Goal: Information Seeking & Learning: Learn about a topic

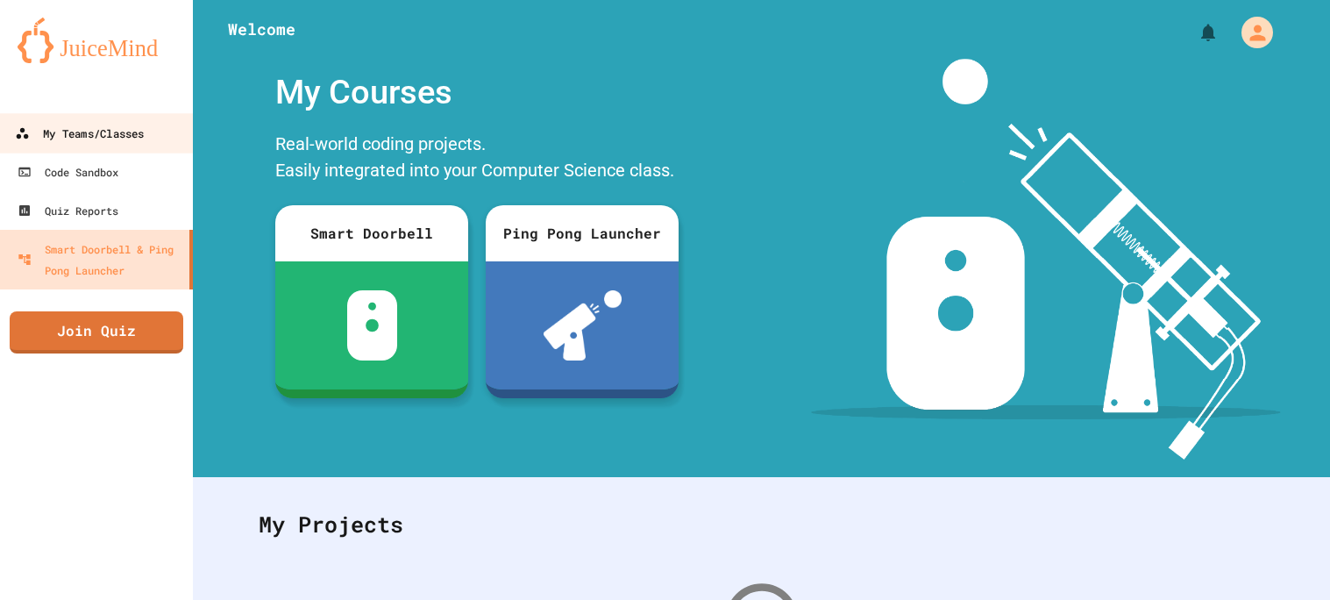
click at [117, 134] on div "My Teams/Classes" at bounding box center [79, 134] width 129 height 22
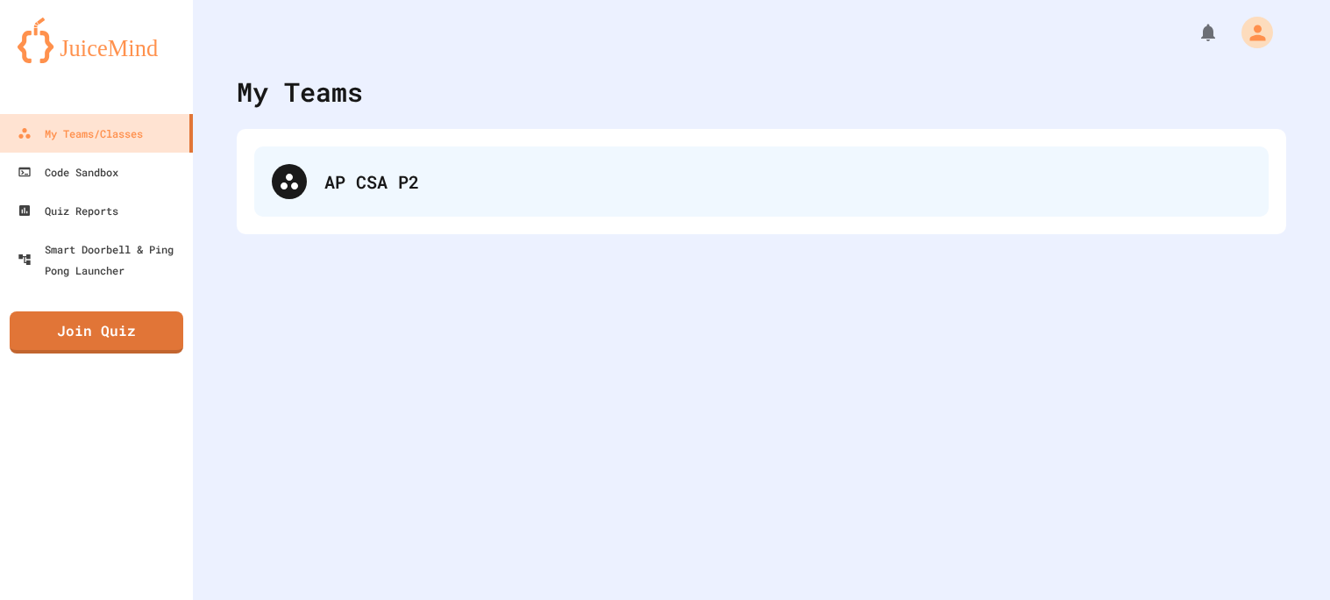
click at [396, 170] on div "AP CSA P2" at bounding box center [787, 181] width 926 height 26
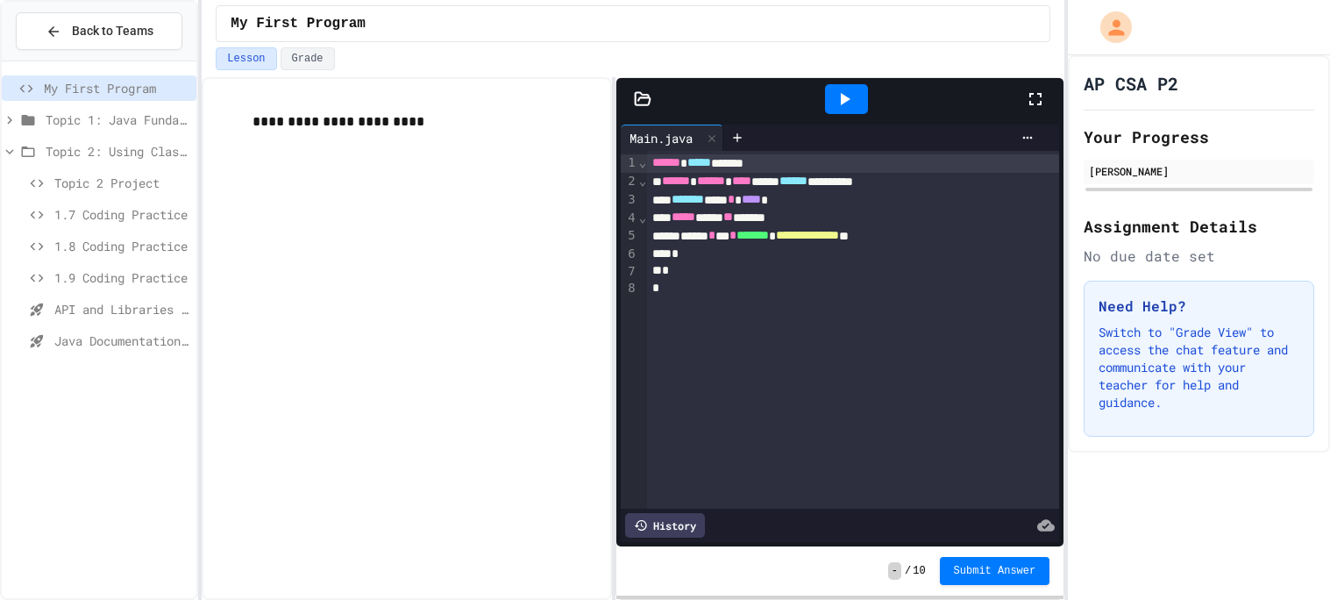
click at [121, 310] on span "API and Libraries - Topic 1.7" at bounding box center [121, 309] width 135 height 18
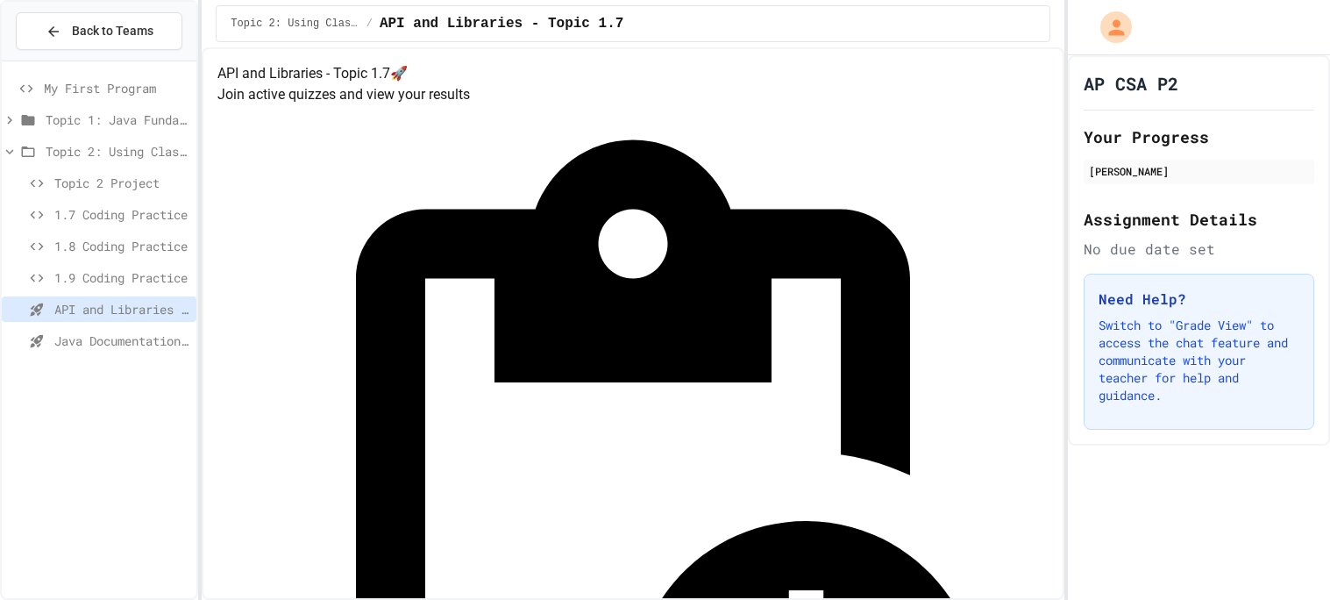
click at [108, 355] on div "Java Documentation with Comments - Topic 1.8" at bounding box center [99, 344] width 195 height 32
click at [110, 342] on span "Java Documentation with Comments - Topic 1.8" at bounding box center [121, 340] width 135 height 18
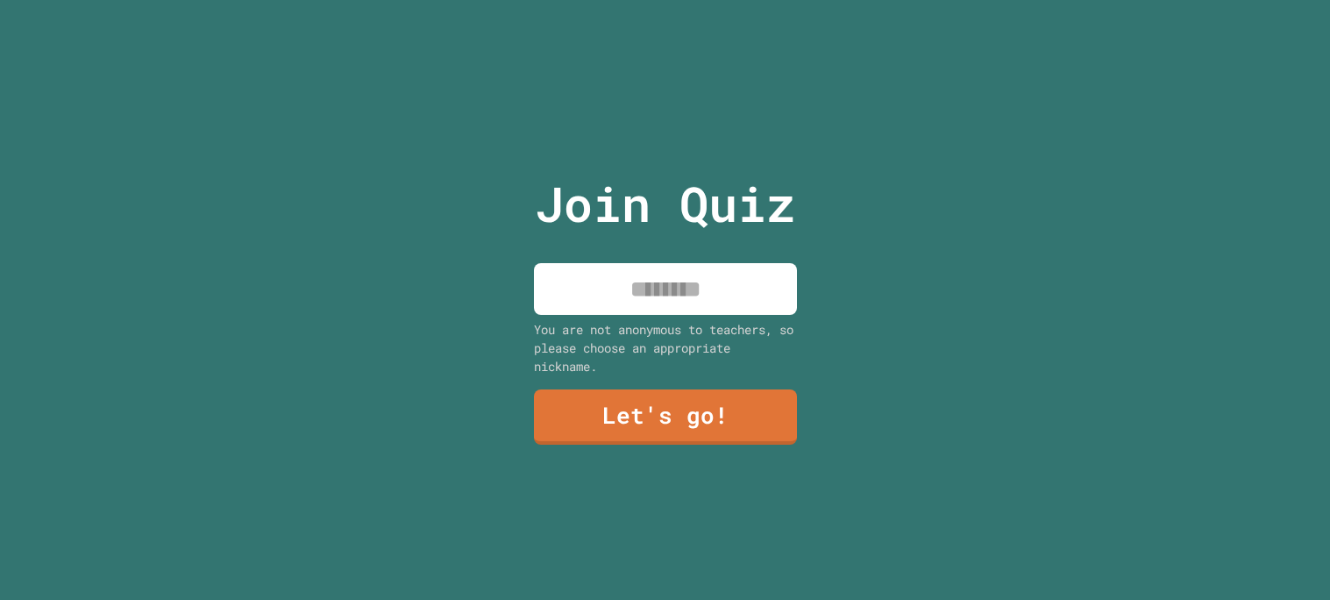
click at [687, 277] on input at bounding box center [665, 289] width 263 height 52
type input "*"
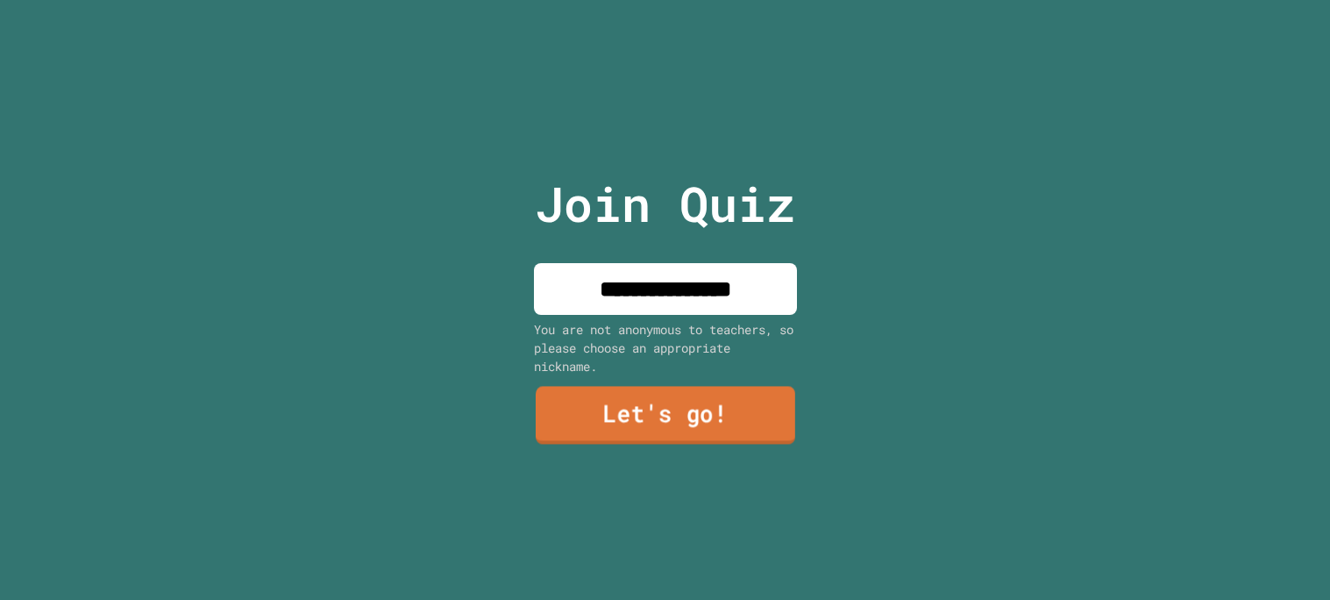
type input "**********"
click at [692, 416] on link "Let's go!" at bounding box center [664, 415] width 259 height 58
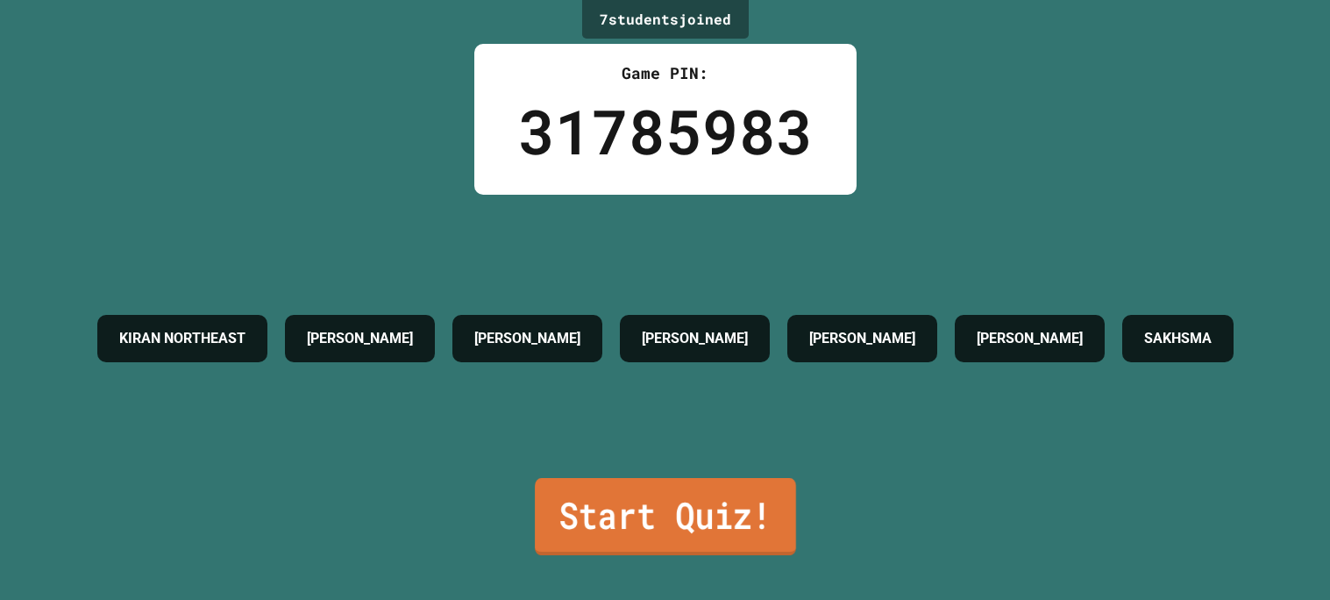
click at [643, 536] on link "Start Quiz!" at bounding box center [665, 516] width 261 height 77
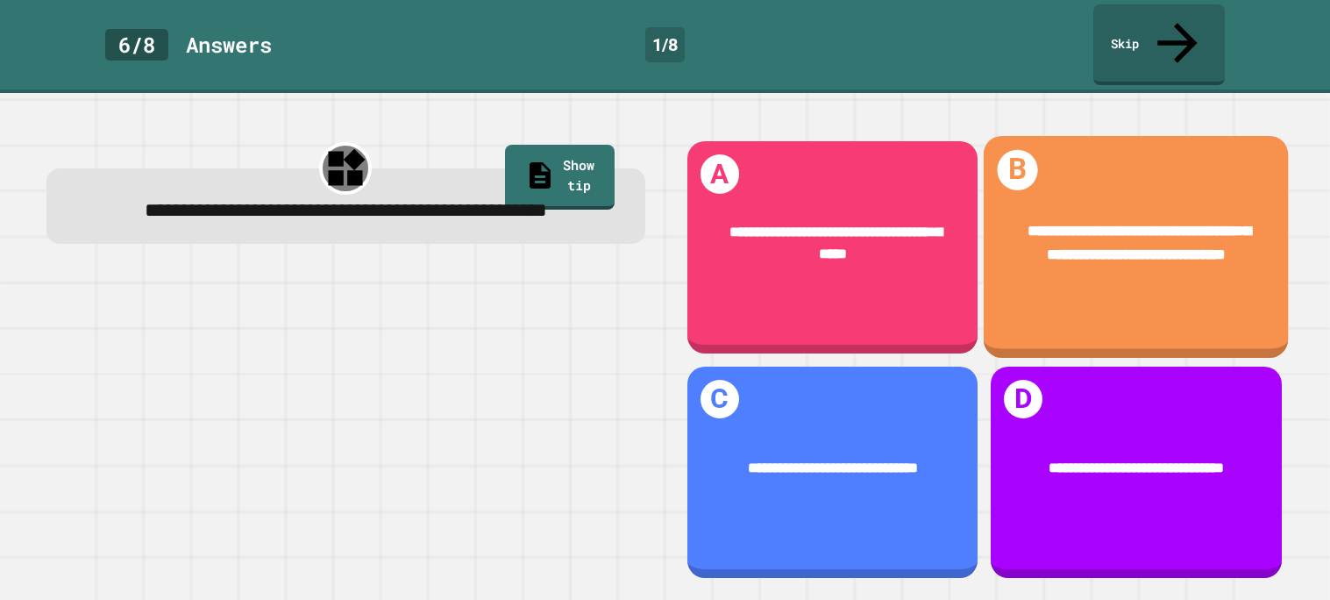
click at [1047, 220] on div "**********" at bounding box center [1136, 243] width 243 height 46
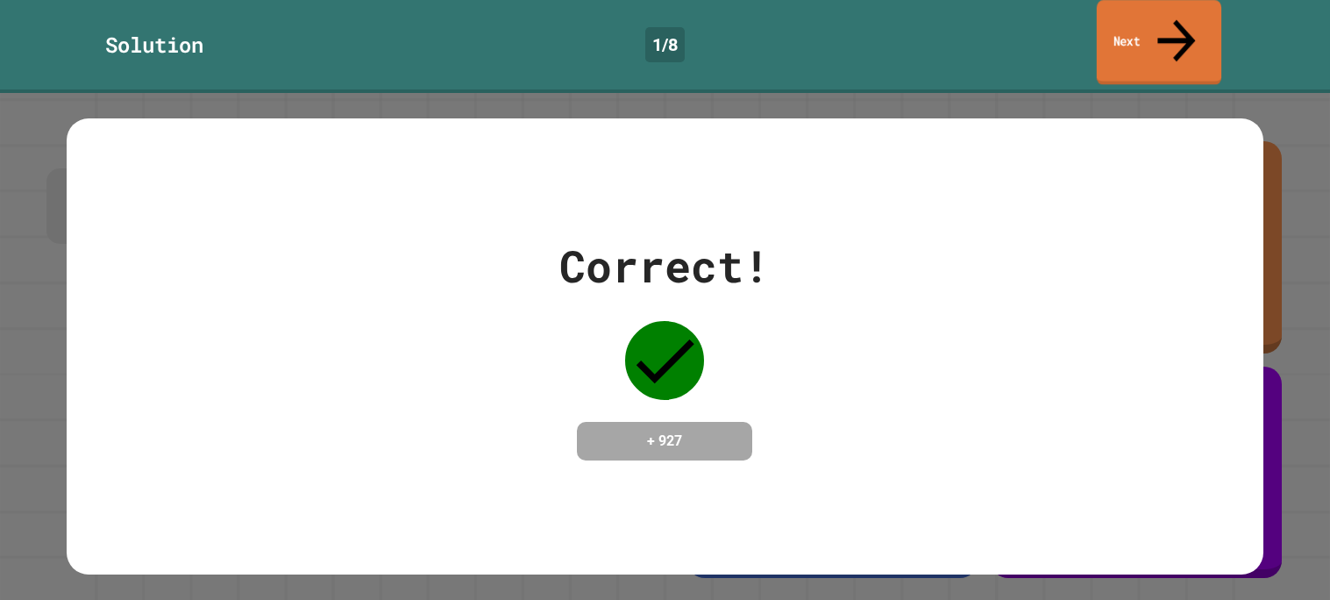
click at [1154, 37] on link "Next" at bounding box center [1159, 42] width 124 height 85
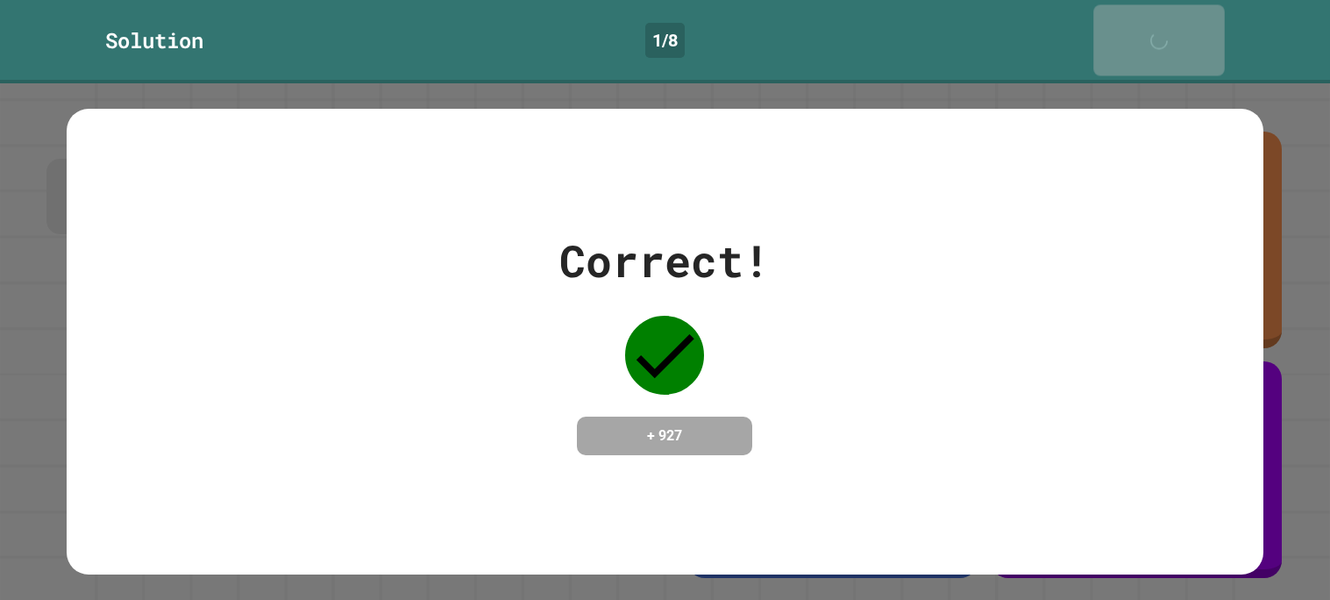
click at [1154, 37] on link "Next" at bounding box center [1158, 39] width 131 height 71
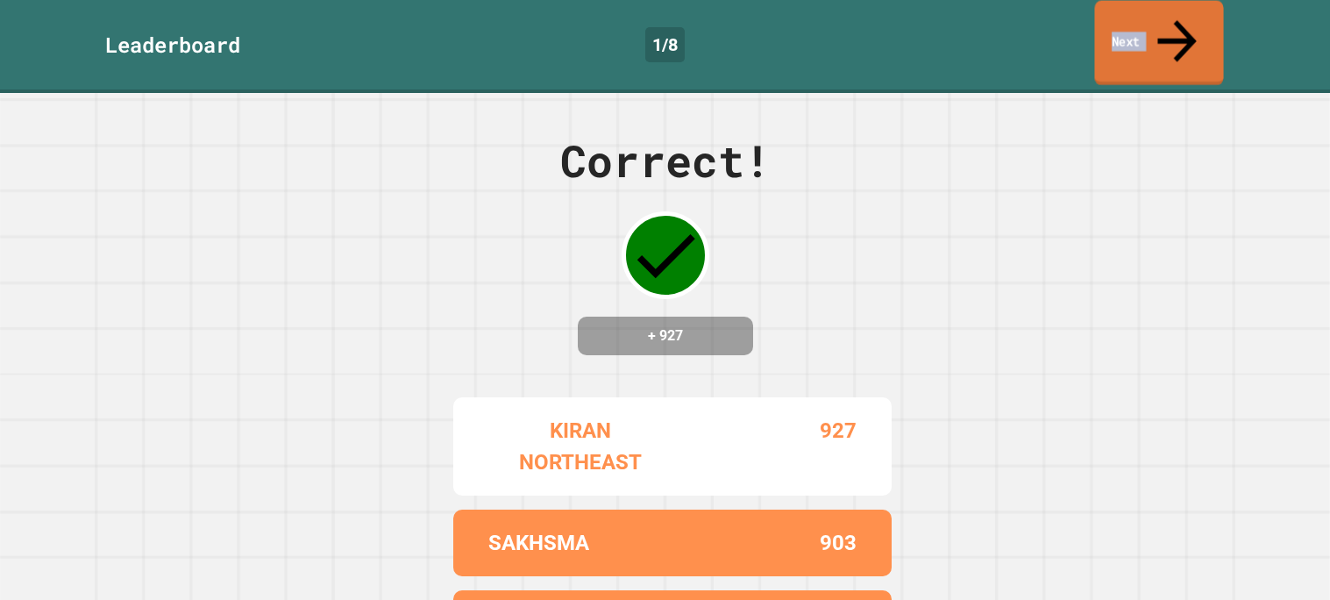
click at [1154, 37] on link "Next" at bounding box center [1158, 43] width 129 height 85
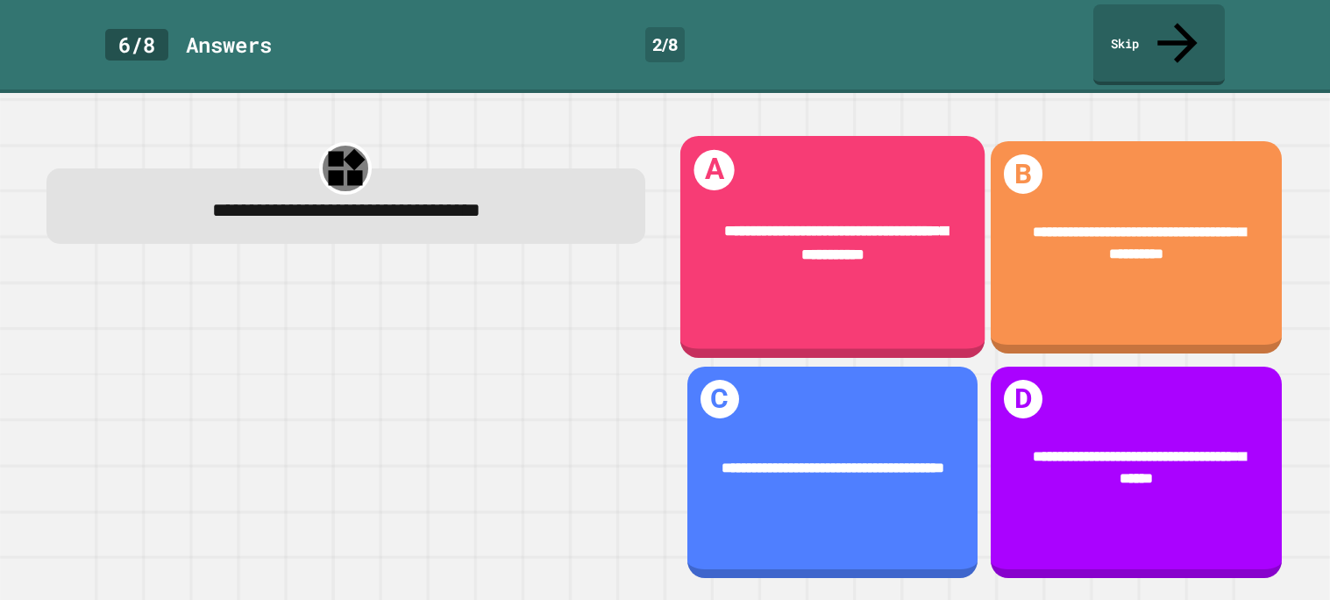
click at [822, 257] on div "**********" at bounding box center [831, 242] width 305 height 107
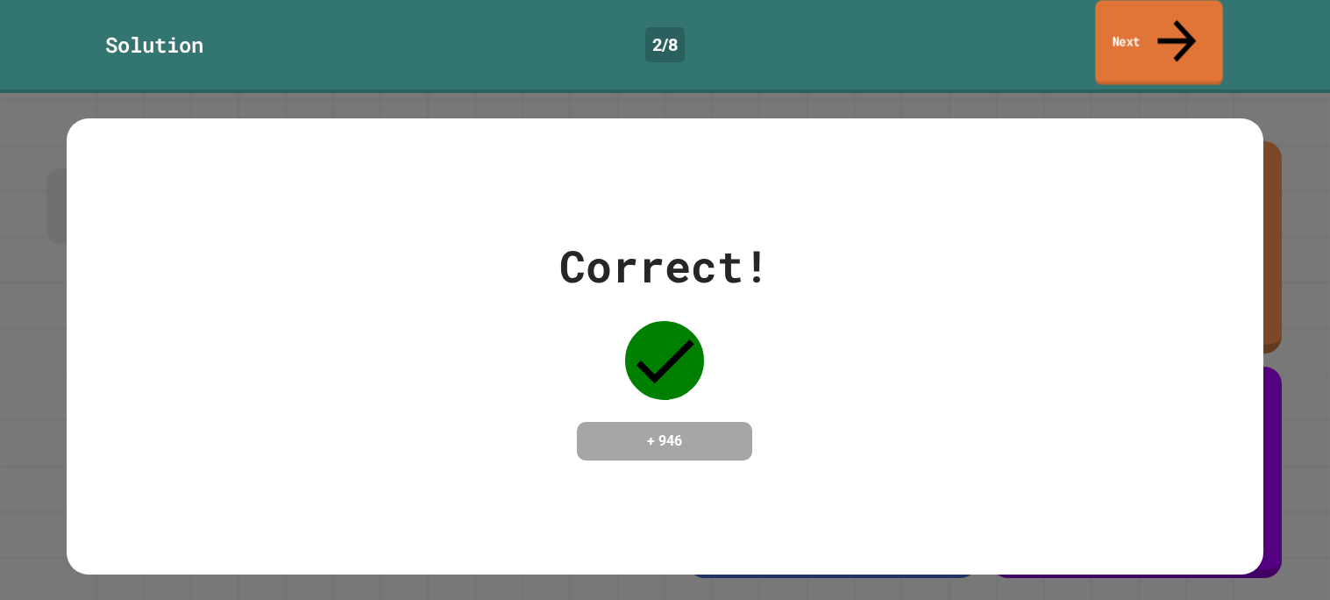
click at [1192, 36] on link "Next" at bounding box center [1158, 42] width 127 height 85
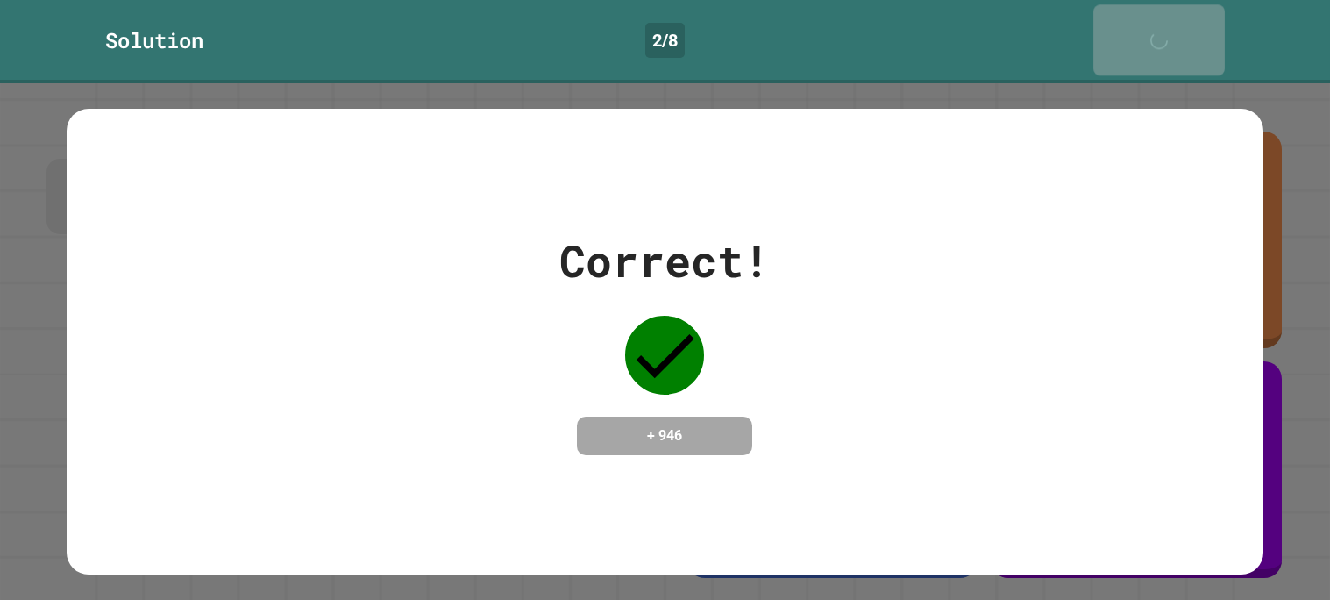
click at [1192, 36] on link "Next" at bounding box center [1158, 39] width 131 height 71
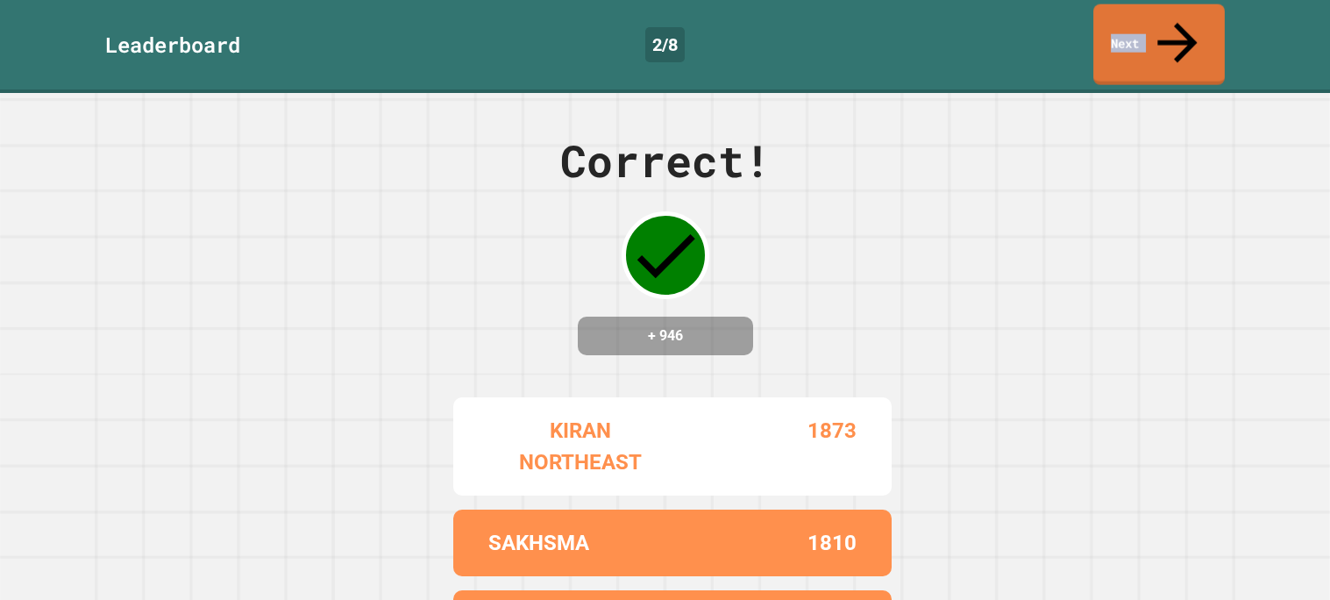
click at [1192, 36] on link "Next" at bounding box center [1158, 44] width 131 height 81
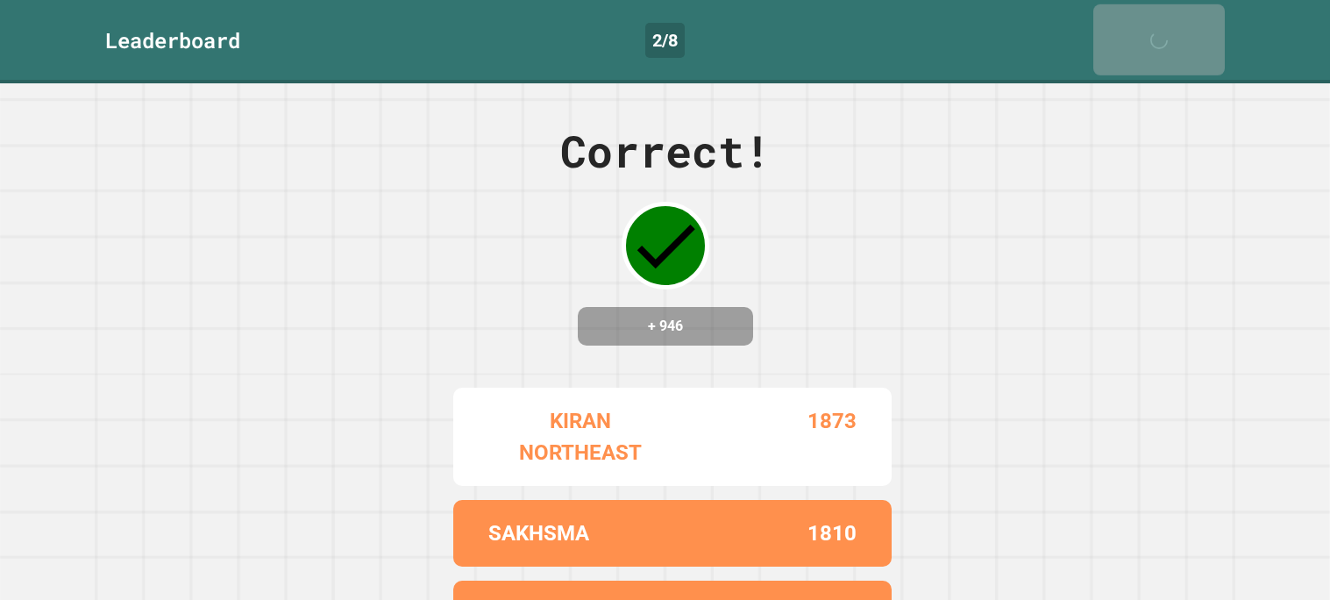
click at [1192, 36] on link "Next" at bounding box center [1158, 39] width 131 height 71
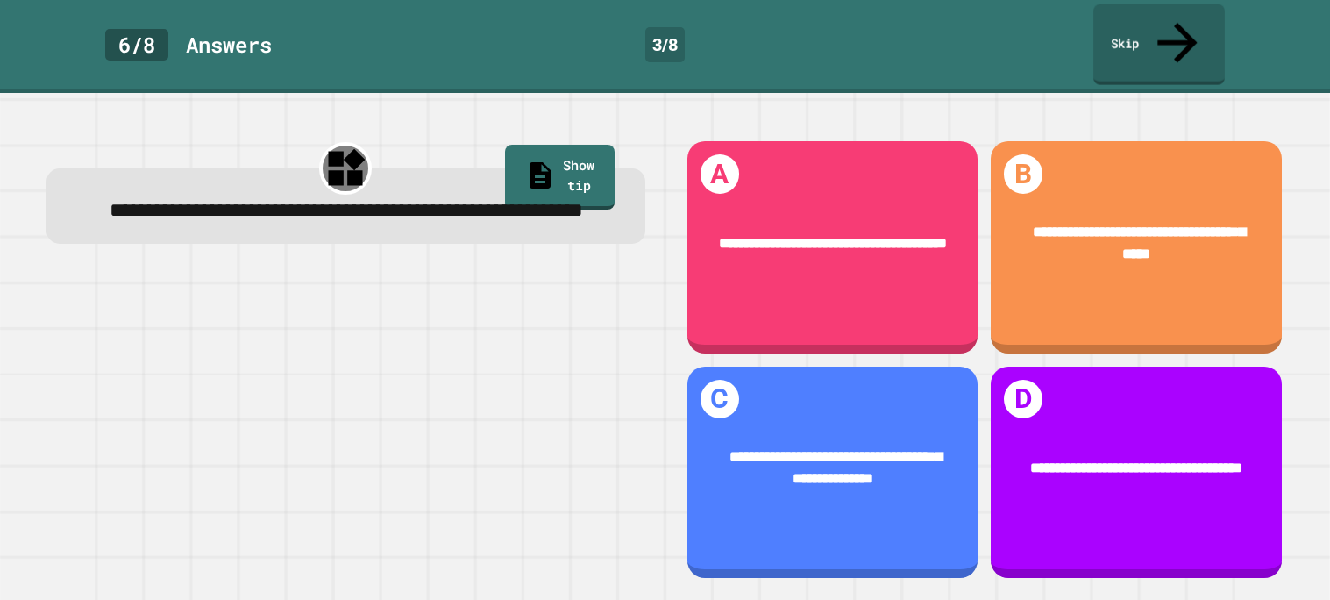
click at [550, 274] on div at bounding box center [345, 424] width 599 height 309
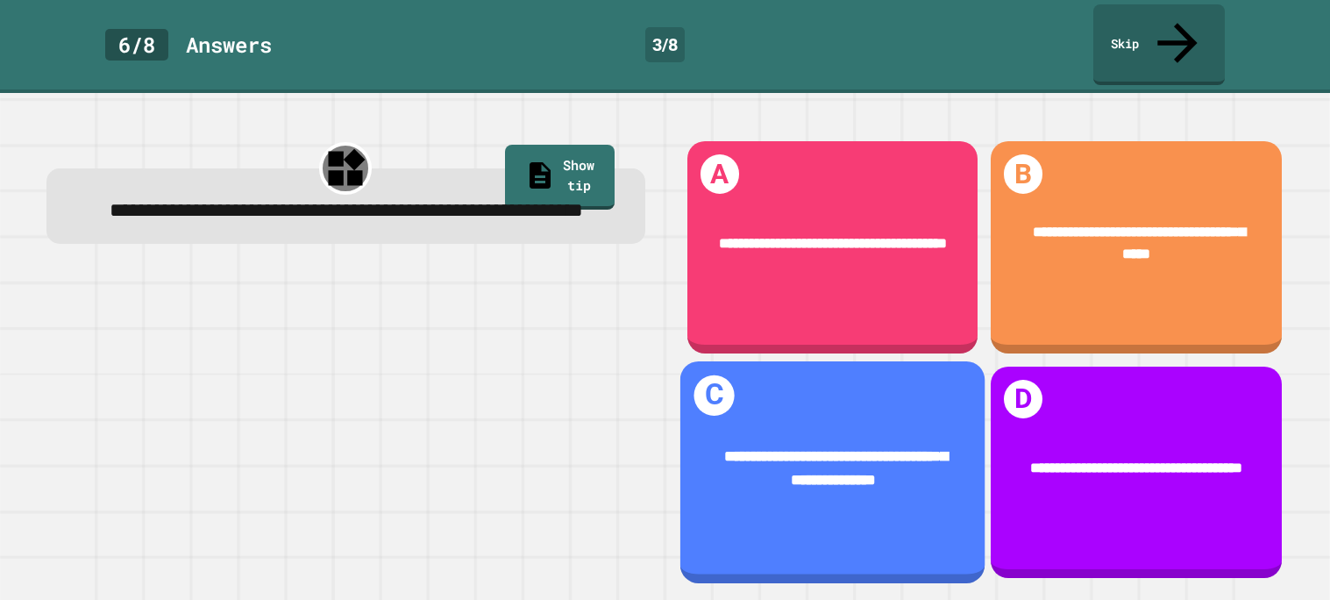
click at [744, 389] on div "**********" at bounding box center [831, 472] width 305 height 222
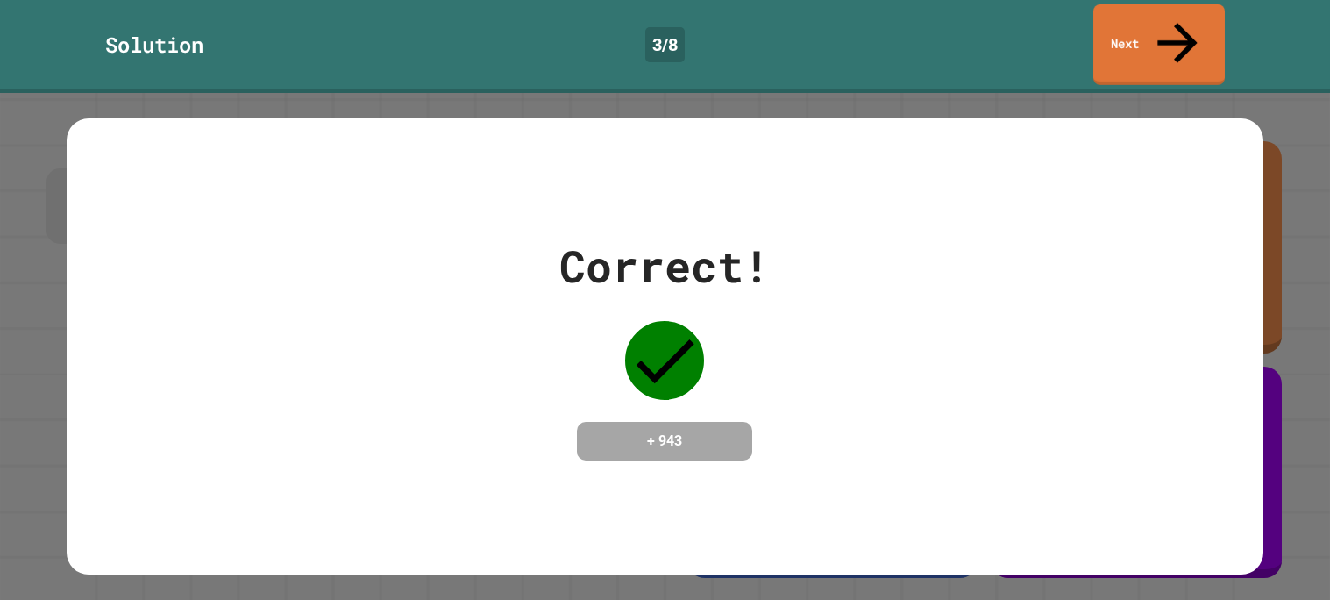
click at [1157, 11] on link "Next" at bounding box center [1158, 44] width 131 height 81
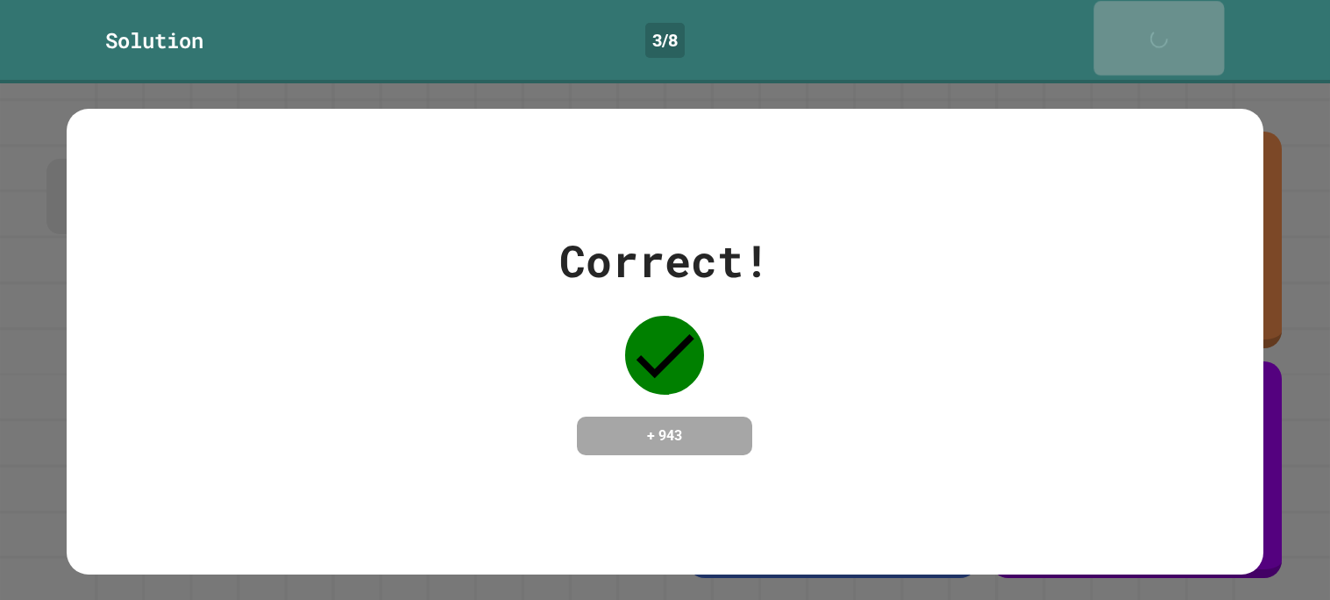
click at [1157, 11] on link "Next" at bounding box center [1159, 38] width 131 height 75
click at [1157, 11] on link "Next" at bounding box center [1158, 39] width 131 height 71
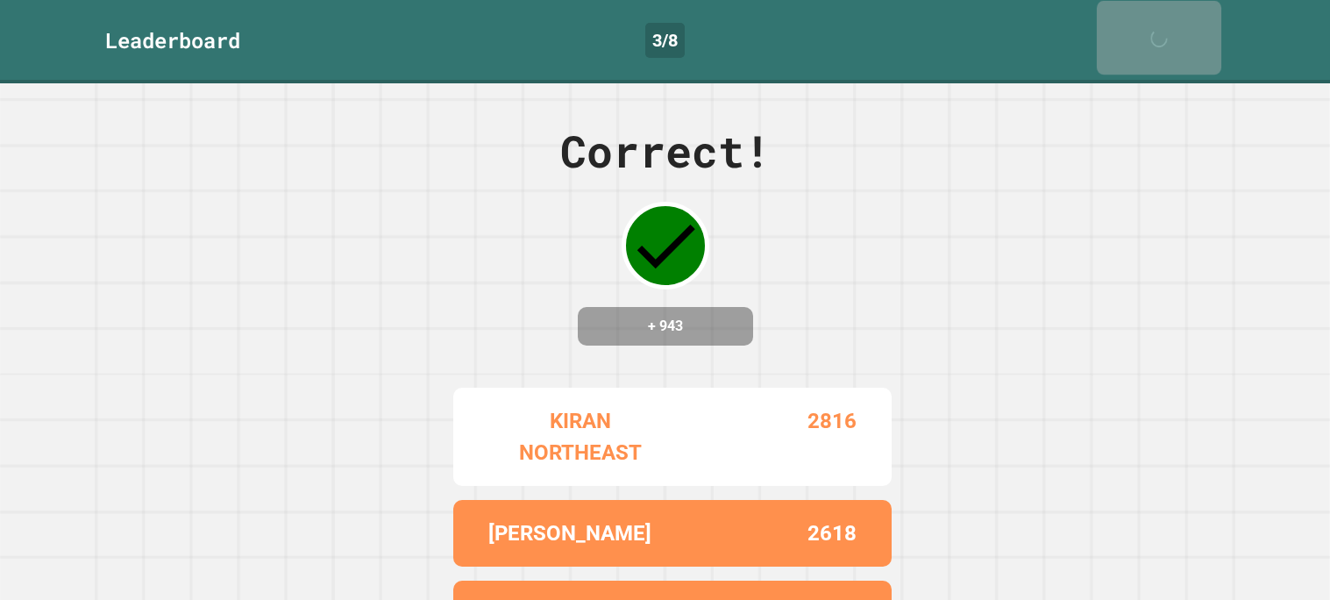
click at [1157, 11] on link "Next" at bounding box center [1159, 38] width 124 height 74
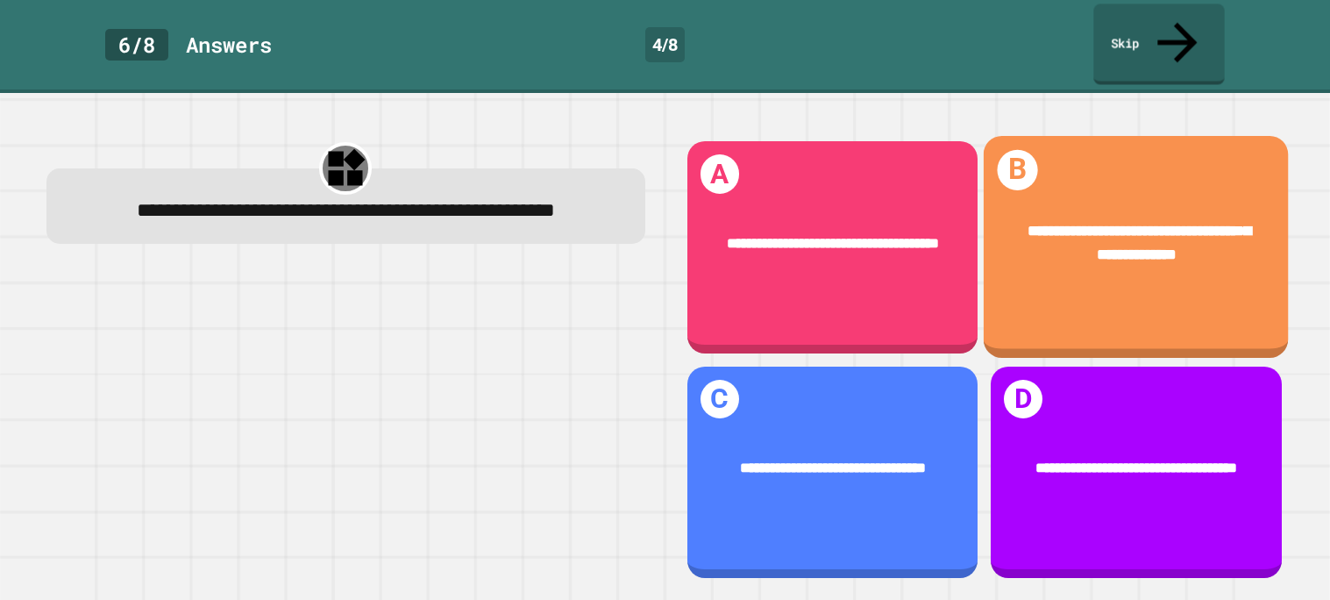
click at [1139, 228] on span "**********" at bounding box center [1138, 243] width 223 height 38
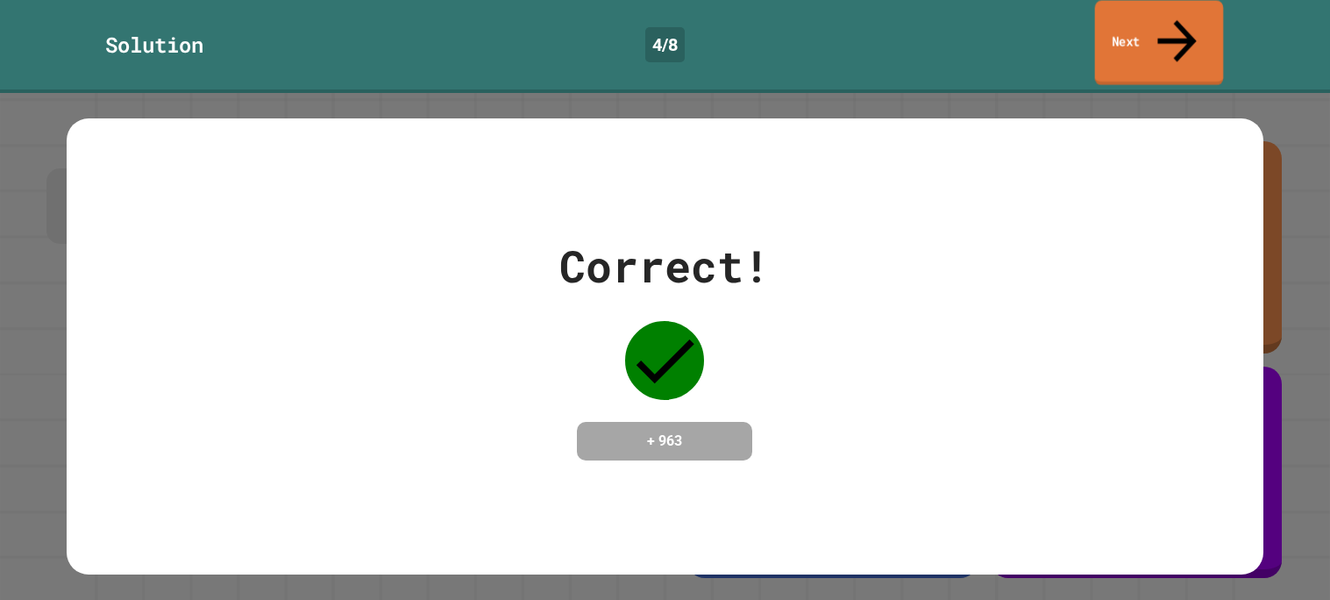
click at [1177, 11] on icon at bounding box center [1176, 41] width 58 height 62
click at [1177, 11] on link "Next" at bounding box center [1159, 43] width 129 height 85
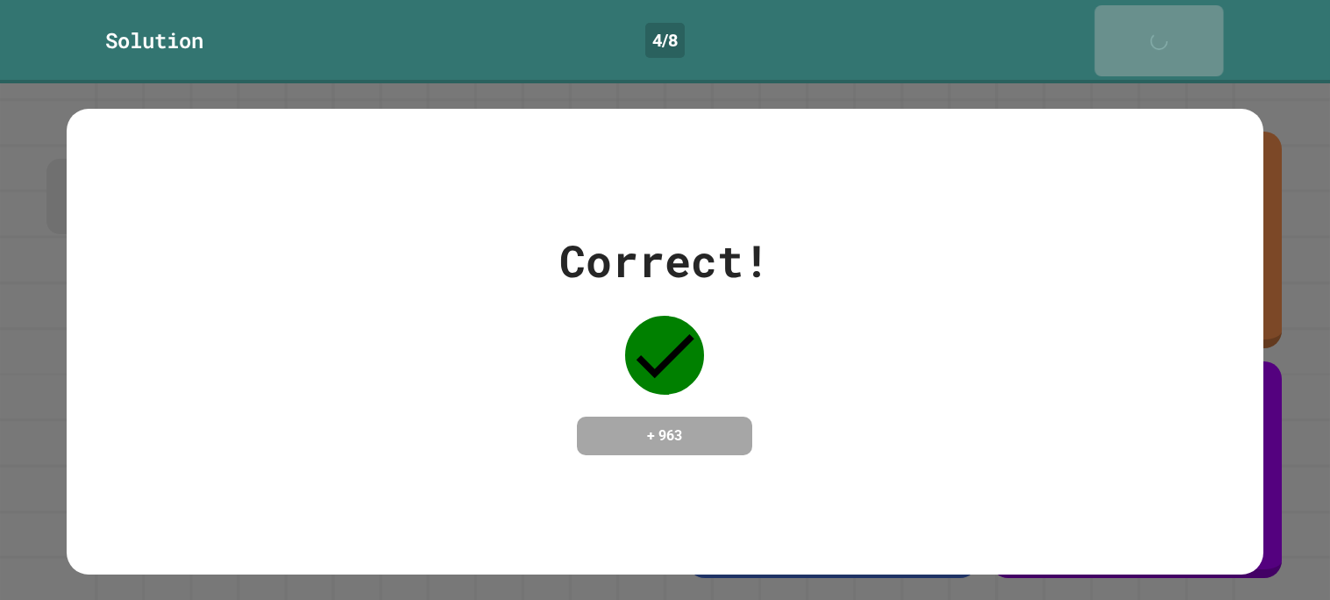
click at [1177, 11] on link "Next" at bounding box center [1158, 40] width 129 height 71
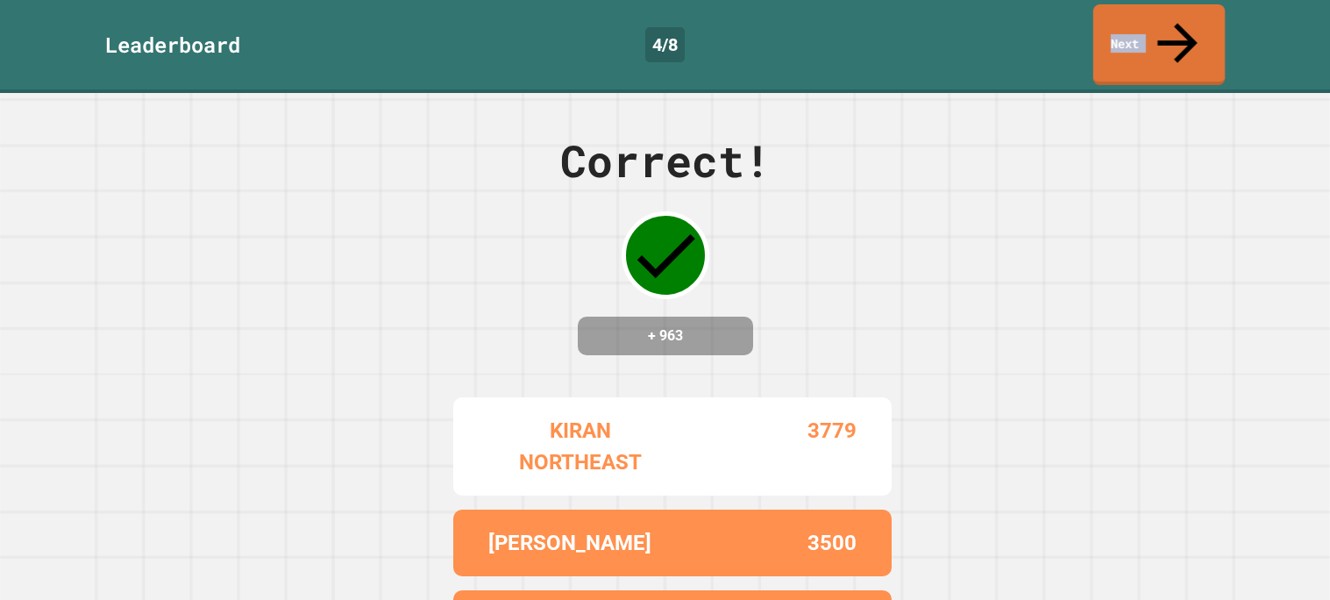
click at [1177, 11] on link "Next" at bounding box center [1158, 44] width 131 height 81
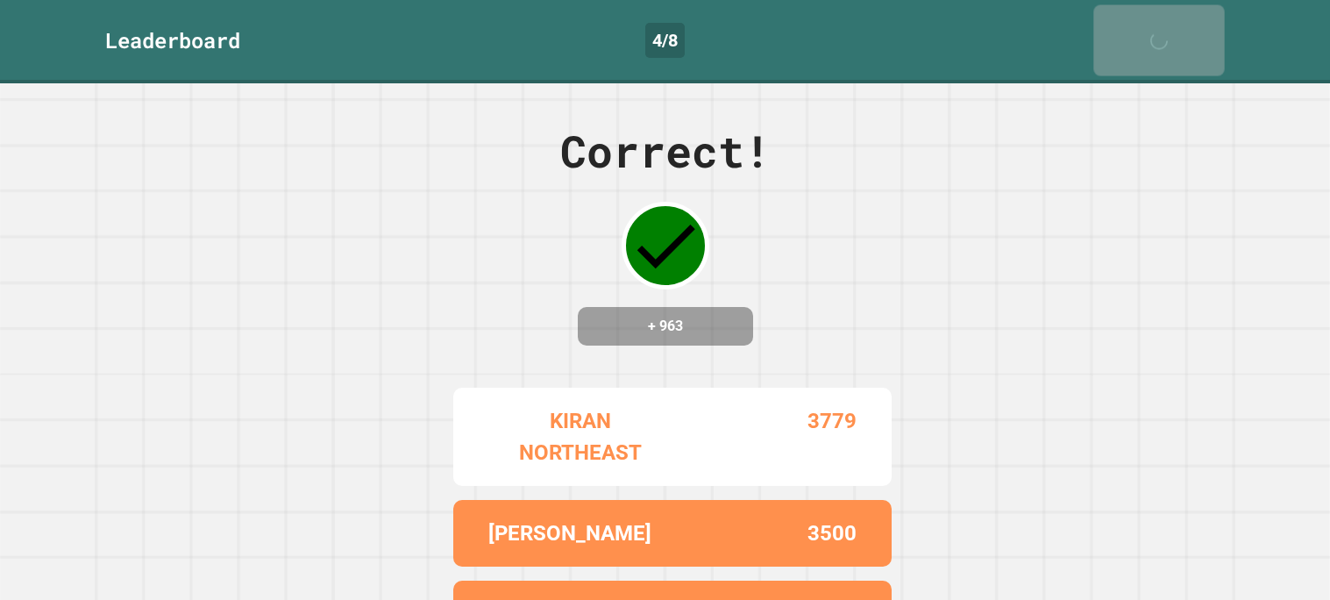
click at [1177, 11] on link "Next" at bounding box center [1158, 40] width 131 height 71
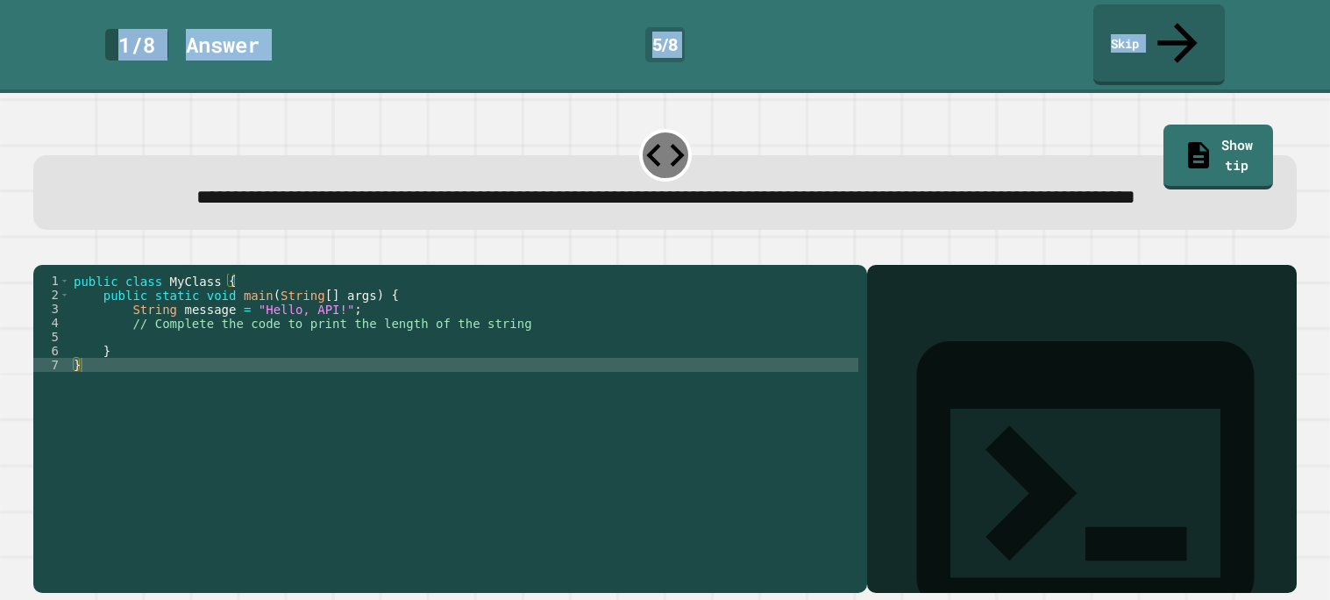
click at [475, 355] on div "public class MyClass { public static void main ( String [ ] args ) { String mes…" at bounding box center [464, 427] width 788 height 309
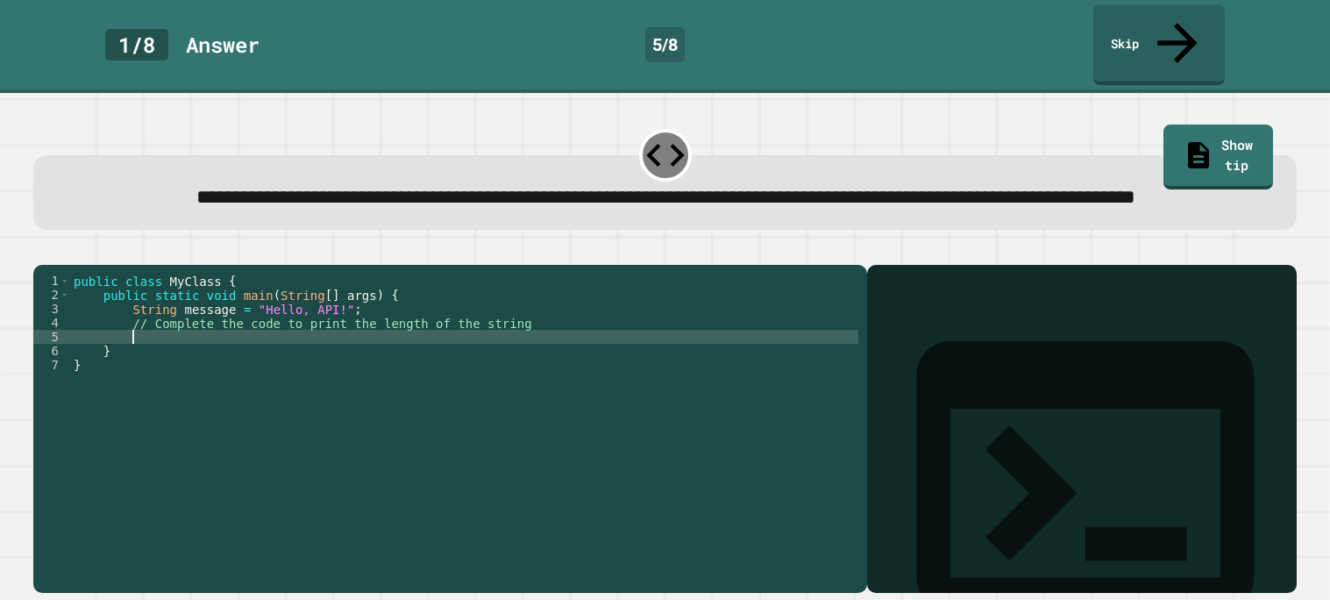
type textarea "*"
click at [141, 344] on div "public class MyClass { public static void main ( String [ ] args ) { String mes…" at bounding box center [464, 427] width 788 height 309
type textarea "**********"
type textarea "*"
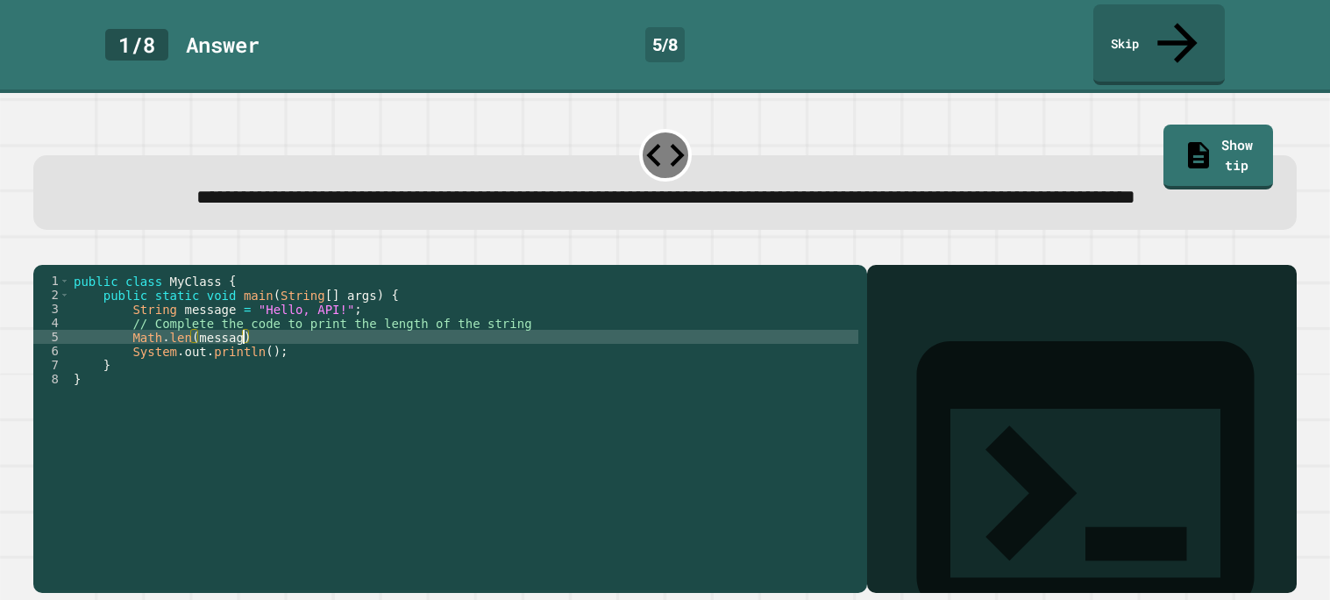
scroll to position [0, 11]
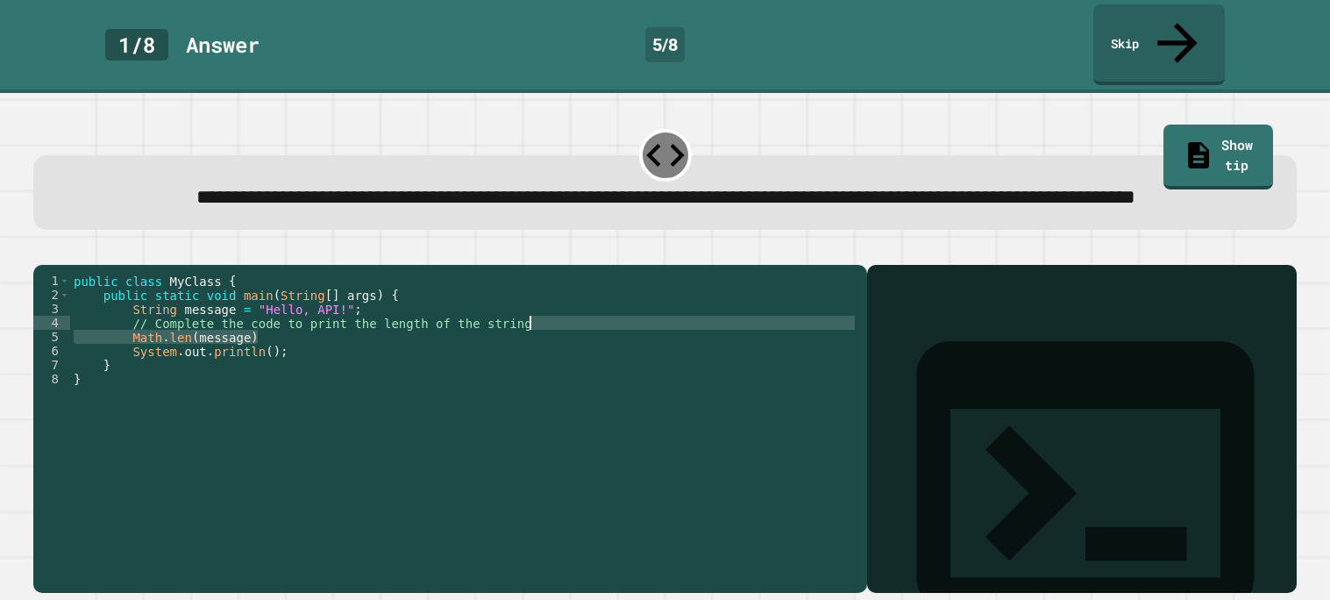
type textarea "**********"
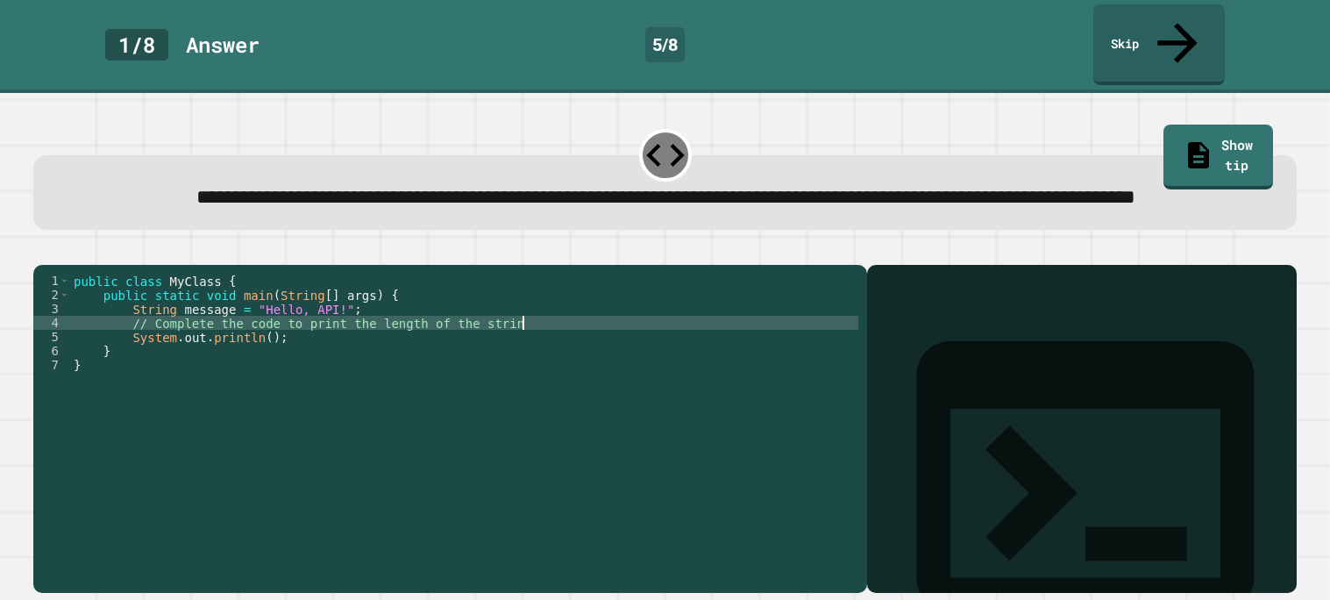
scroll to position [0, 31]
click at [268, 351] on div "public class MyClass { public static void main ( String [ ] args ) { String mes…" at bounding box center [464, 427] width 788 height 309
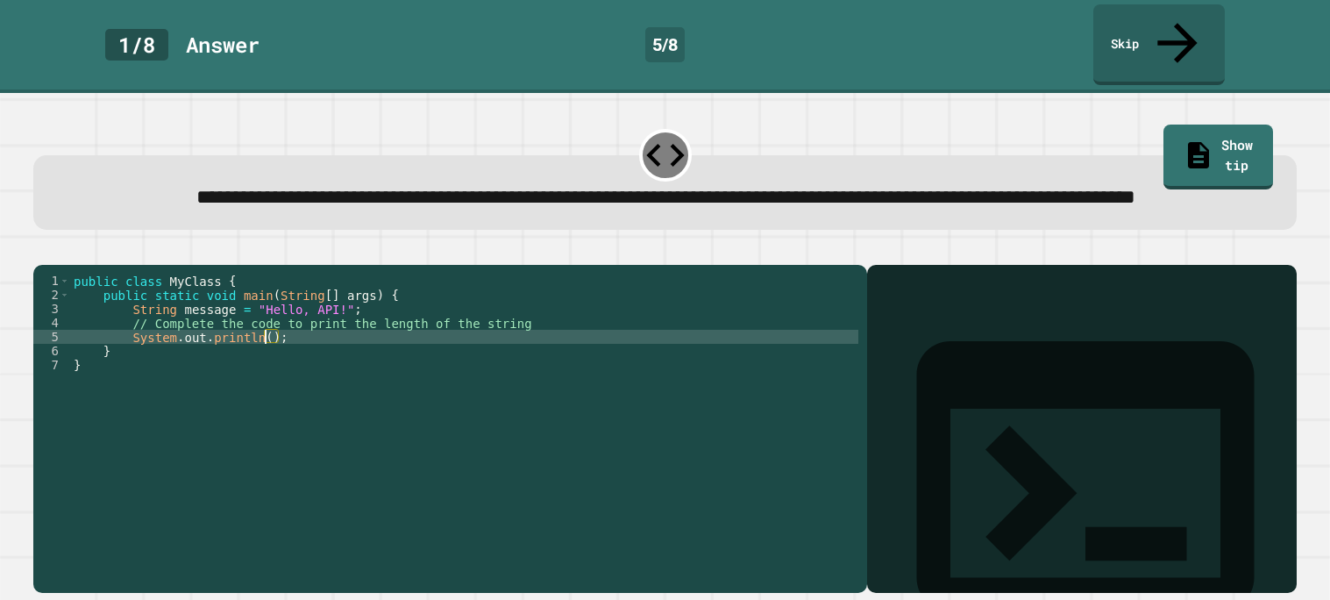
scroll to position [0, 13]
paste textarea "**********"
click at [58, 254] on icon "button" at bounding box center [54, 260] width 10 height 12
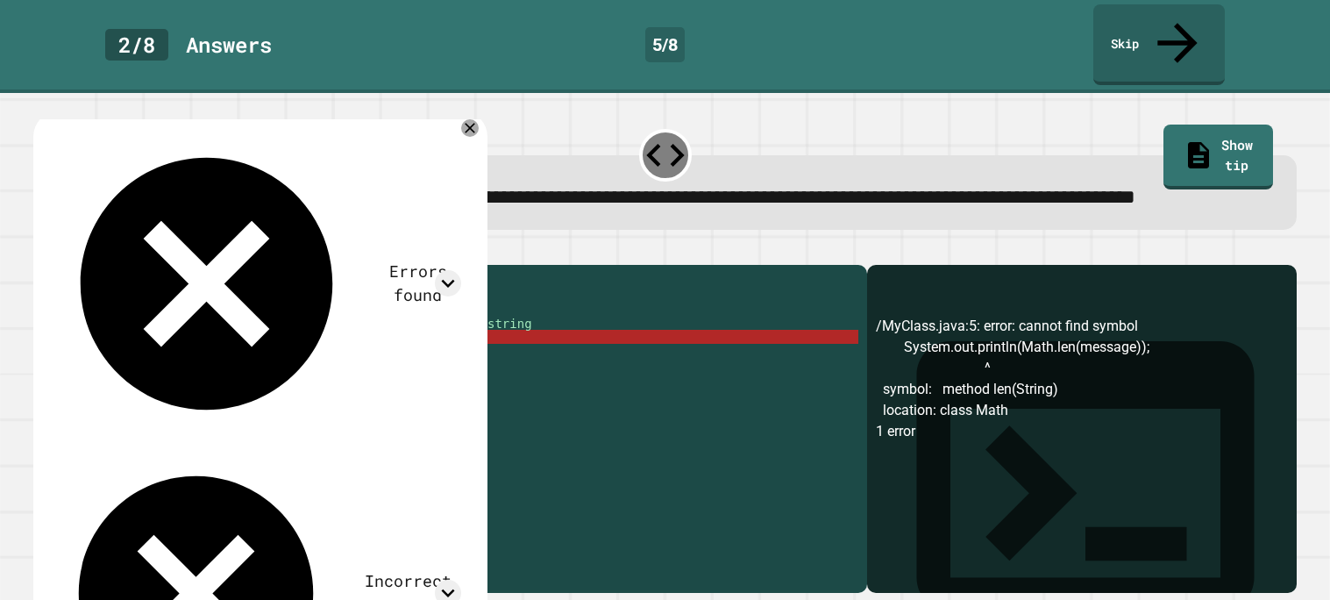
click at [359, 346] on div "public class MyClass { public static void main ( String [ ] args ) { String mes…" at bounding box center [464, 427] width 788 height 309
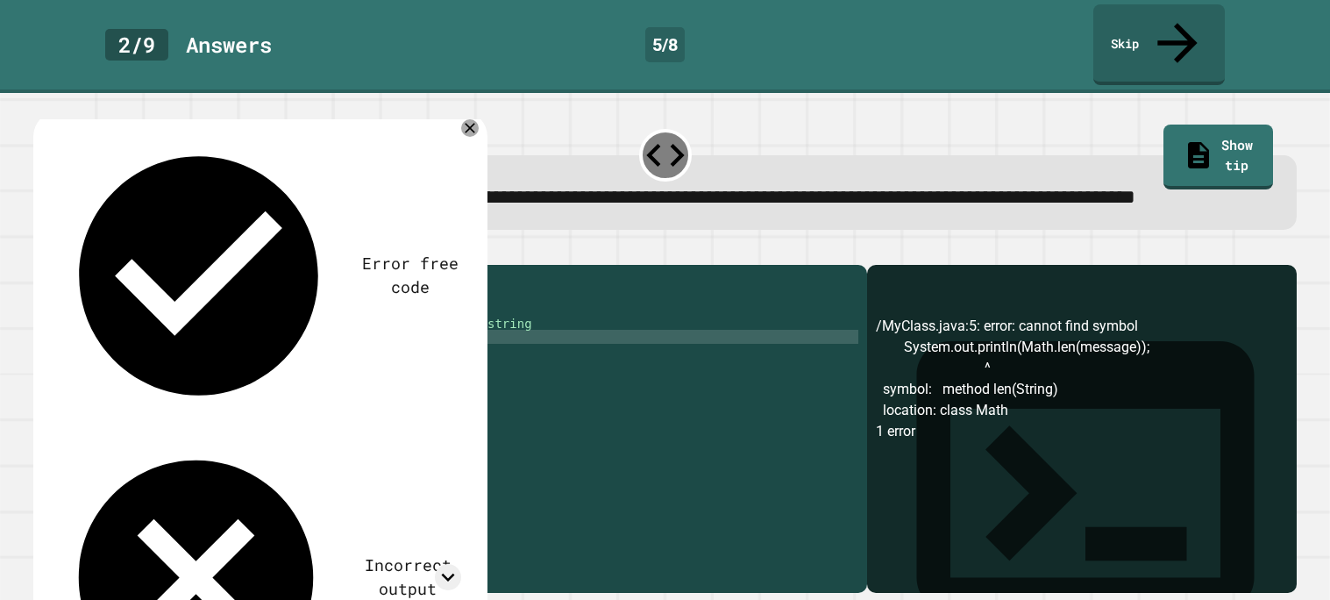
scroll to position [0, 21]
type textarea "**********"
click at [42, 250] on icon "button" at bounding box center [42, 250] width 0 height 0
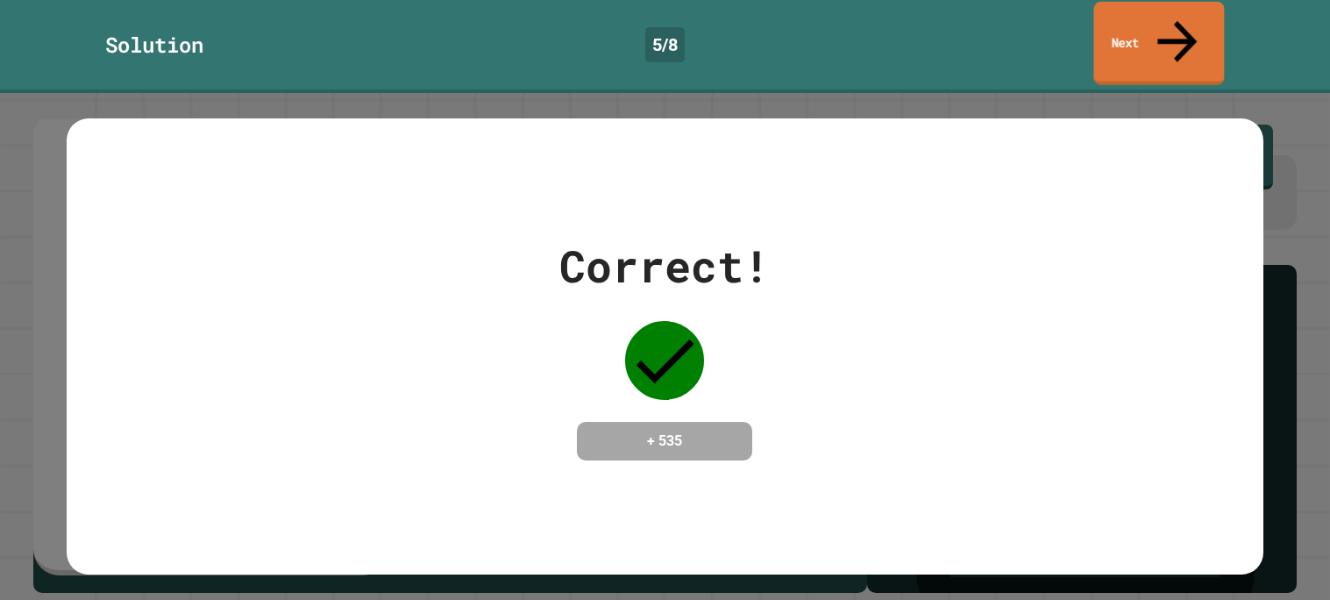
click at [1146, 8] on link "Next" at bounding box center [1158, 43] width 131 height 83
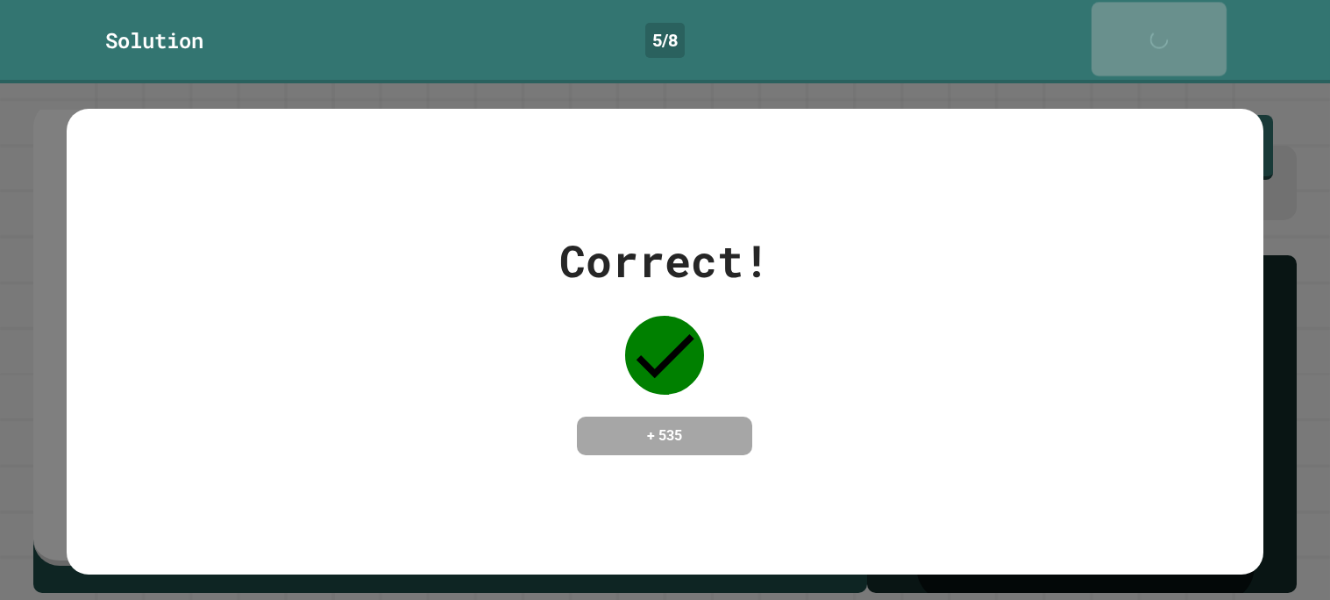
click at [1146, 8] on link "Next" at bounding box center [1158, 39] width 135 height 74
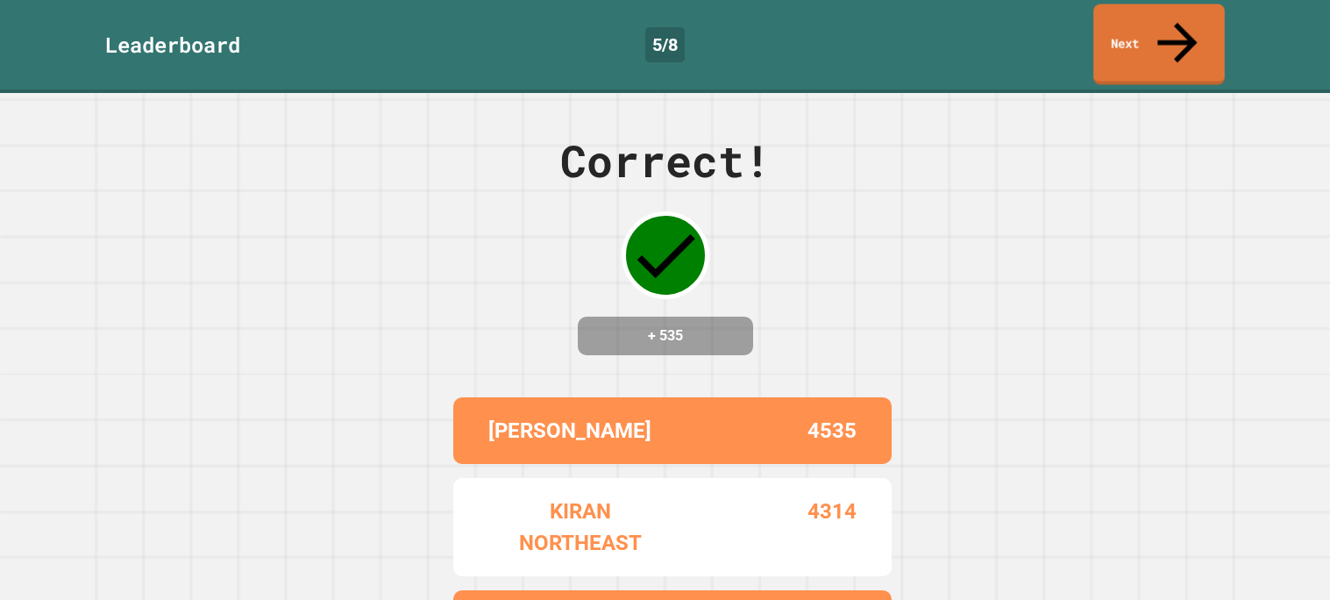
click at [1146, 8] on link "Next" at bounding box center [1158, 44] width 131 height 81
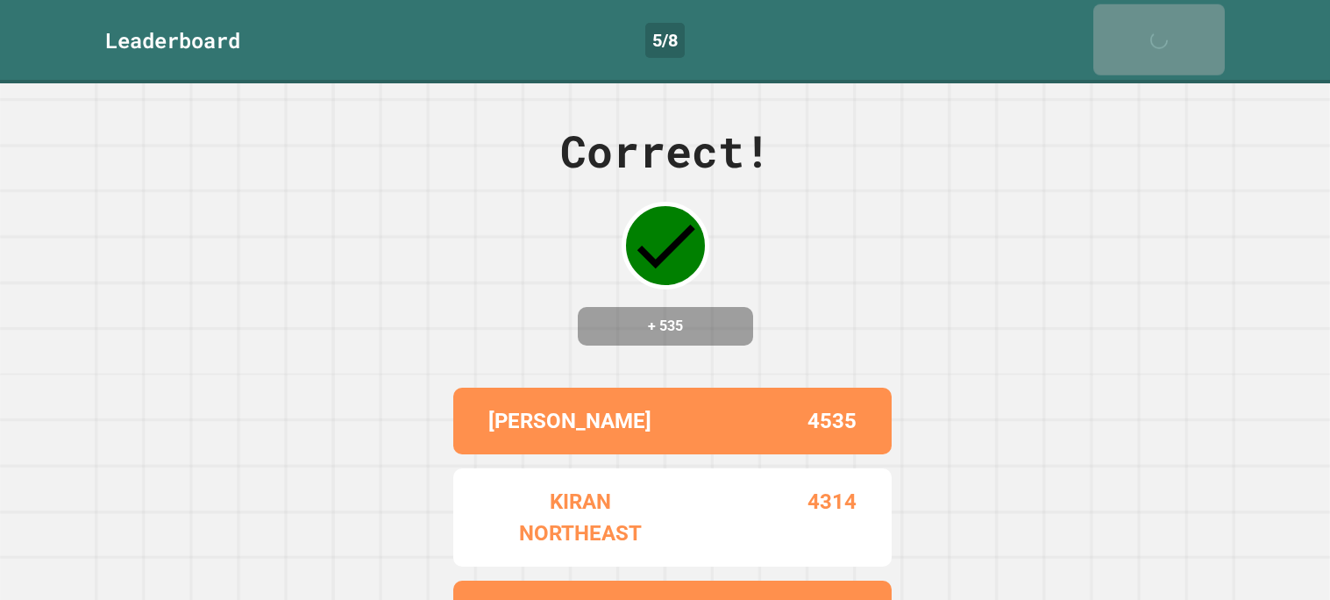
click at [1146, 8] on link "Next" at bounding box center [1158, 39] width 131 height 71
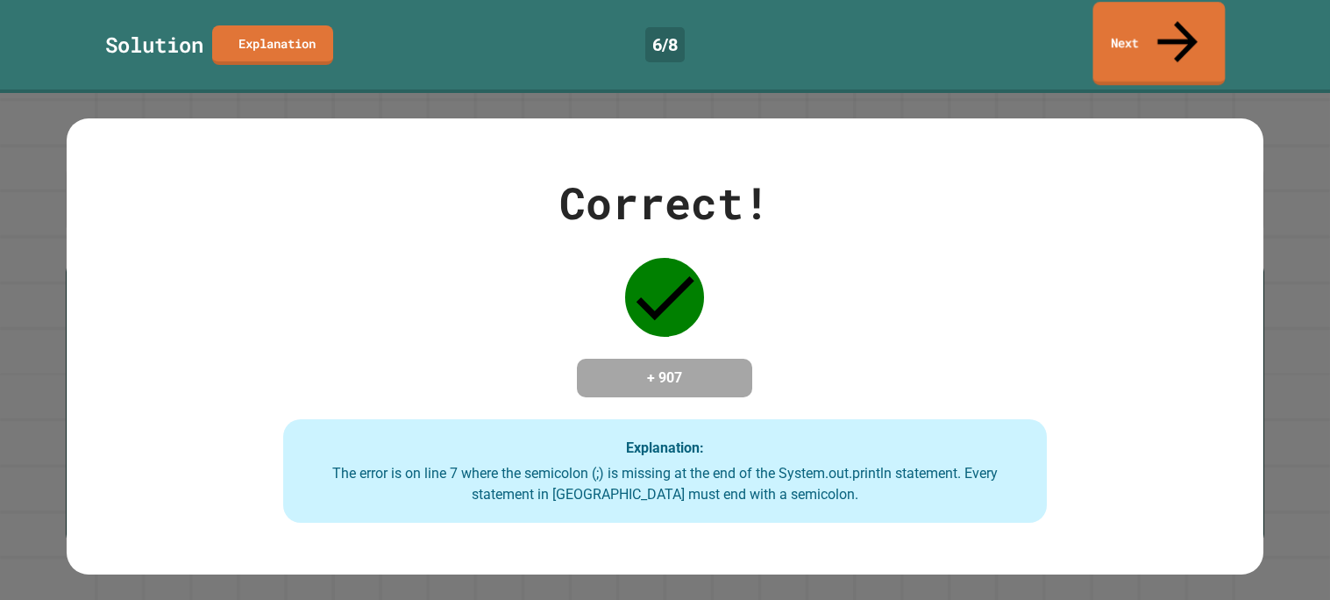
click at [1156, 32] on link "Next" at bounding box center [1159, 43] width 132 height 83
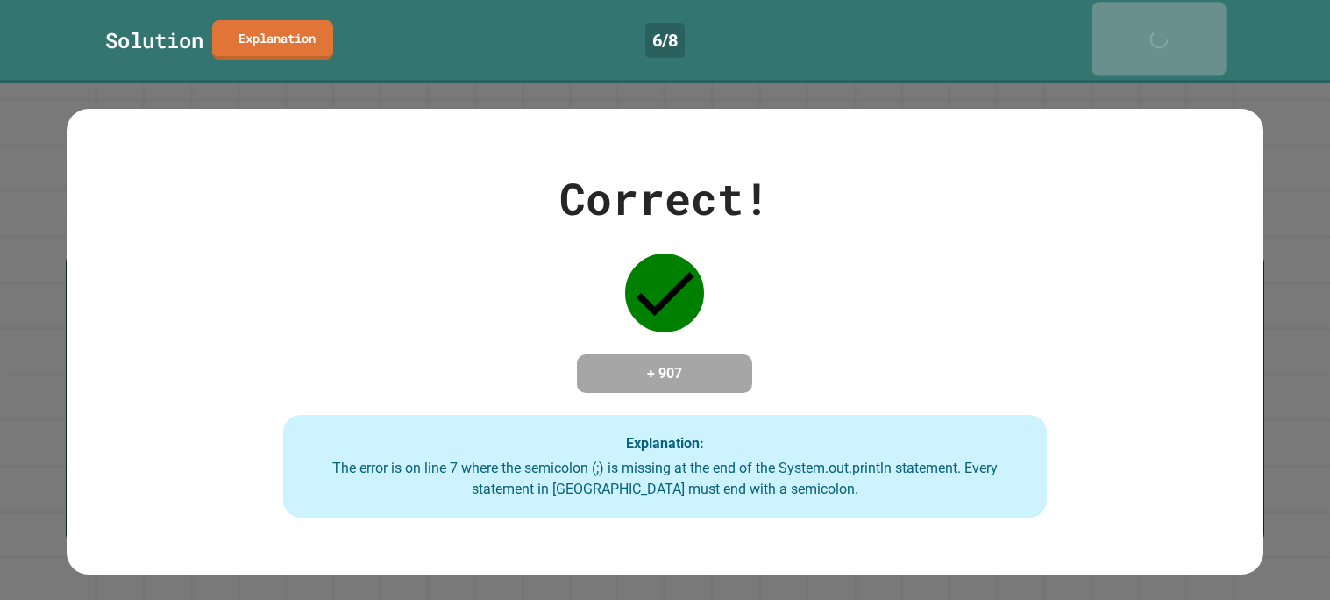
click at [1156, 32] on div "Next" at bounding box center [1158, 38] width 45 height 55
click at [1156, 32] on div "Next" at bounding box center [1159, 39] width 44 height 53
click at [1156, 32] on link "Next" at bounding box center [1158, 39] width 131 height 71
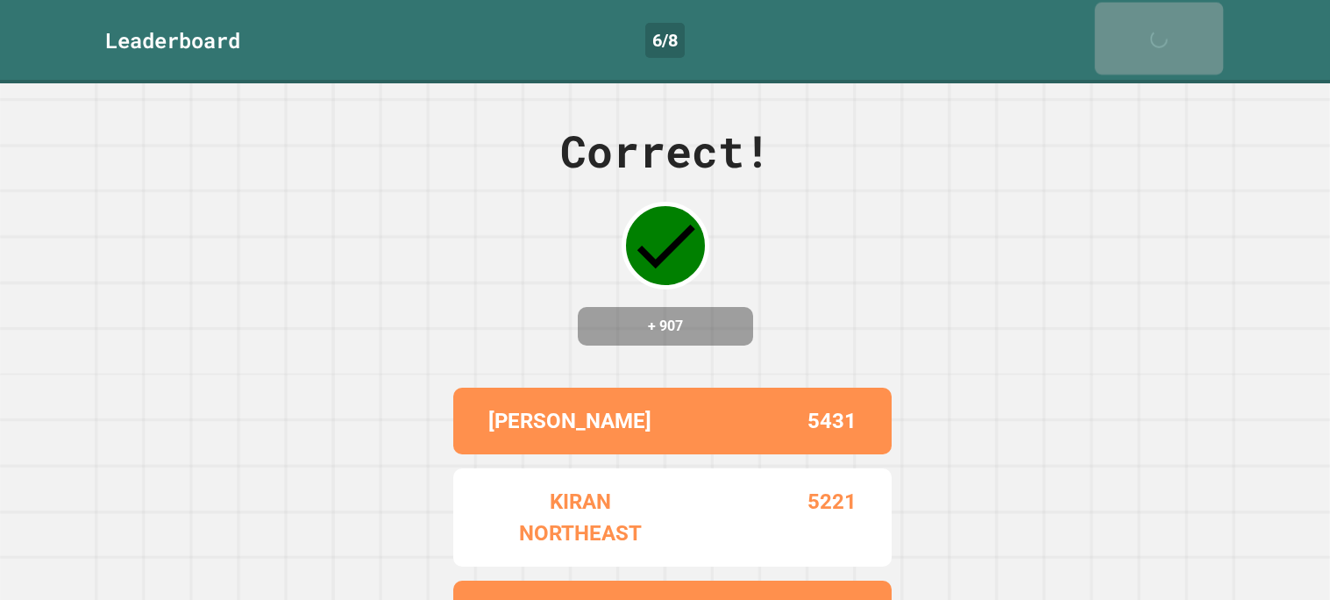
click at [1156, 32] on div "Next" at bounding box center [1159, 38] width 43 height 54
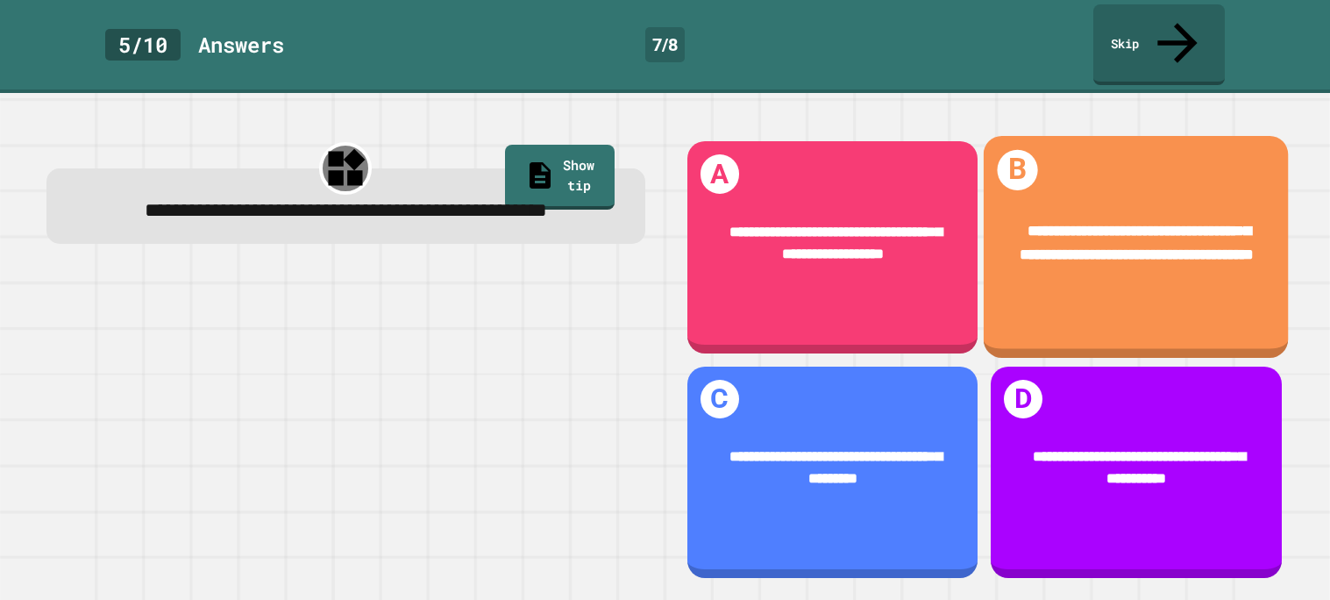
click at [1131, 224] on span "**********" at bounding box center [1136, 243] width 234 height 38
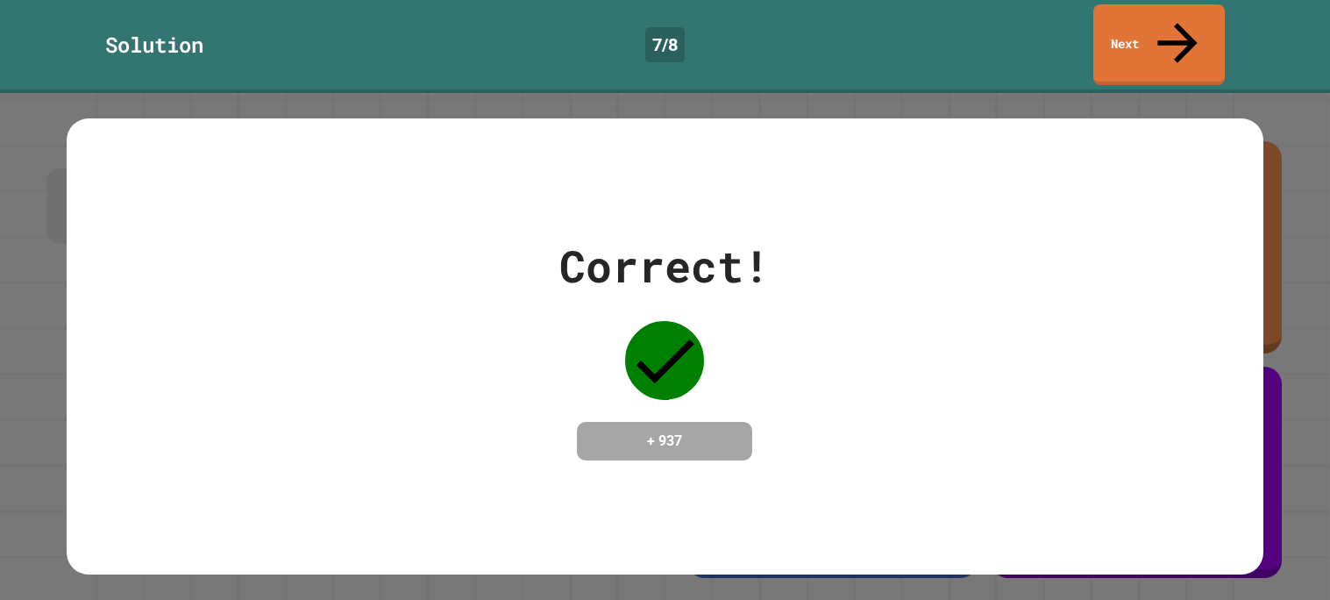
click at [1178, 1] on div "Solution 7 / 8 Next" at bounding box center [665, 46] width 1330 height 93
click at [1163, 18] on link "Next" at bounding box center [1158, 43] width 131 height 85
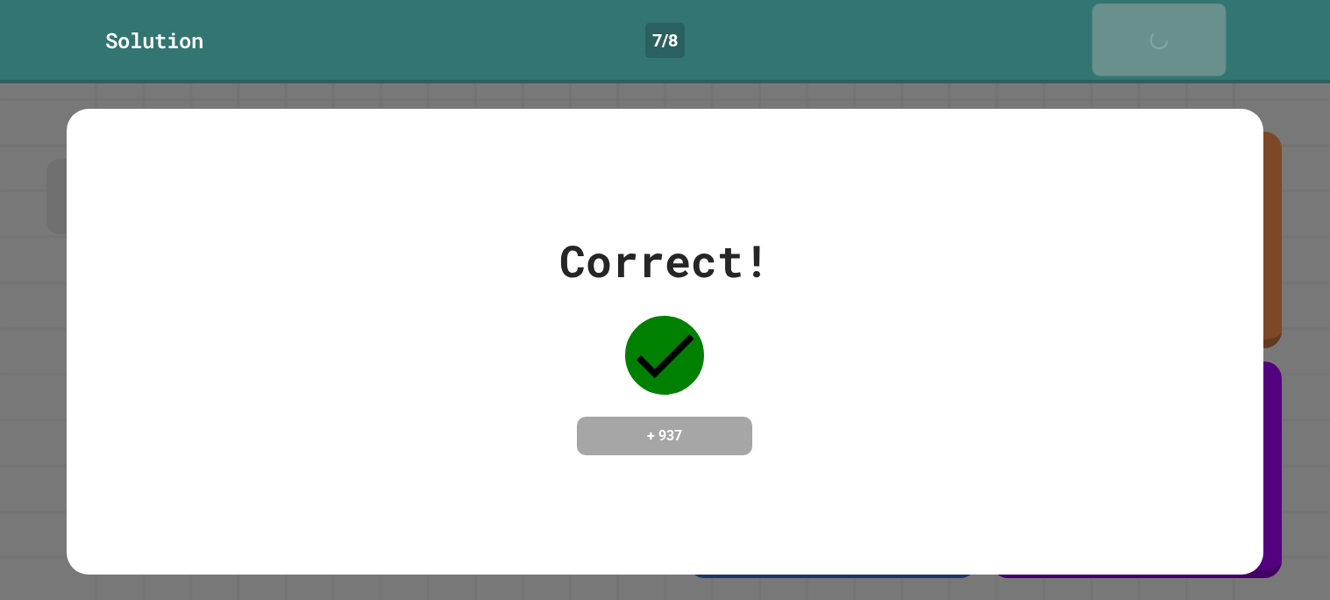
click at [1163, 18] on div "Next" at bounding box center [1159, 39] width 45 height 54
click at [1163, 18] on div "Next" at bounding box center [1159, 38] width 44 height 53
click at [1163, 18] on link "Next" at bounding box center [1158, 39] width 131 height 71
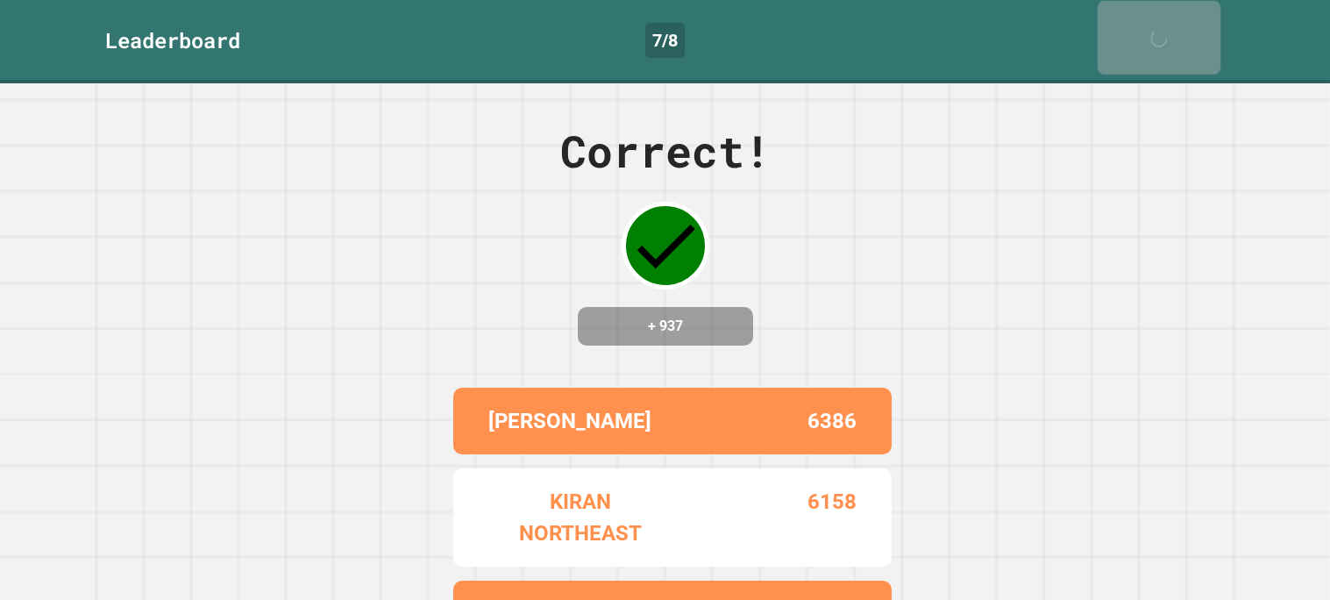
click at [1163, 18] on div "Next" at bounding box center [1159, 37] width 41 height 55
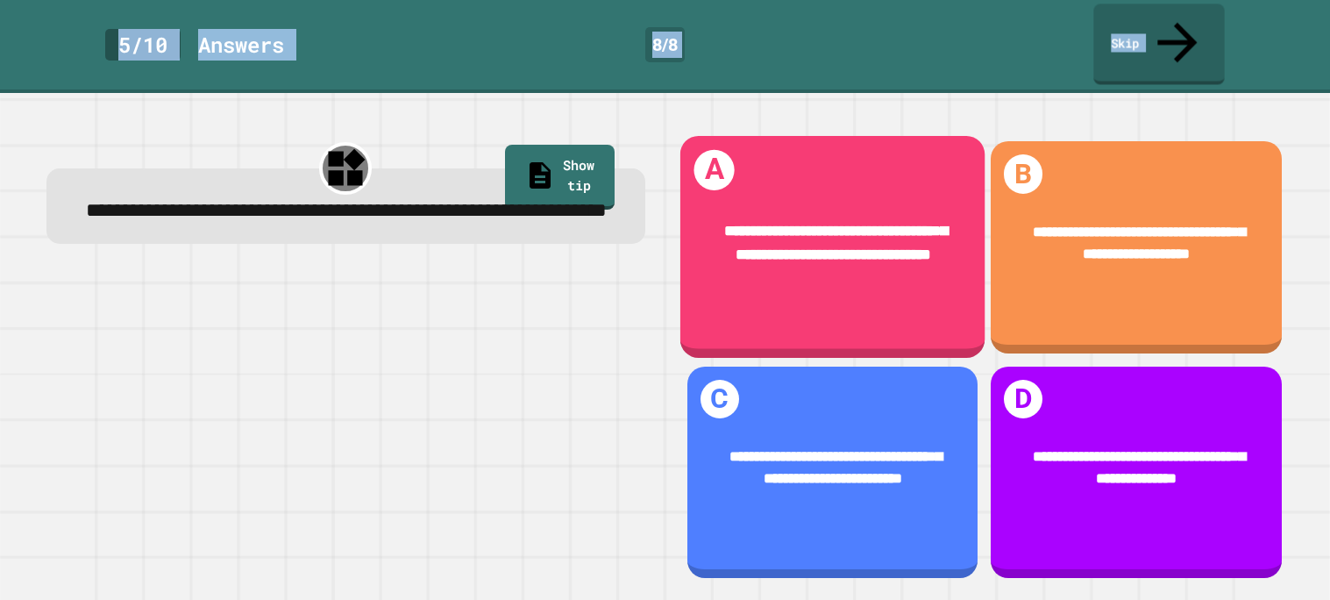
click at [962, 136] on div "**********" at bounding box center [831, 247] width 305 height 222
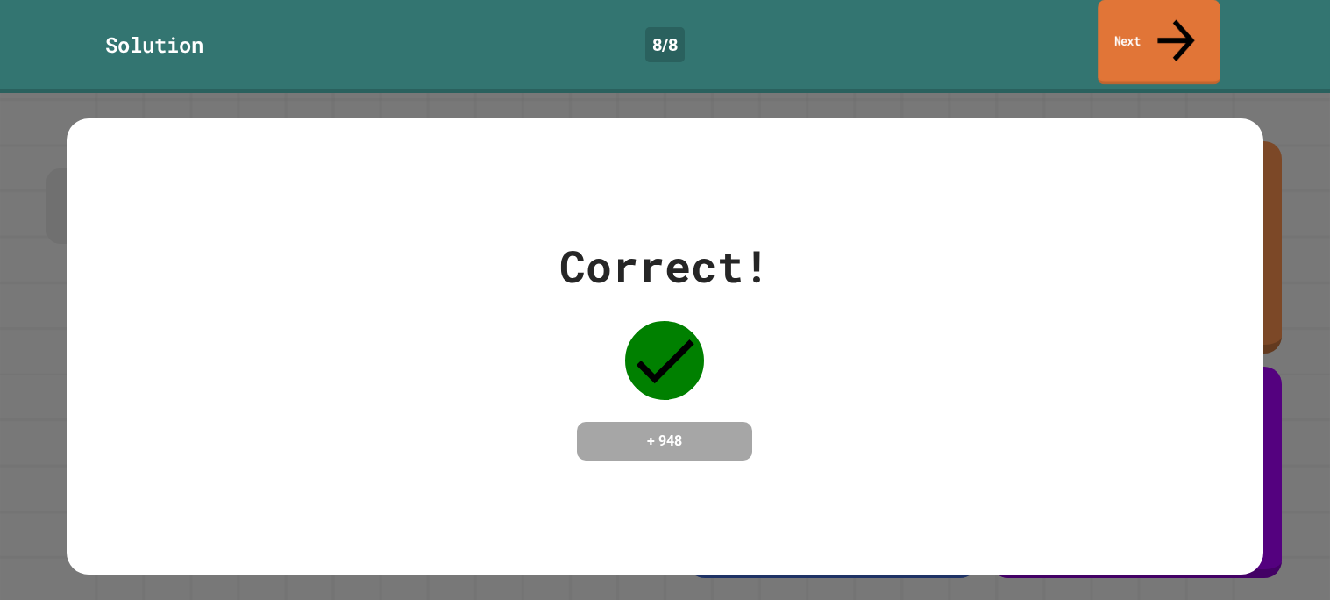
click at [1142, 19] on link "Next" at bounding box center [1158, 42] width 123 height 85
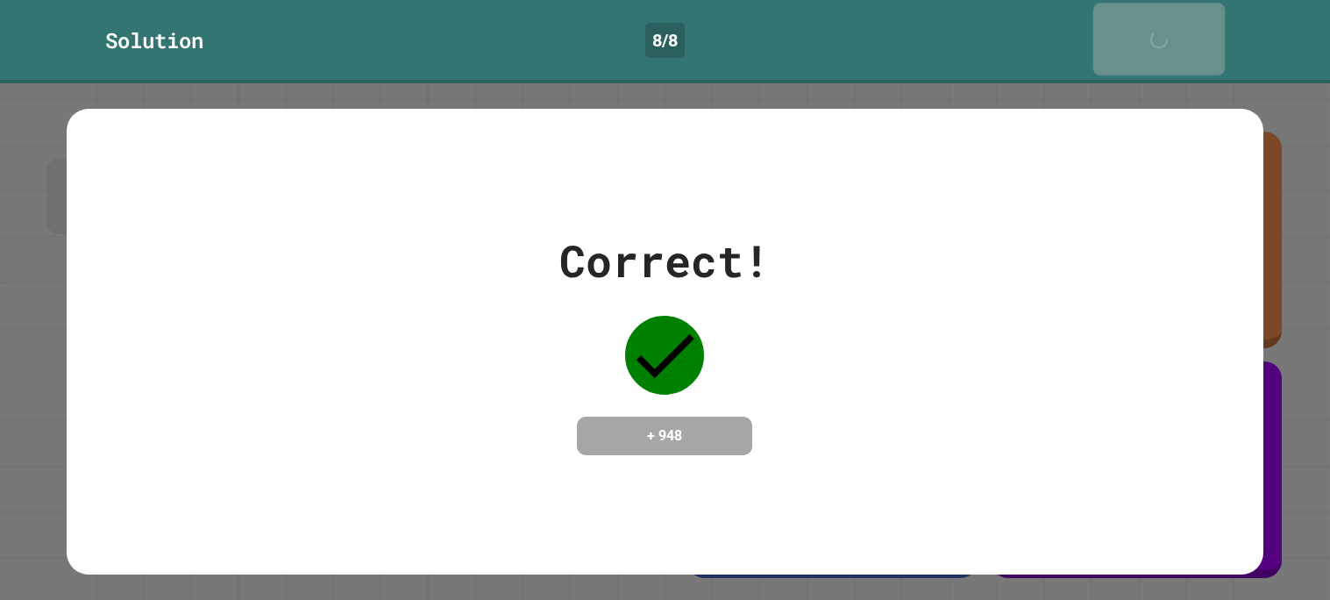
click at [1142, 19] on div "Next" at bounding box center [1159, 39] width 44 height 54
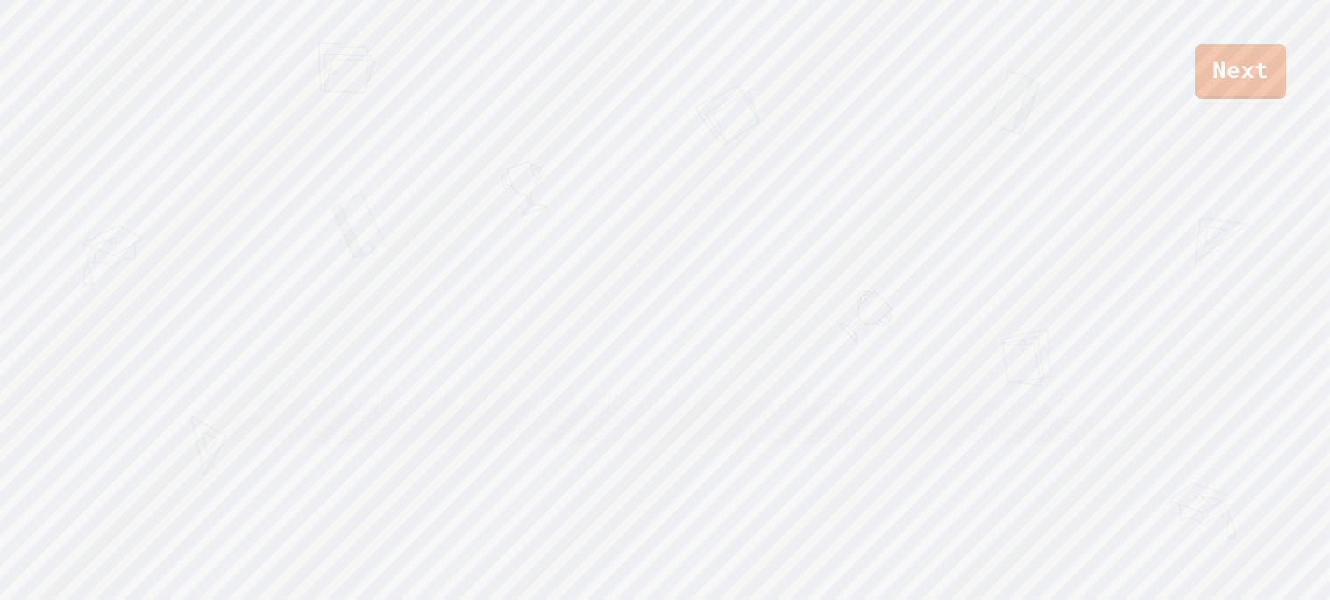
click at [1142, 19] on div "Next" at bounding box center [665, 49] width 1330 height 99
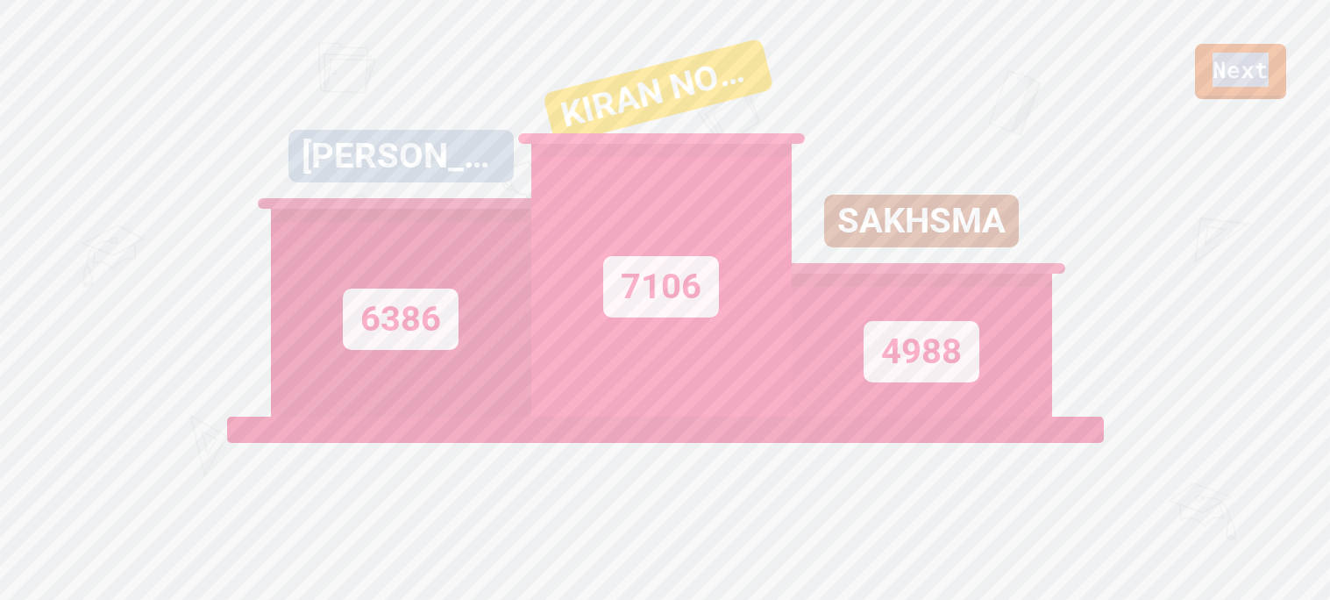
scroll to position [723, 0]
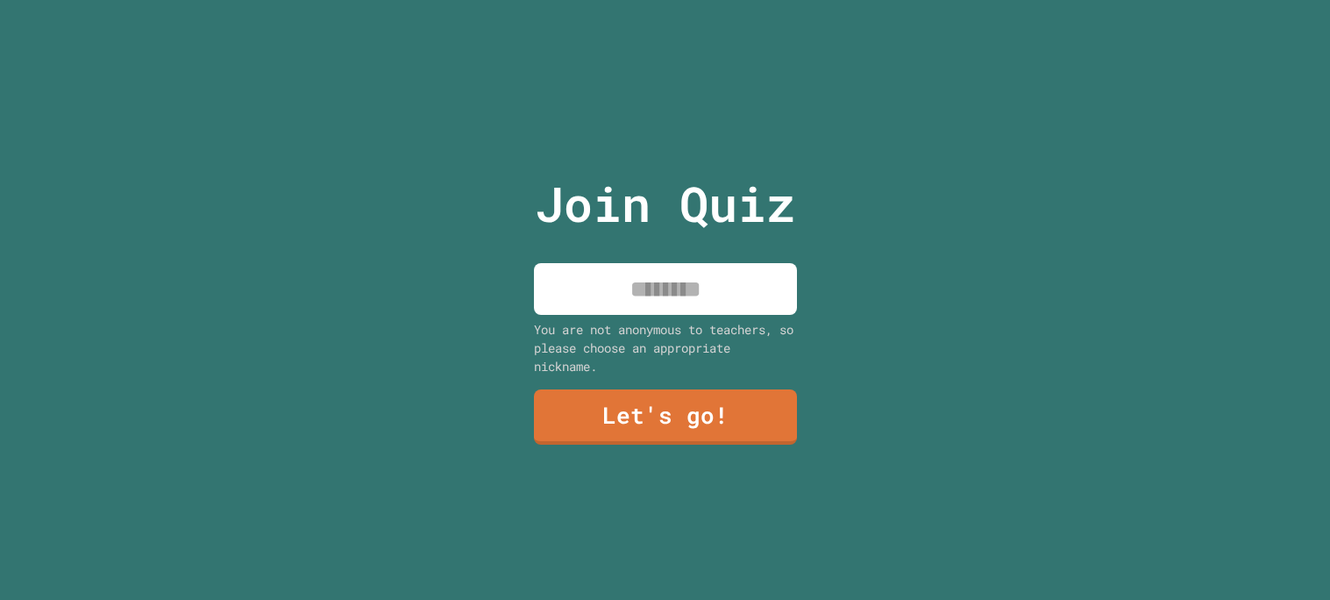
click at [742, 284] on input at bounding box center [665, 289] width 263 height 52
type input "**********"
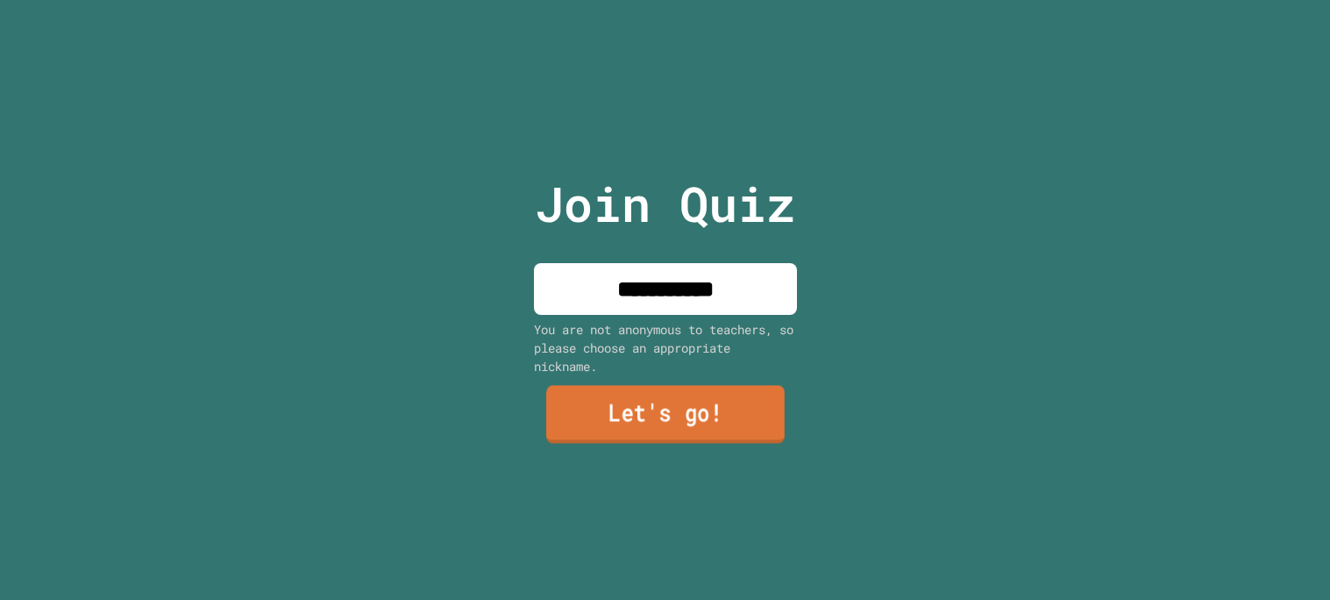
click at [749, 429] on link "Let's go!" at bounding box center [665, 414] width 238 height 58
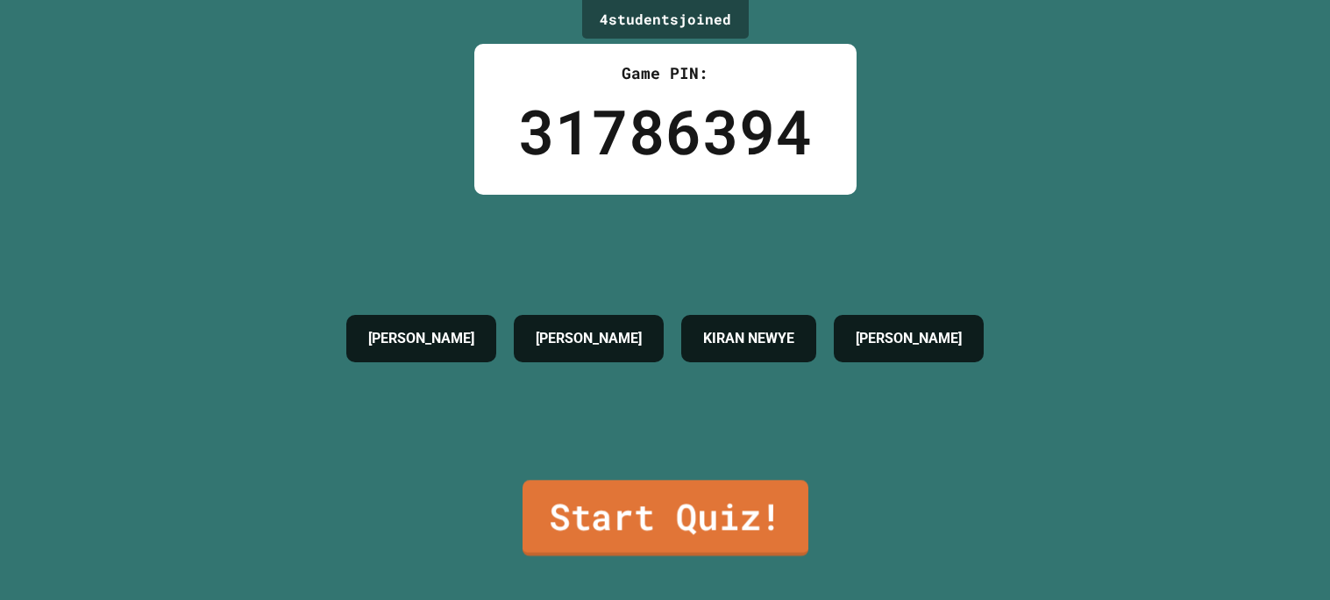
click at [700, 496] on link "Start Quiz!" at bounding box center [665, 517] width 286 height 76
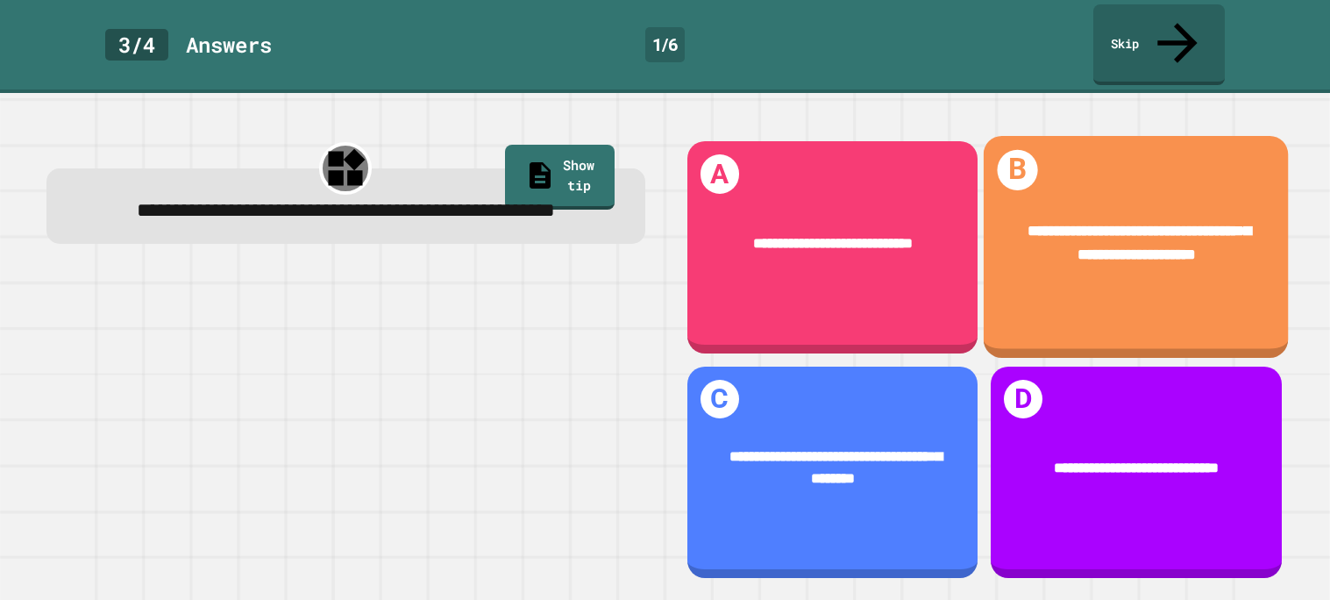
click at [1062, 226] on span "**********" at bounding box center [1138, 243] width 223 height 38
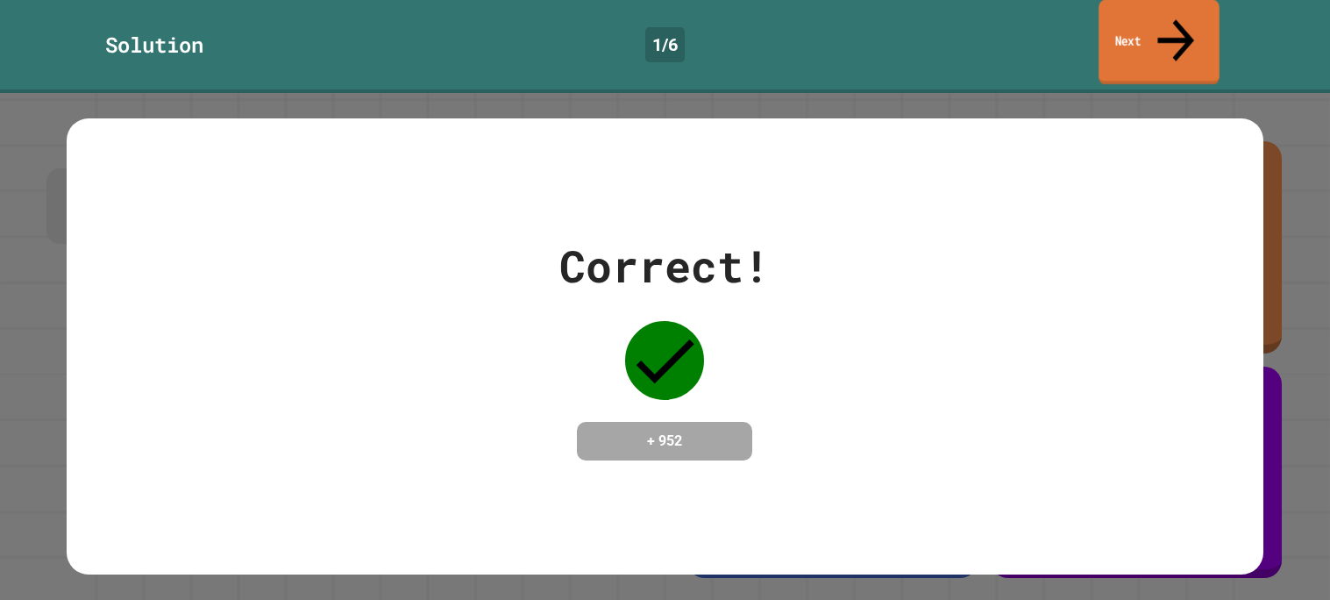
click at [1168, 11] on link "Next" at bounding box center [1158, 42] width 121 height 85
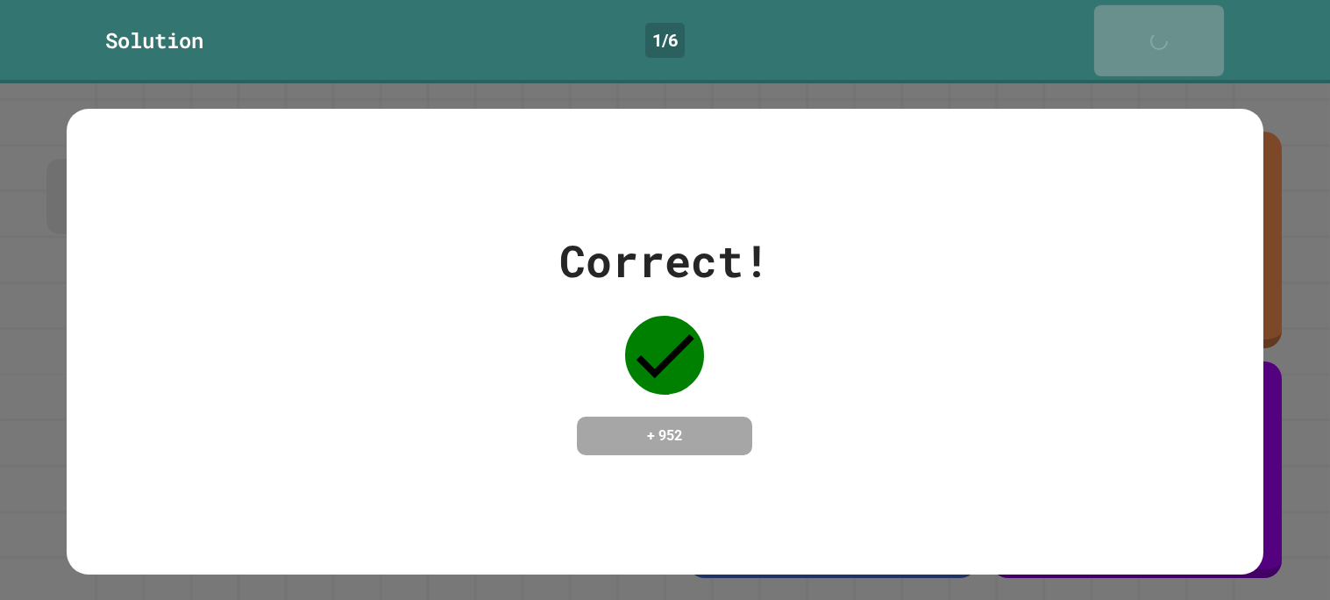
click at [1168, 11] on link "Next" at bounding box center [1159, 40] width 130 height 71
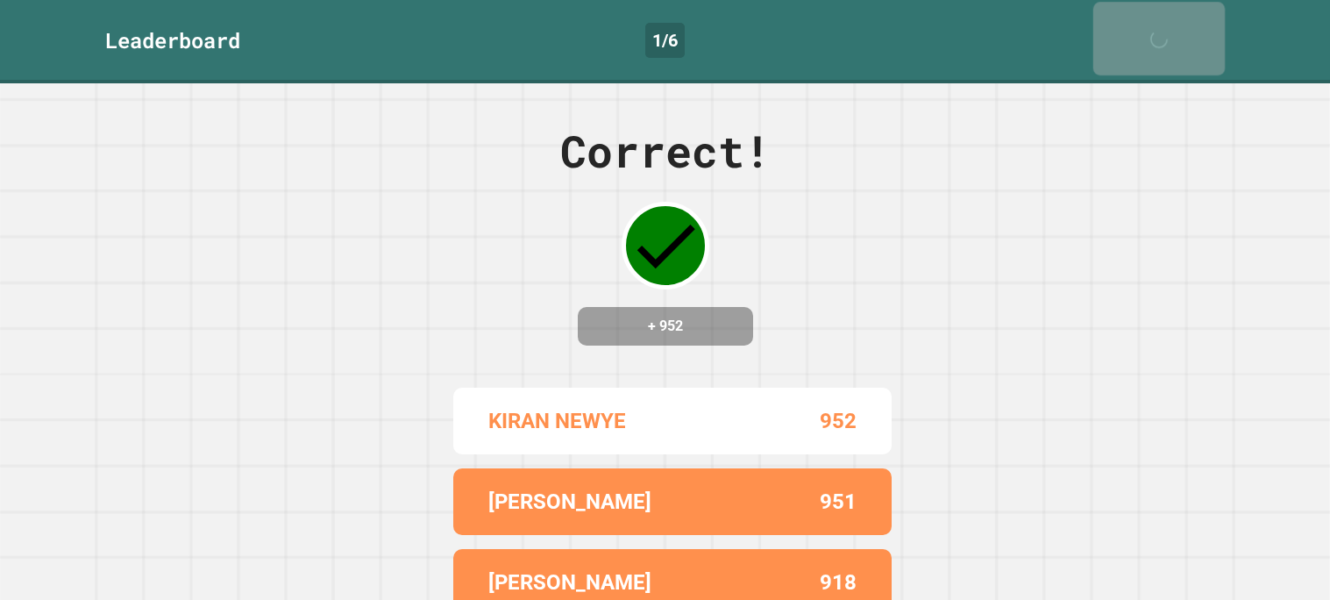
click at [1168, 11] on link "Next" at bounding box center [1158, 39] width 131 height 74
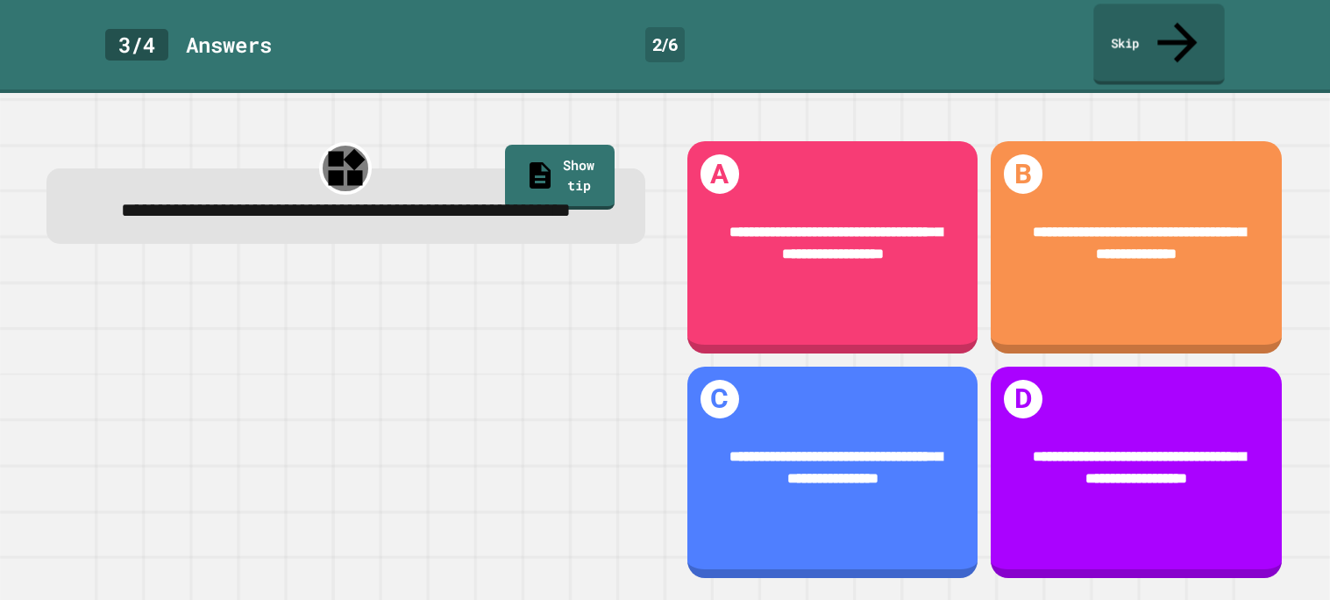
click at [973, 34] on div "3 / 4 Answer s 2 / 6 Skip" at bounding box center [665, 44] width 1330 height 81
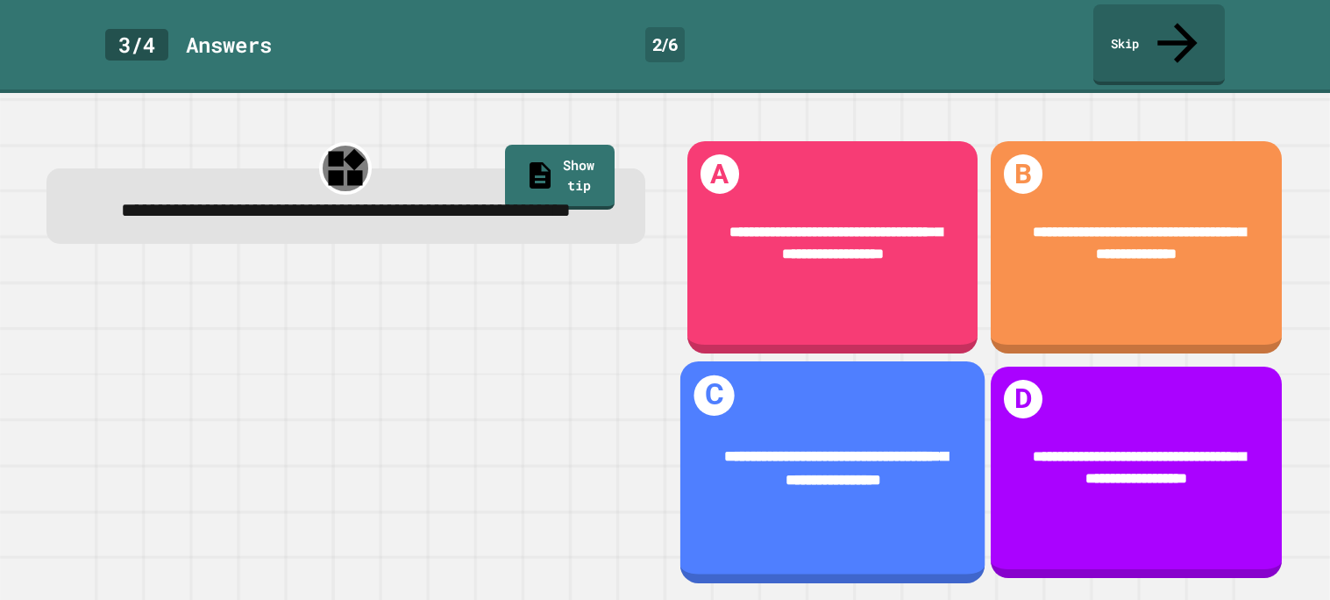
click at [891, 427] on div "**********" at bounding box center [831, 467] width 305 height 107
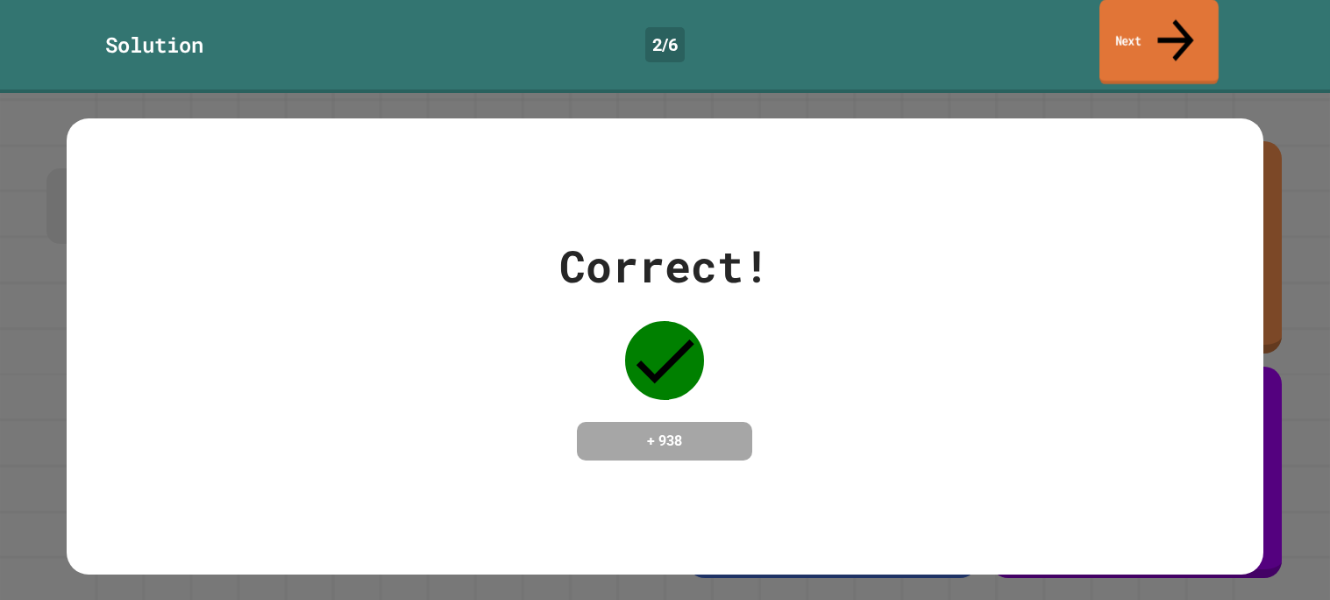
click at [1164, 36] on link "Next" at bounding box center [1158, 42] width 119 height 85
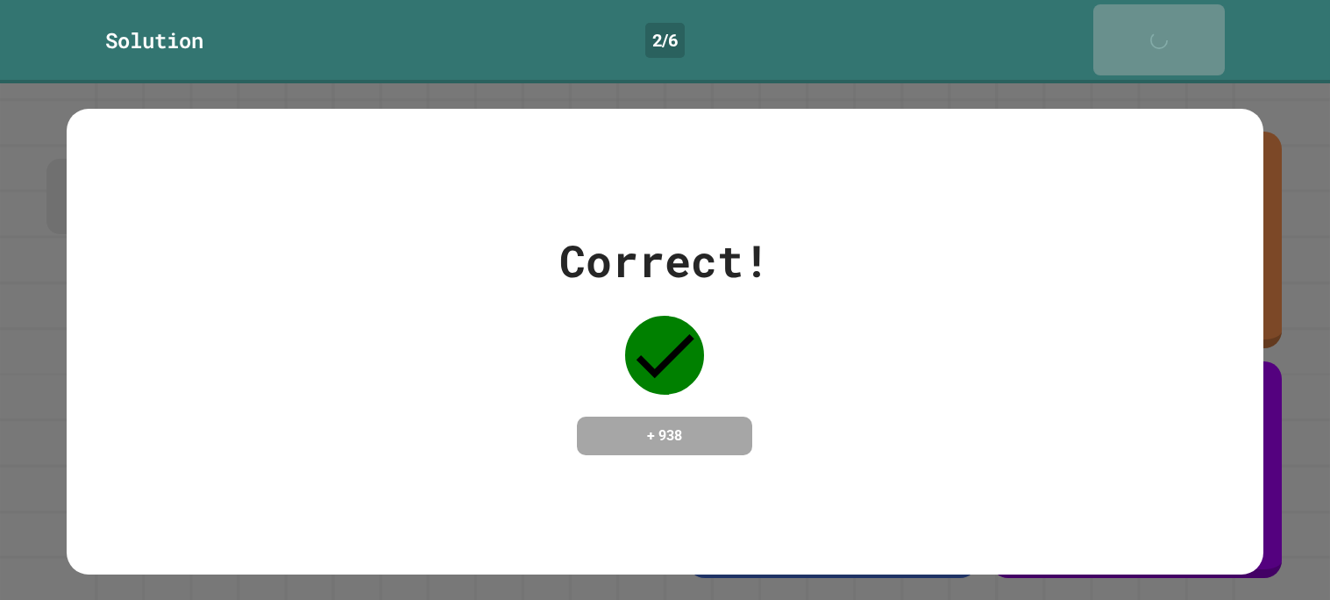
click at [1164, 36] on link "Next" at bounding box center [1158, 39] width 131 height 71
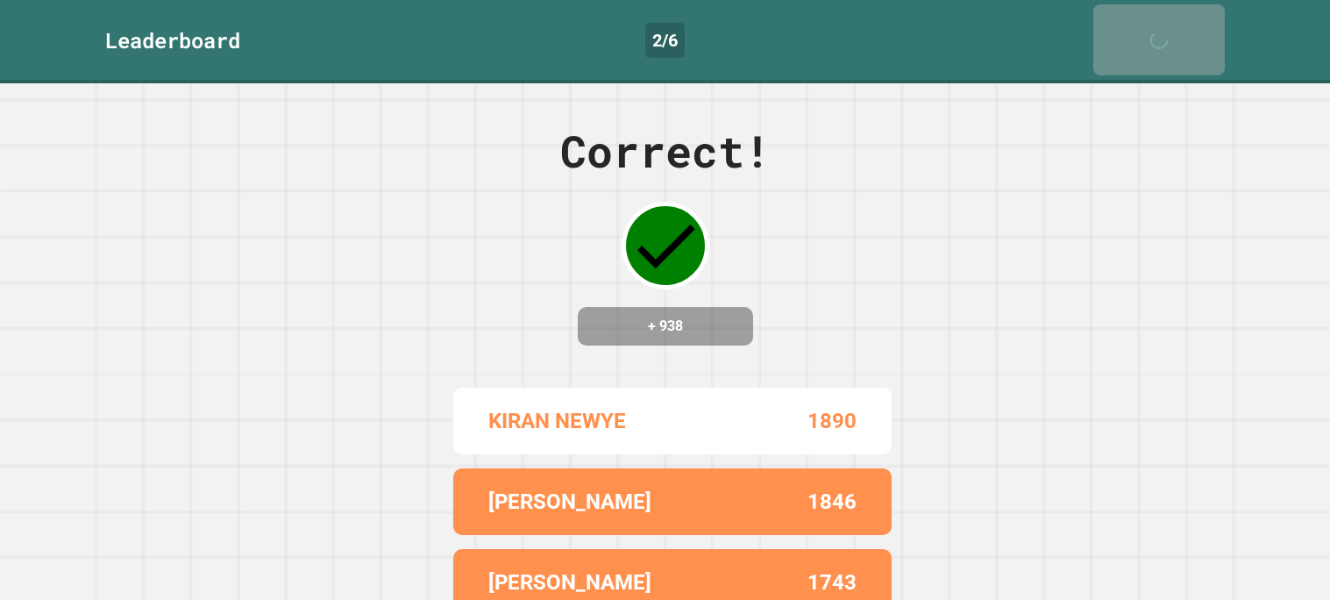
click at [1164, 36] on link "Next" at bounding box center [1158, 39] width 131 height 71
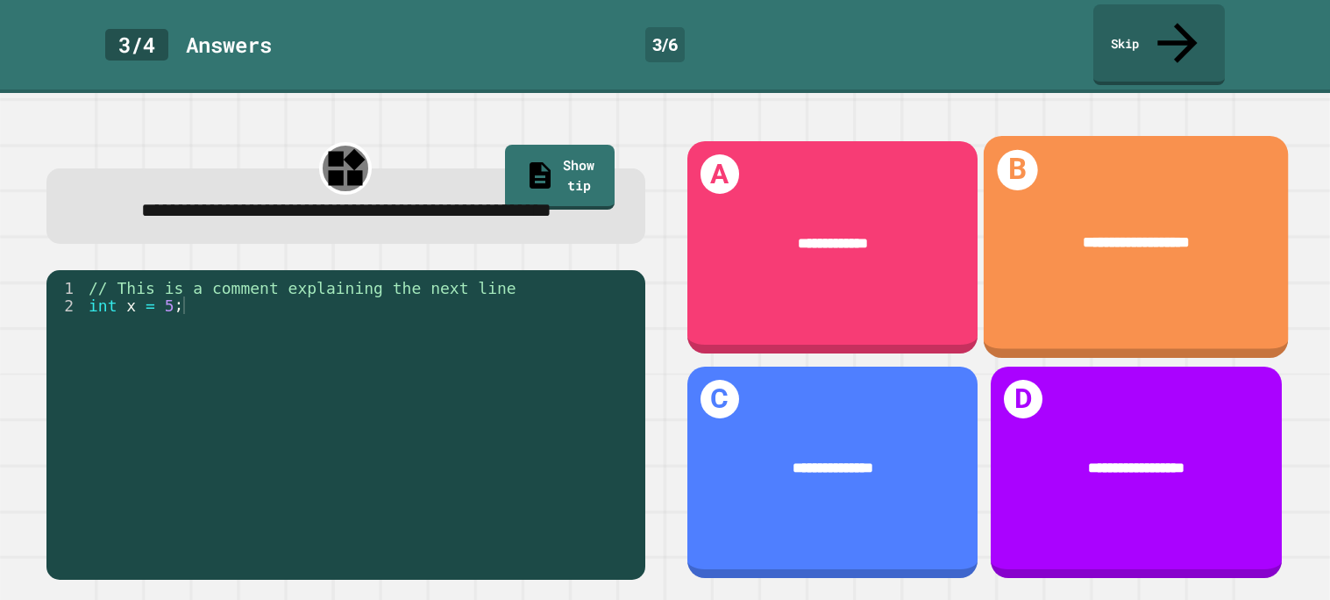
click at [1223, 231] on div "**********" at bounding box center [1136, 242] width 243 height 23
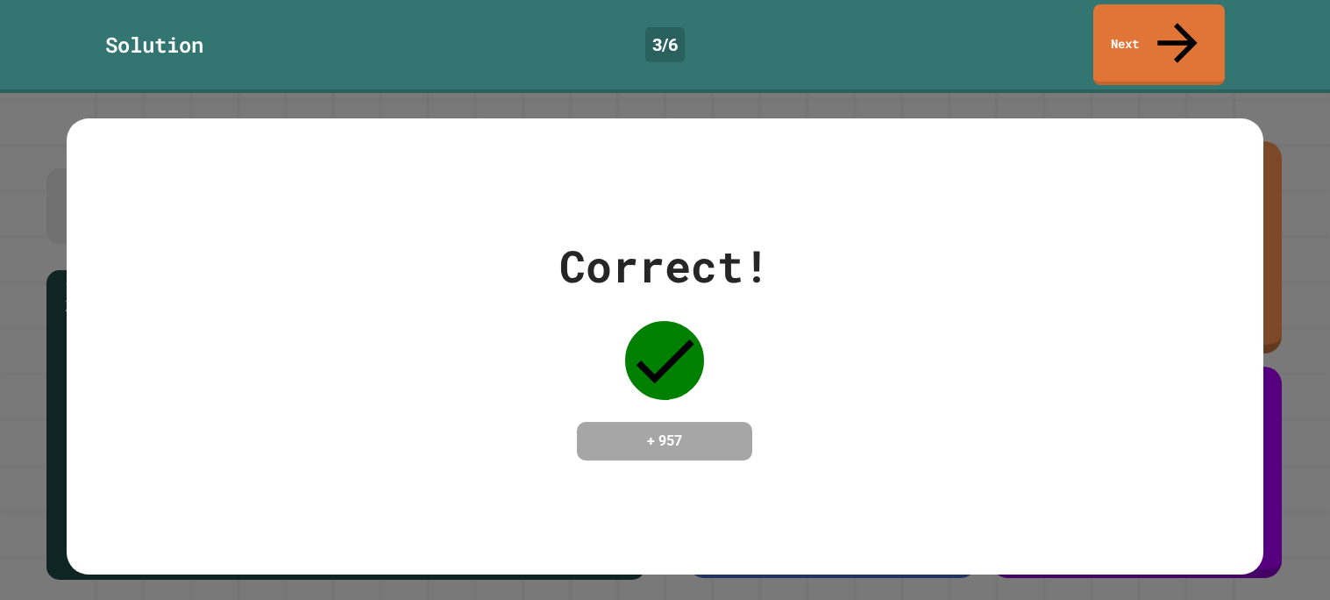
click at [1163, 44] on div "Solution 3 / 6 Next" at bounding box center [665, 46] width 1330 height 93
click at [1137, 29] on link "Next" at bounding box center [1159, 42] width 124 height 85
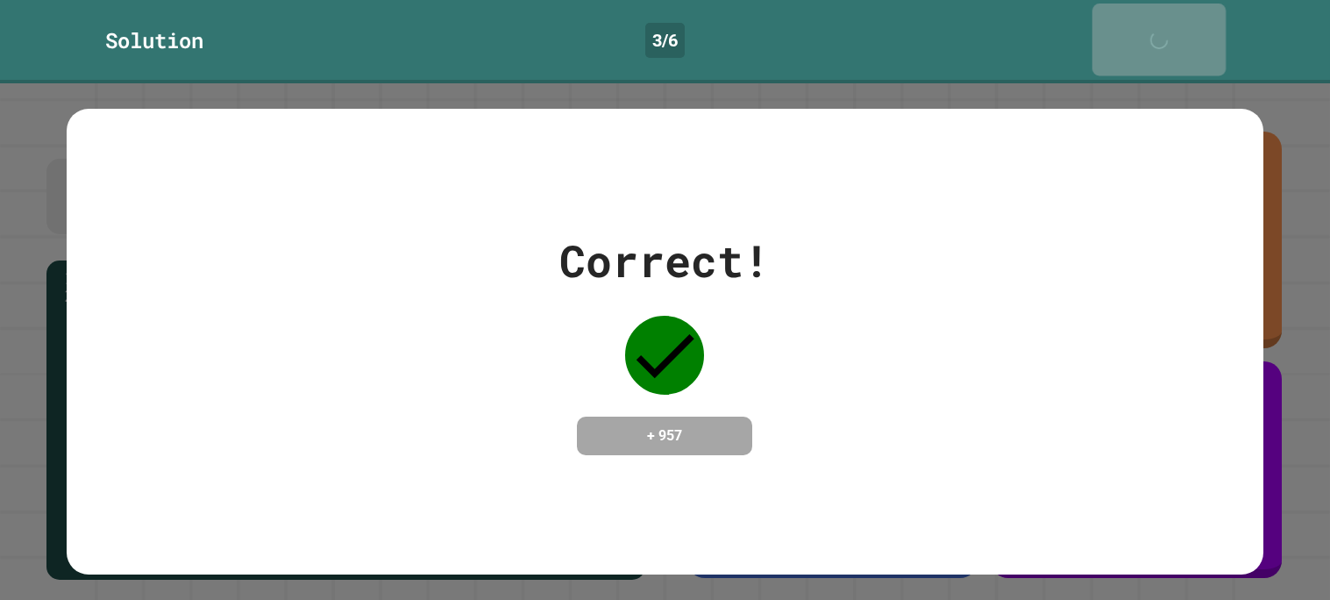
click at [1137, 29] on div "Next" at bounding box center [1159, 39] width 45 height 54
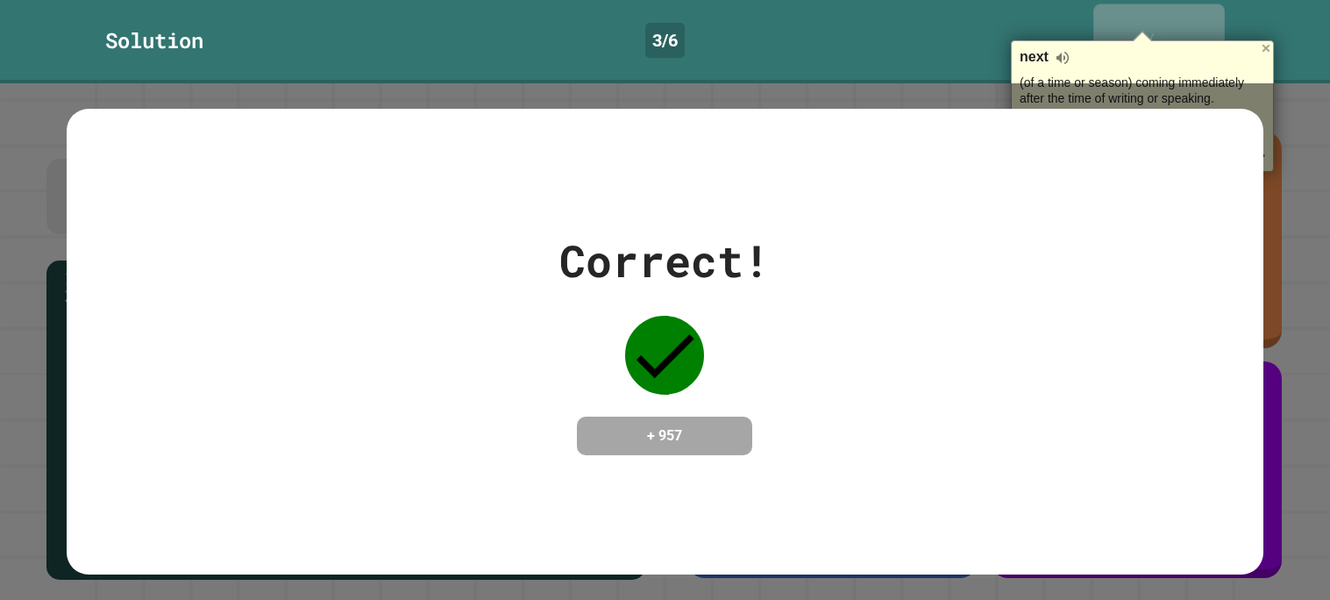
click at [1137, 31] on div at bounding box center [1142, 36] width 21 height 11
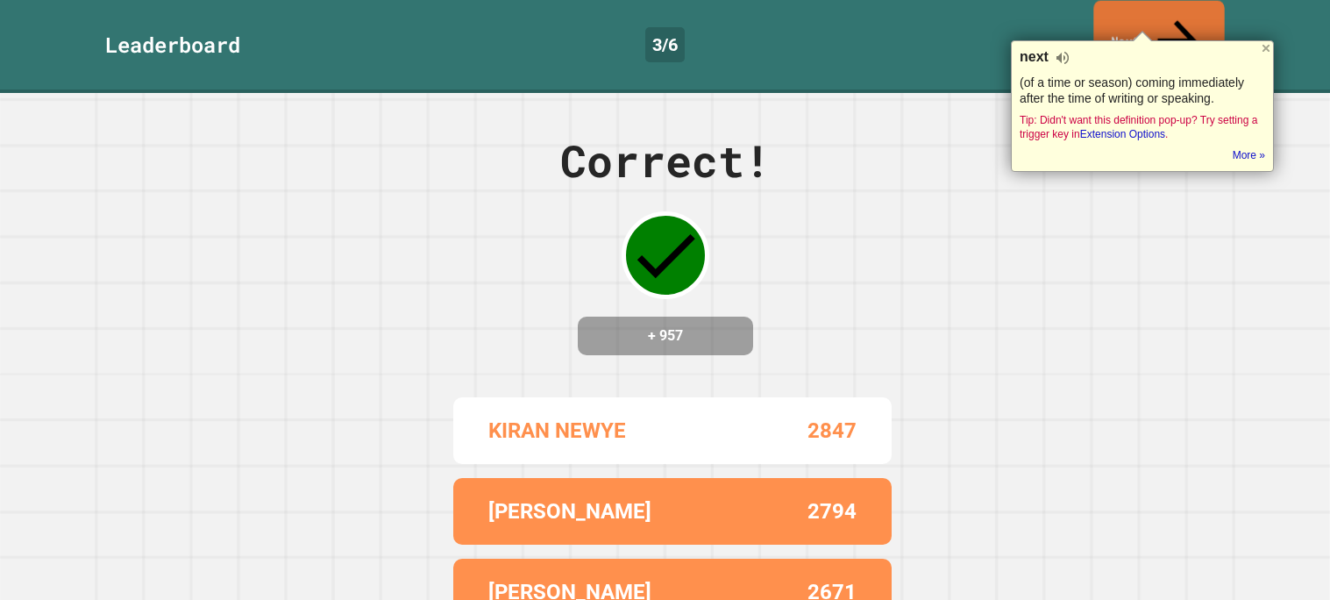
click at [1268, 56] on div "next (of a time or season) coming immediately after the time of writing or spea…" at bounding box center [1142, 105] width 263 height 131
click at [1158, 5] on link "Next" at bounding box center [1159, 43] width 130 height 85
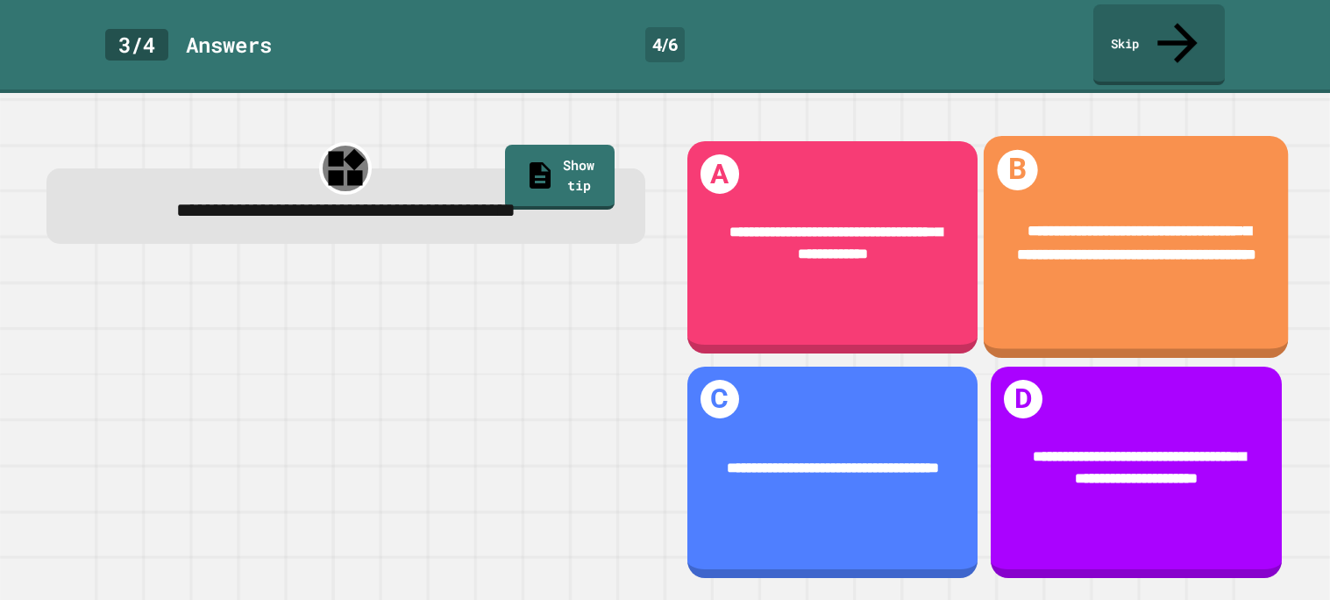
click at [1188, 224] on span "**********" at bounding box center [1136, 243] width 239 height 38
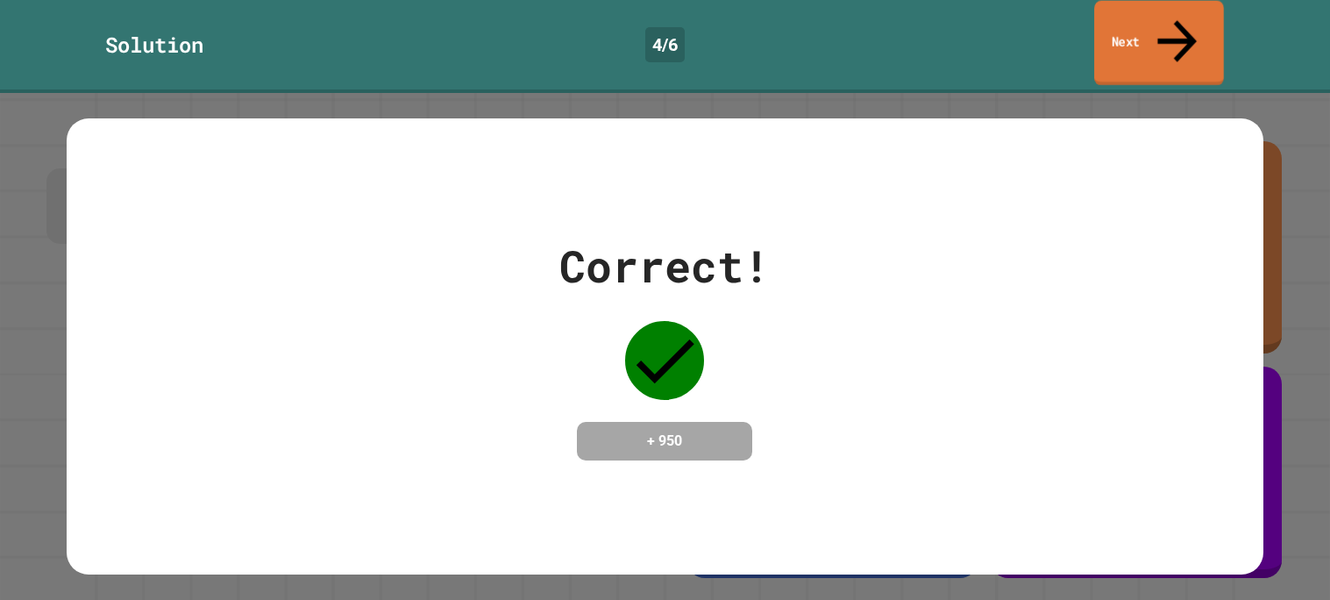
click at [1182, 39] on link "Next" at bounding box center [1159, 43] width 130 height 85
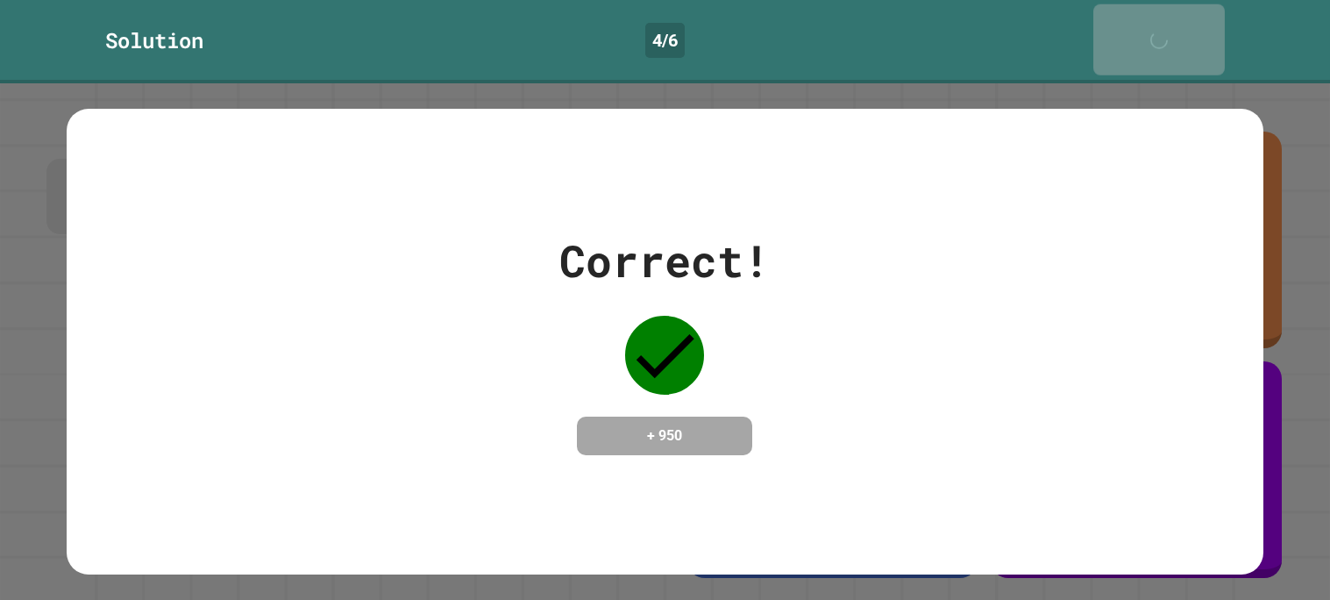
click at [1182, 39] on link "Next" at bounding box center [1158, 39] width 131 height 71
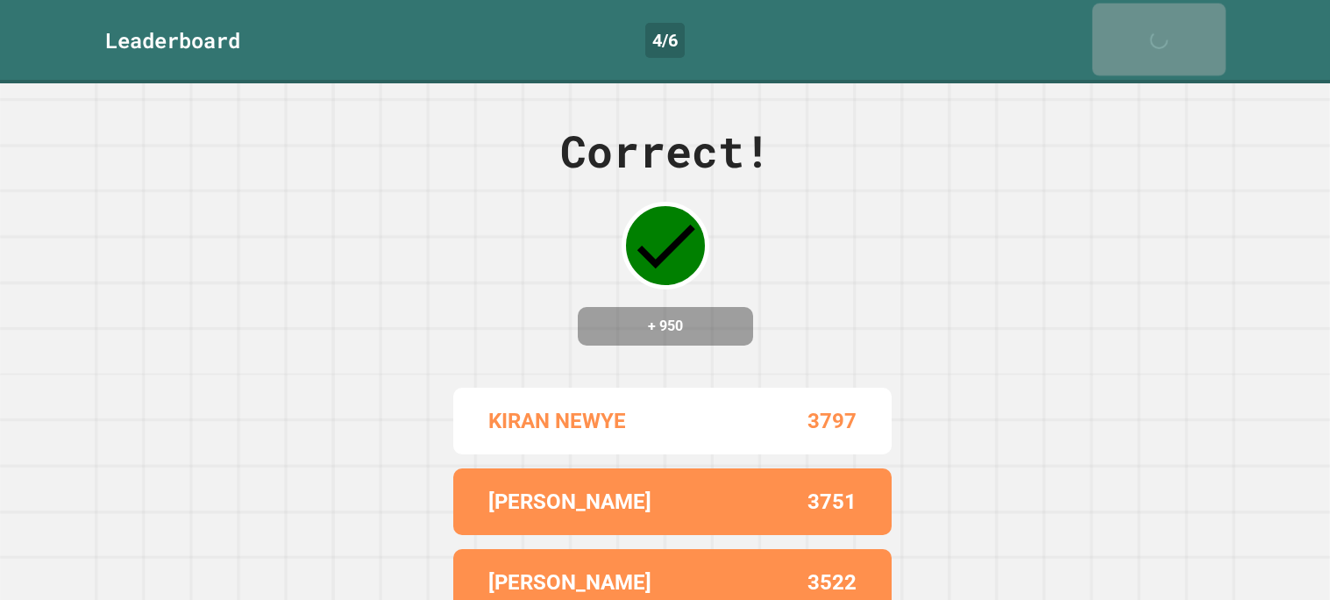
click at [1182, 39] on link "Next" at bounding box center [1158, 40] width 133 height 73
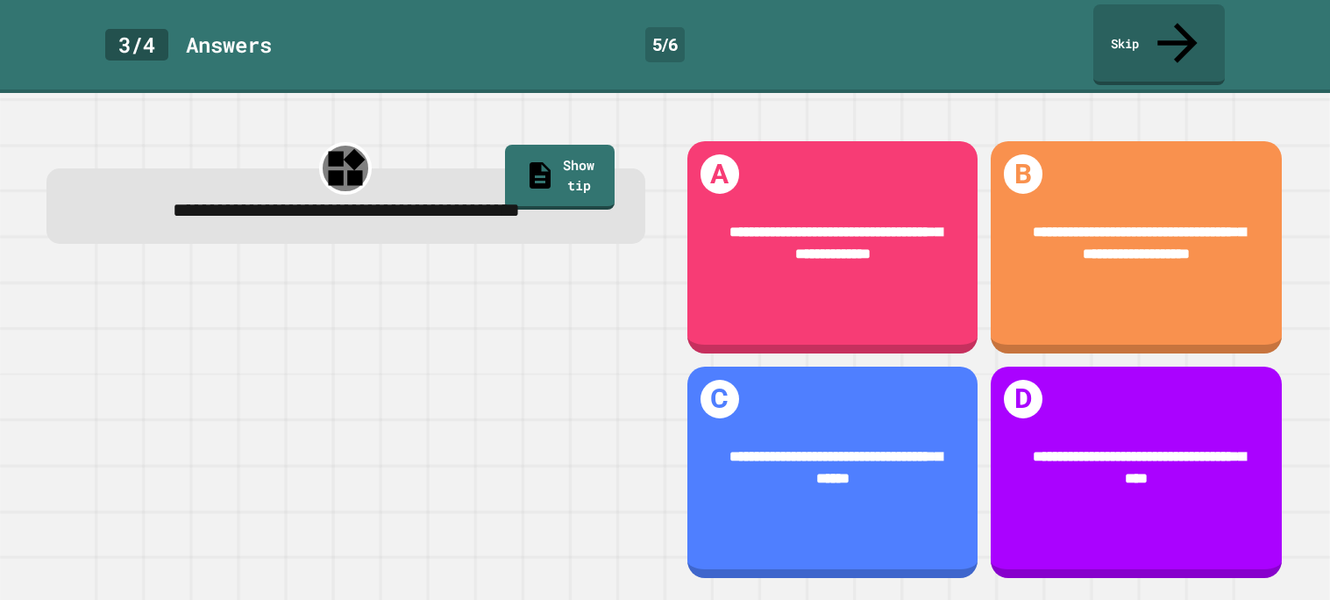
click at [505, 274] on div at bounding box center [345, 424] width 599 height 309
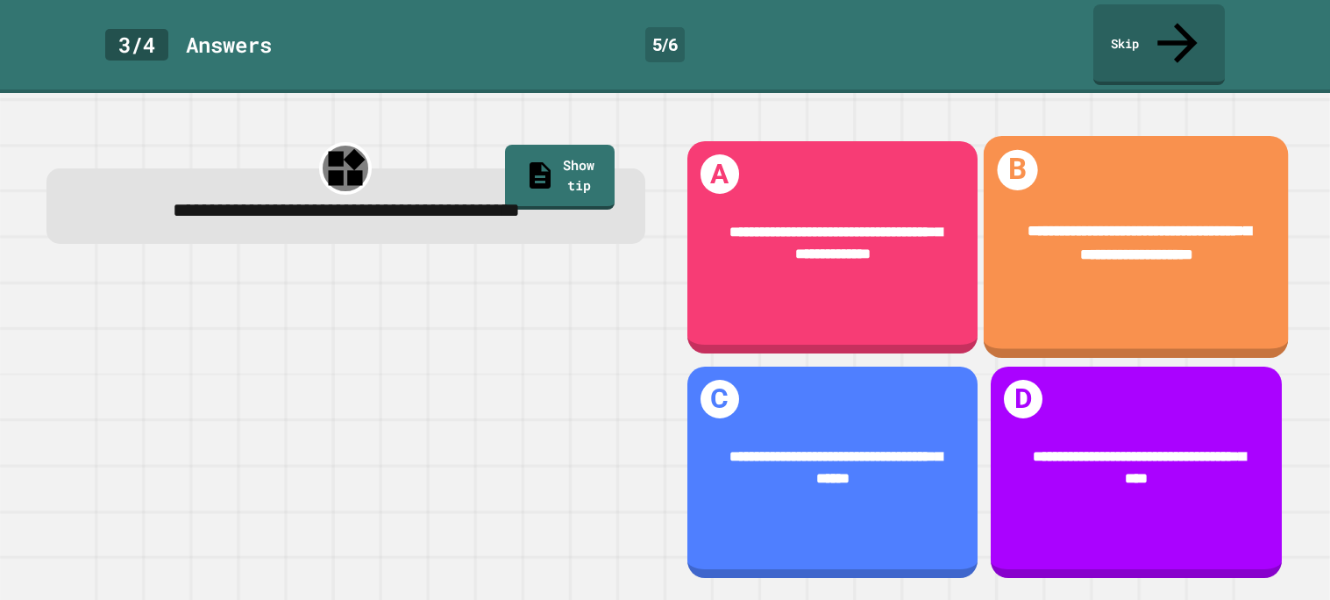
click at [1109, 259] on div "**********" at bounding box center [1135, 242] width 305 height 107
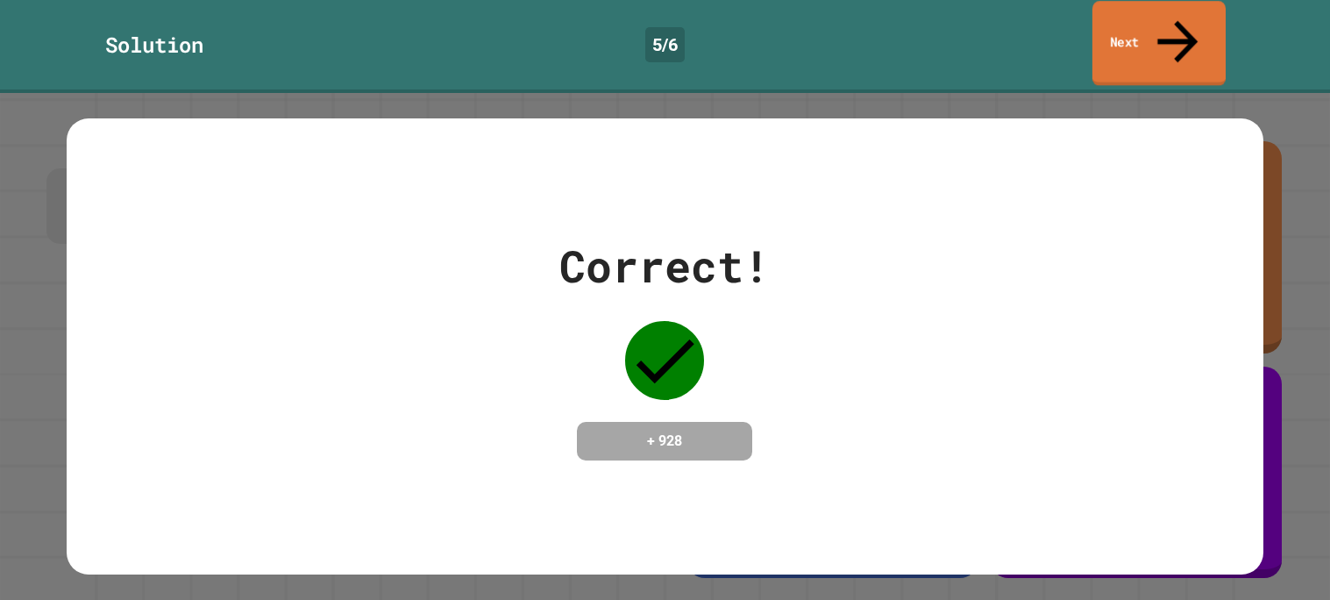
click at [1155, 31] on link "Next" at bounding box center [1158, 43] width 133 height 85
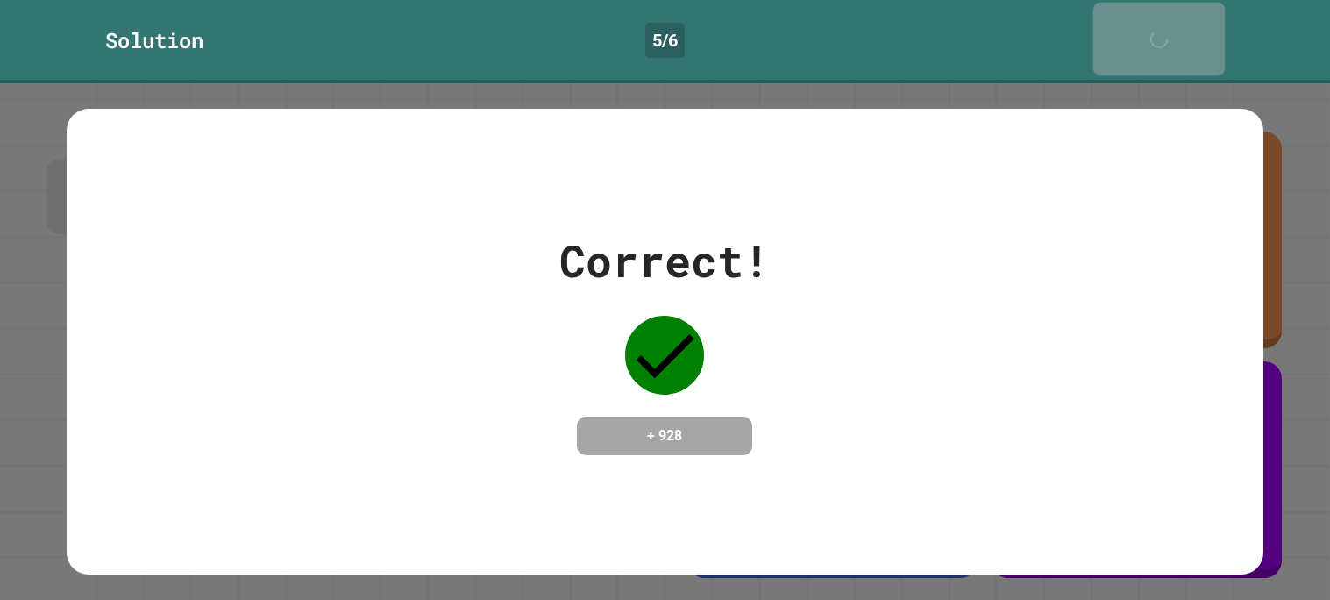
click at [1155, 31] on div "Next" at bounding box center [1159, 38] width 44 height 55
click at [1155, 31] on div "Next" at bounding box center [1159, 38] width 44 height 53
click at [1155, 31] on link "Next" at bounding box center [1158, 39] width 131 height 71
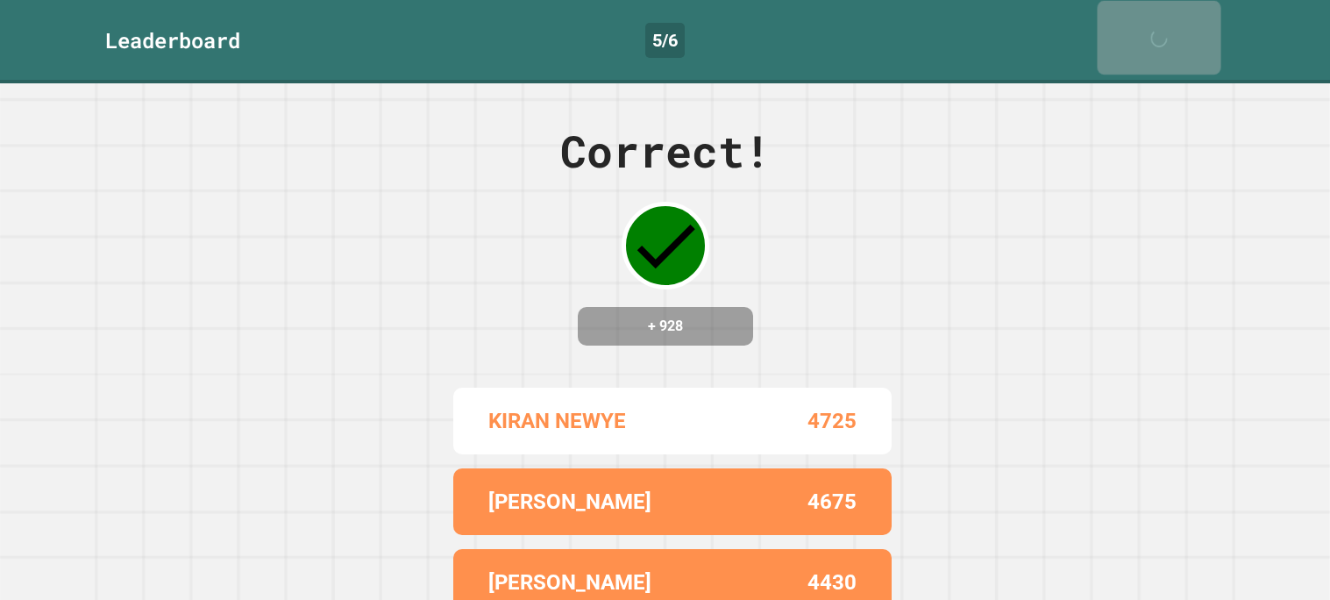
click at [1155, 31] on div "Next" at bounding box center [1158, 37] width 41 height 55
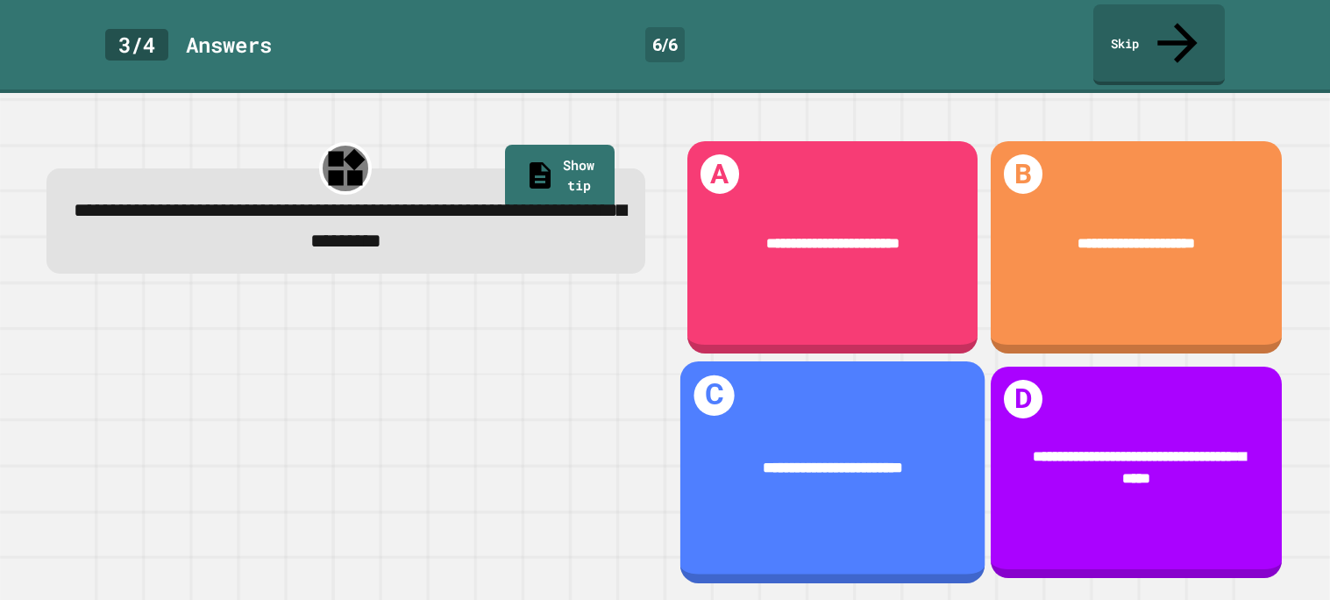
click at [860, 433] on div "**********" at bounding box center [831, 467] width 305 height 84
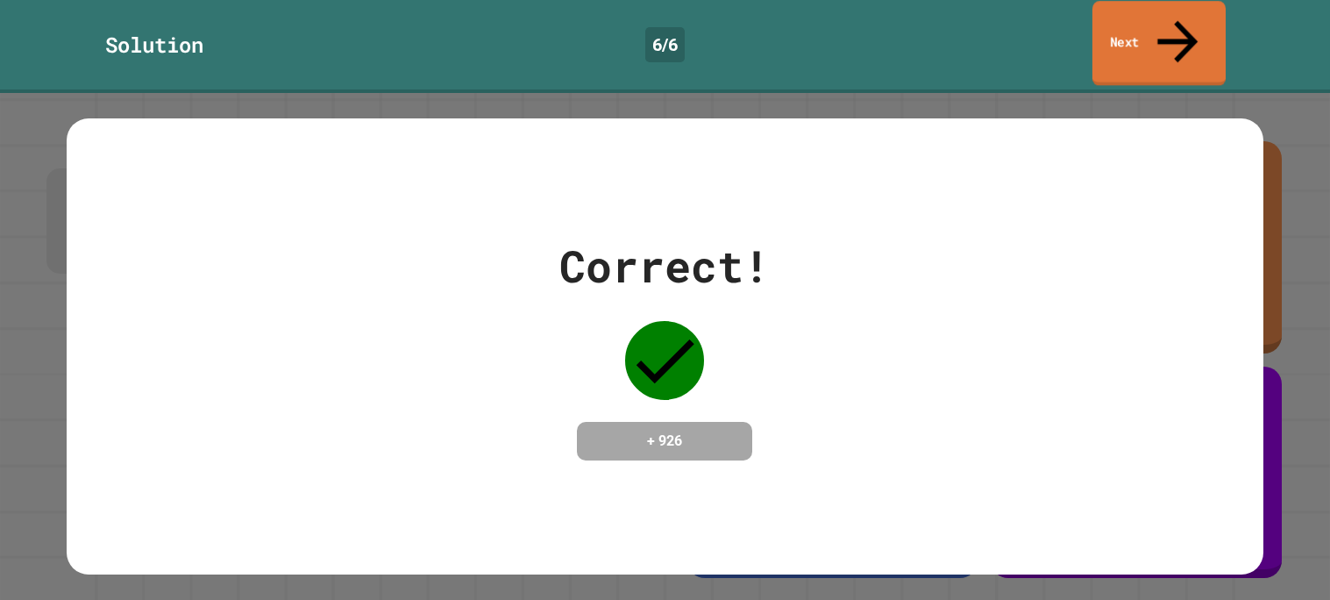
click at [1155, 40] on link "Next" at bounding box center [1158, 43] width 133 height 85
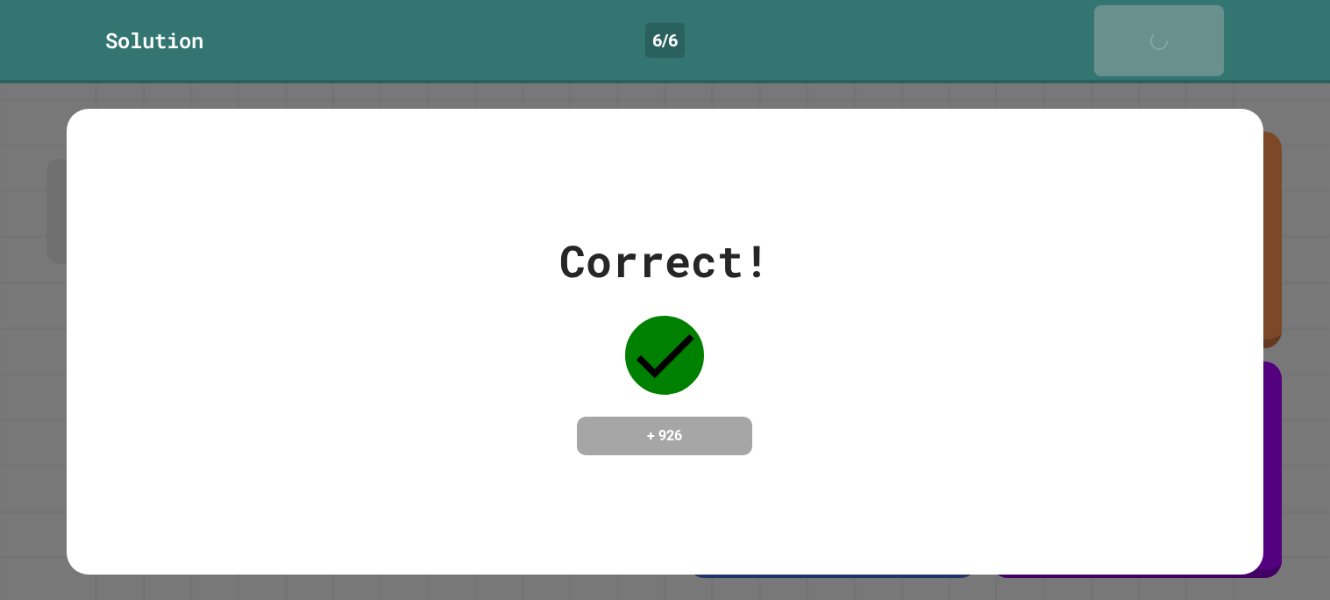
click at [1155, 40] on link "Next" at bounding box center [1159, 40] width 130 height 71
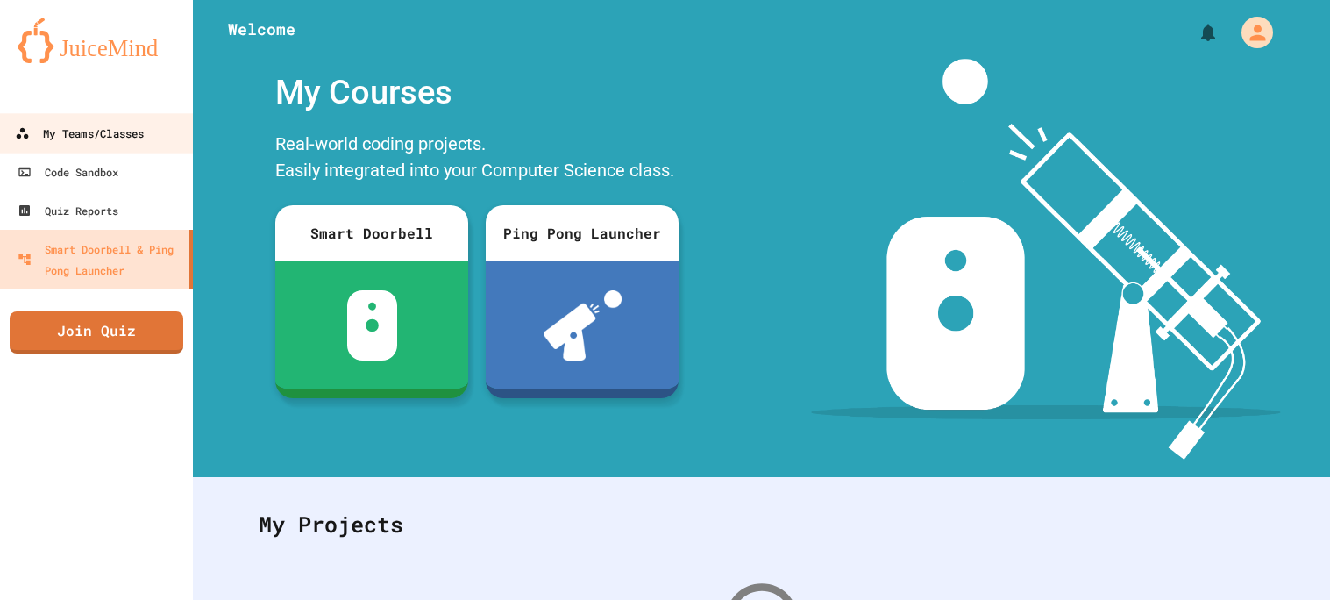
click at [132, 124] on div "My Teams/Classes" at bounding box center [79, 134] width 129 height 22
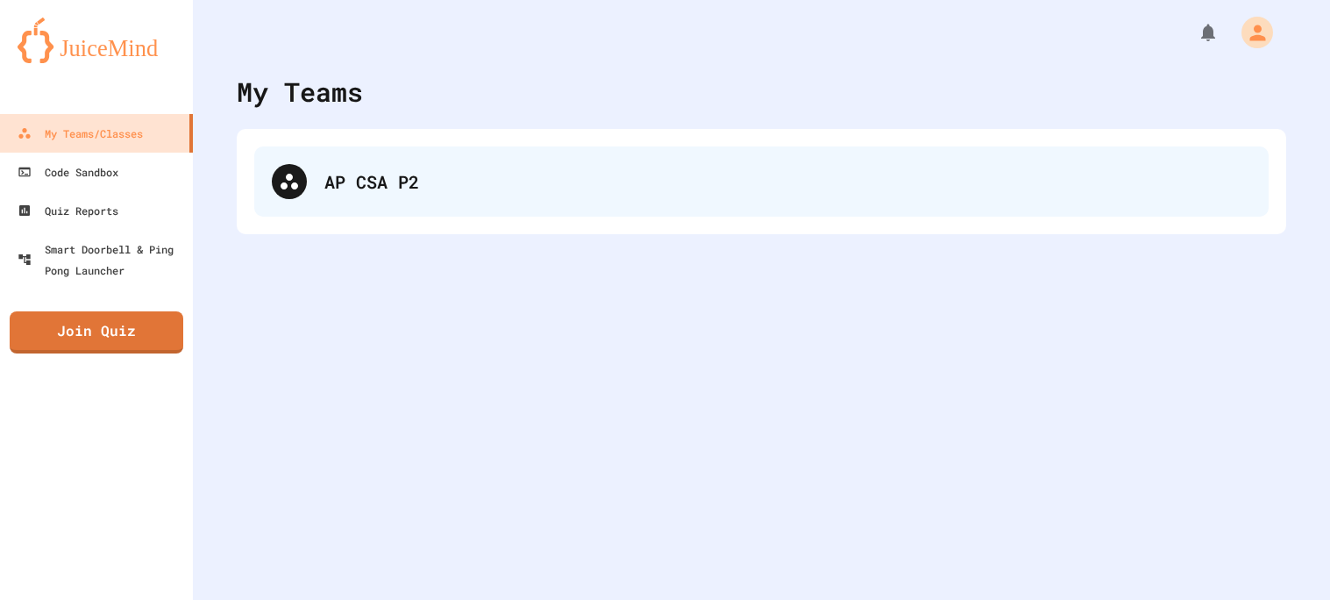
click at [380, 182] on div "AP CSA P2" at bounding box center [787, 181] width 926 height 26
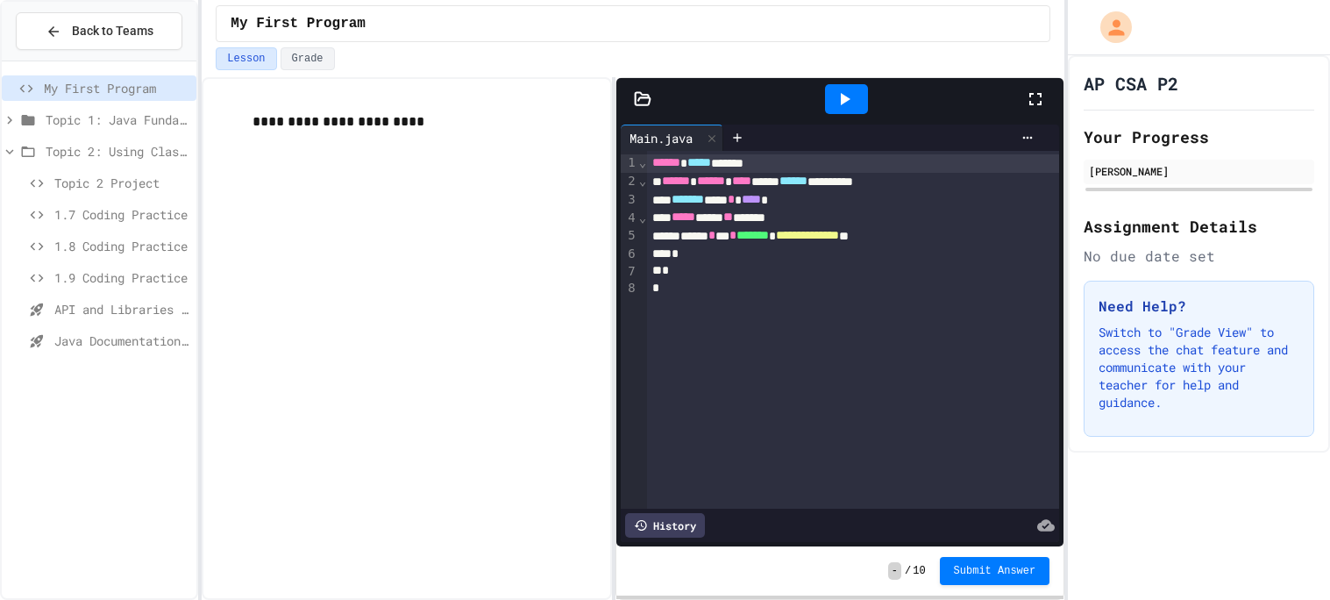
click at [158, 191] on div "Topic 2 Project" at bounding box center [99, 182] width 195 height 25
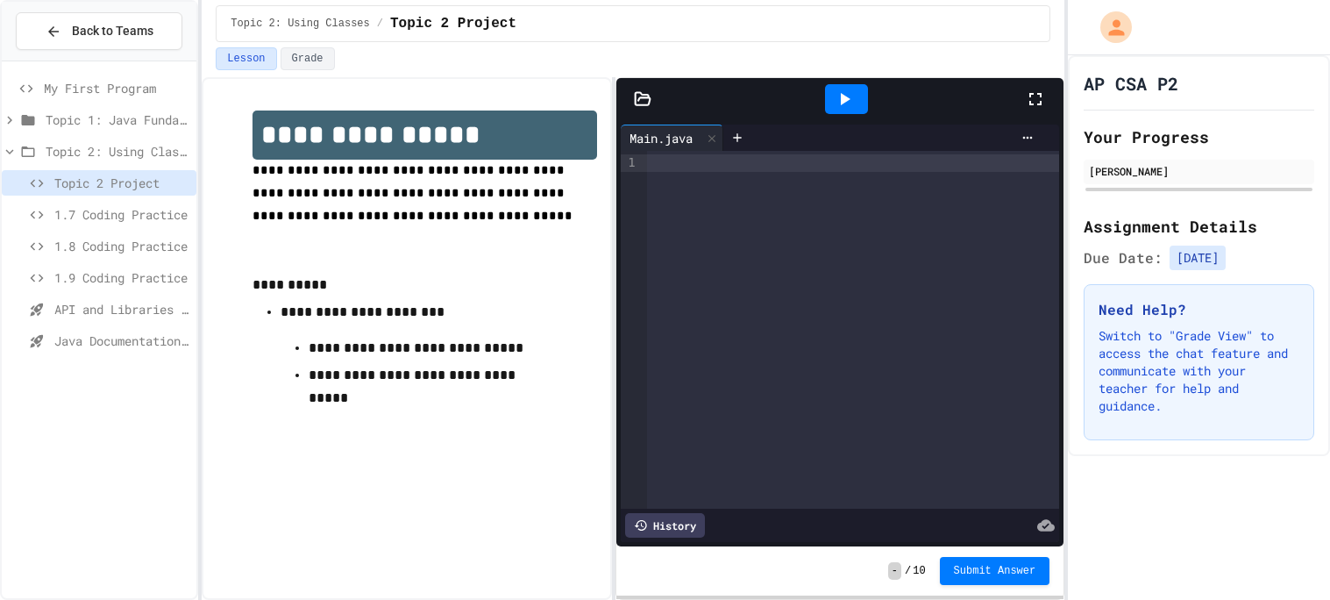
click at [678, 291] on div at bounding box center [853, 330] width 412 height 358
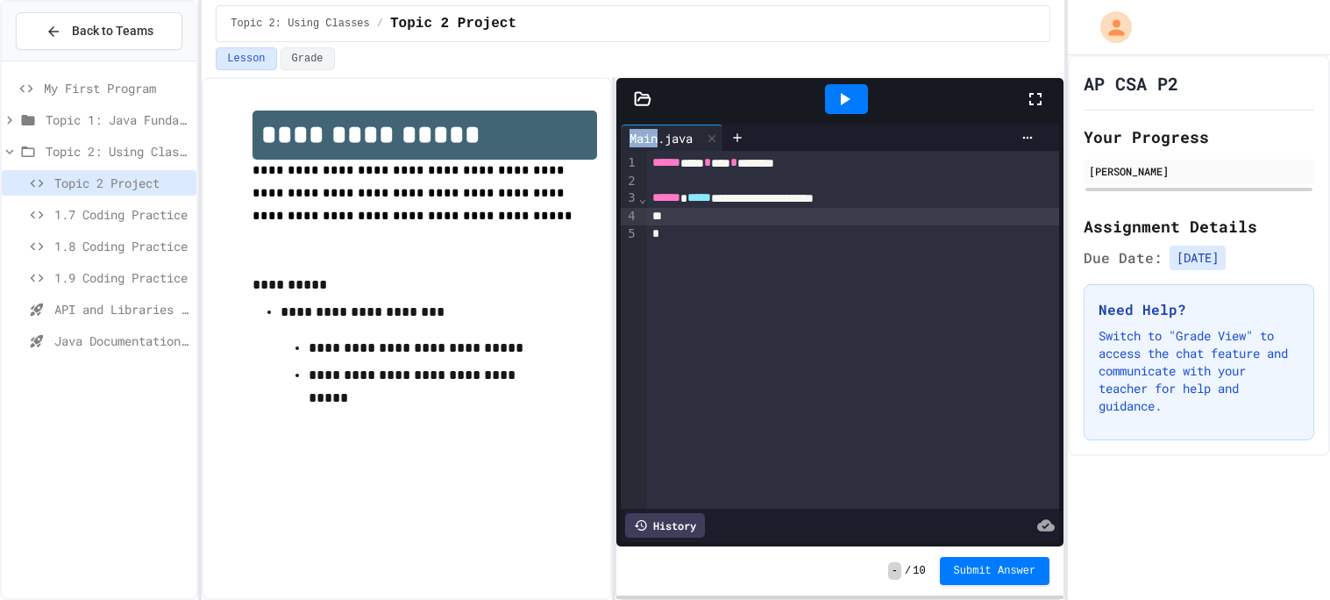
click at [631, 138] on div "Main.java" at bounding box center [661, 138] width 81 height 18
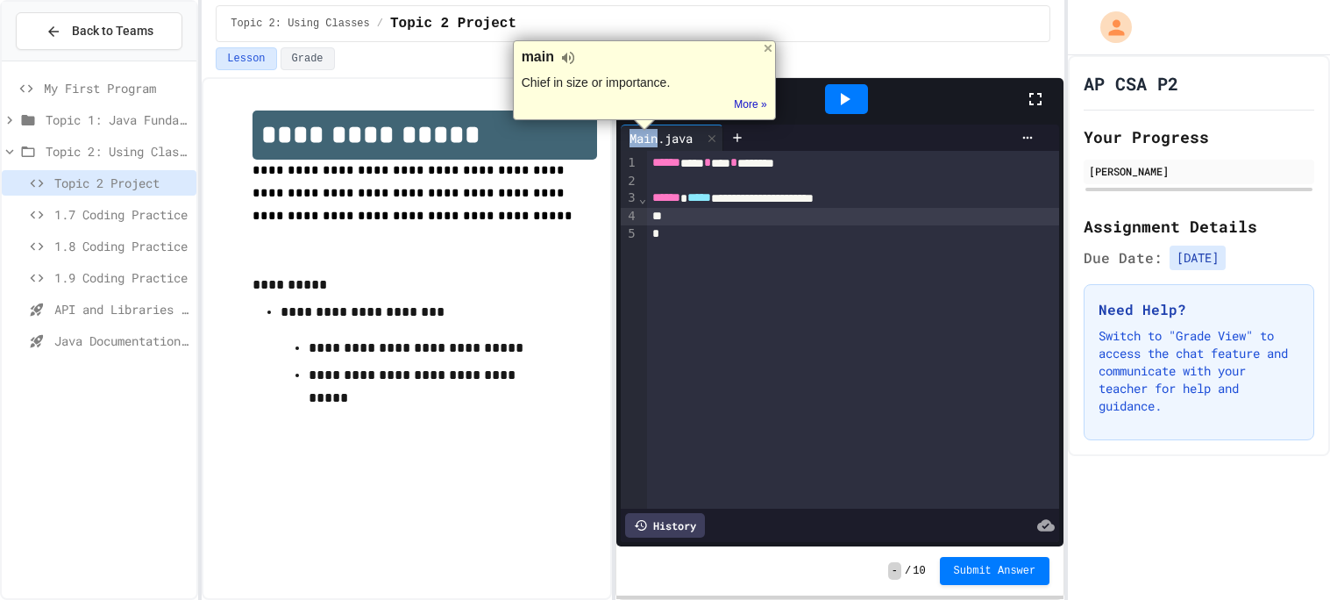
click at [642, 141] on div "Main.java" at bounding box center [661, 138] width 81 height 18
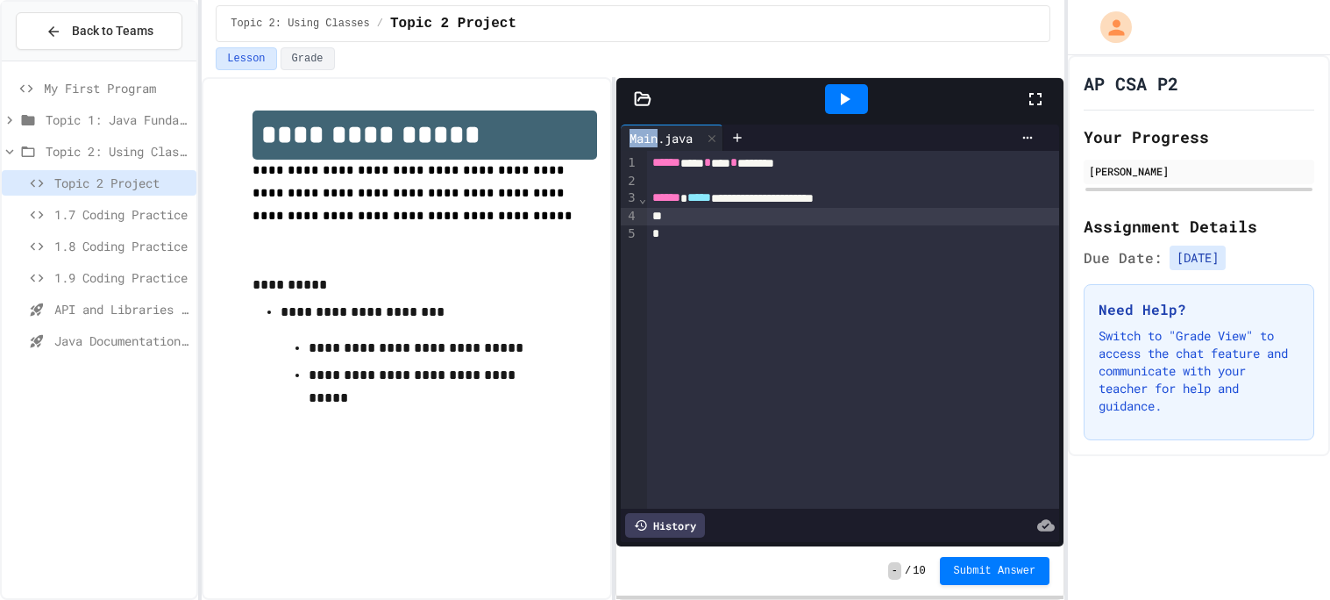
click at [642, 141] on div "Main.java" at bounding box center [661, 138] width 81 height 18
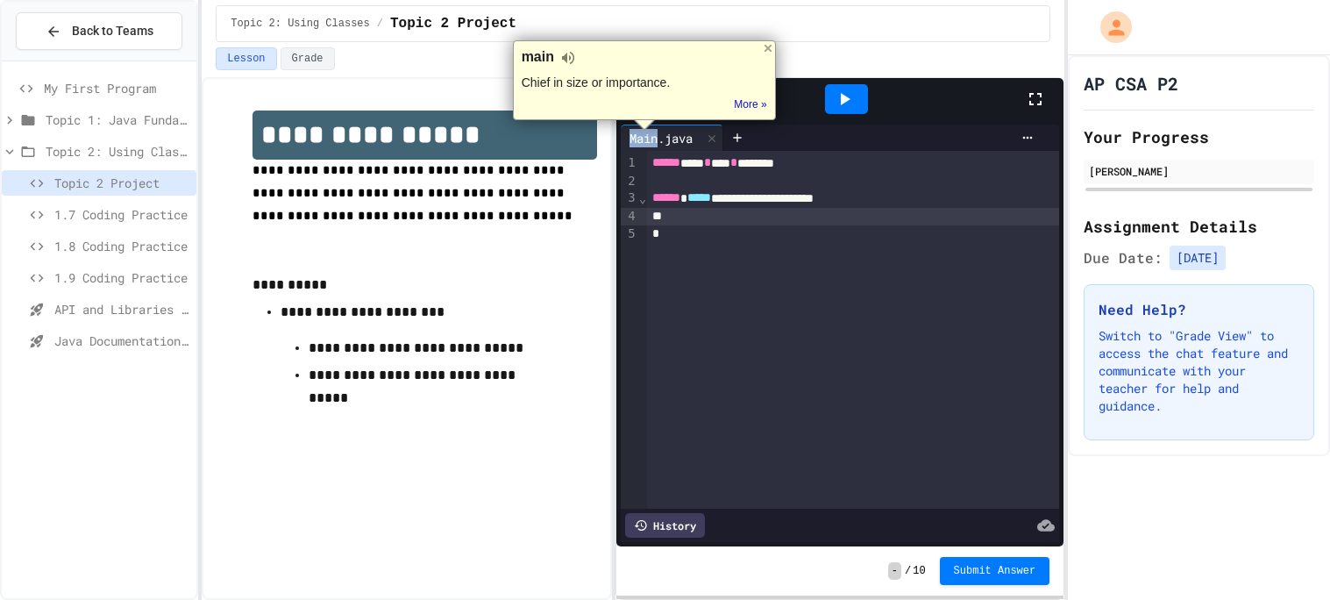
click at [863, 210] on div at bounding box center [853, 217] width 412 height 18
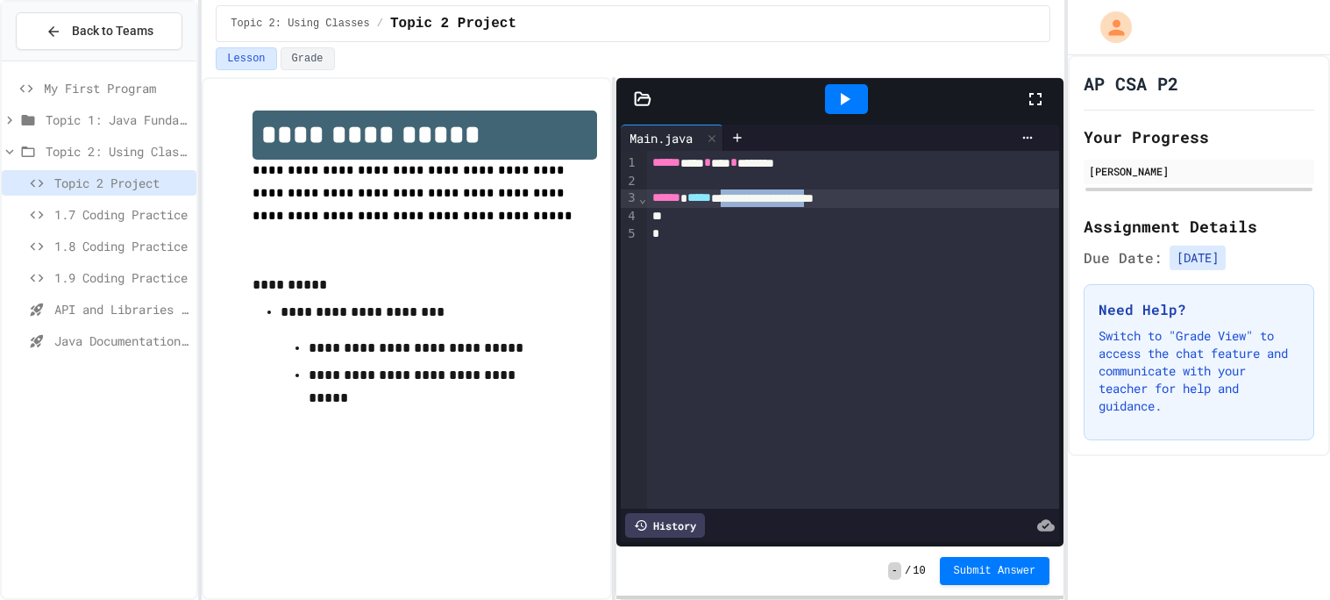
drag, startPoint x: 894, startPoint y: 197, endPoint x: 753, endPoint y: 199, distance: 141.1
click at [753, 199] on div "**********" at bounding box center [853, 198] width 412 height 18
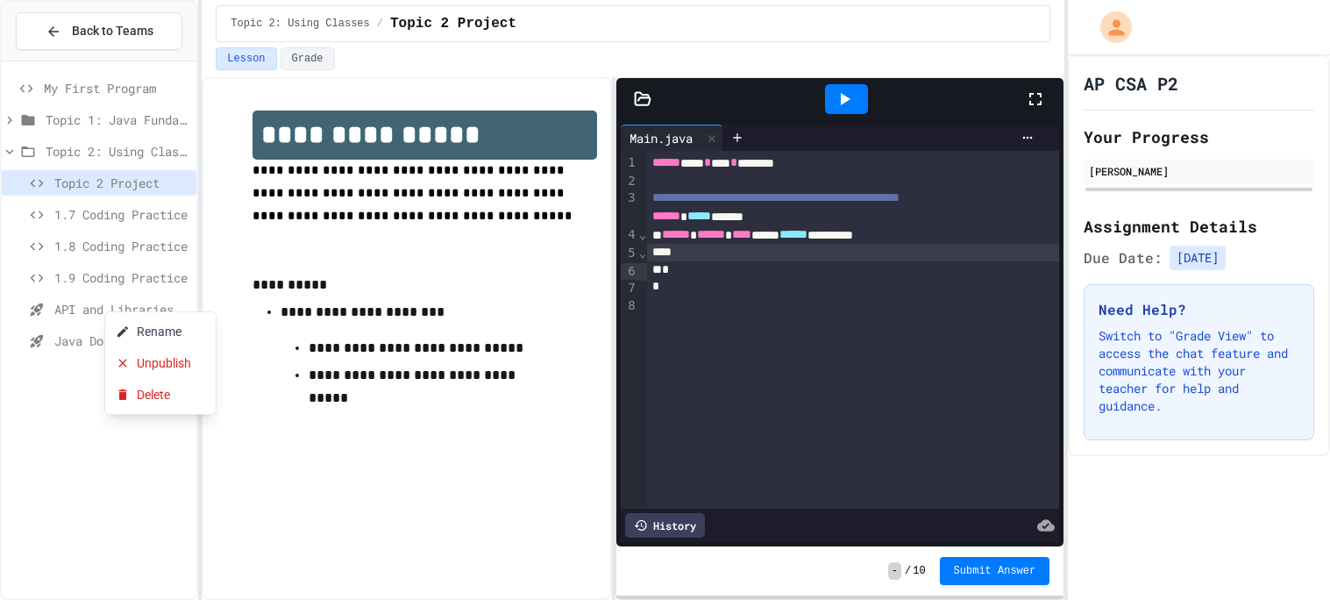
click at [71, 308] on div at bounding box center [665, 300] width 1330 height 600
click at [71, 308] on span "API and Libraries - Topic 1.7" at bounding box center [121, 309] width 135 height 18
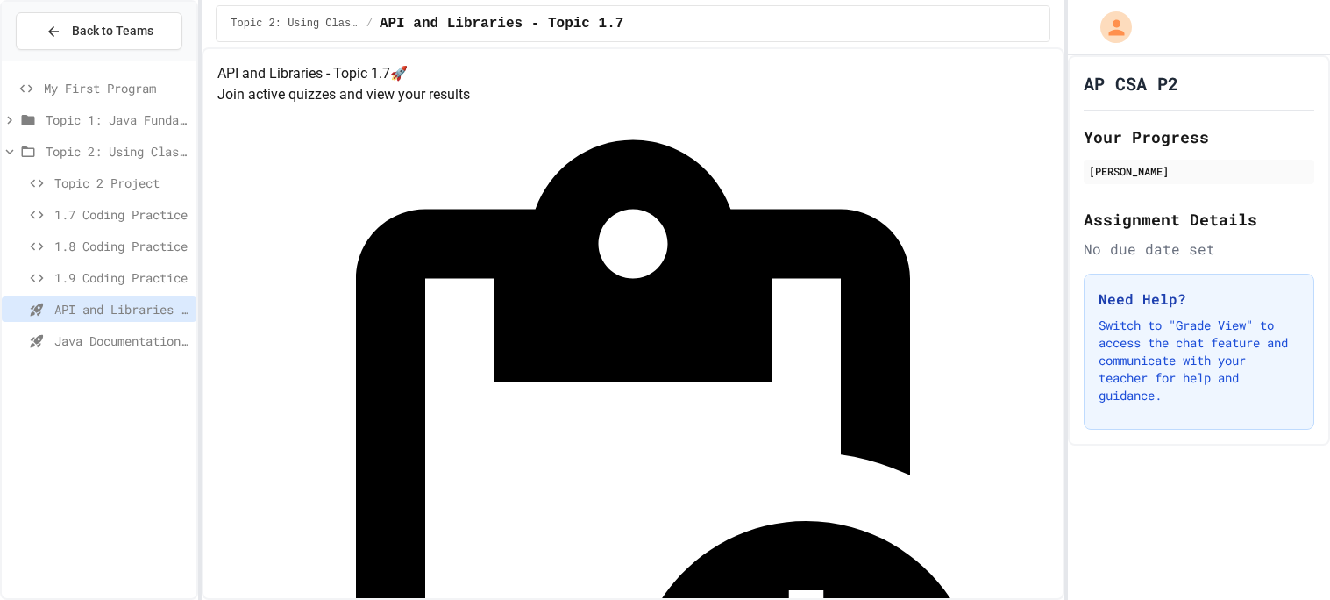
click at [152, 345] on span "Java Documentation with Comments - Topic 1.8" at bounding box center [121, 340] width 135 height 18
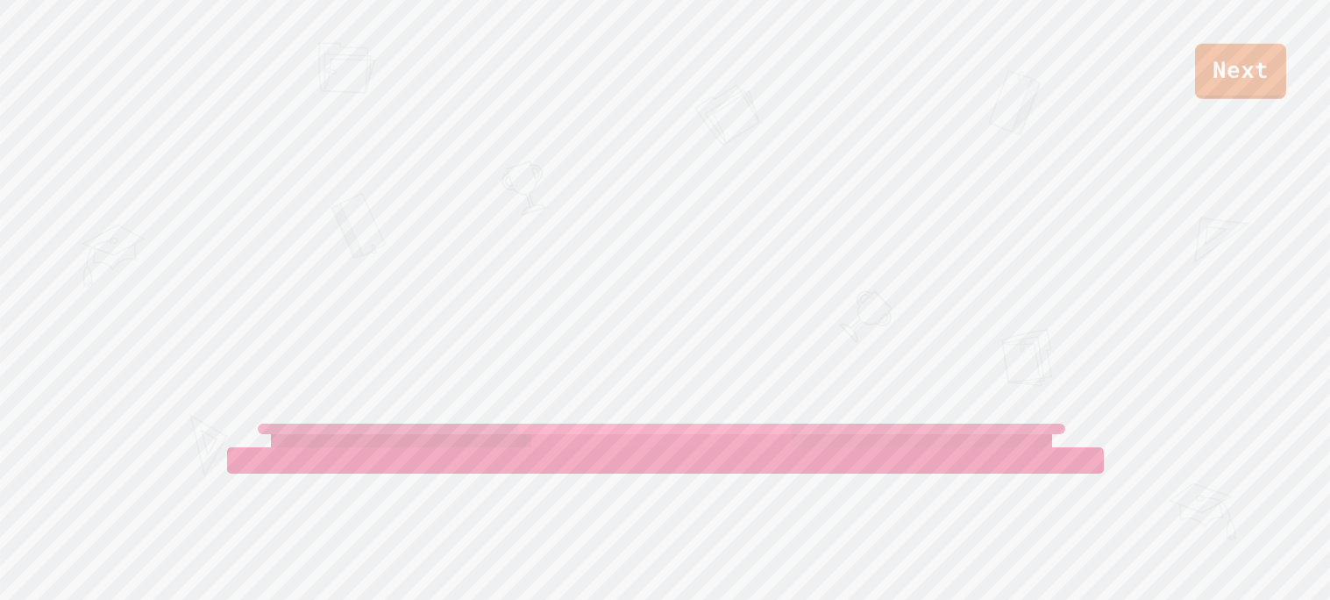
click at [1274, 37] on div "Next" at bounding box center [665, 49] width 1330 height 99
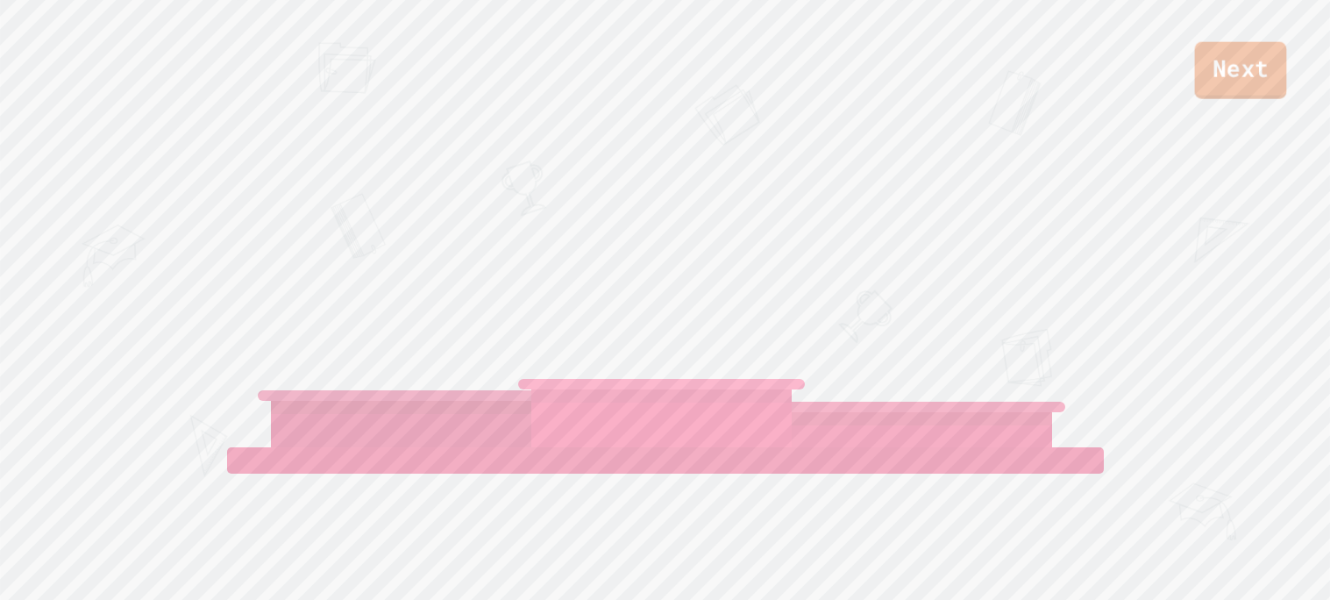
click at [1264, 44] on link "Next" at bounding box center [1241, 70] width 92 height 57
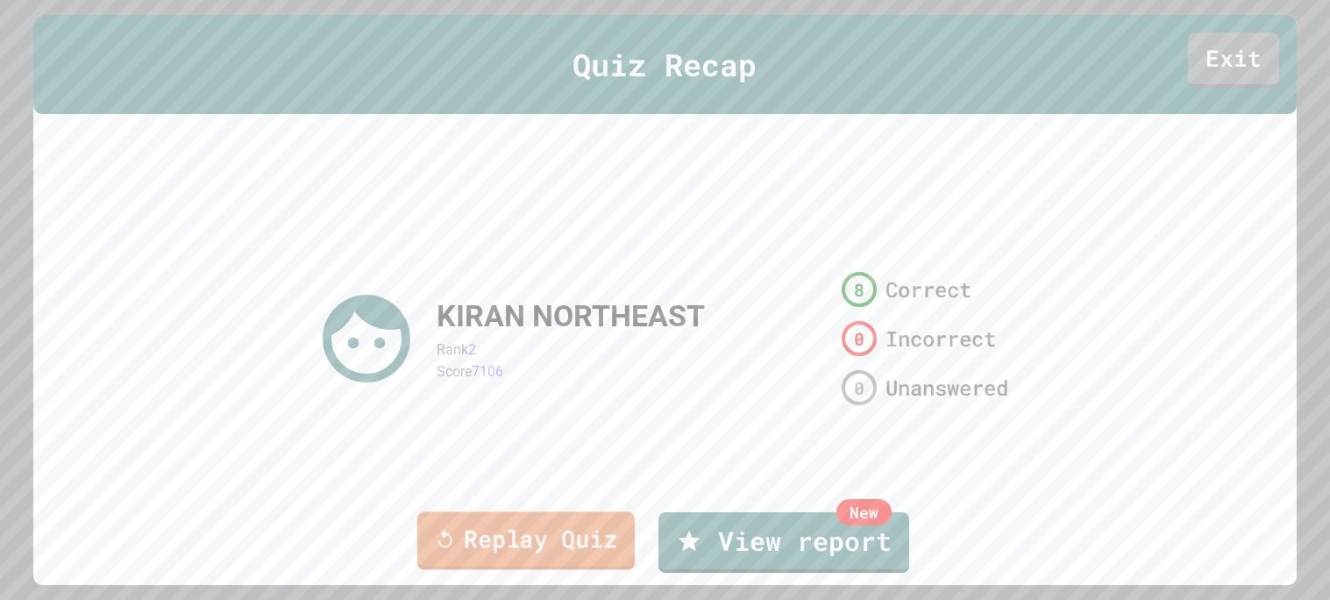
click at [579, 524] on link "Replay Quiz" at bounding box center [524, 540] width 217 height 58
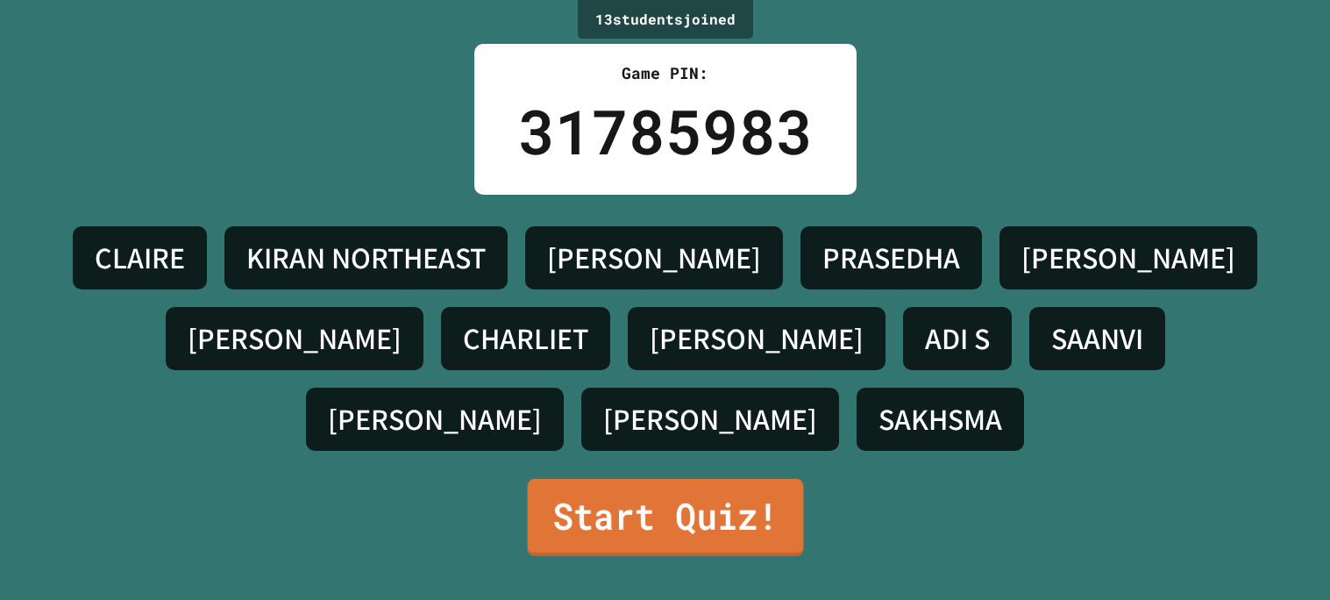
click at [579, 524] on link "Start Quiz!" at bounding box center [665, 517] width 276 height 77
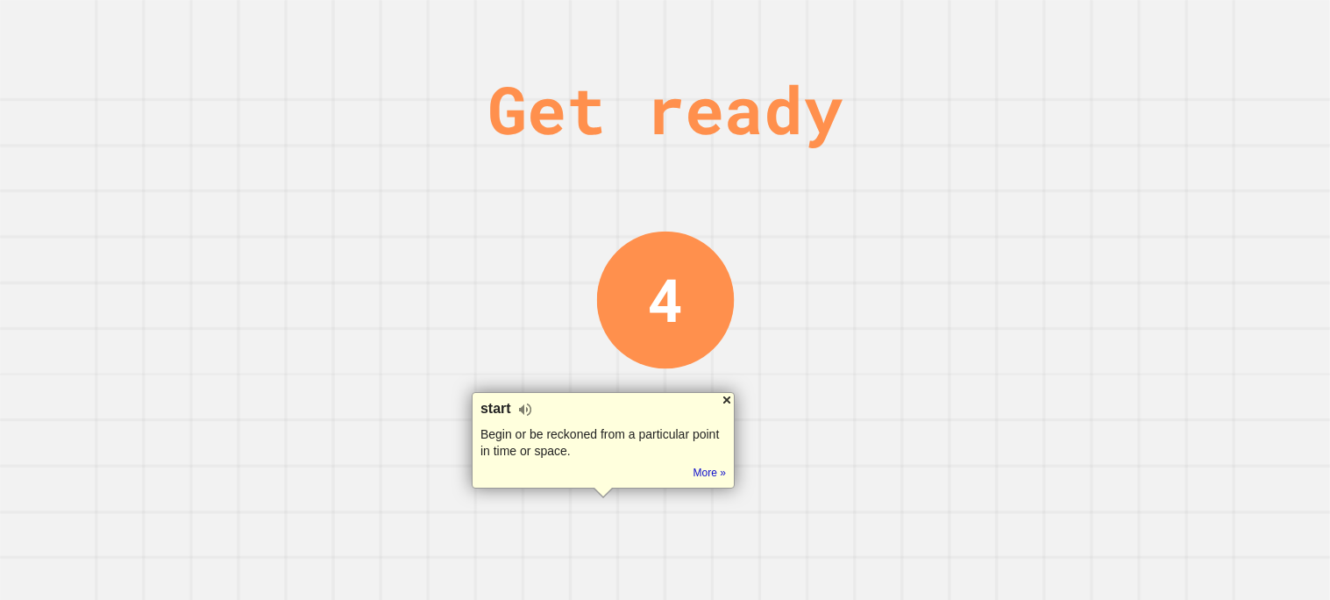
click at [727, 405] on div at bounding box center [727, 400] width 14 height 14
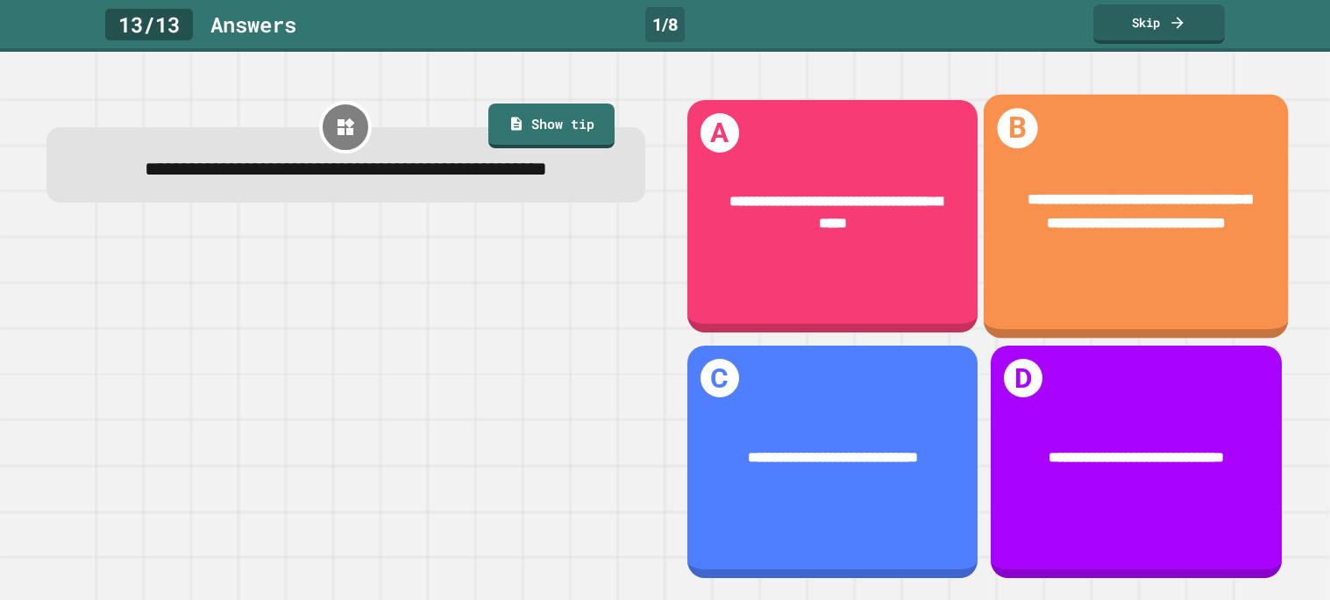
click at [1044, 188] on div "**********" at bounding box center [1136, 211] width 243 height 46
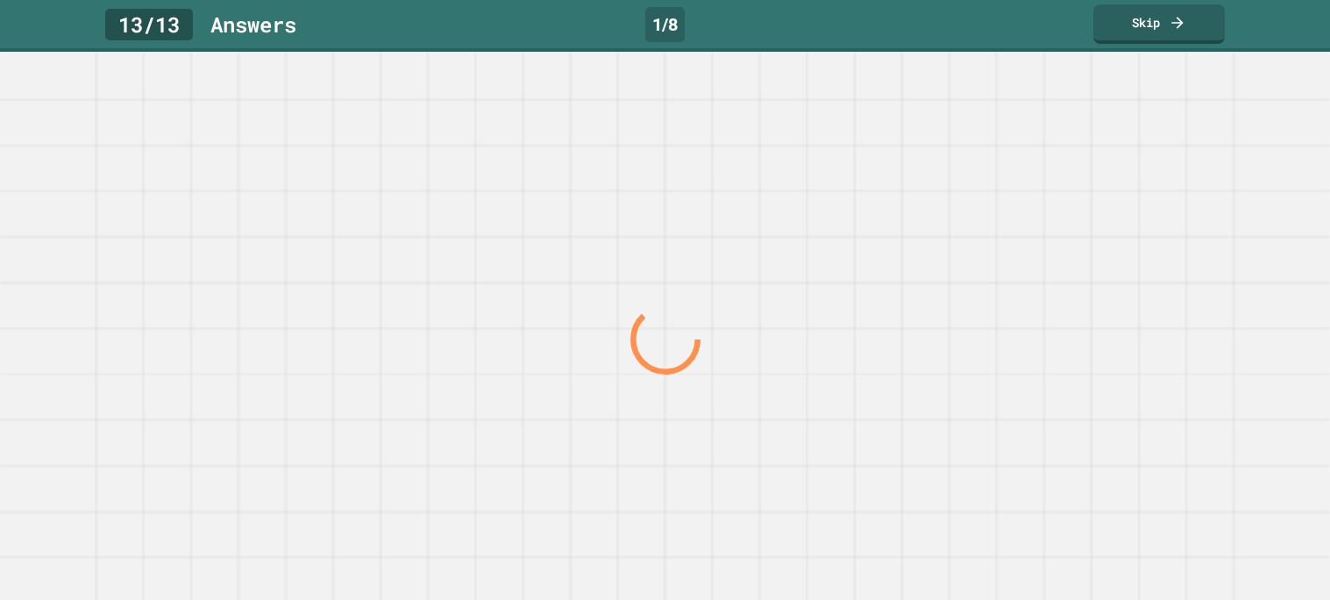
click at [1044, 174] on div at bounding box center [664, 339] width 1276 height 522
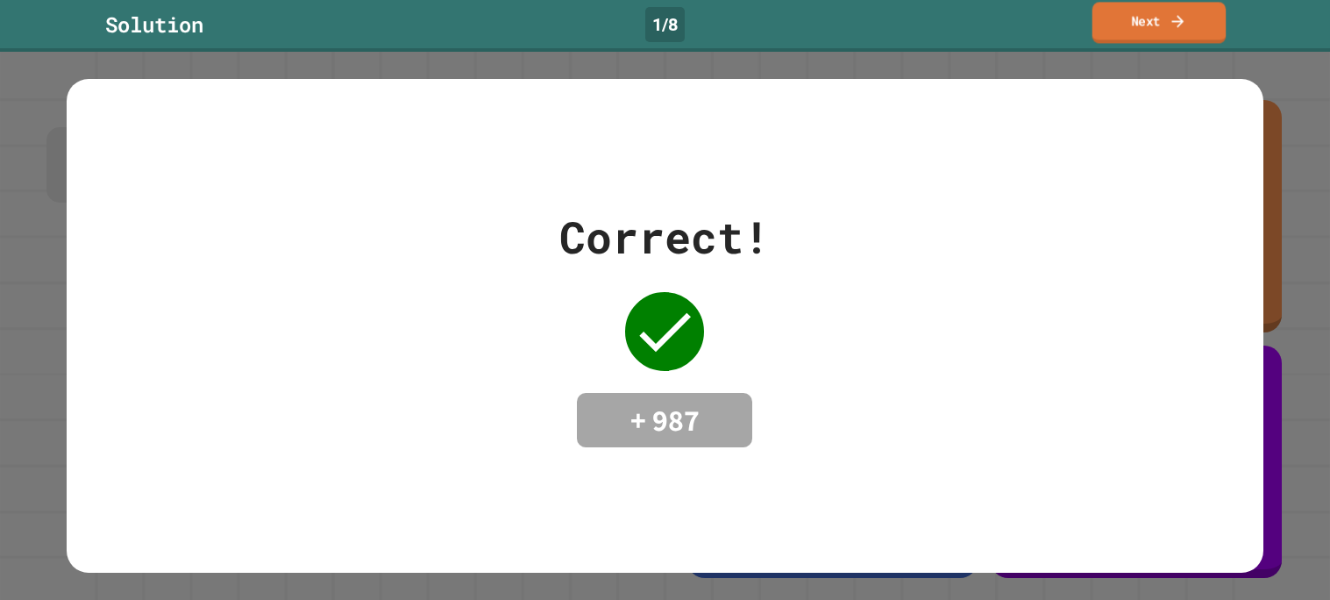
click at [1160, 29] on link "Next" at bounding box center [1159, 22] width 134 height 41
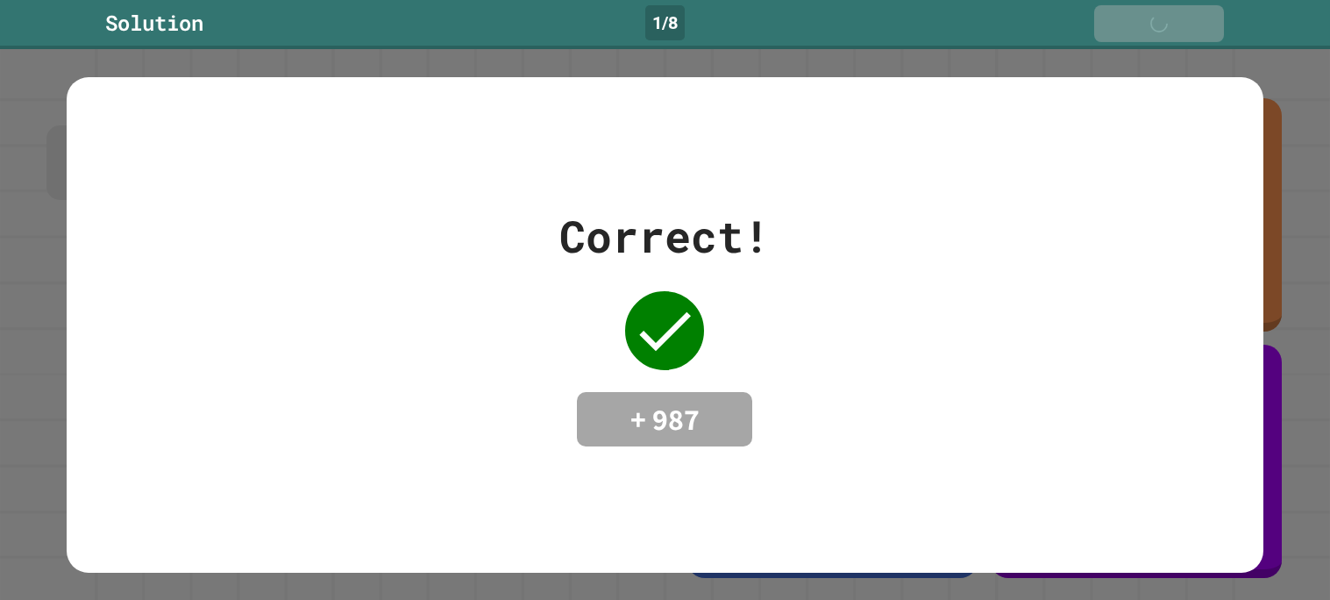
click at [1160, 29] on div "Next" at bounding box center [1158, 23] width 60 height 19
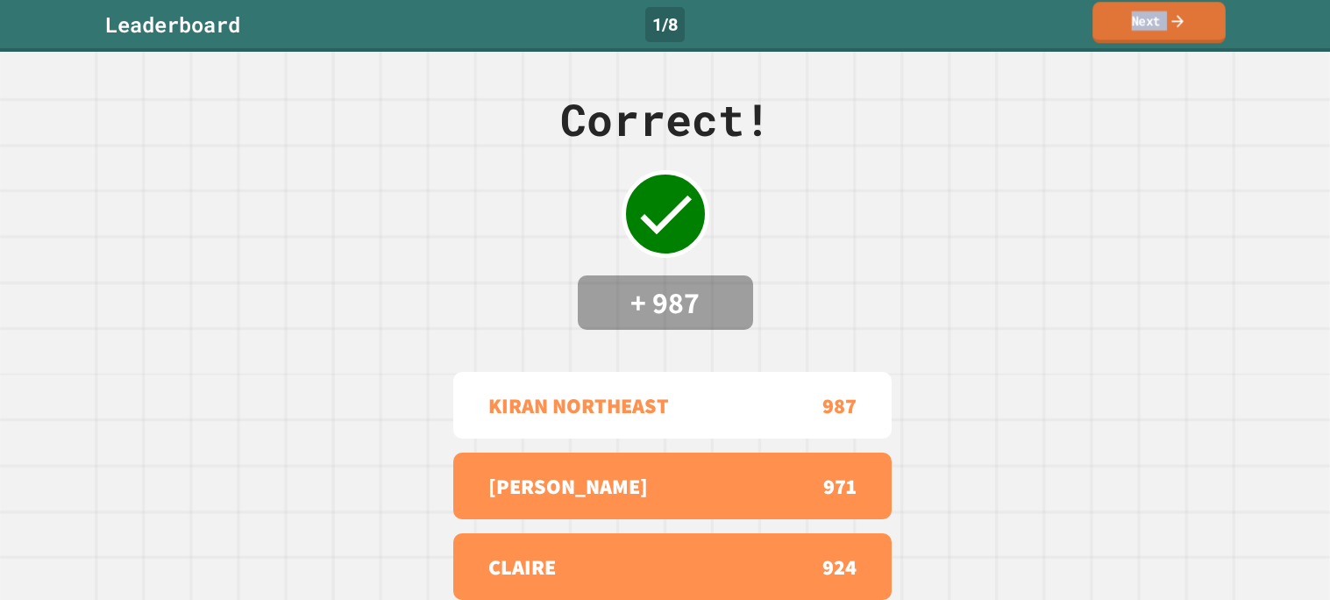
click at [1160, 30] on link "Next" at bounding box center [1158, 22] width 133 height 41
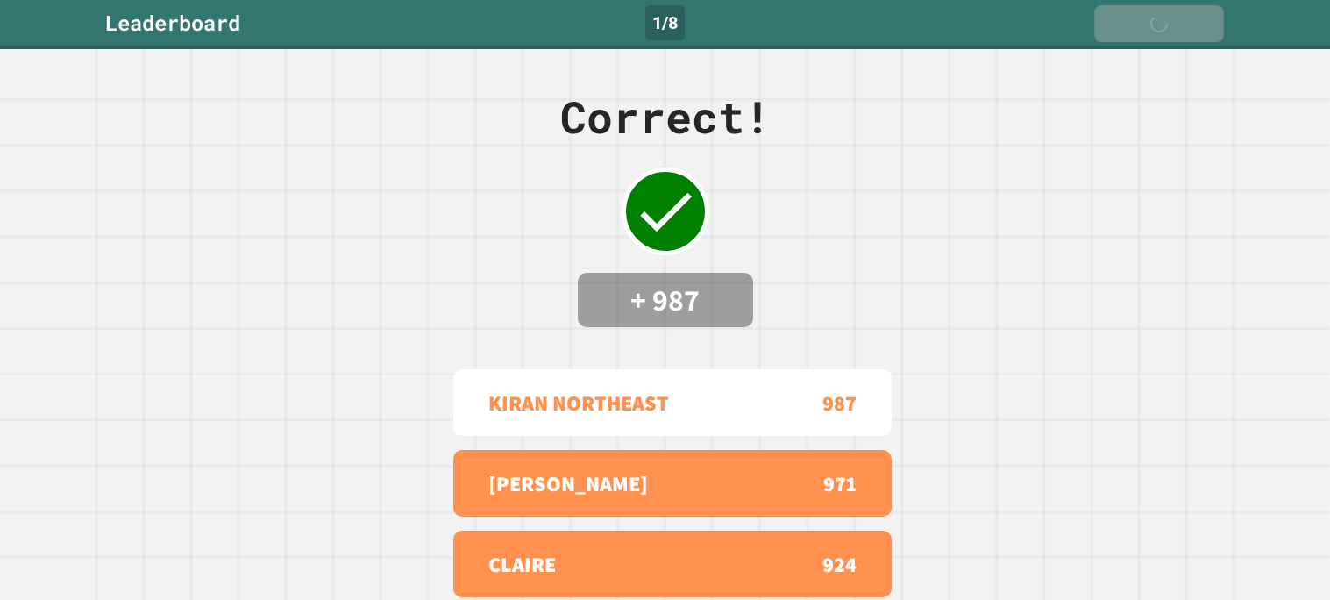
click at [1160, 30] on div "Next" at bounding box center [1159, 23] width 60 height 19
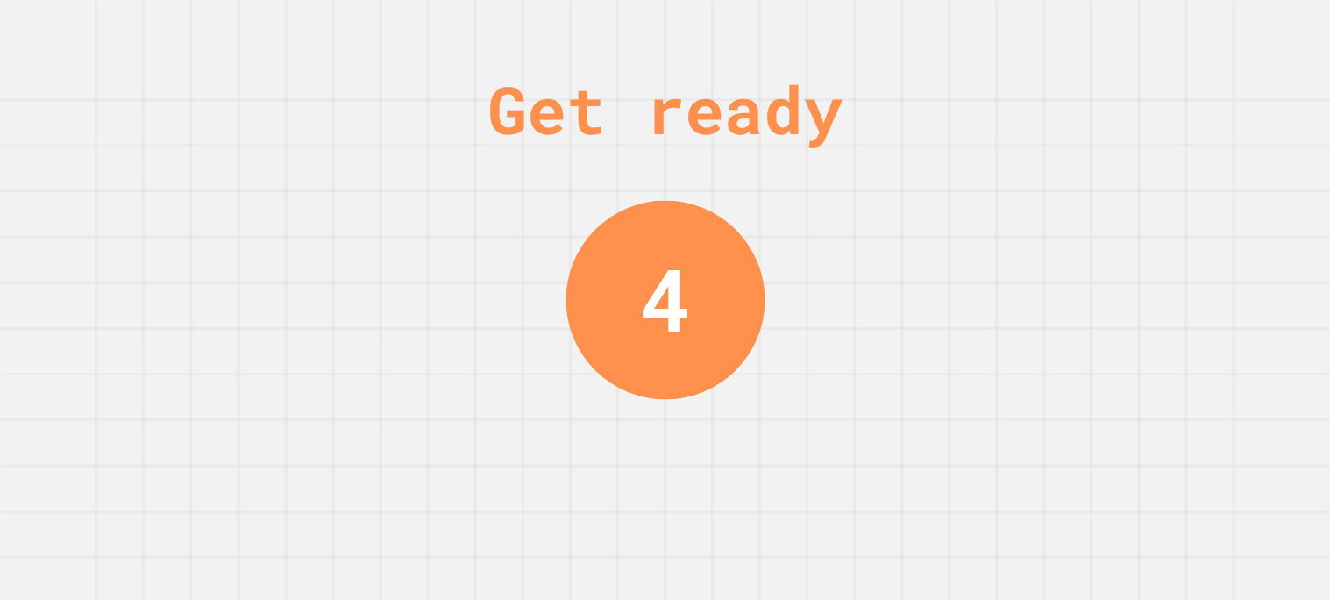
click at [932, 233] on div "Get ready 4" at bounding box center [665, 300] width 1330 height 600
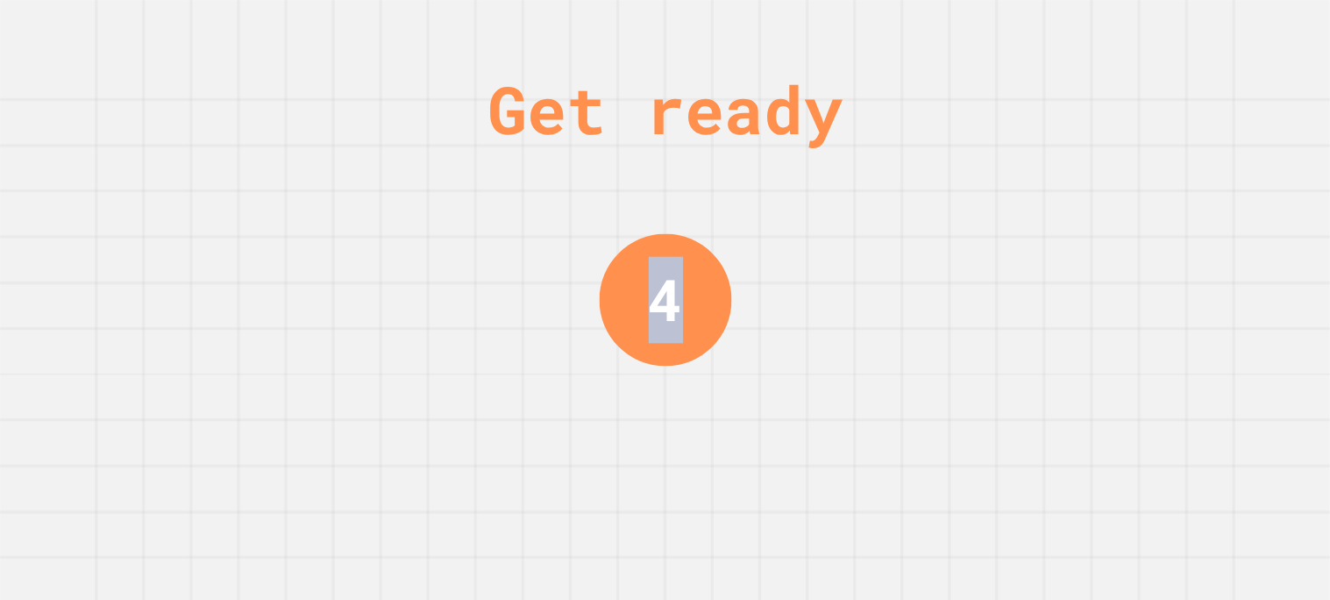
click at [932, 233] on div "Get ready 4" at bounding box center [665, 300] width 1330 height 600
click at [932, 233] on div "Get ready 3" at bounding box center [665, 300] width 1330 height 600
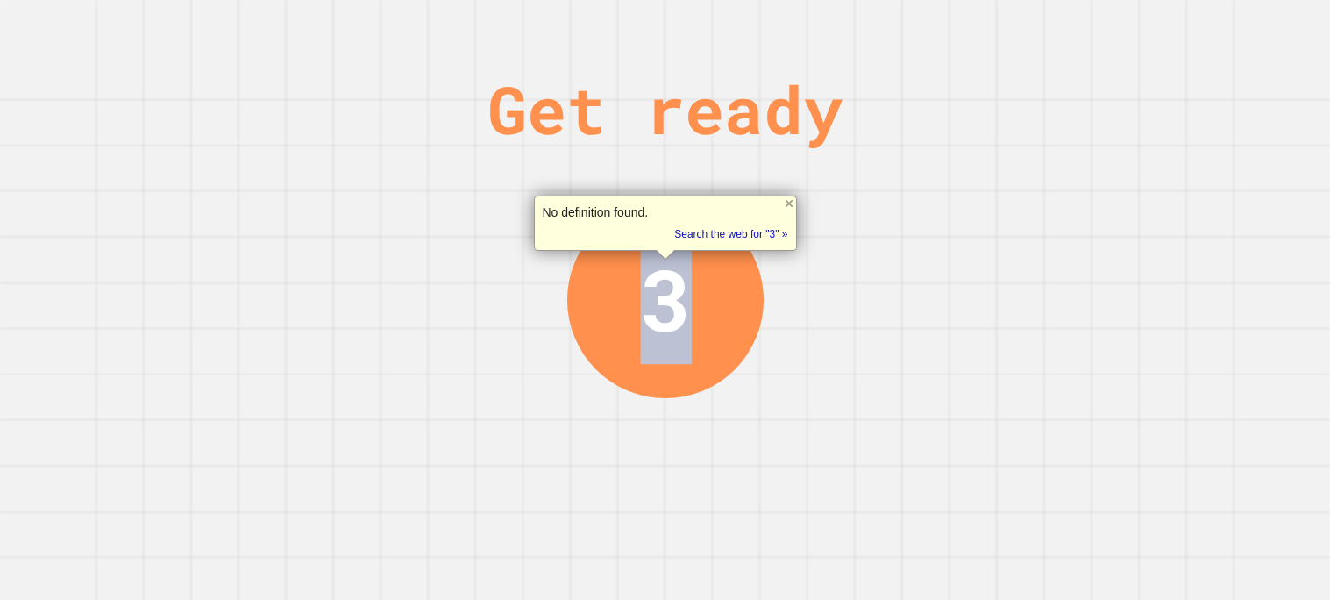
click at [932, 233] on div "Get ready 3" at bounding box center [665, 300] width 1330 height 600
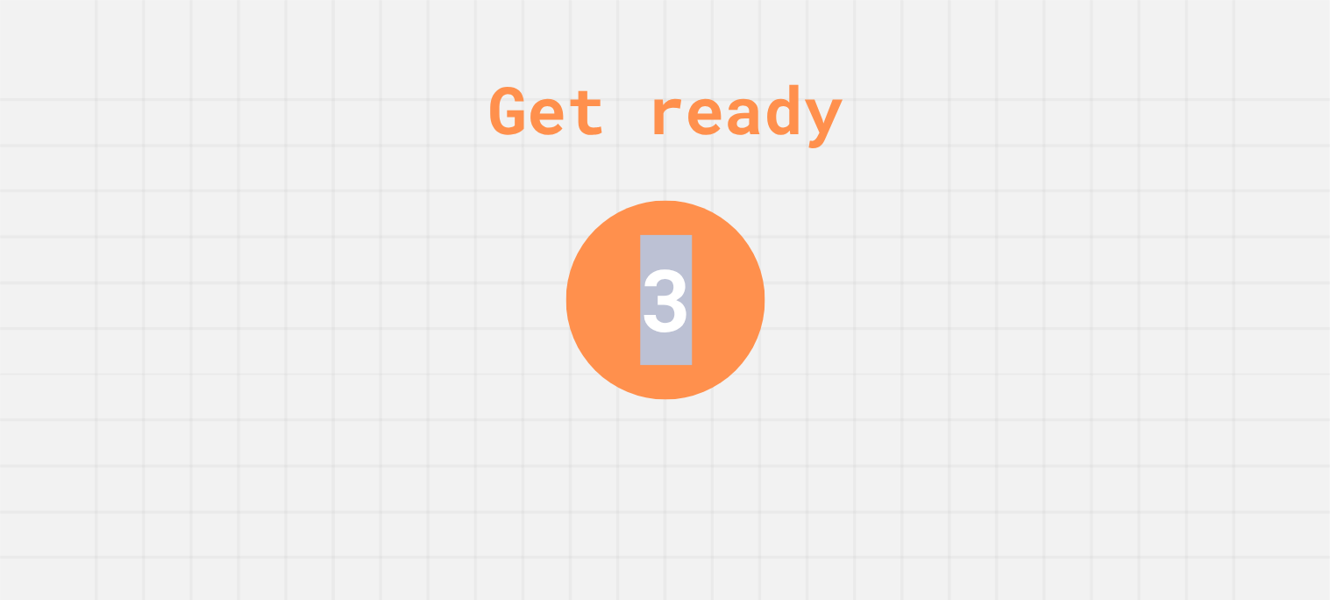
click at [932, 233] on div "Get ready 3" at bounding box center [665, 300] width 1330 height 600
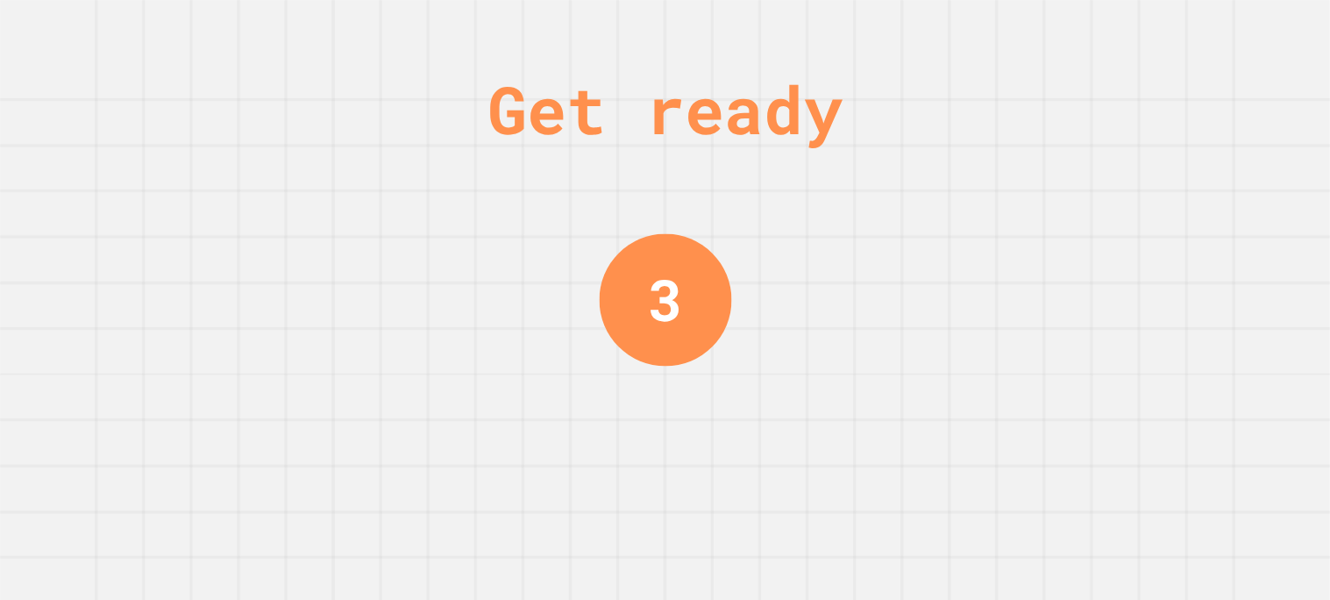
click at [932, 233] on div "Get ready 3" at bounding box center [665, 300] width 1330 height 600
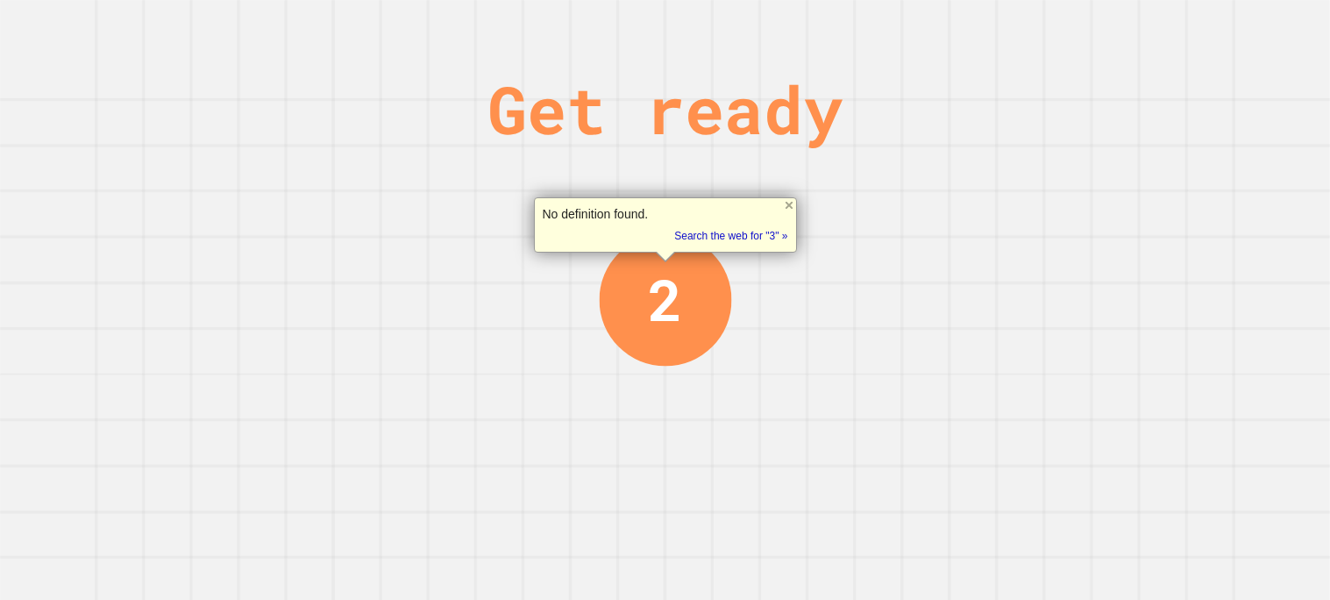
click at [930, 235] on div "Get ready 2" at bounding box center [665, 300] width 1330 height 600
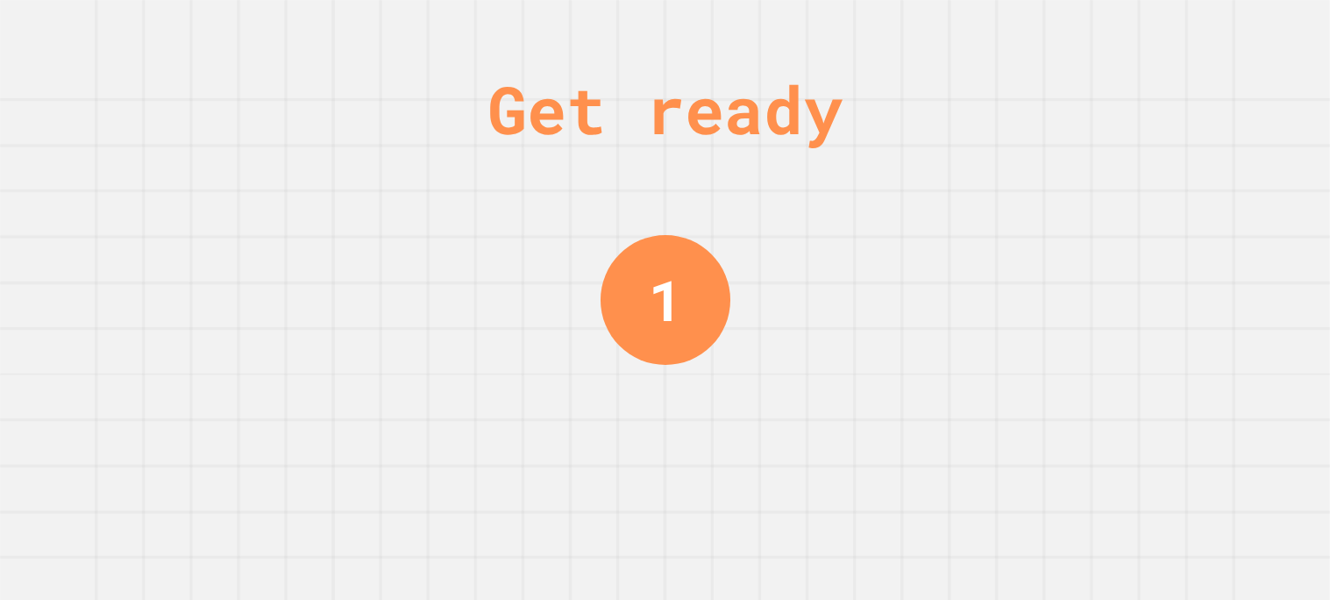
click at [930, 235] on div "Get ready 1" at bounding box center [665, 300] width 1330 height 600
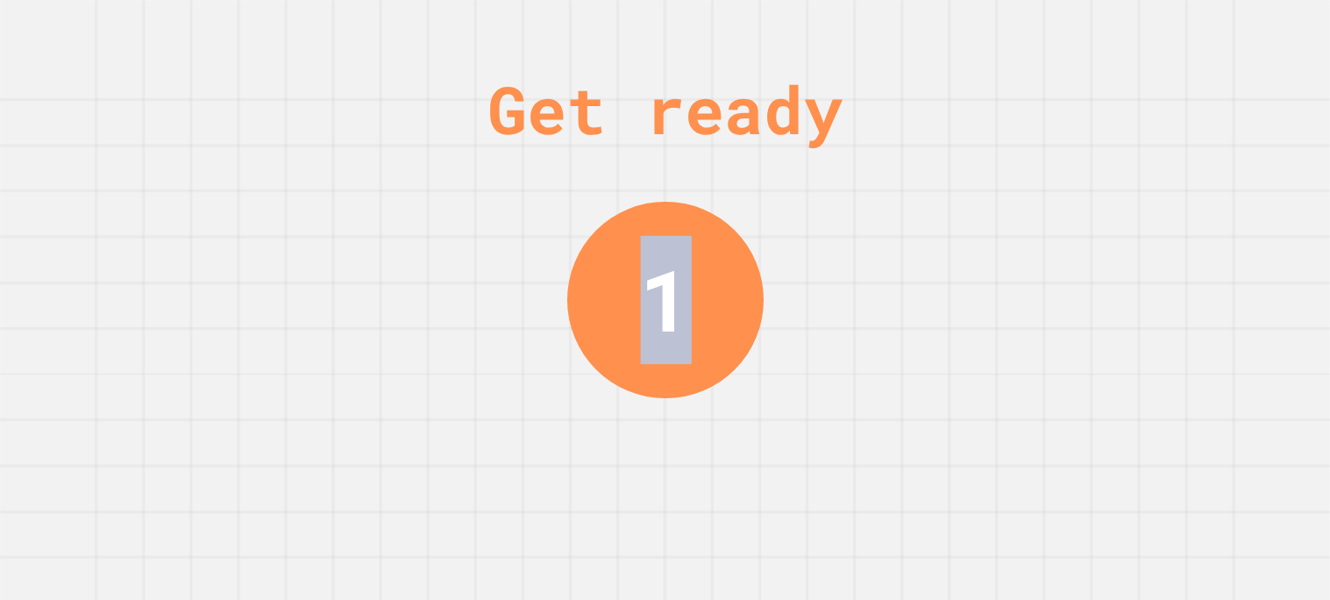
click at [930, 235] on div "Get ready 1" at bounding box center [665, 300] width 1330 height 600
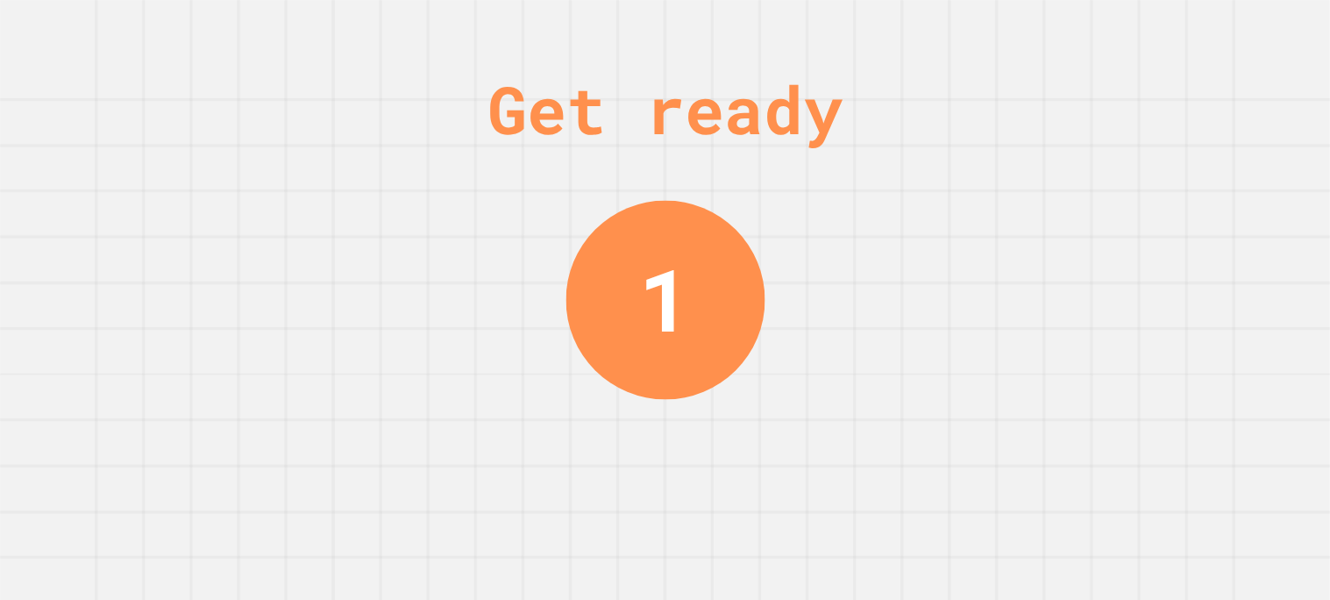
click at [930, 235] on div "Get ready 1" at bounding box center [665, 300] width 1330 height 600
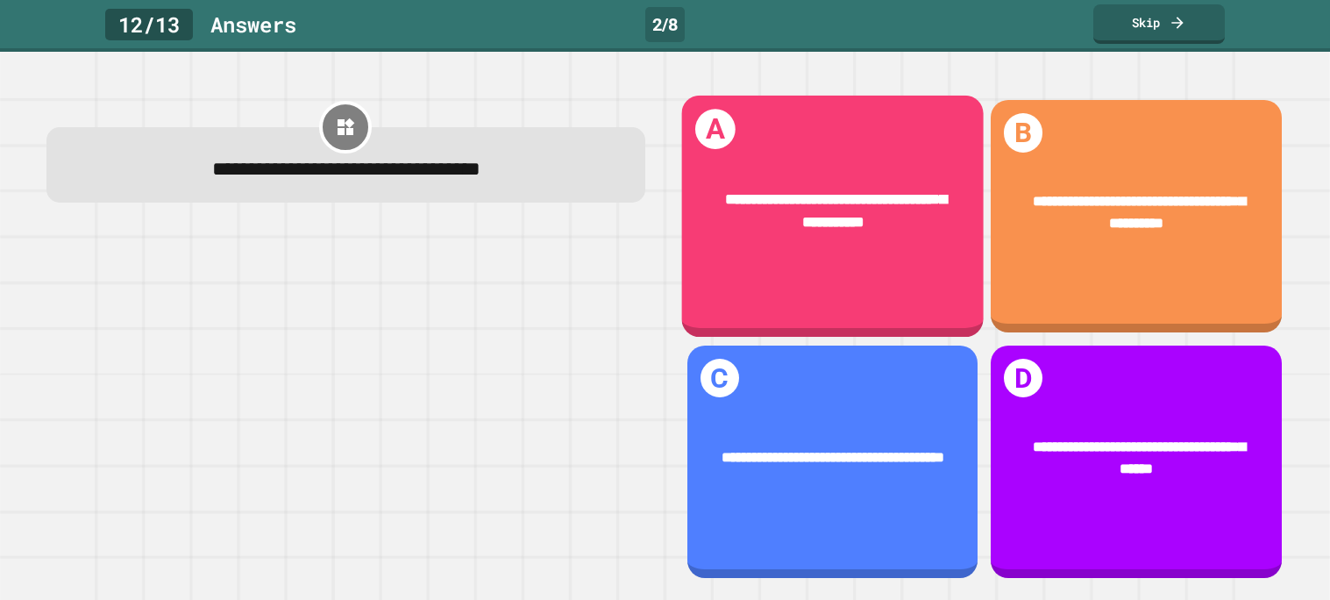
click at [930, 235] on div "**********" at bounding box center [832, 212] width 302 height 106
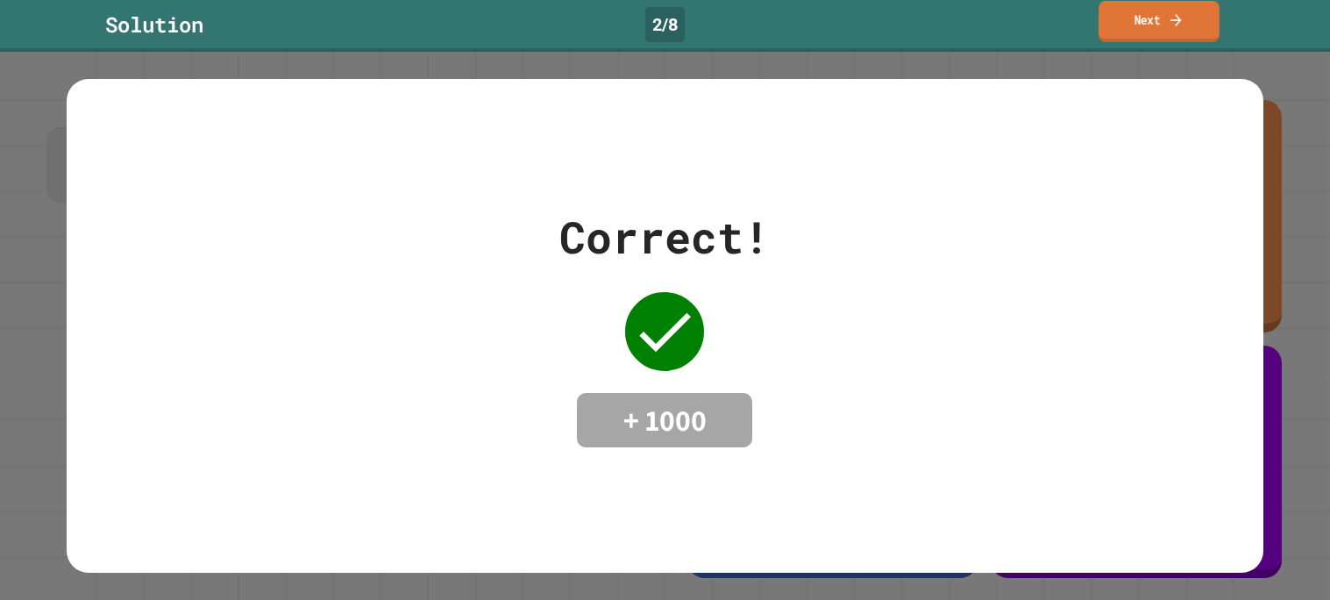
click at [1160, 20] on link "Next" at bounding box center [1158, 21] width 121 height 41
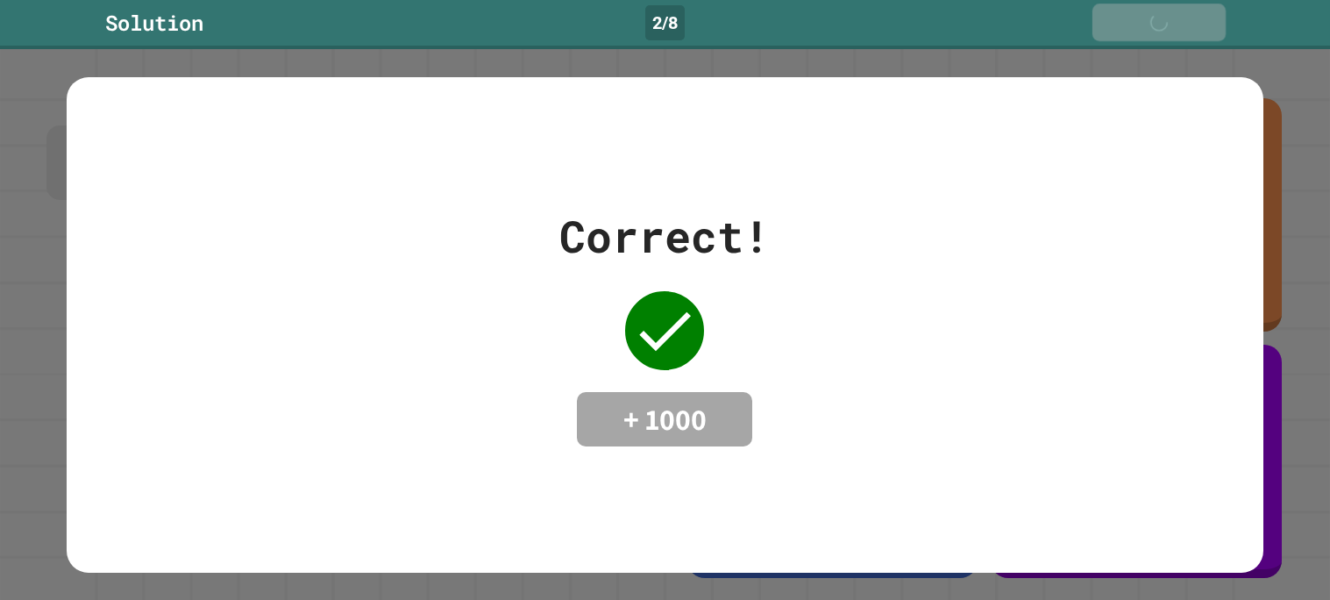
click at [1160, 20] on div "Next" at bounding box center [1158, 22] width 62 height 20
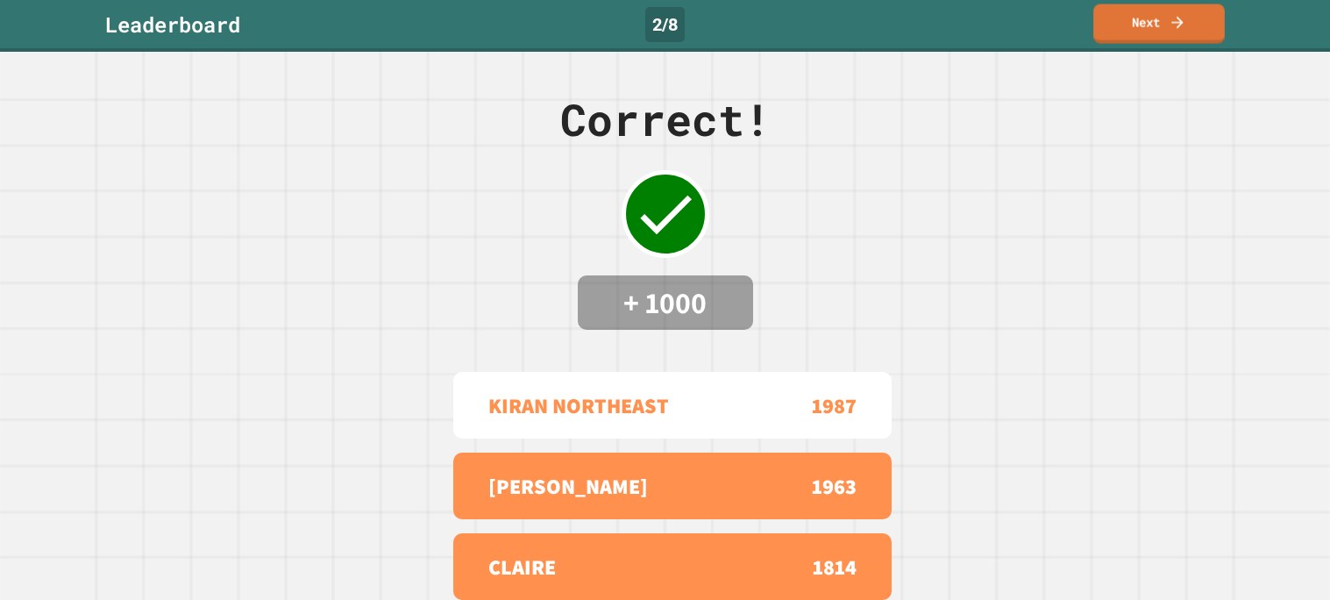
click at [1160, 20] on link "Next" at bounding box center [1158, 23] width 131 height 39
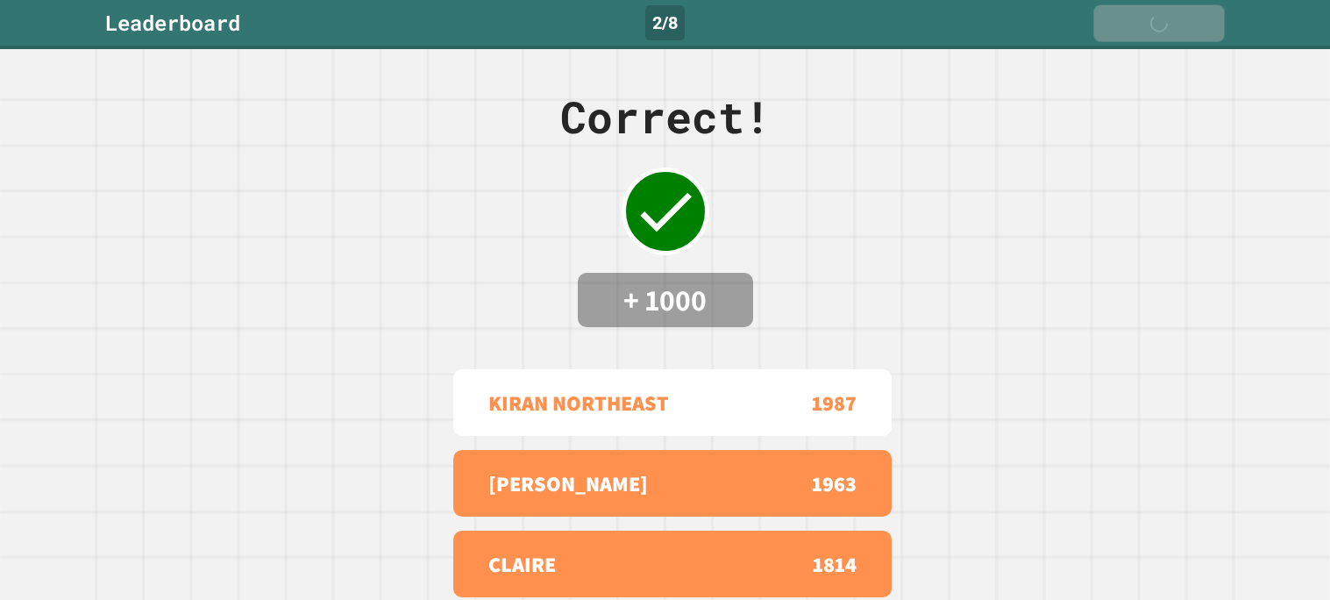
click at [1160, 20] on div "Next" at bounding box center [1158, 23] width 61 height 19
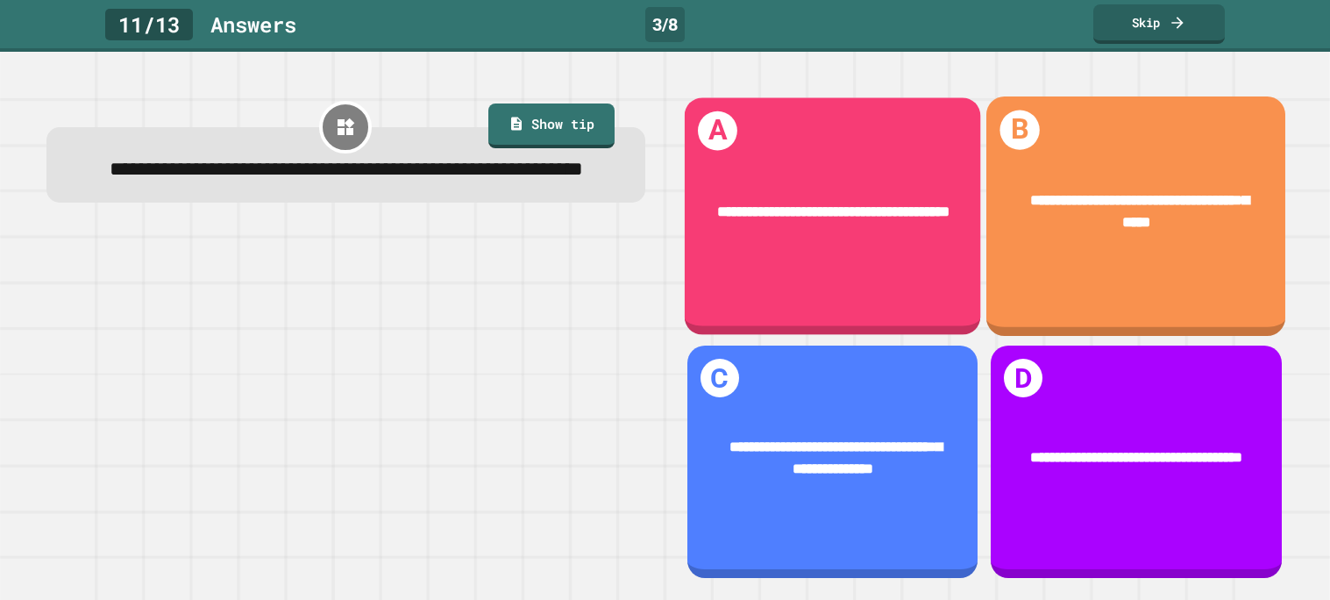
click at [739, 241] on div "**********" at bounding box center [832, 212] width 296 height 82
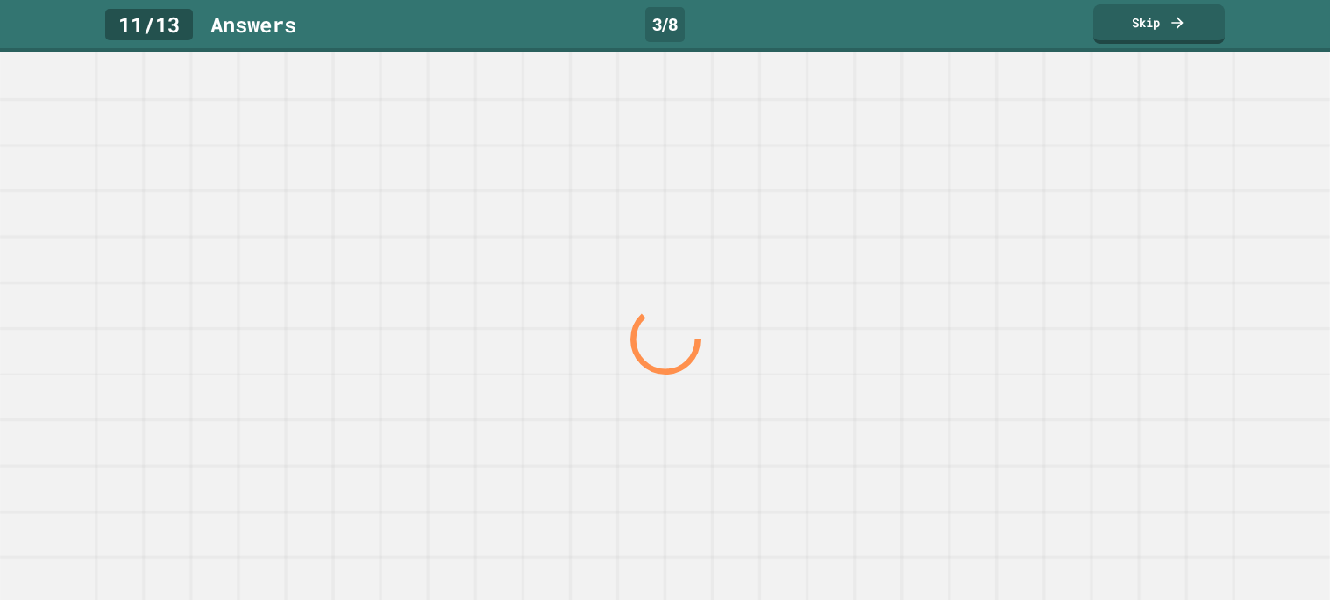
click at [739, 241] on div at bounding box center [664, 339] width 1276 height 522
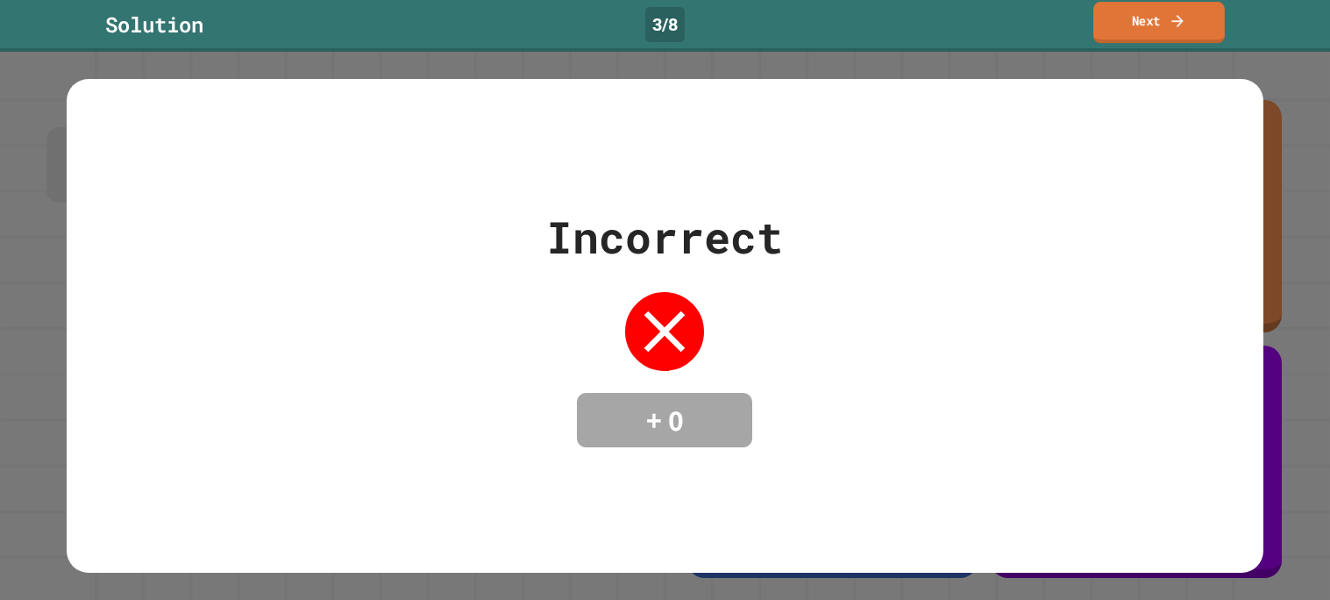
click at [1121, 17] on link "Next" at bounding box center [1158, 22] width 131 height 41
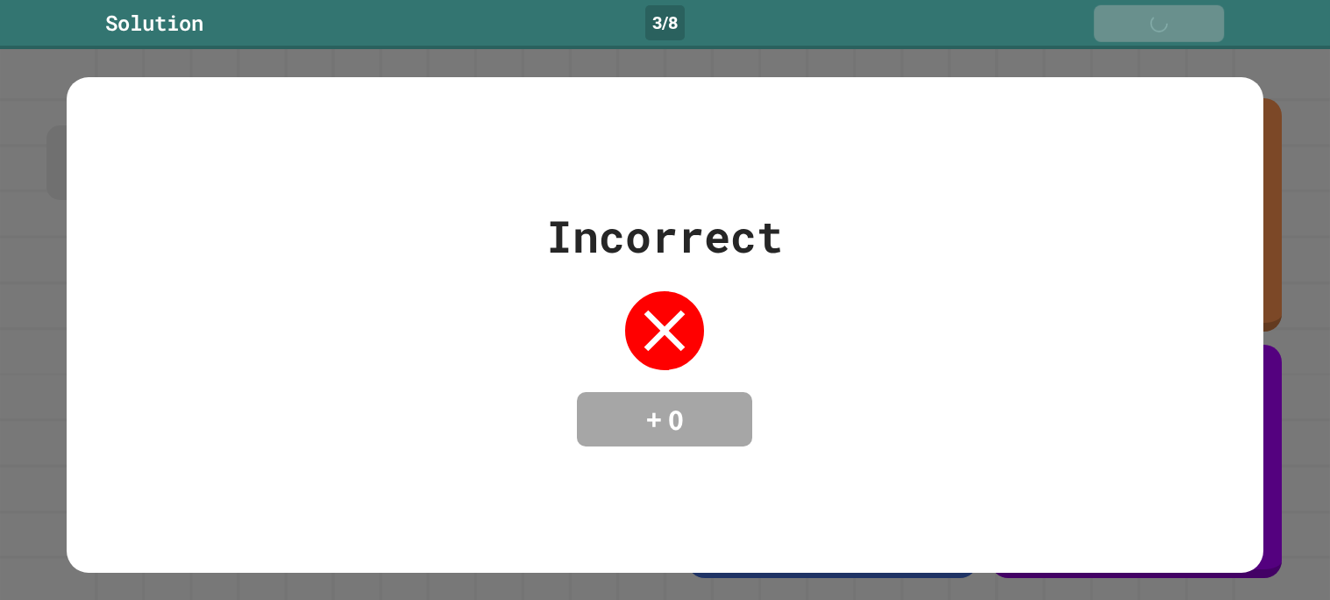
click at [1121, 17] on link "Next" at bounding box center [1159, 23] width 131 height 37
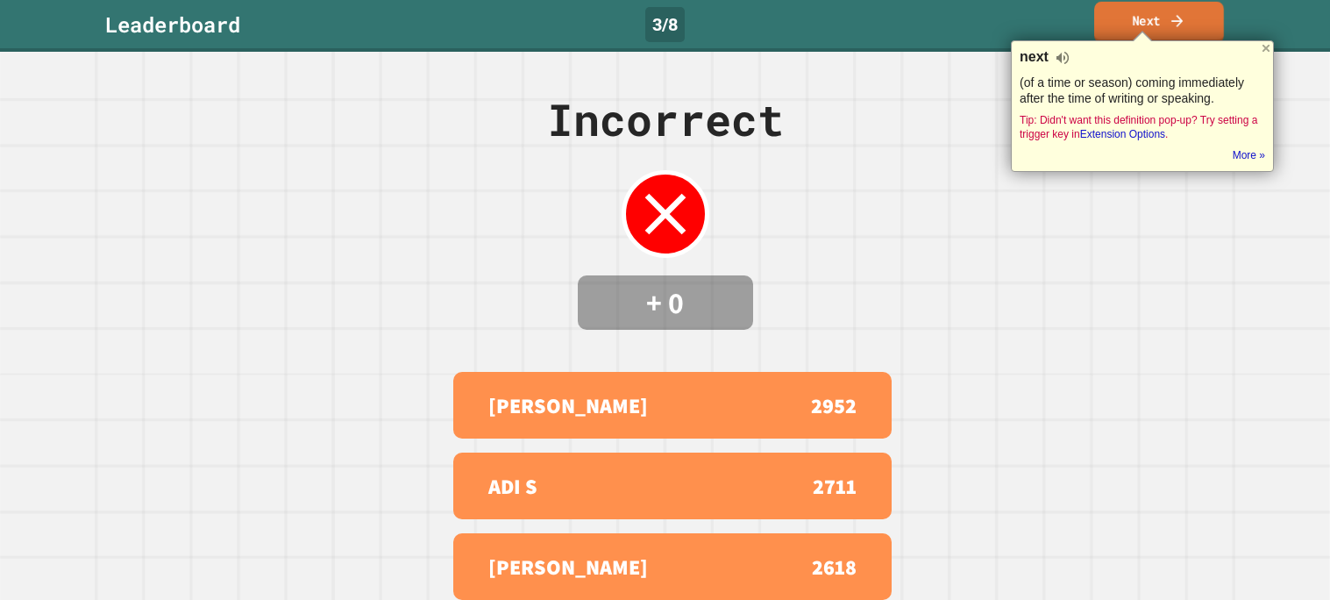
click at [1121, 17] on link "Next" at bounding box center [1159, 22] width 130 height 41
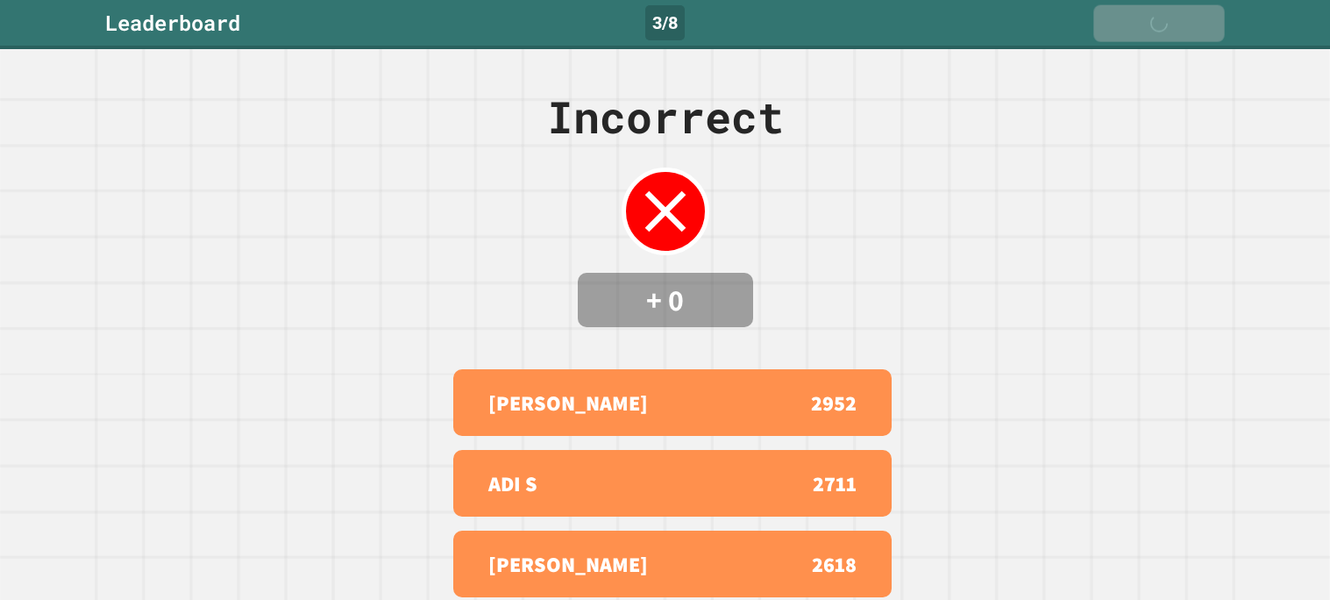
click at [1121, 17] on link "Next" at bounding box center [1158, 23] width 131 height 37
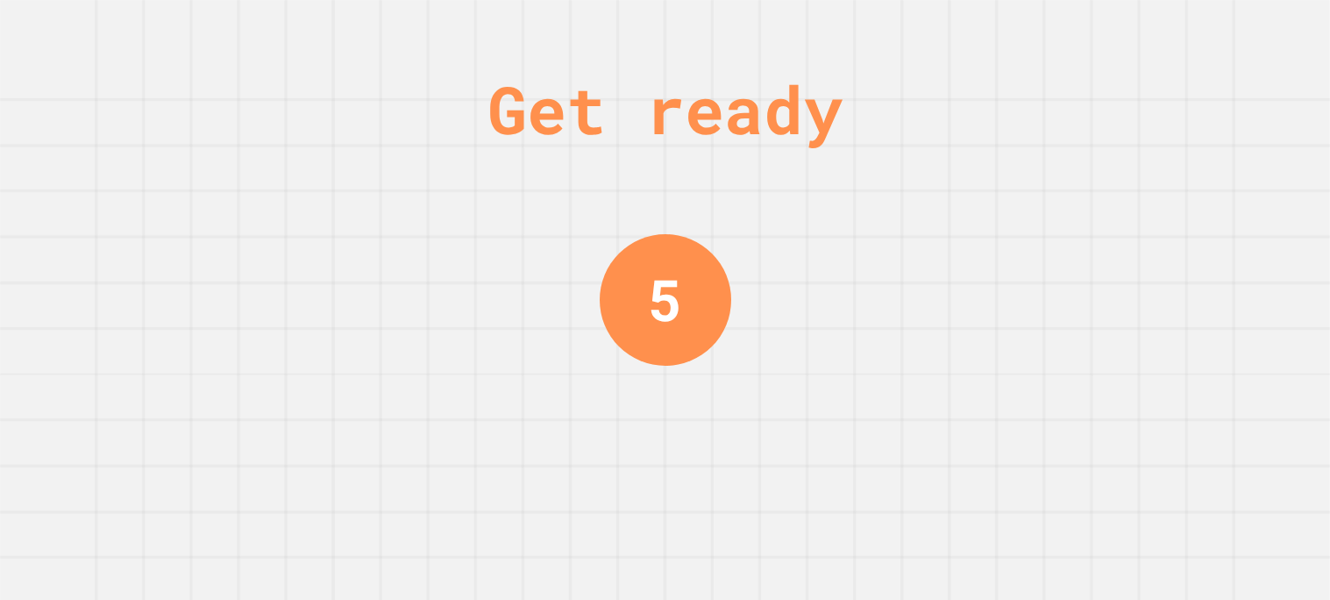
click at [1121, 17] on div "Get ready 5" at bounding box center [665, 300] width 1330 height 600
click at [1121, 17] on div "Get ready 4" at bounding box center [665, 300] width 1330 height 600
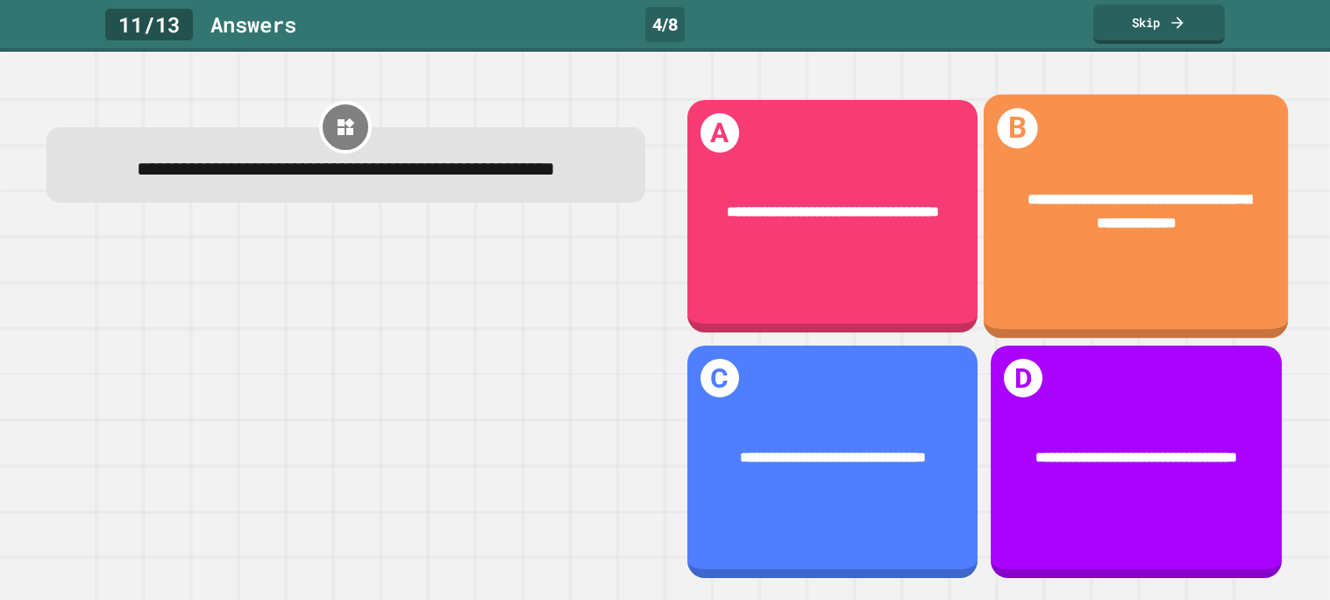
click at [1017, 211] on div "**********" at bounding box center [1136, 211] width 243 height 46
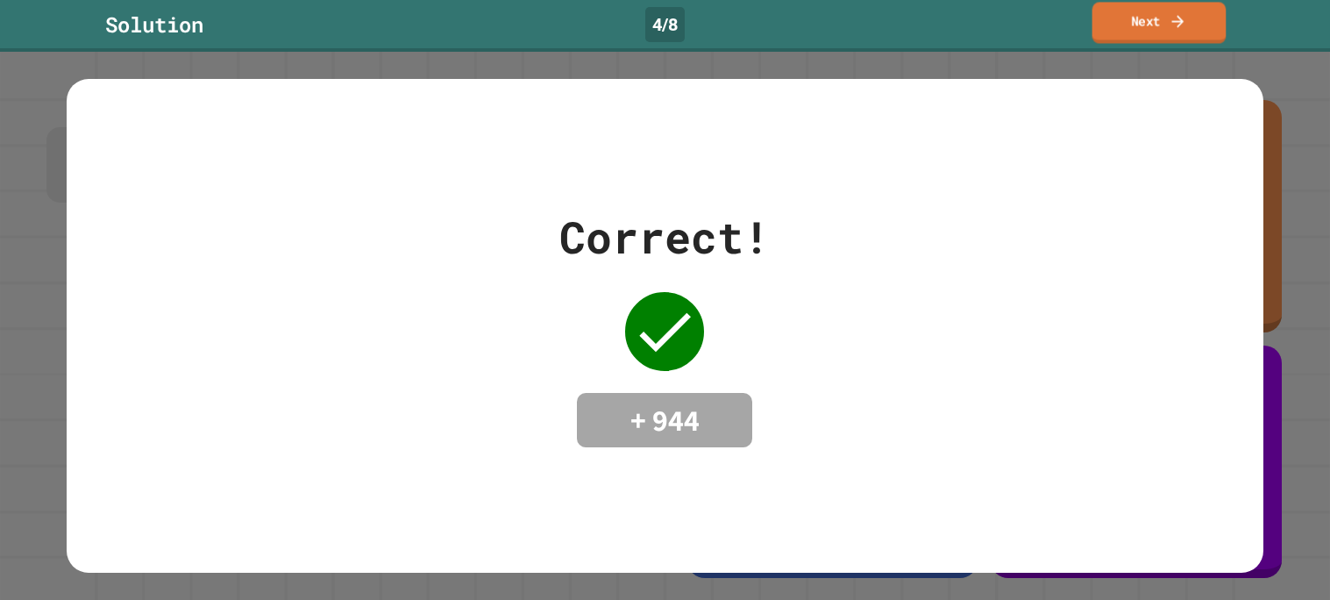
click at [1194, 18] on link "Next" at bounding box center [1159, 22] width 134 height 41
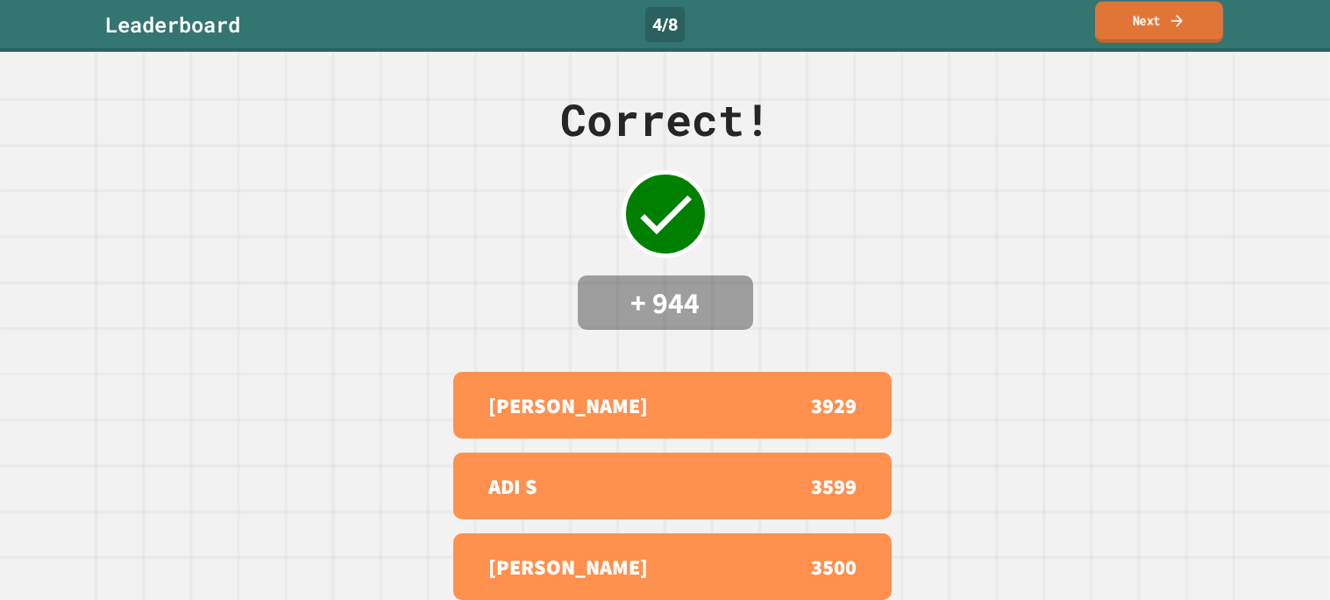
click at [1194, 18] on link "Next" at bounding box center [1159, 22] width 128 height 41
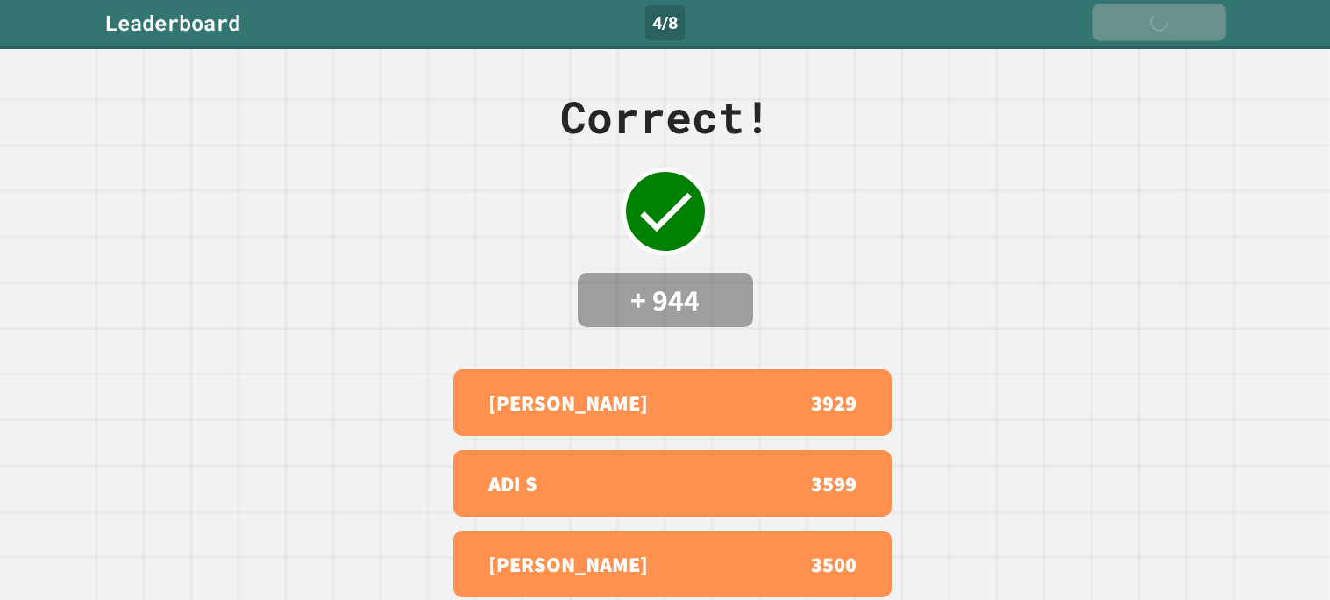
click at [1194, 18] on link "Next" at bounding box center [1158, 23] width 133 height 38
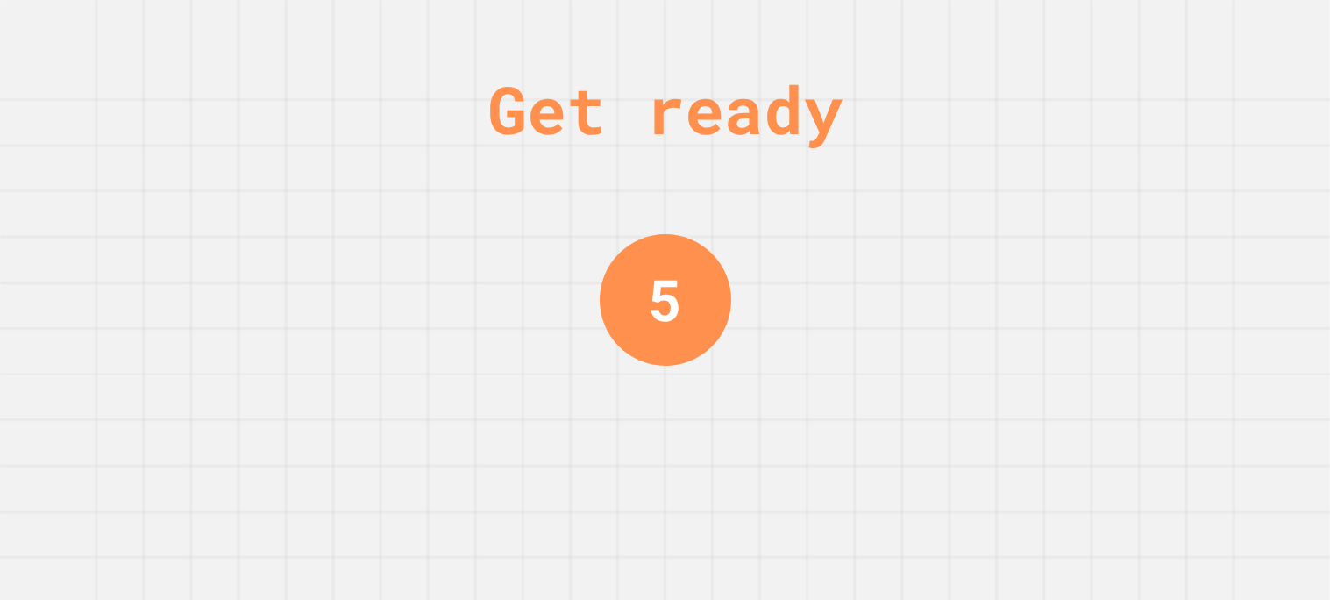
click at [1194, 18] on div "Get ready 5" at bounding box center [665, 300] width 1330 height 600
click at [1194, 18] on div "Get ready 4" at bounding box center [665, 300] width 1330 height 600
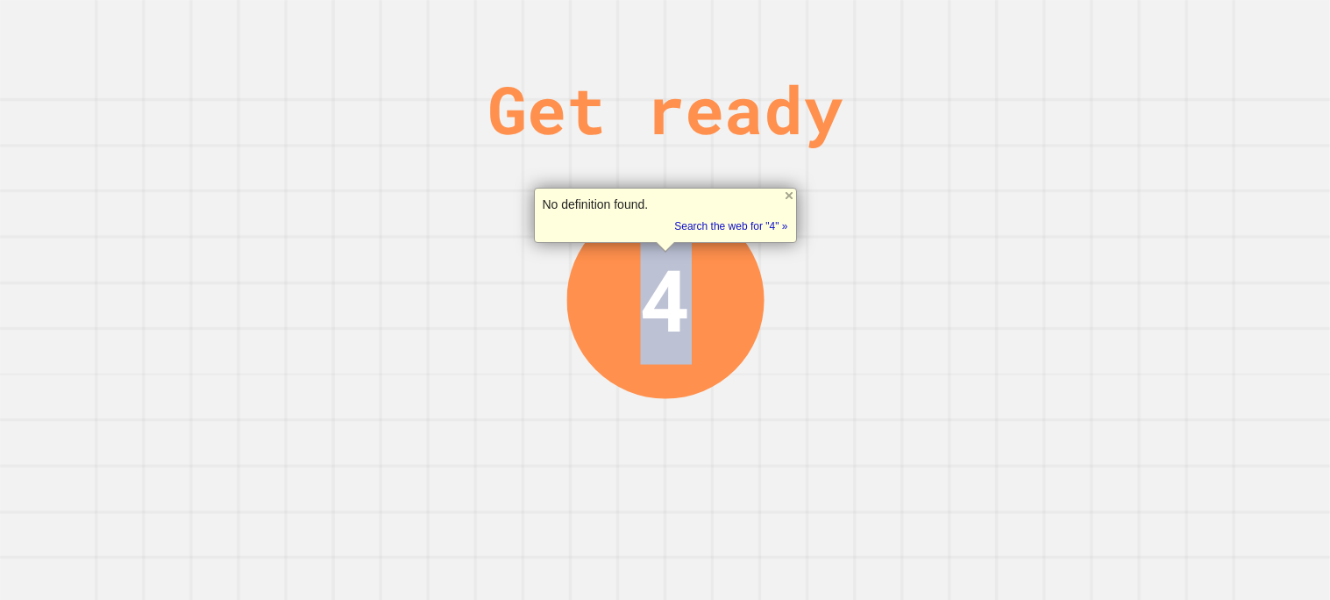
click at [1194, 18] on div "Get ready 4" at bounding box center [665, 300] width 1330 height 600
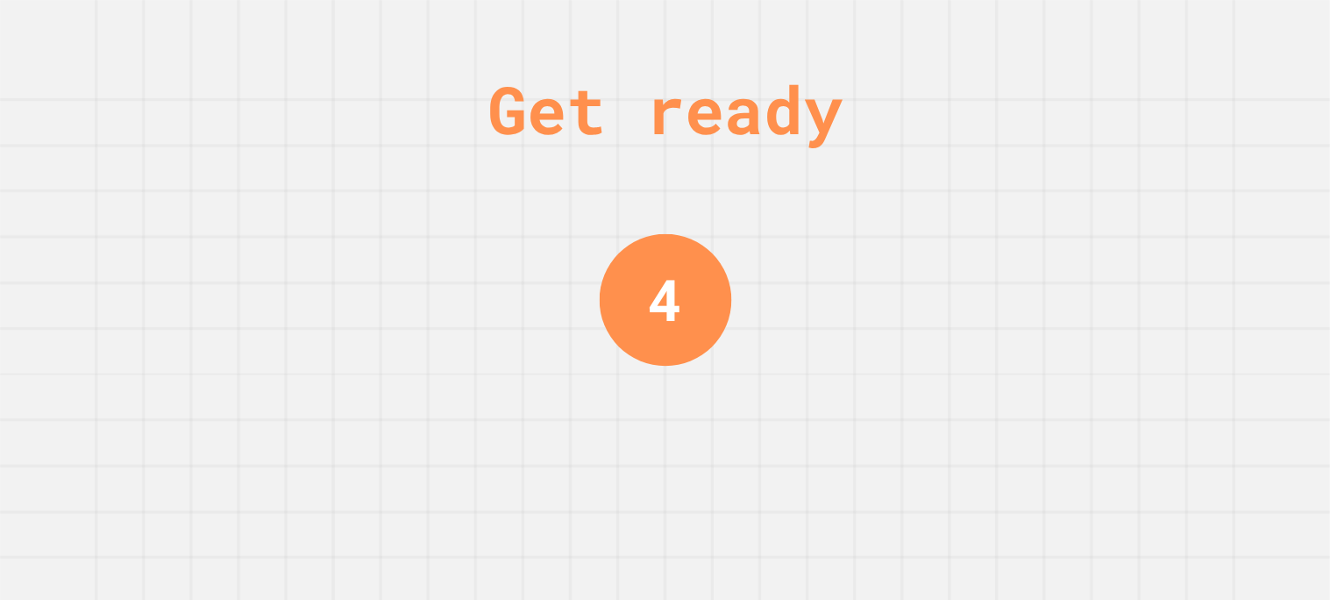
click at [1194, 18] on div "Get ready 4" at bounding box center [665, 300] width 1330 height 600
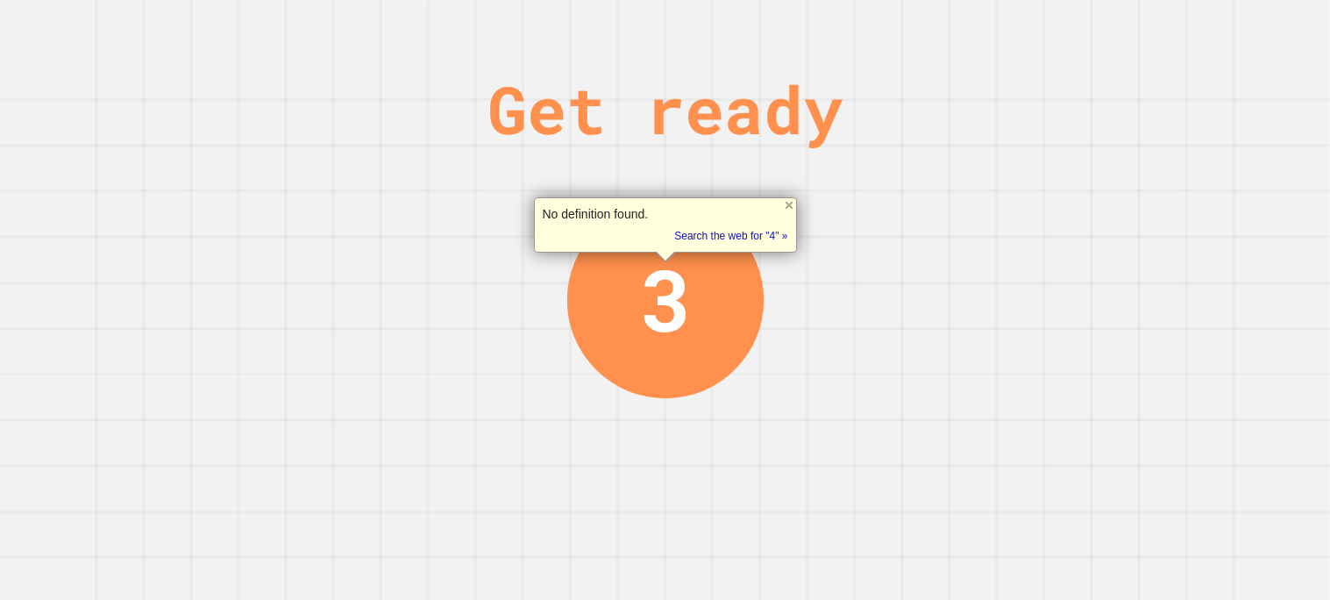
click at [1194, 18] on div "Get ready 3" at bounding box center [665, 300] width 1330 height 600
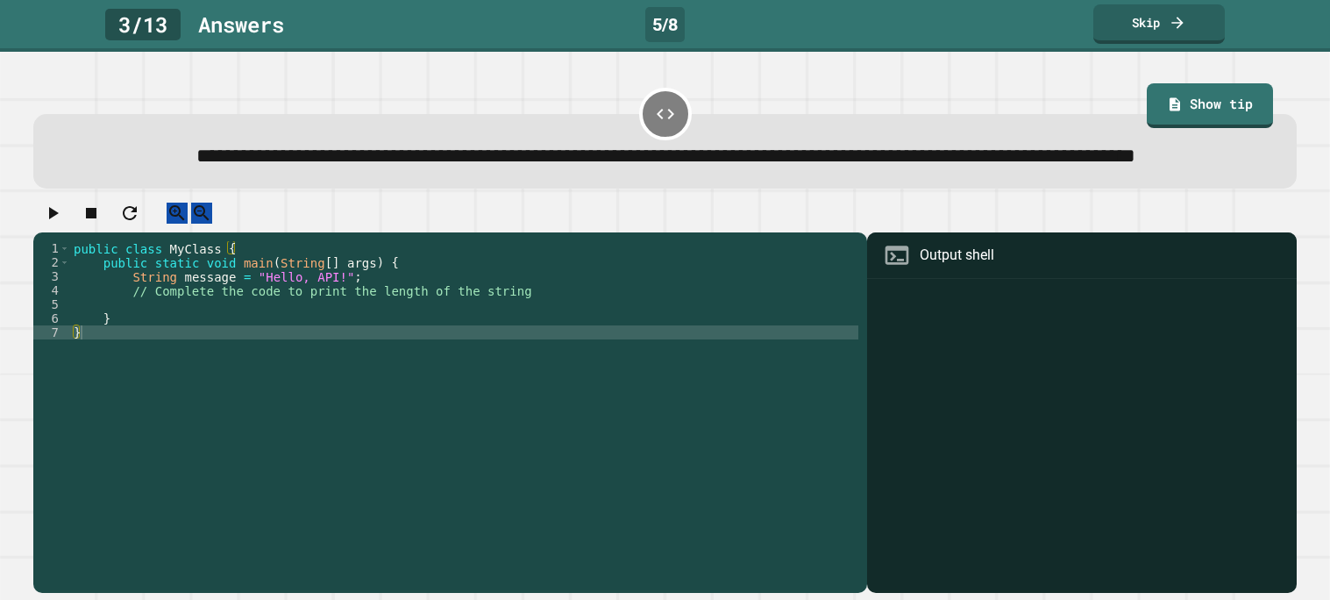
click at [510, 367] on div "public class MyClass { public static void main ( String [ ] args ) { String mes…" at bounding box center [464, 395] width 788 height 309
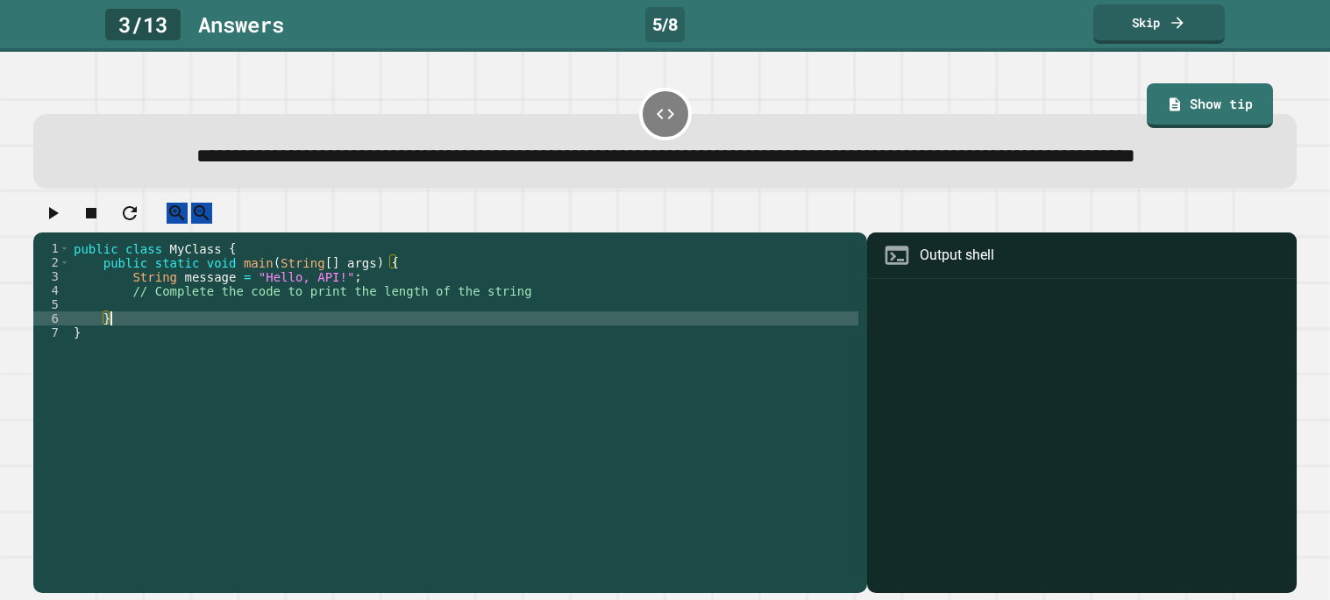
type textarea "*"
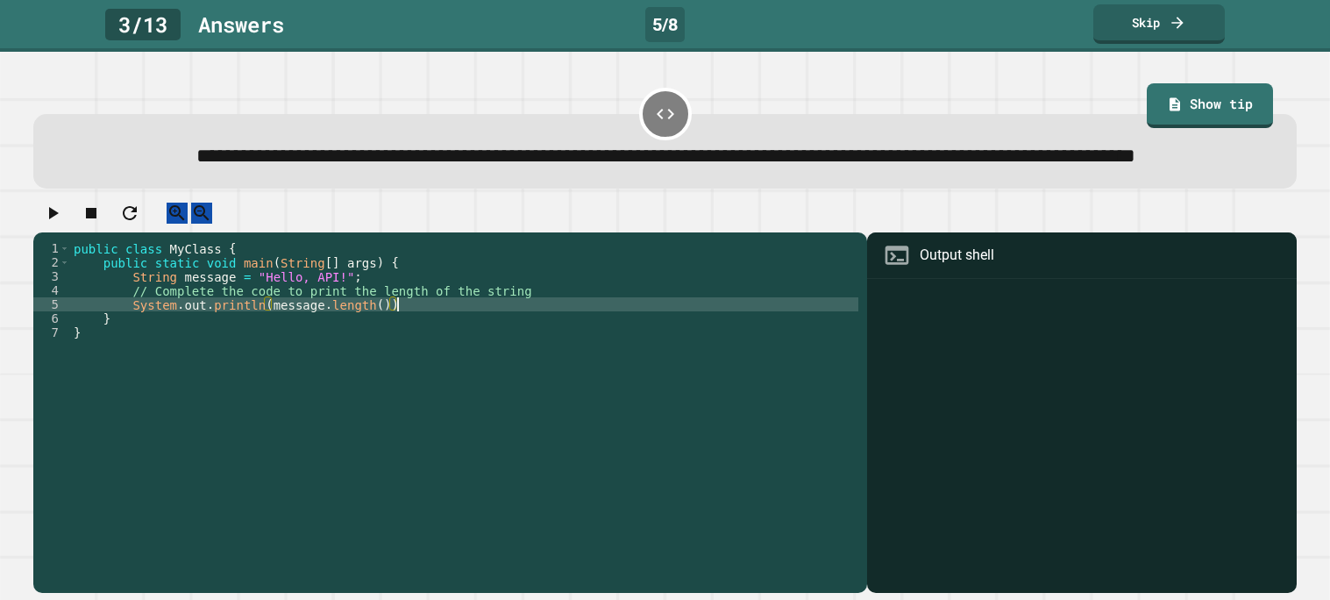
scroll to position [0, 23]
type textarea "**********"
click at [45, 224] on button "button" at bounding box center [52, 213] width 21 height 22
click at [45, 233] on div at bounding box center [664, 217] width 1263 height 31
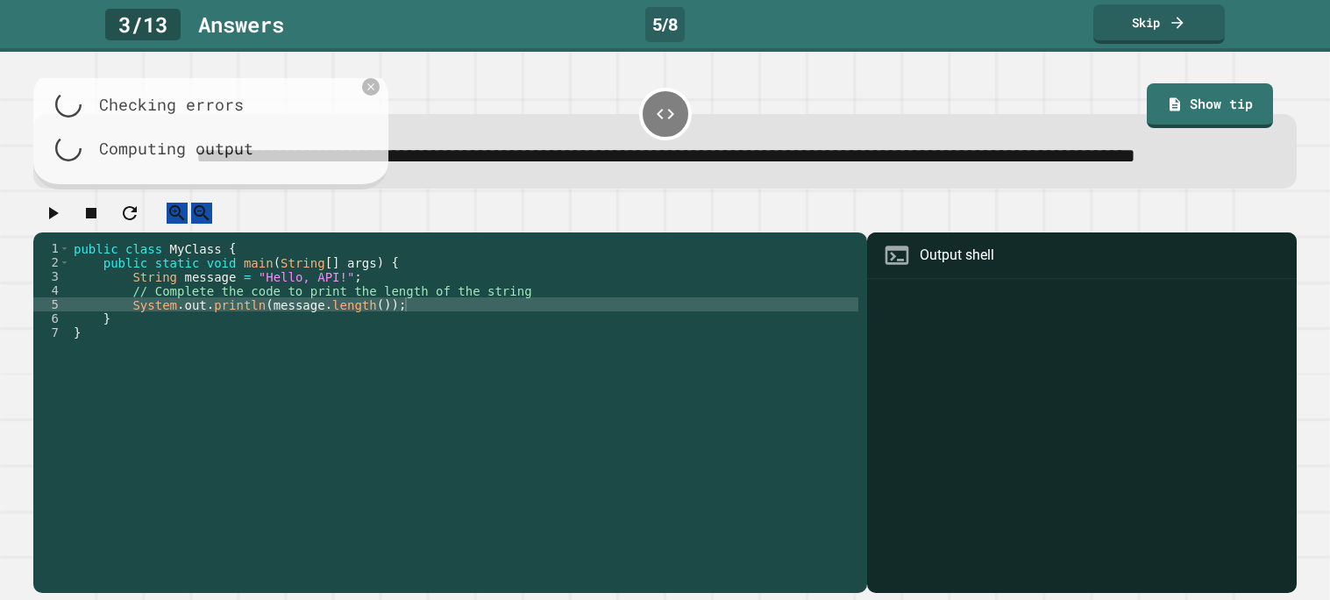
click at [45, 233] on div at bounding box center [664, 217] width 1263 height 31
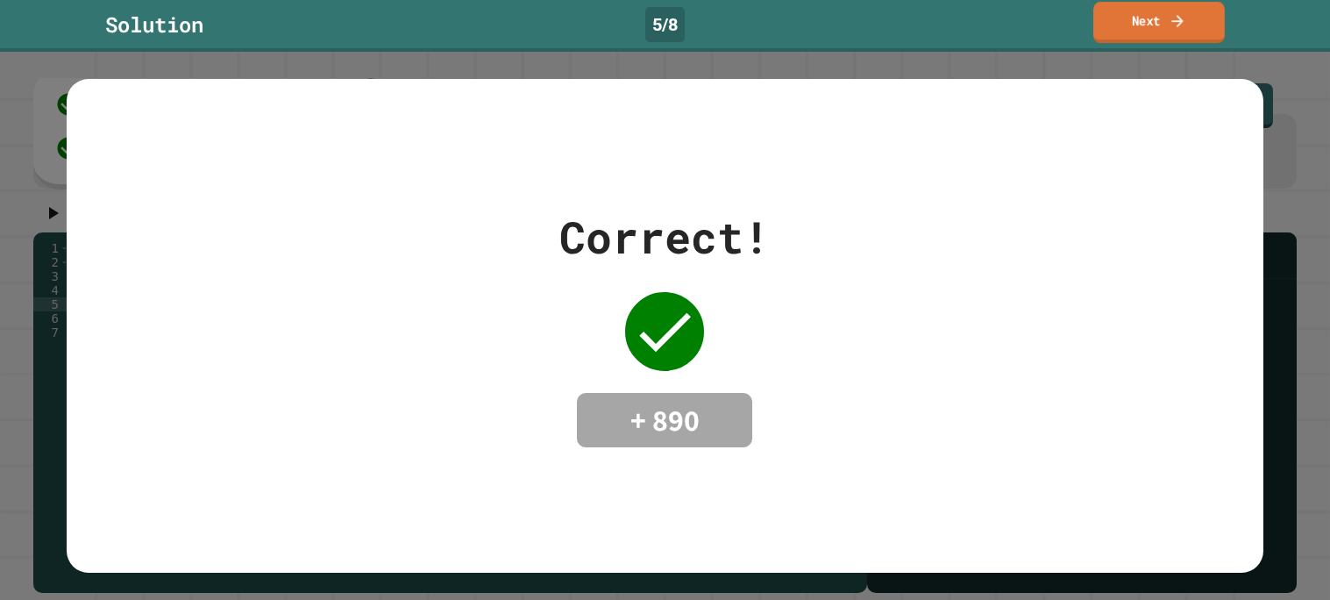
click at [1168, 30] on icon at bounding box center [1177, 20] width 18 height 18
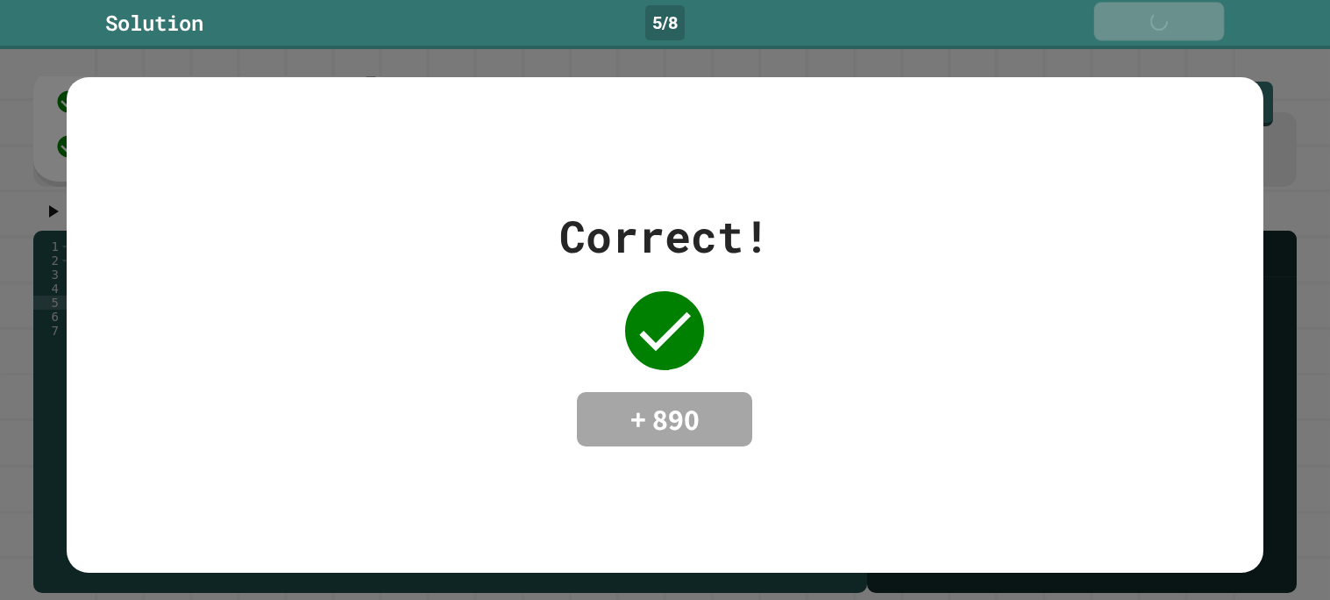
click at [1168, 30] on div "Next" at bounding box center [1158, 21] width 60 height 20
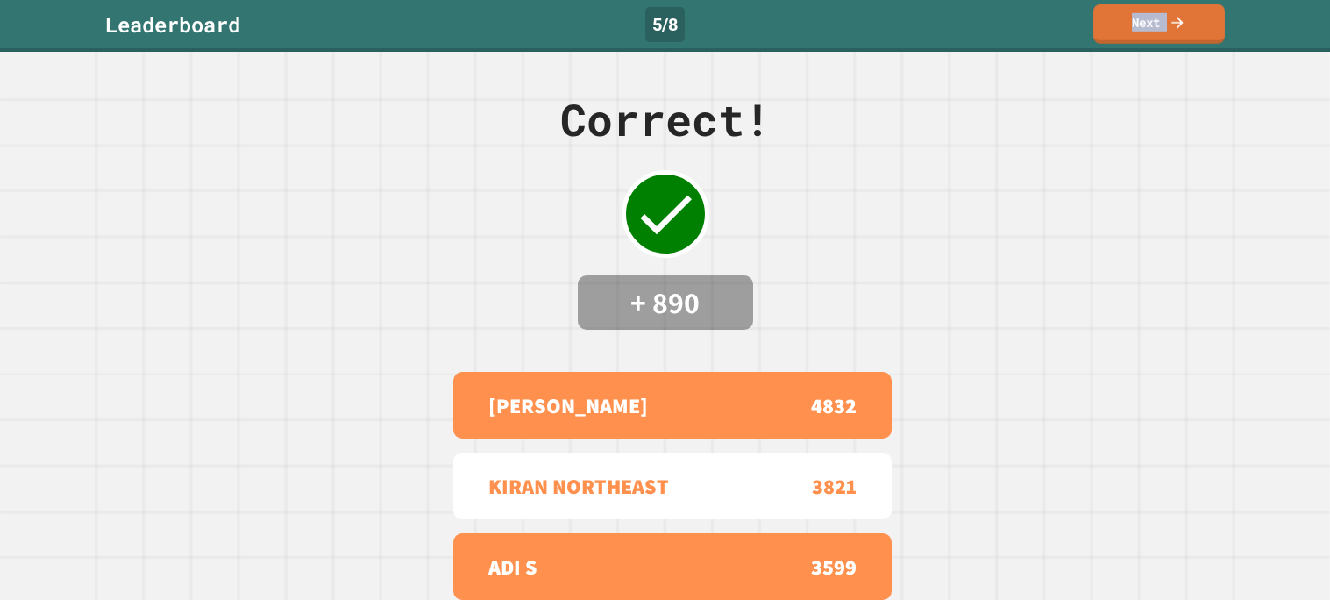
click at [1168, 30] on link "Next" at bounding box center [1158, 23] width 131 height 39
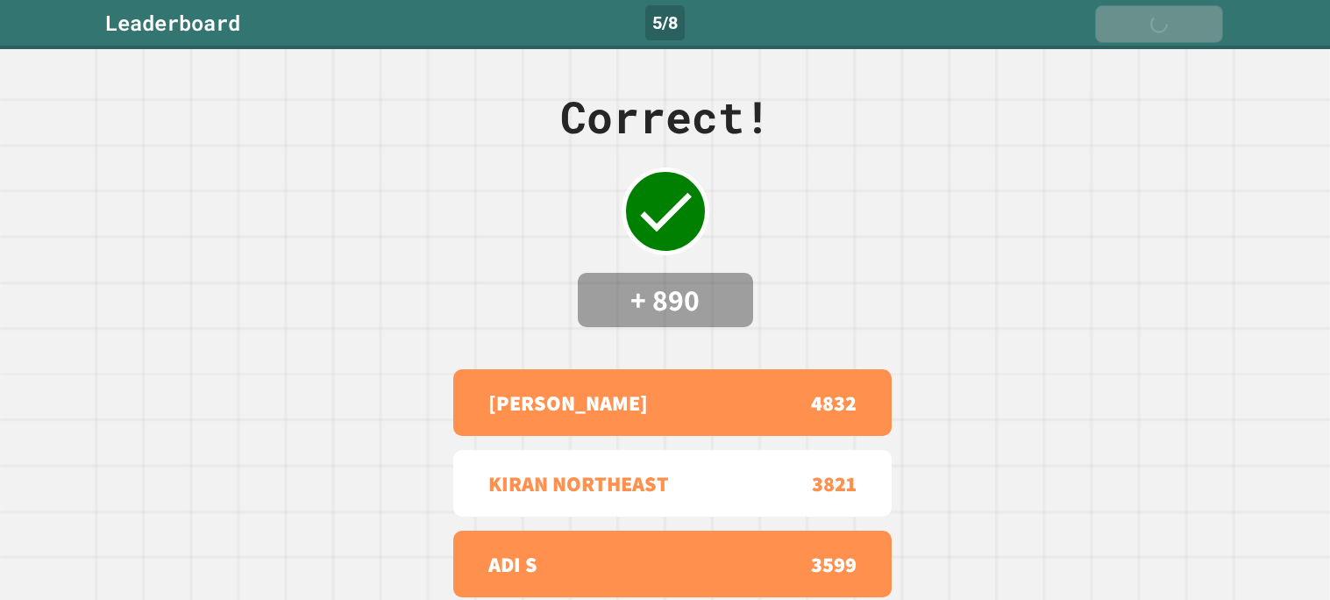
click at [1168, 30] on div "Next" at bounding box center [1159, 23] width 60 height 19
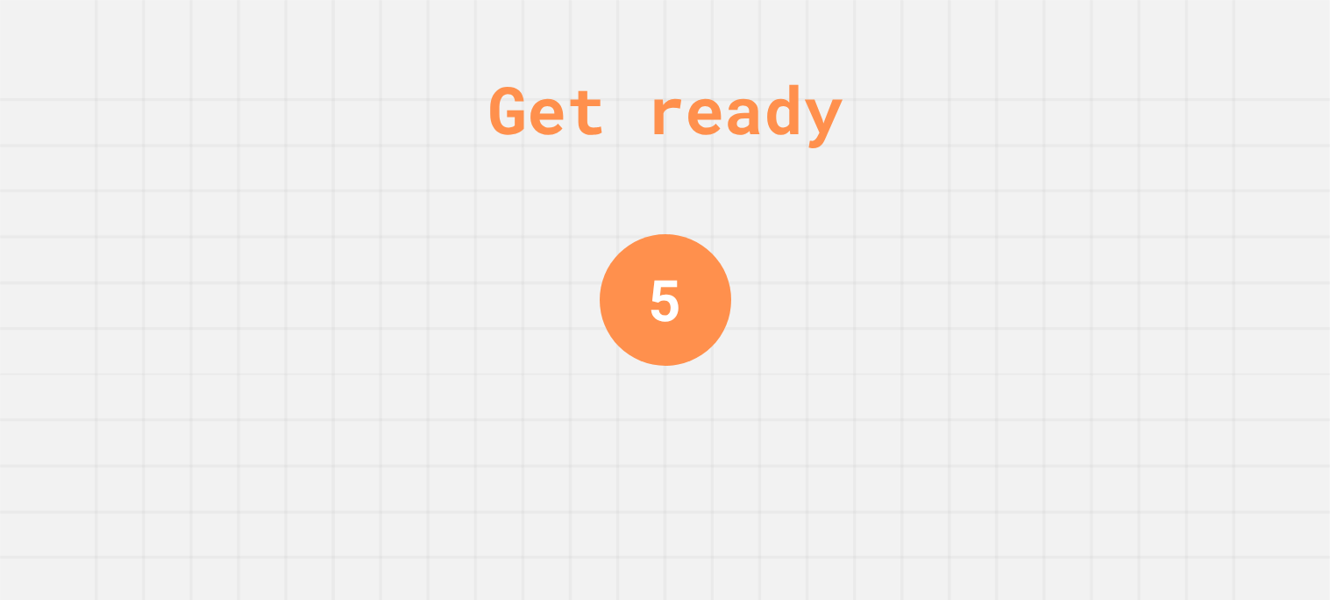
click at [1168, 30] on div "Get ready 5" at bounding box center [665, 300] width 1330 height 600
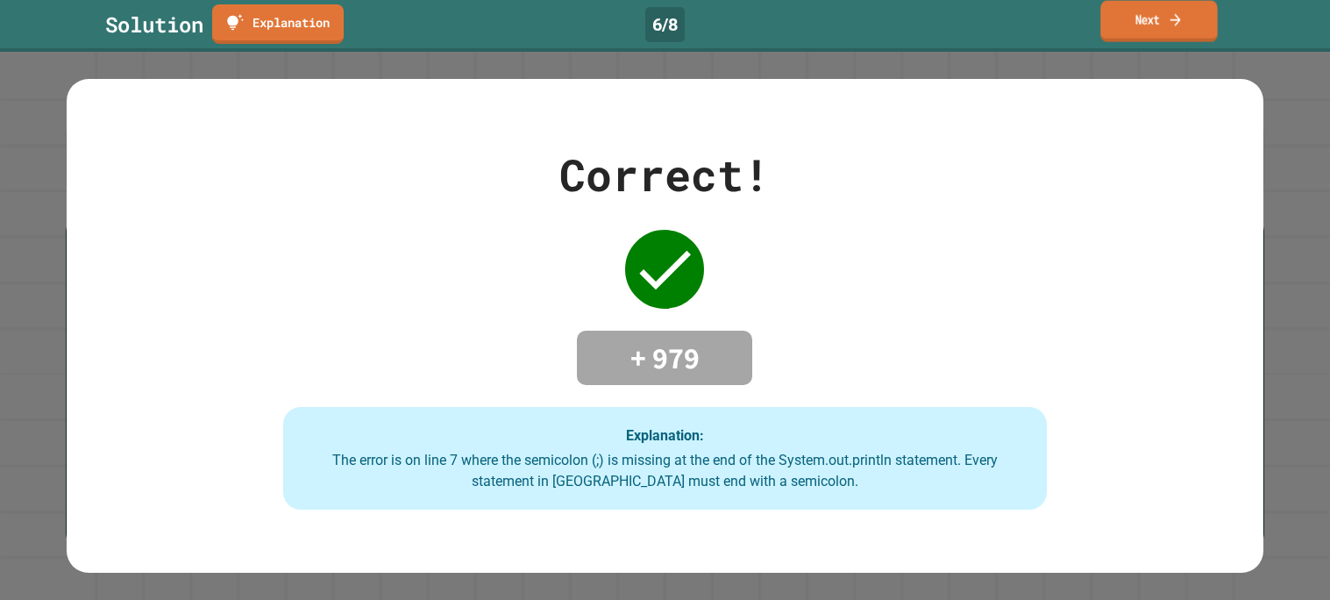
click at [1183, 24] on icon at bounding box center [1176, 20] width 16 height 18
click at [1187, 24] on icon at bounding box center [1181, 26] width 18 height 18
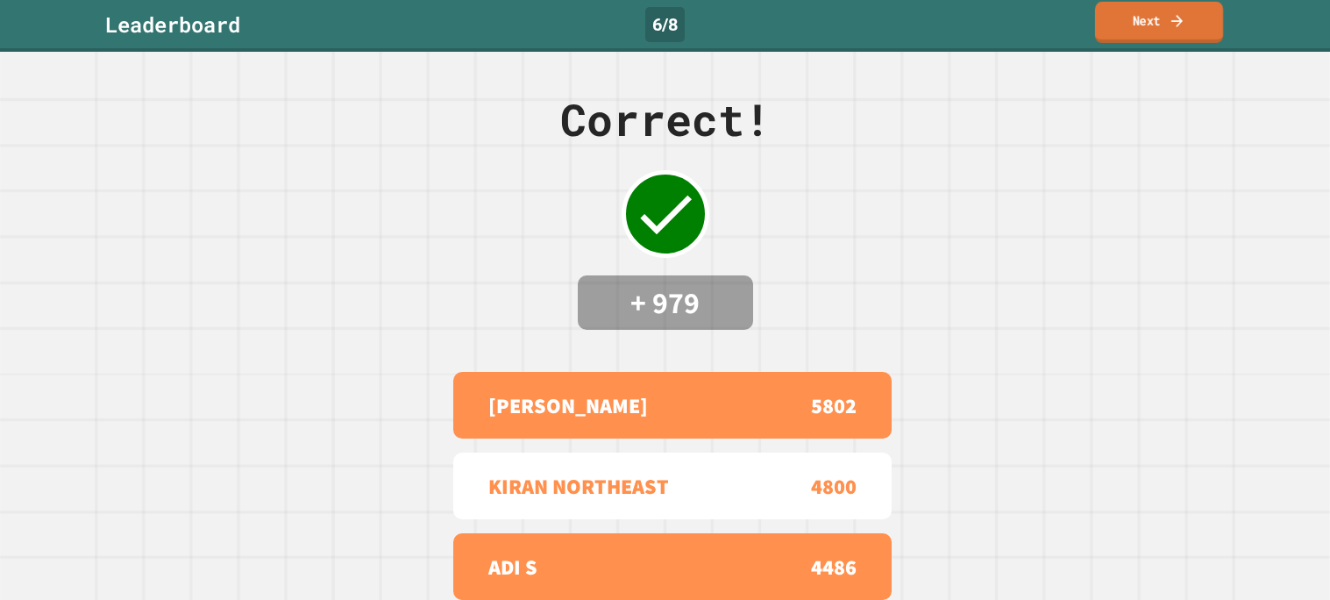
click at [1152, 26] on link "Next" at bounding box center [1159, 22] width 128 height 41
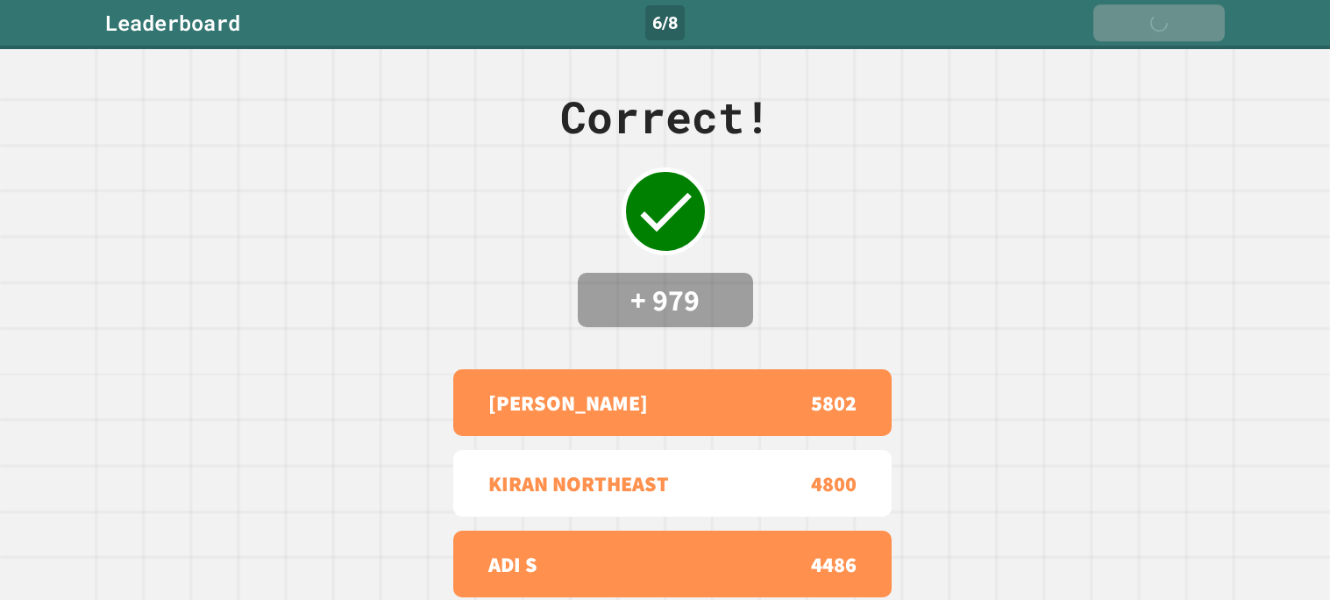
click at [1152, 26] on div "Next" at bounding box center [1158, 22] width 61 height 19
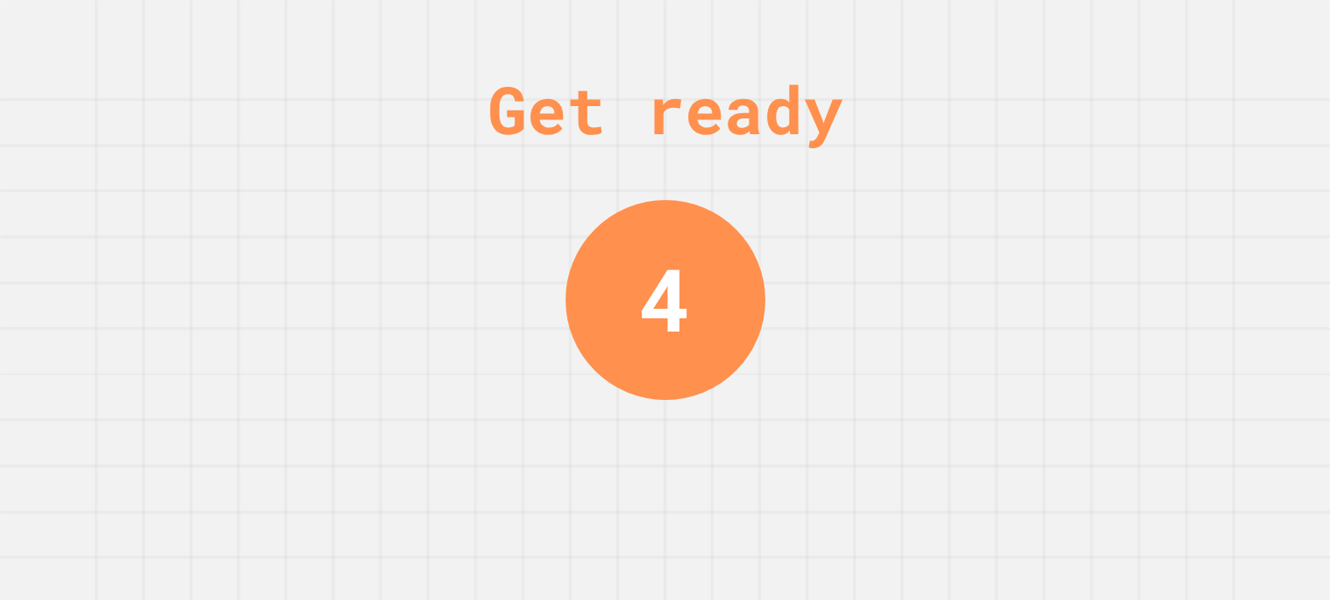
click at [983, 179] on div "Get ready 4" at bounding box center [665, 300] width 1330 height 600
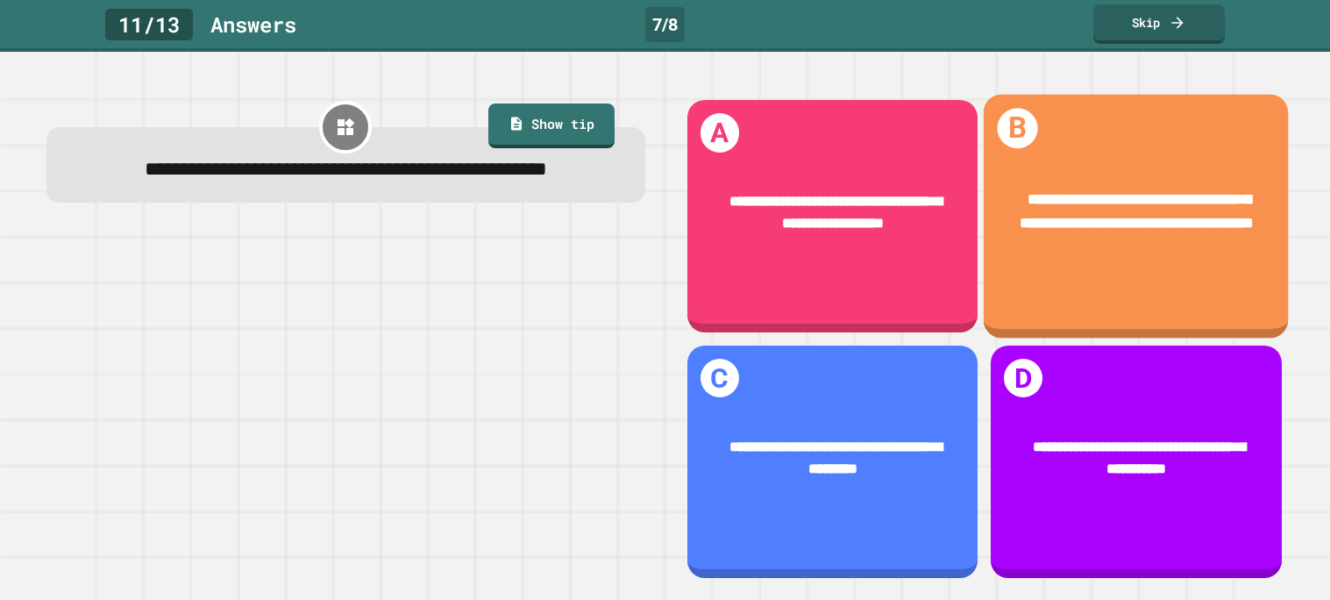
click at [1264, 194] on div "**********" at bounding box center [1135, 212] width 305 height 107
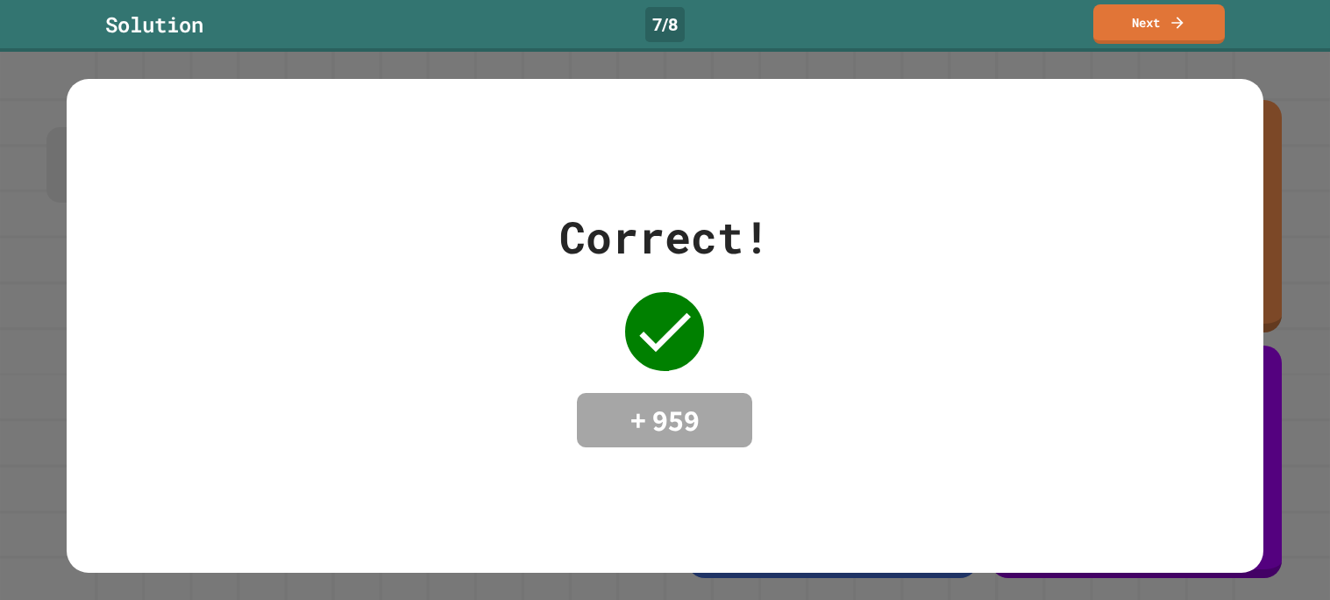
click at [1264, 194] on div "Correct! + 959" at bounding box center [665, 326] width 1330 height 548
click at [1101, 2] on link "Next" at bounding box center [1158, 21] width 119 height 41
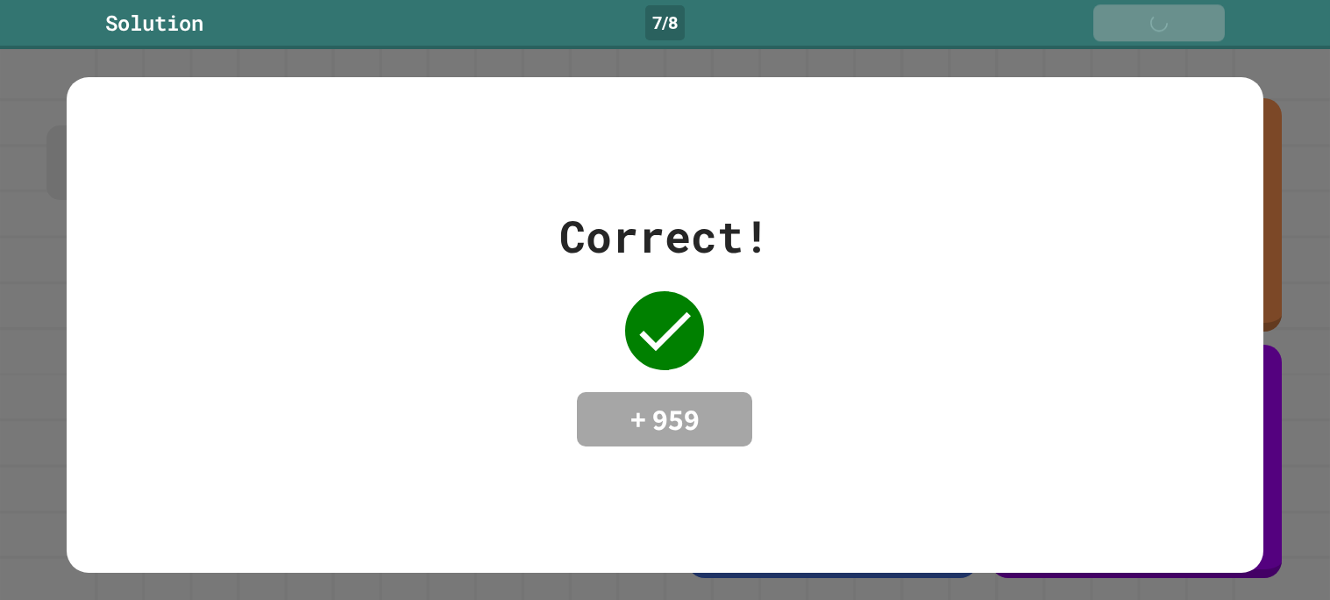
click at [1101, 2] on div "Solution 7 / 8 Next" at bounding box center [665, 24] width 1330 height 49
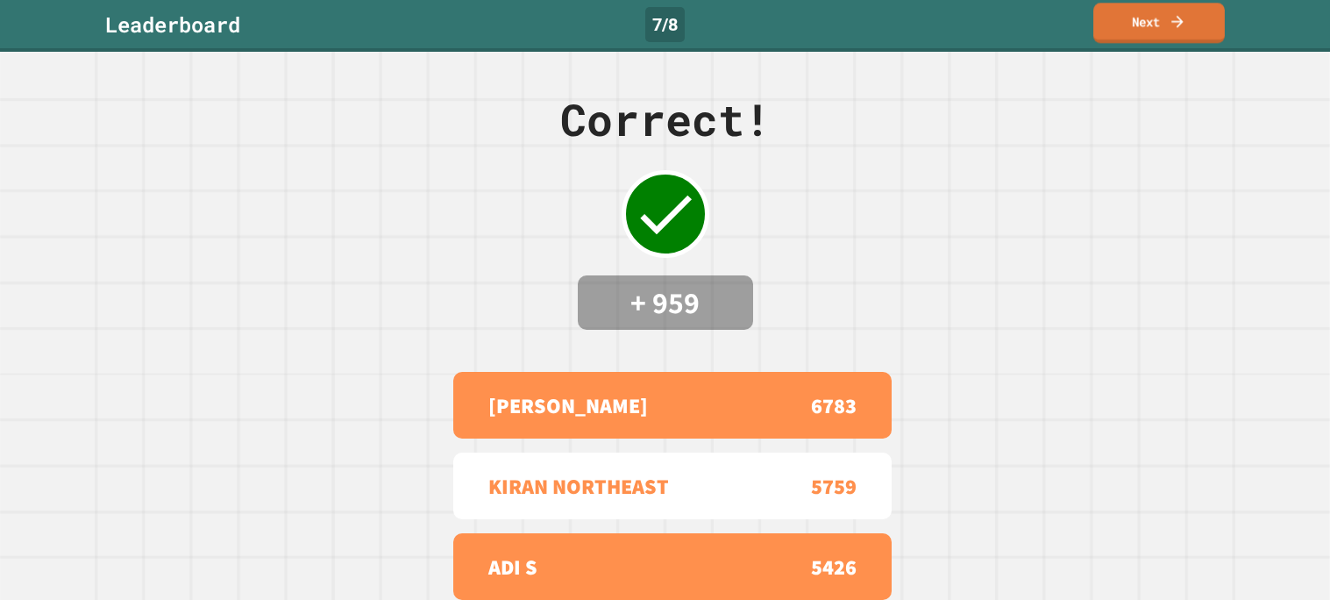
click at [1101, 3] on link "Next" at bounding box center [1158, 23] width 131 height 40
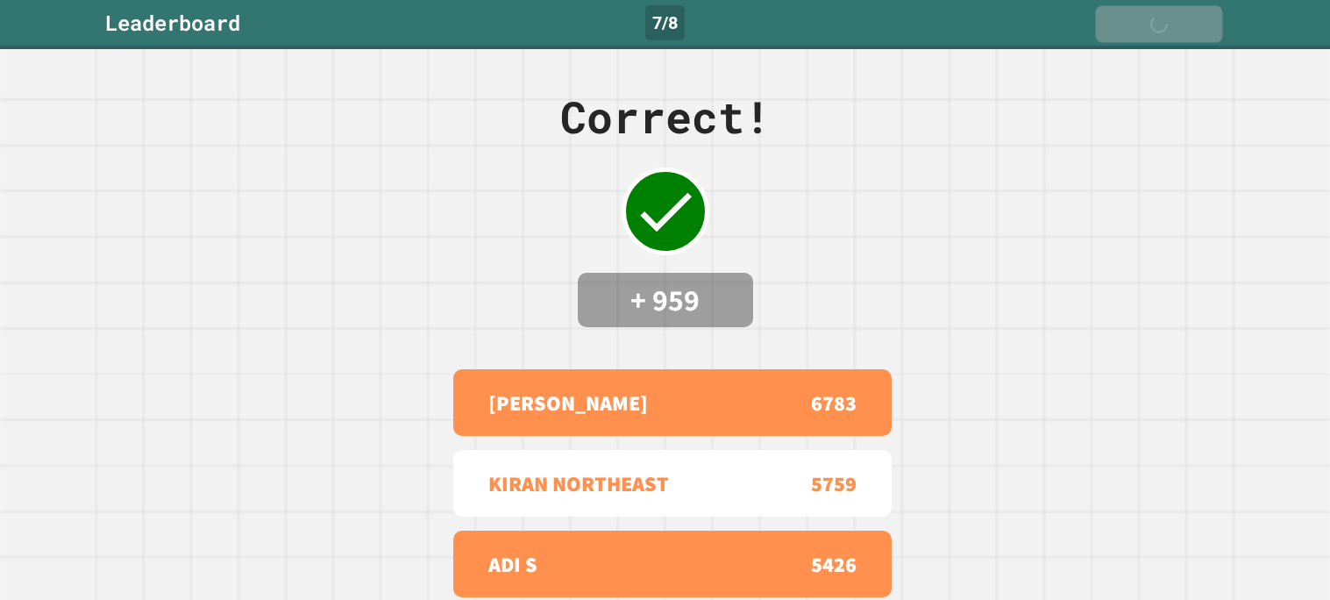
click at [1101, 2] on div "Leaderboard 7 / 8 Next" at bounding box center [665, 24] width 1330 height 49
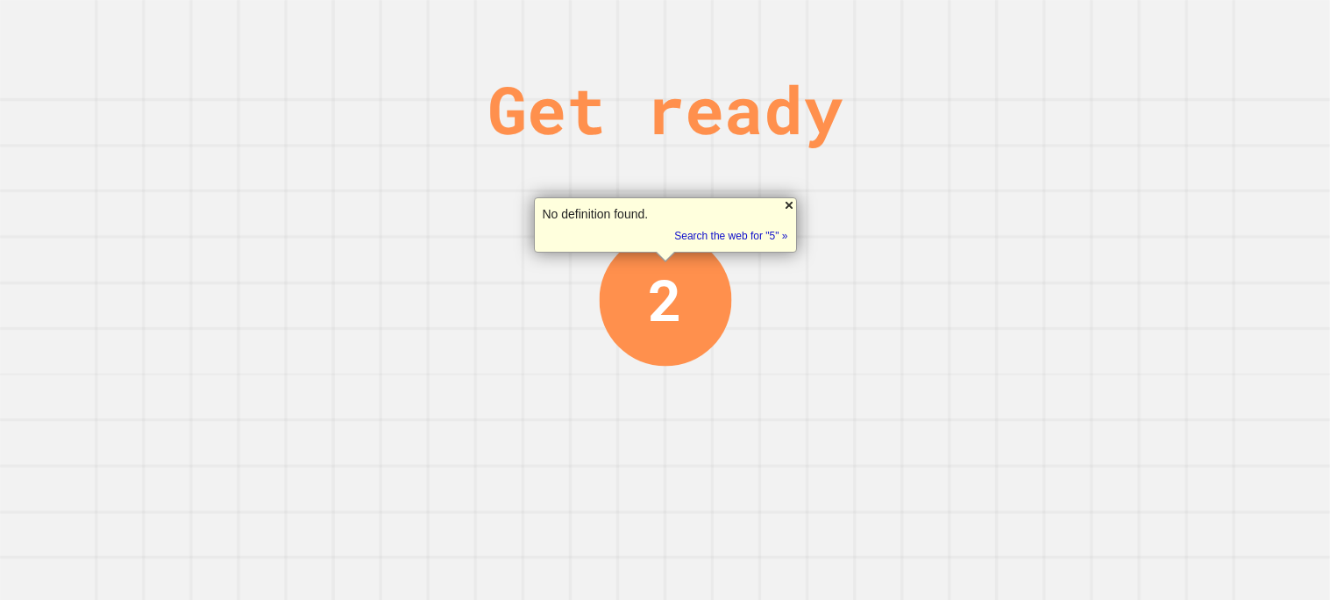
click at [784, 207] on div at bounding box center [789, 205] width 14 height 14
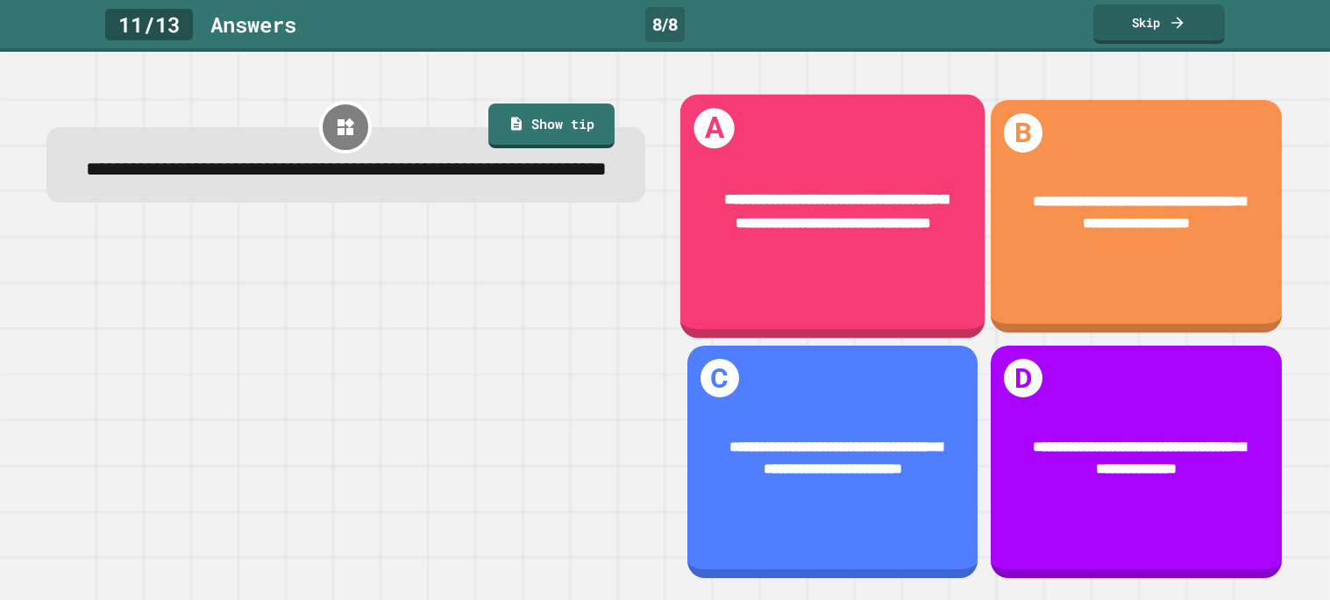
click at [860, 209] on span "**********" at bounding box center [835, 212] width 223 height 38
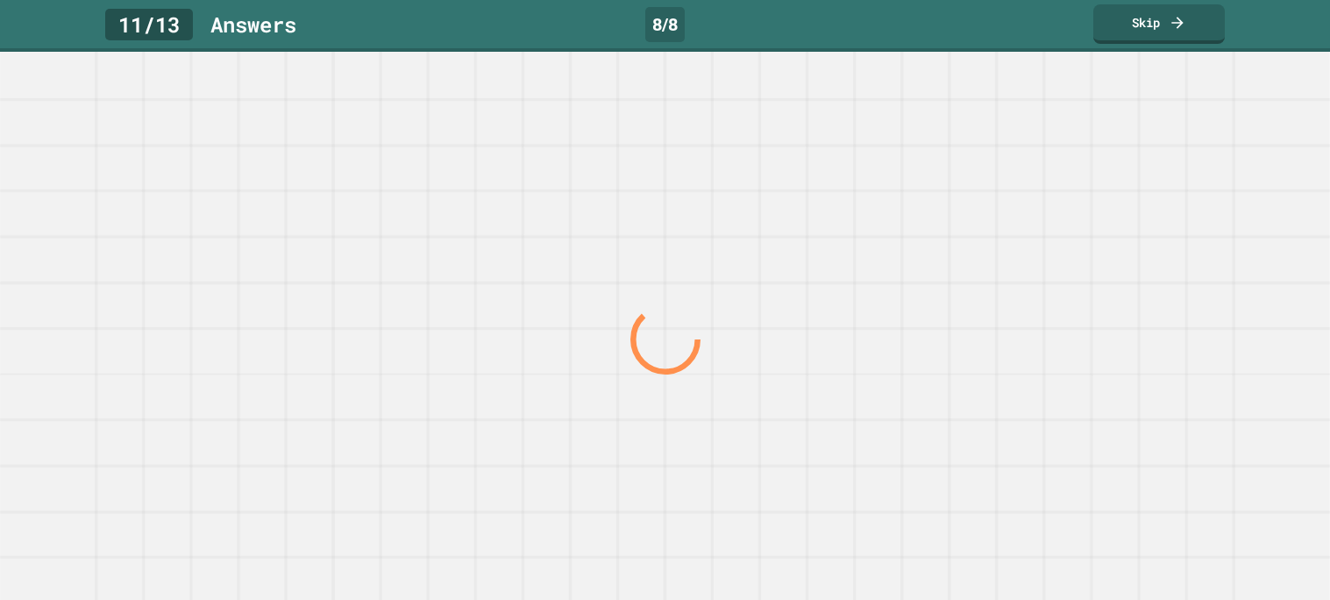
click at [860, 209] on div at bounding box center [664, 339] width 1276 height 522
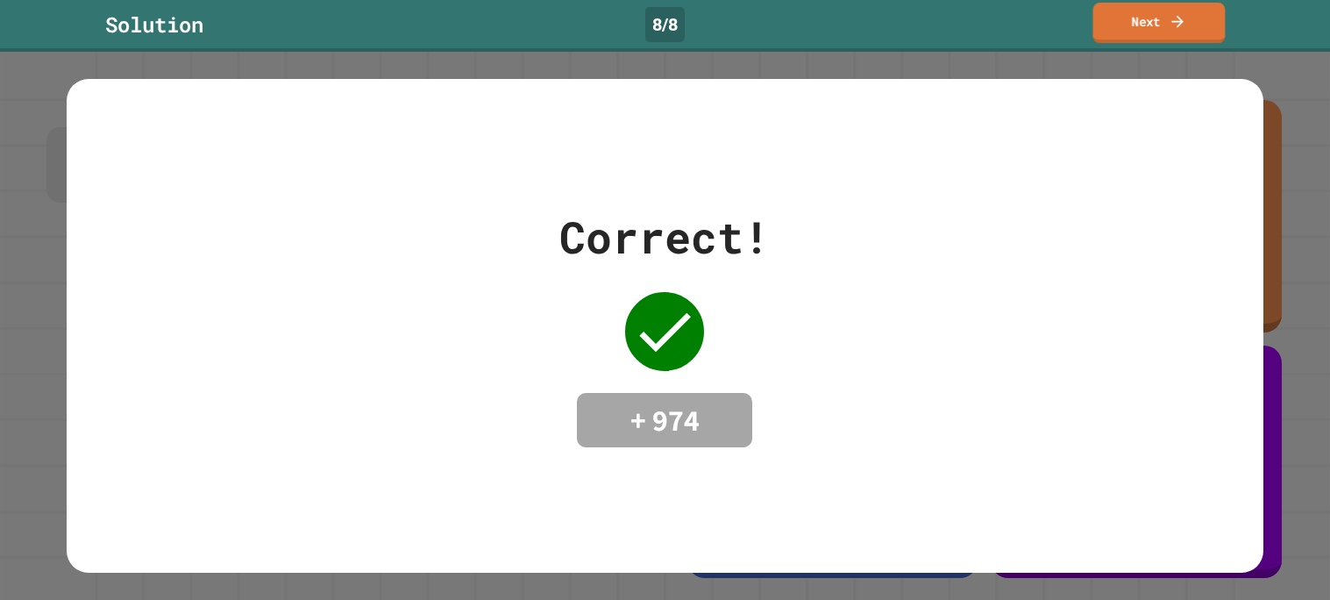
click at [1105, 26] on link "Next" at bounding box center [1159, 23] width 132 height 40
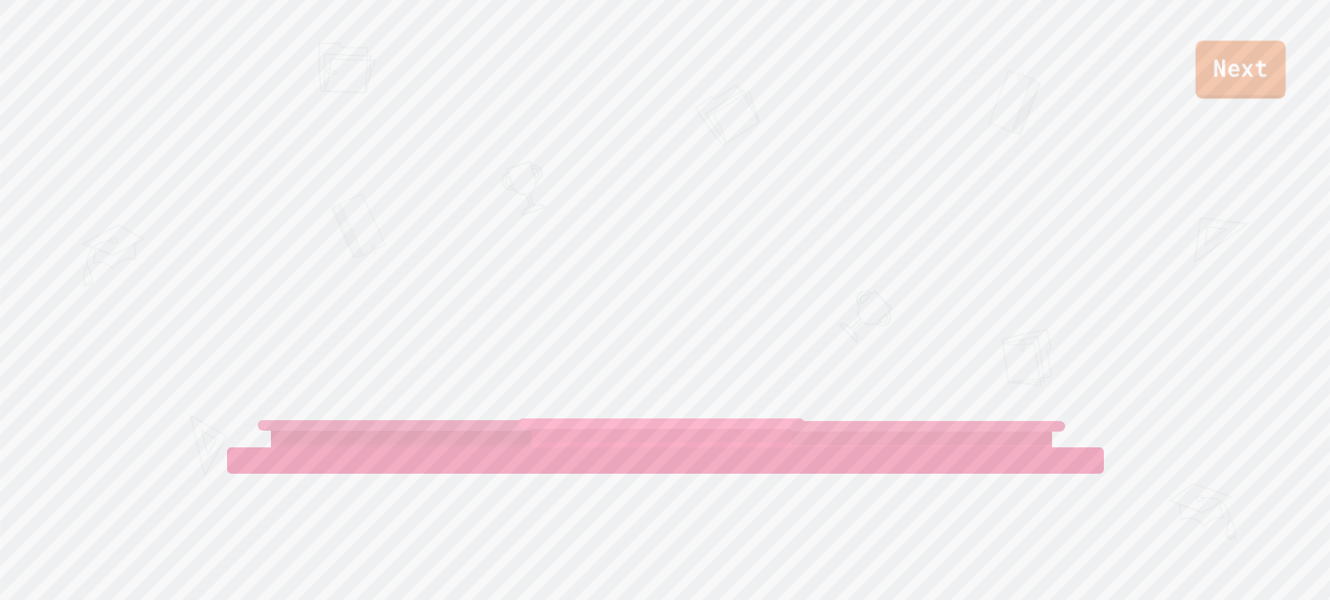
click at [1239, 66] on link "Next" at bounding box center [1241, 69] width 90 height 58
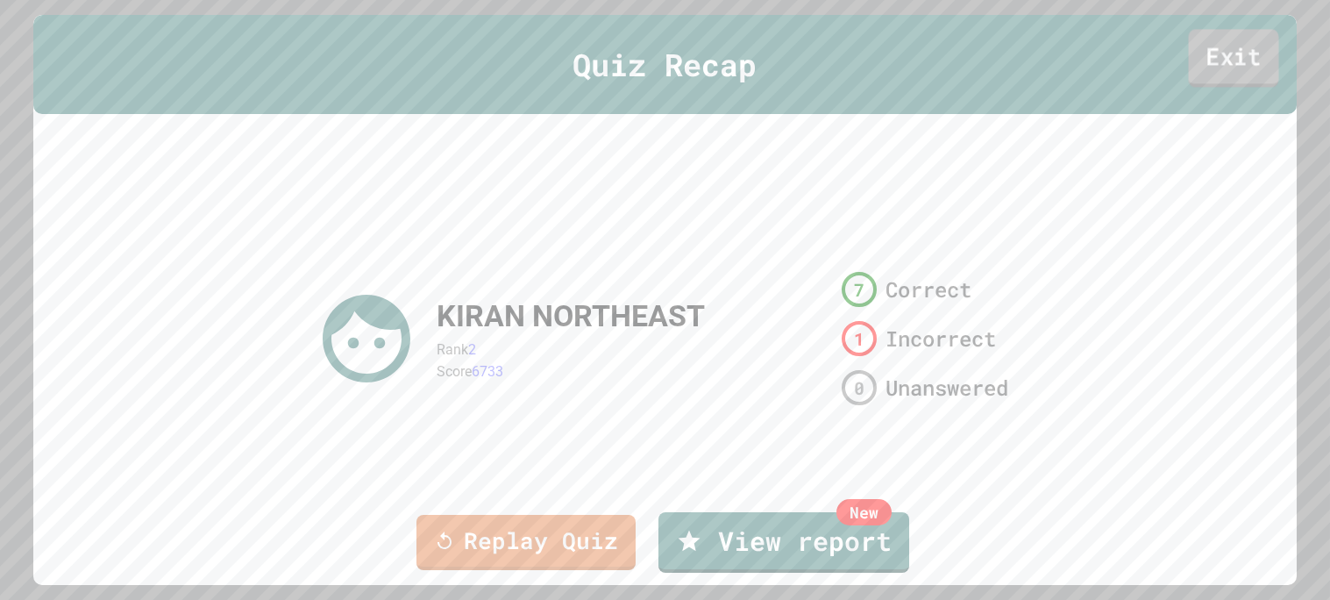
click at [1239, 66] on link "Exit" at bounding box center [1234, 59] width 90 height 58
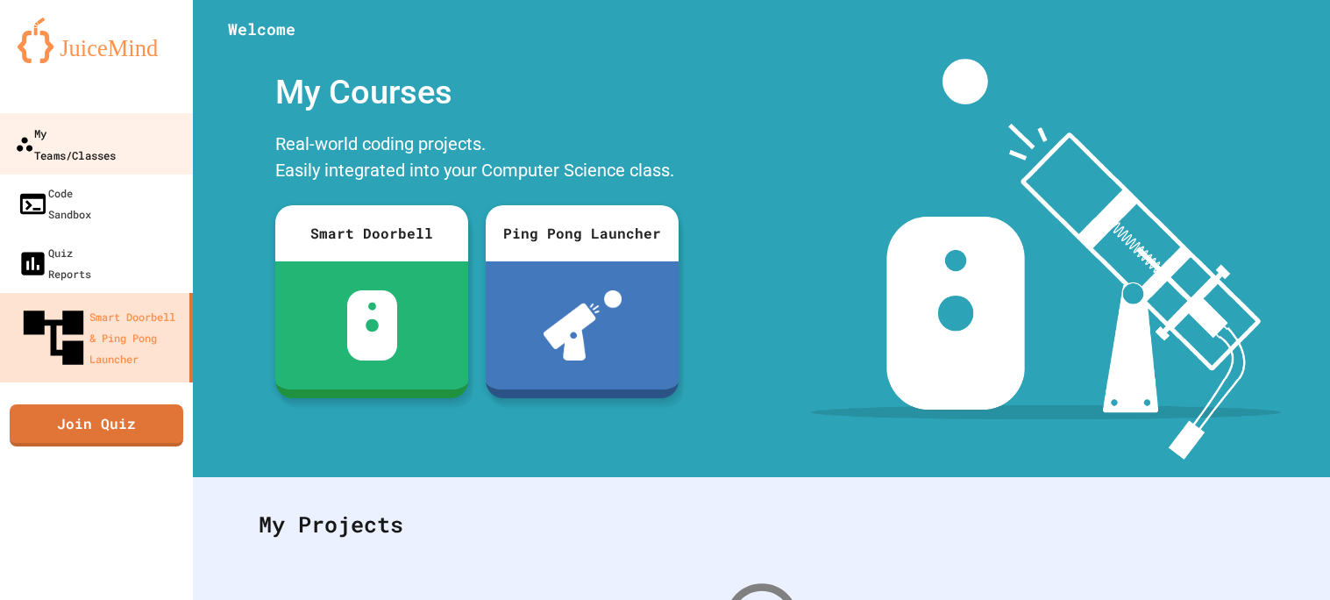
click at [110, 130] on div "My Teams/Classes" at bounding box center [65, 143] width 101 height 43
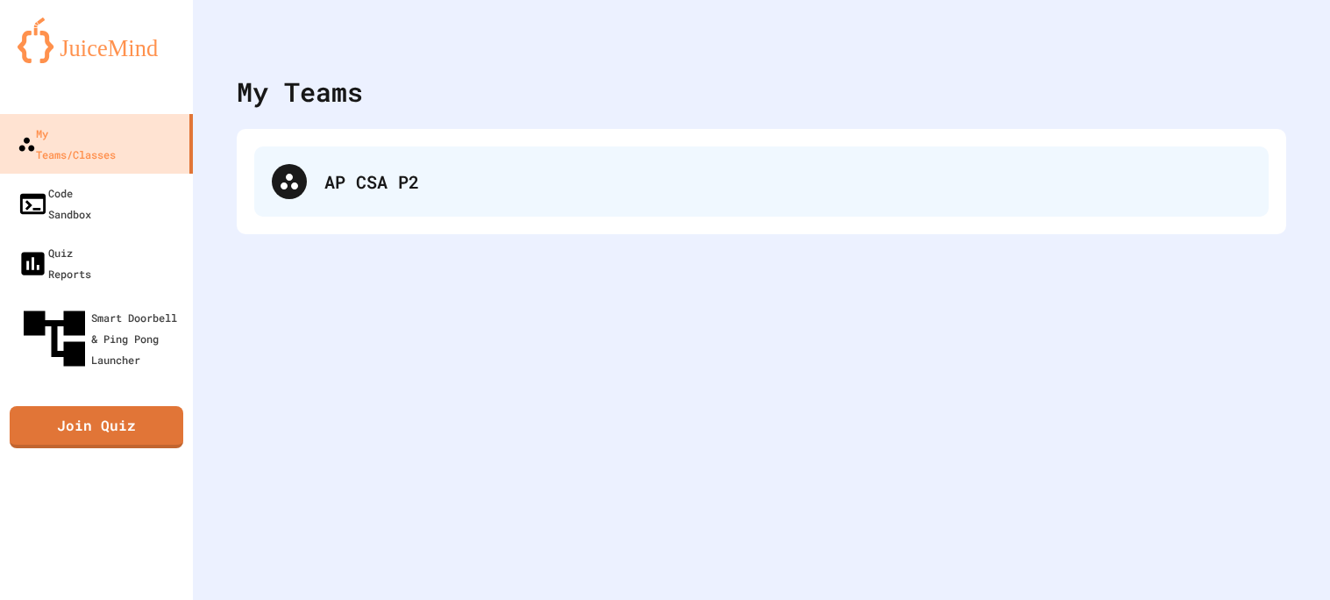
click at [395, 159] on div "AP CSA P2" at bounding box center [761, 181] width 1014 height 70
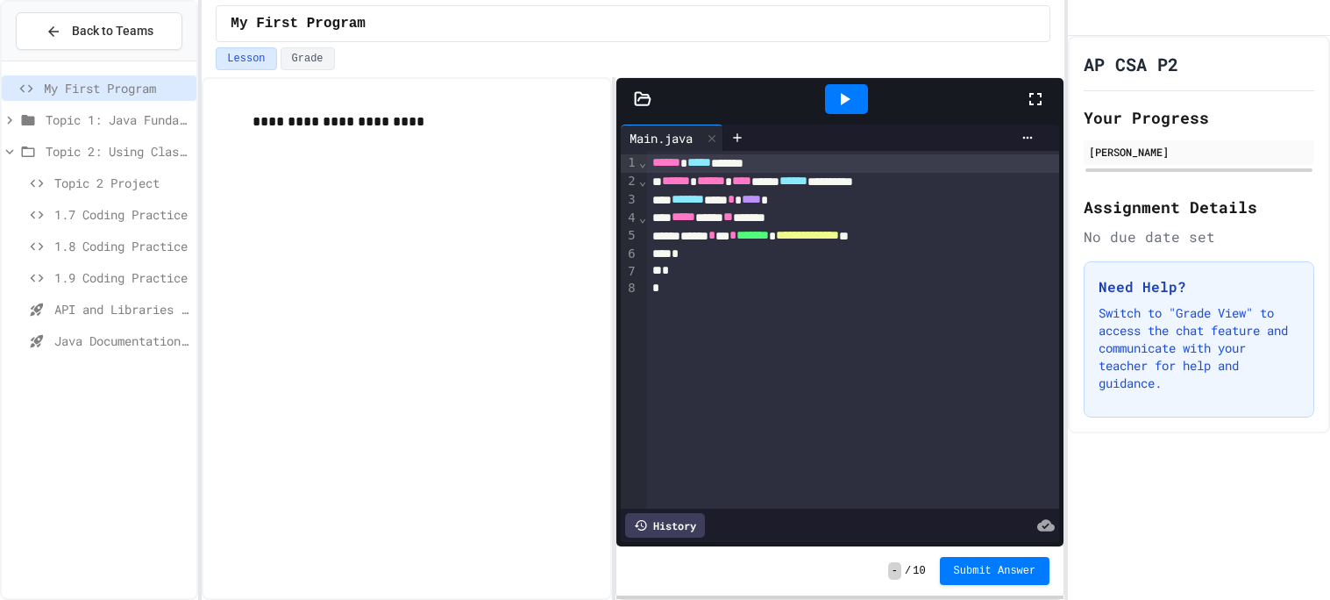
click at [80, 185] on span "Topic 2 Project" at bounding box center [121, 183] width 135 height 18
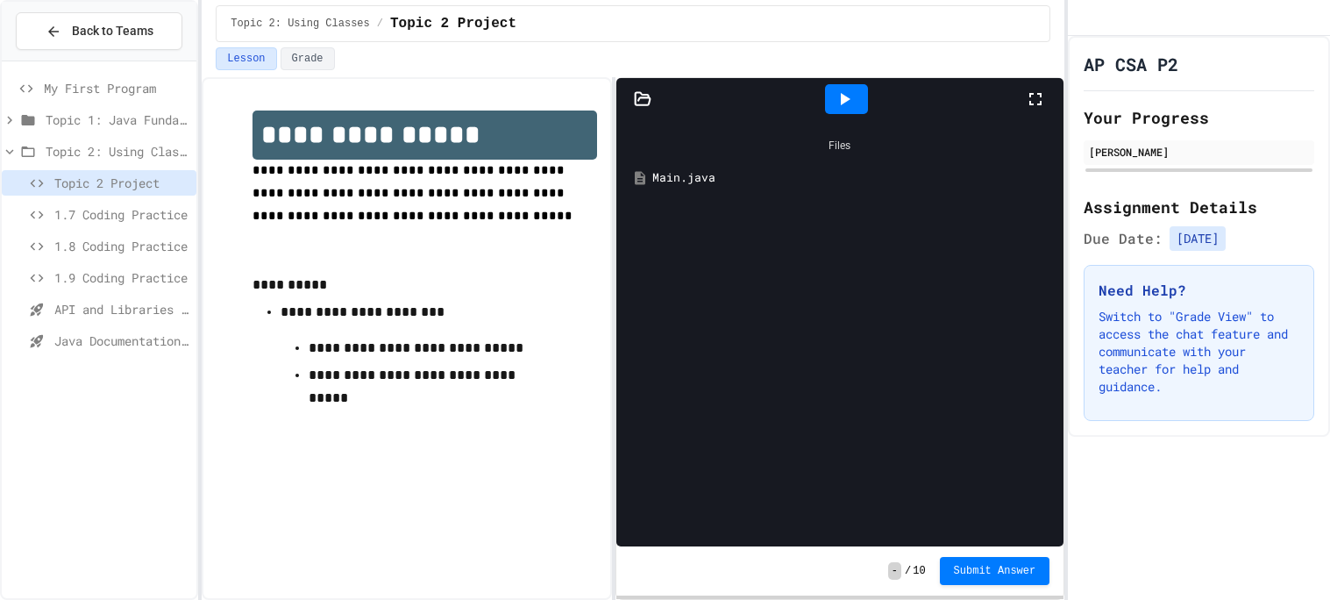
click at [138, 300] on span "API and Libraries - Topic 1.7" at bounding box center [121, 309] width 135 height 18
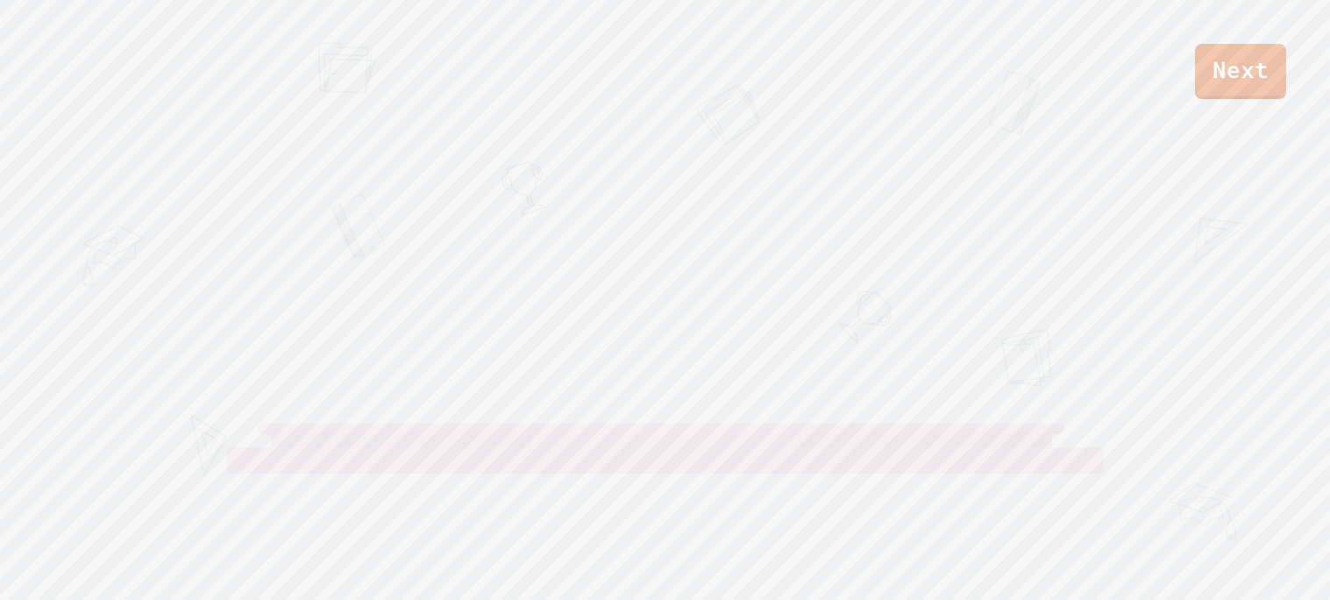
click at [689, 508] on div "View leaderboard" at bounding box center [665, 510] width 333 height 126
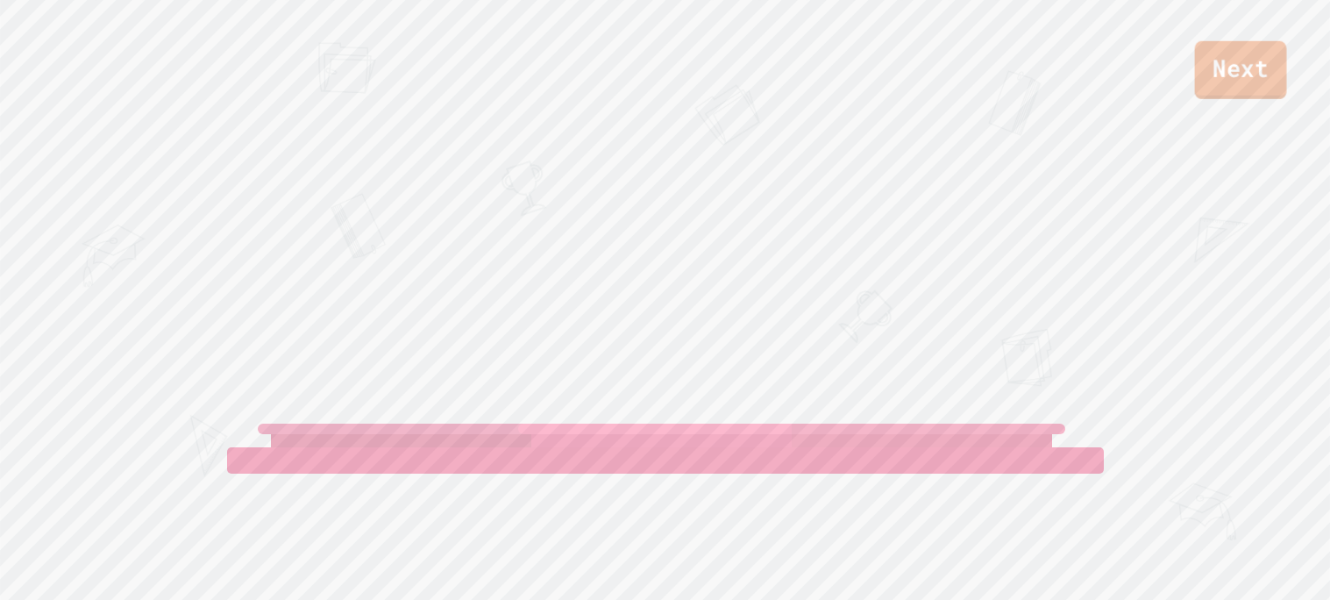
click at [1240, 47] on link "Next" at bounding box center [1241, 70] width 92 height 58
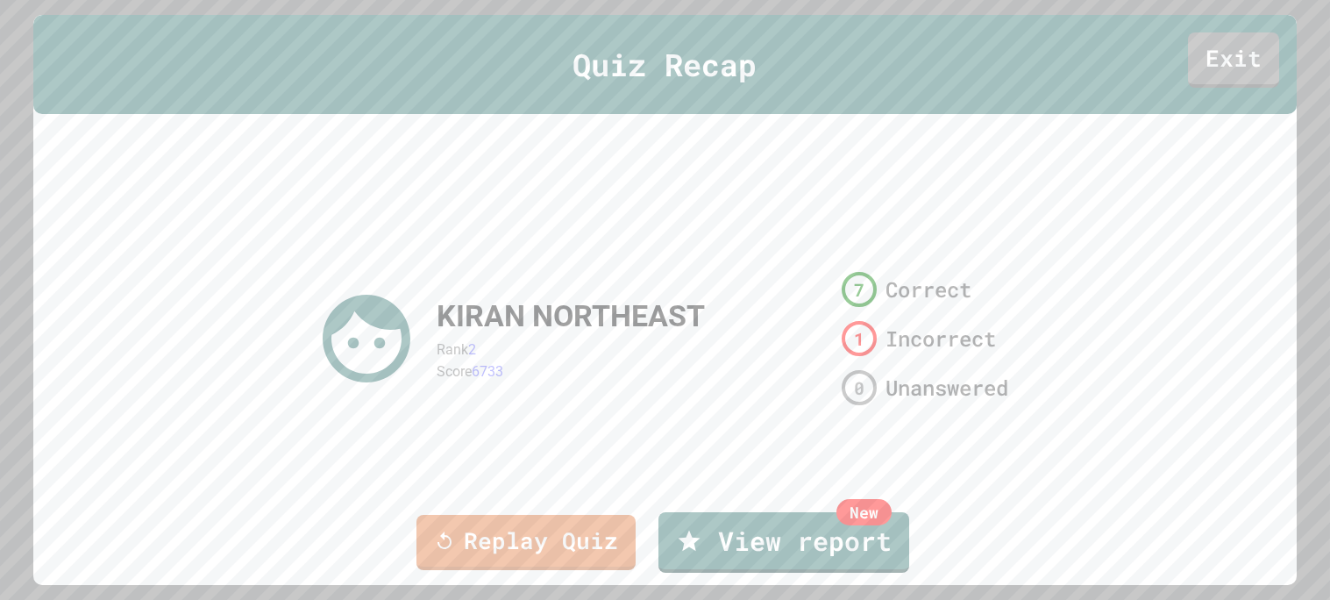
click at [535, 518] on link "Replay Quiz" at bounding box center [525, 542] width 219 height 55
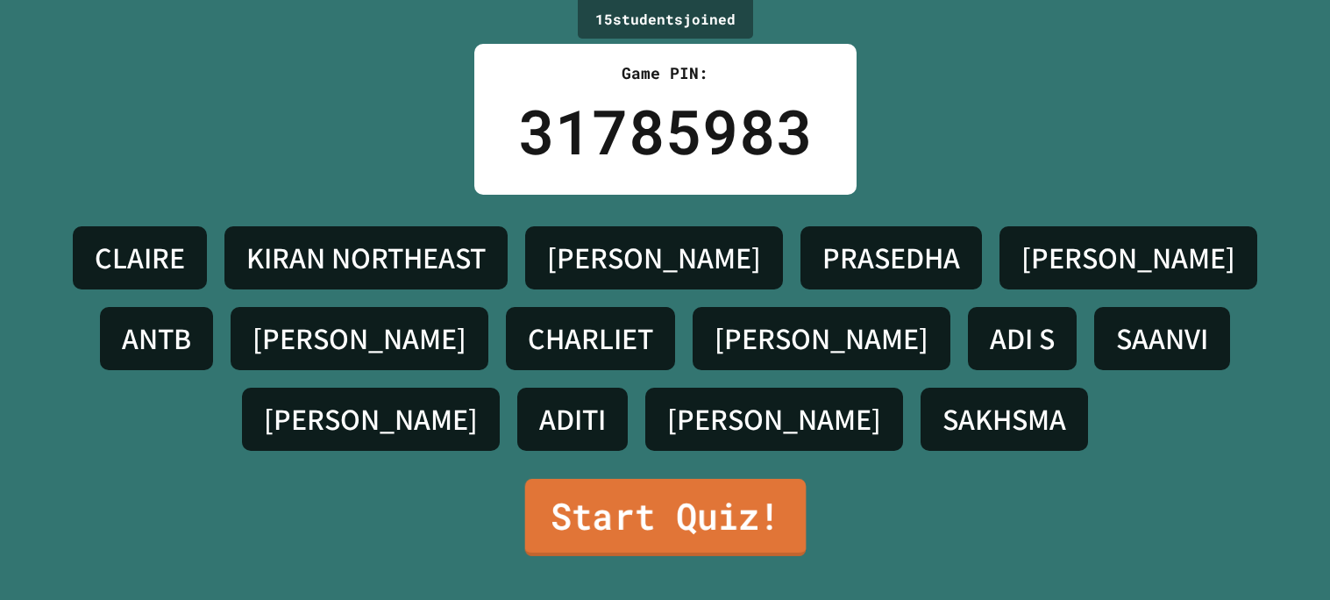
click at [660, 522] on link "Start Quiz!" at bounding box center [664, 517] width 281 height 77
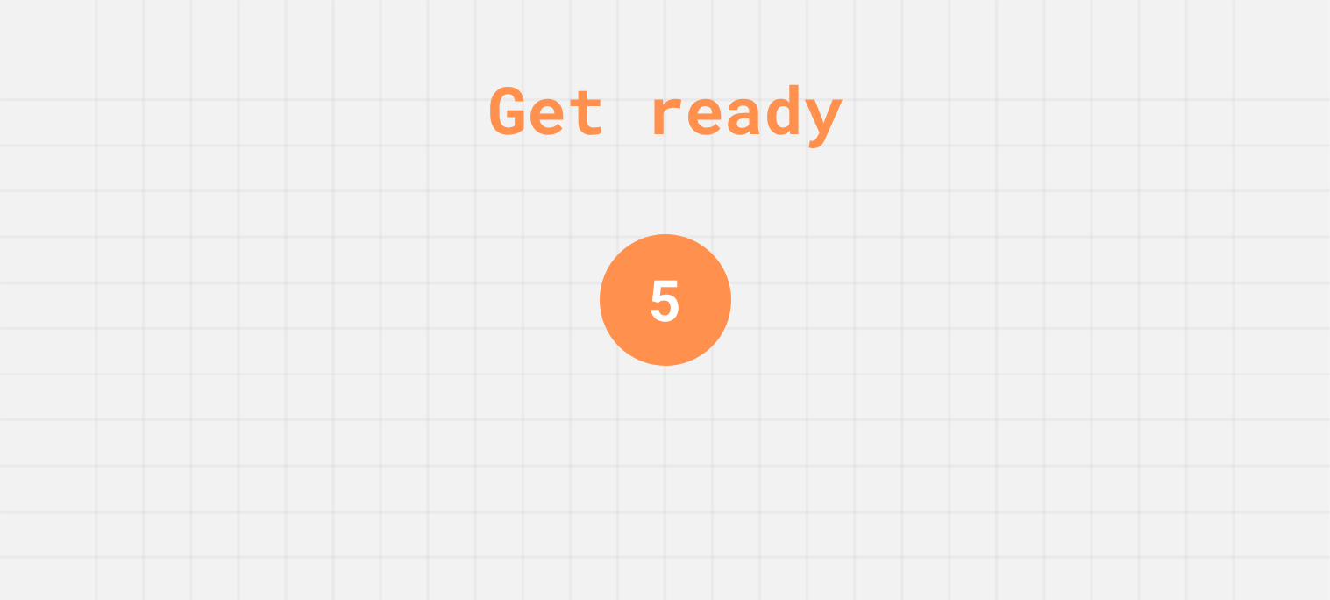
click at [944, 232] on div "Get ready 5" at bounding box center [665, 300] width 1330 height 600
click at [950, 229] on div "Get ready 4" at bounding box center [665, 300] width 1330 height 600
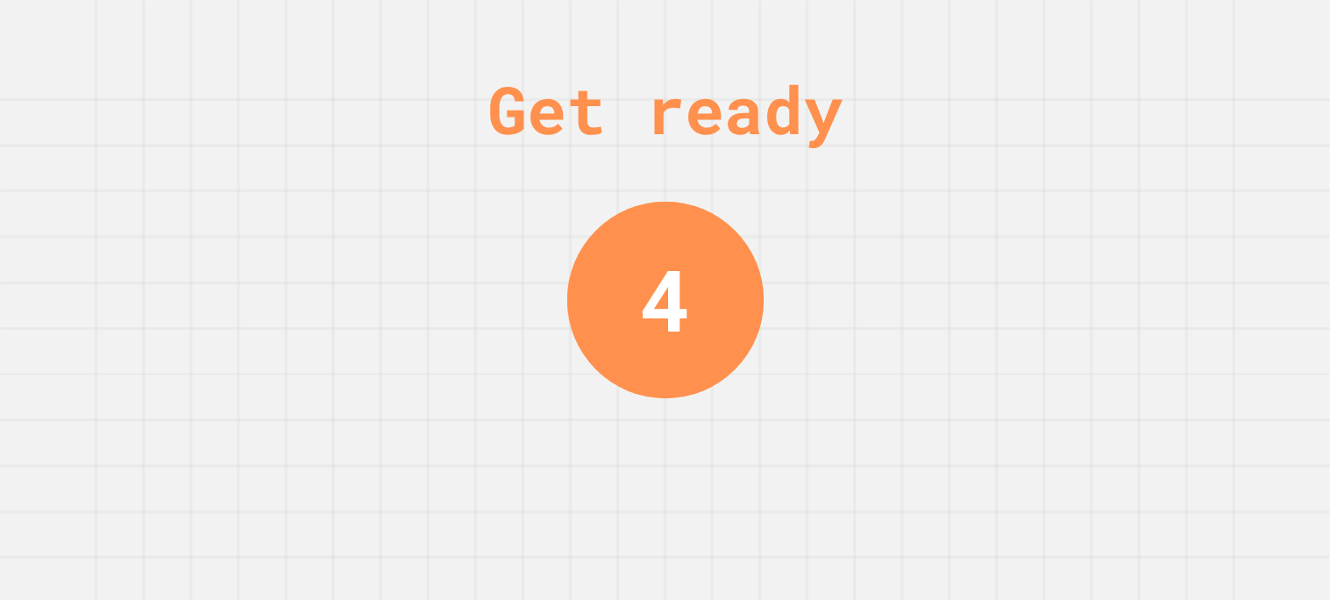
click at [950, 229] on div "Get ready 4" at bounding box center [665, 300] width 1330 height 600
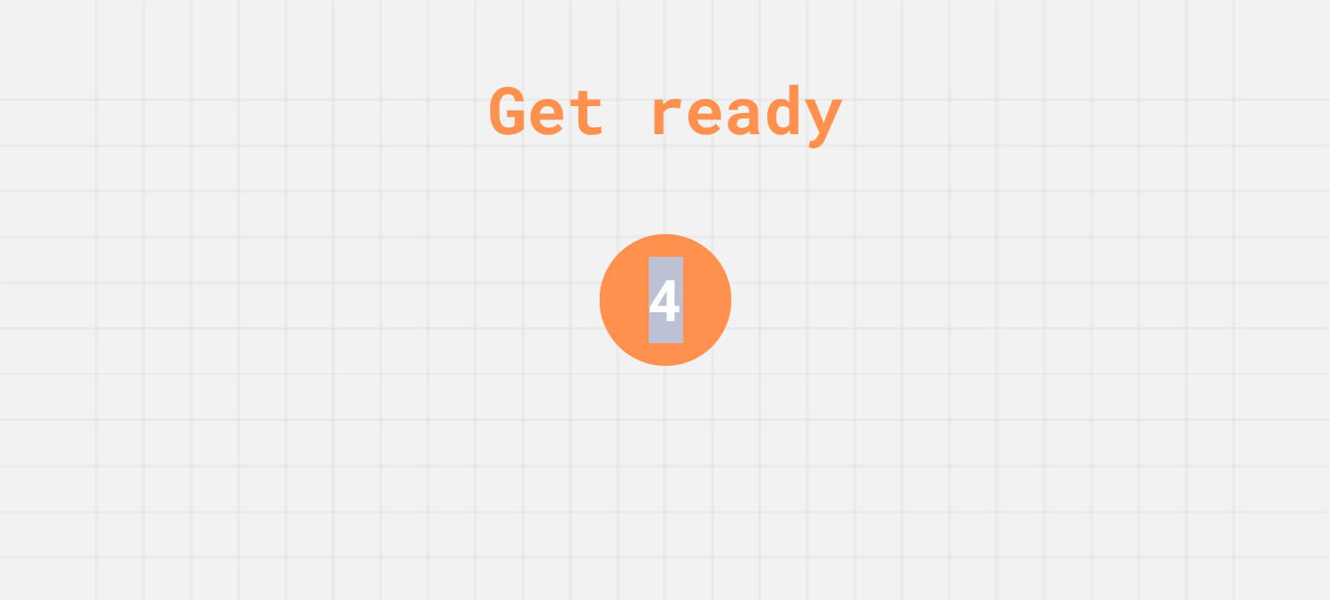
click at [950, 229] on div "Get ready 4" at bounding box center [665, 300] width 1330 height 600
click at [1123, 168] on div "Get ready 2" at bounding box center [665, 300] width 1330 height 600
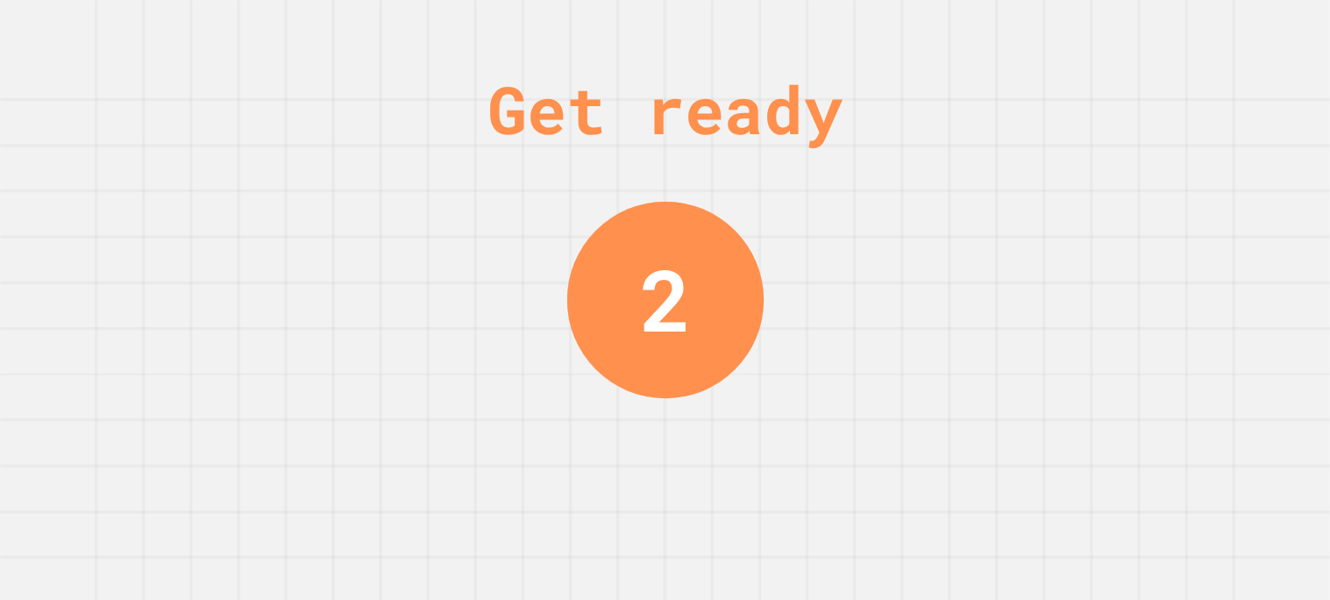
click at [1123, 168] on div "Get ready 2" at bounding box center [665, 300] width 1330 height 600
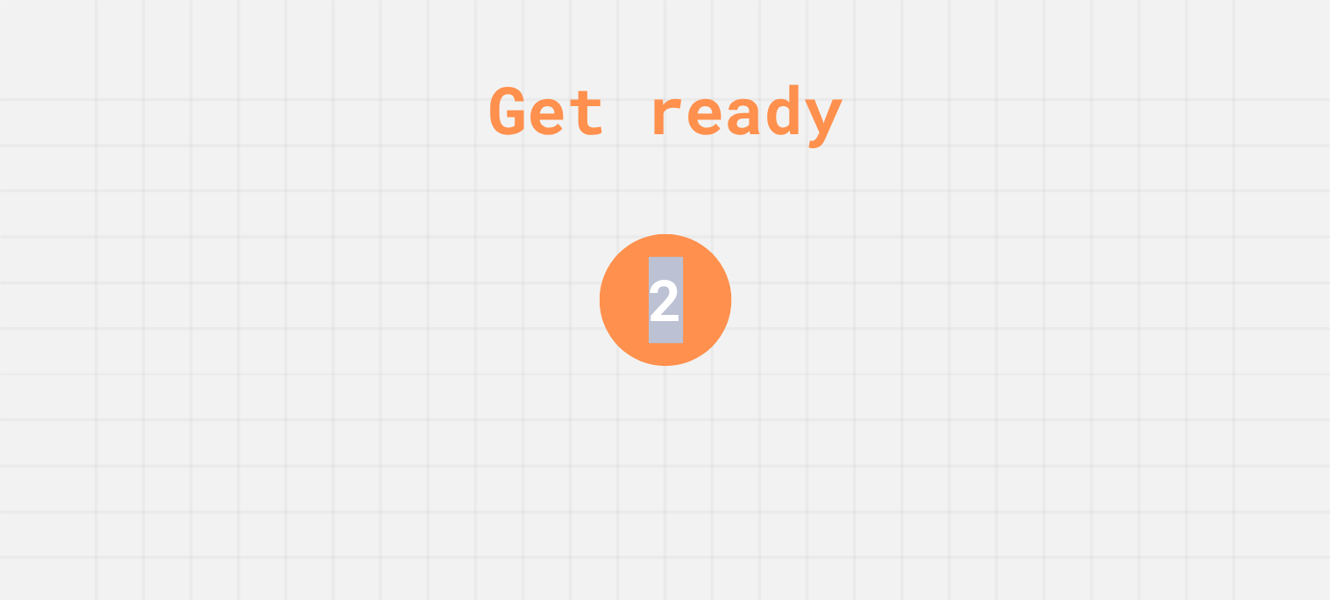
click at [1123, 168] on div "Get ready 2" at bounding box center [665, 300] width 1330 height 600
click at [1123, 168] on div "Get ready 1" at bounding box center [665, 300] width 1330 height 600
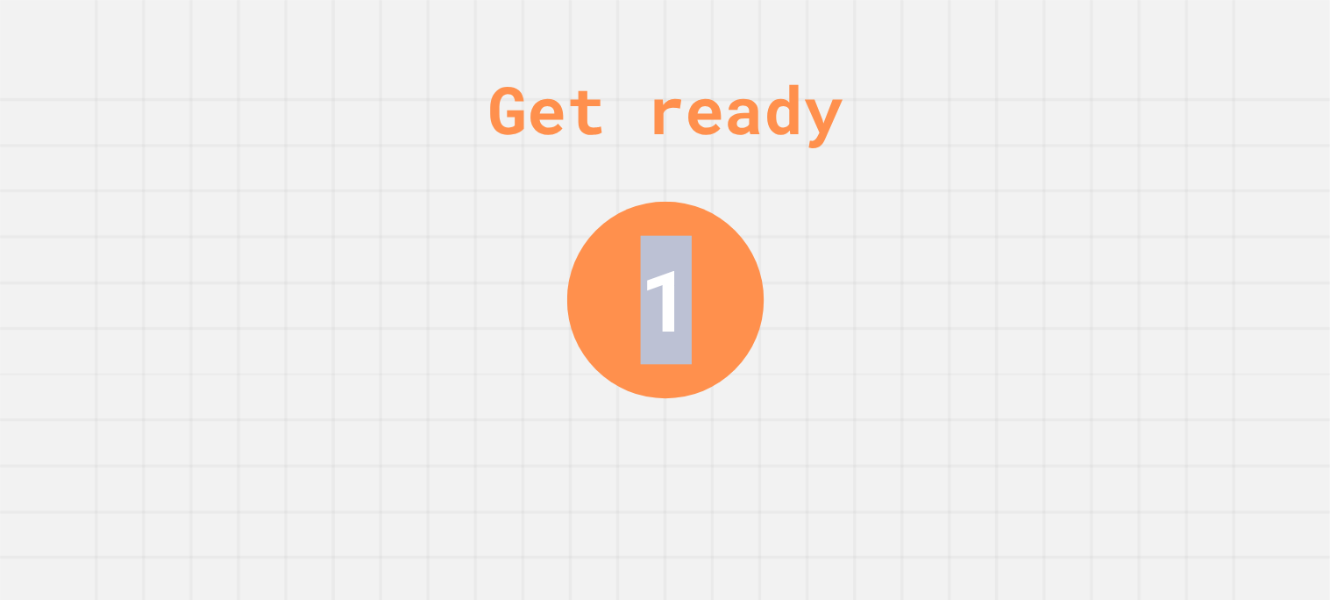
click at [1123, 168] on div "Get ready 1" at bounding box center [665, 300] width 1330 height 600
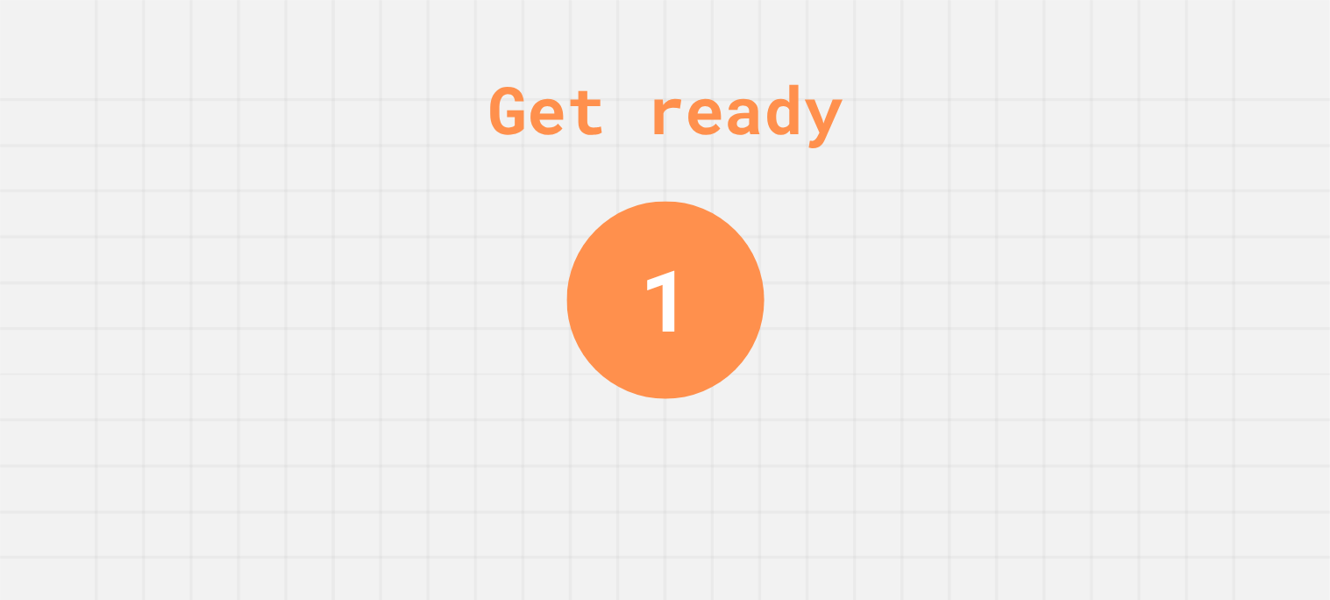
click at [1123, 168] on div "Get ready 1" at bounding box center [665, 300] width 1330 height 600
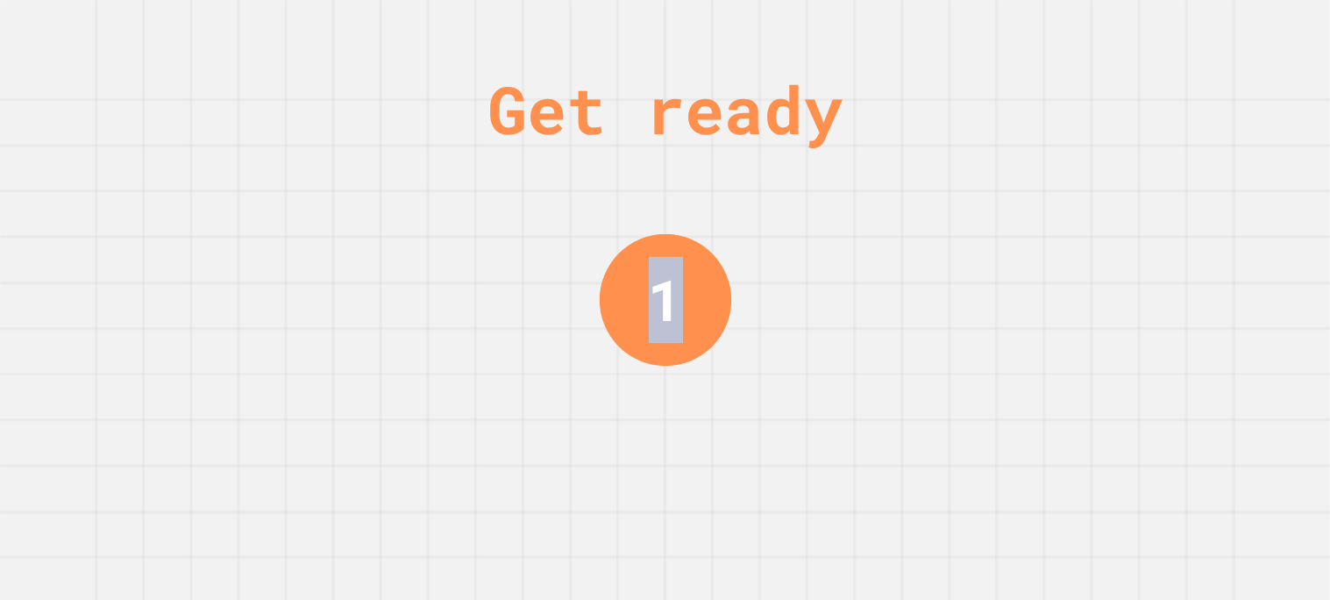
click at [1123, 168] on div "Get ready 1" at bounding box center [665, 300] width 1330 height 600
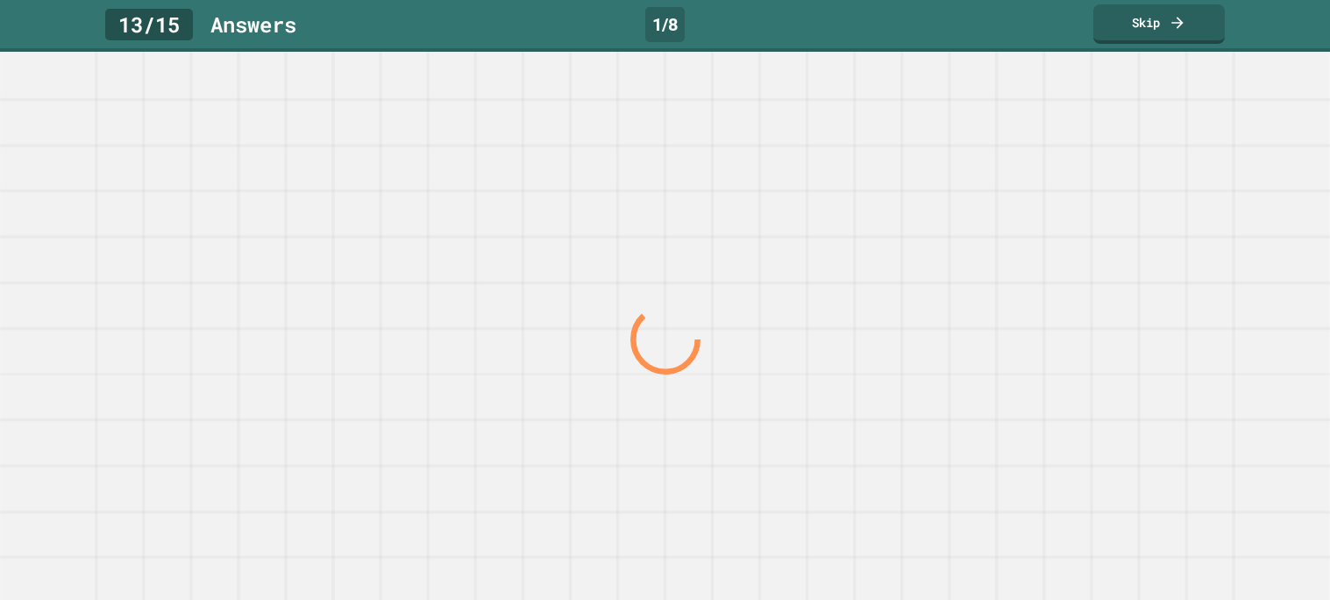
click at [1123, 168] on div at bounding box center [664, 339] width 1276 height 522
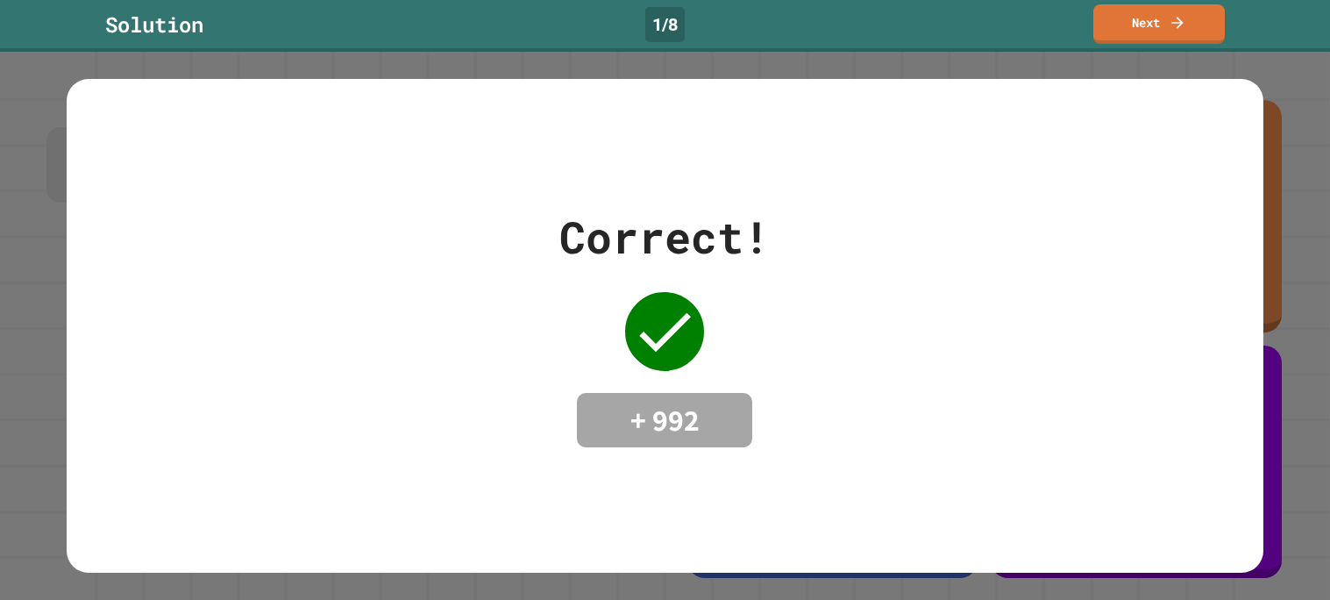
click at [1123, 168] on div "Correct! + 992" at bounding box center [665, 325] width 1196 height 493
click at [1143, 25] on link "Next" at bounding box center [1158, 21] width 119 height 41
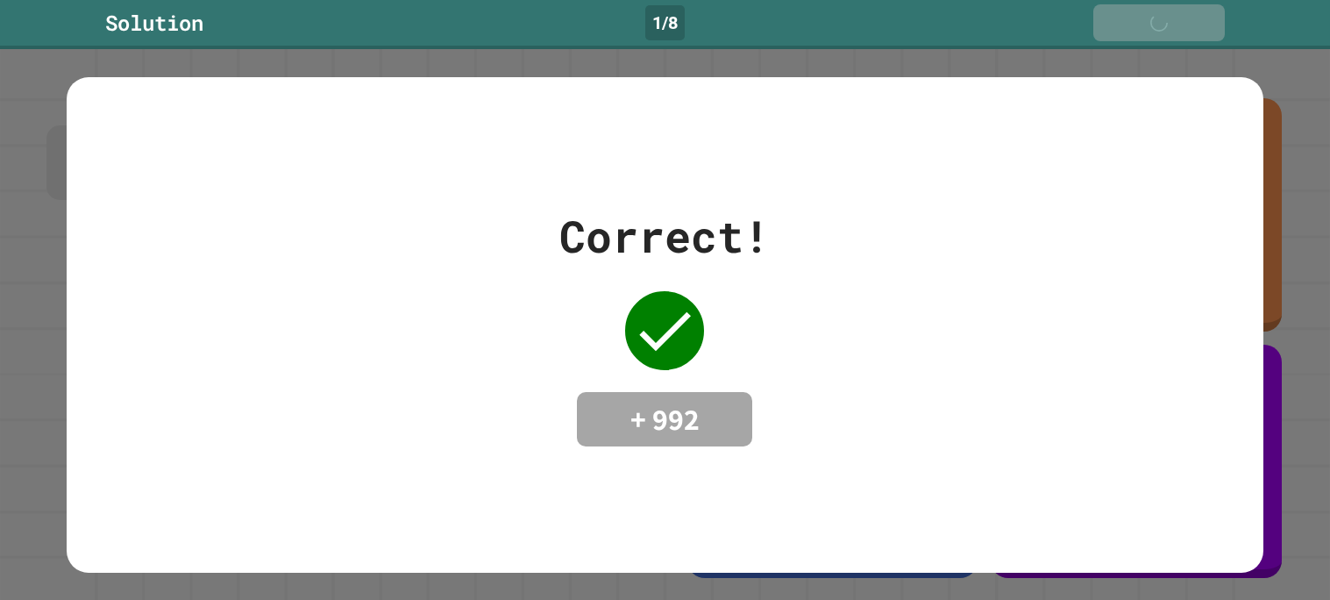
click at [1143, 25] on div "Next" at bounding box center [1158, 22] width 61 height 19
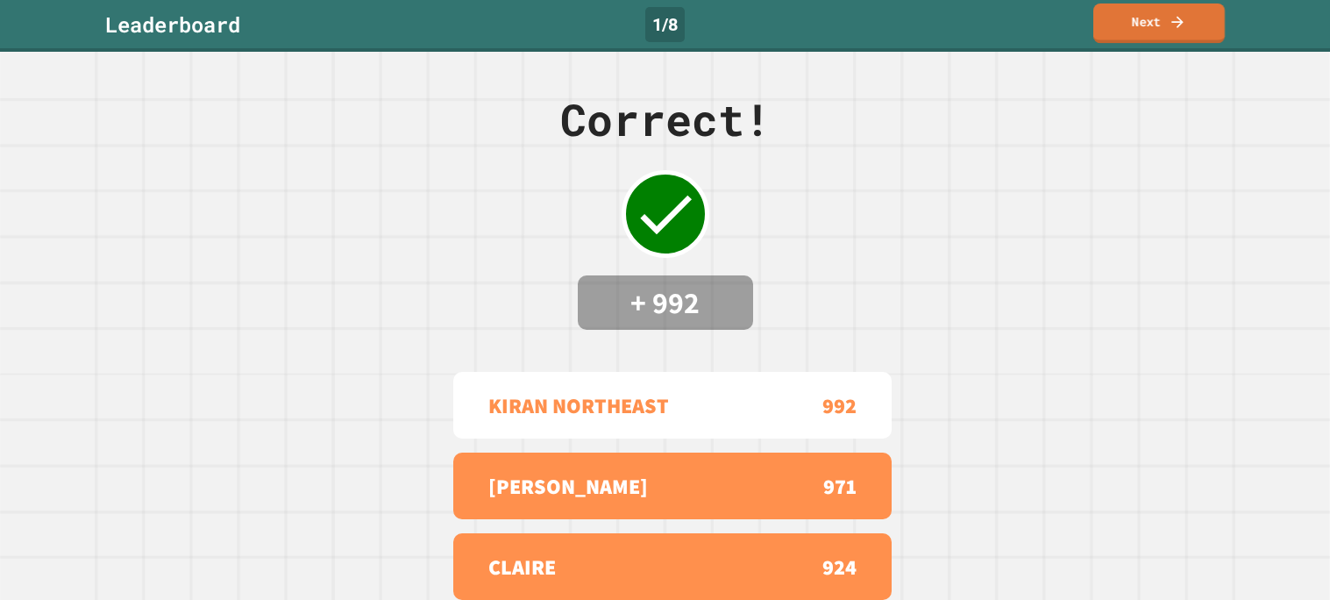
click at [1143, 25] on link "Next" at bounding box center [1158, 23] width 131 height 39
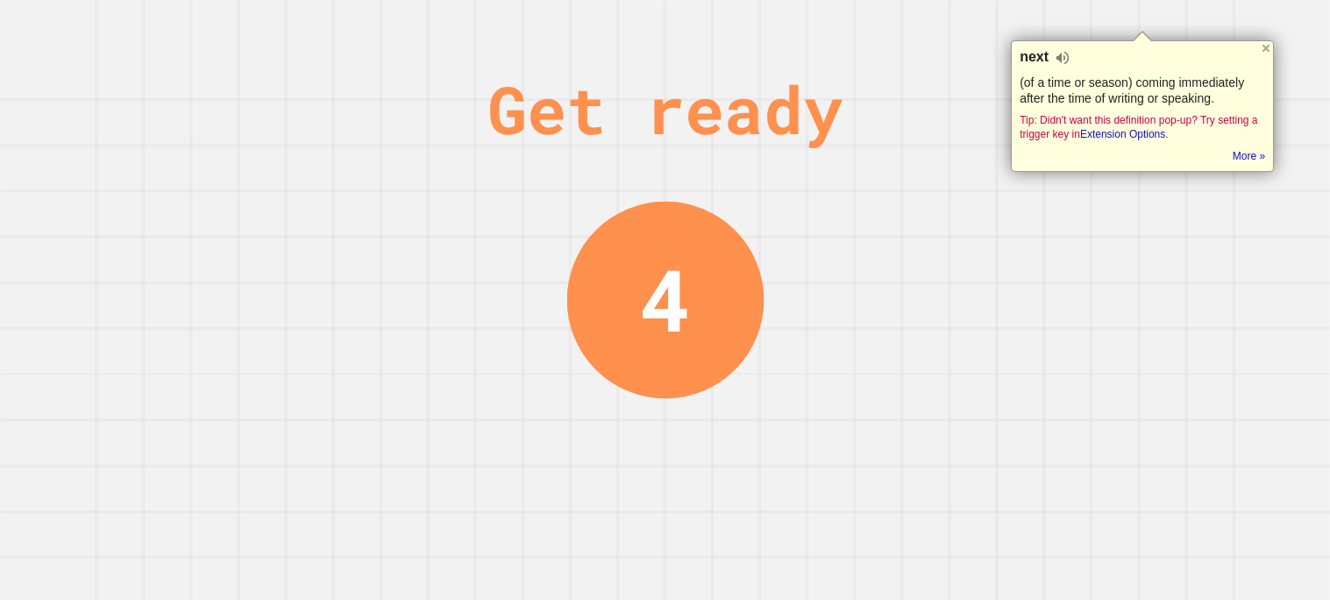
click at [930, 199] on div "Get ready 4" at bounding box center [665, 300] width 1330 height 600
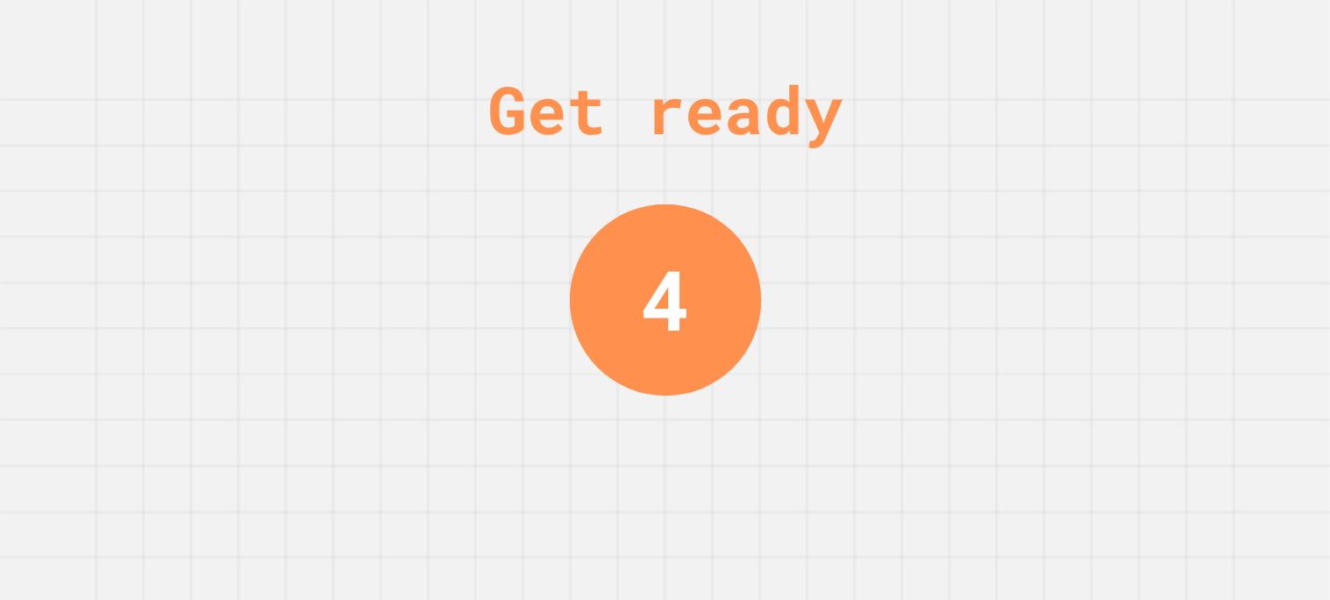
click at [930, 199] on div "Get ready 4" at bounding box center [665, 300] width 1330 height 600
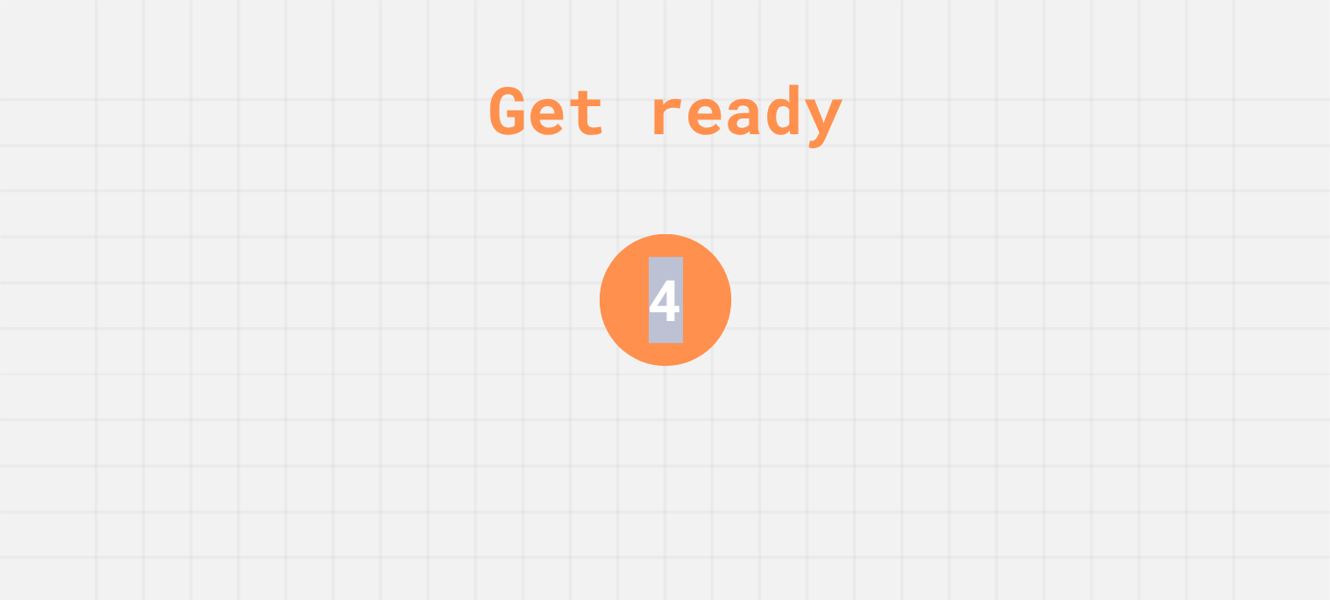
click at [930, 199] on div "Get ready 4" at bounding box center [665, 300] width 1330 height 600
click at [930, 199] on div "Get ready 3" at bounding box center [665, 300] width 1330 height 600
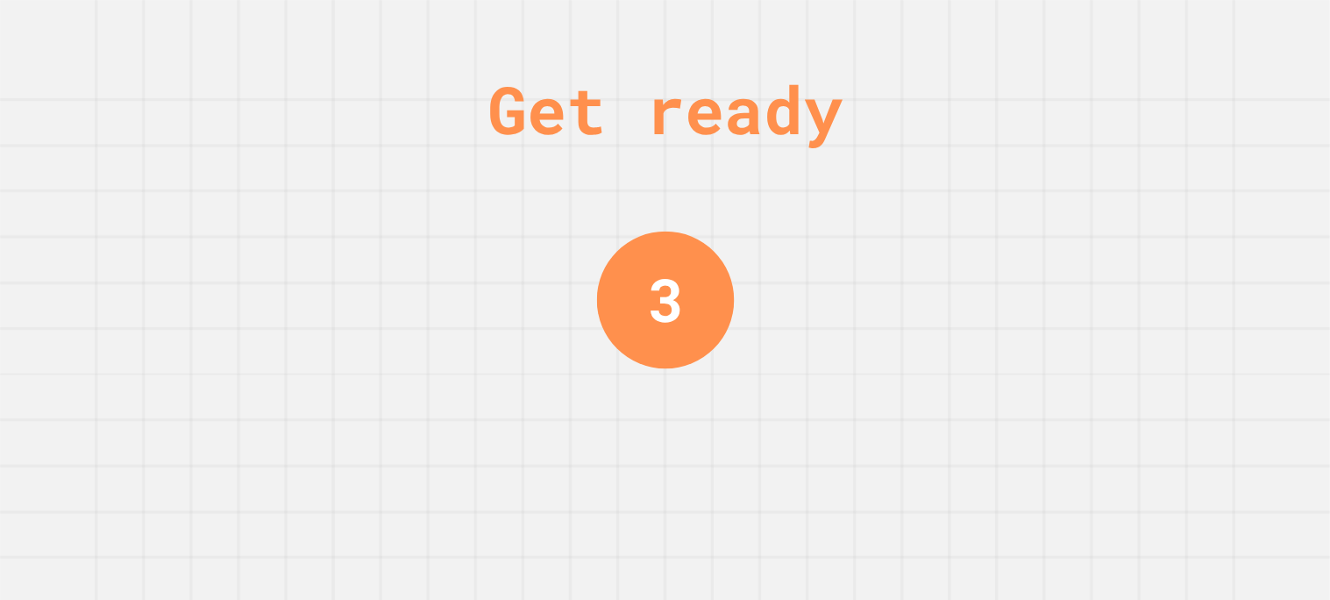
click at [930, 199] on div "Get ready 3" at bounding box center [665, 300] width 1330 height 600
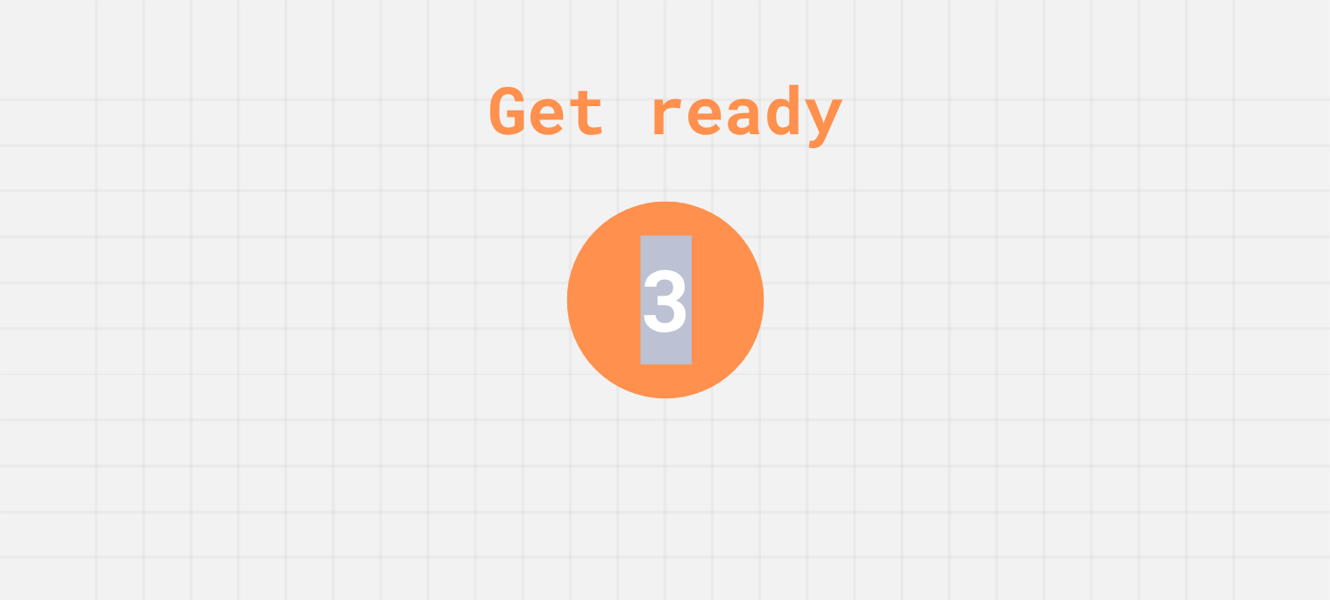
click at [930, 199] on div "Get ready 3" at bounding box center [665, 300] width 1330 height 600
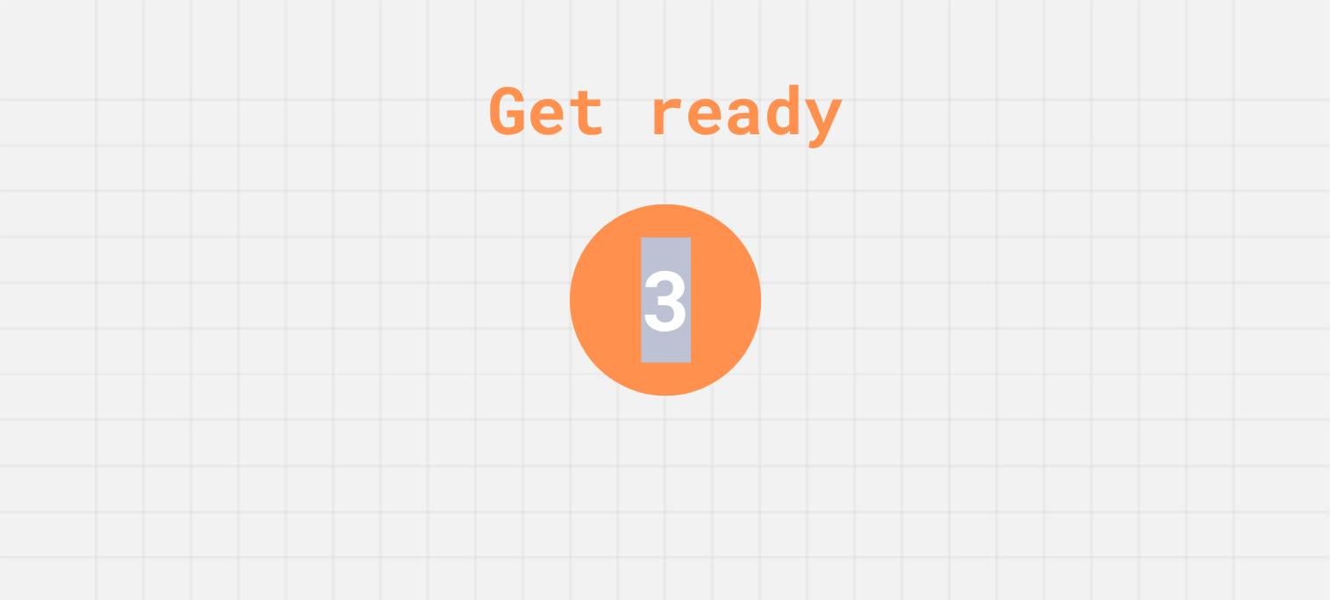
click at [930, 199] on div "Get ready 3" at bounding box center [665, 300] width 1330 height 600
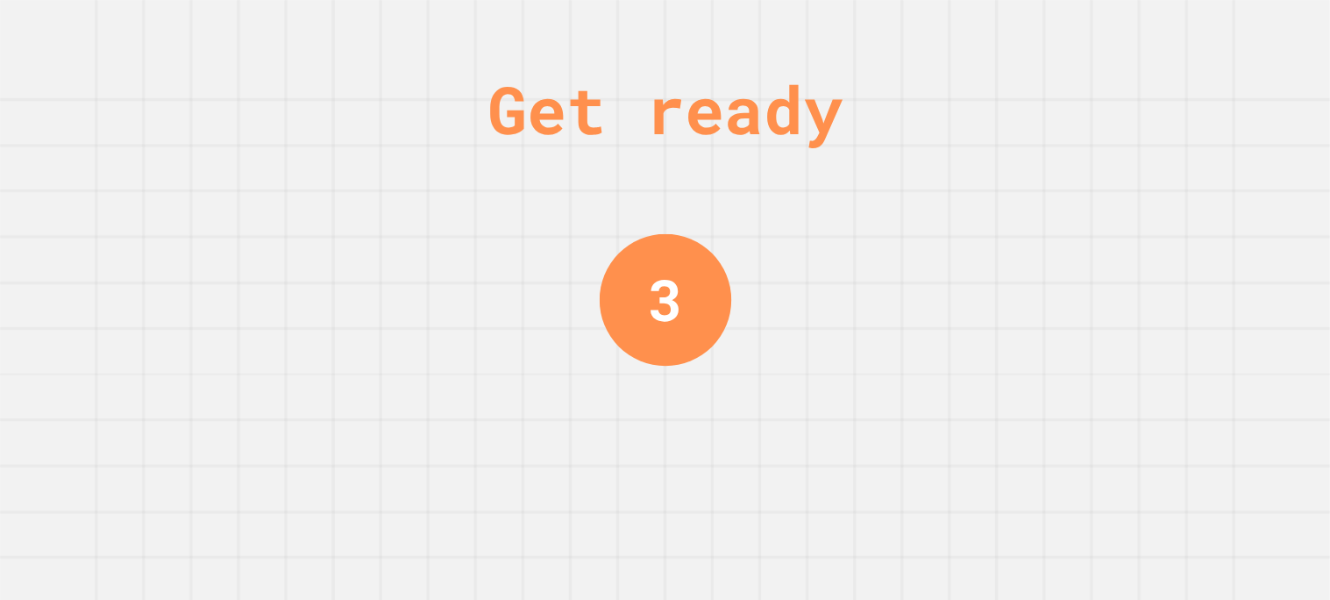
click at [930, 199] on div "Get ready 3" at bounding box center [665, 300] width 1330 height 600
click at [930, 199] on div "Get ready 2" at bounding box center [665, 300] width 1330 height 600
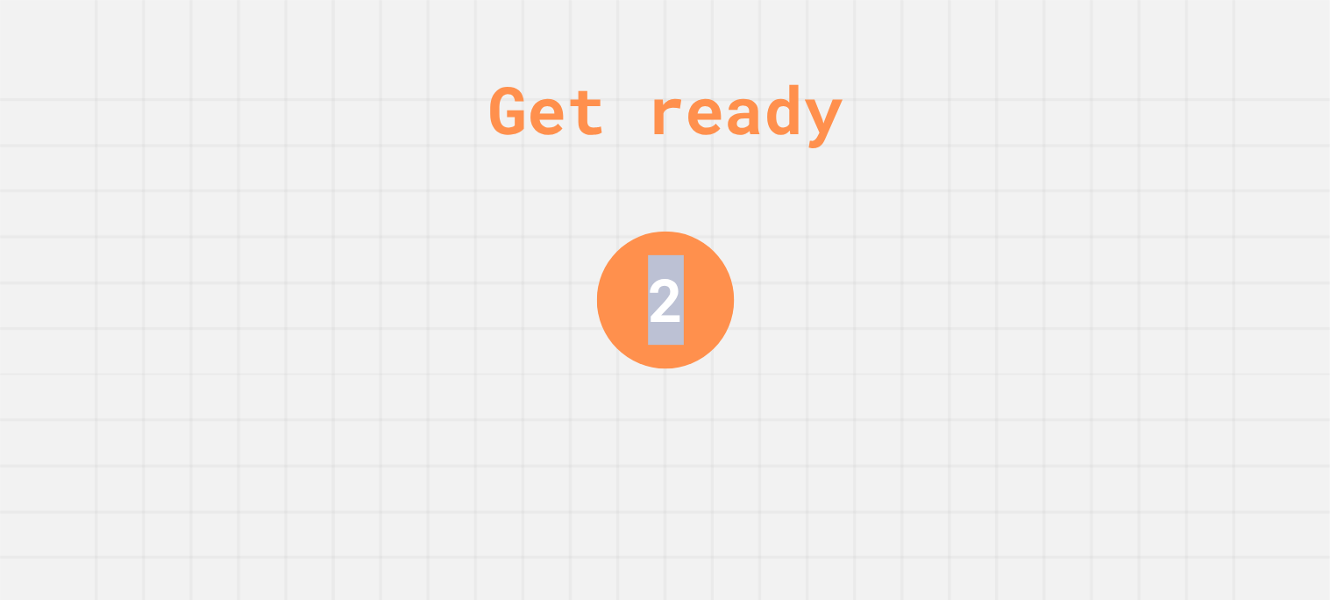
click at [930, 199] on div "Get ready 2" at bounding box center [665, 300] width 1330 height 600
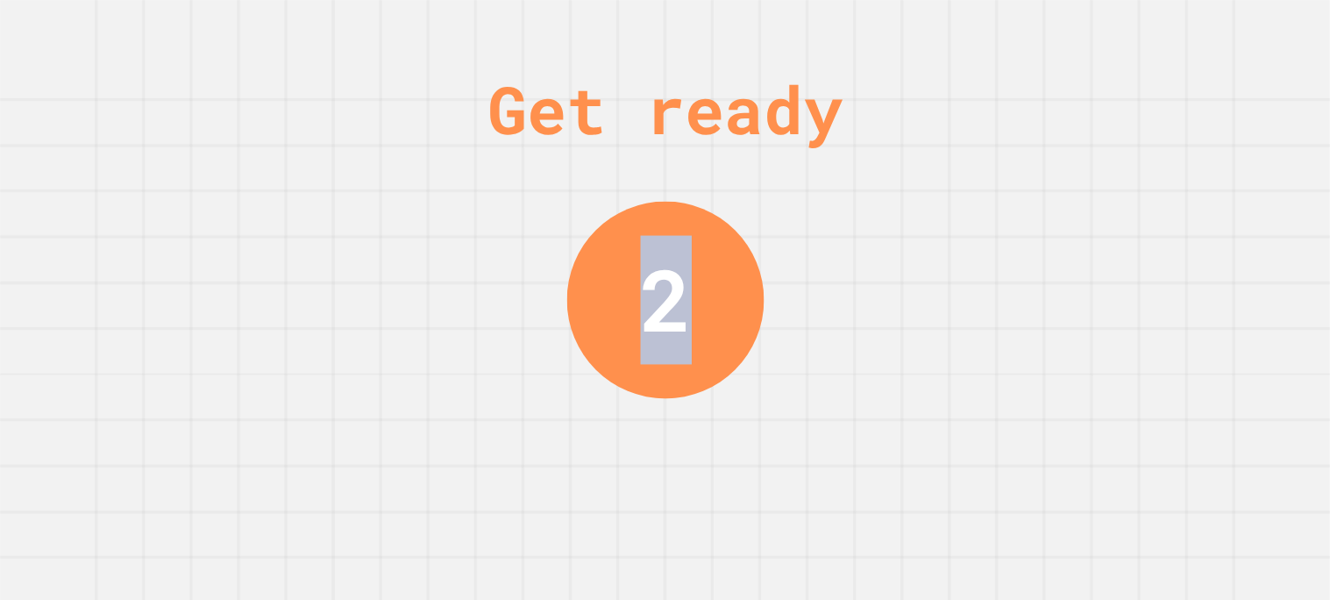
click at [930, 199] on div "Get ready 2" at bounding box center [665, 300] width 1330 height 600
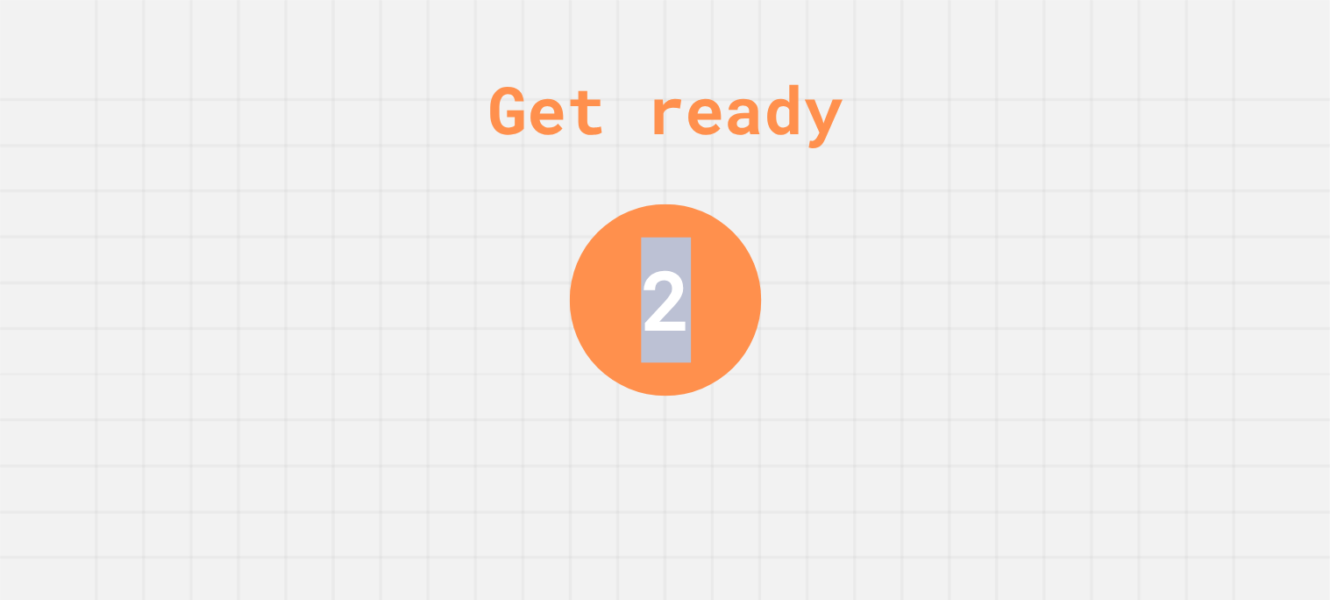
click at [930, 199] on div "Get ready 2" at bounding box center [665, 300] width 1330 height 600
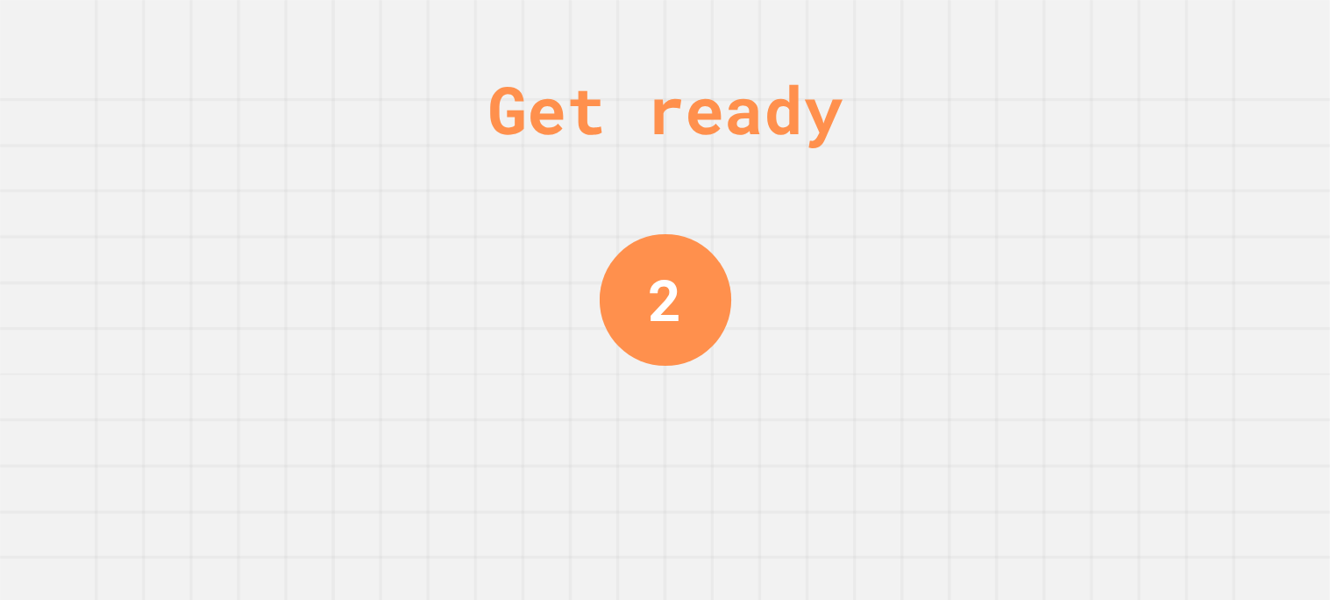
click at [930, 199] on div "Get ready 2" at bounding box center [665, 300] width 1330 height 600
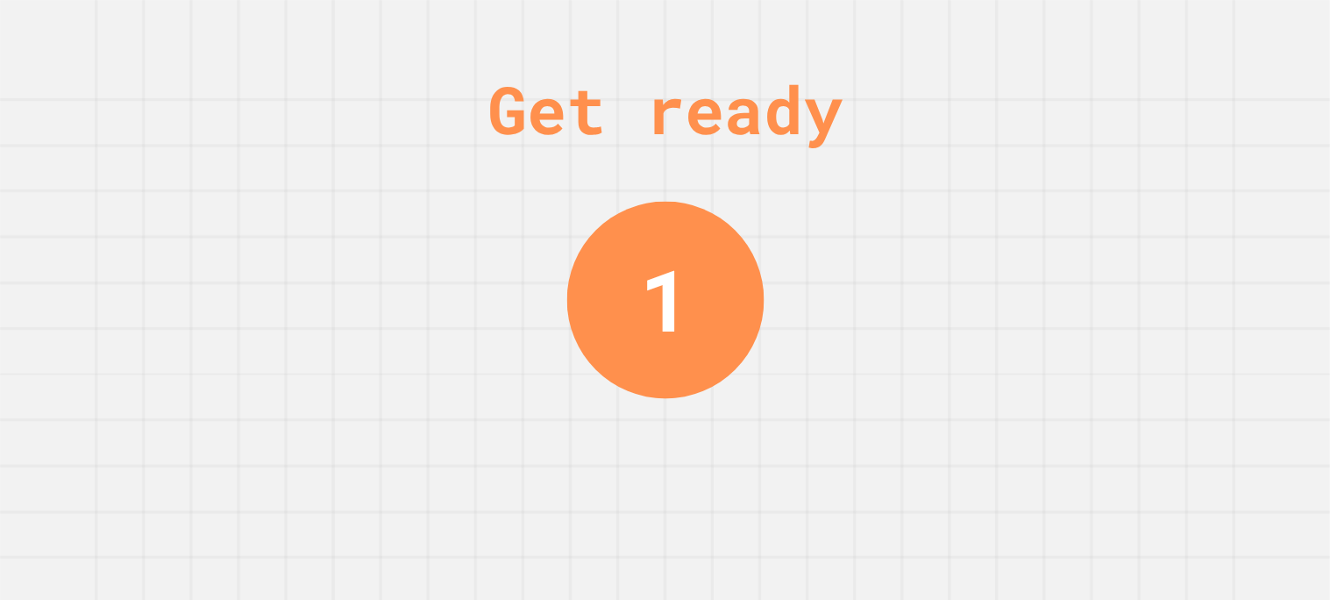
click at [901, 208] on div "Get ready 1" at bounding box center [665, 300] width 1330 height 600
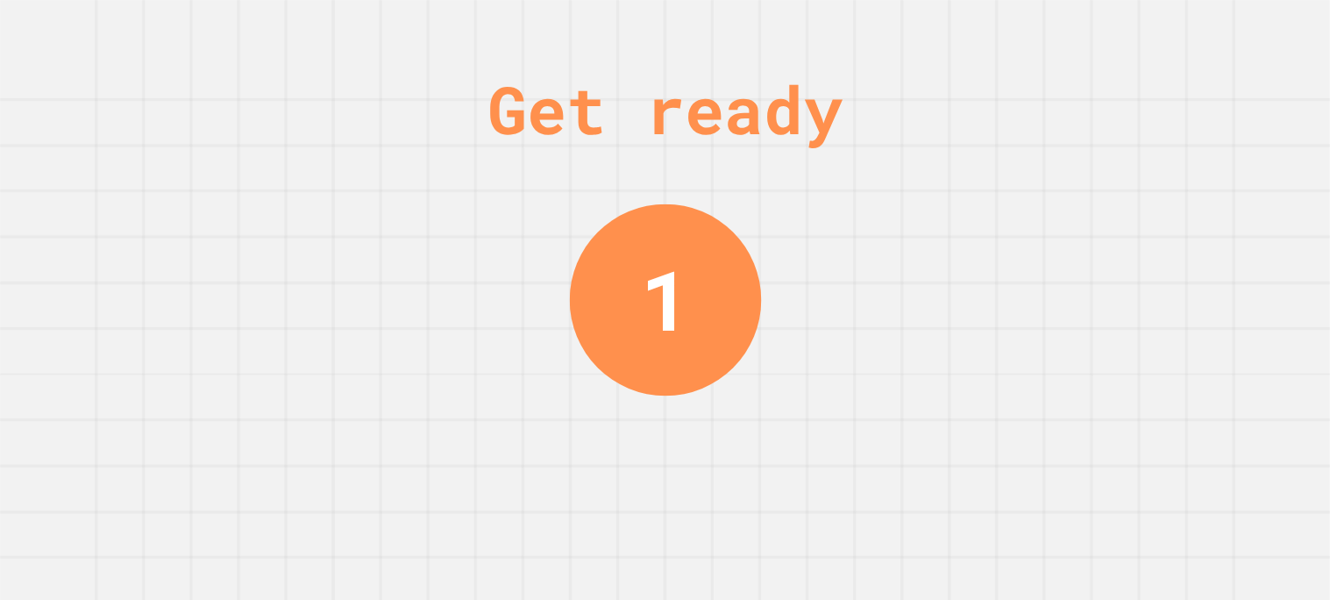
click at [901, 208] on div "Get ready 1" at bounding box center [665, 300] width 1330 height 600
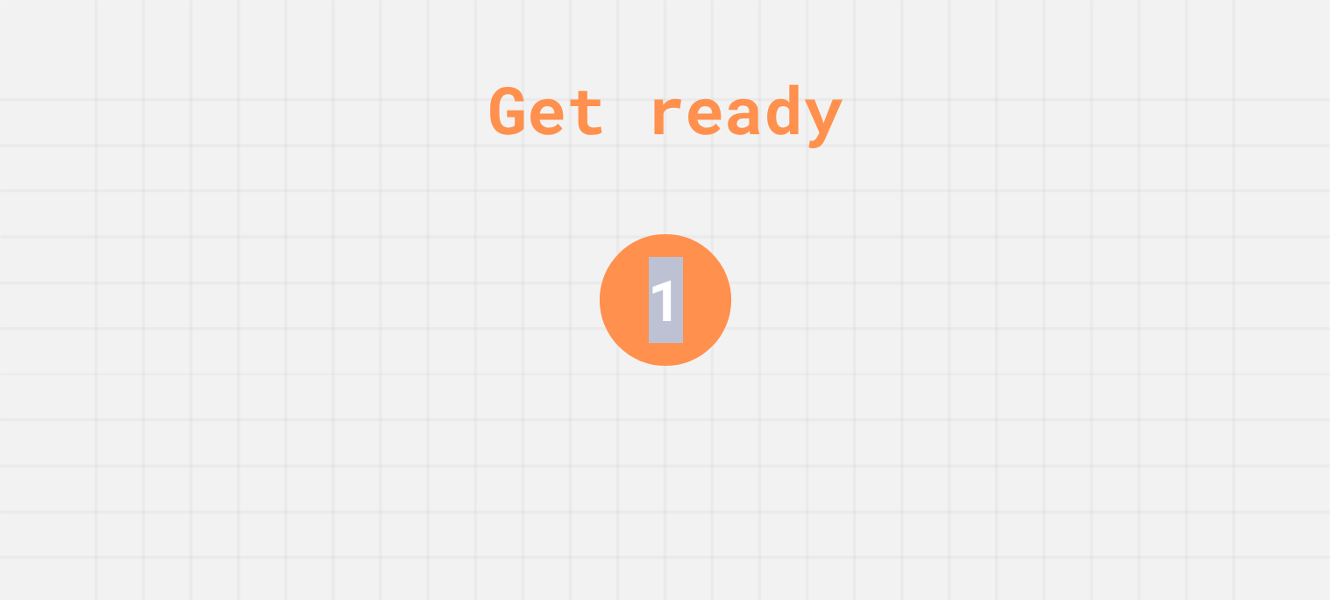
click at [901, 208] on div "Get ready 1" at bounding box center [665, 300] width 1330 height 600
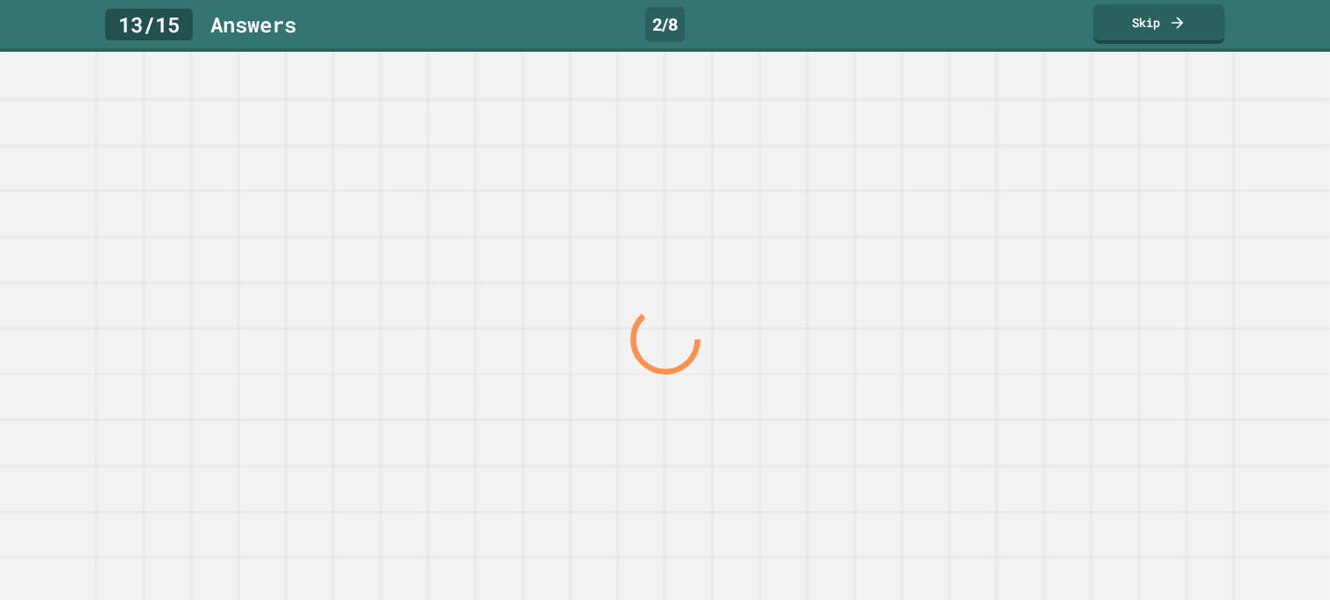
click at [901, 208] on div at bounding box center [664, 339] width 1276 height 522
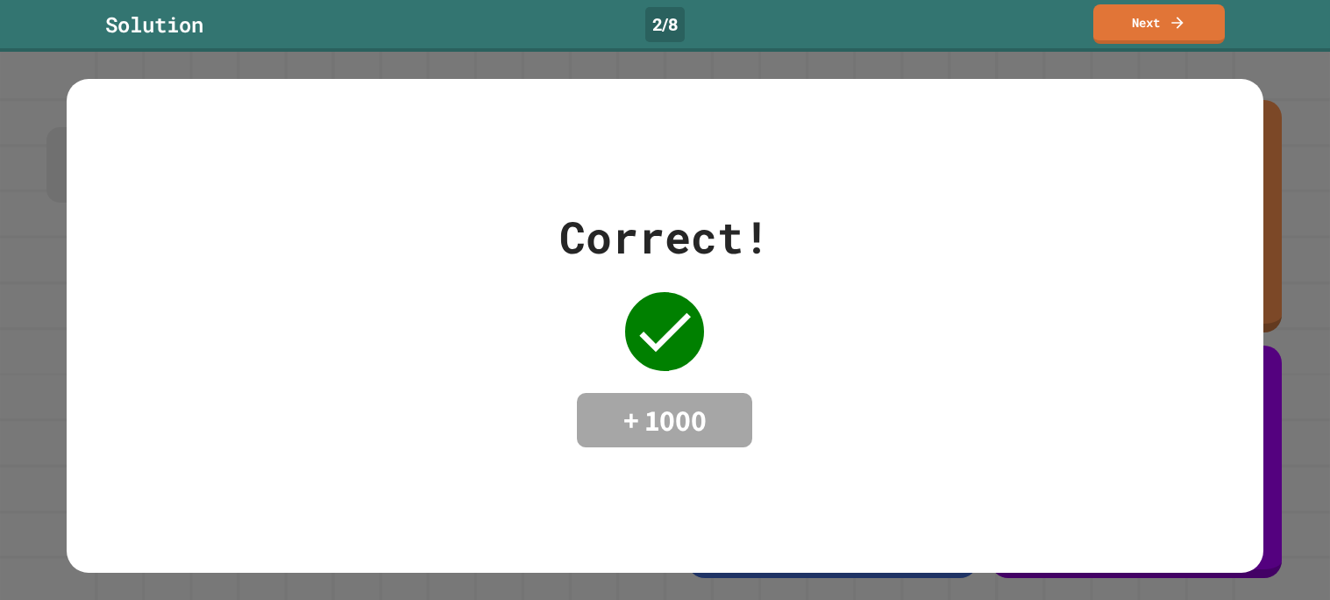
click at [901, 208] on div "Correct! + 1000" at bounding box center [665, 325] width 1196 height 243
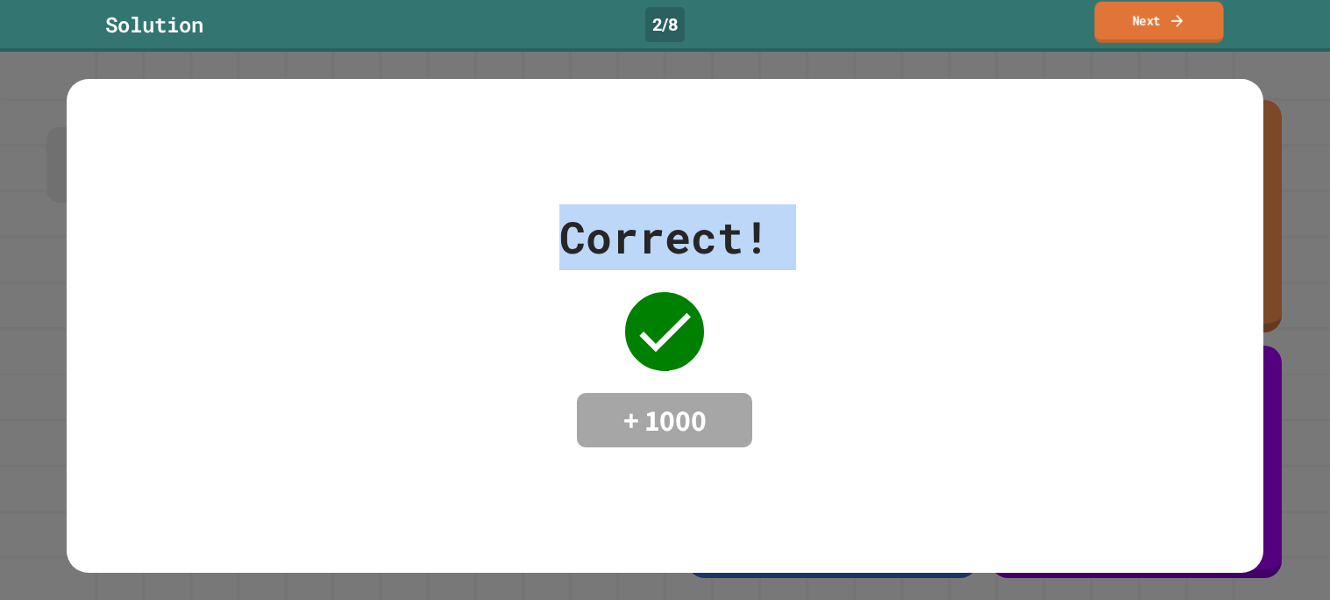
click at [1216, 11] on link "Next" at bounding box center [1158, 22] width 129 height 41
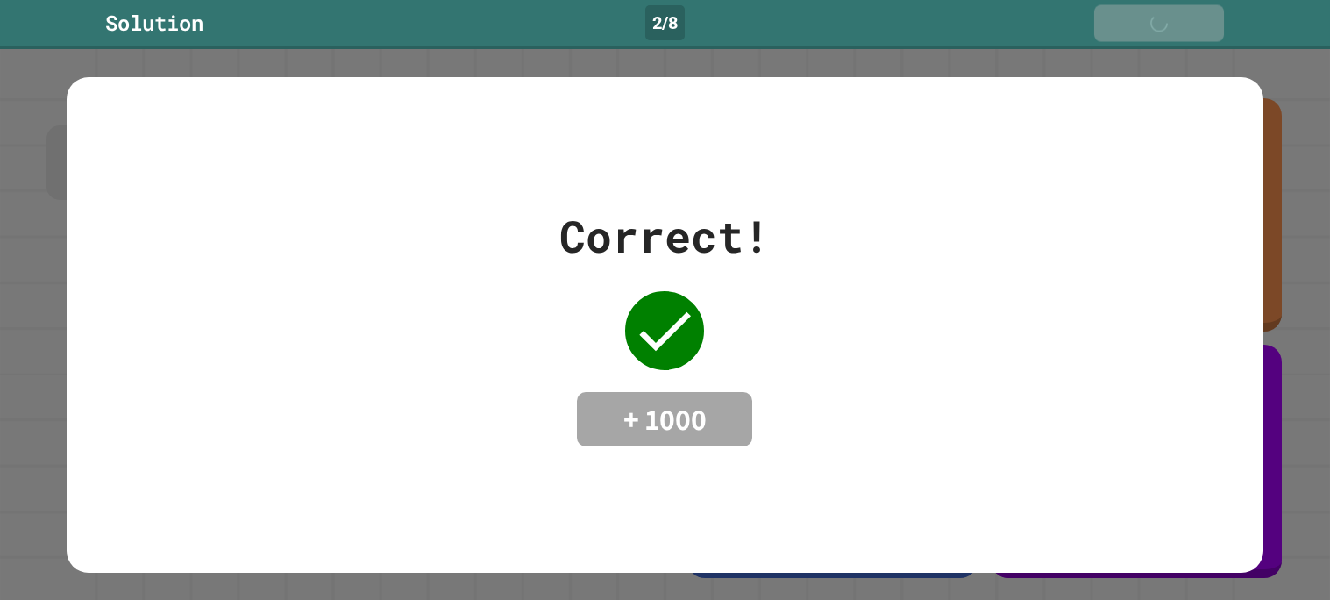
click at [1216, 11] on link "Next" at bounding box center [1159, 23] width 130 height 37
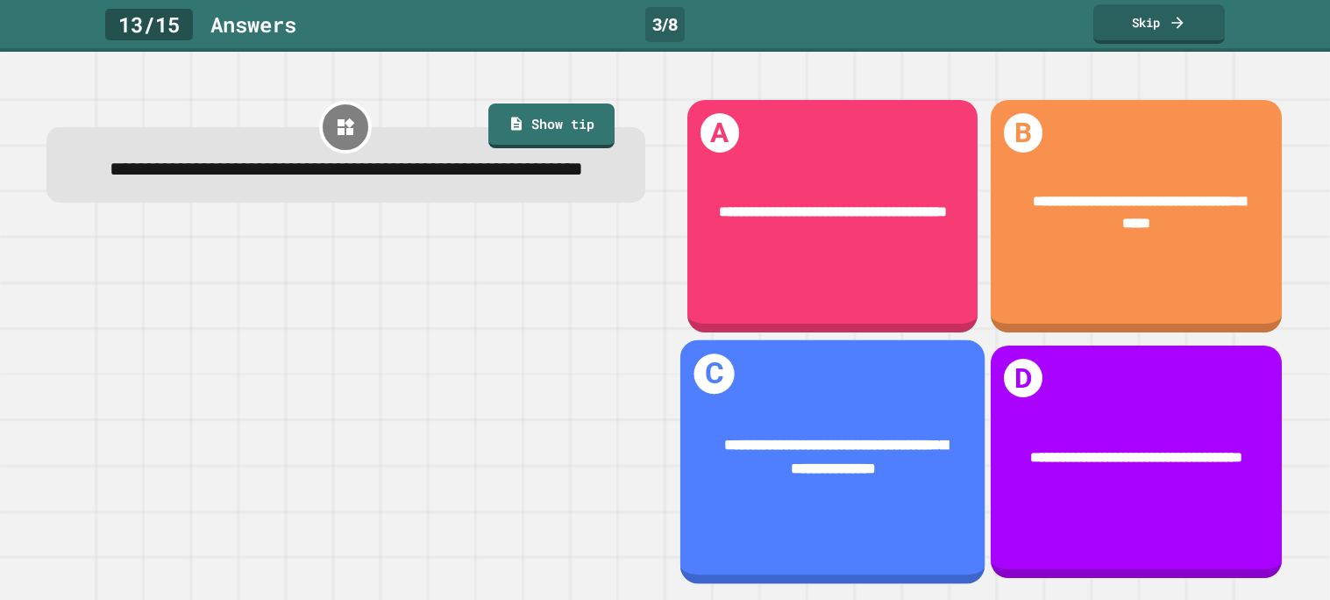
click at [780, 415] on div "**********" at bounding box center [831, 456] width 305 height 107
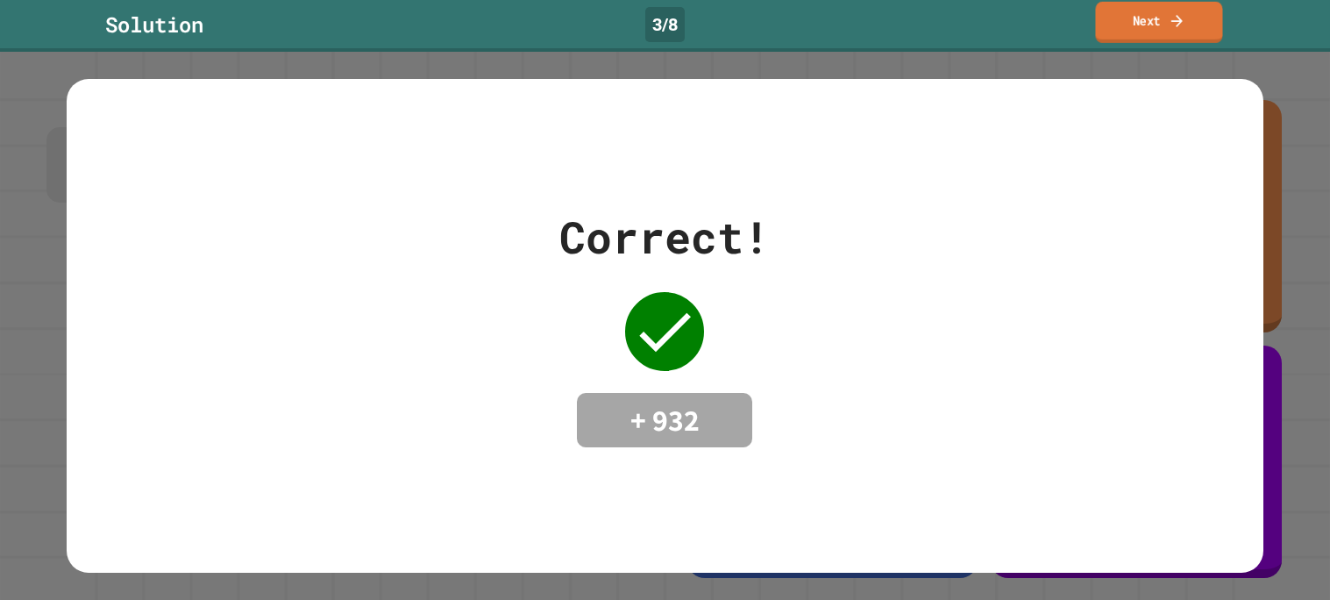
click at [1159, 32] on link "Next" at bounding box center [1158, 22] width 127 height 41
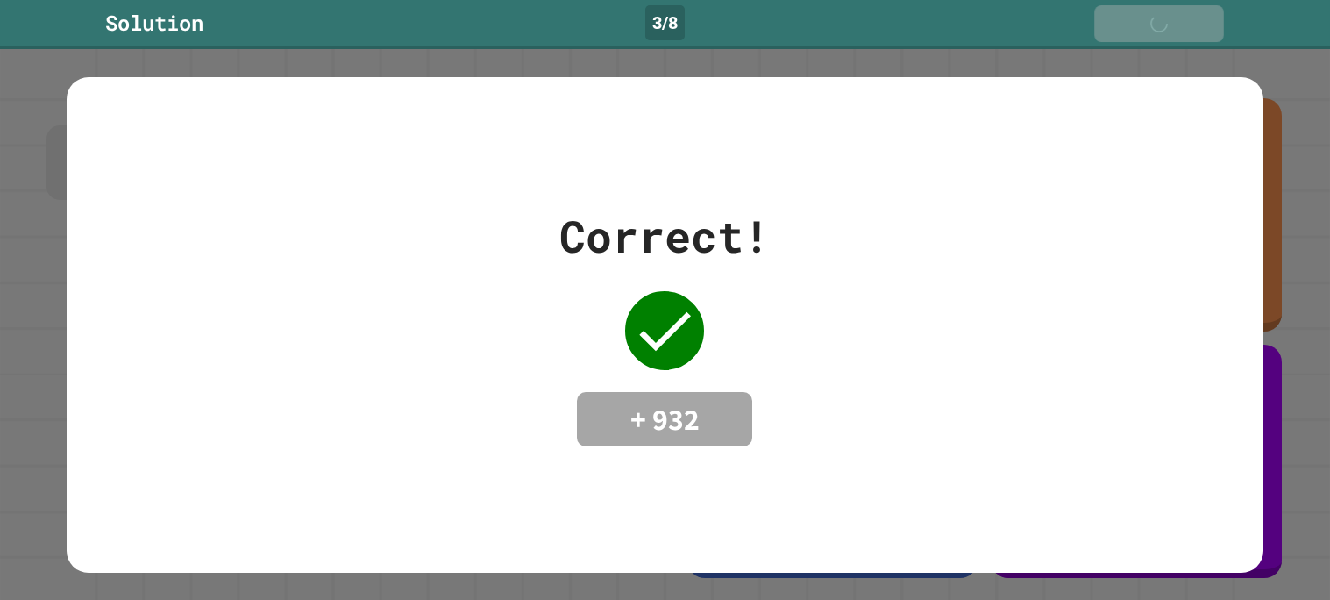
click at [1159, 32] on div "Next" at bounding box center [1159, 23] width 60 height 19
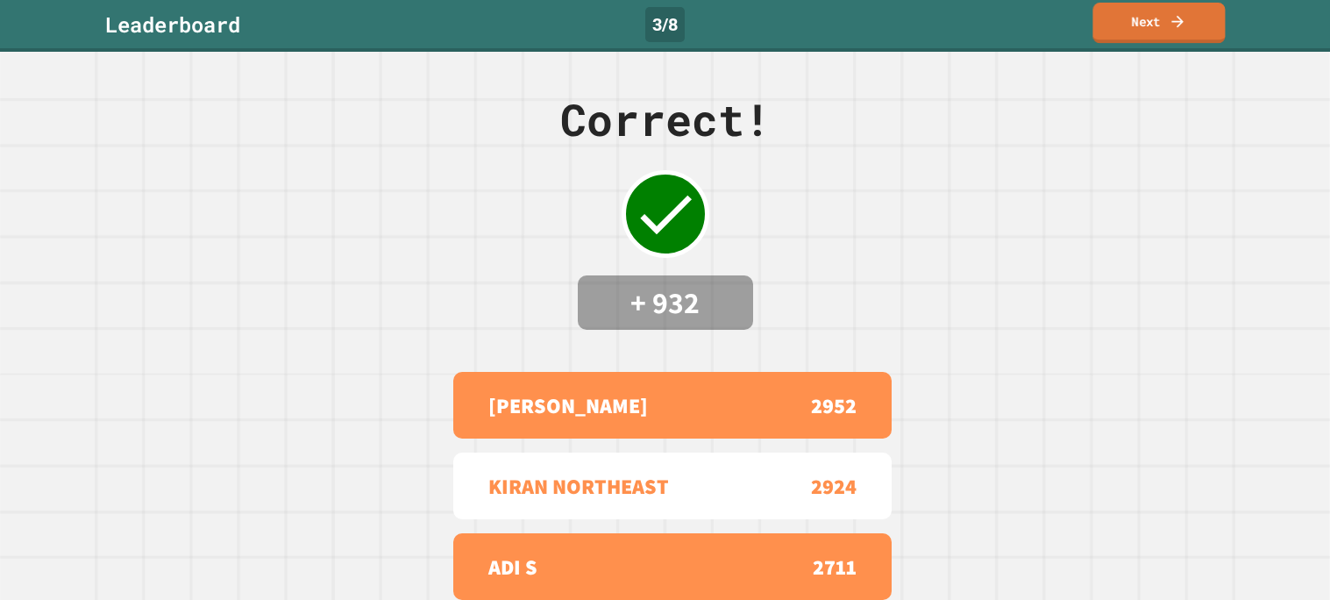
click at [1159, 32] on link "Next" at bounding box center [1158, 23] width 132 height 40
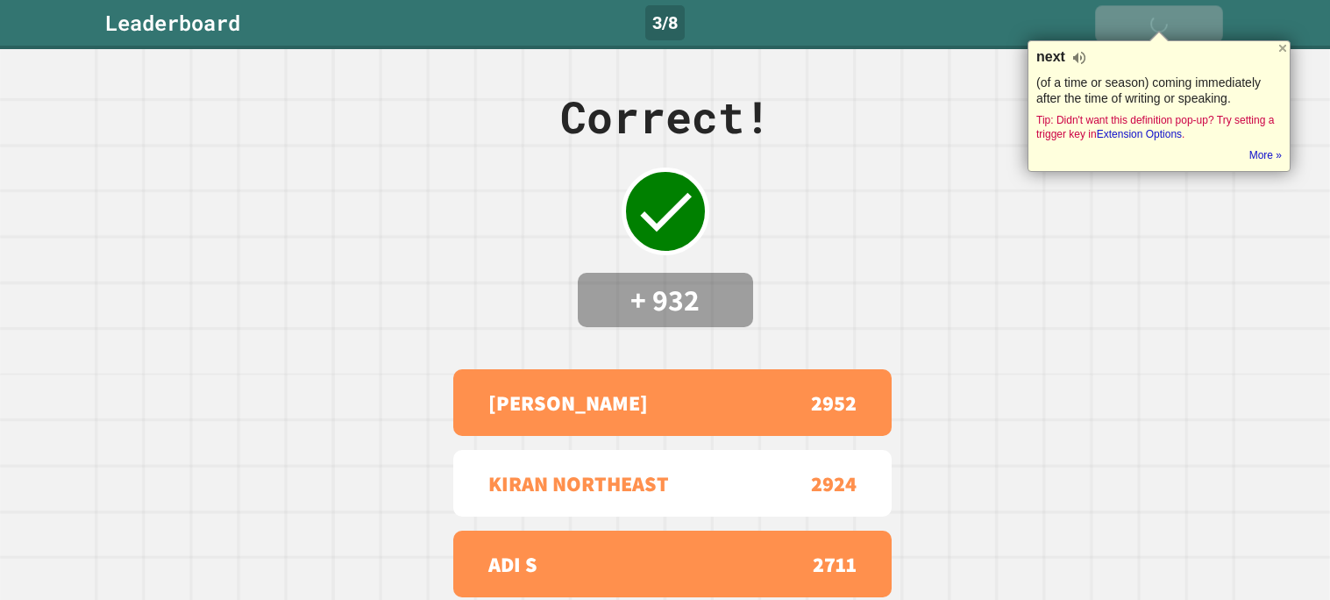
click at [1159, 32] on div at bounding box center [1159, 36] width 18 height 9
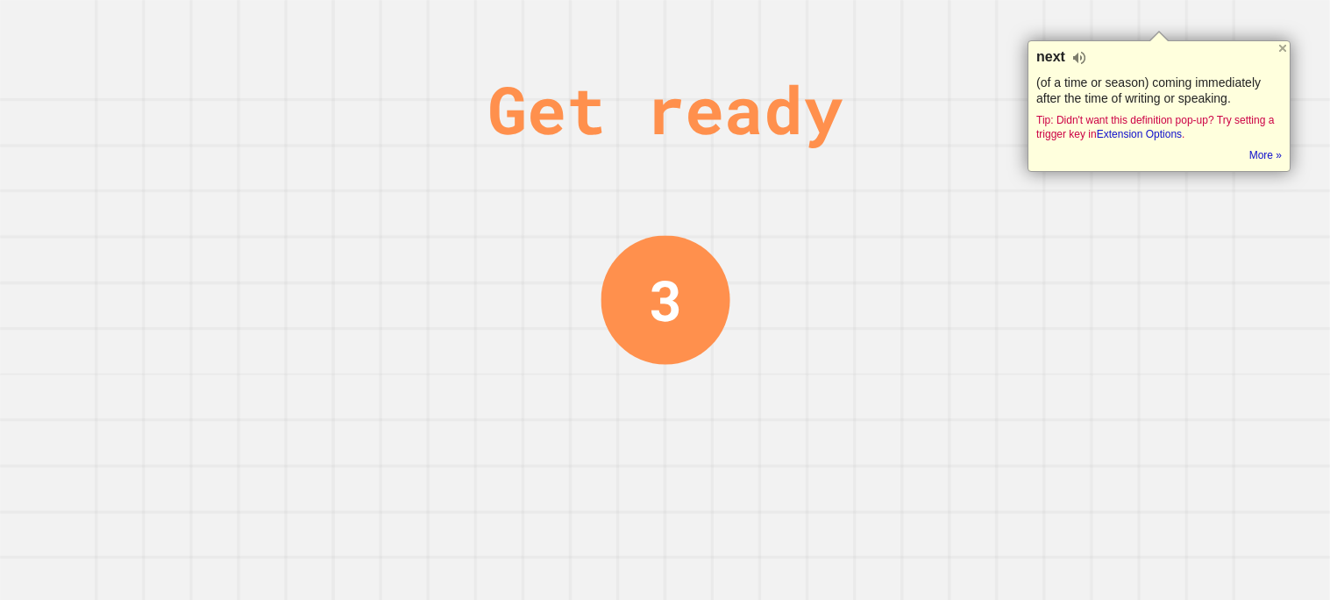
click at [1144, 221] on div "Get ready 3" at bounding box center [665, 300] width 1330 height 600
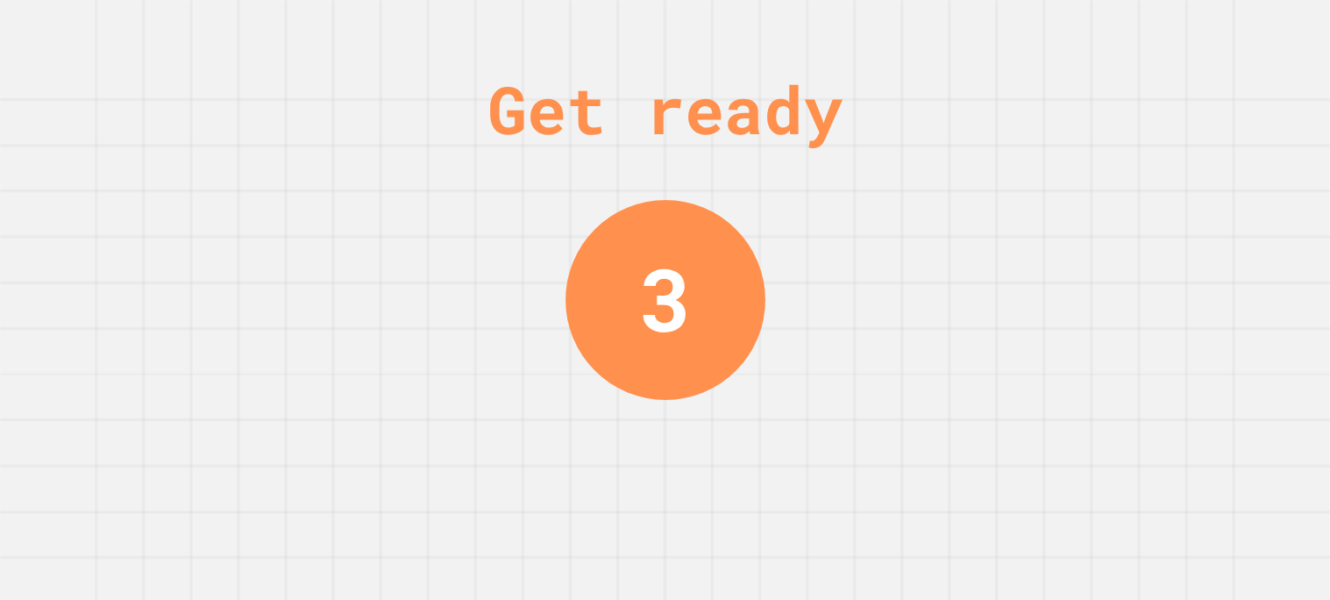
click at [1164, 185] on div "Get ready 3" at bounding box center [665, 300] width 1330 height 600
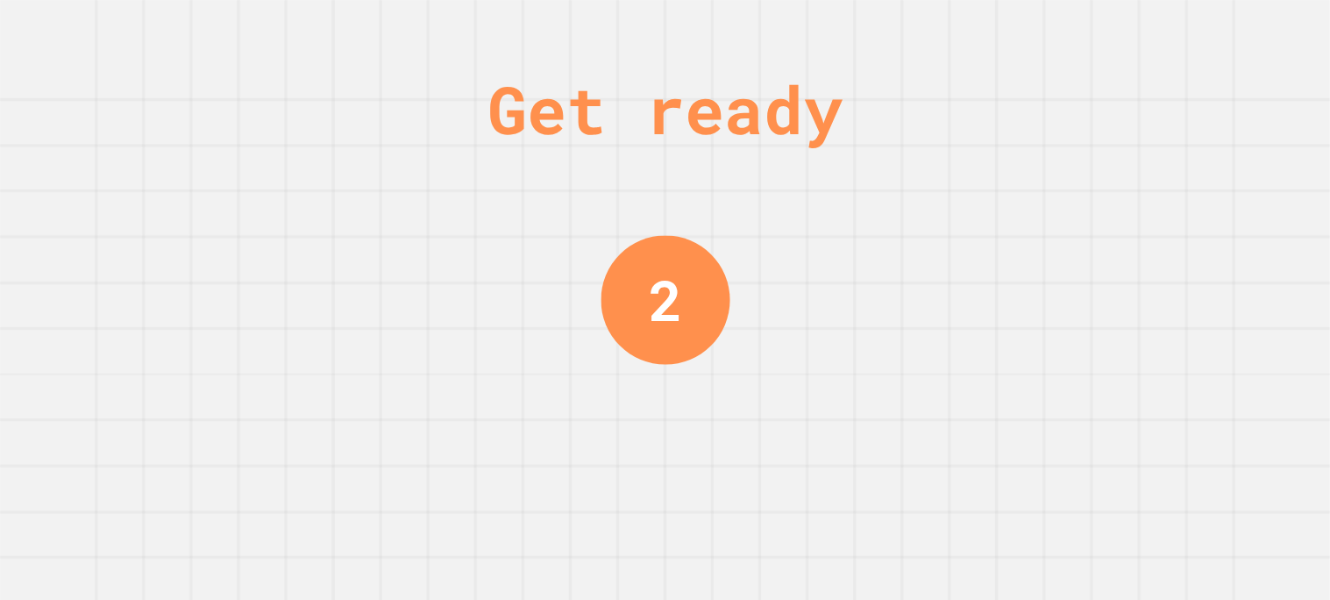
click at [1179, 174] on div "Get ready 2" at bounding box center [665, 300] width 1330 height 600
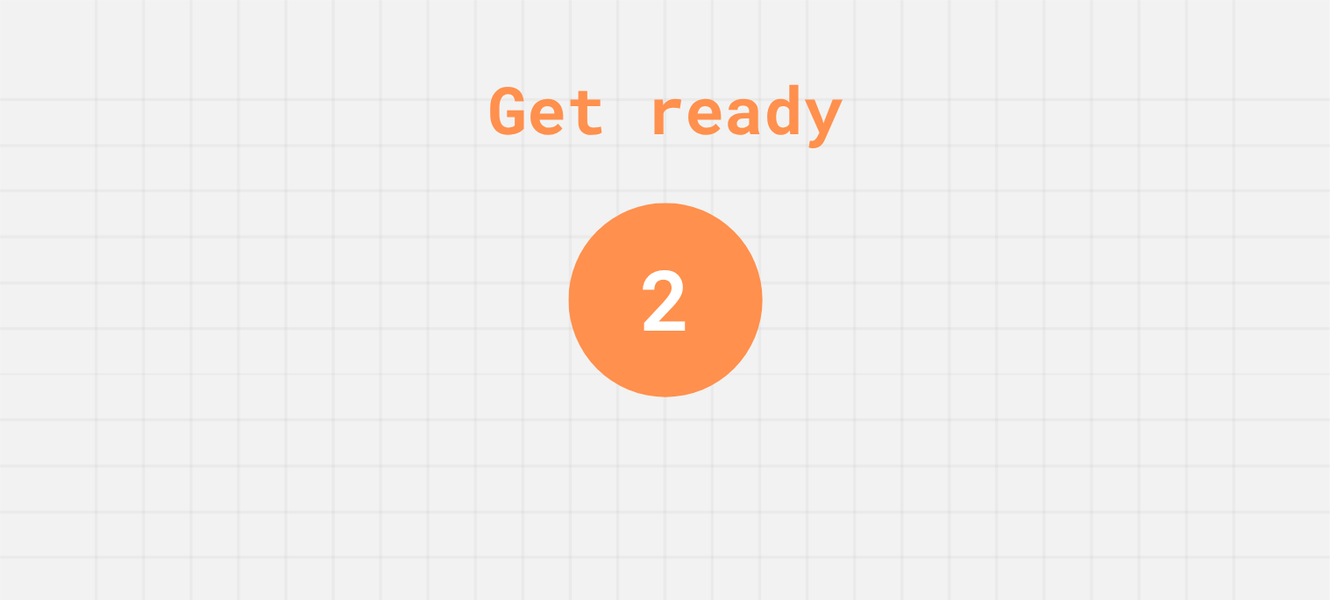
click at [1179, 174] on div "Get ready 2" at bounding box center [665, 300] width 1330 height 600
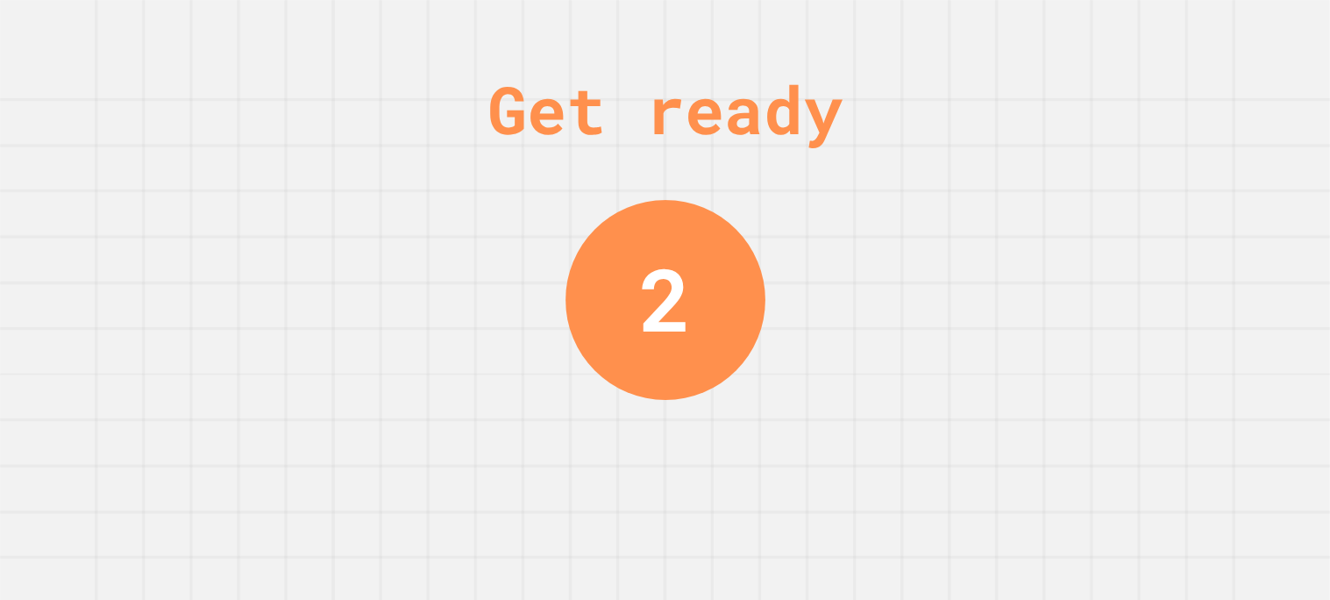
click at [1179, 174] on div "Get ready 2" at bounding box center [665, 300] width 1330 height 600
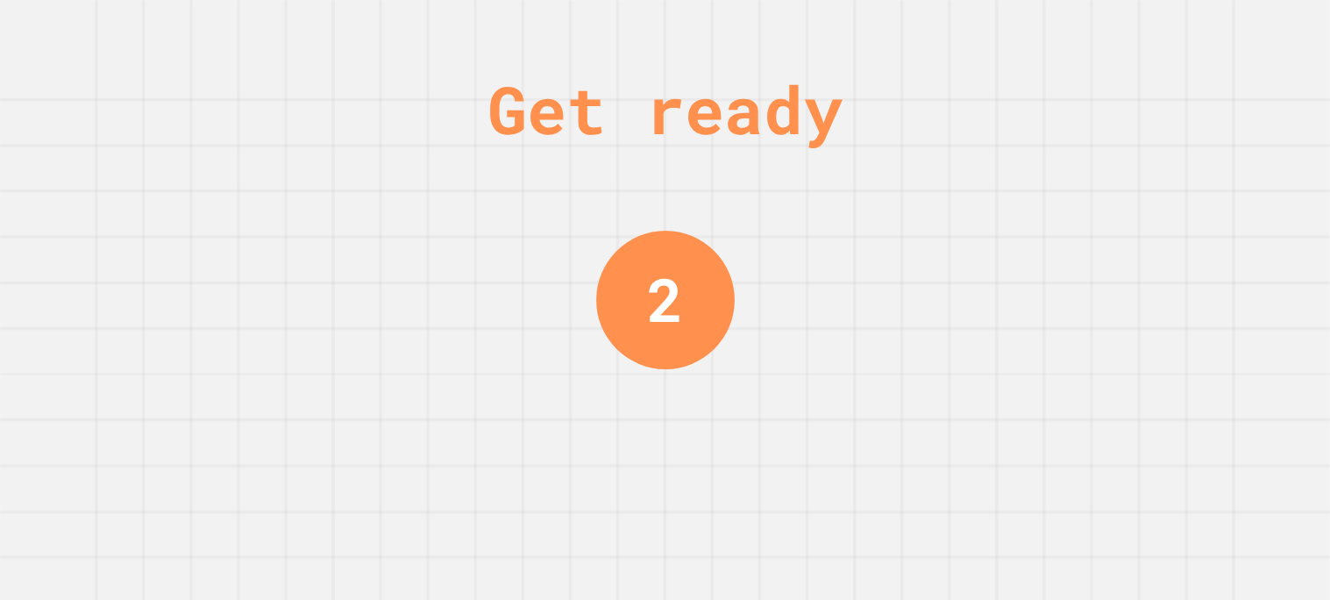
click at [1179, 174] on div "Get ready 2" at bounding box center [665, 300] width 1330 height 600
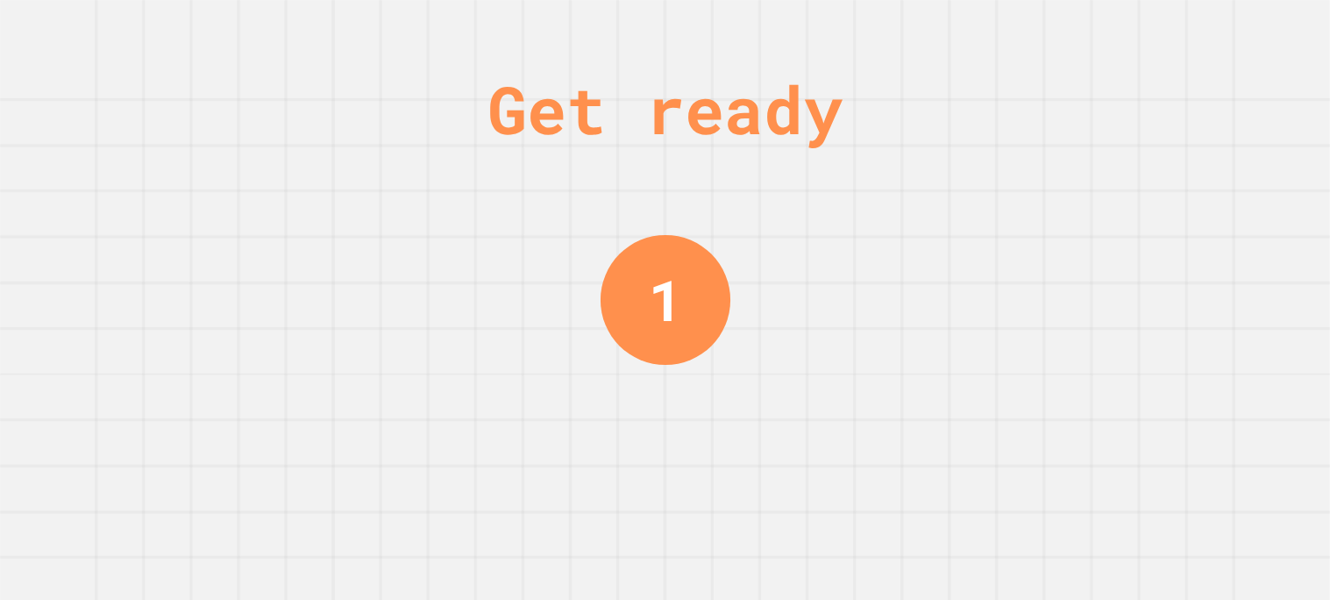
click at [1179, 174] on div "Get ready 1" at bounding box center [665, 300] width 1330 height 600
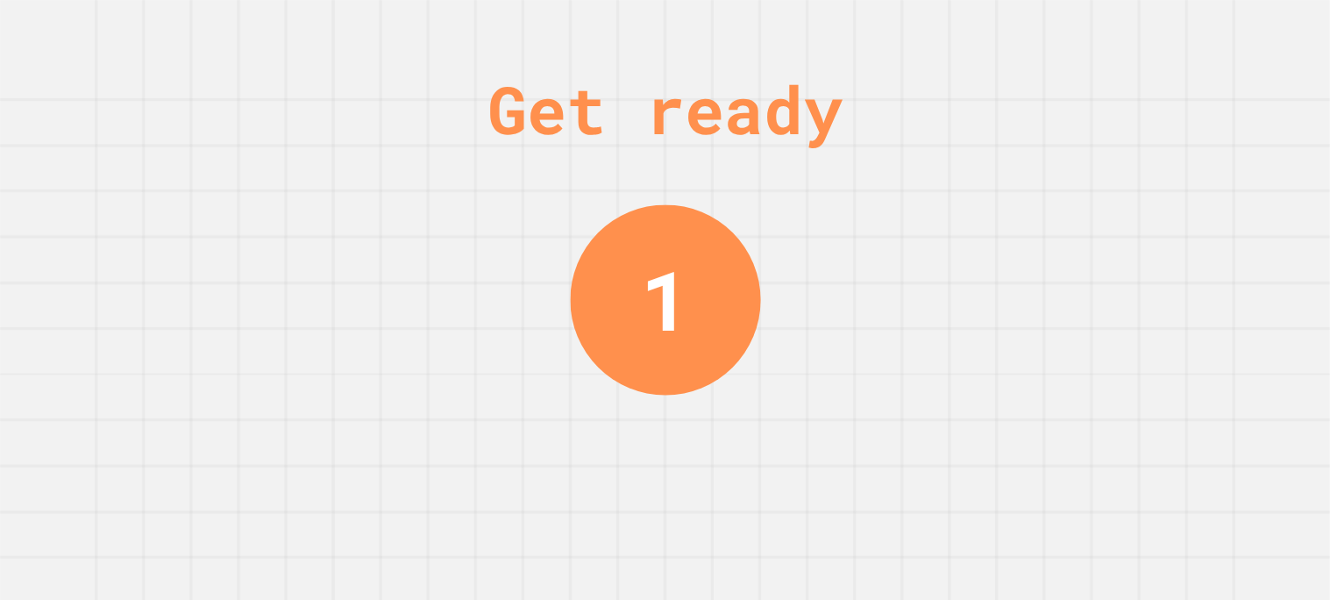
click at [1179, 174] on div "Get ready 1" at bounding box center [665, 300] width 1330 height 600
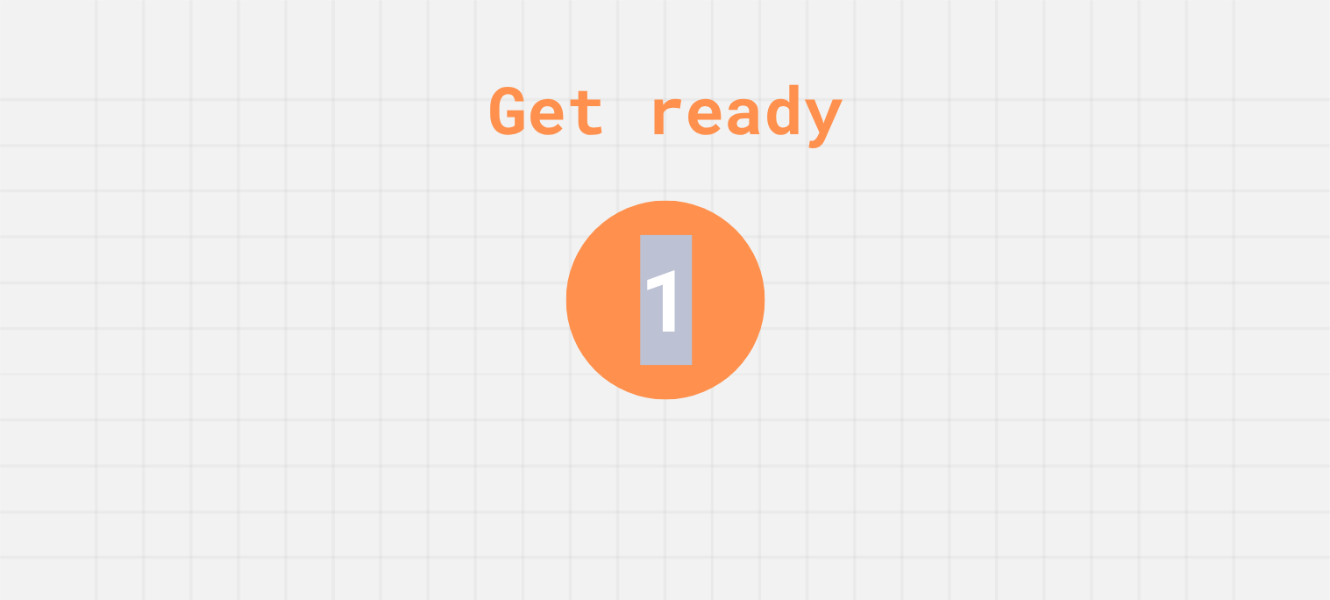
click at [1179, 174] on div "Get ready 1" at bounding box center [665, 300] width 1330 height 600
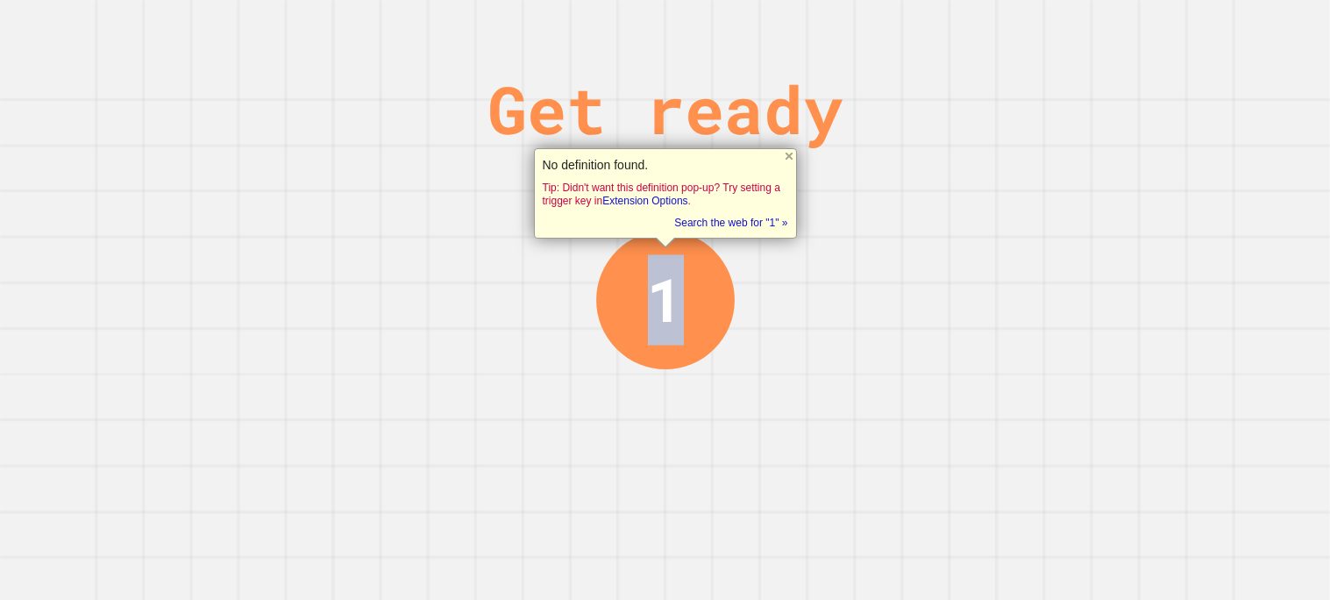
click at [1179, 174] on div "Get ready 1" at bounding box center [665, 300] width 1330 height 600
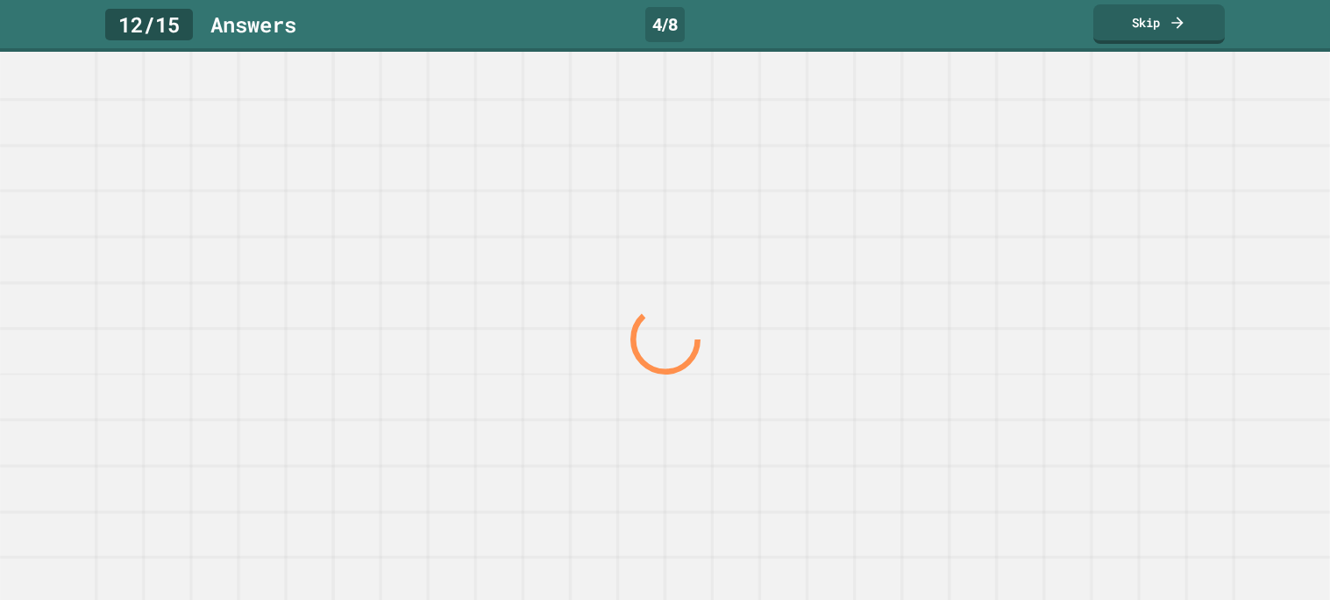
click at [1179, 174] on div at bounding box center [664, 339] width 1276 height 522
click at [0, 0] on div at bounding box center [0, 0] width 0 height 0
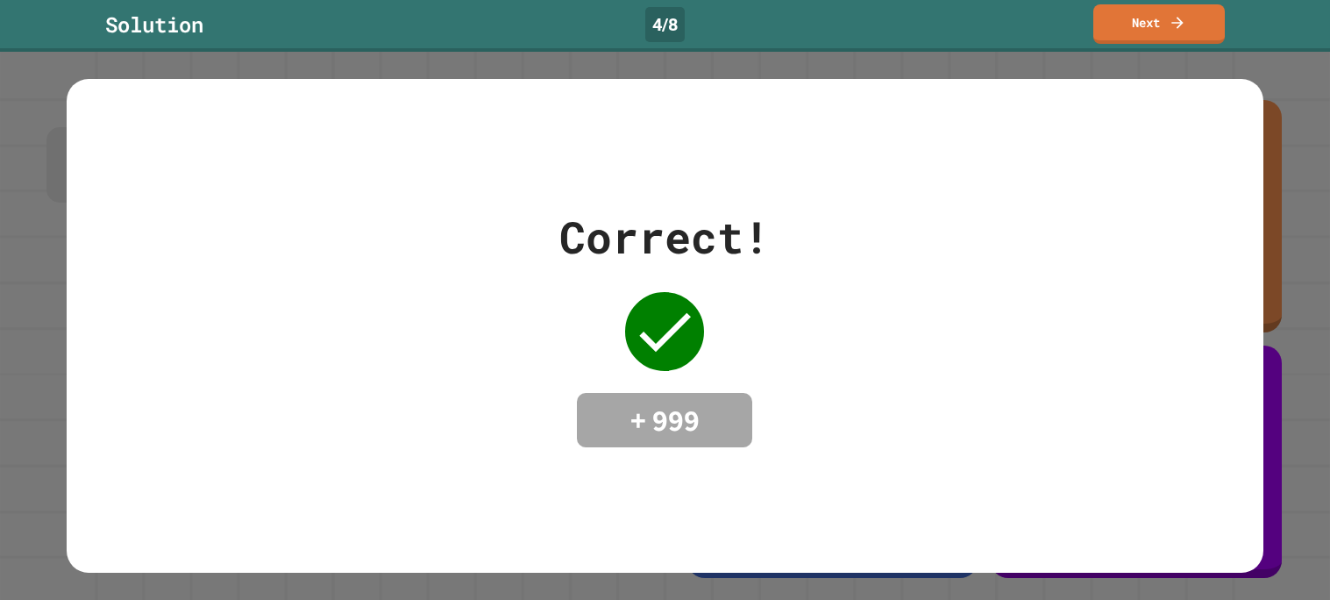
click at [1179, 174] on div "Correct! + 999" at bounding box center [665, 325] width 1196 height 493
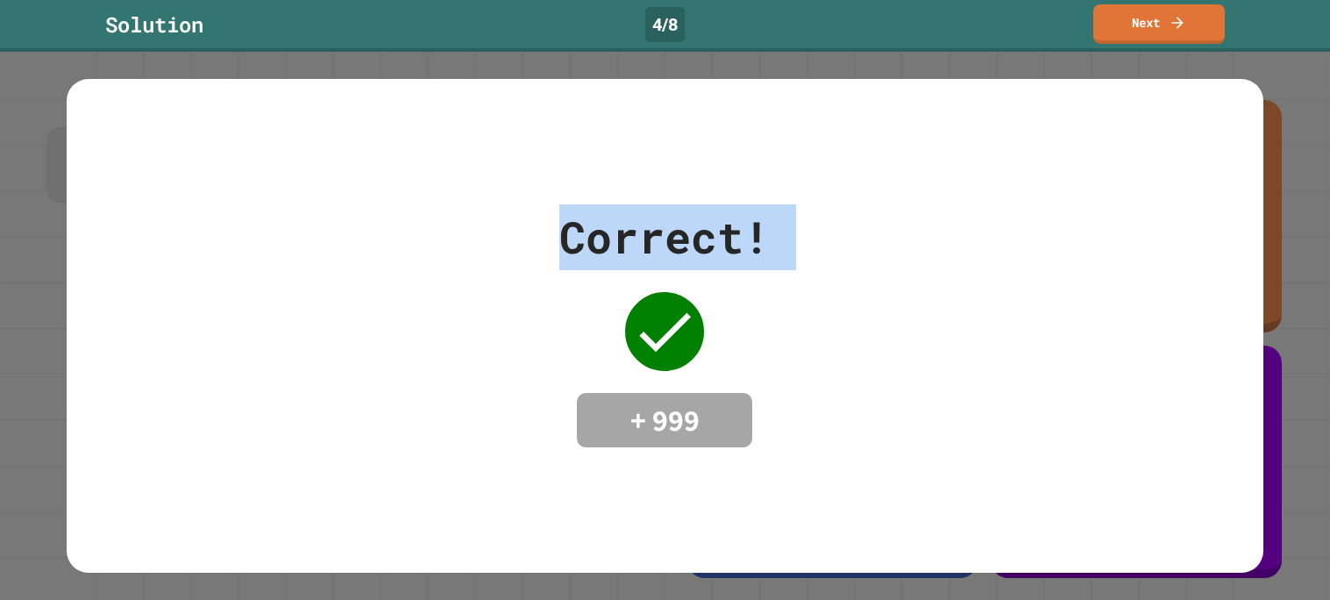
click at [1179, 174] on div "Correct! + 999" at bounding box center [665, 325] width 1196 height 493
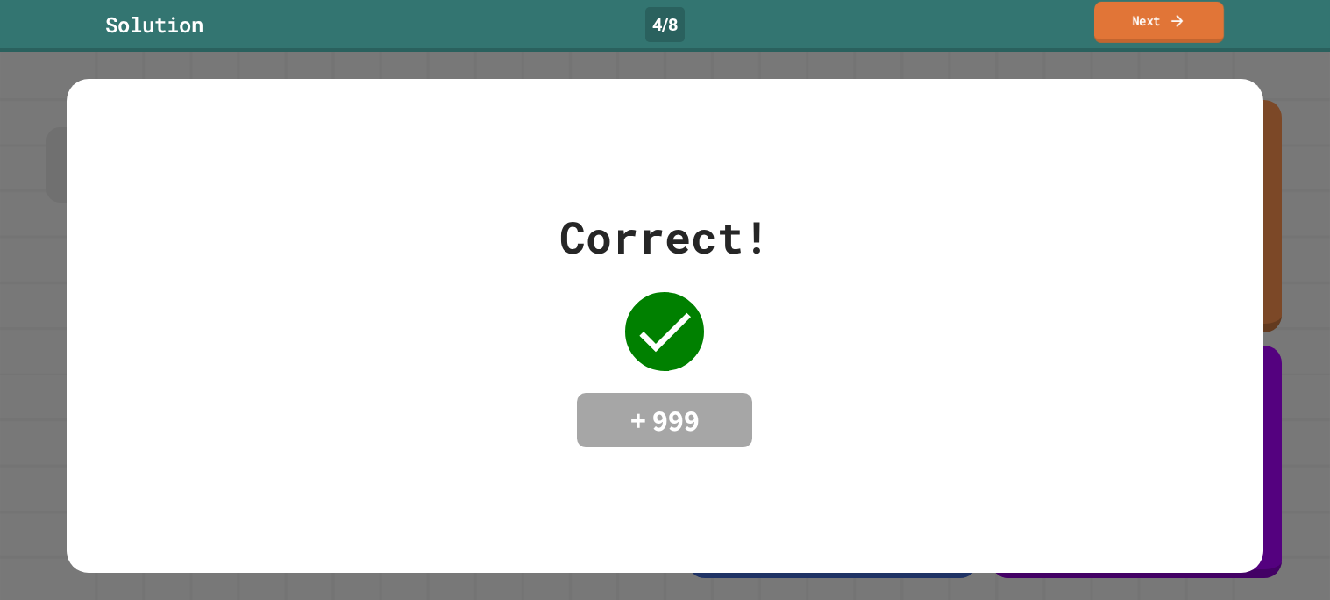
click at [1147, 25] on link "Next" at bounding box center [1159, 22] width 130 height 41
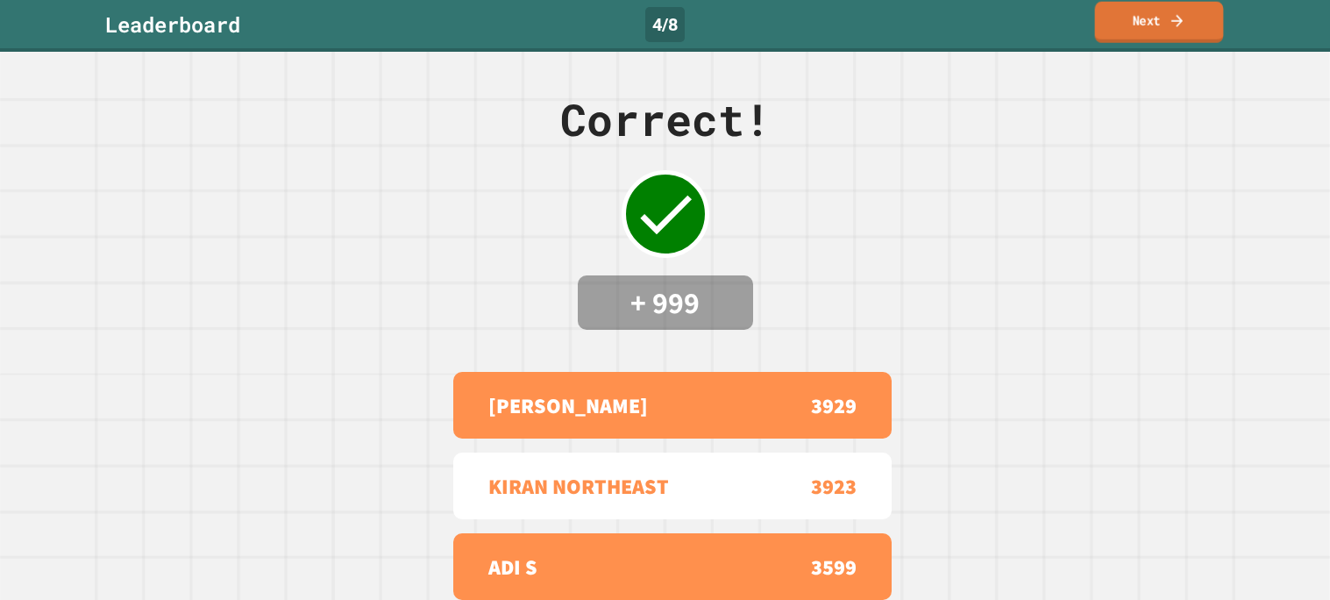
click at [1147, 25] on link "Next" at bounding box center [1159, 22] width 129 height 41
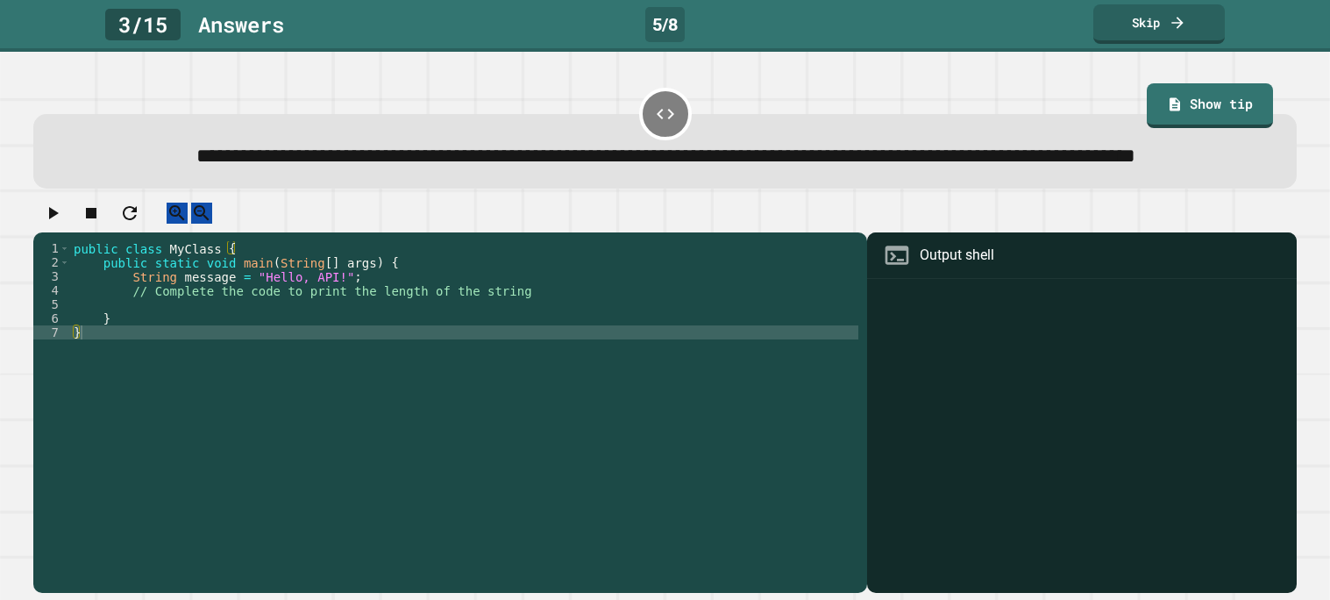
click at [359, 349] on div "public class MyClass { public static void main ( String [ ] args ) { String mes…" at bounding box center [464, 395] width 788 height 309
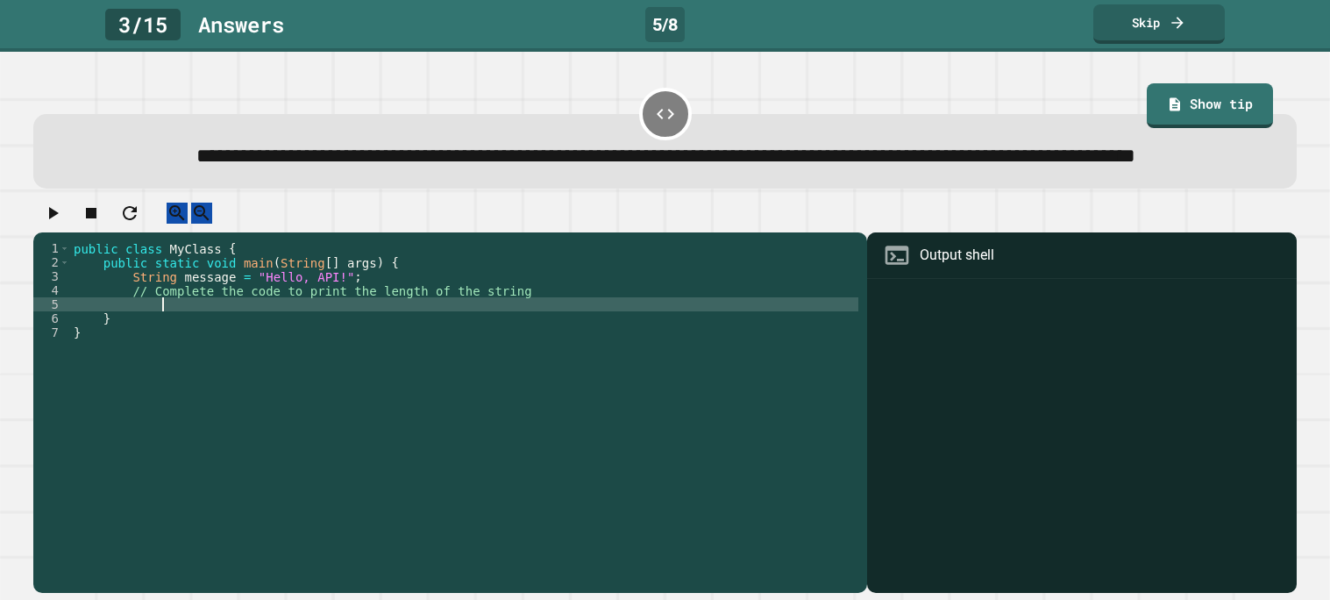
type textarea "*"
type textarea "**********"
click at [52, 224] on button "button" at bounding box center [52, 213] width 21 height 22
click at [52, 233] on div at bounding box center [664, 217] width 1263 height 31
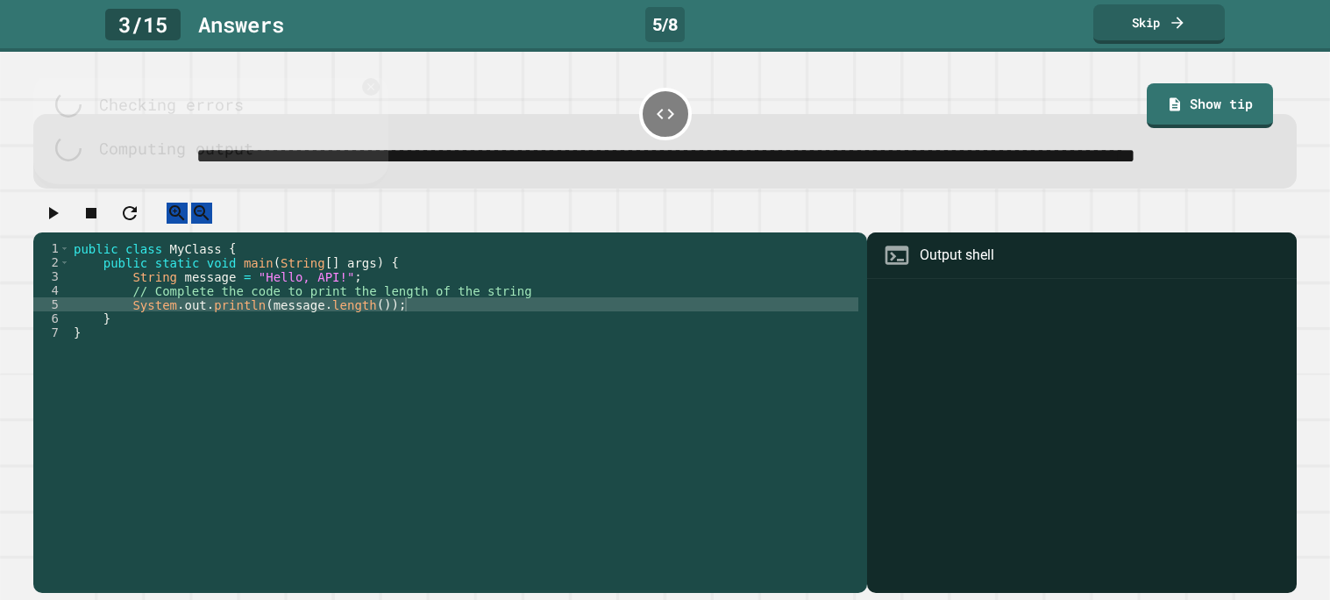
click at [52, 233] on div at bounding box center [664, 217] width 1263 height 31
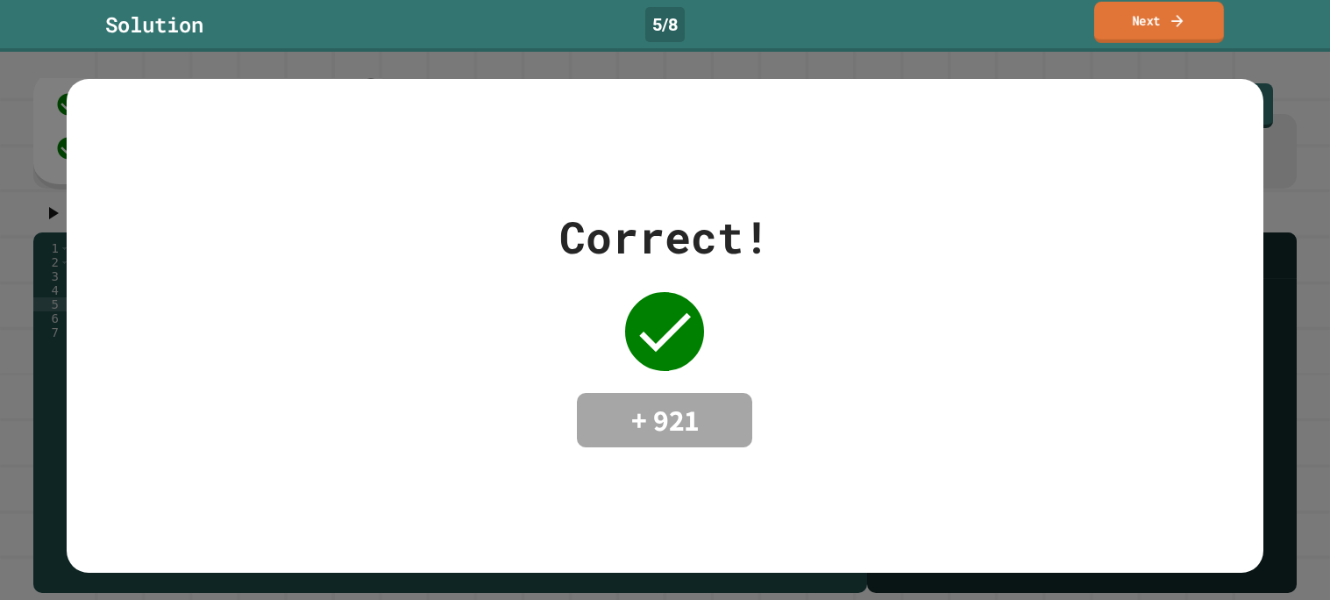
click at [1213, 26] on link "Next" at bounding box center [1159, 22] width 130 height 41
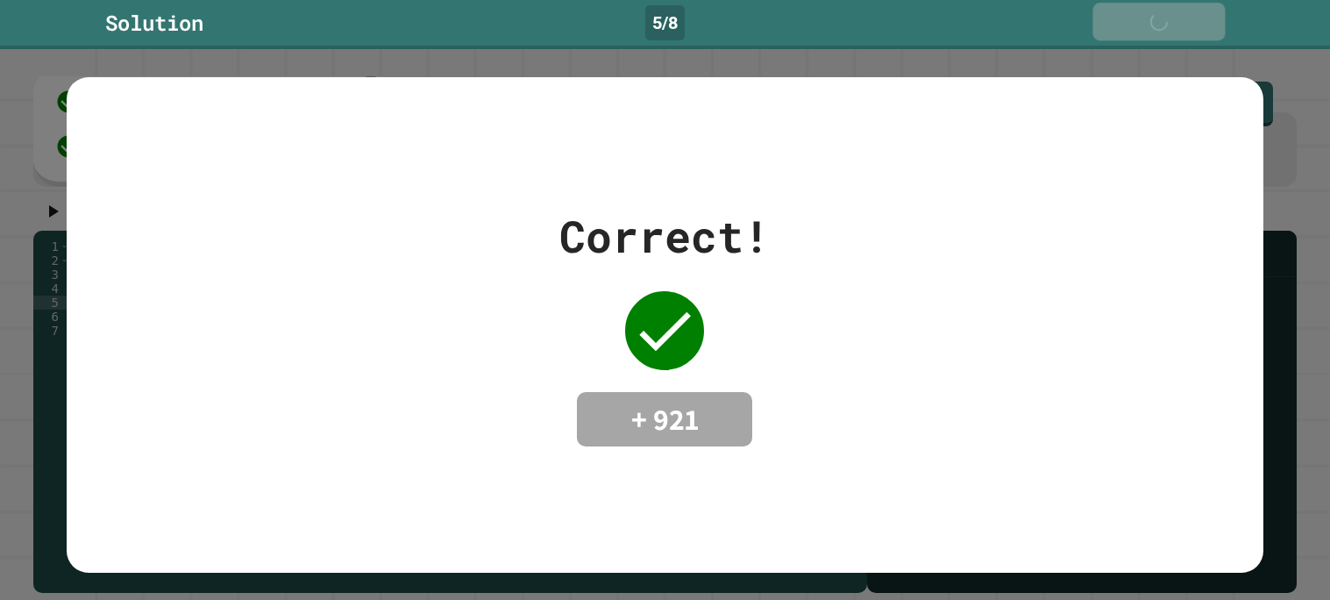
click at [1213, 26] on link "Next" at bounding box center [1158, 22] width 132 height 39
click at [1213, 26] on link "Next" at bounding box center [1158, 22] width 131 height 37
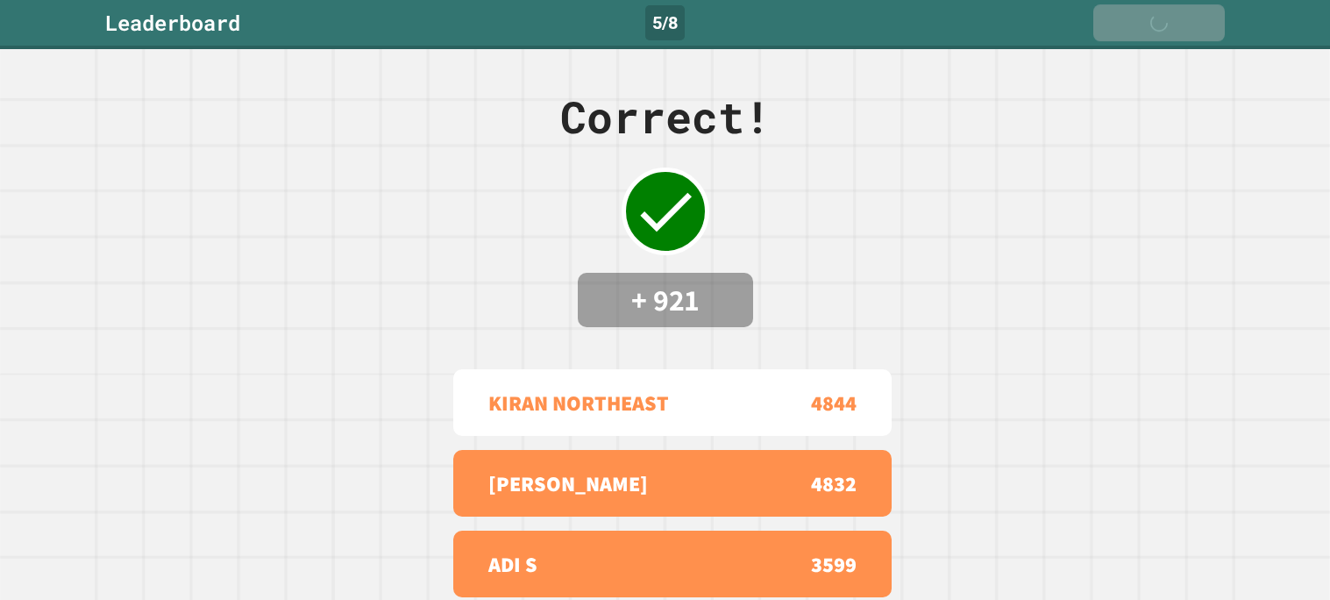
click at [1213, 26] on link "Next" at bounding box center [1158, 22] width 131 height 37
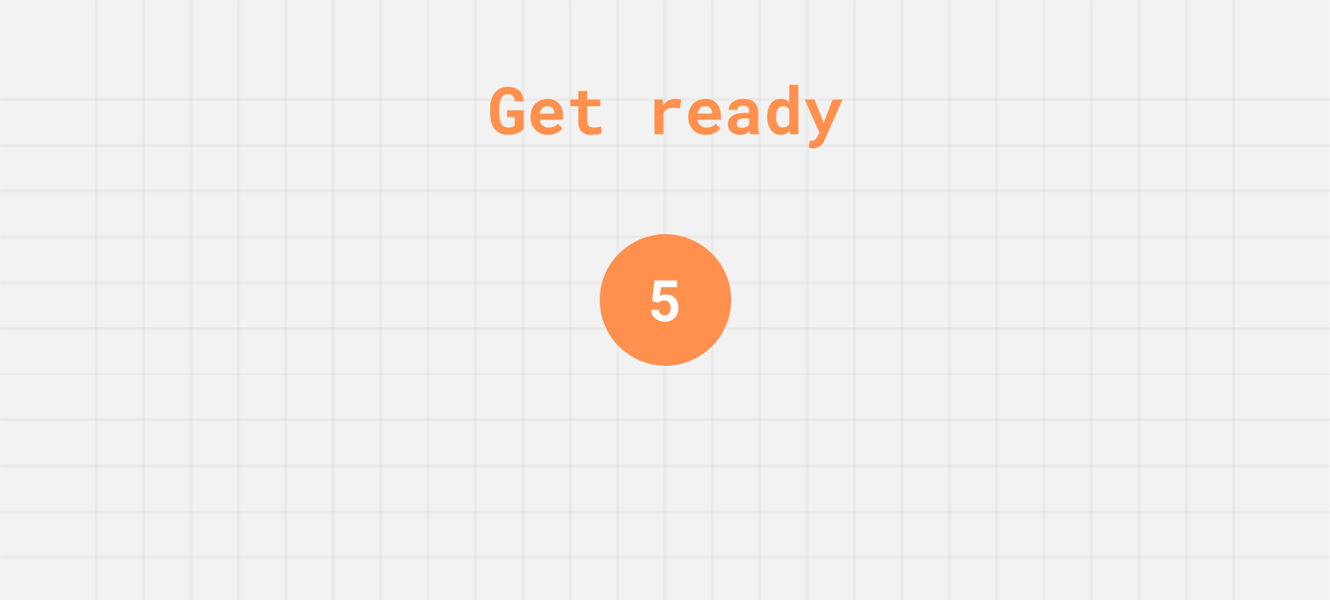
click at [1213, 26] on div "Get ready 5" at bounding box center [665, 300] width 1330 height 600
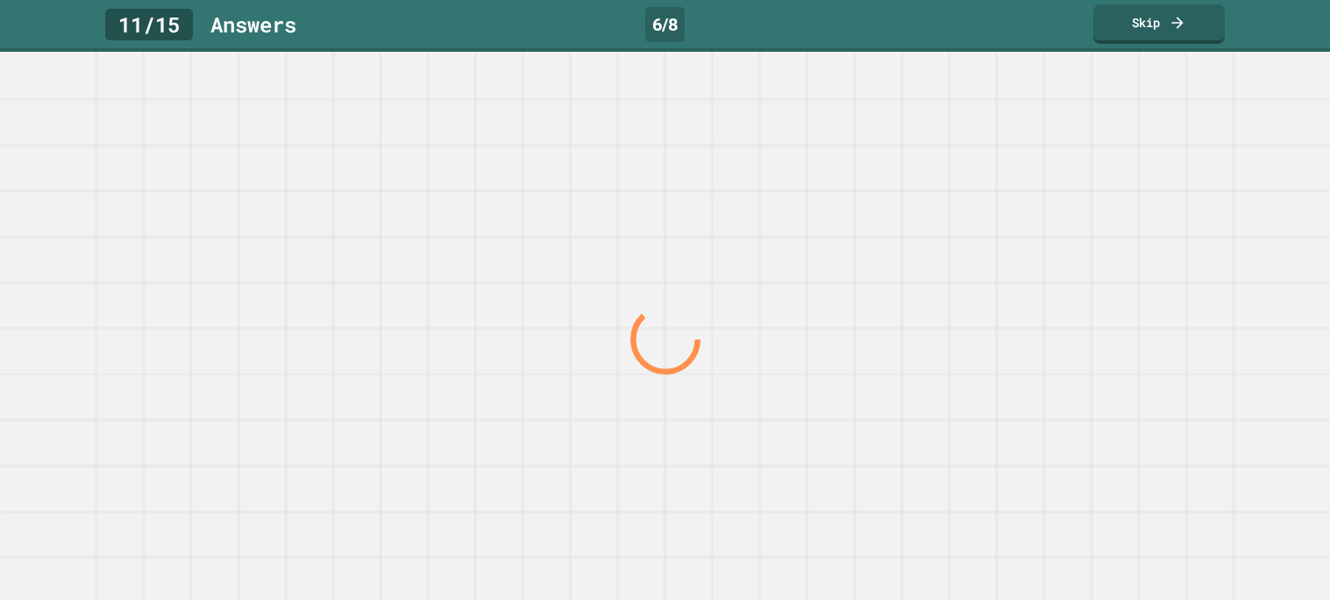
click at [610, 406] on div at bounding box center [664, 339] width 1276 height 522
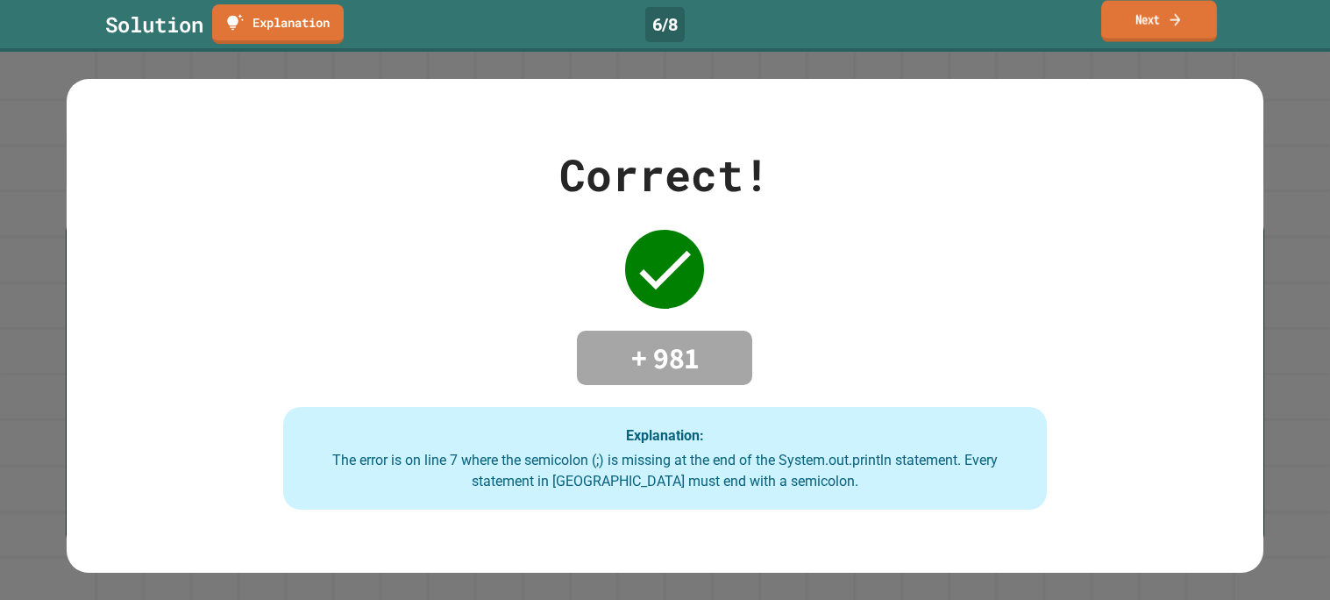
click at [1174, 32] on link "Next" at bounding box center [1159, 21] width 116 height 41
click at [1174, 32] on link "Next" at bounding box center [1159, 24] width 131 height 37
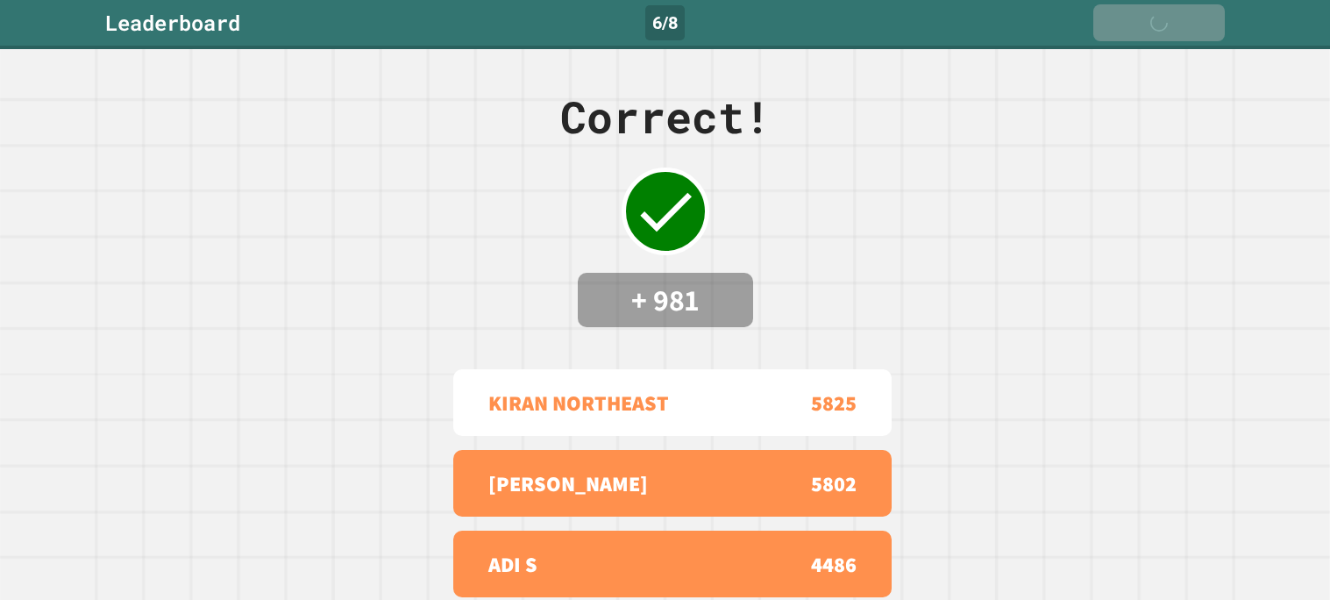
click at [1174, 32] on link "Next" at bounding box center [1158, 22] width 131 height 37
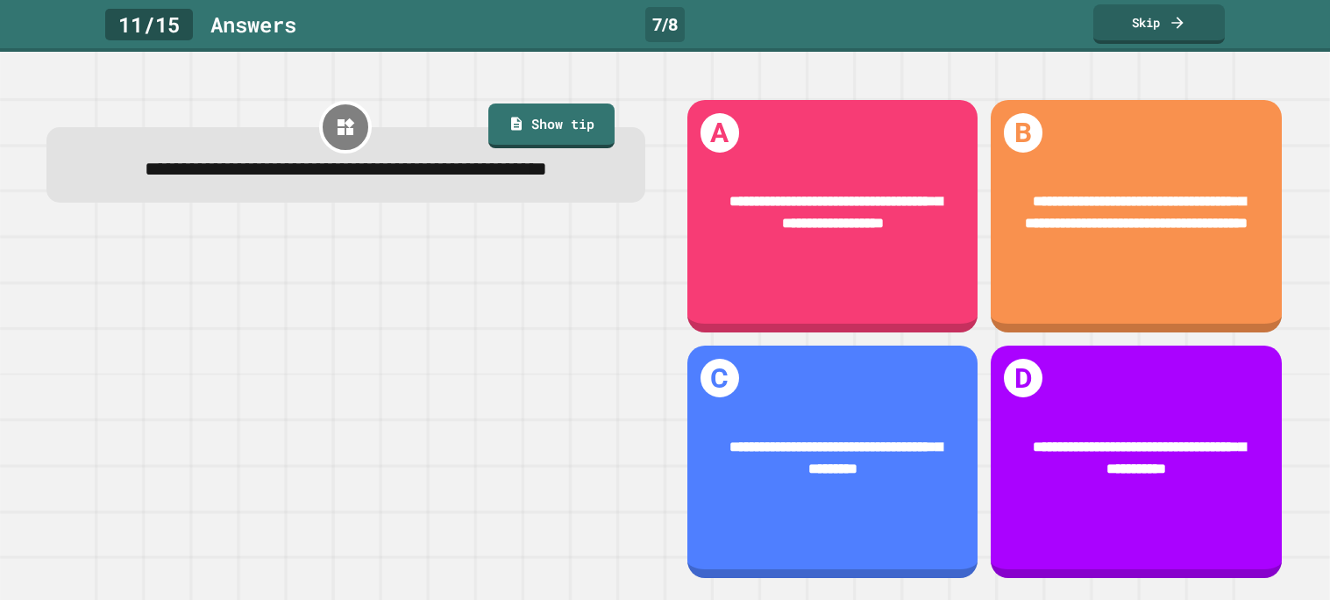
click at [1005, 52] on div "**********" at bounding box center [665, 326] width 1330 height 548
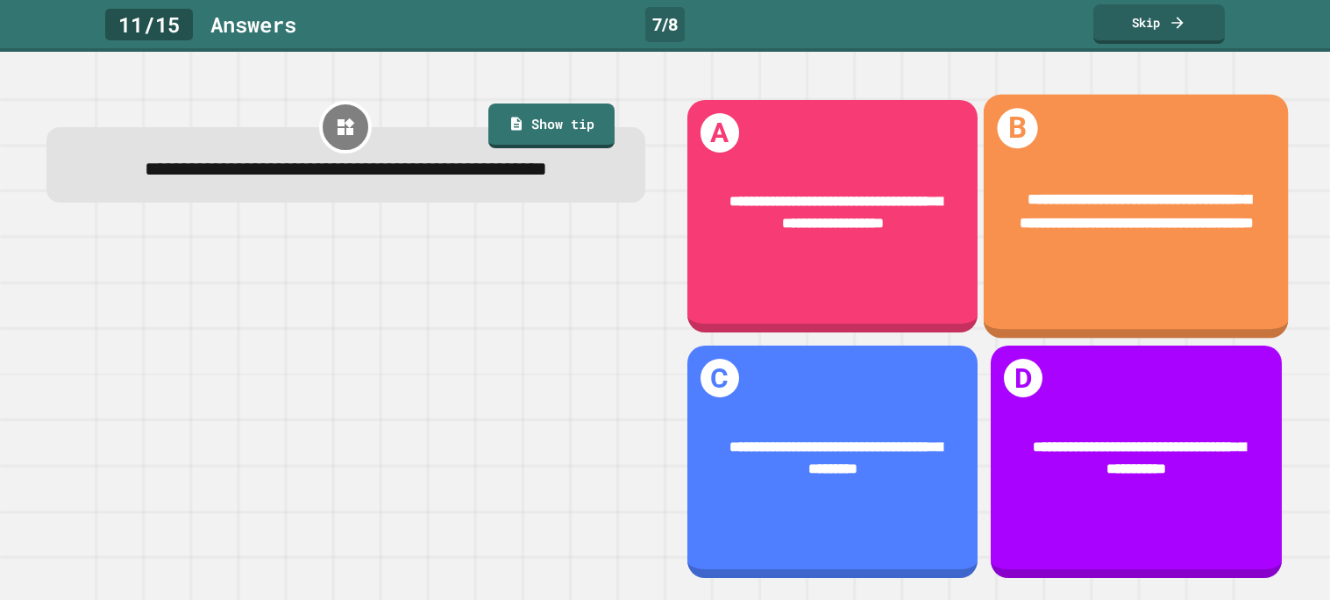
click at [1061, 166] on div "**********" at bounding box center [1135, 212] width 305 height 107
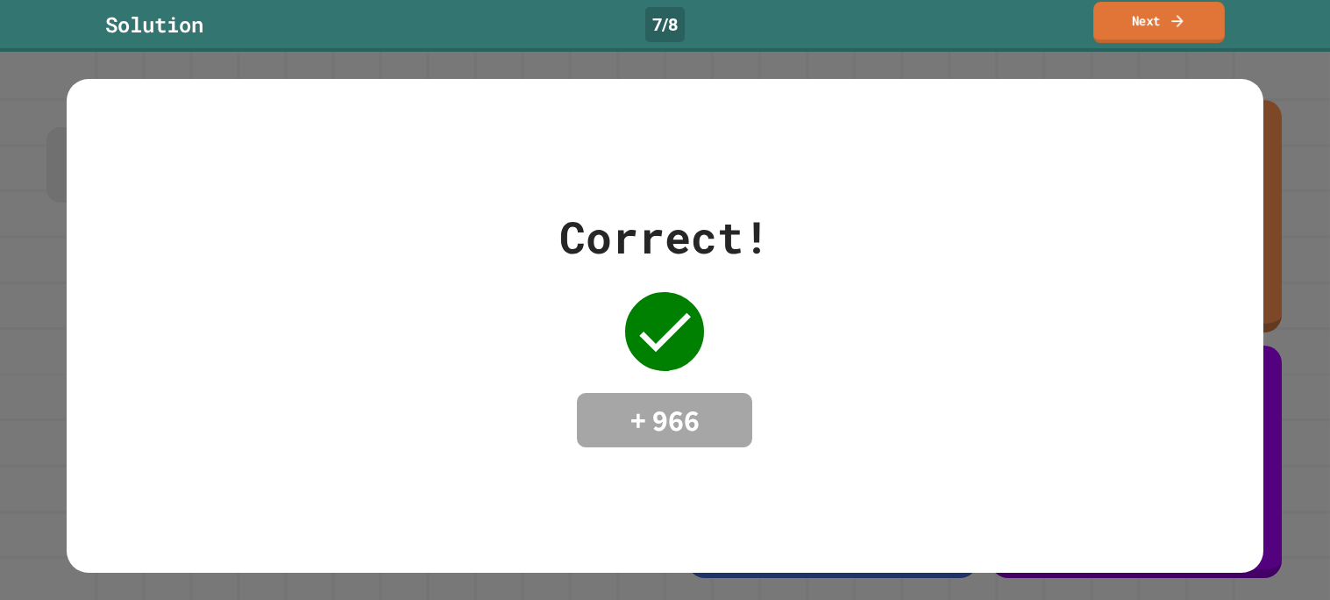
click at [1167, 42] on link "Next" at bounding box center [1158, 22] width 131 height 41
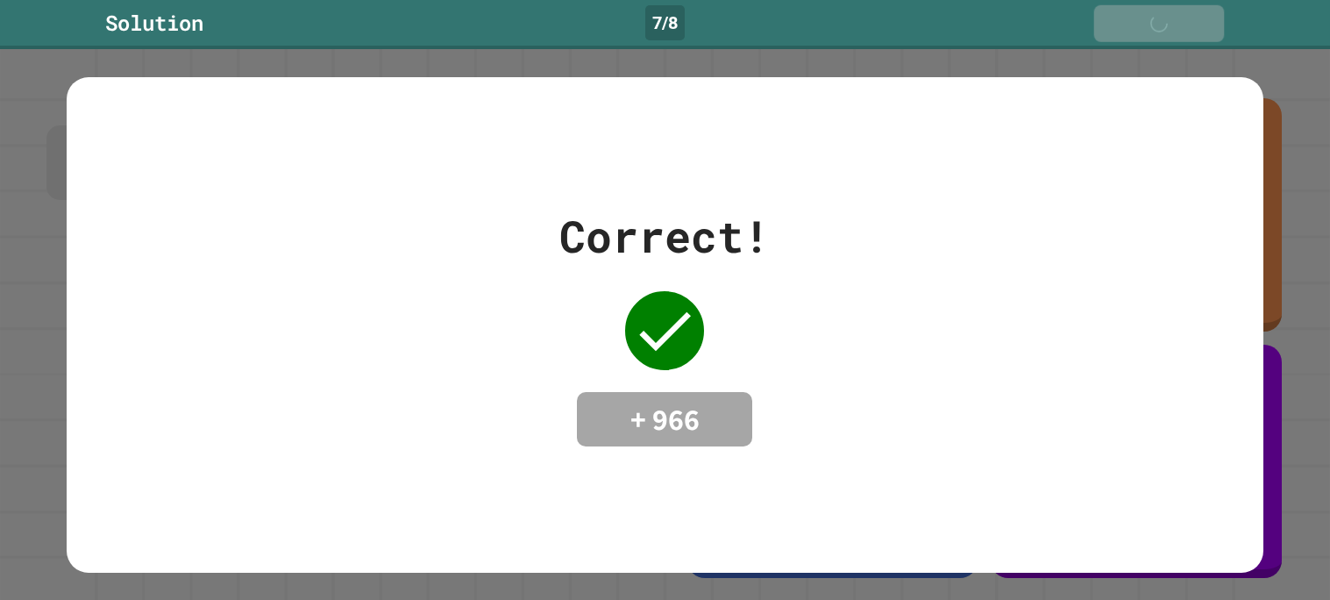
click at [1167, 42] on link "Next" at bounding box center [1159, 23] width 131 height 37
click at [1167, 42] on div "Solution 7 / 8 Next" at bounding box center [665, 24] width 1330 height 49
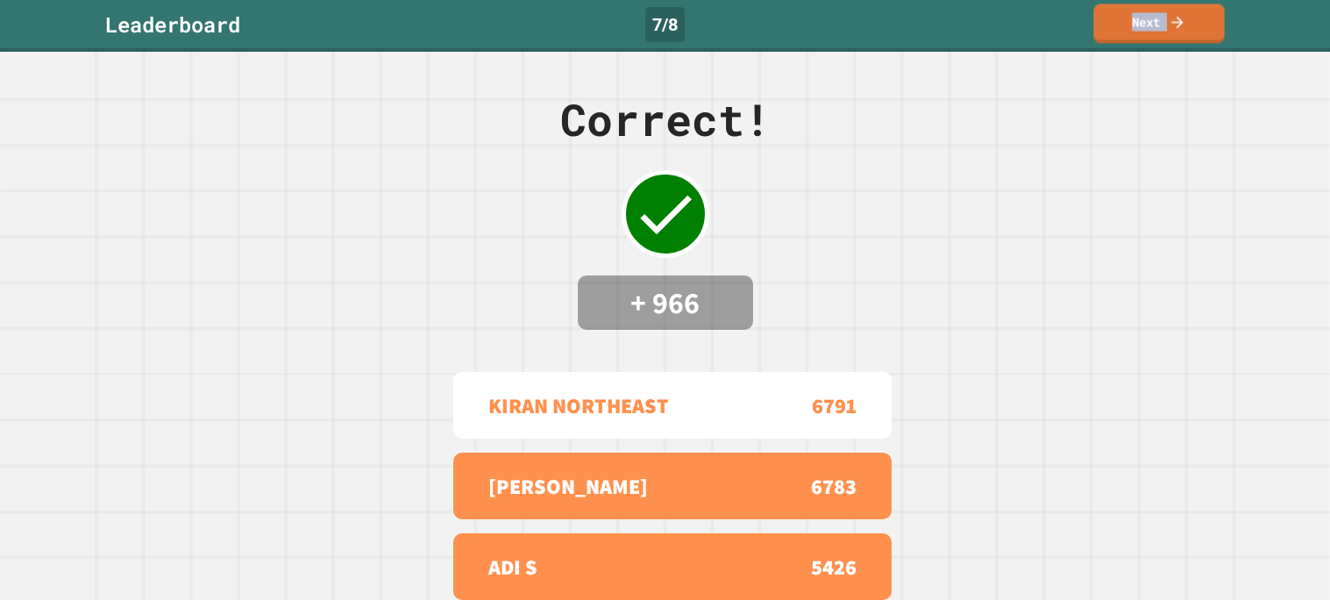
click at [1167, 42] on link "Next" at bounding box center [1158, 23] width 131 height 39
click at [1167, 42] on div "Leaderboard 7 / 8 Next" at bounding box center [665, 26] width 1330 height 52
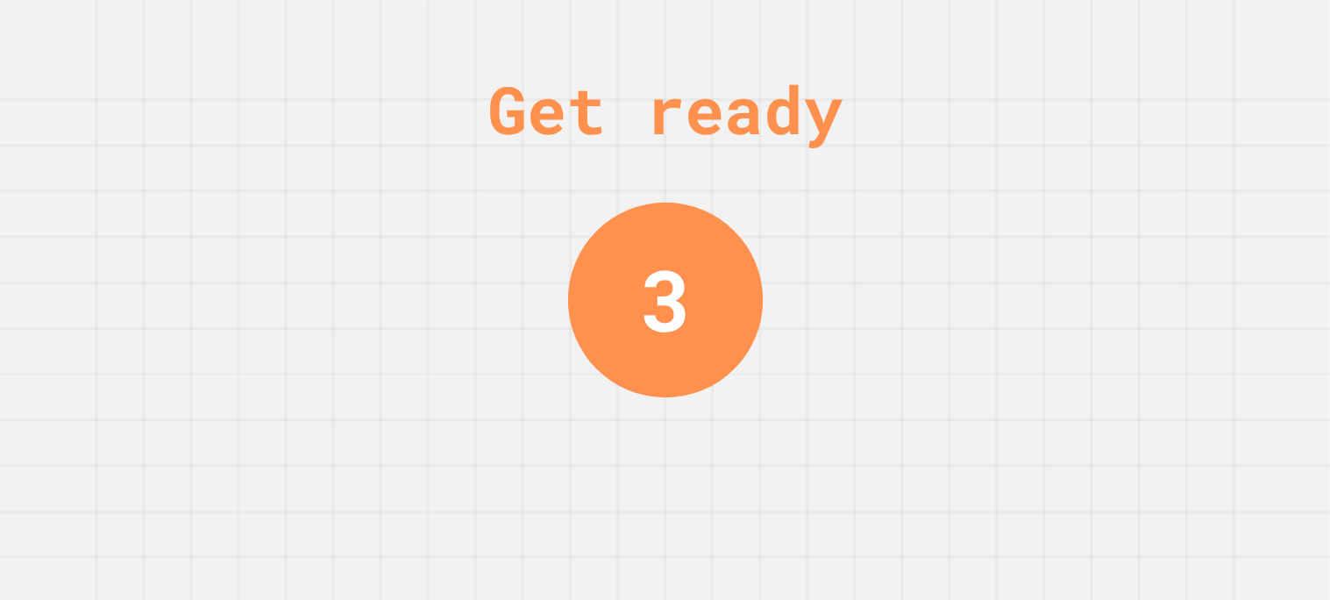
click at [887, 199] on div "Get ready 3" at bounding box center [665, 300] width 1330 height 600
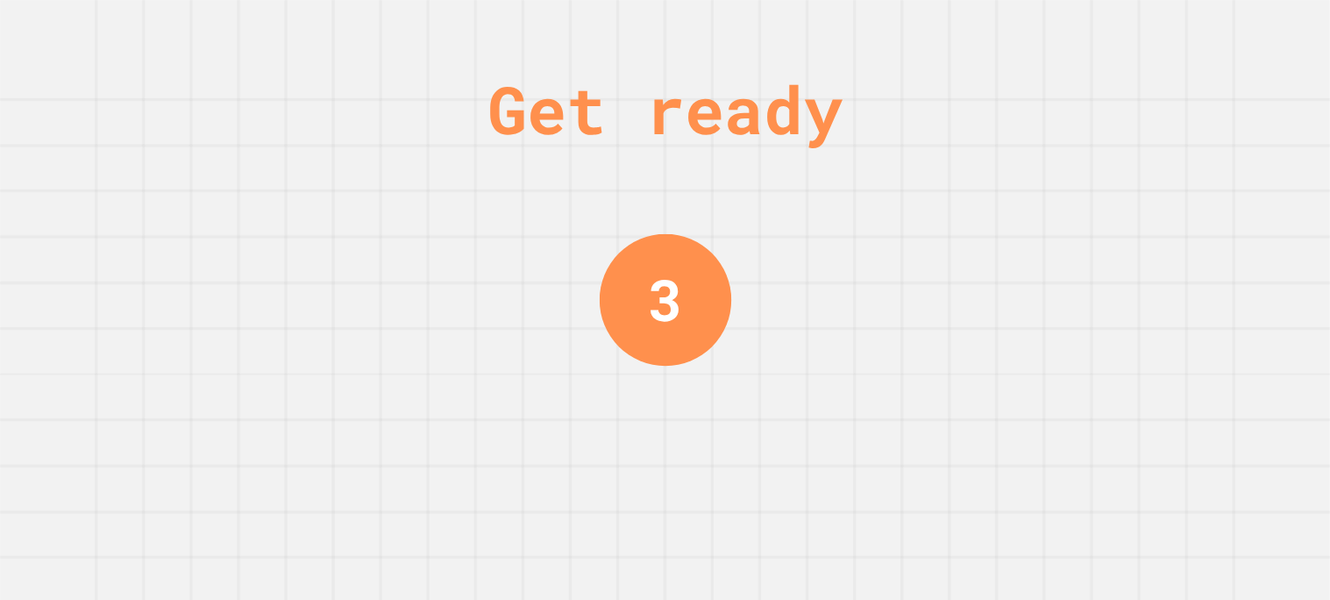
click at [887, 199] on div "Get ready 3" at bounding box center [665, 300] width 1330 height 600
click at [887, 199] on div "Get ready 2" at bounding box center [665, 300] width 1330 height 600
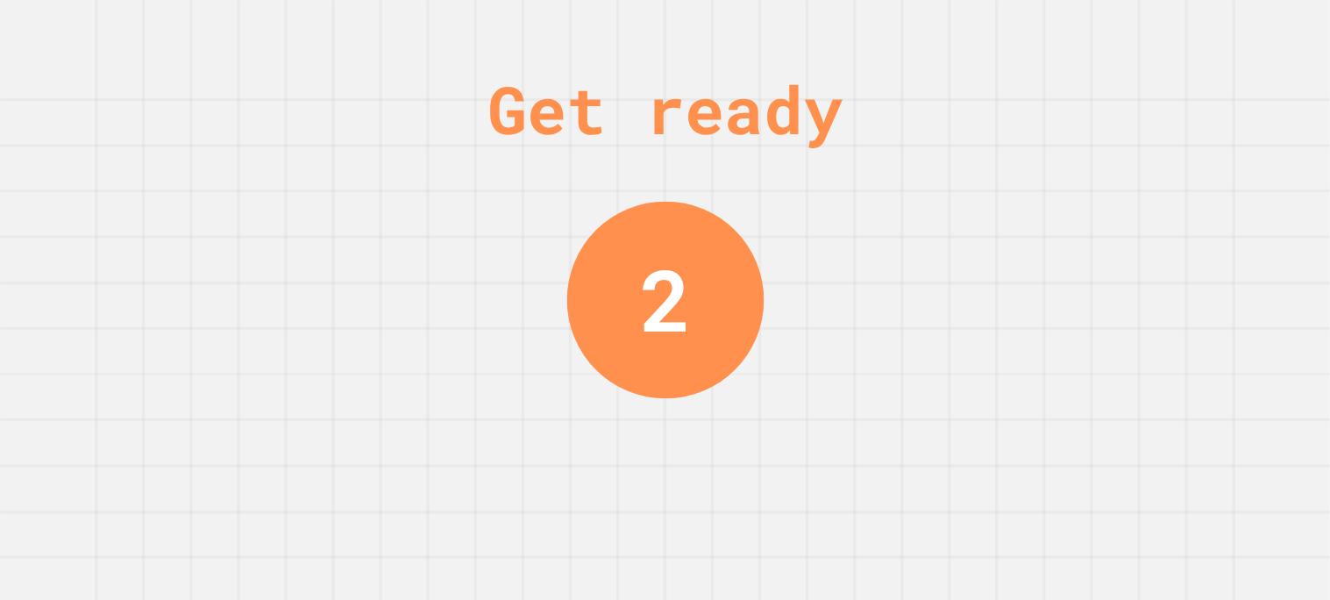
click at [887, 199] on div "Get ready 2" at bounding box center [665, 300] width 1330 height 600
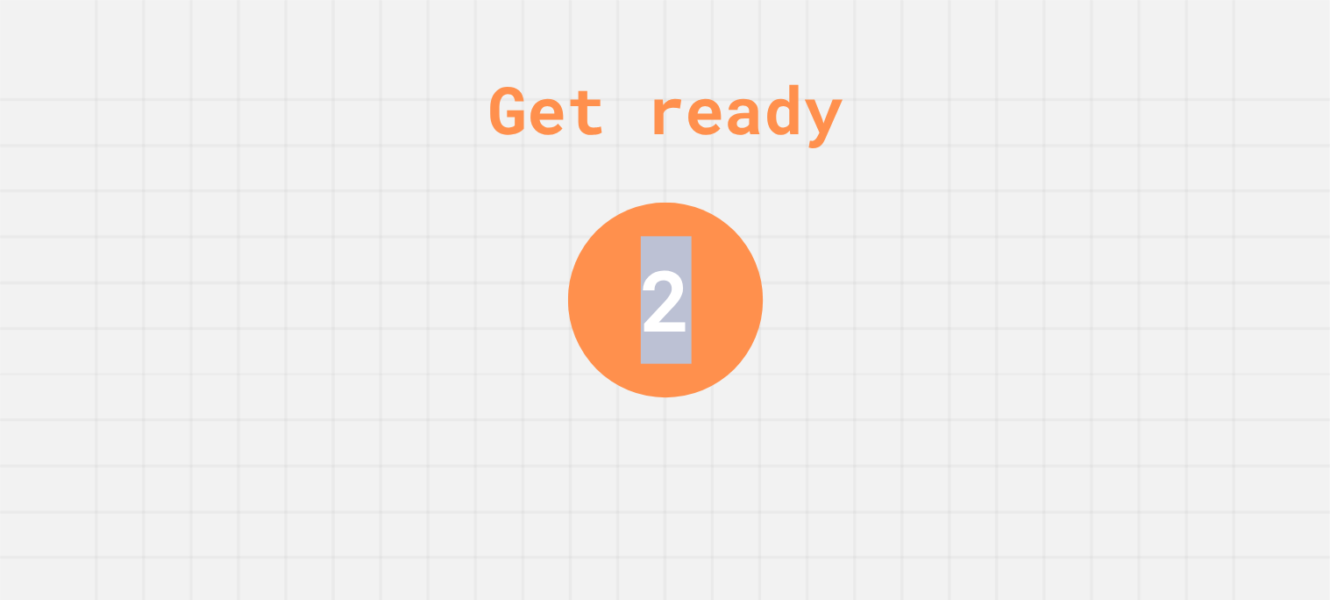
click at [887, 199] on div "Get ready 2" at bounding box center [665, 300] width 1330 height 600
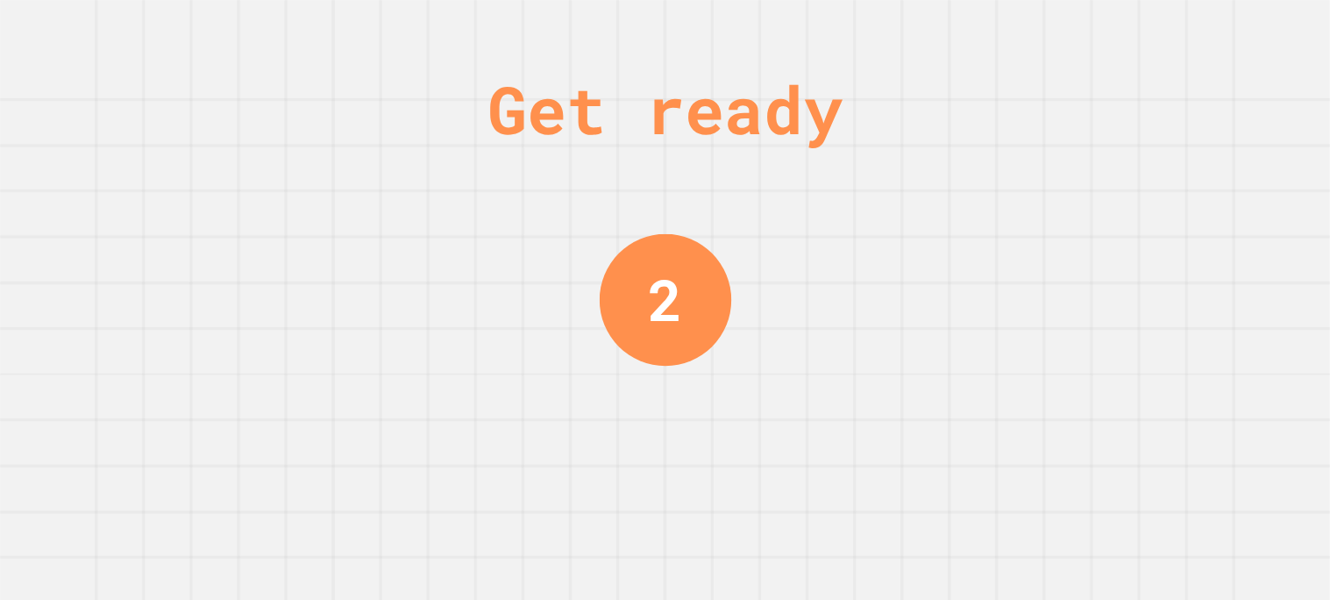
click at [887, 199] on div "Get ready 2" at bounding box center [665, 300] width 1330 height 600
click at [887, 199] on div "Get ready 1" at bounding box center [665, 300] width 1330 height 600
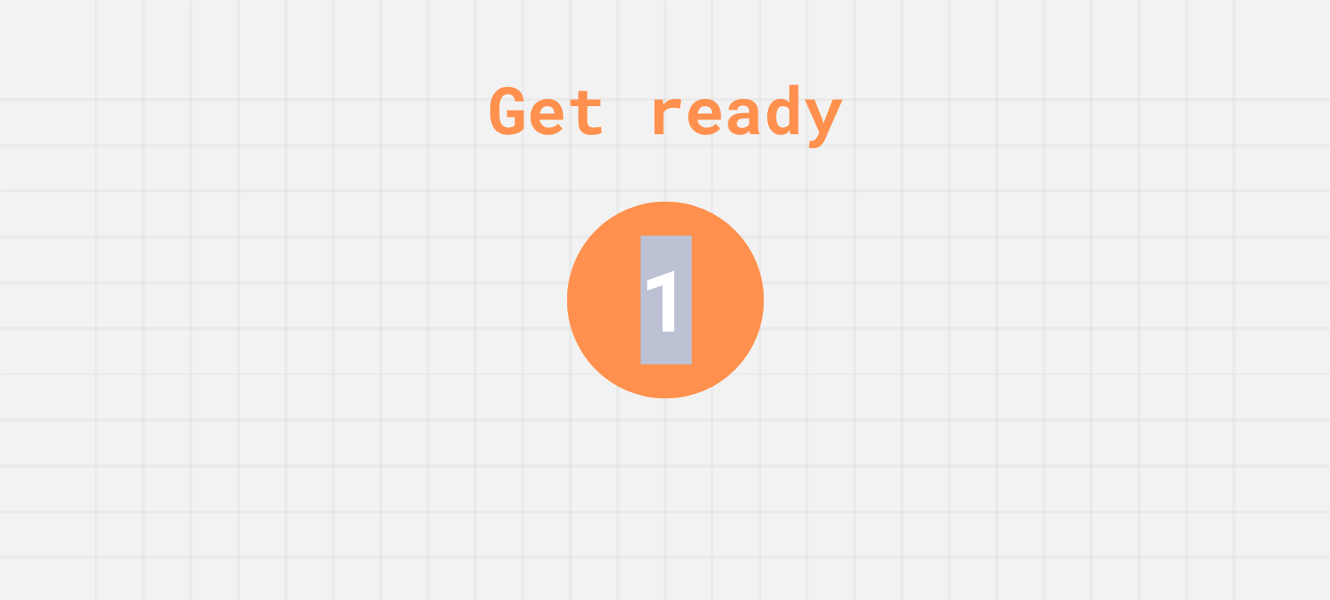
click at [887, 199] on div "Get ready 1" at bounding box center [665, 300] width 1330 height 600
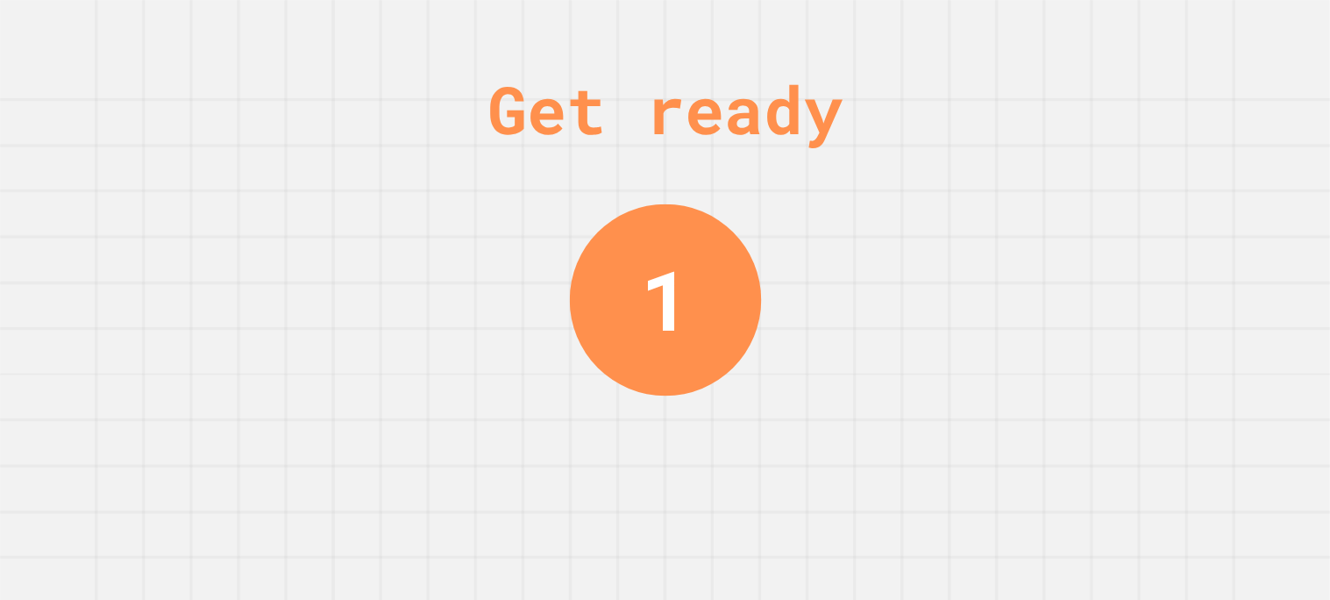
click at [887, 199] on div "Get ready 1" at bounding box center [665, 300] width 1330 height 600
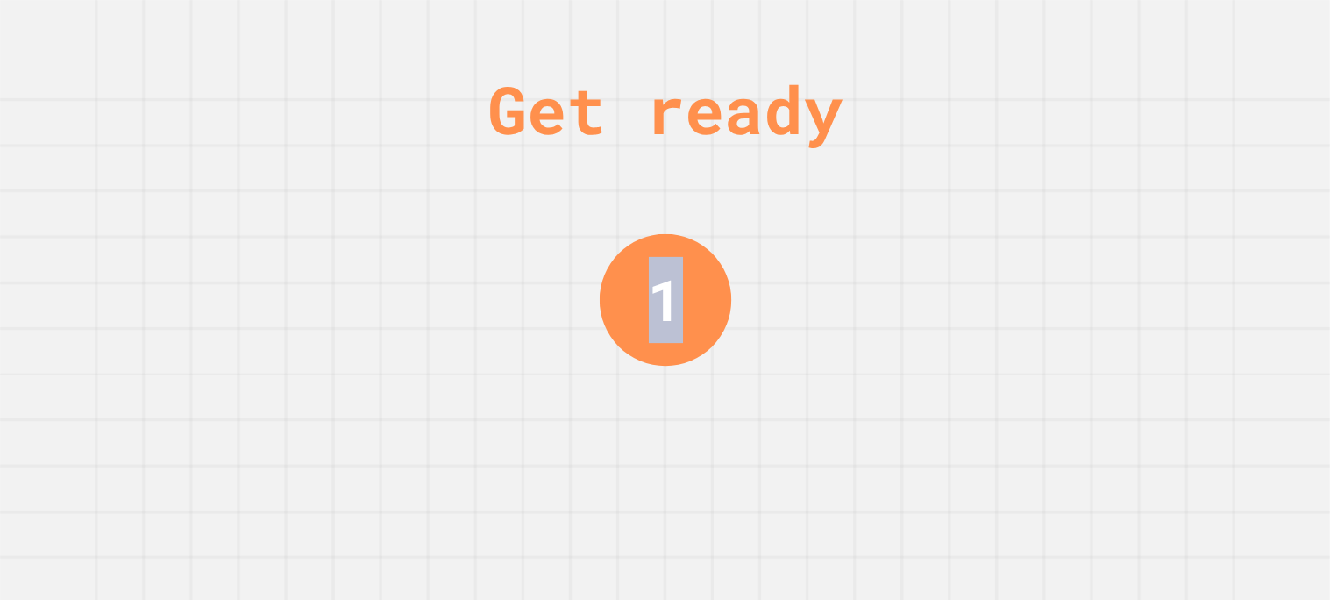
click at [887, 199] on div "Get ready 1" at bounding box center [665, 300] width 1330 height 600
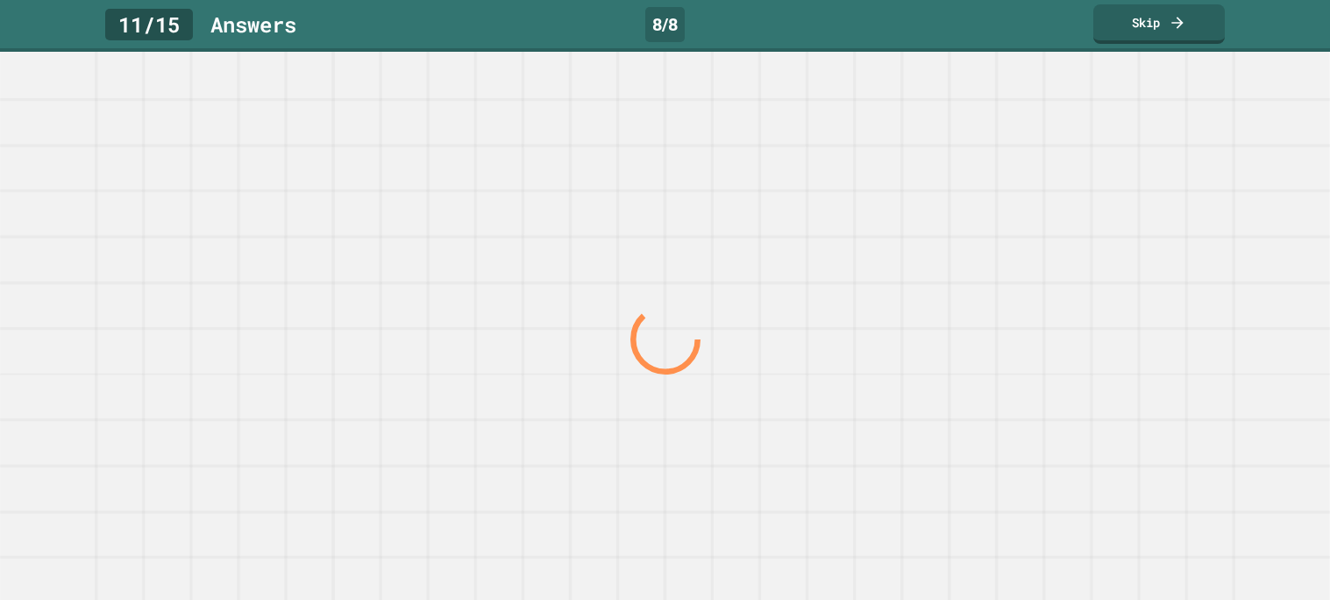
click at [887, 199] on div at bounding box center [664, 339] width 1276 height 522
click at [0, 0] on div at bounding box center [0, 0] width 0 height 0
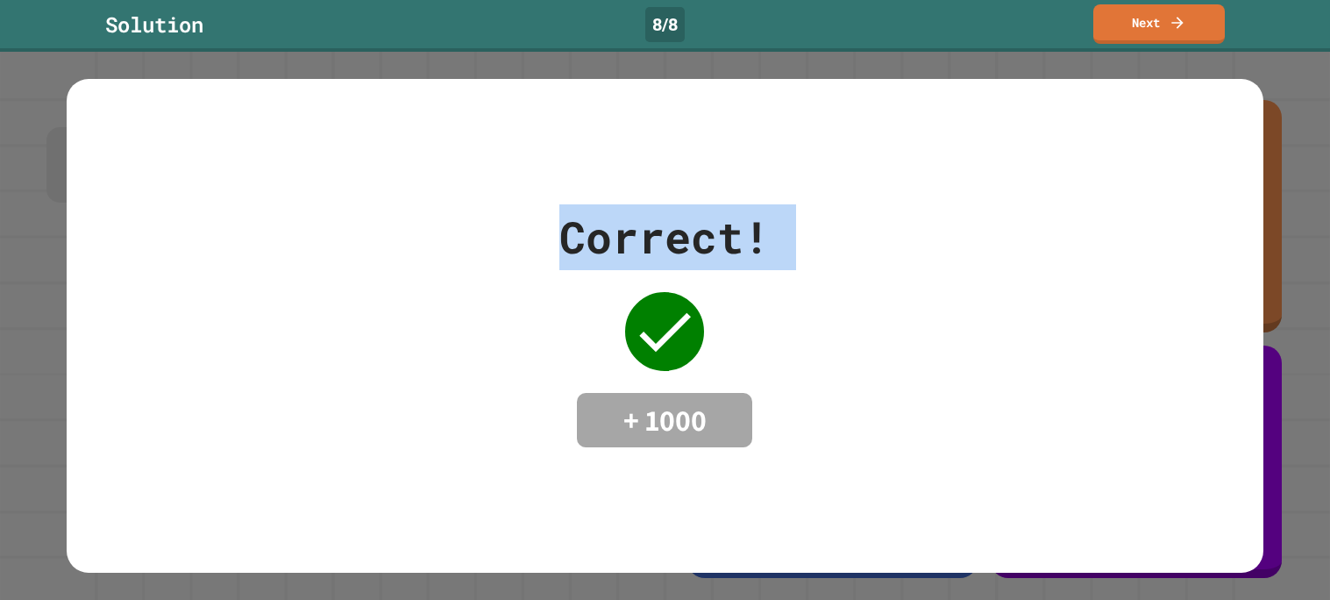
click at [887, 199] on div "Correct! + 1000" at bounding box center [665, 325] width 1196 height 493
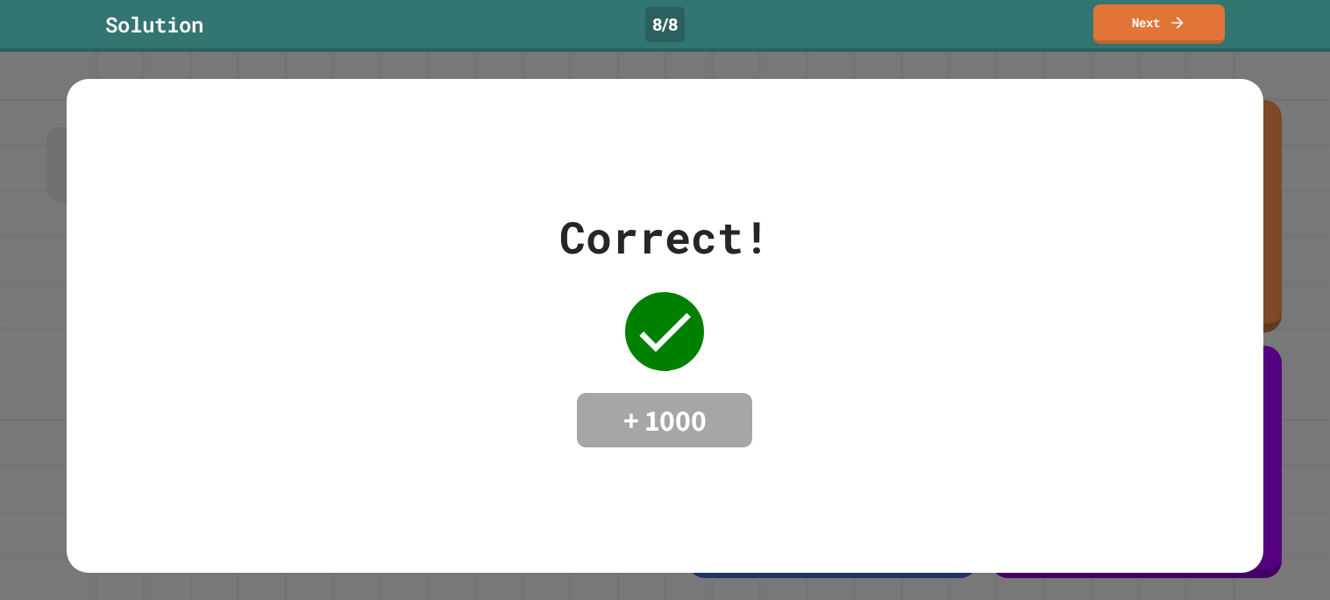
click at [887, 199] on div "Correct! + 1000" at bounding box center [665, 325] width 1196 height 493
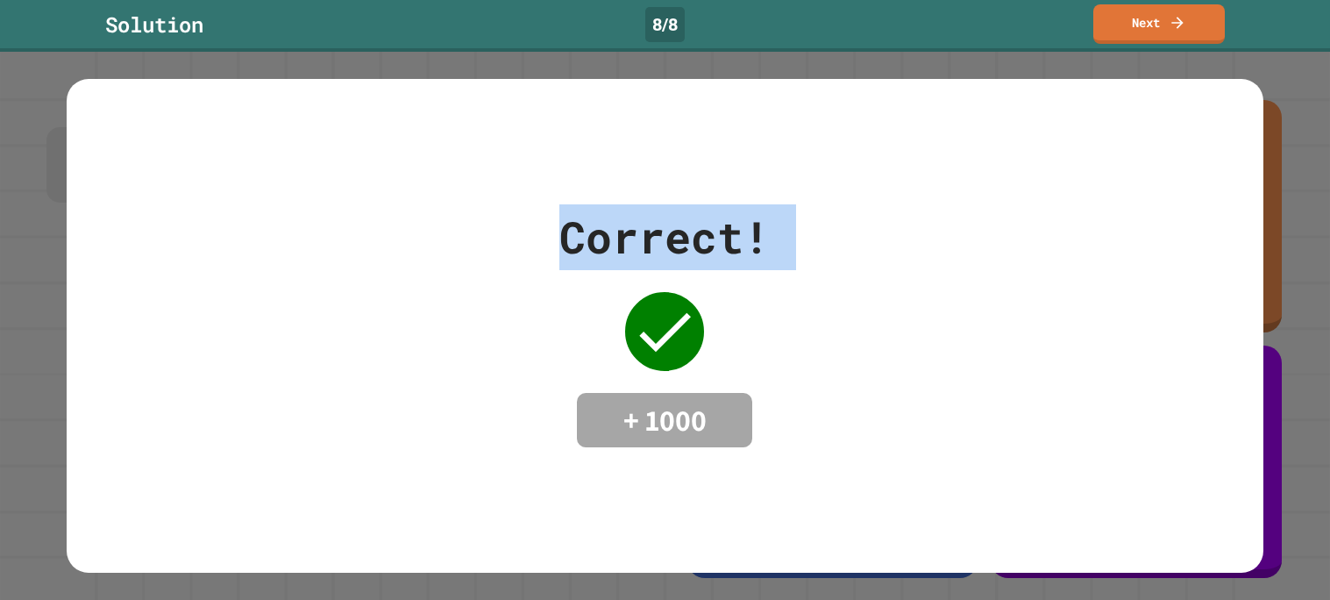
click at [1175, 3] on div "Solution 8 / 8 Next" at bounding box center [665, 26] width 1330 height 52
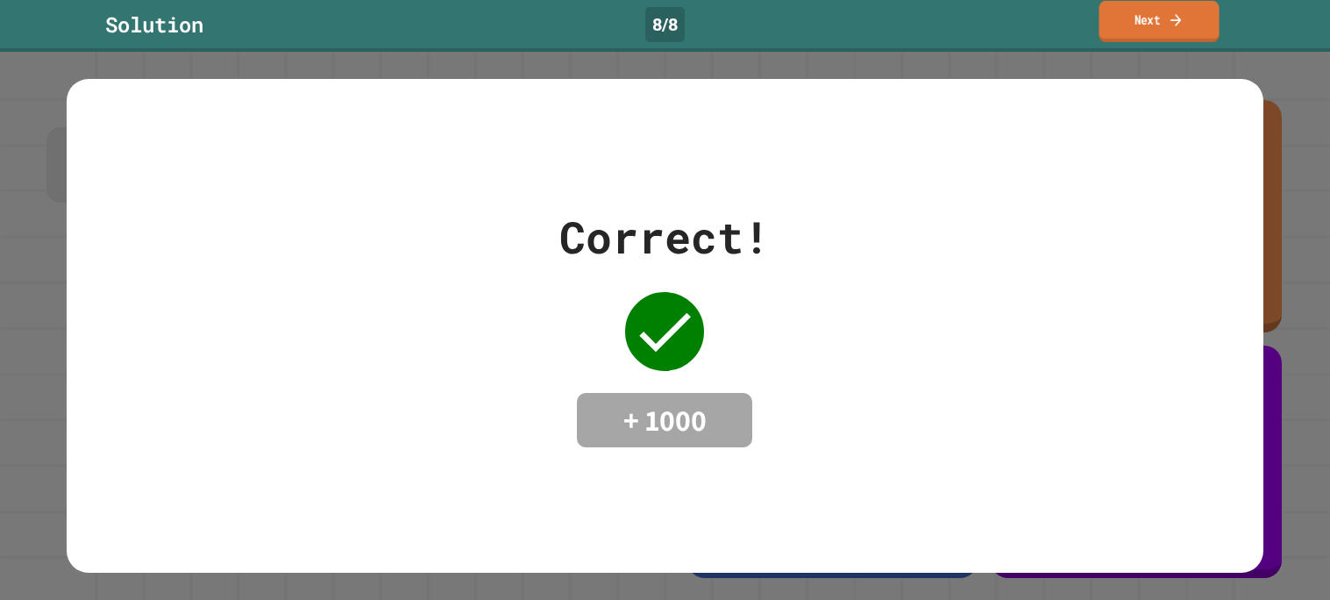
click at [1163, 18] on link "Next" at bounding box center [1158, 21] width 120 height 41
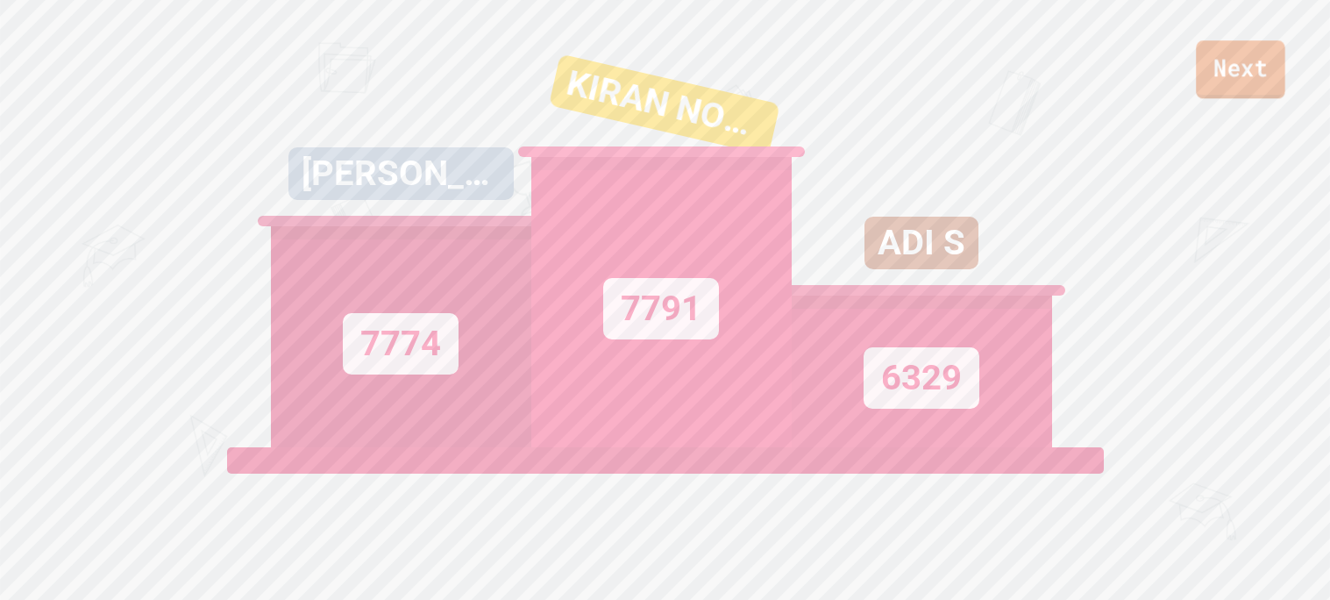
click at [1253, 77] on link "Next" at bounding box center [1240, 69] width 89 height 58
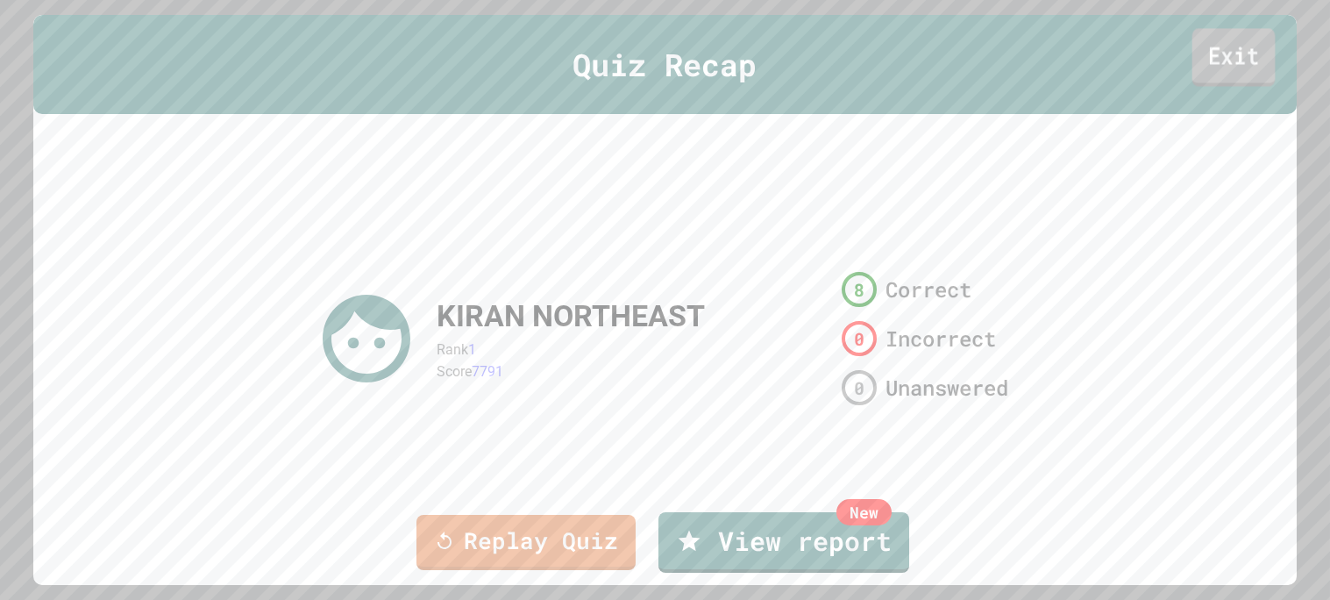
click at [1230, 64] on link "Exit" at bounding box center [1233, 58] width 83 height 58
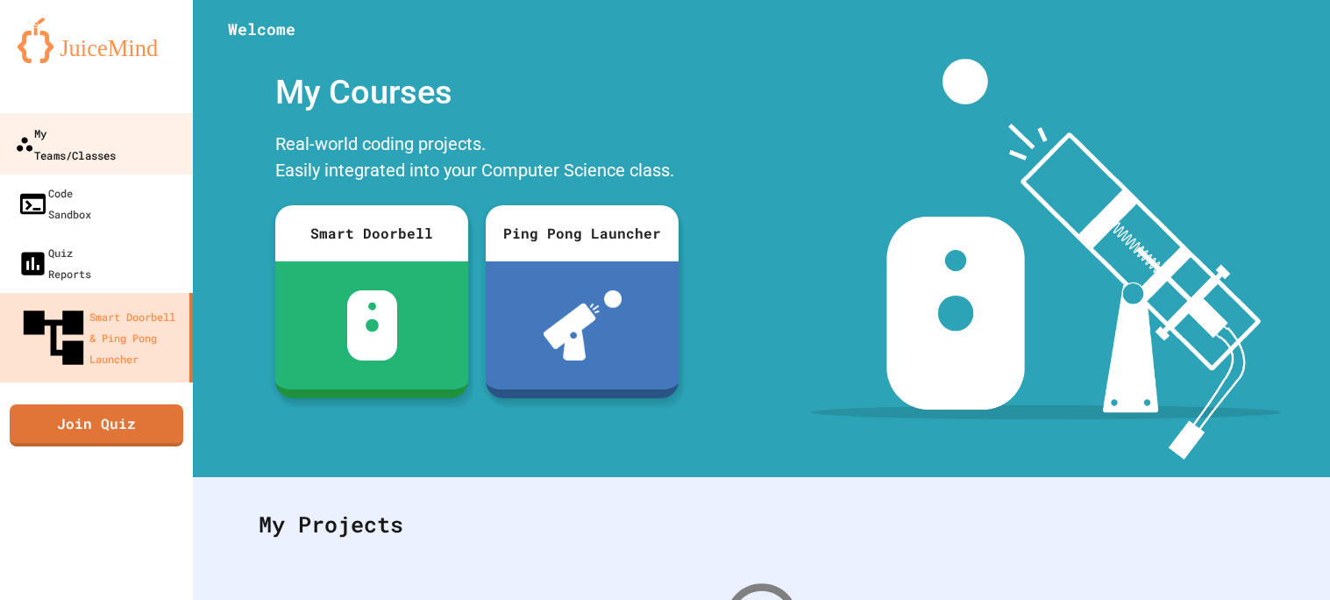
click at [57, 130] on div "My Teams/Classes" at bounding box center [65, 143] width 101 height 43
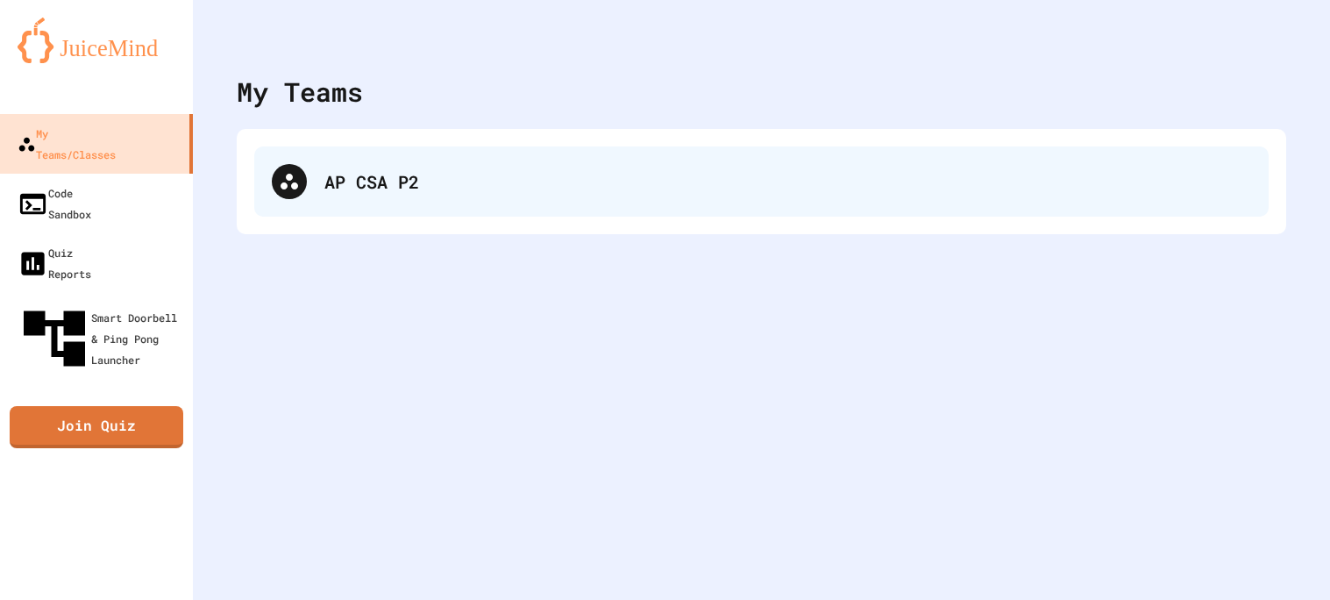
click at [410, 183] on div "AP CSA P2" at bounding box center [787, 181] width 926 height 26
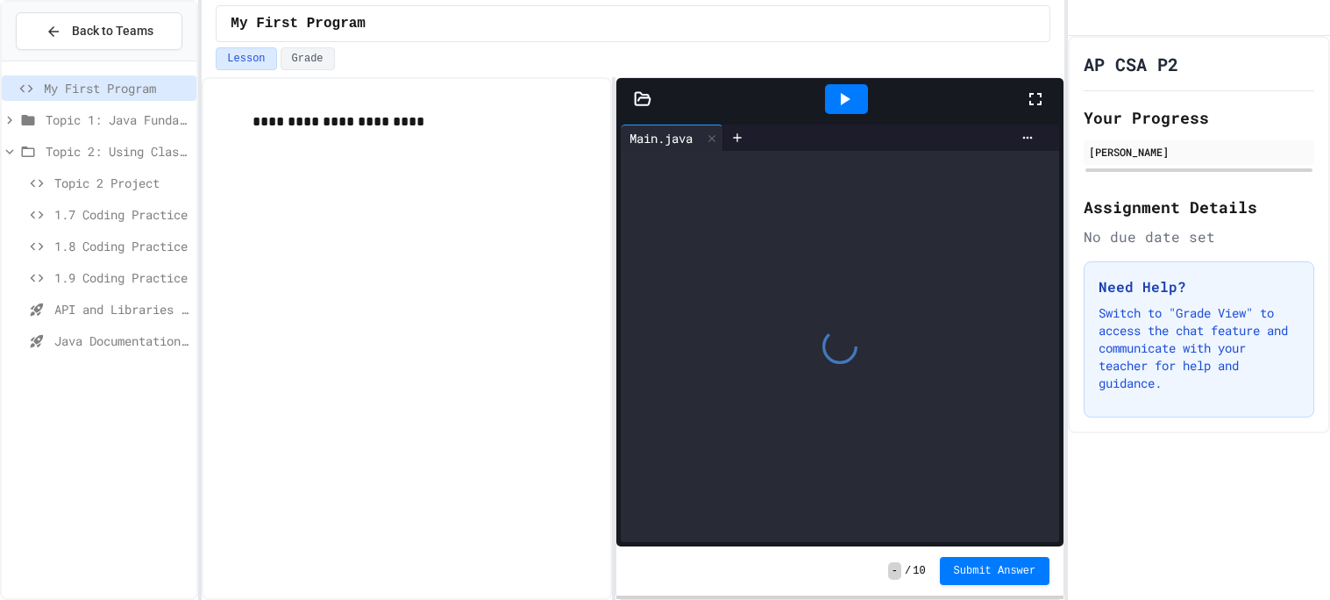
click at [103, 339] on span "Java Documentation with Comments - Topic 1.8" at bounding box center [121, 340] width 135 height 18
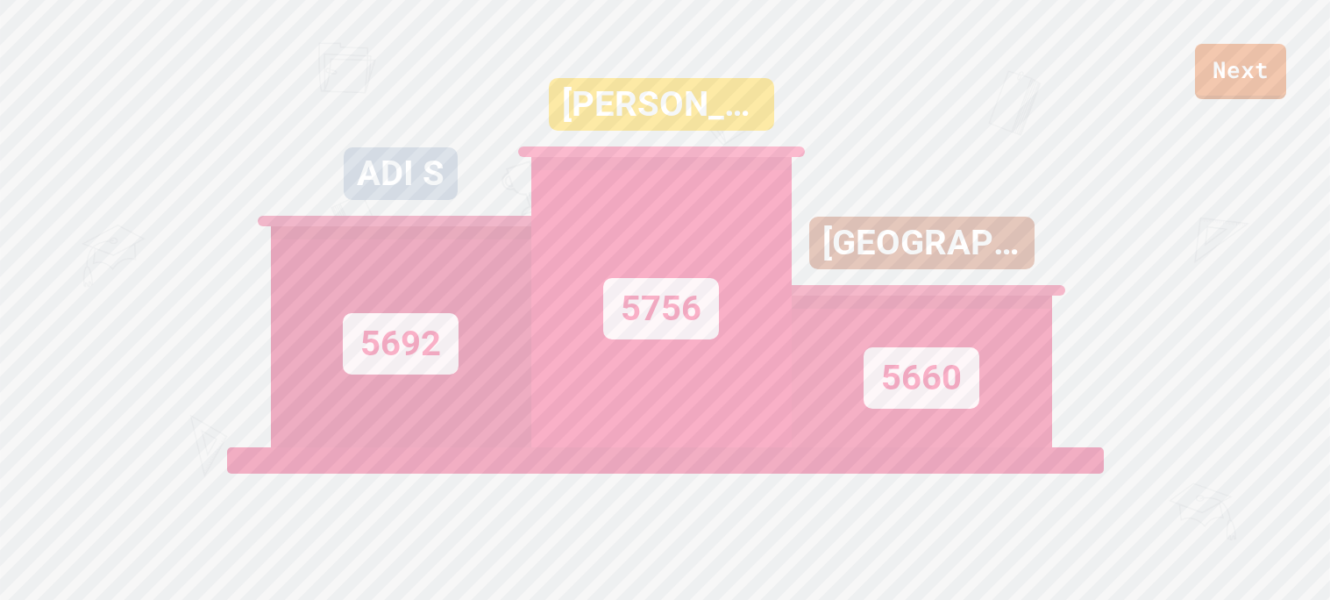
scroll to position [723, 0]
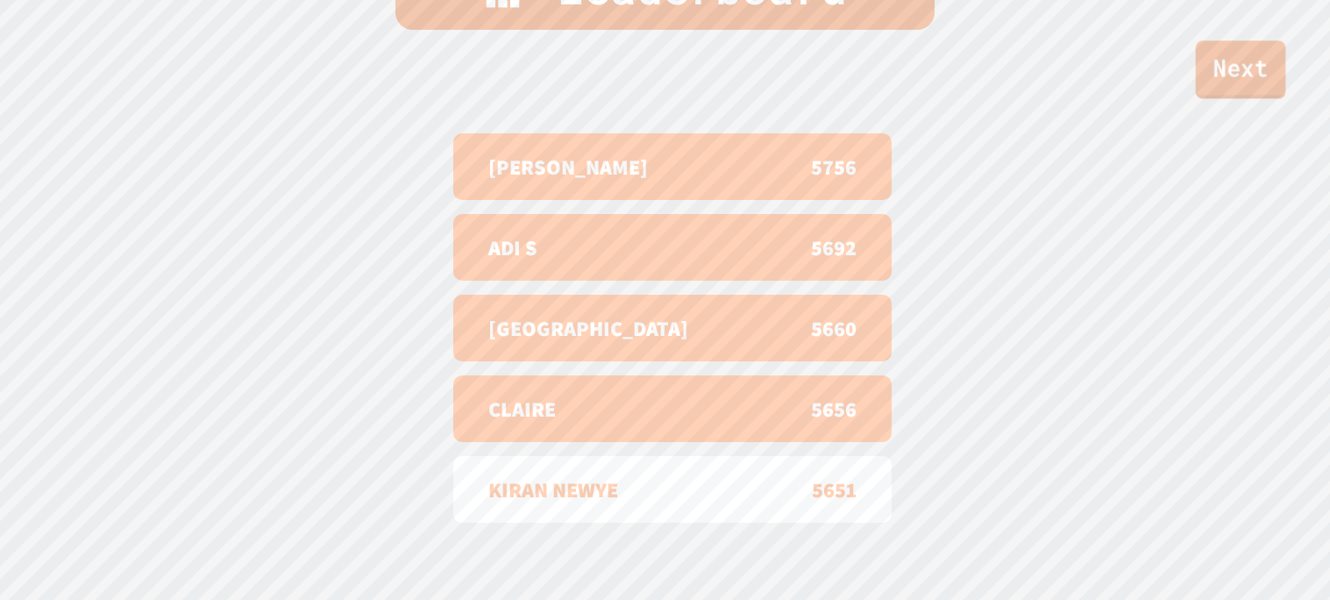
click at [1248, 84] on link "Next" at bounding box center [1241, 69] width 90 height 58
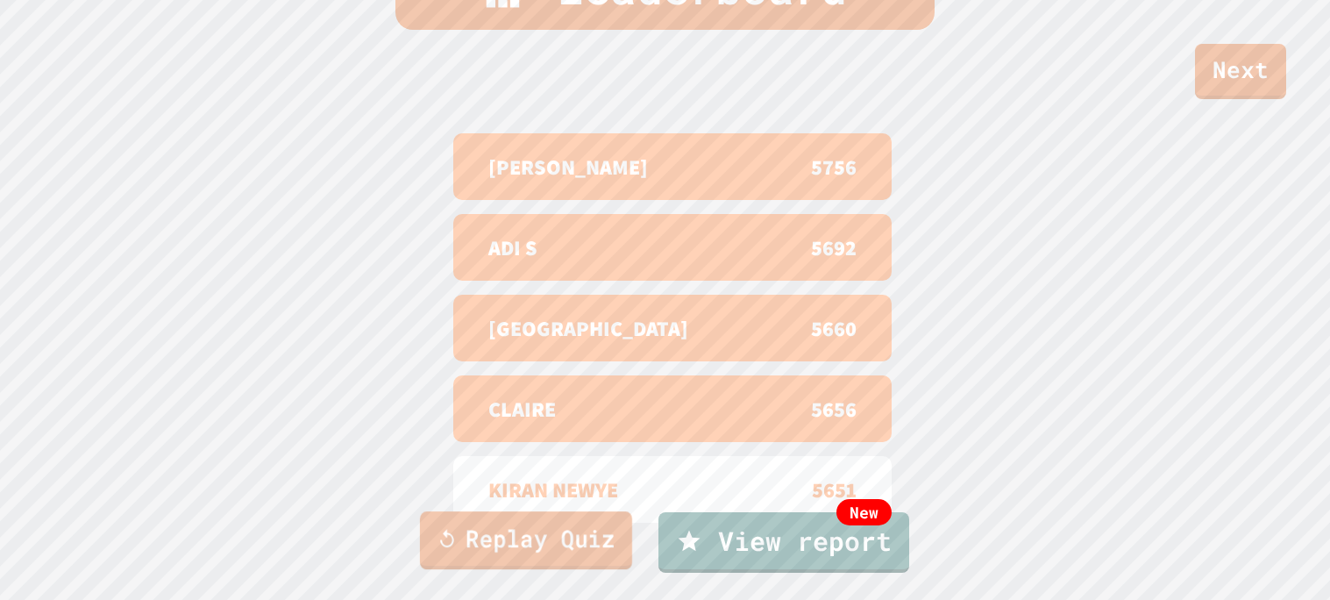
click at [600, 549] on link "Replay Quiz" at bounding box center [525, 540] width 212 height 58
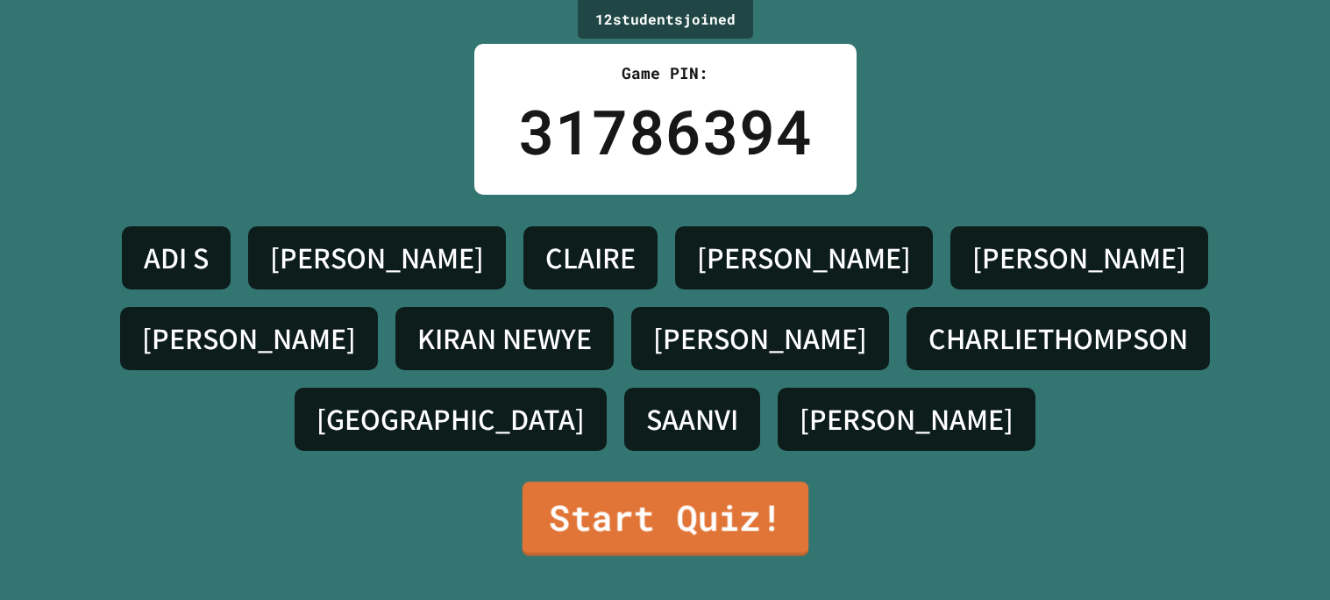
scroll to position [0, 0]
click at [650, 524] on link "Start Quiz!" at bounding box center [665, 517] width 276 height 77
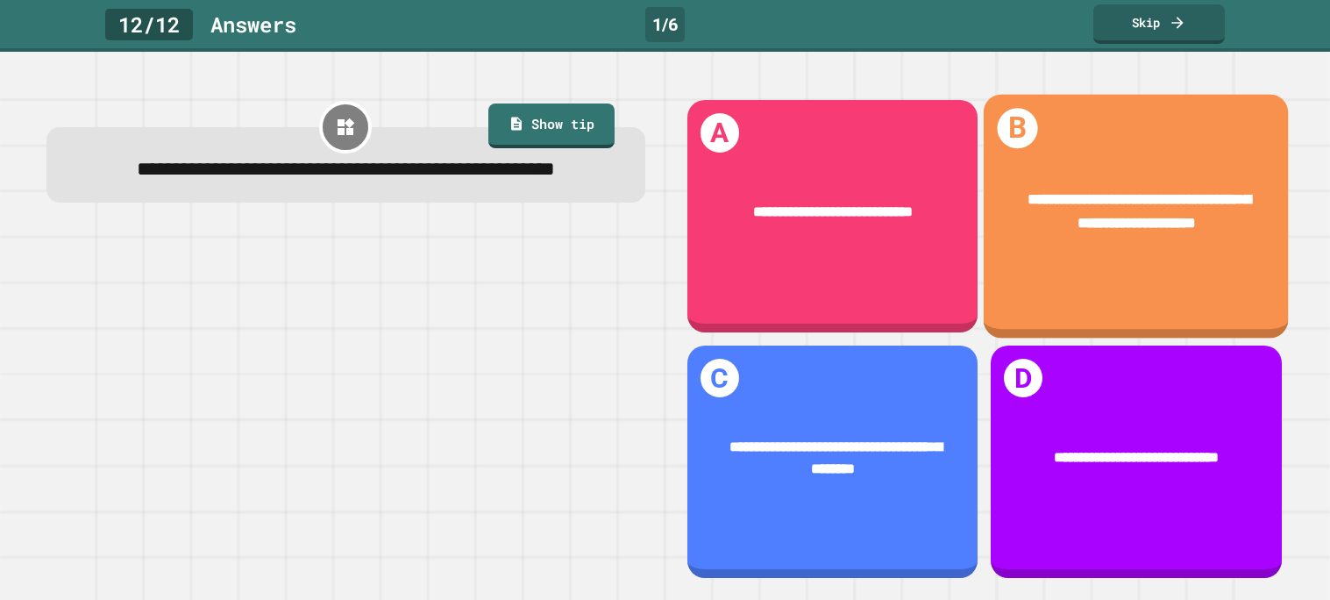
click at [1107, 226] on span "**********" at bounding box center [1138, 212] width 223 height 38
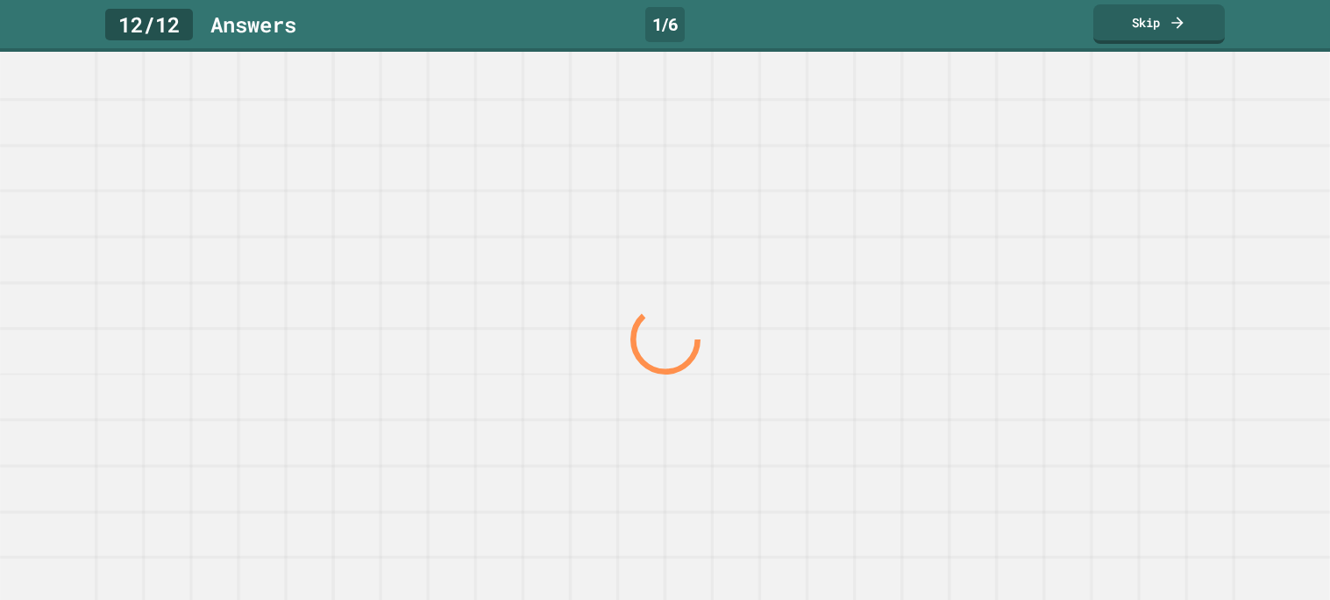
click at [1107, 226] on div at bounding box center [664, 339] width 1276 height 522
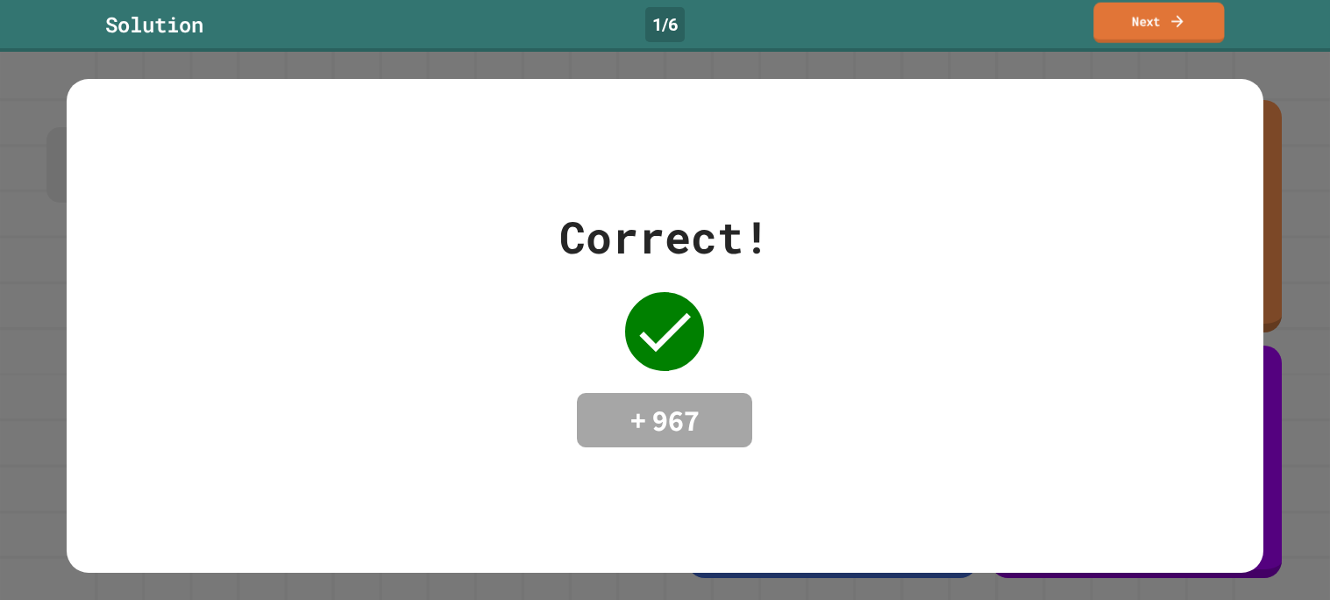
click at [1181, 10] on link "Next" at bounding box center [1158, 23] width 131 height 40
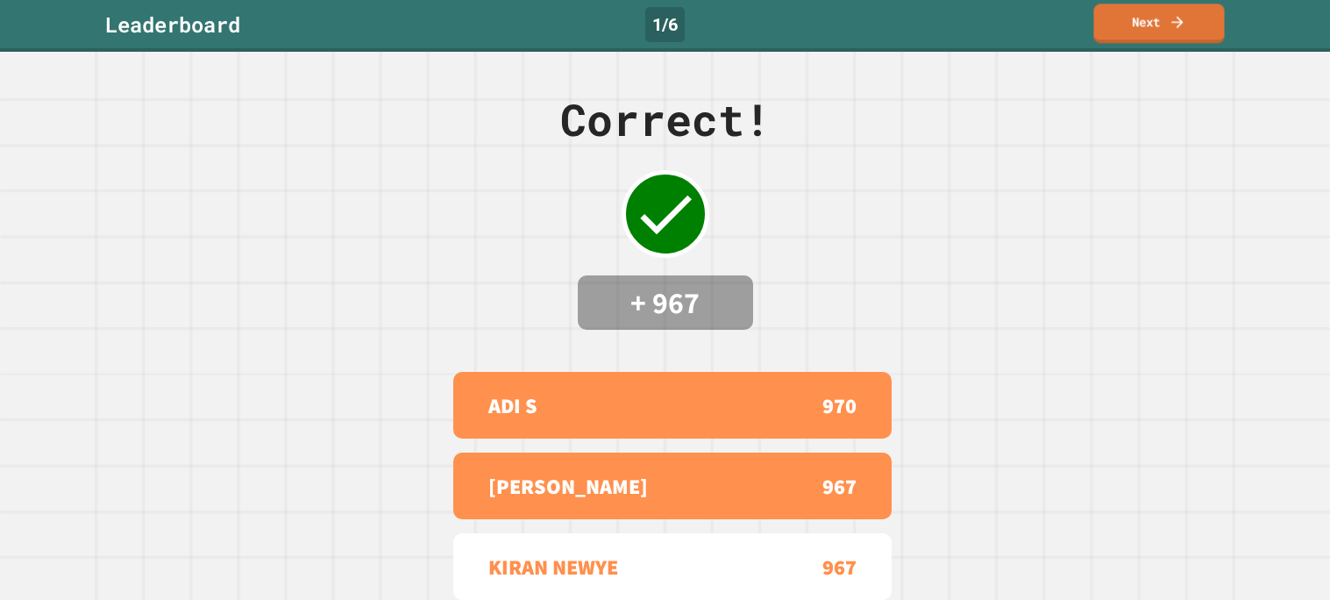
click at [1181, 10] on link "Next" at bounding box center [1158, 23] width 131 height 39
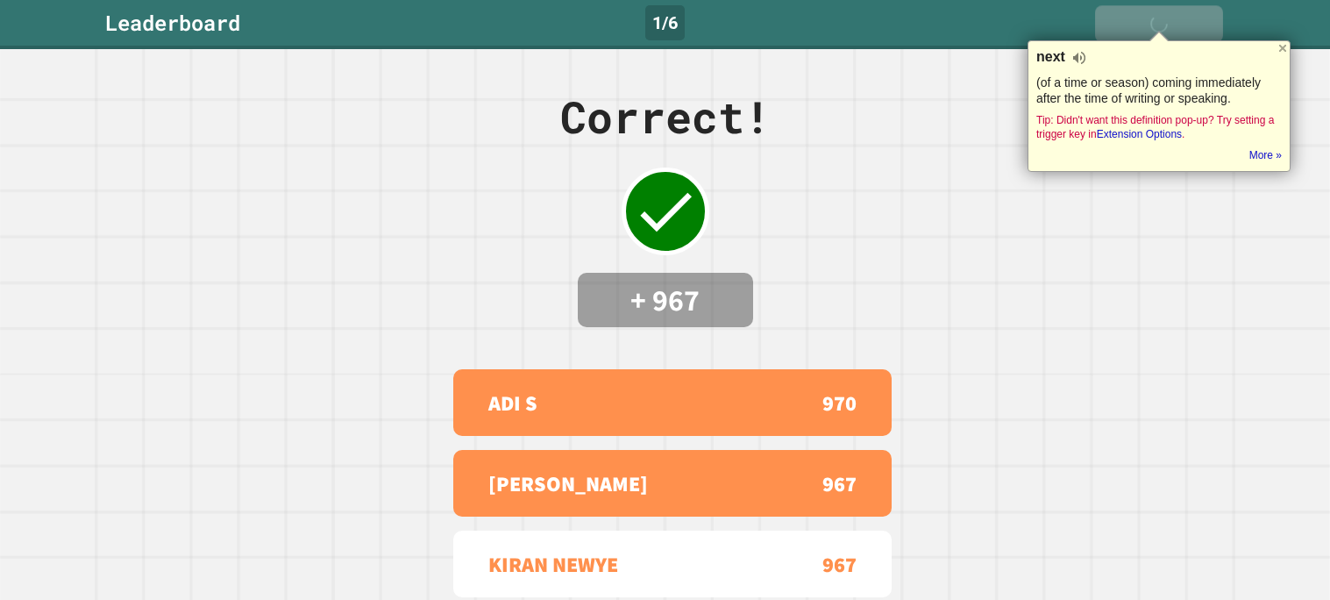
click at [1181, 10] on link "Next" at bounding box center [1159, 23] width 128 height 37
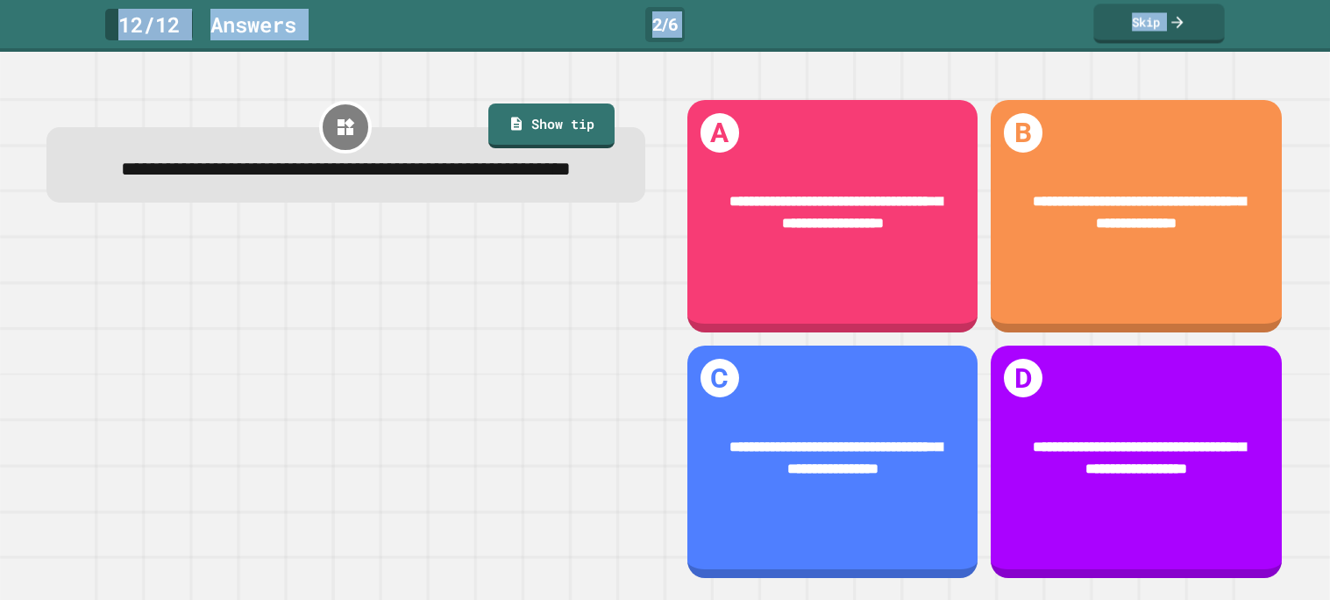
click at [360, 283] on div at bounding box center [345, 404] width 599 height 351
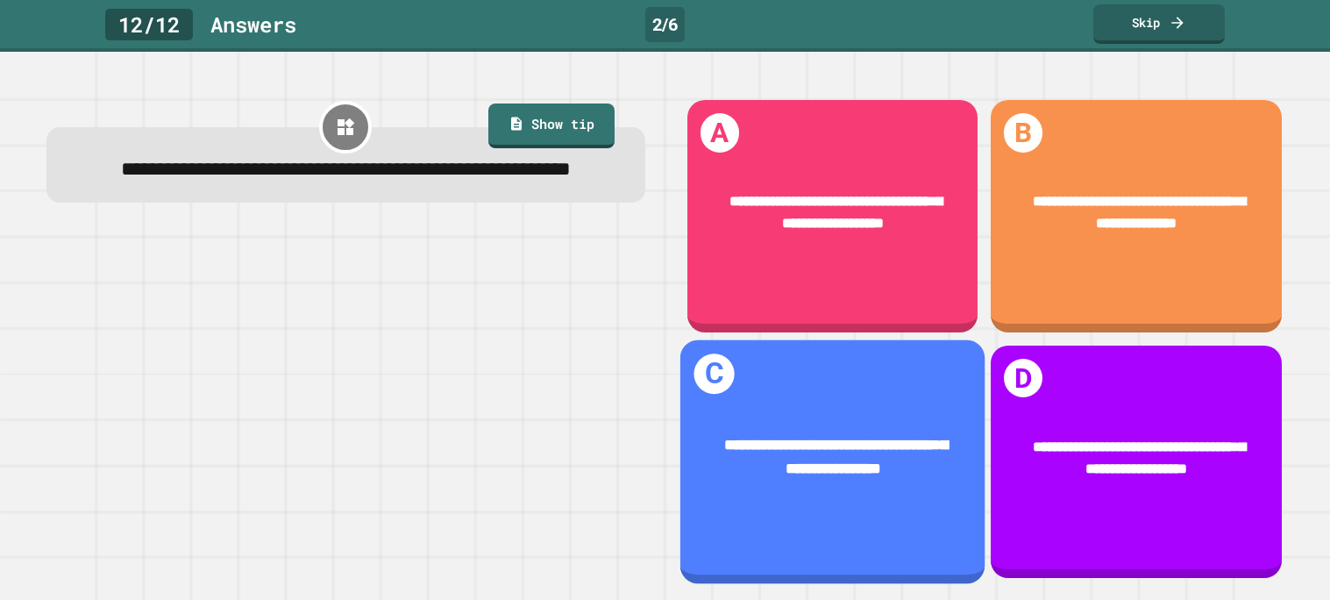
click at [851, 394] on div "**********" at bounding box center [831, 462] width 305 height 244
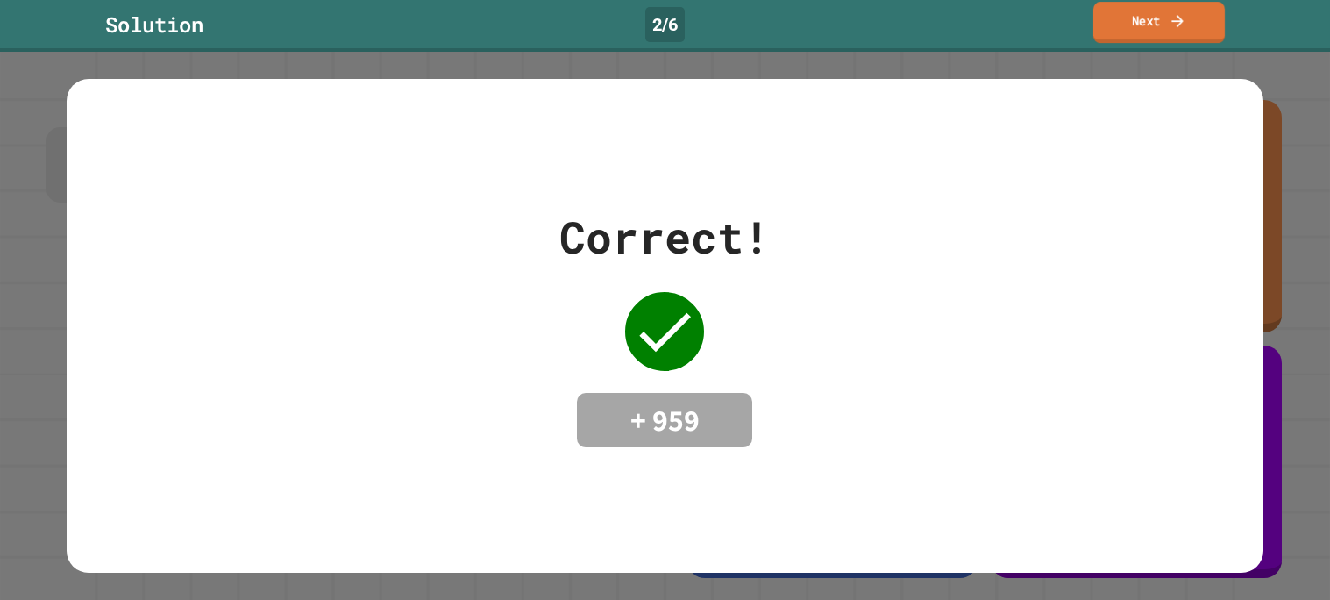
click at [1111, 25] on link "Next" at bounding box center [1158, 22] width 131 height 41
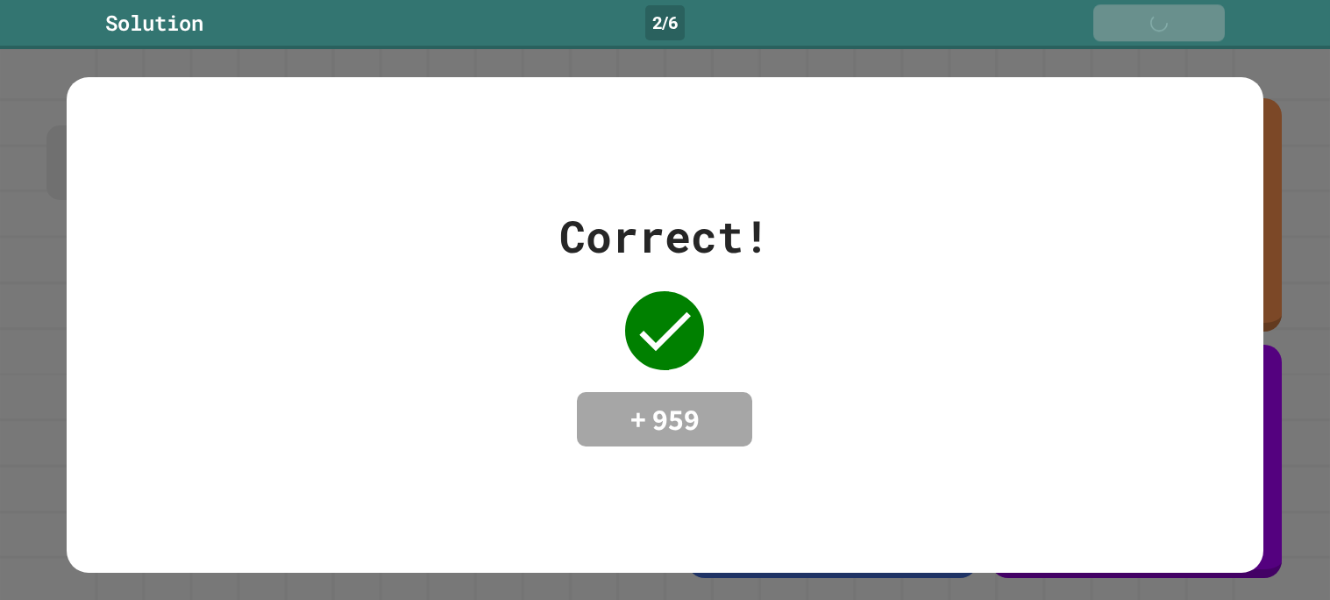
click at [1111, 25] on link "Next" at bounding box center [1158, 22] width 131 height 37
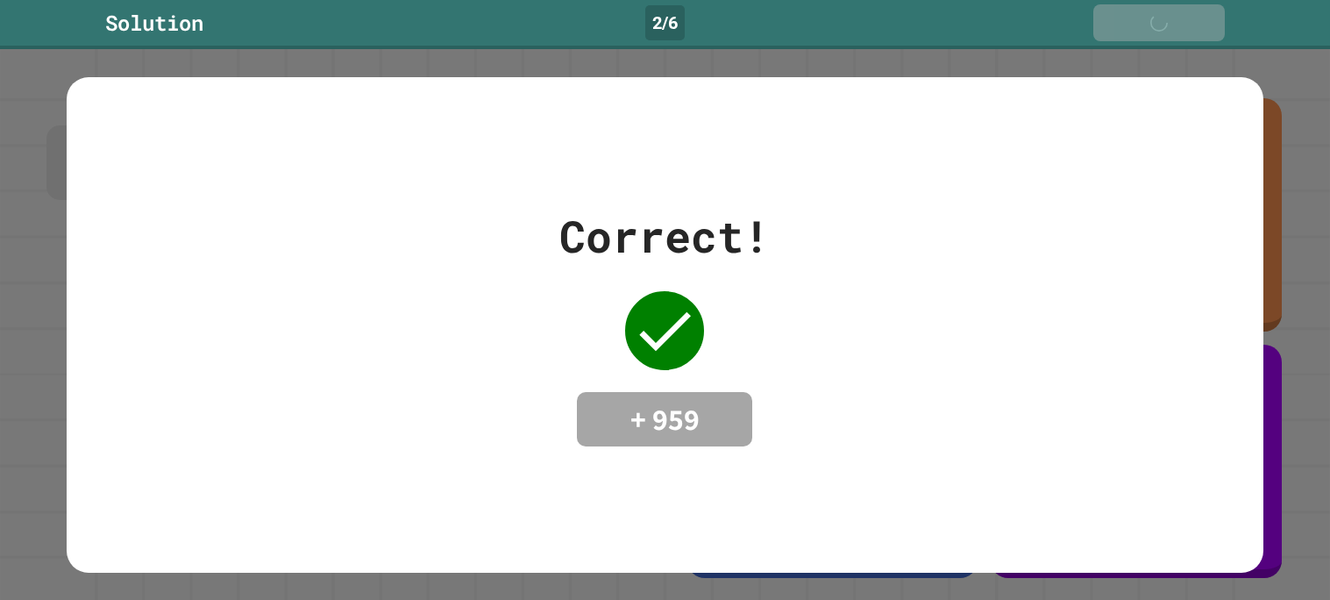
click at [1111, 25] on link "Next" at bounding box center [1158, 22] width 131 height 37
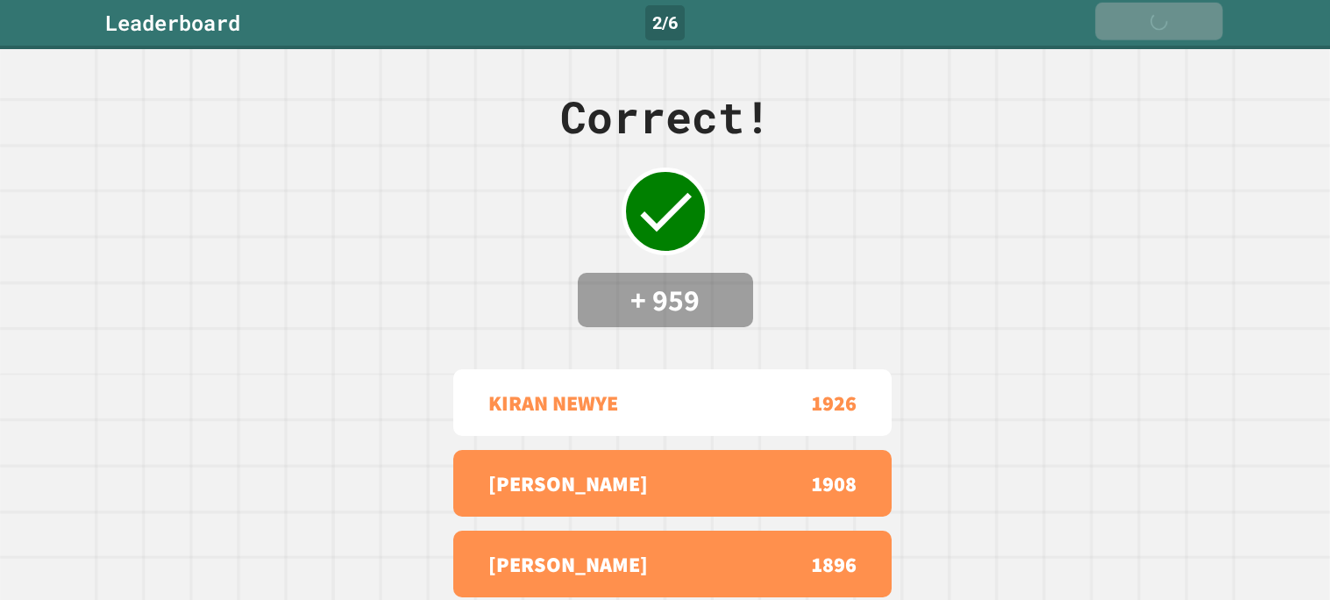
click at [1111, 25] on link "Next" at bounding box center [1158, 22] width 127 height 38
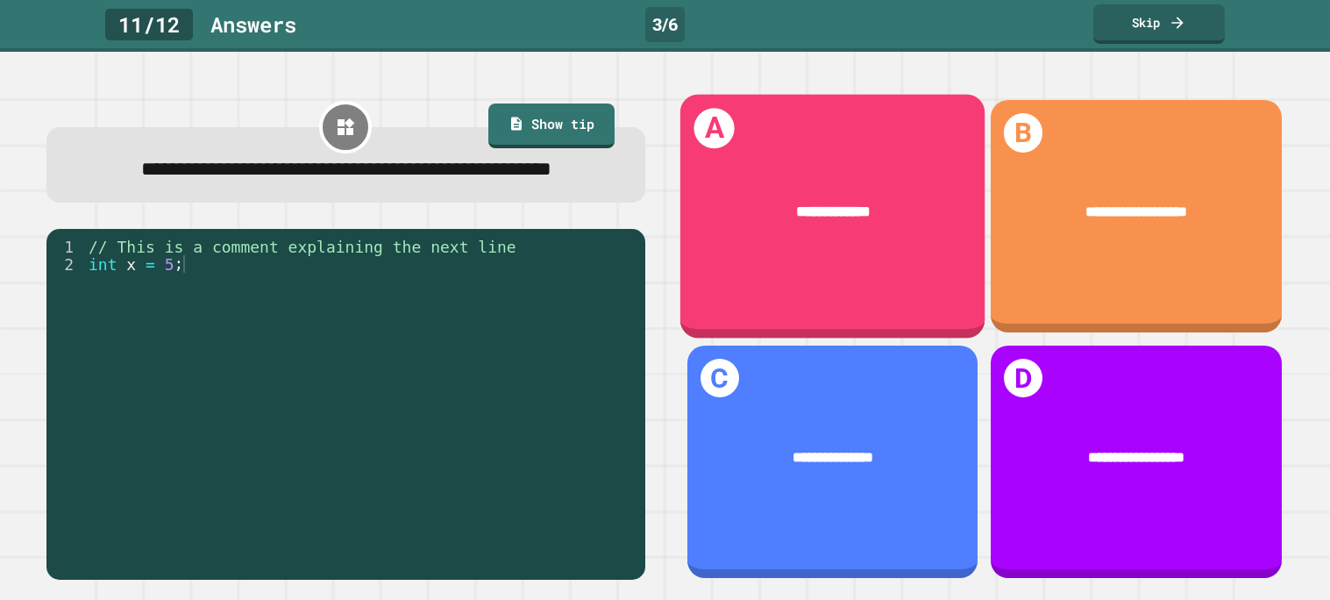
click at [924, 229] on div "**********" at bounding box center [831, 212] width 305 height 84
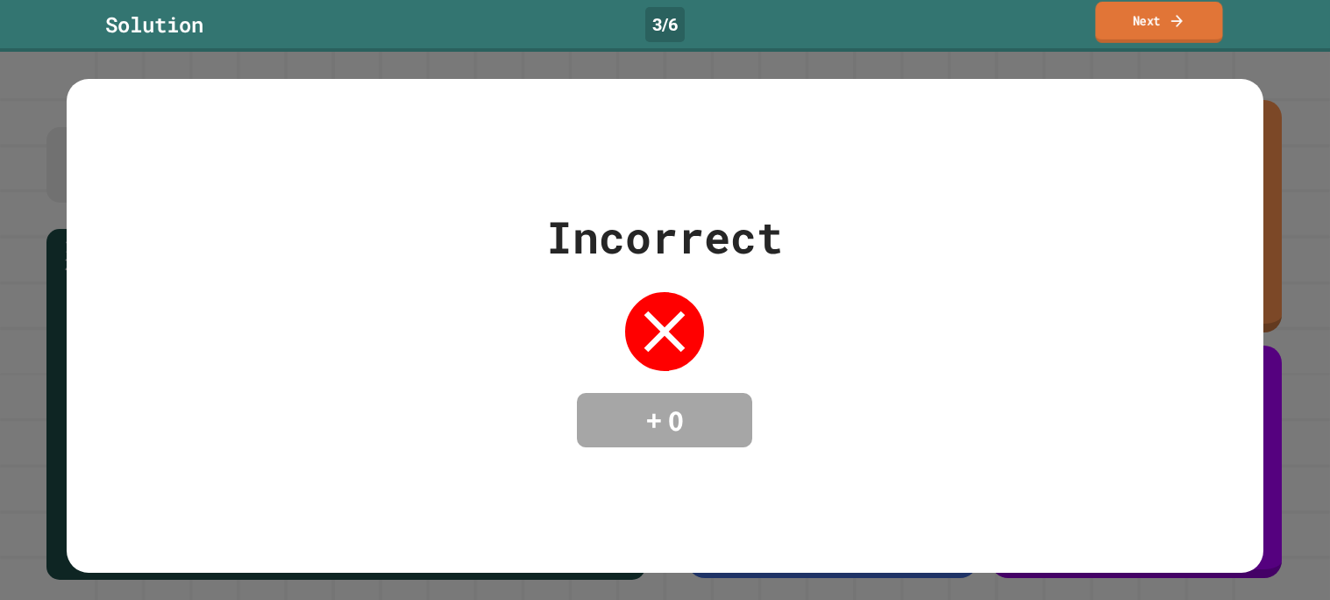
click at [1126, 4] on link "Next" at bounding box center [1158, 22] width 127 height 41
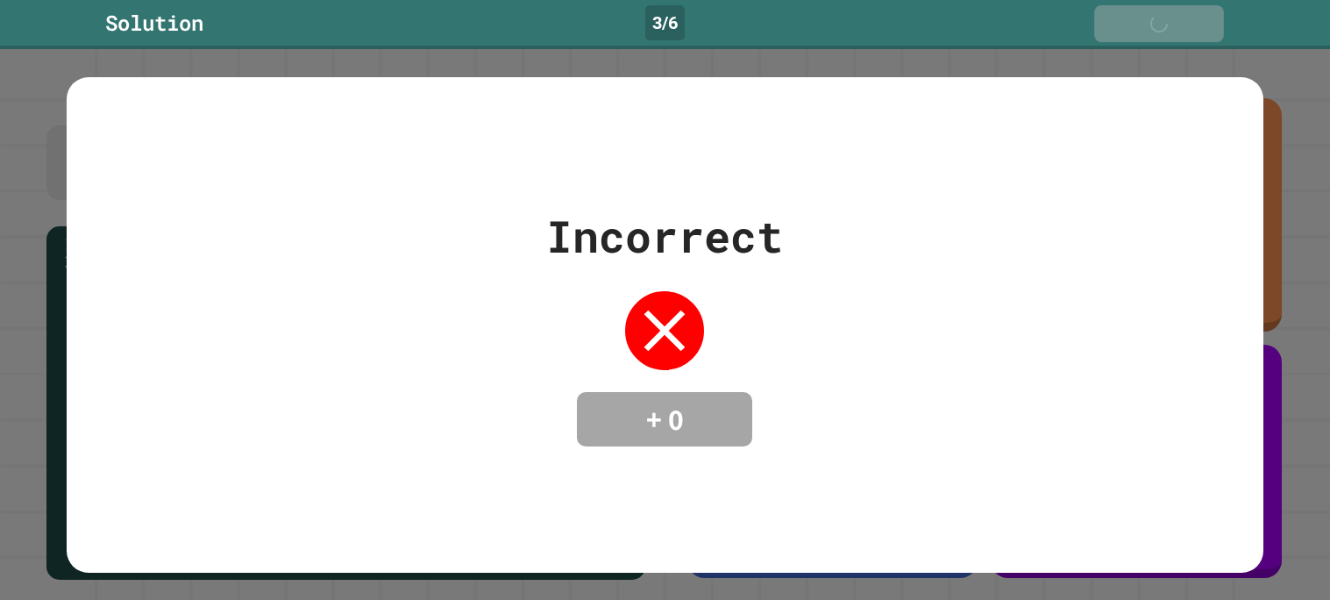
click at [1126, 5] on link "Next" at bounding box center [1159, 23] width 130 height 37
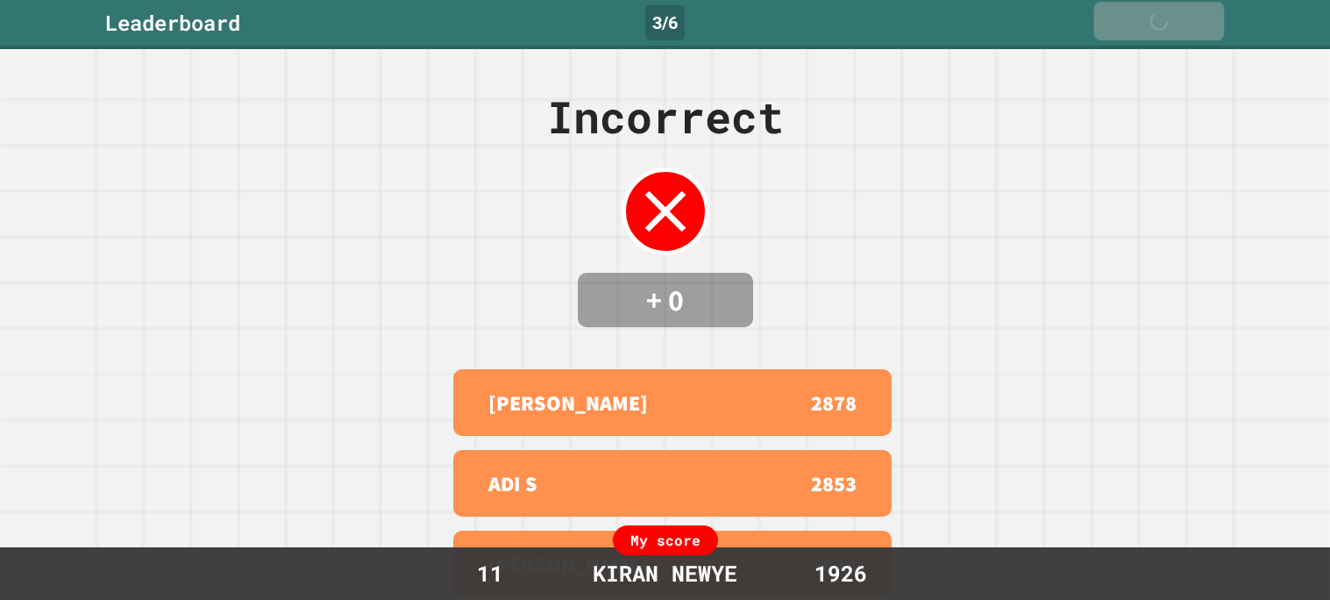
click at [1126, 4] on link "Next" at bounding box center [1159, 21] width 131 height 39
click at [1126, 4] on link "Next" at bounding box center [1158, 22] width 131 height 37
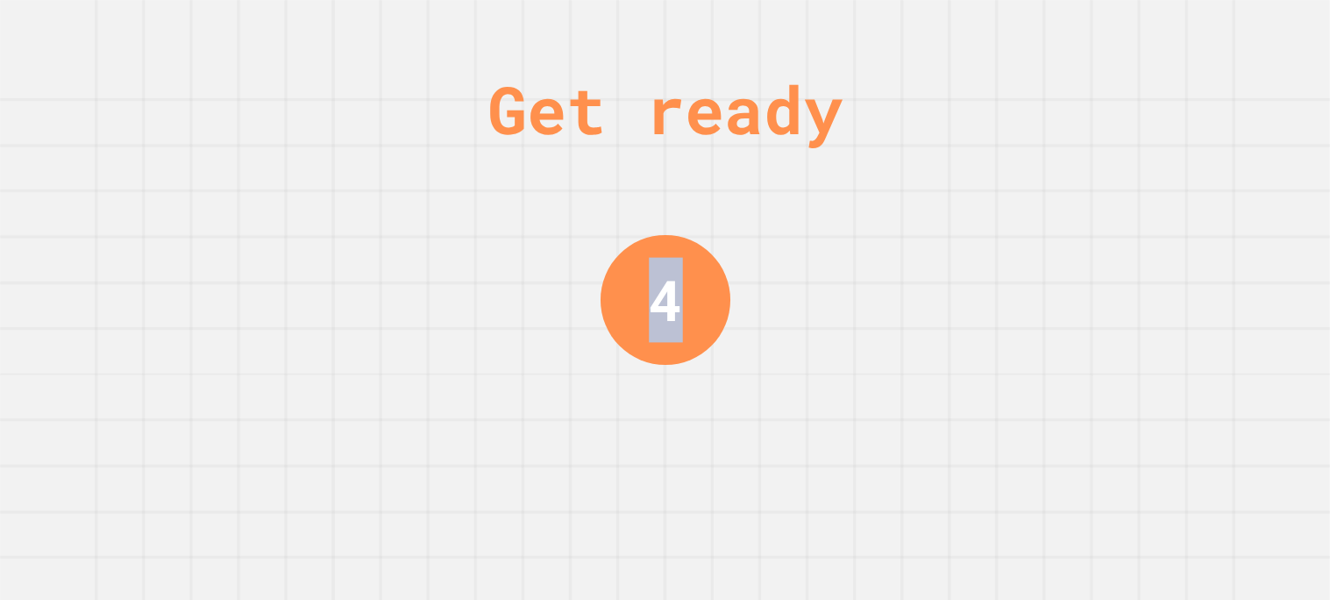
click at [1126, 4] on div "Get ready 4" at bounding box center [665, 300] width 1330 height 600
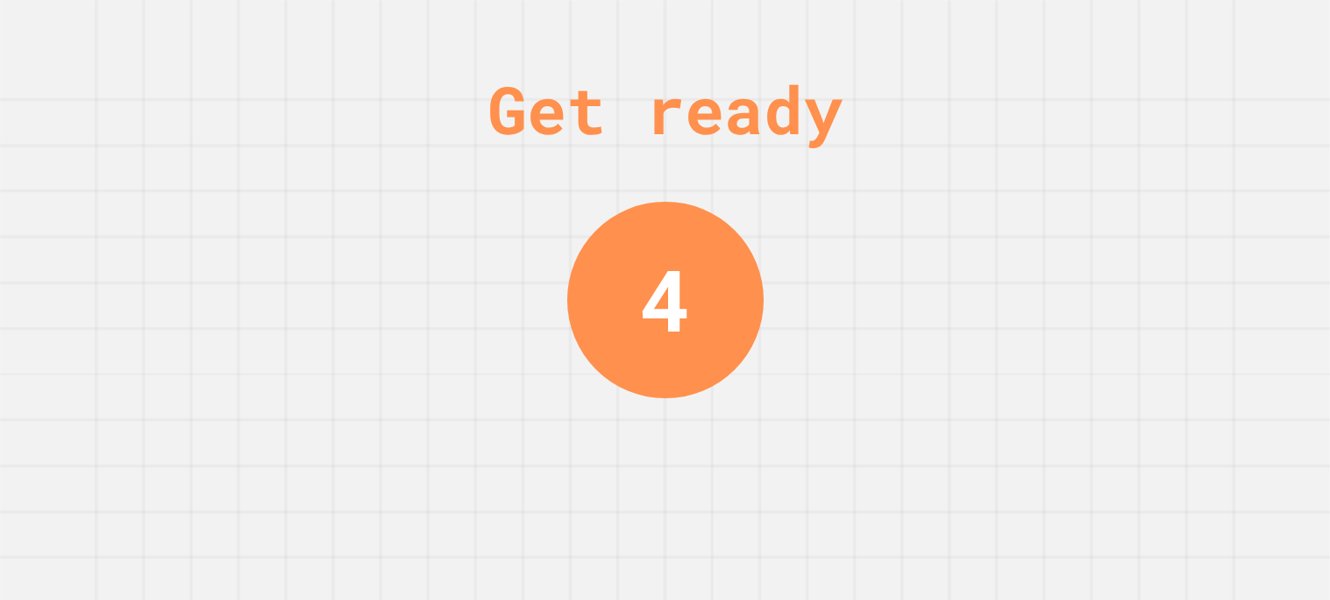
click at [1126, 4] on div "Get ready 4" at bounding box center [665, 300] width 1330 height 600
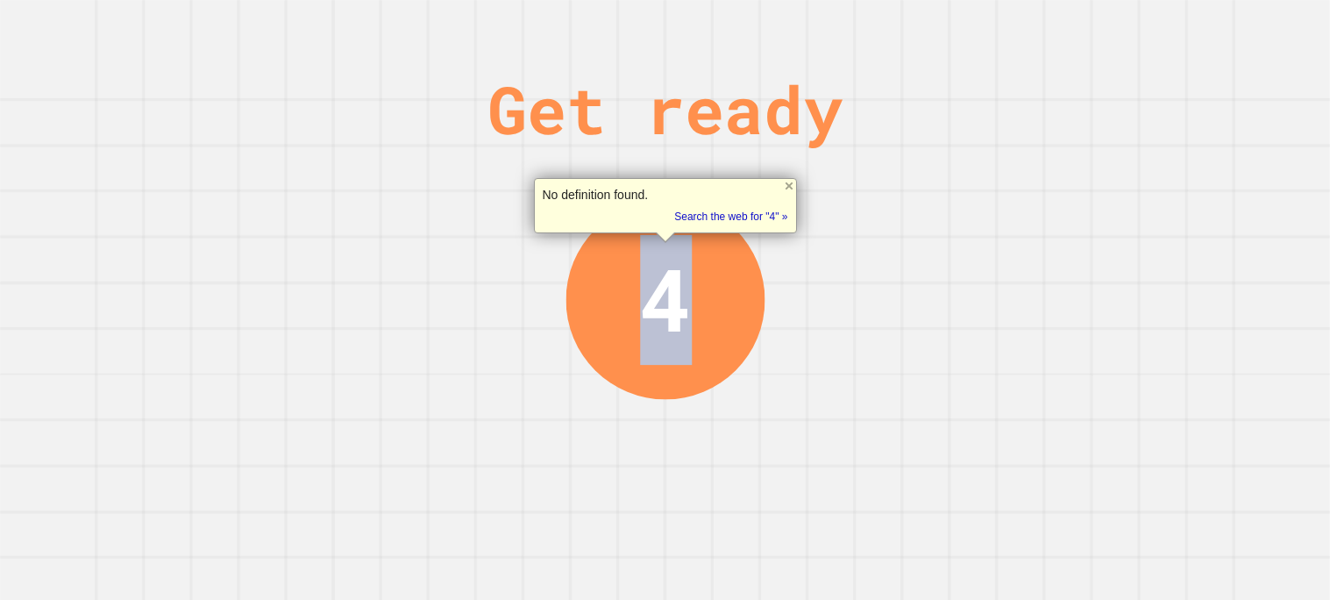
click at [1126, 4] on div "Get ready 4" at bounding box center [665, 300] width 1330 height 600
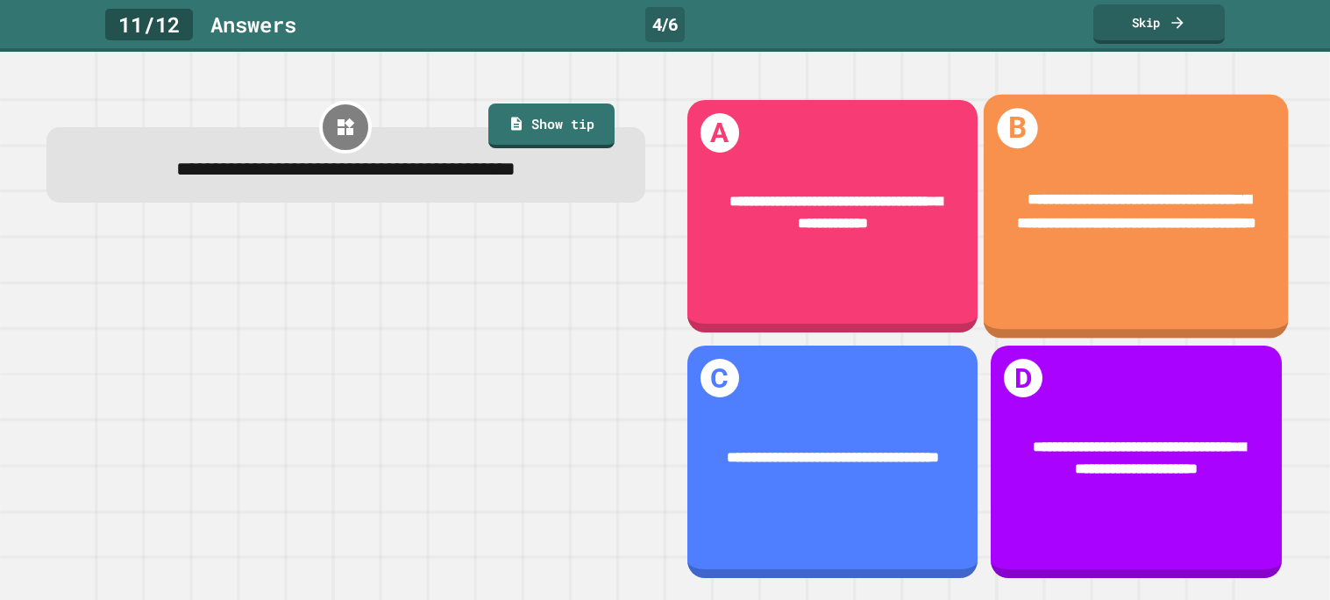
click at [1082, 260] on div "**********" at bounding box center [1135, 212] width 305 height 107
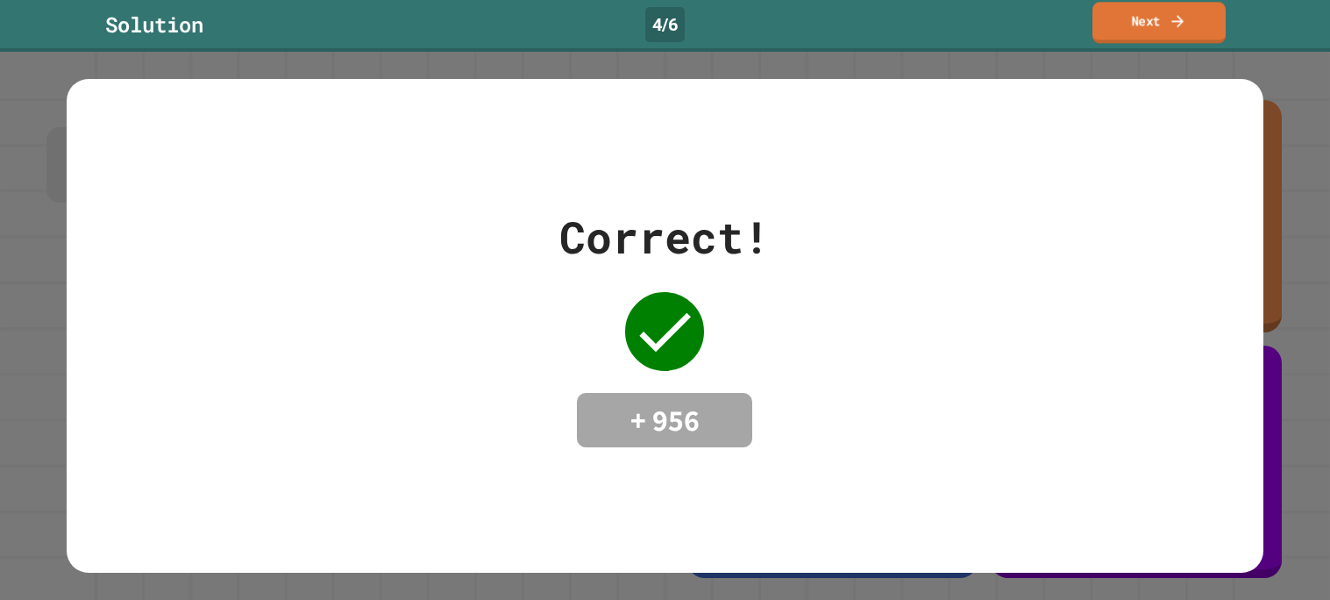
click at [1171, 16] on icon at bounding box center [1177, 20] width 18 height 18
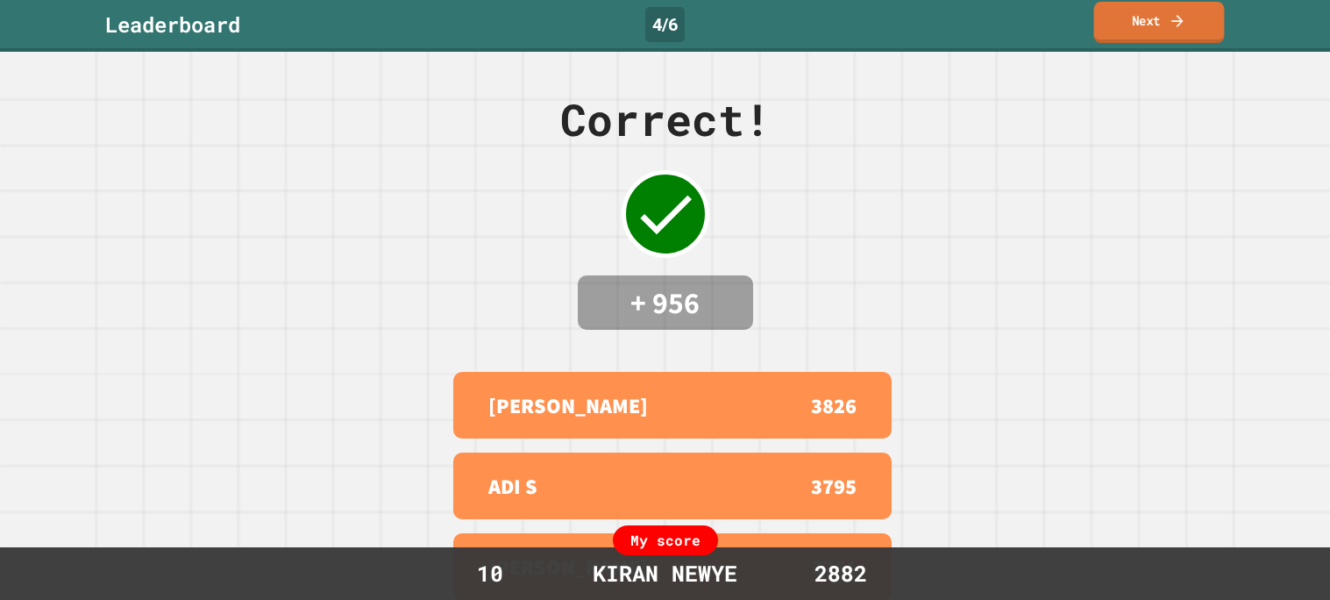
click at [1171, 16] on icon at bounding box center [1177, 20] width 18 height 18
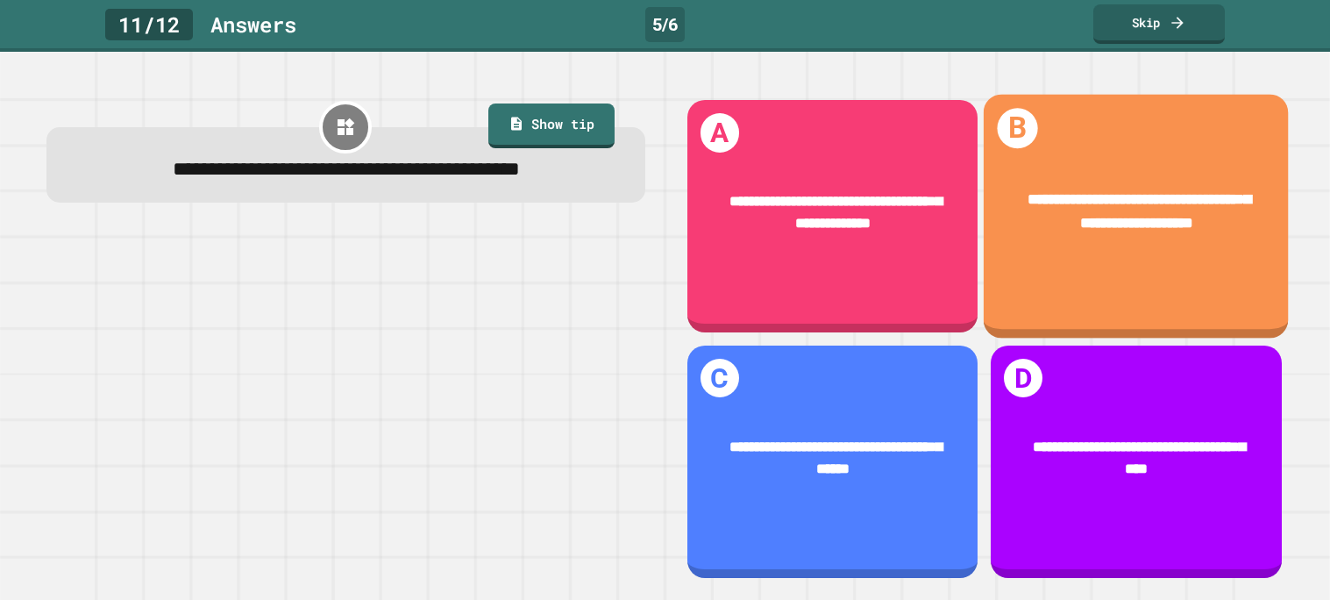
click at [1121, 231] on span "**********" at bounding box center [1138, 212] width 223 height 38
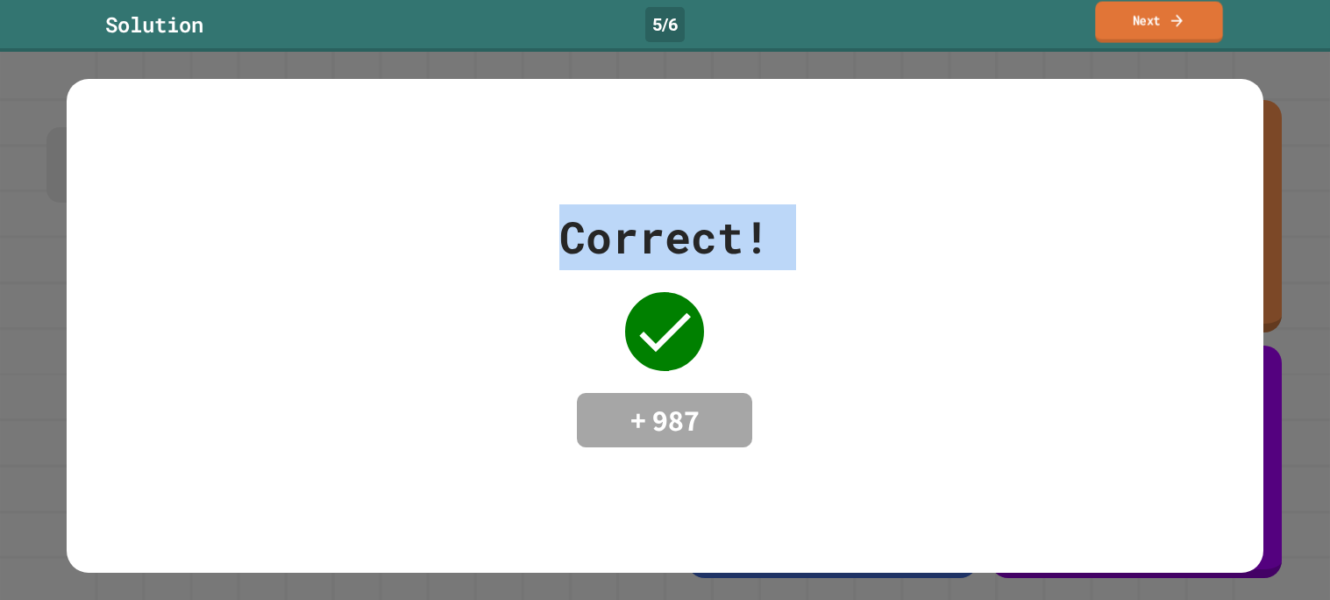
click at [1180, 34] on link "Next" at bounding box center [1158, 22] width 127 height 41
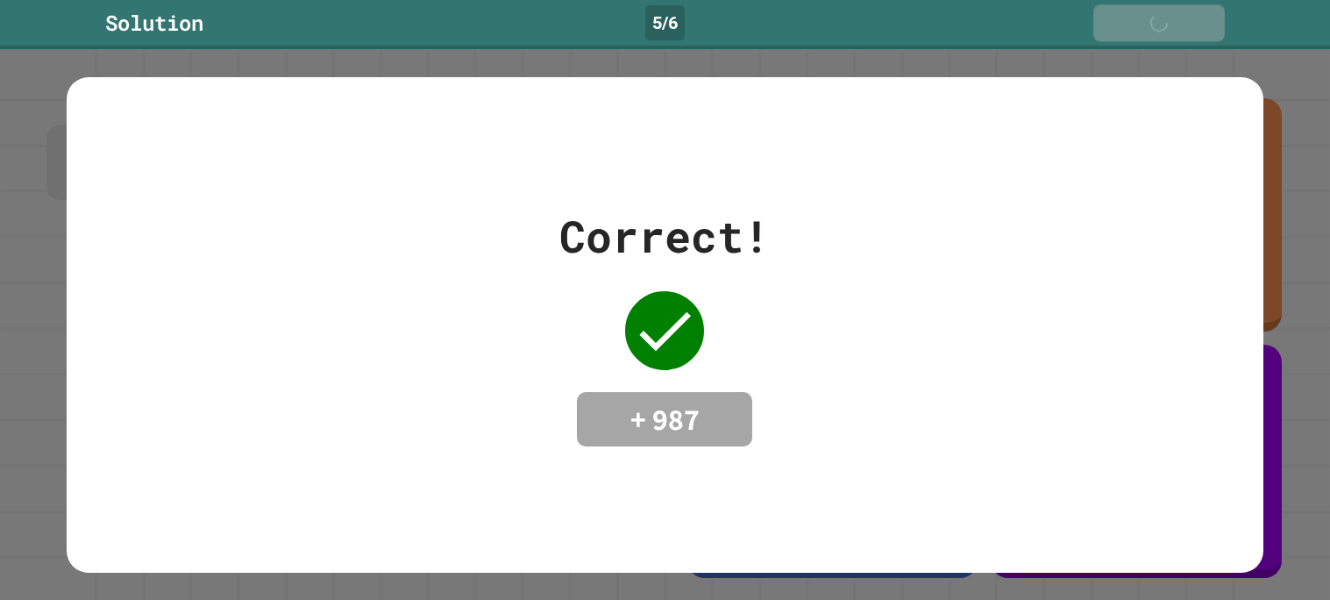
click at [1180, 34] on link "Next" at bounding box center [1158, 22] width 131 height 37
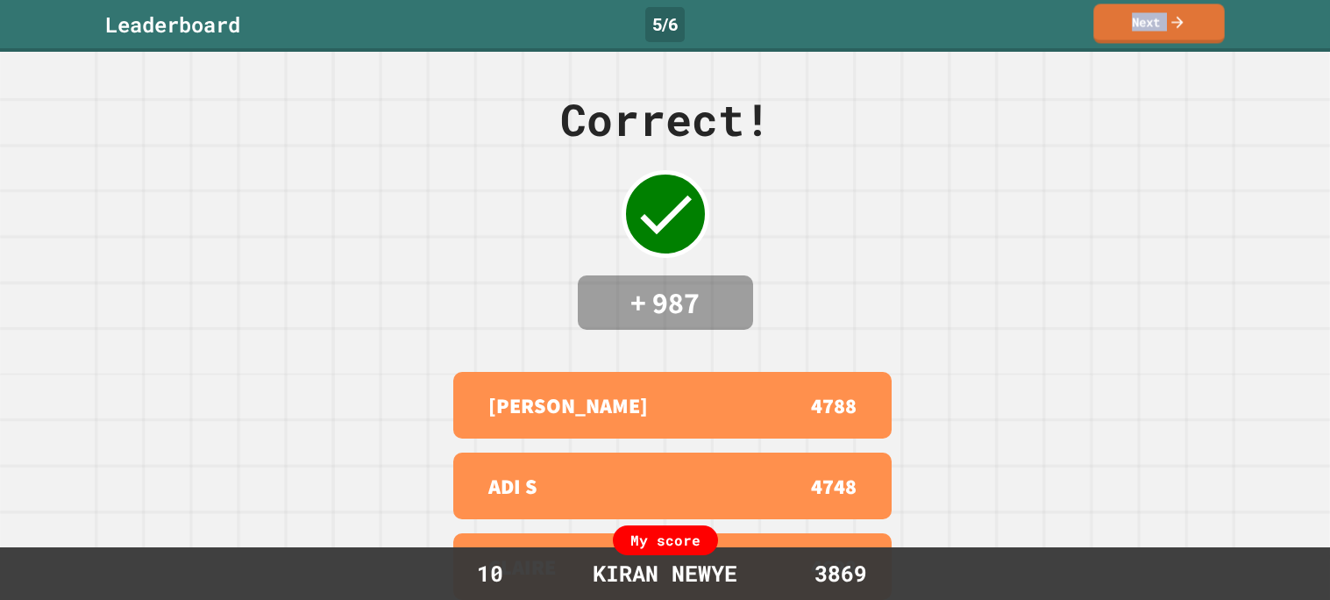
click at [1180, 34] on link "Next" at bounding box center [1158, 23] width 131 height 39
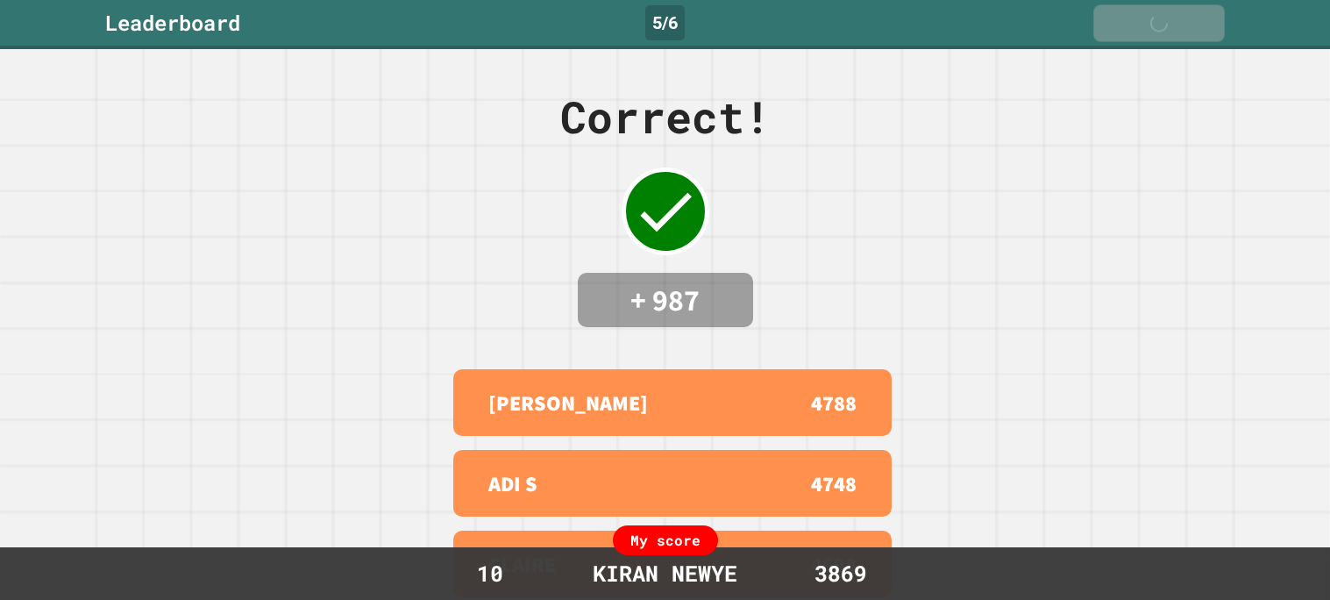
click at [1180, 34] on link "Next" at bounding box center [1158, 23] width 131 height 37
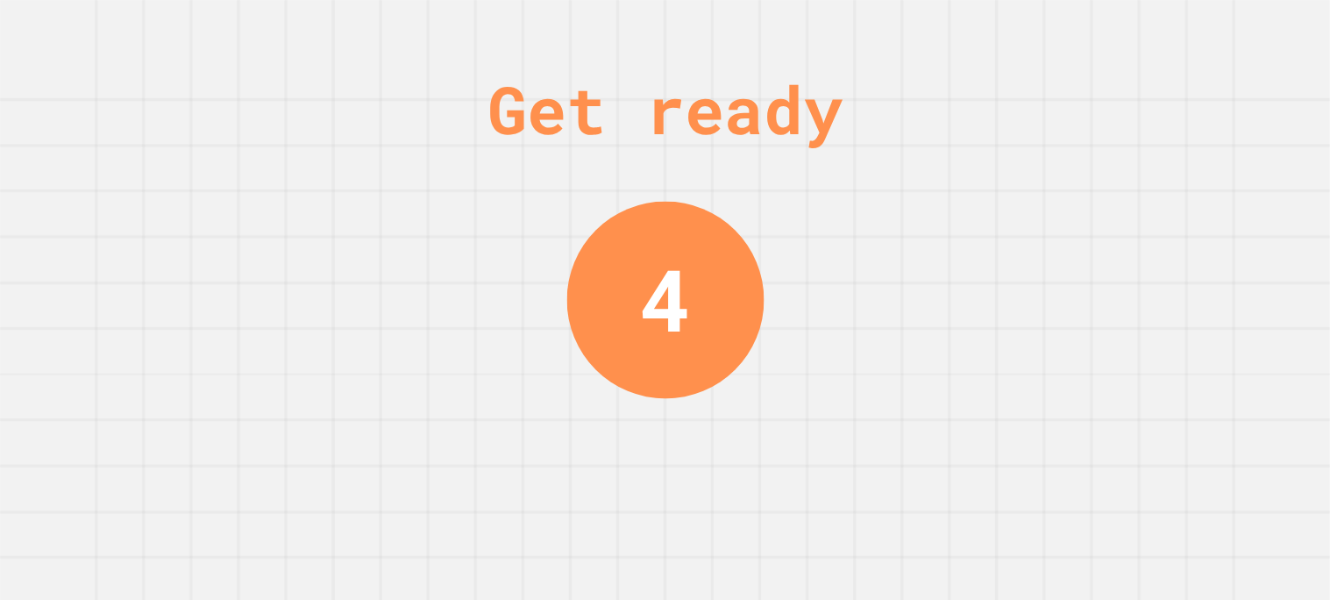
click at [1180, 34] on div "Get ready 4" at bounding box center [665, 300] width 1330 height 600
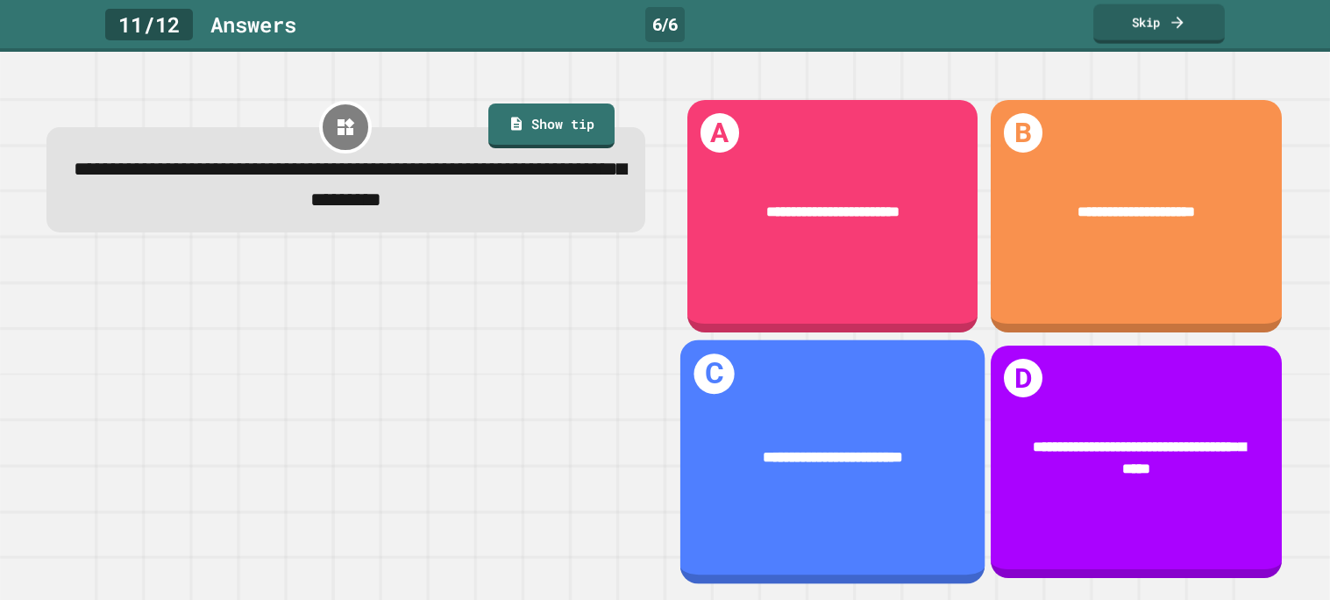
click at [771, 532] on div "**********" at bounding box center [831, 462] width 305 height 244
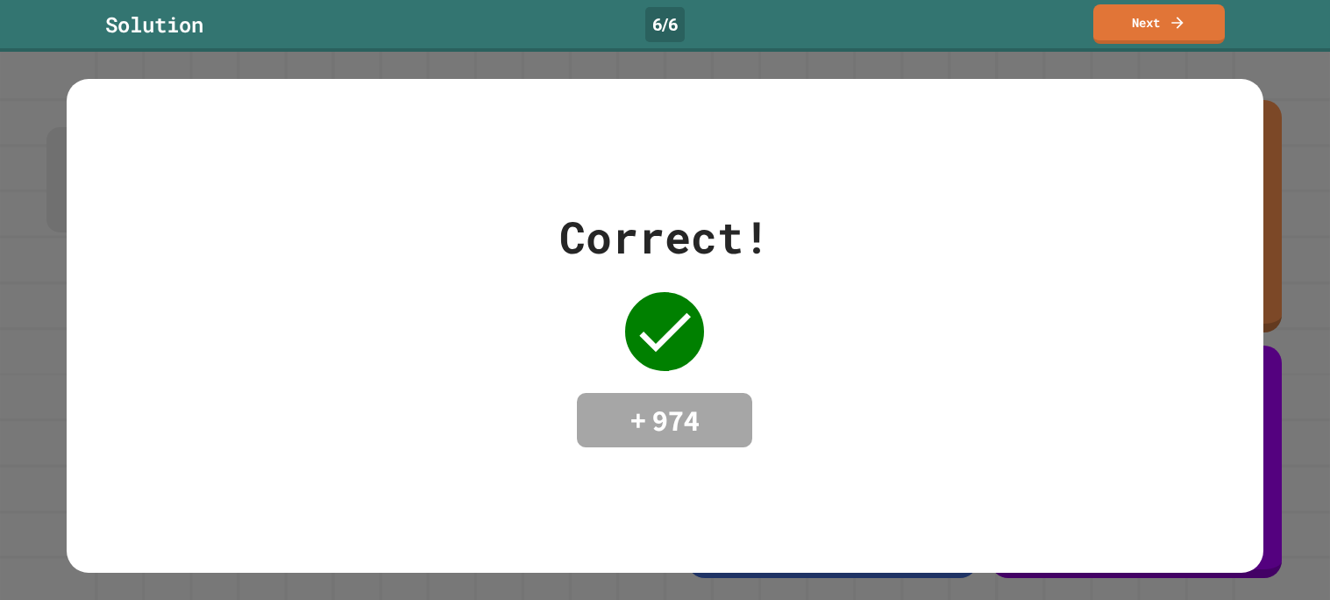
click at [1168, 43] on div "Solution 6 / 6 Next" at bounding box center [665, 26] width 1330 height 52
click at [1152, 33] on link "Next" at bounding box center [1158, 21] width 121 height 41
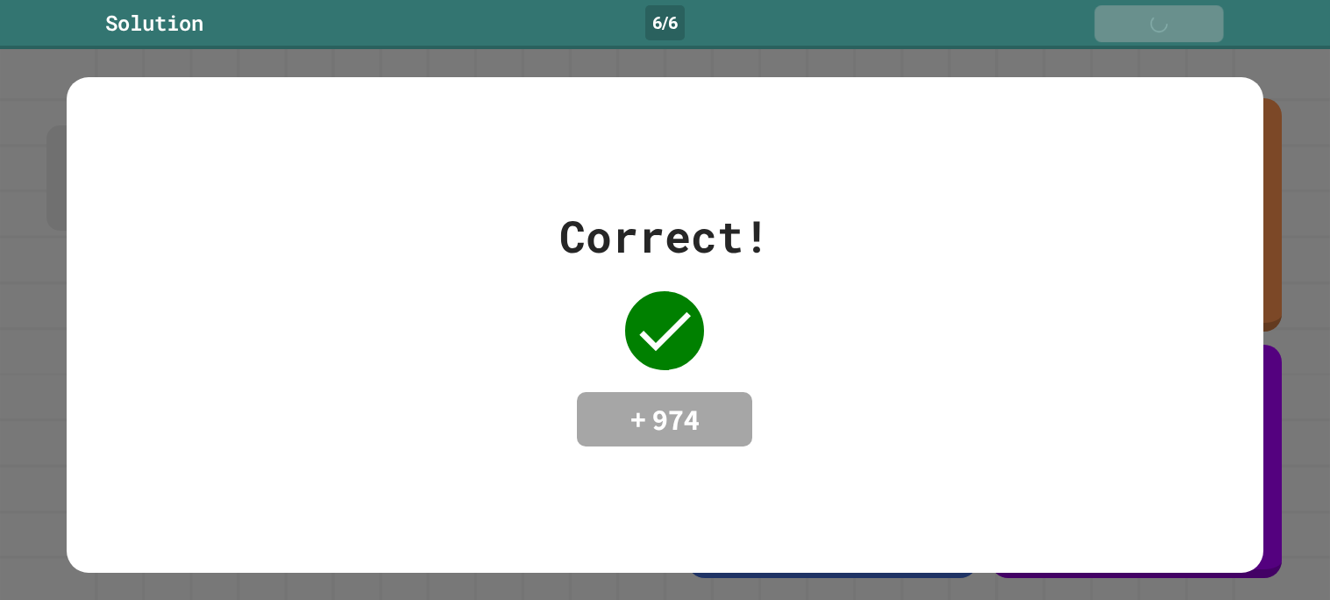
click at [1152, 33] on div "Next" at bounding box center [1159, 23] width 60 height 19
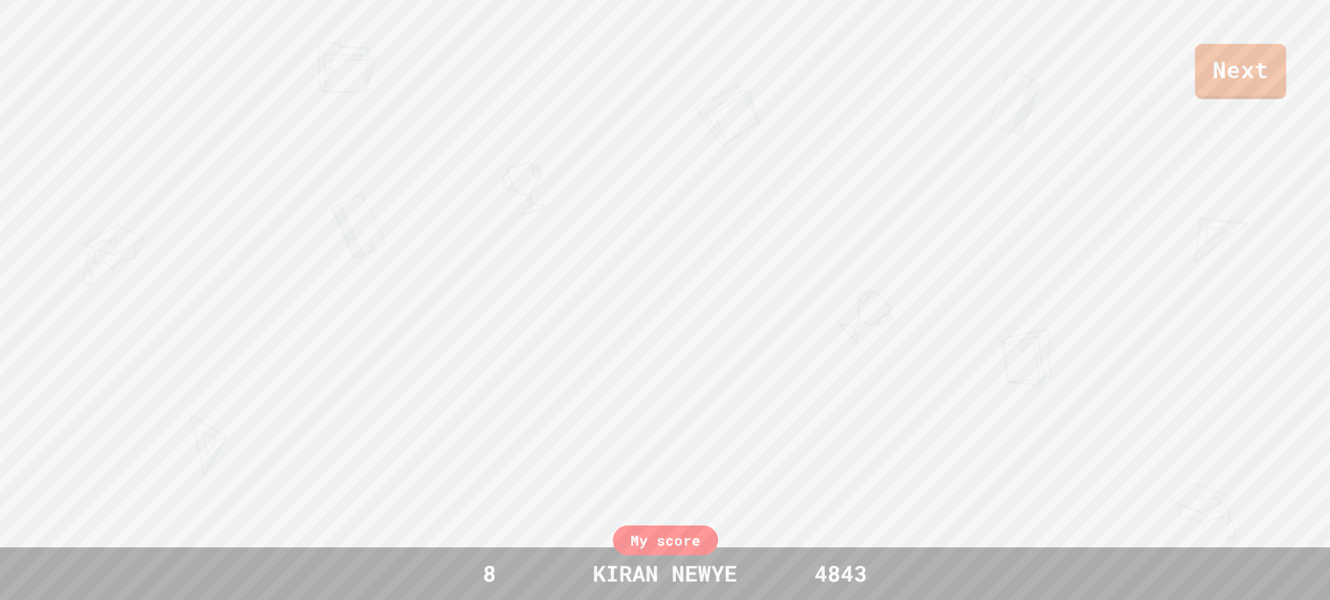
click at [1152, 33] on div "Next" at bounding box center [665, 49] width 1330 height 99
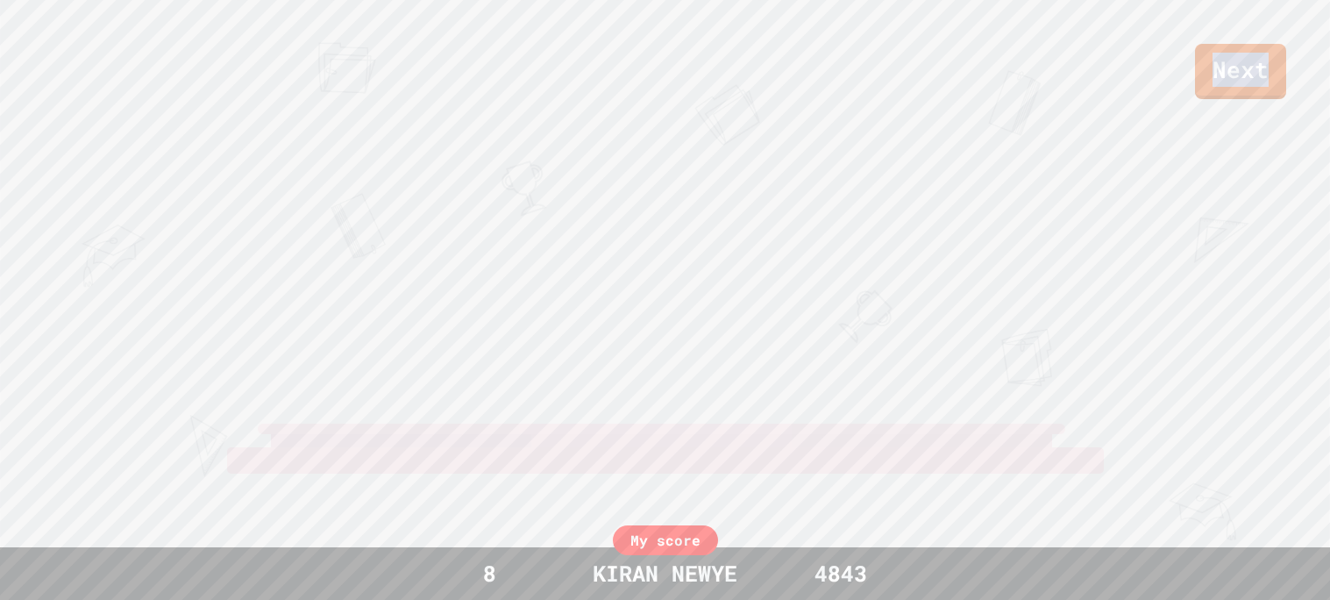
click at [1152, 33] on div "Next" at bounding box center [665, 49] width 1330 height 99
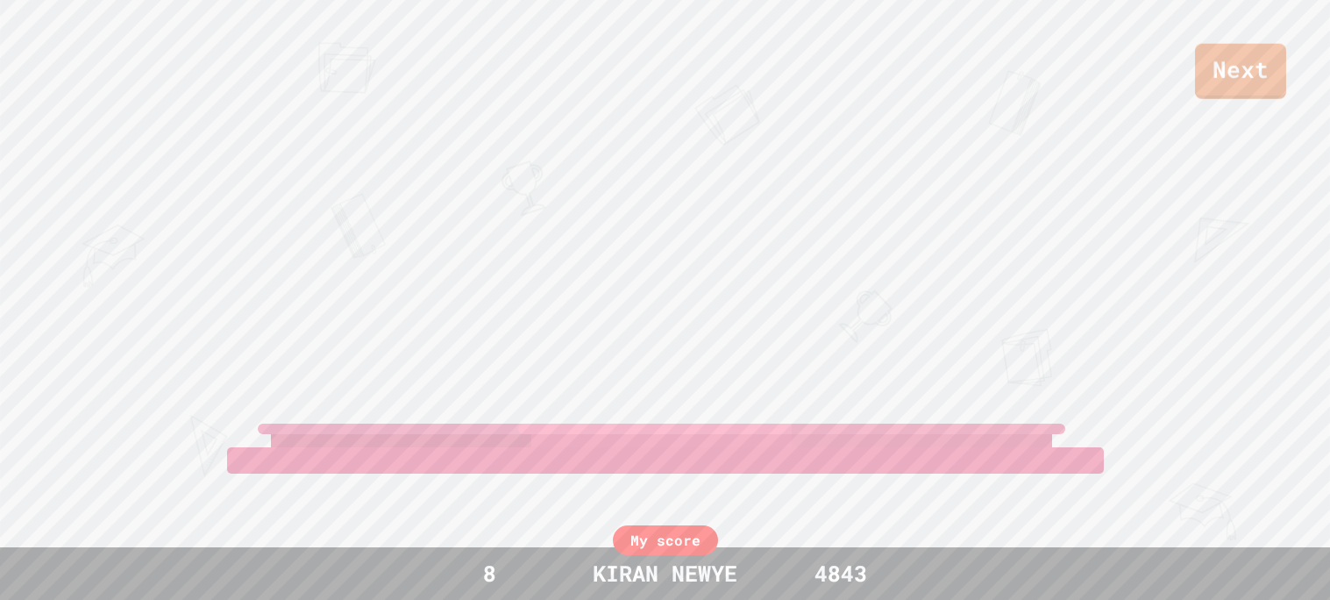
click at [1328, 87] on div "Next" at bounding box center [665, 49] width 1330 height 99
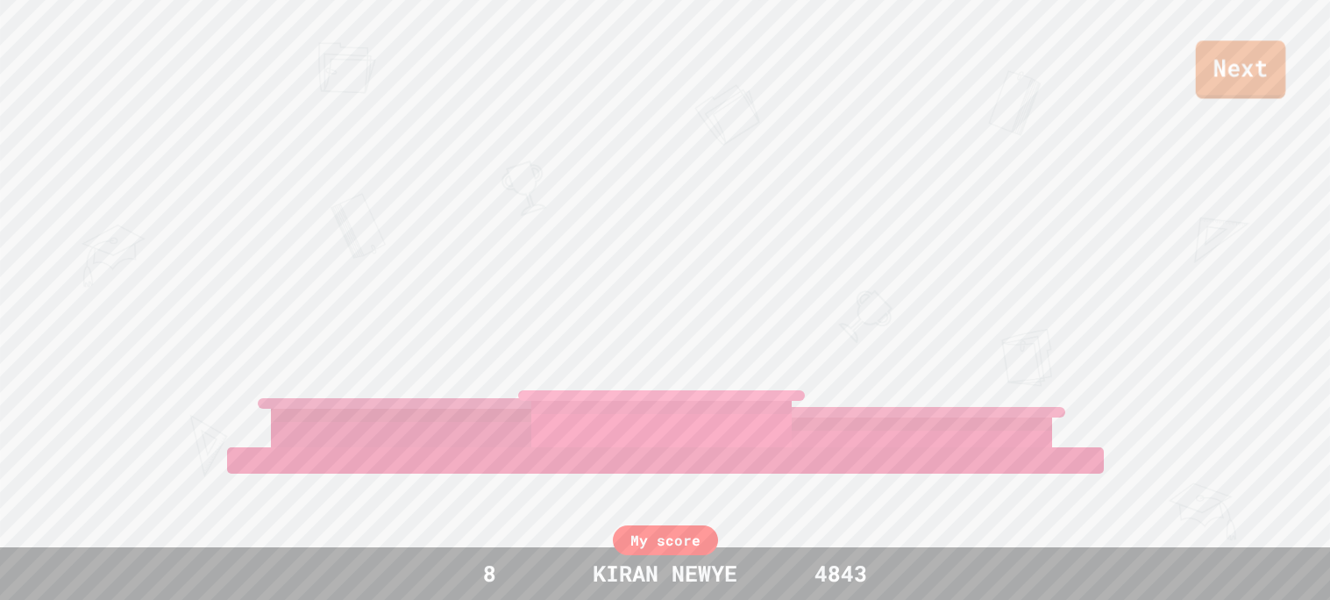
click at [1269, 71] on link "Next" at bounding box center [1241, 69] width 90 height 58
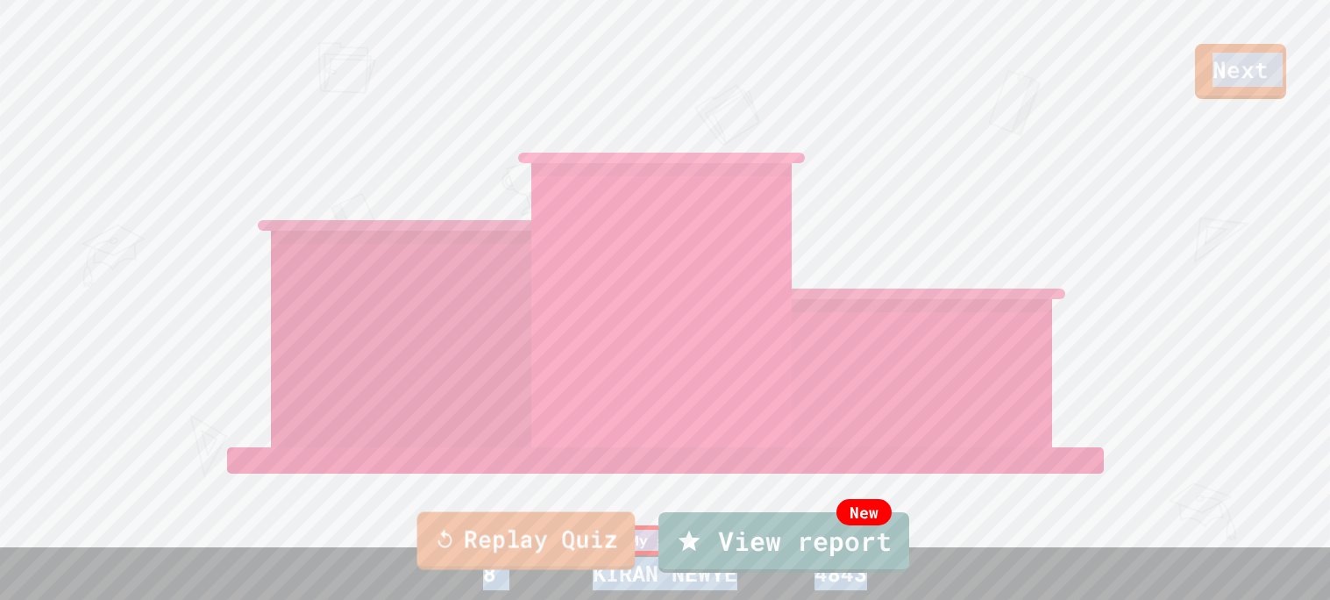
click at [513, 536] on link "Replay Quiz" at bounding box center [525, 541] width 218 height 58
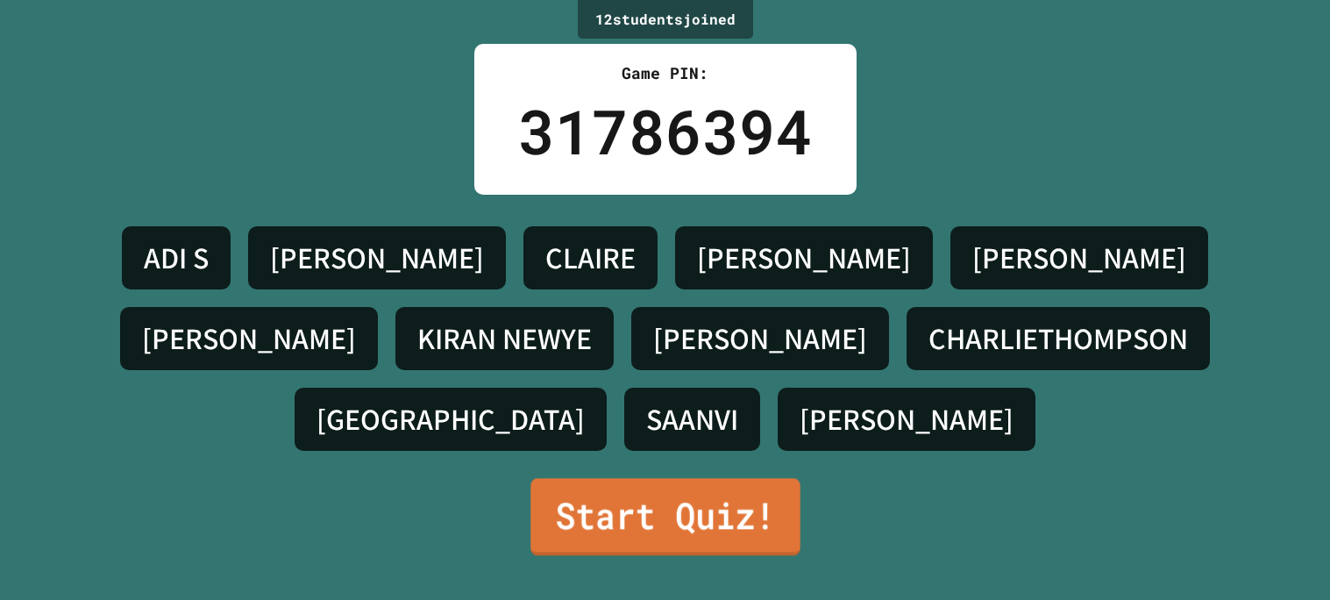
click at [638, 509] on link "Start Quiz!" at bounding box center [665, 516] width 270 height 77
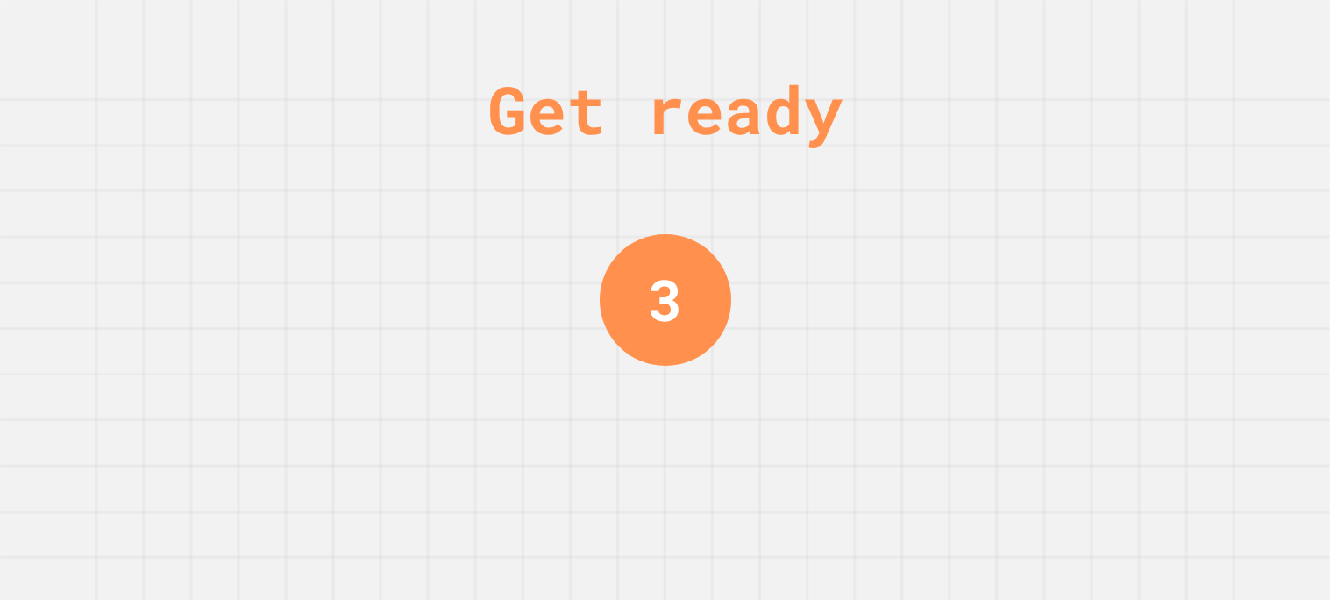
click at [1131, 185] on div "Get ready 3" at bounding box center [665, 300] width 1330 height 600
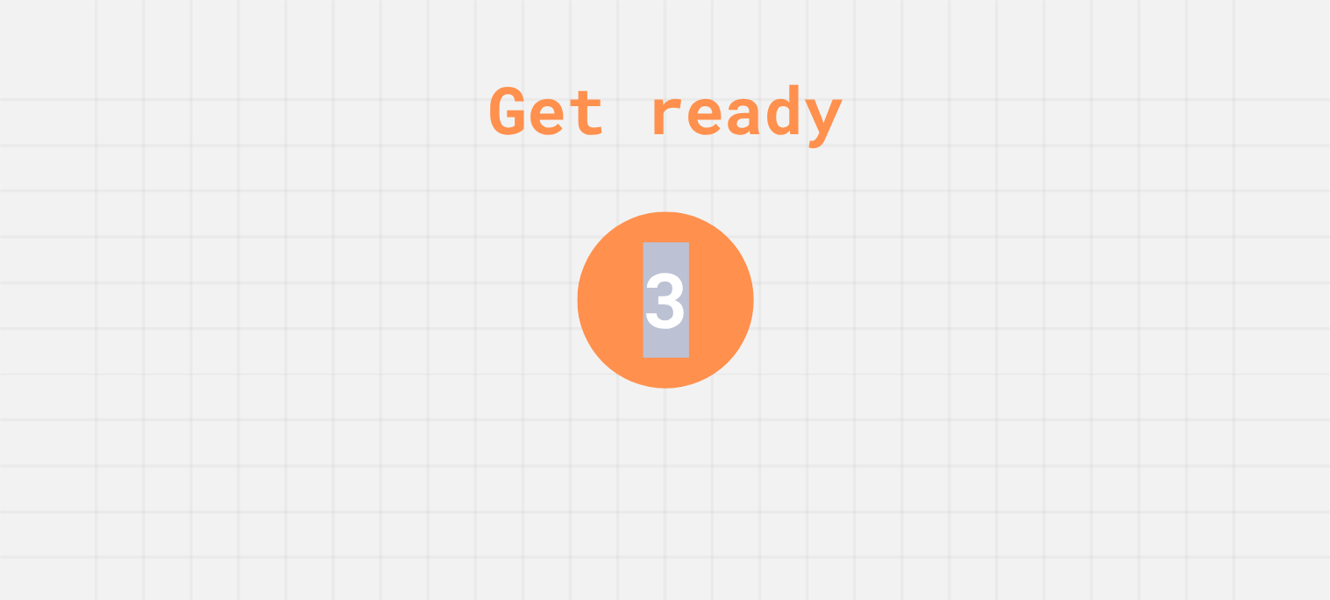
click at [1131, 185] on div "Get ready 3" at bounding box center [665, 300] width 1330 height 600
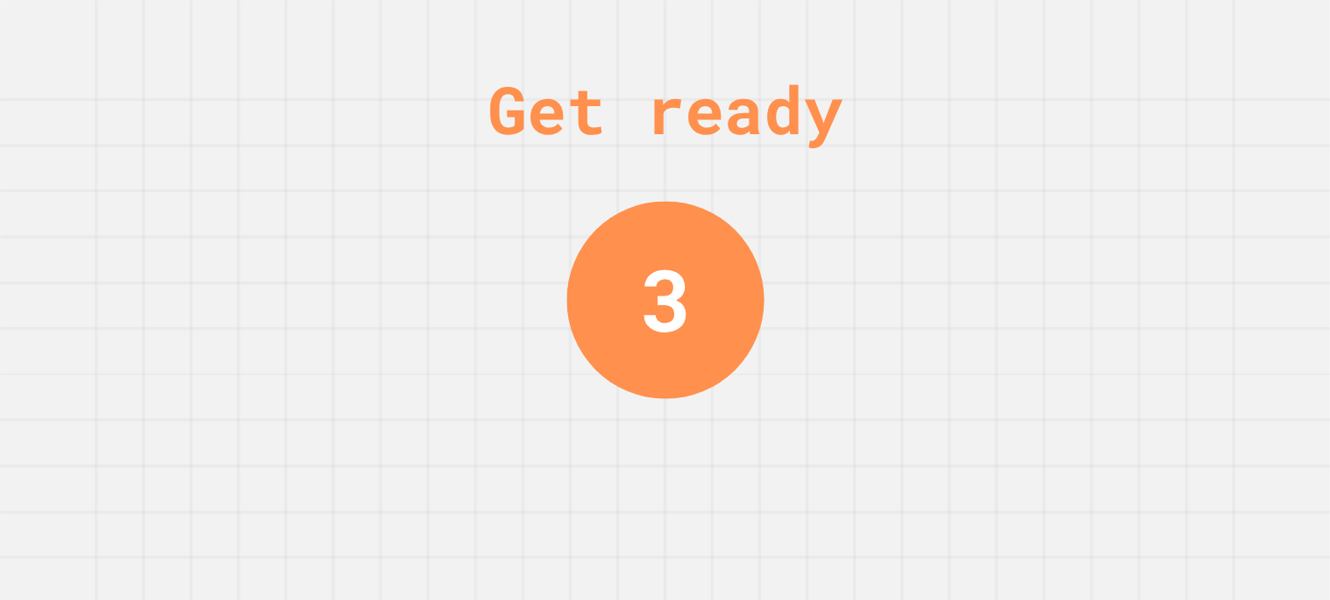
click at [1131, 185] on div "Get ready 3" at bounding box center [665, 300] width 1330 height 600
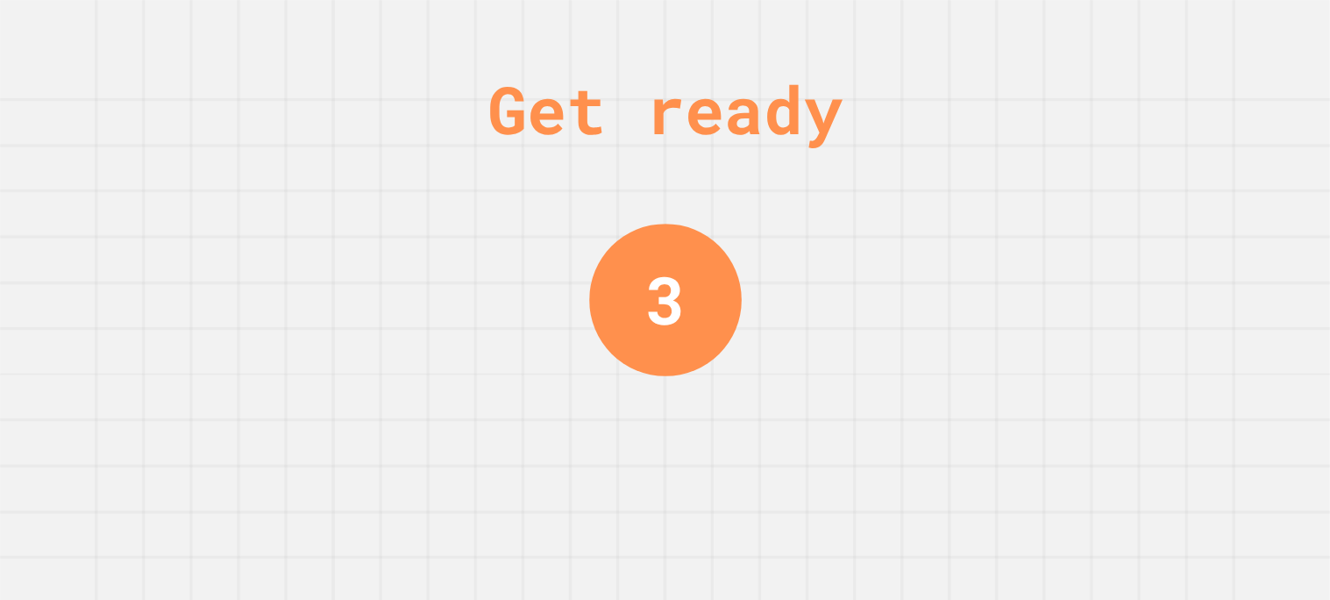
click at [1131, 185] on div "Get ready 3" at bounding box center [665, 300] width 1330 height 600
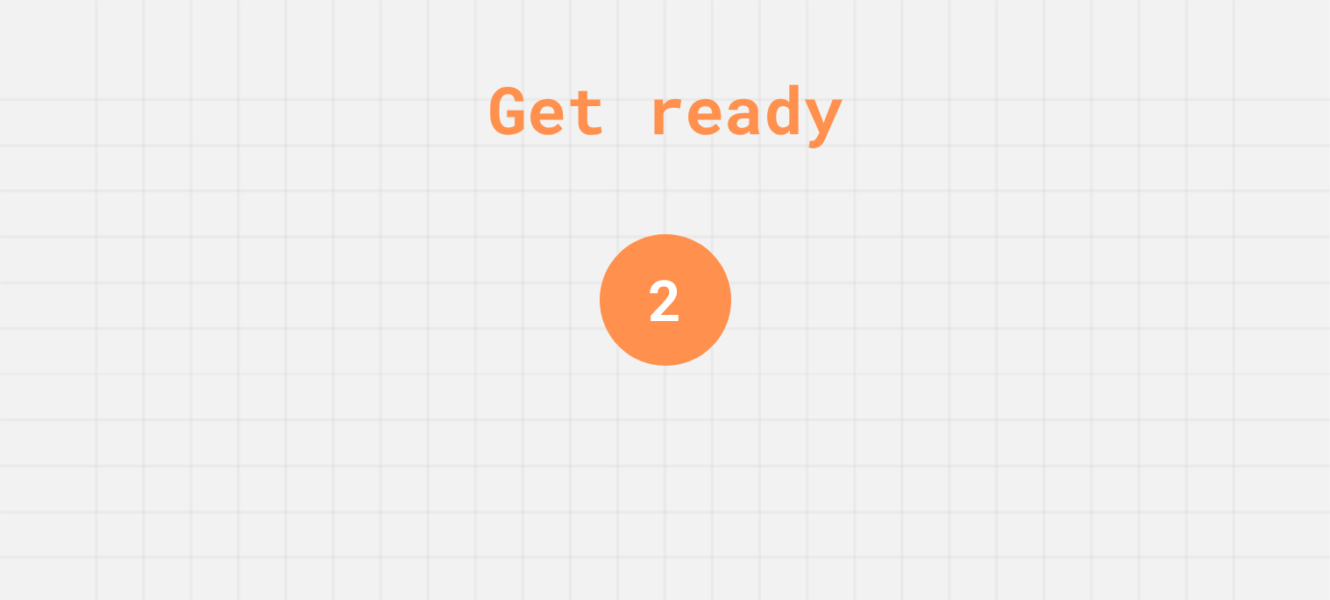
click at [1131, 185] on div "Get ready 2" at bounding box center [665, 300] width 1330 height 600
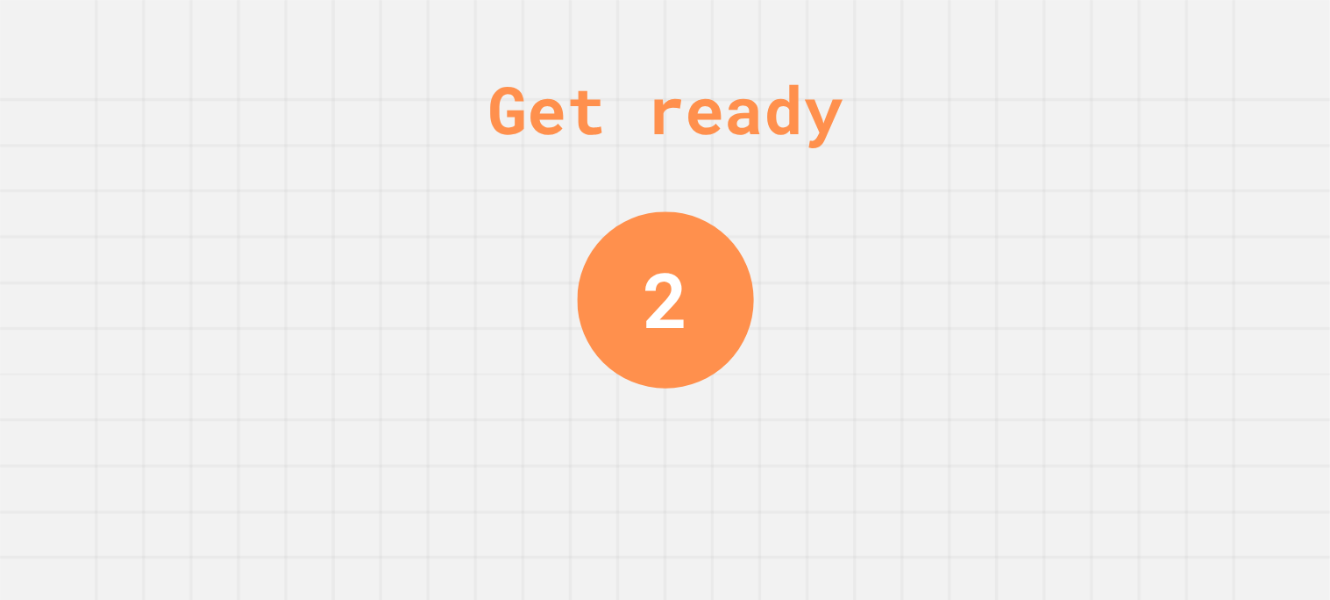
click at [1131, 185] on div "Get ready 2" at bounding box center [665, 300] width 1330 height 600
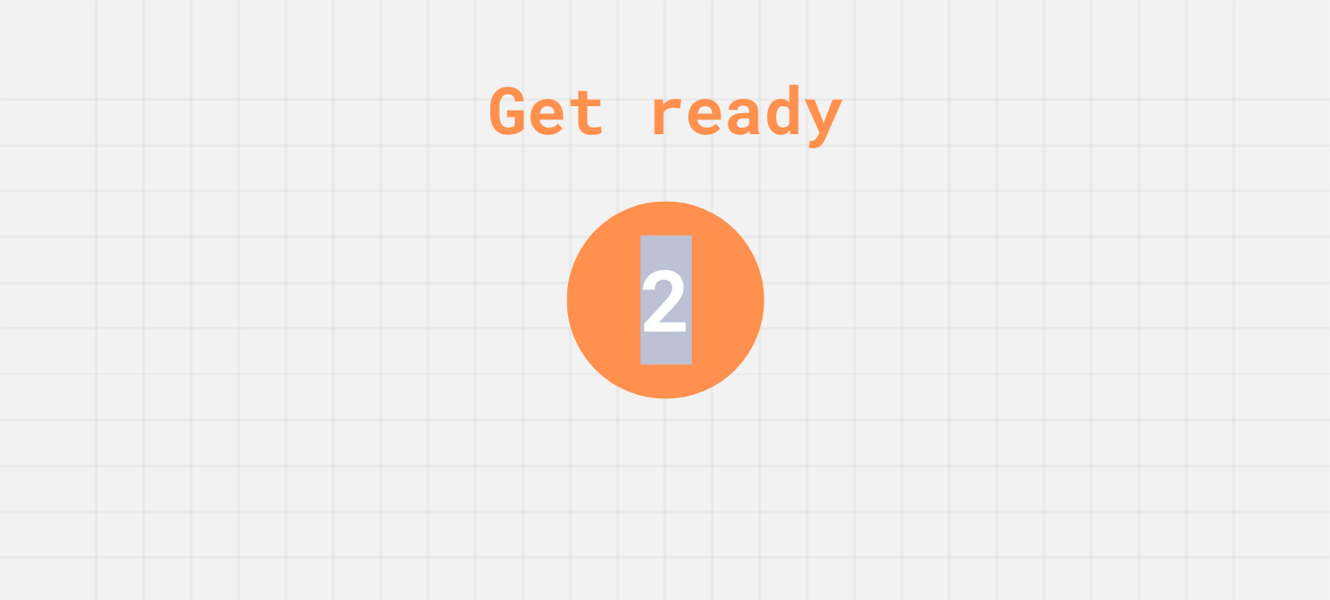
click at [1131, 185] on div "Get ready 2" at bounding box center [665, 300] width 1330 height 600
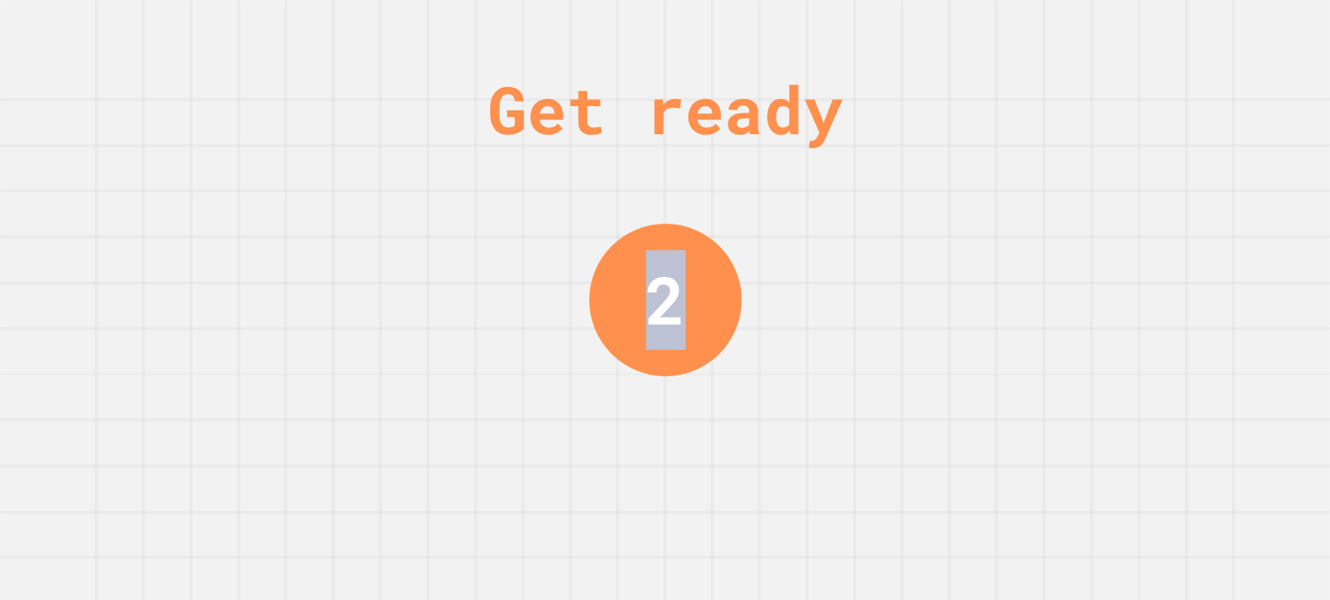
click at [1131, 185] on div "Get ready 2" at bounding box center [665, 300] width 1330 height 600
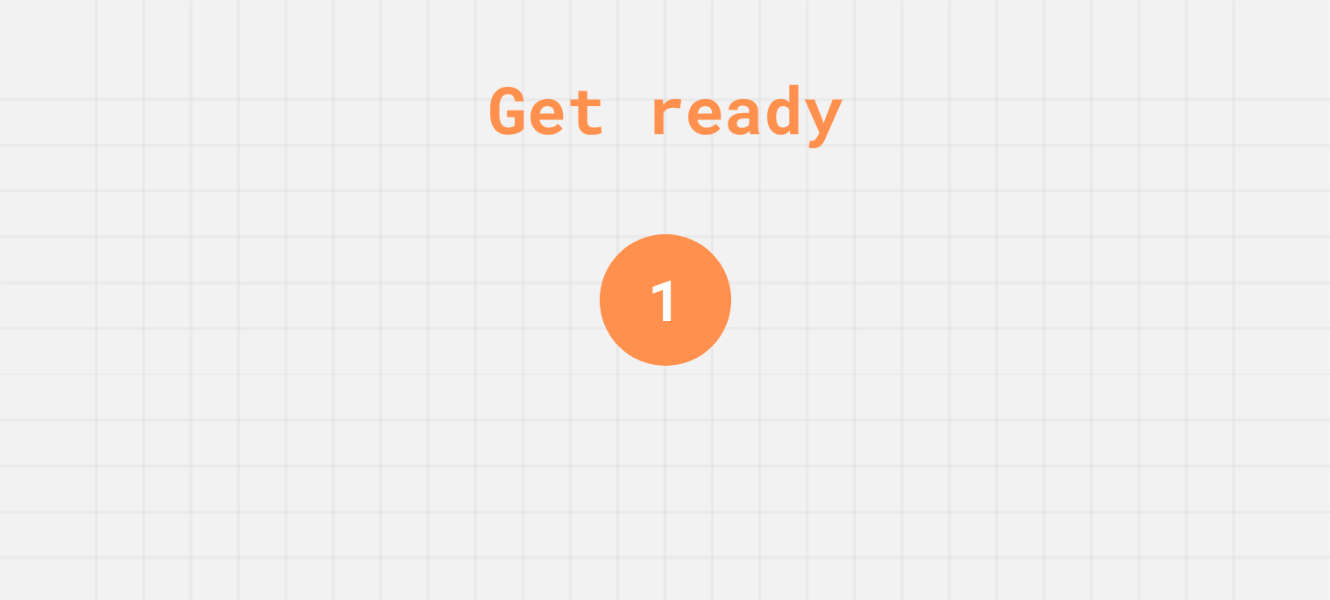
click at [1131, 185] on div "Get ready 1" at bounding box center [665, 300] width 1330 height 600
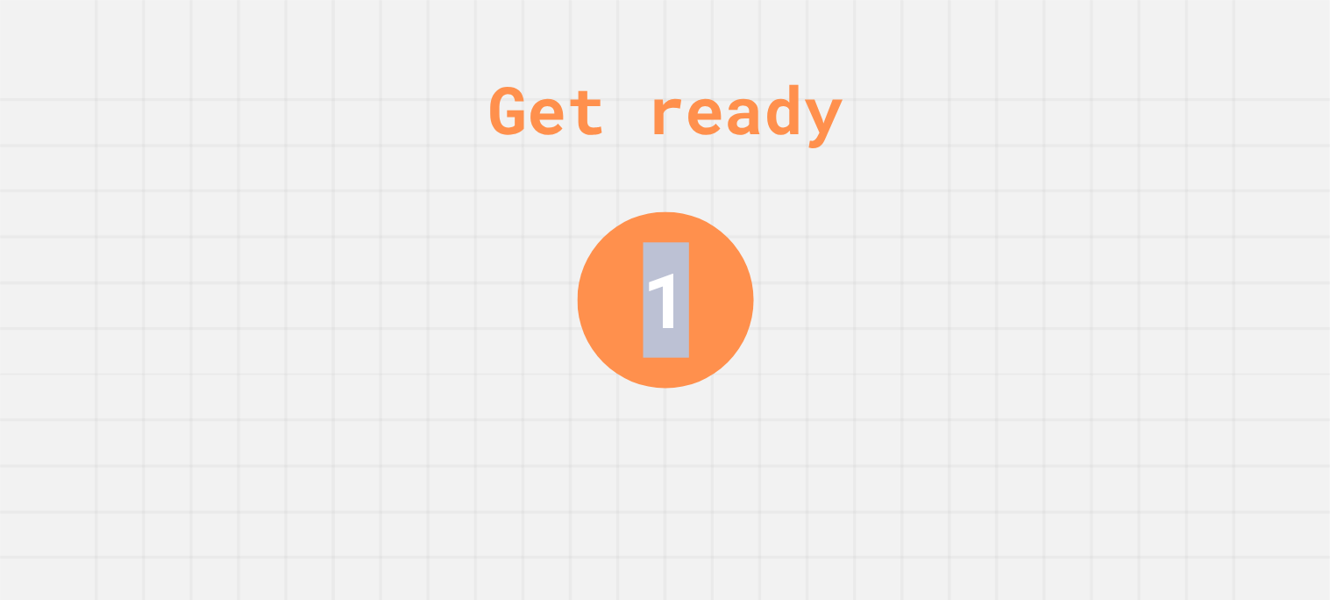
click at [1131, 185] on div "Get ready 1" at bounding box center [665, 300] width 1330 height 600
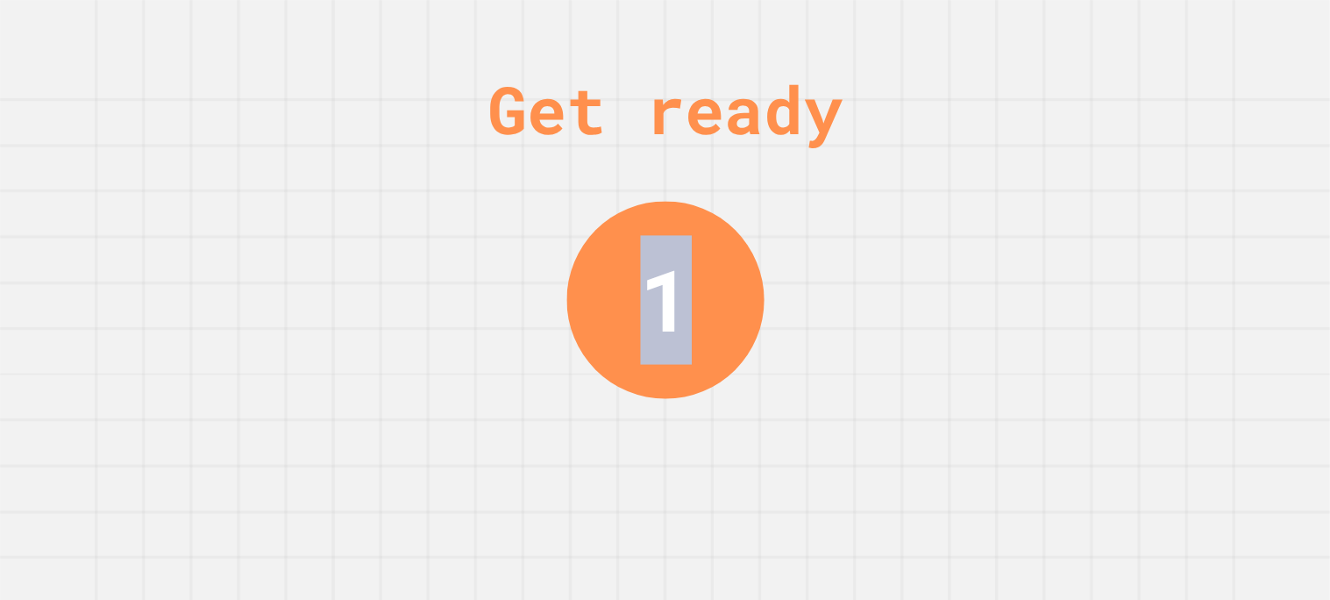
click at [1131, 185] on div "Get ready 1" at bounding box center [665, 300] width 1330 height 600
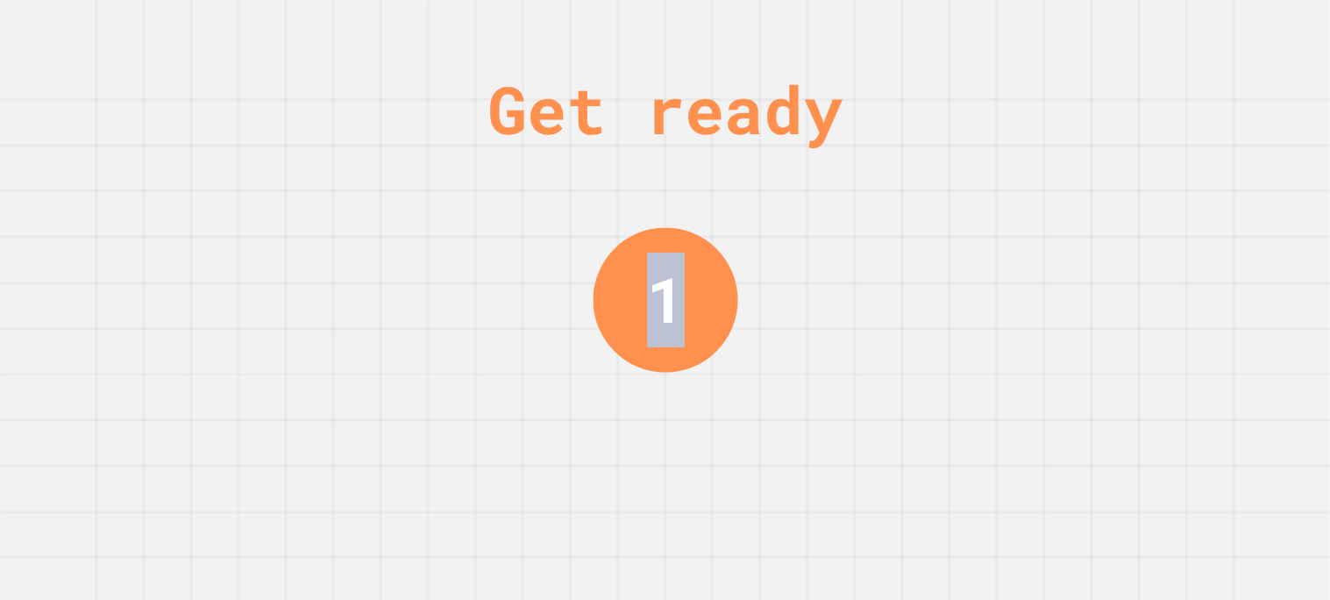
click at [1131, 185] on div "Get ready 1" at bounding box center [665, 300] width 1330 height 600
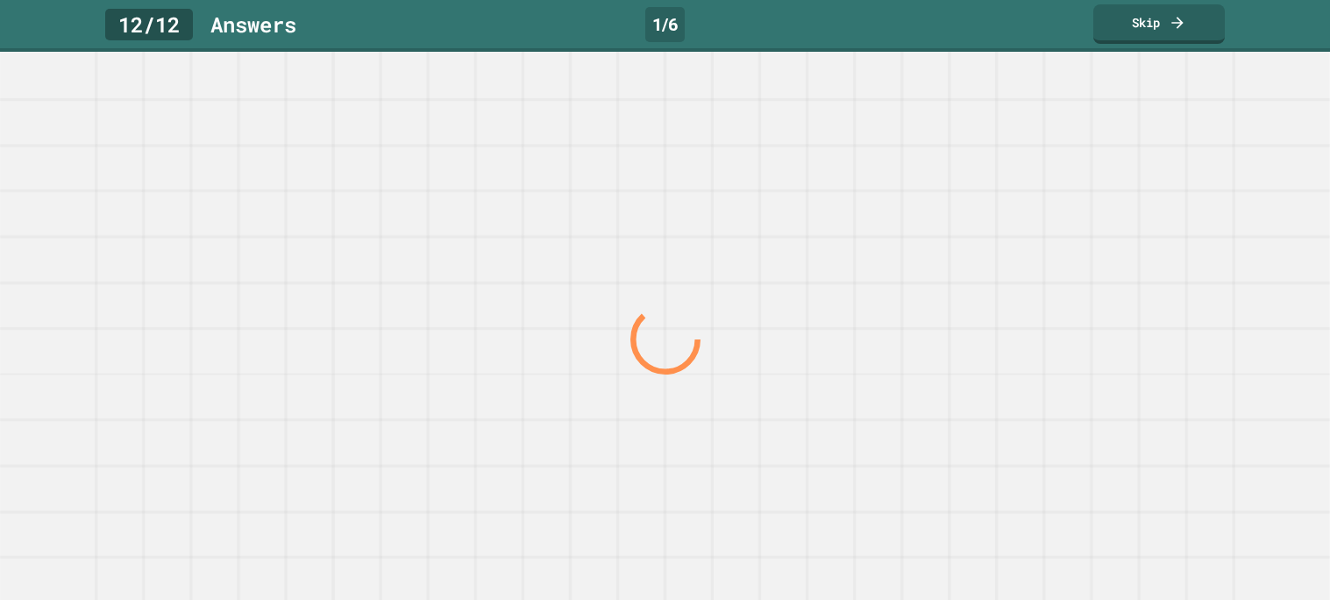
click at [1131, 185] on div at bounding box center [664, 339] width 1276 height 522
click at [0, 0] on div at bounding box center [0, 0] width 0 height 0
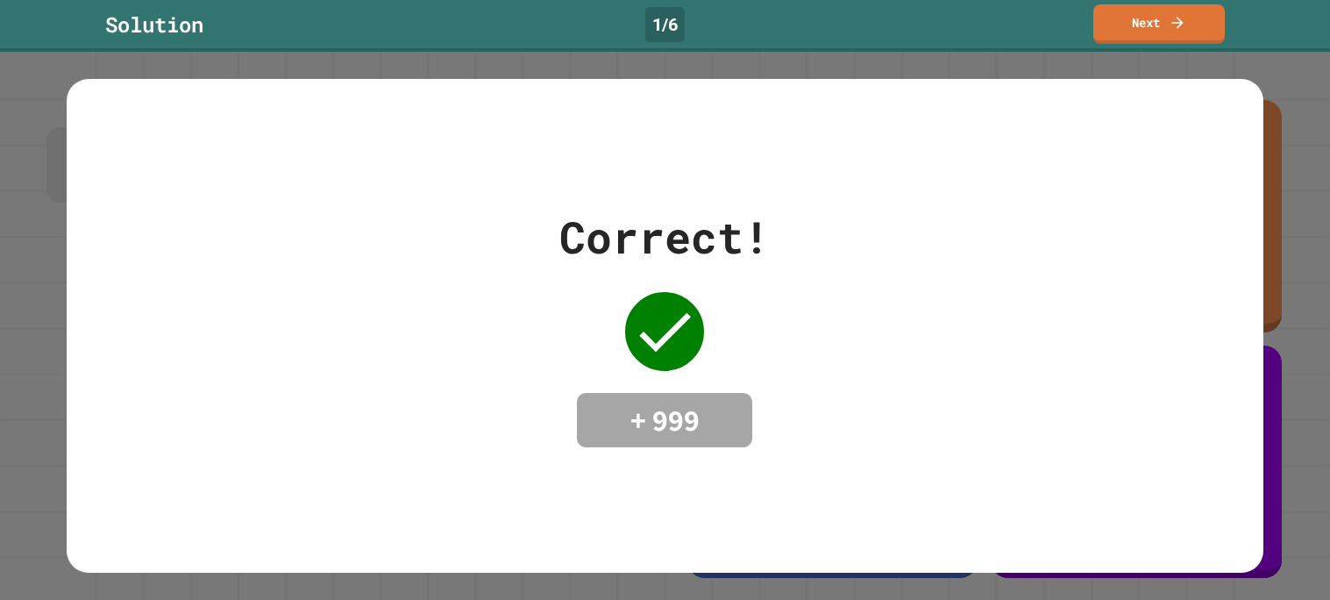
click at [1131, 185] on div "Correct! + 999" at bounding box center [665, 325] width 1196 height 493
click at [1168, 12] on icon at bounding box center [1177, 20] width 18 height 18
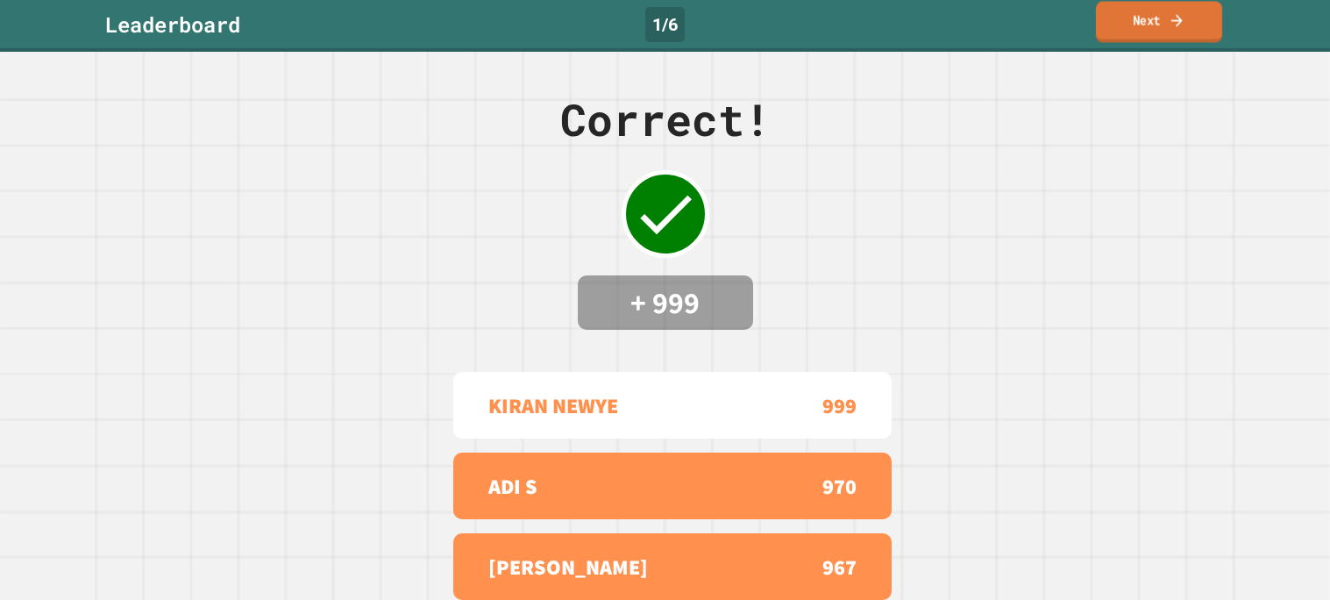
click at [1176, 18] on icon at bounding box center [1176, 20] width 17 height 18
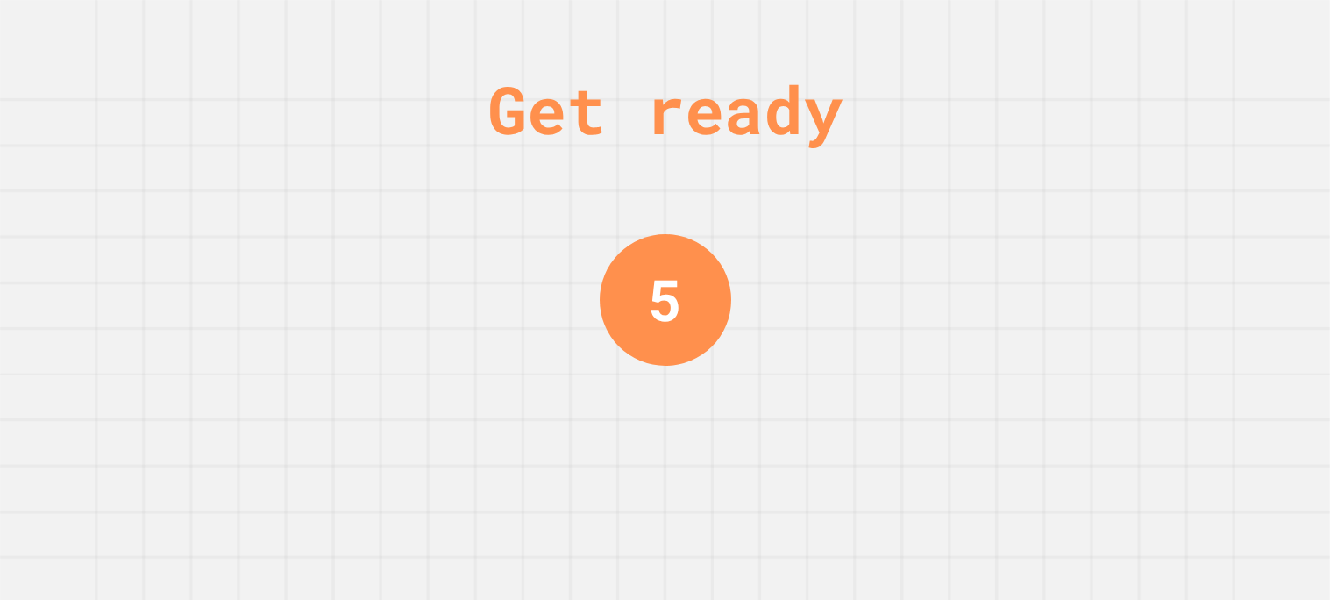
click at [860, 412] on div "Get ready 5" at bounding box center [665, 300] width 1330 height 600
click at [860, 412] on div "Get ready 4" at bounding box center [665, 300] width 1330 height 600
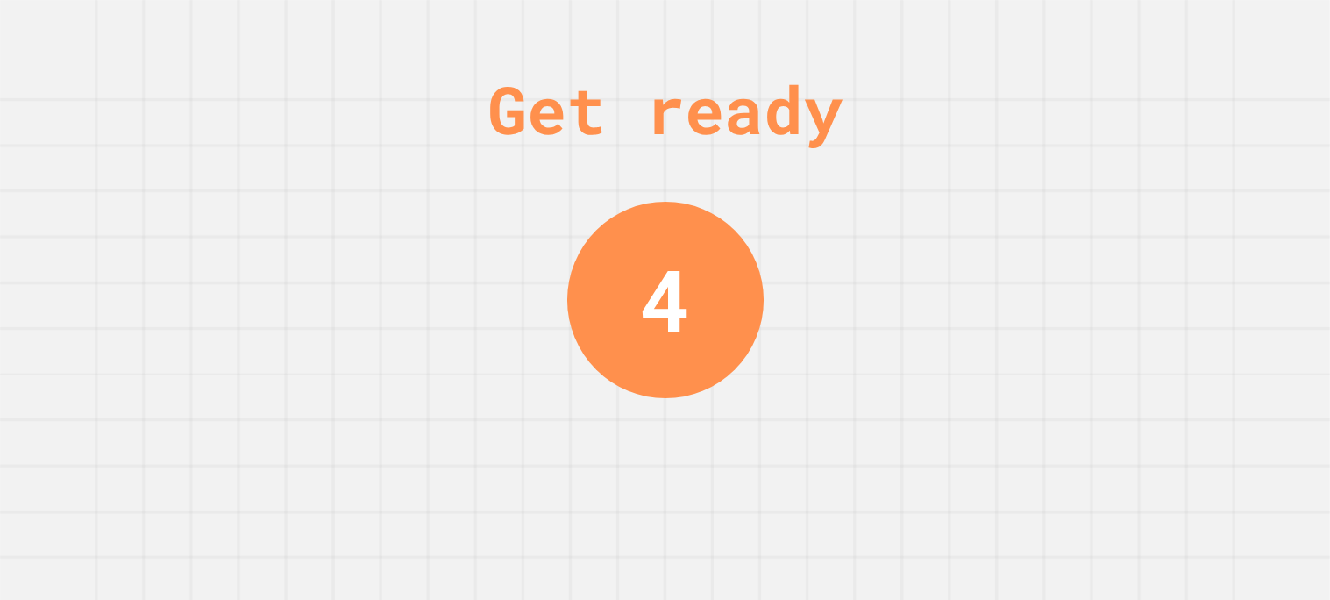
click at [860, 412] on div "Get ready 4" at bounding box center [665, 300] width 1330 height 600
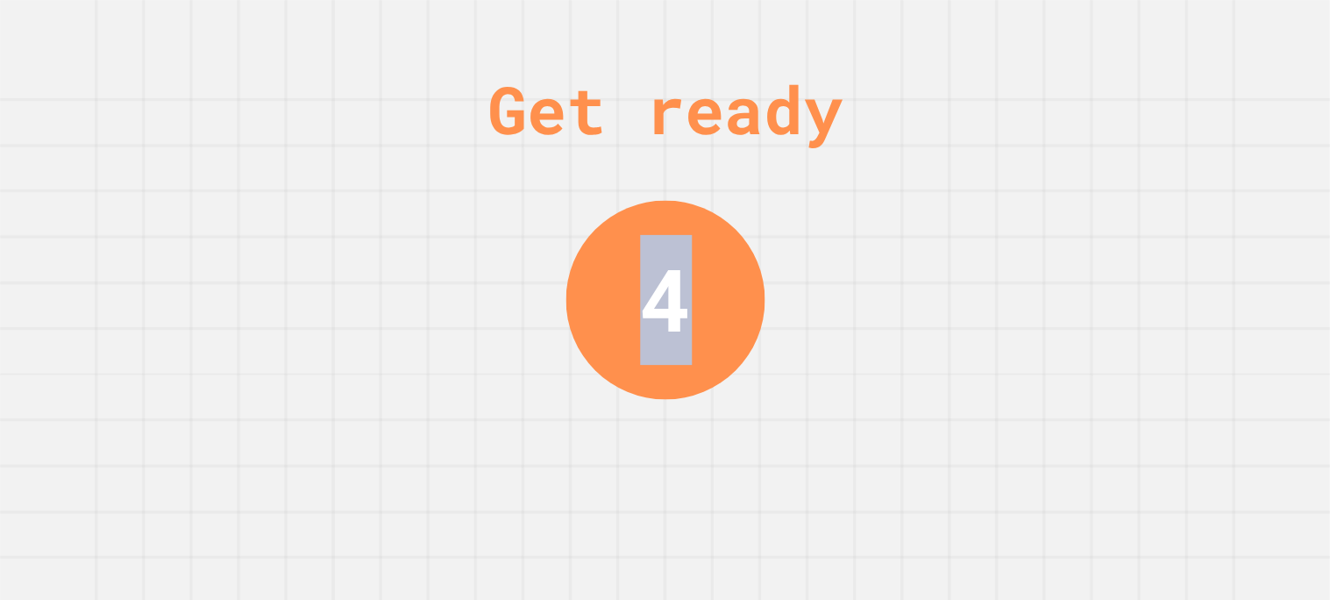
click at [860, 412] on div "Get ready 4" at bounding box center [665, 300] width 1330 height 600
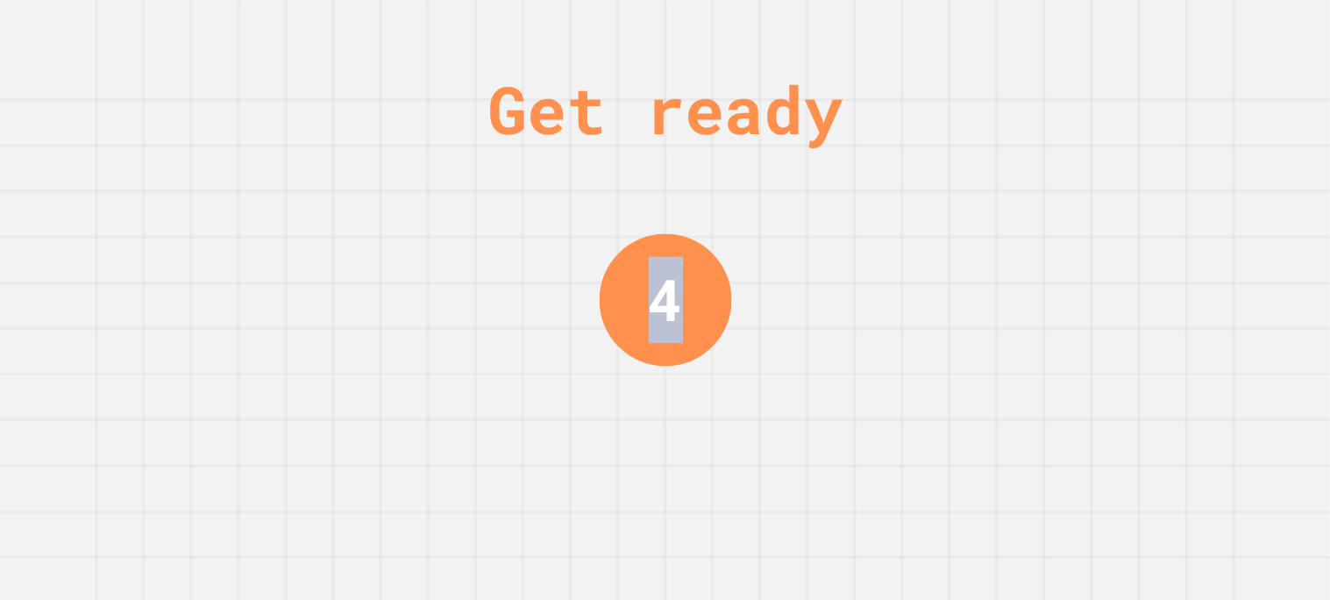
click at [860, 412] on div "Get ready 4" at bounding box center [665, 300] width 1330 height 600
click at [860, 412] on div "Get ready 3" at bounding box center [665, 300] width 1330 height 600
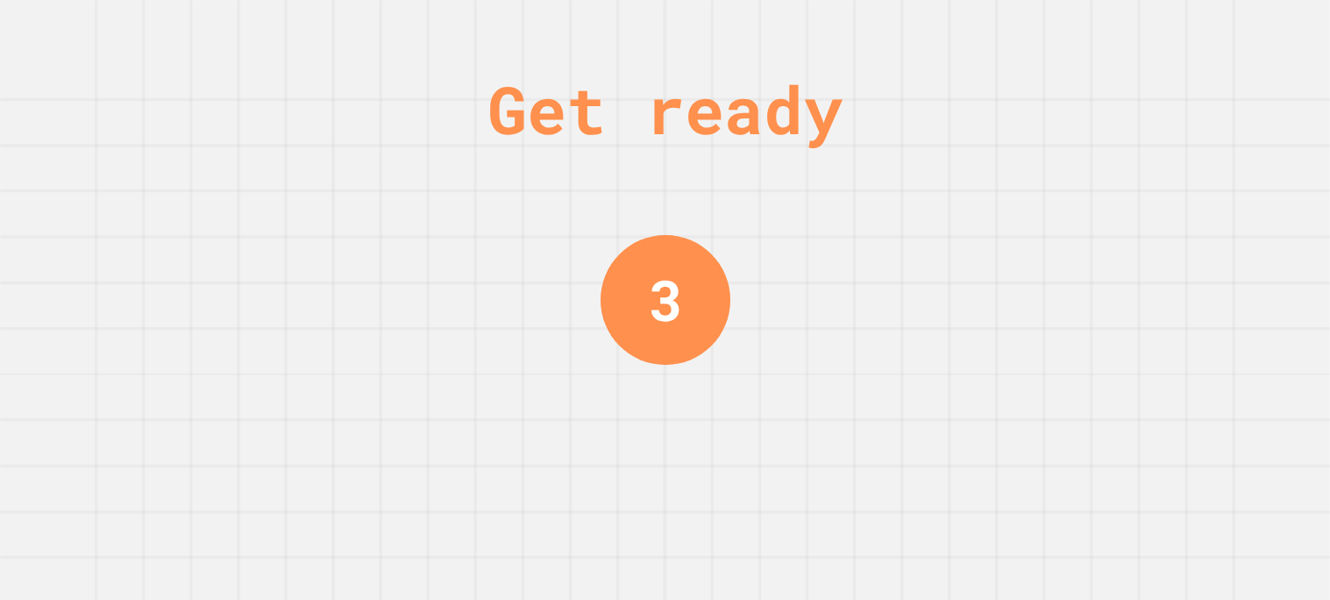
click at [860, 412] on div "Get ready 3" at bounding box center [665, 300] width 1330 height 600
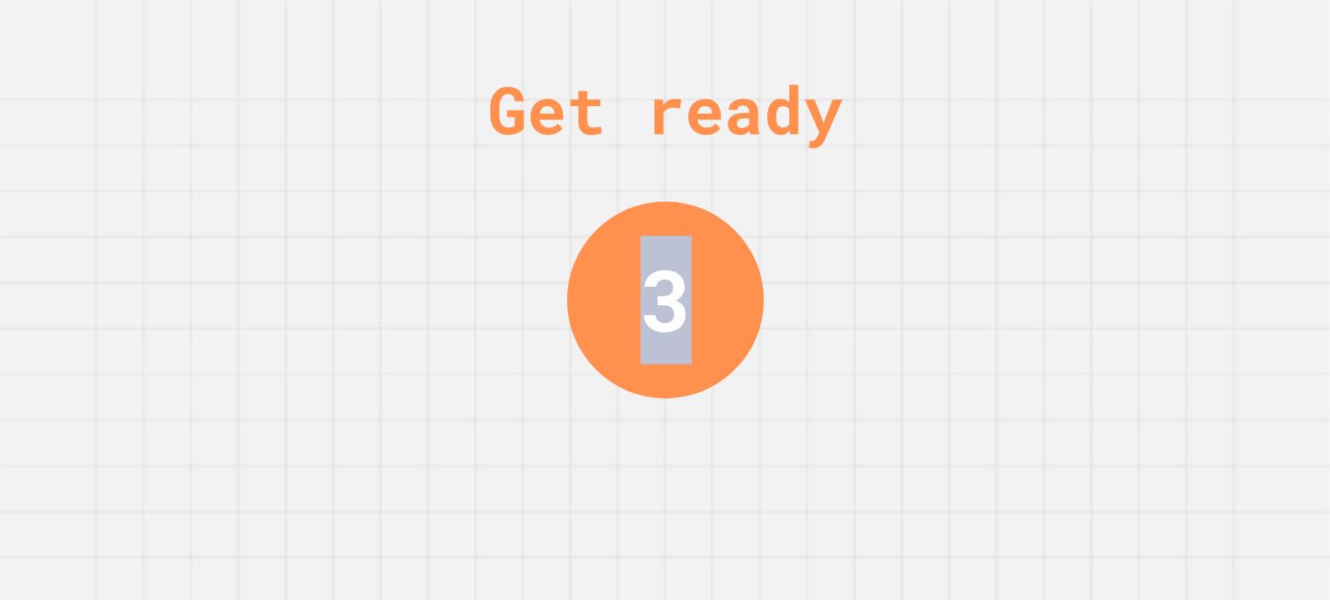
click at [860, 412] on div "Get ready 3" at bounding box center [665, 300] width 1330 height 600
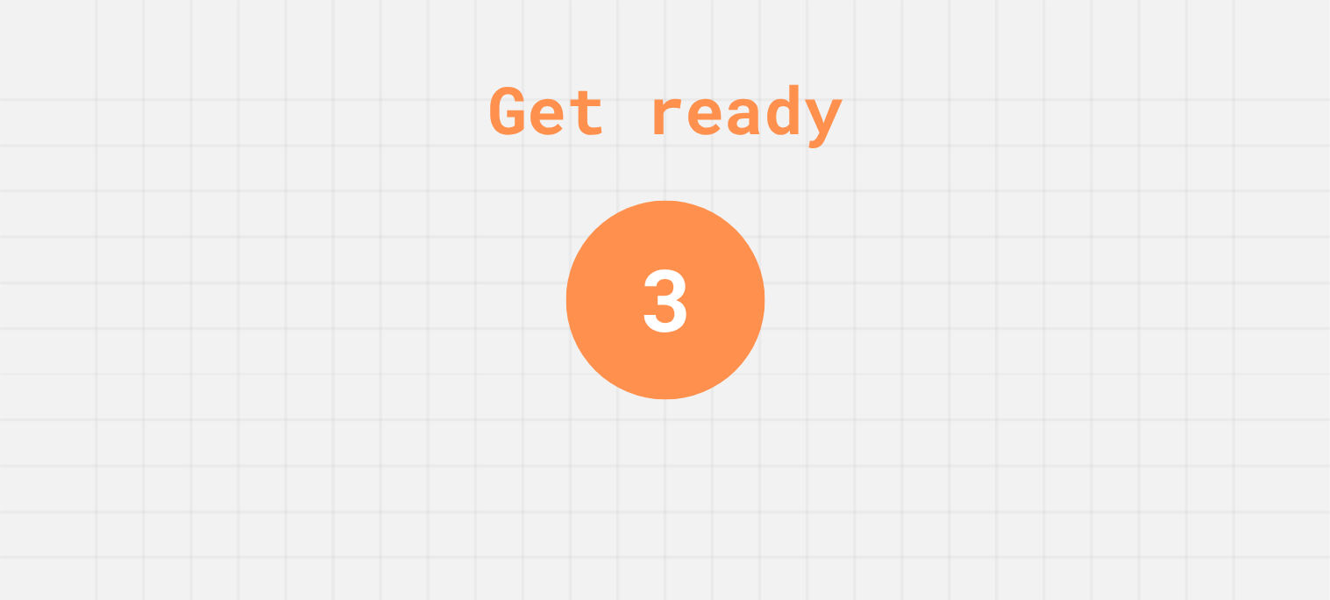
click at [860, 412] on div "Get ready 3" at bounding box center [665, 300] width 1330 height 600
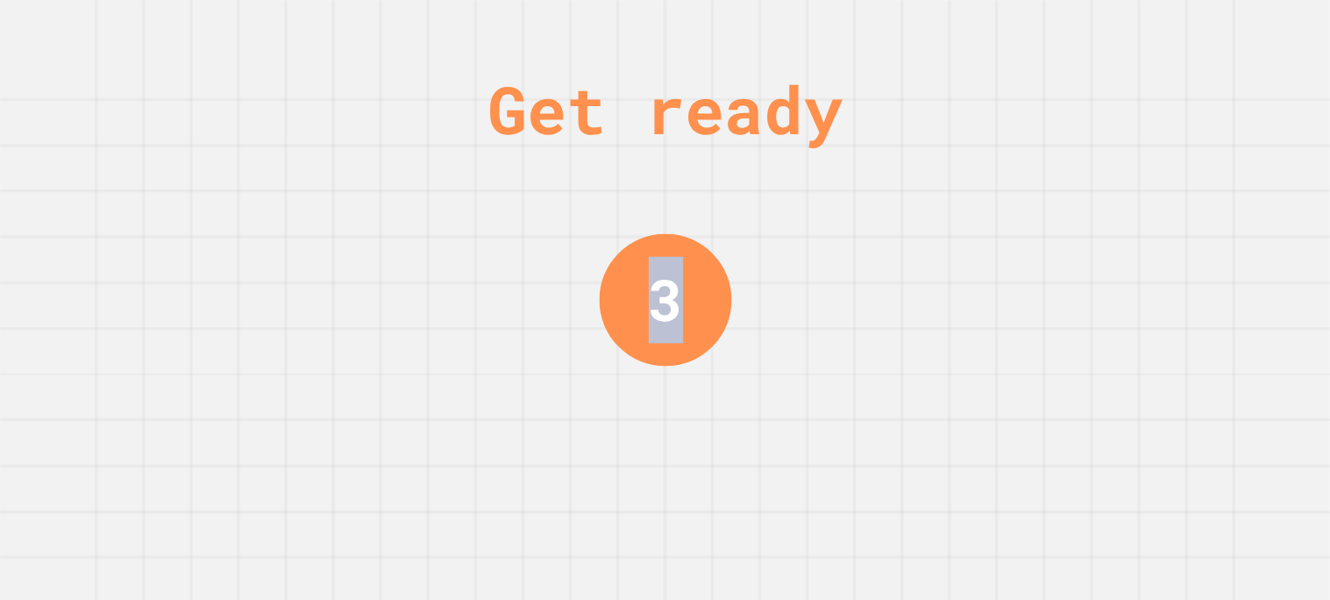
click at [860, 412] on div "Get ready 3" at bounding box center [665, 300] width 1330 height 600
click at [860, 412] on div "Get ready 2" at bounding box center [665, 300] width 1330 height 600
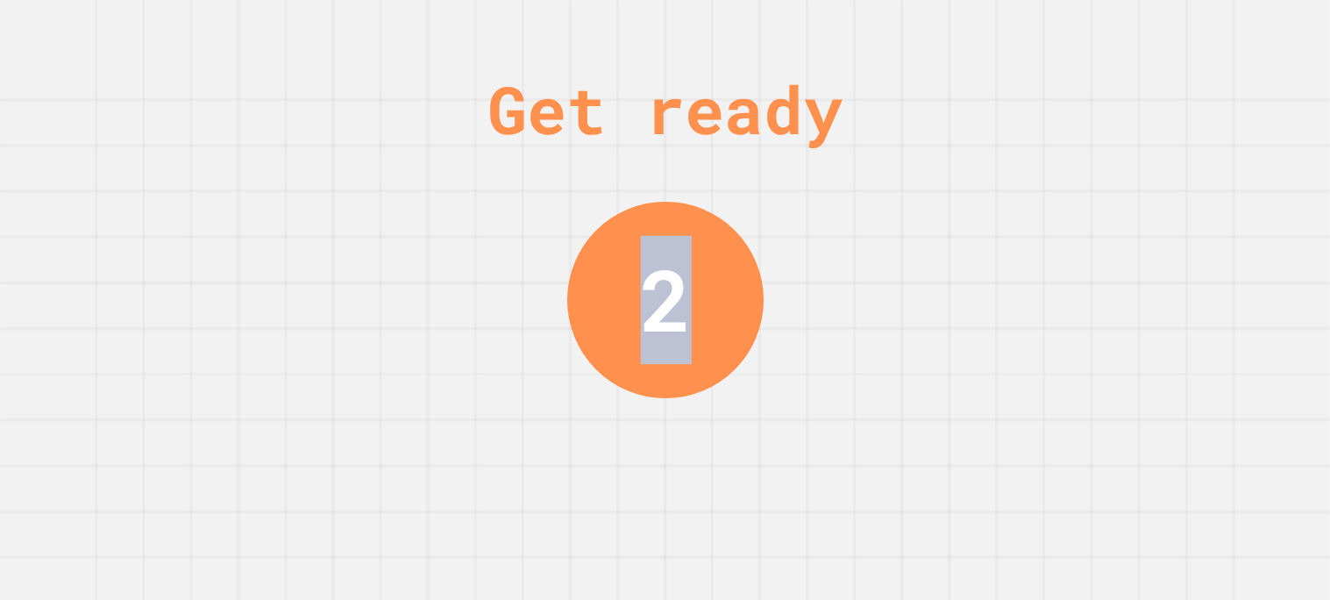
click at [860, 412] on div "Get ready 2" at bounding box center [665, 300] width 1330 height 600
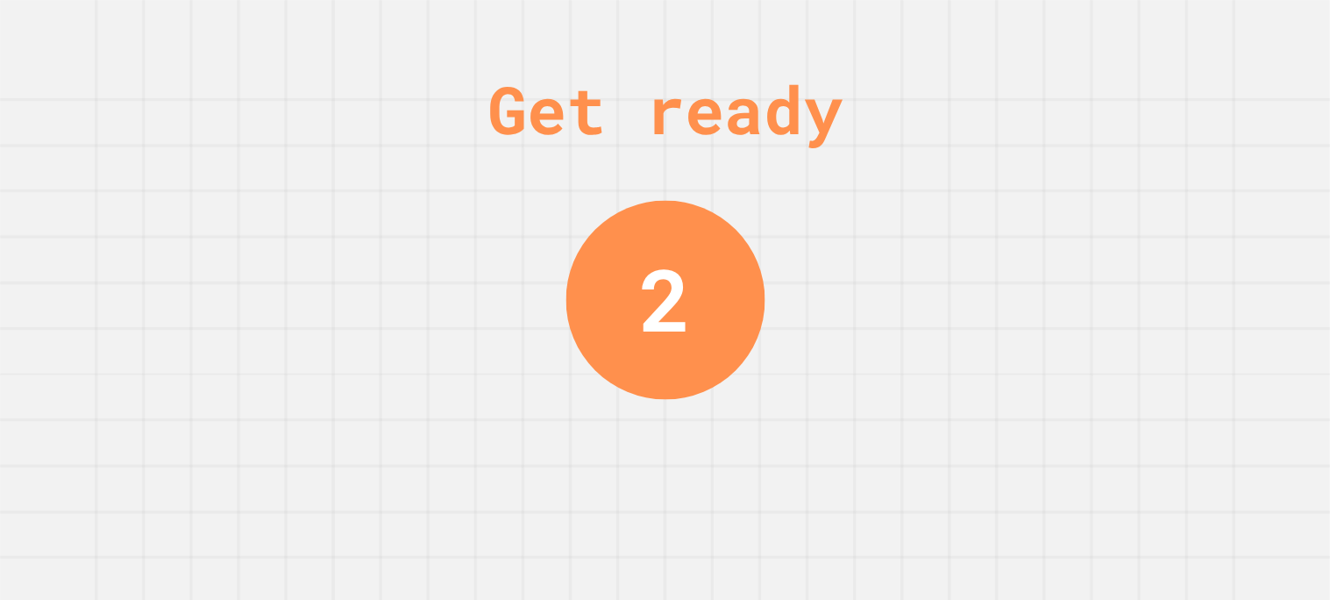
click at [860, 412] on div "Get ready 2" at bounding box center [665, 300] width 1330 height 600
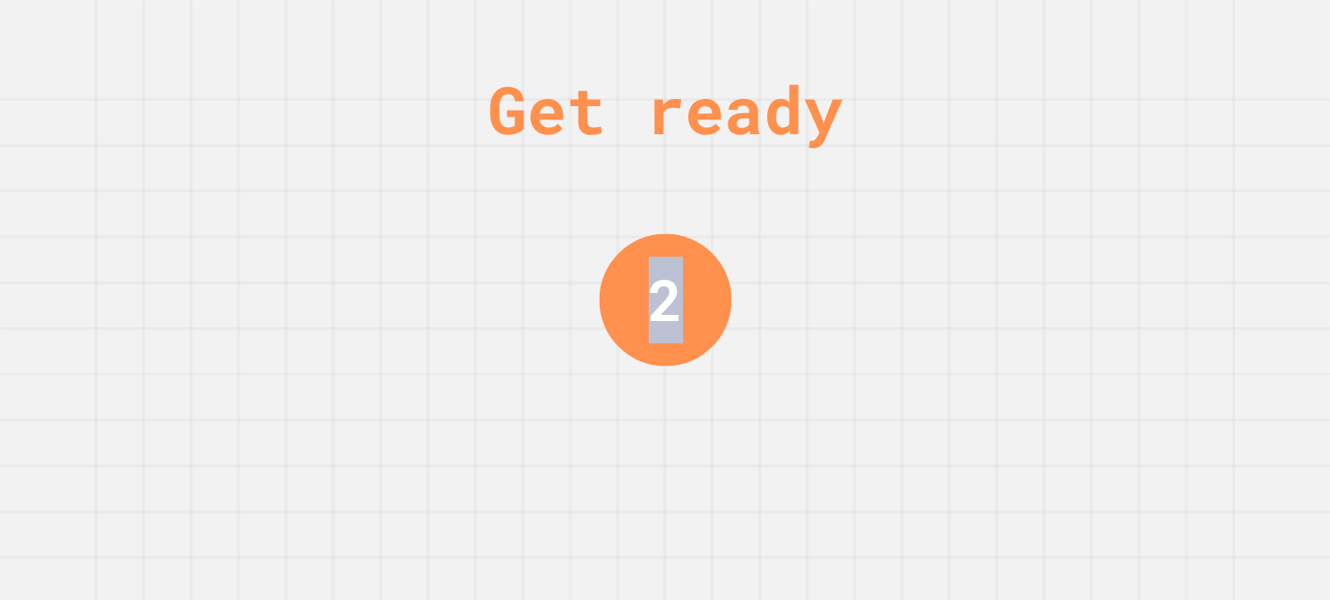
click at [860, 412] on div "Get ready 2" at bounding box center [665, 300] width 1330 height 600
click at [860, 412] on div "Get ready 1" at bounding box center [665, 300] width 1330 height 600
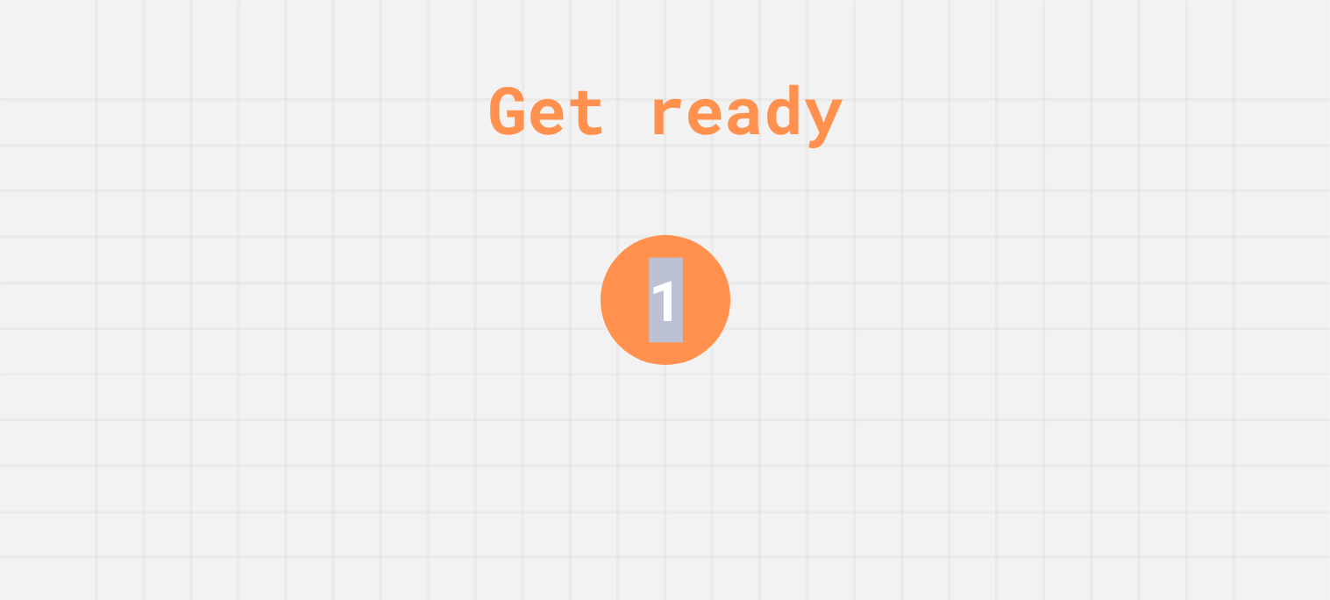
click at [860, 412] on div "Get ready 1" at bounding box center [665, 300] width 1330 height 600
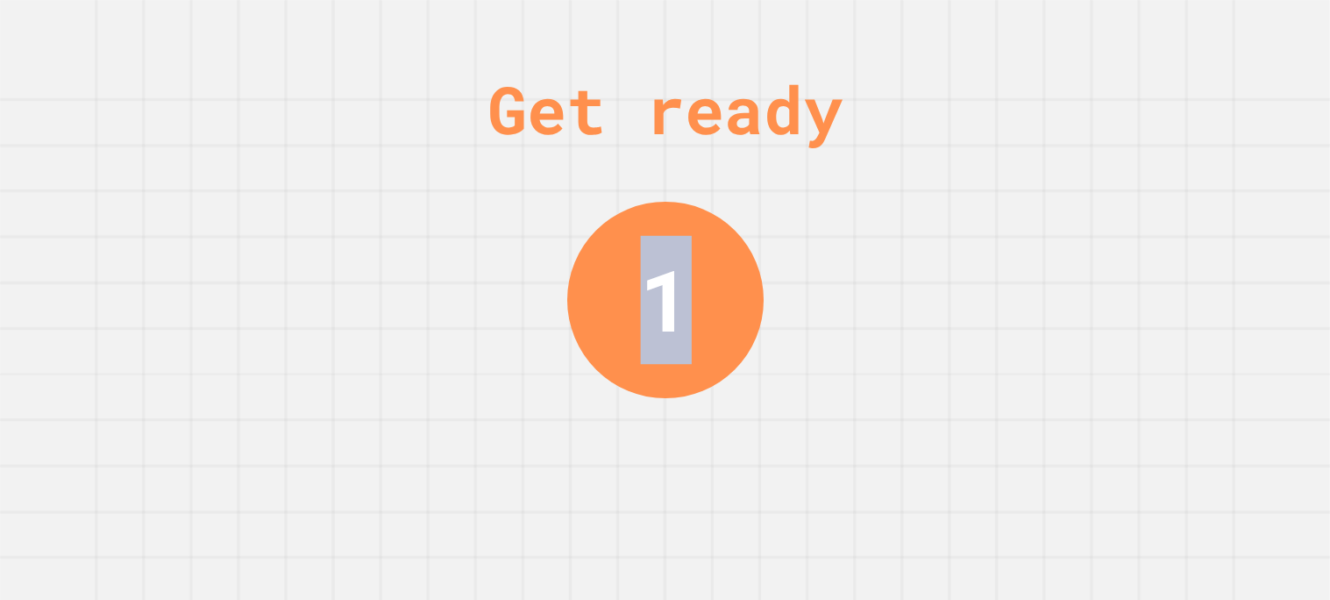
click at [860, 412] on div "Get ready 1" at bounding box center [665, 300] width 1330 height 600
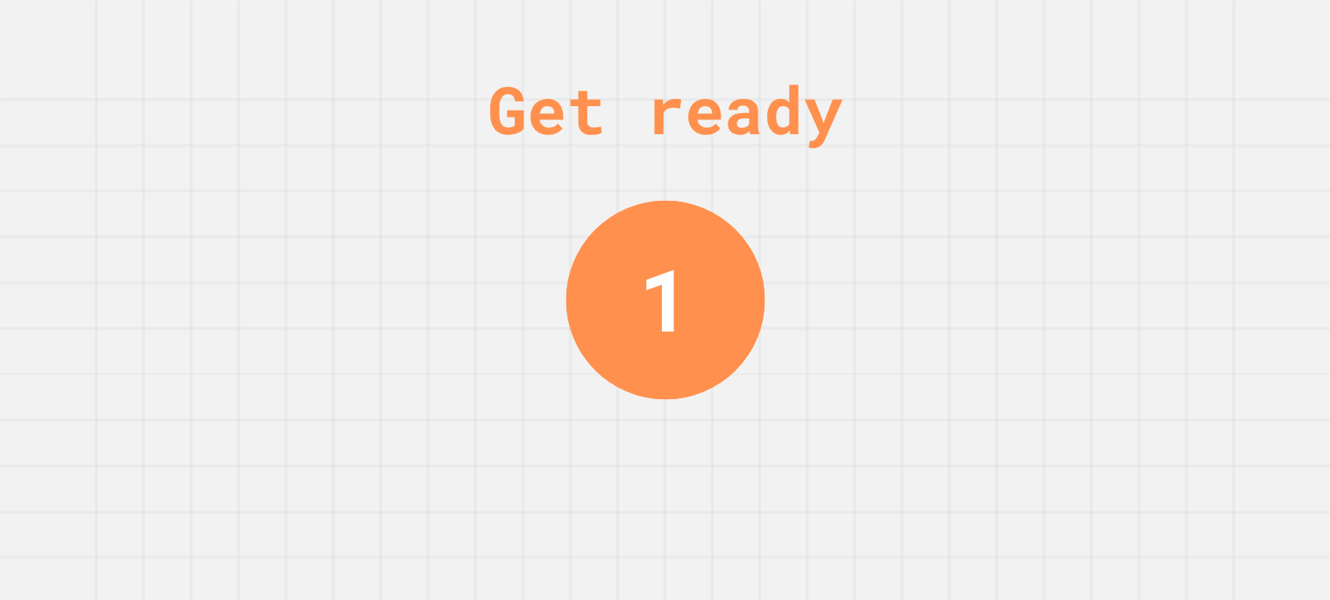
click at [860, 412] on div "Get ready 1" at bounding box center [665, 300] width 1330 height 600
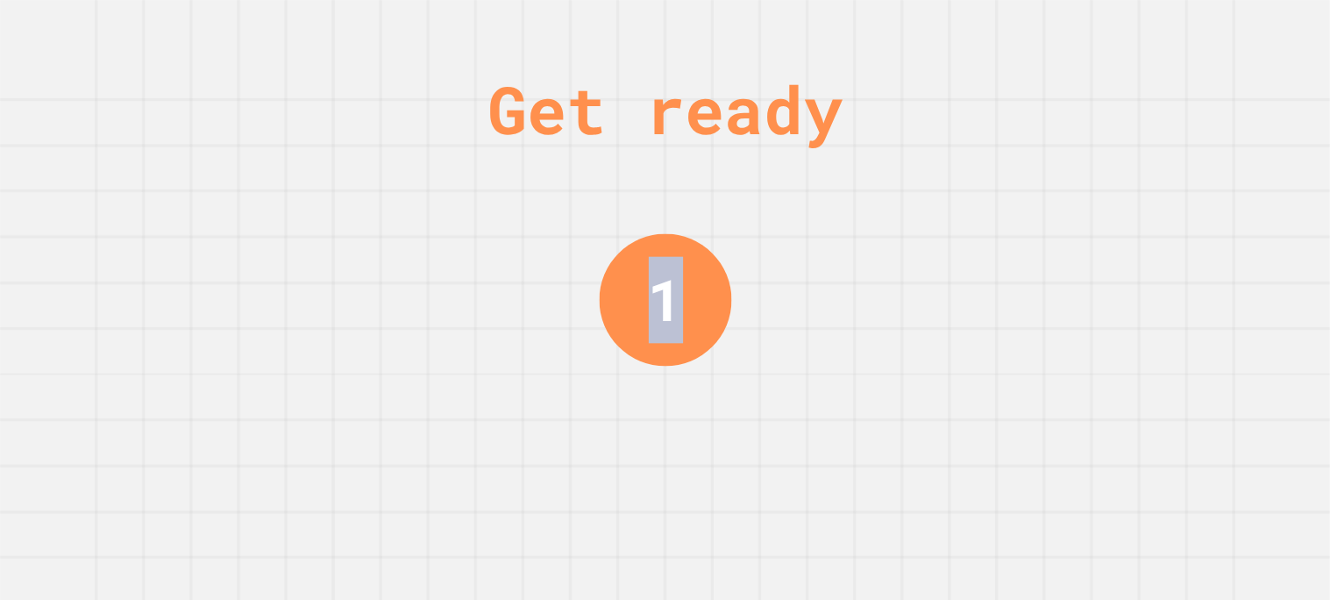
click at [860, 412] on div "Get ready 1" at bounding box center [665, 300] width 1330 height 600
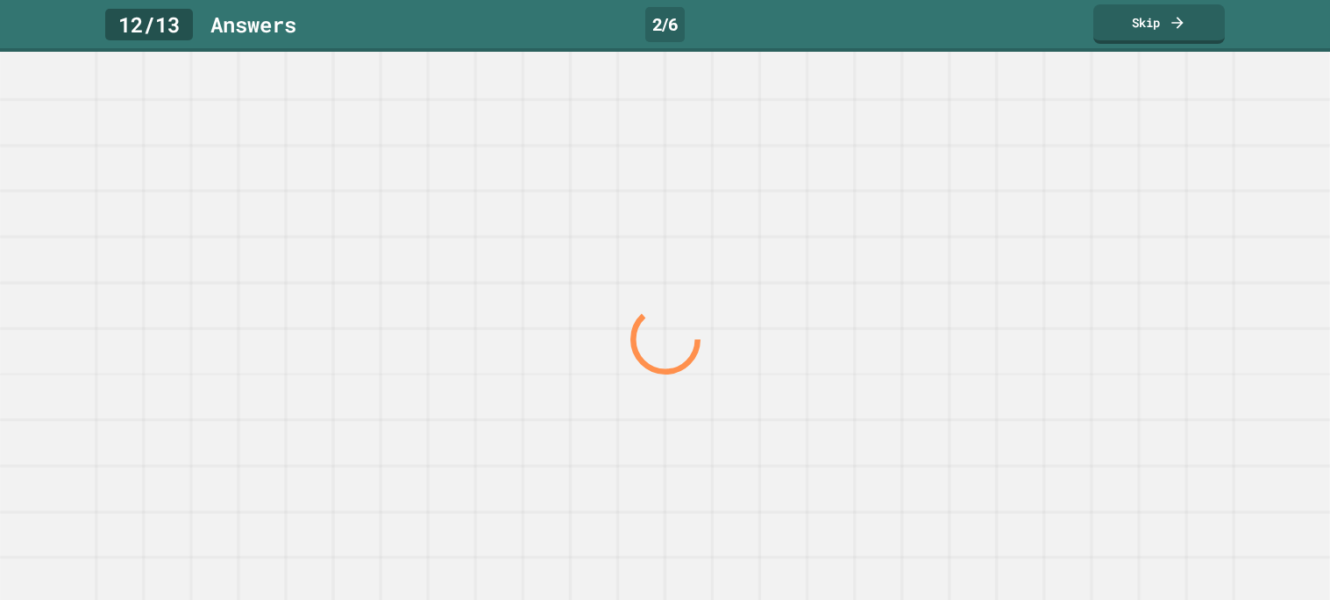
click at [860, 412] on div at bounding box center [664, 339] width 1276 height 522
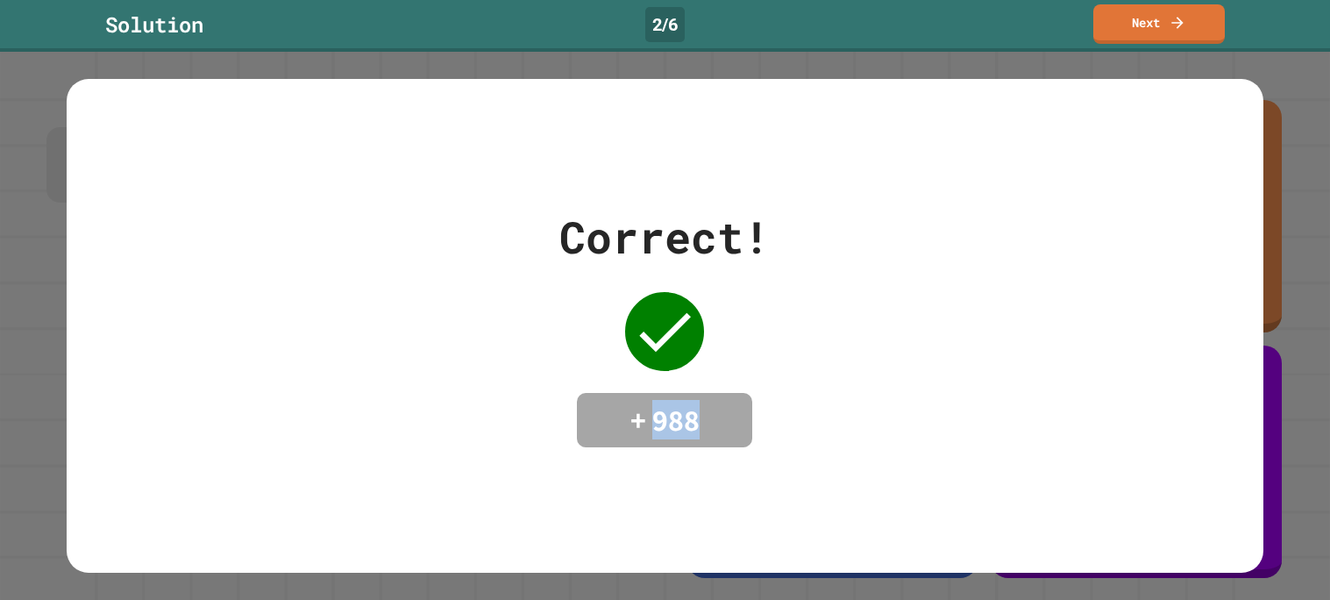
click at [860, 412] on div "Correct! + 988" at bounding box center [665, 325] width 1196 height 243
click at [1146, 26] on link "Next" at bounding box center [1158, 23] width 131 height 39
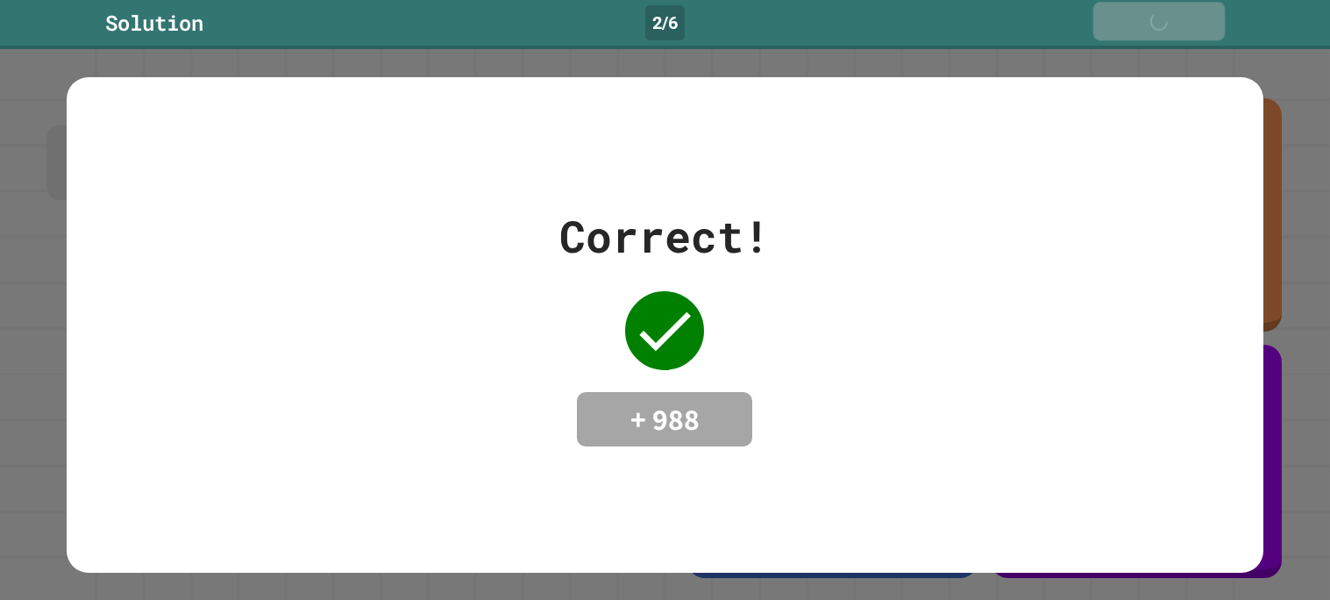
click at [1146, 26] on div "Next" at bounding box center [1158, 21] width 61 height 20
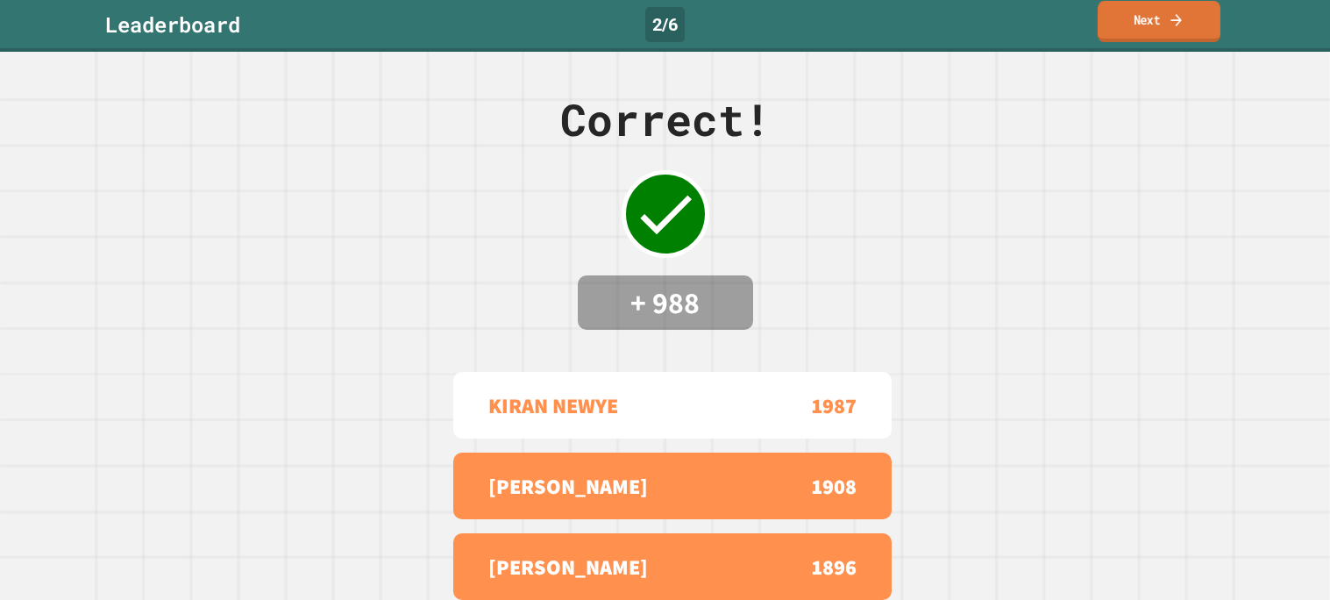
click at [1153, 36] on link "Next" at bounding box center [1158, 21] width 123 height 41
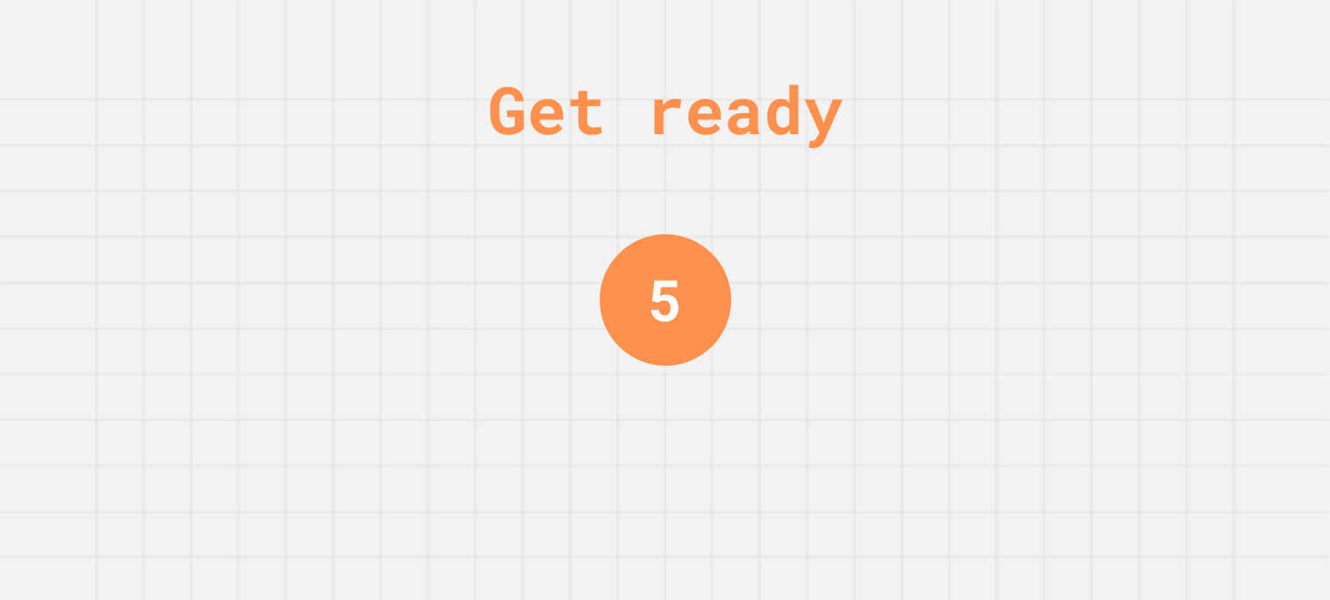
click at [1168, 132] on div "Get ready 5" at bounding box center [665, 300] width 1330 height 600
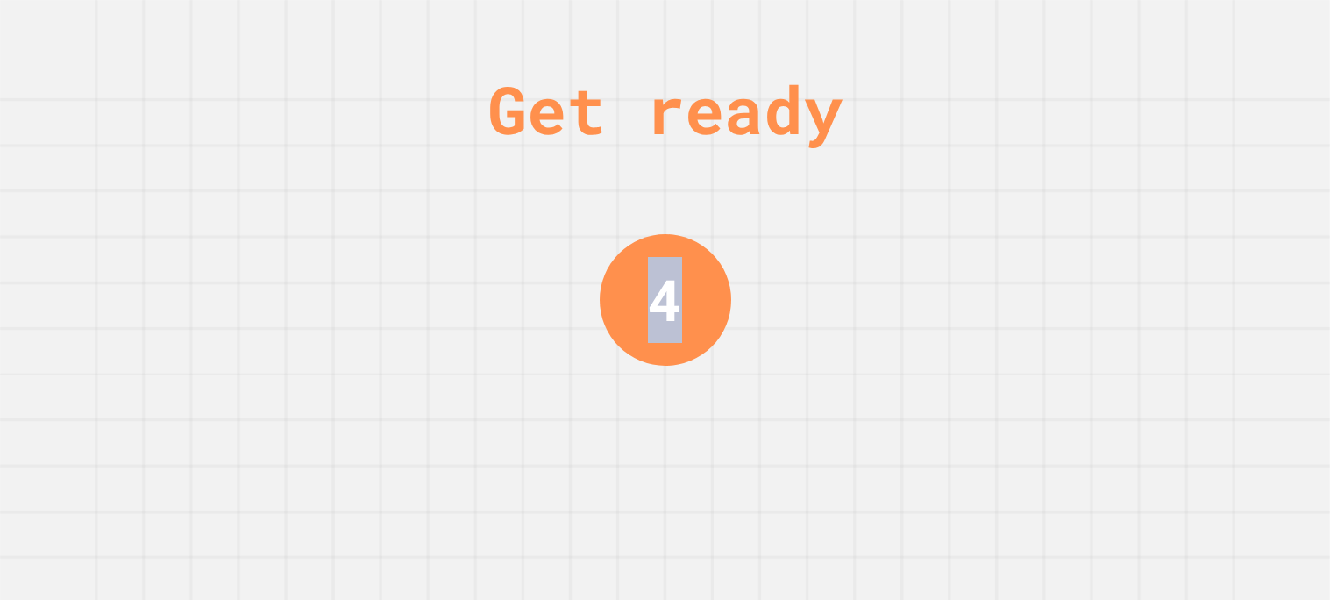
click at [1168, 132] on div "Get ready 4" at bounding box center [665, 300] width 1330 height 600
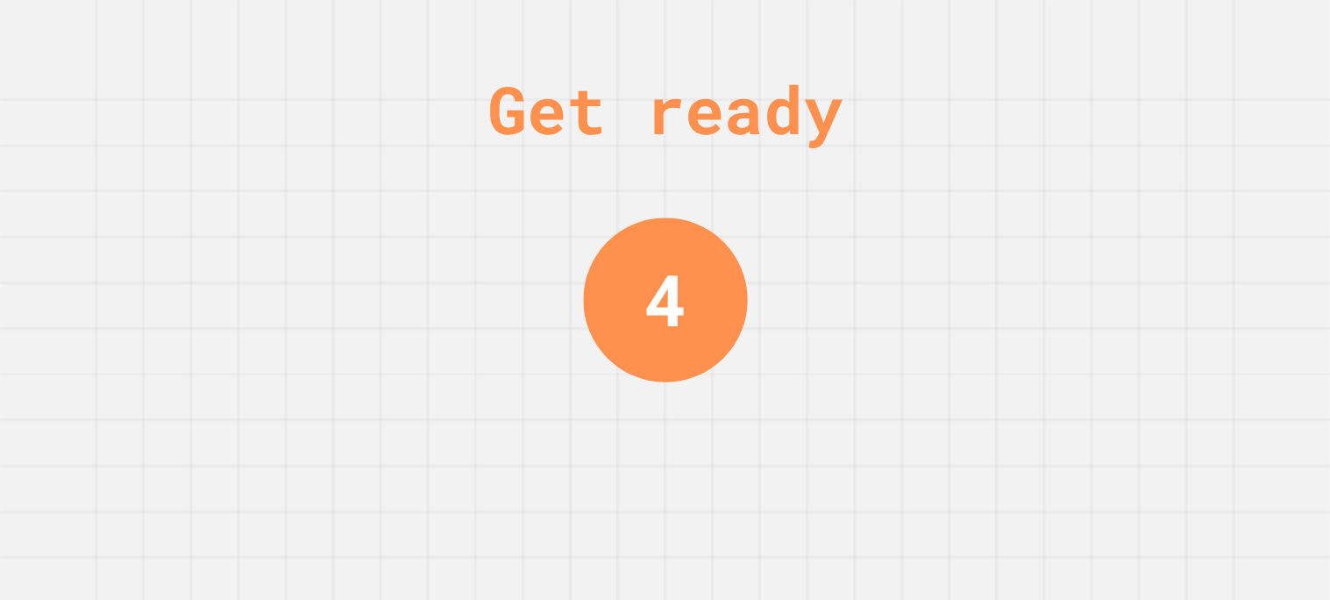
click at [1168, 132] on div "Get ready 4" at bounding box center [665, 300] width 1330 height 600
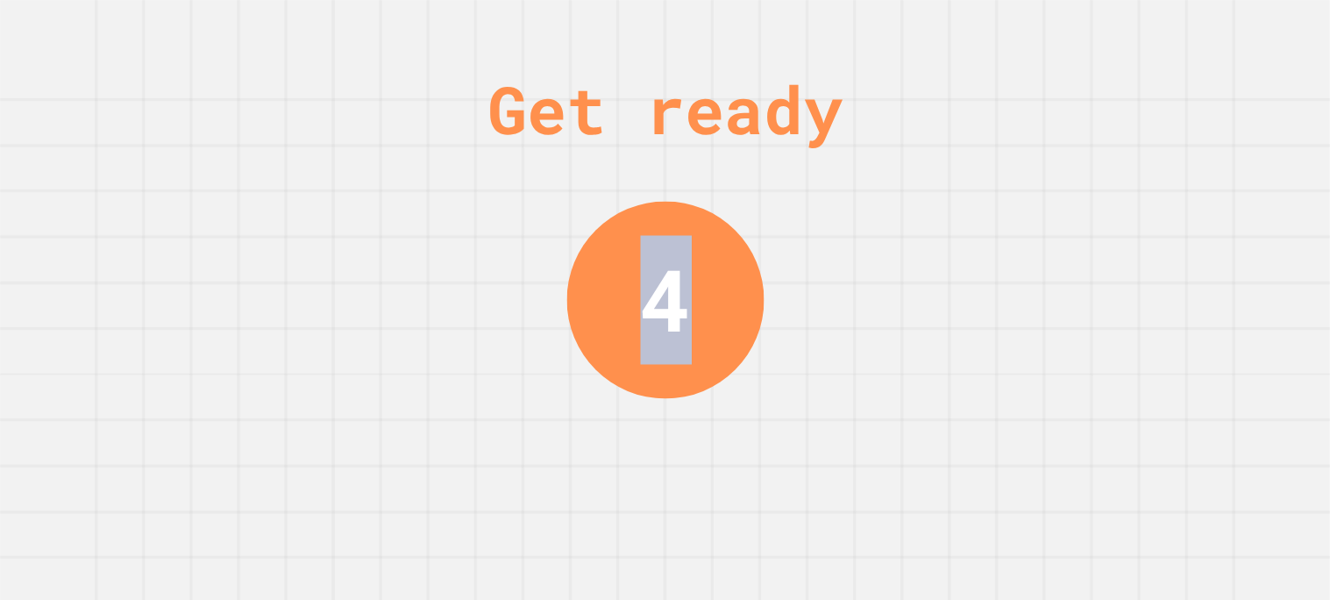
click at [1168, 132] on div "Get ready 4" at bounding box center [665, 300] width 1330 height 600
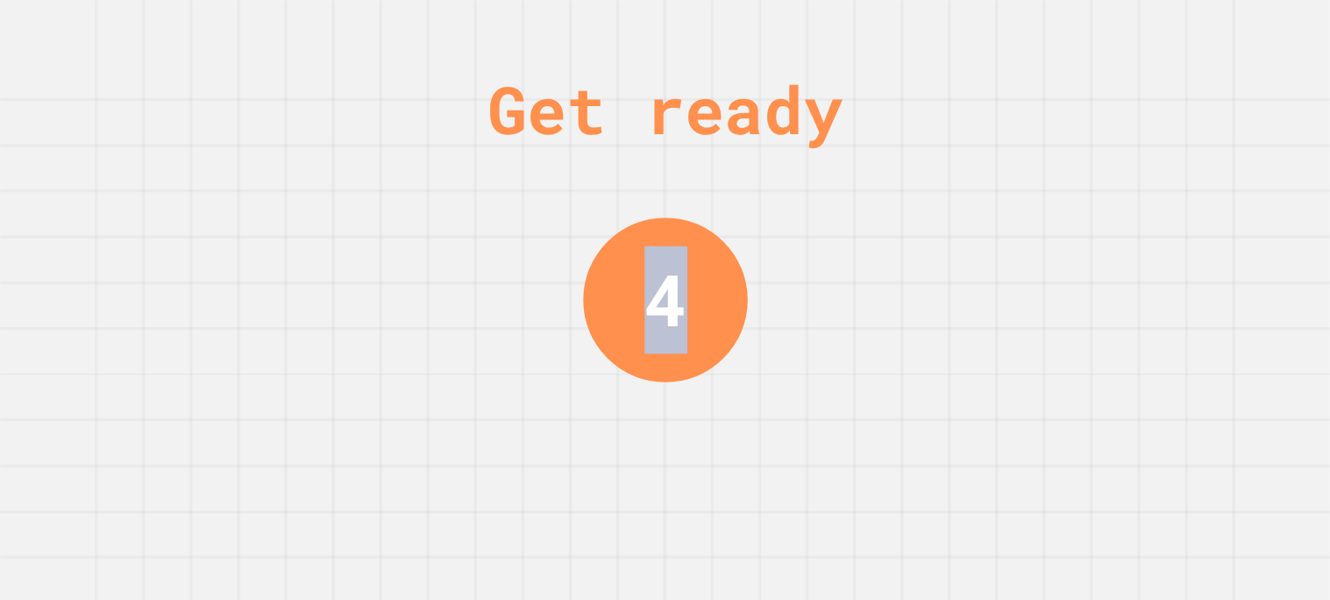
click at [1168, 132] on div "Get ready 4" at bounding box center [665, 300] width 1330 height 600
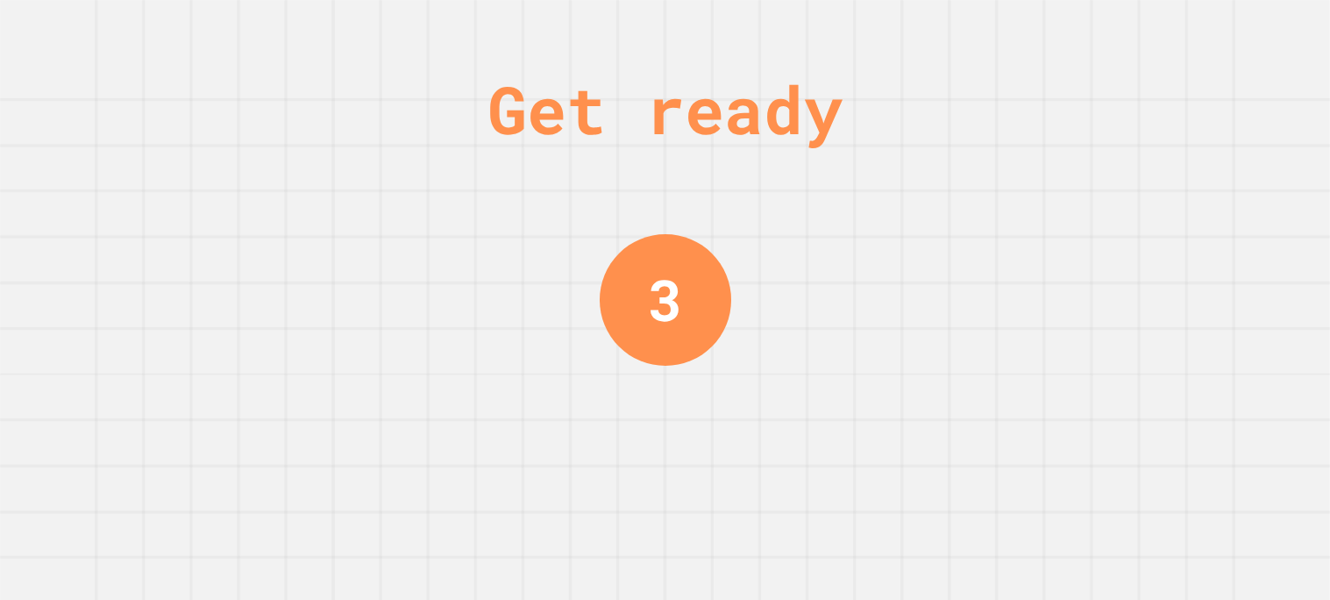
click at [1168, 132] on div "Get ready 3" at bounding box center [665, 300] width 1330 height 600
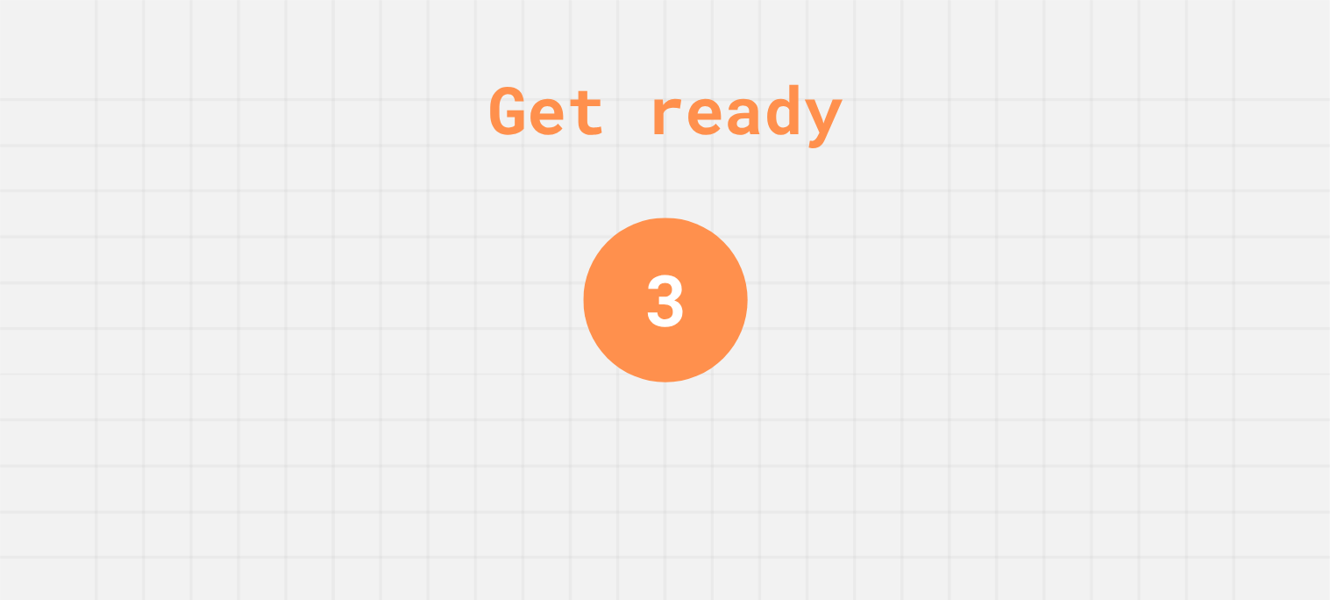
click at [1168, 132] on div "Get ready 3" at bounding box center [665, 300] width 1330 height 600
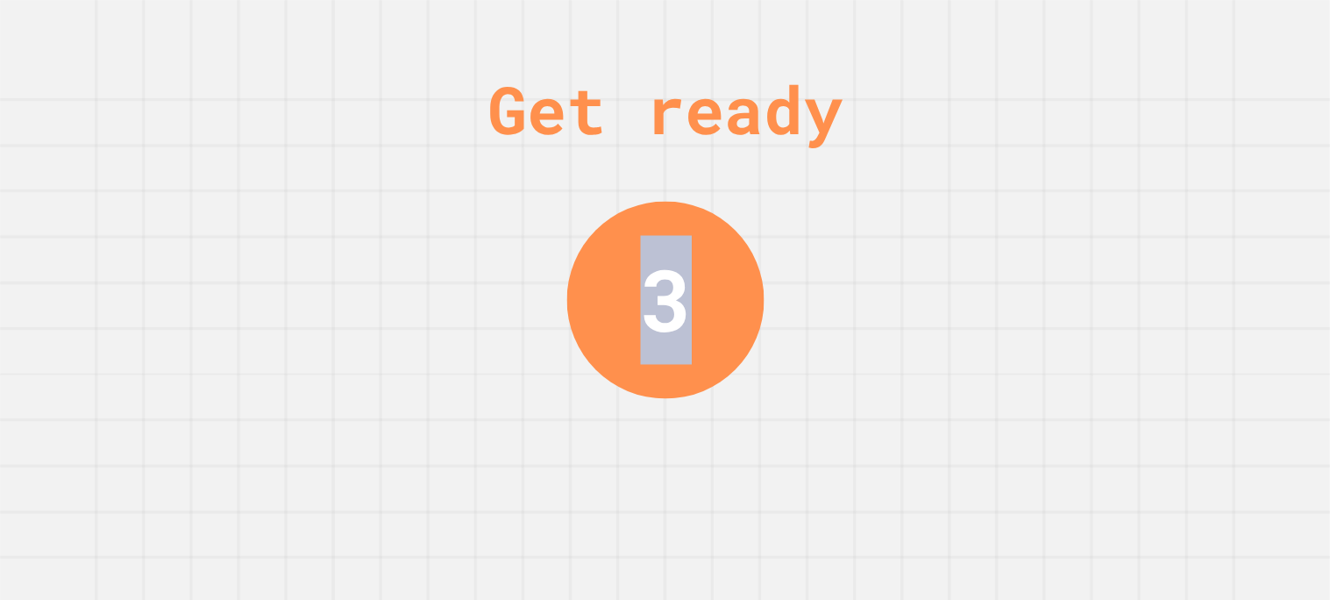
click at [1168, 132] on div "Get ready 3" at bounding box center [665, 300] width 1330 height 600
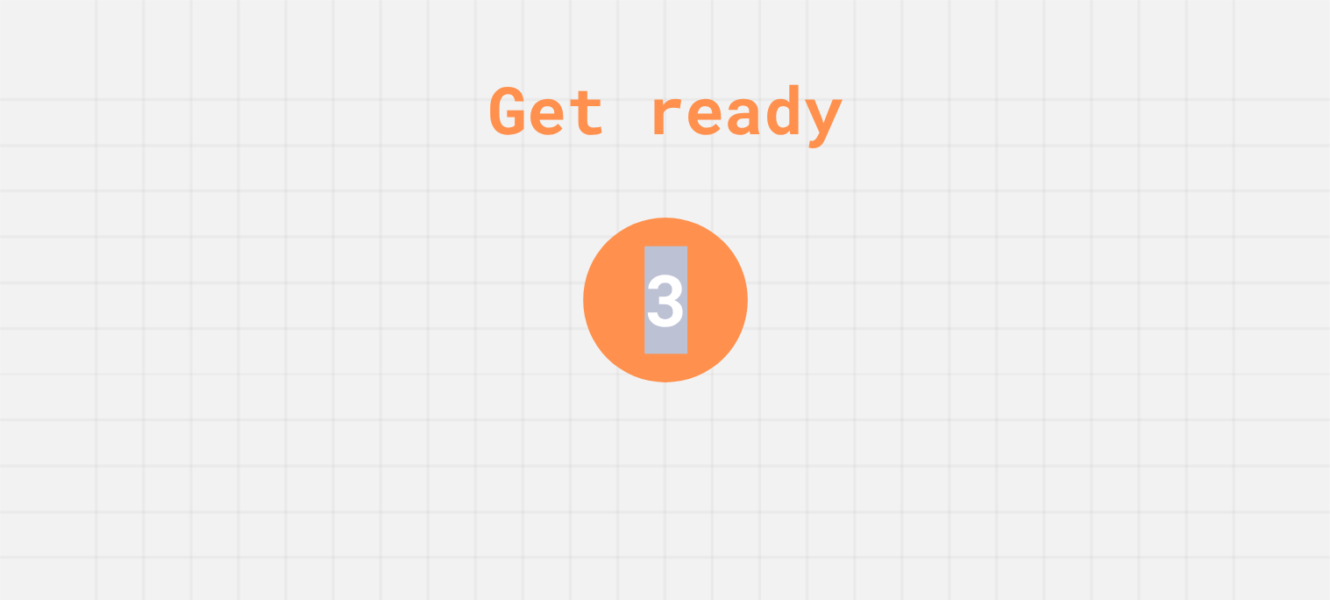
click at [1168, 132] on div "Get ready 3" at bounding box center [665, 300] width 1330 height 600
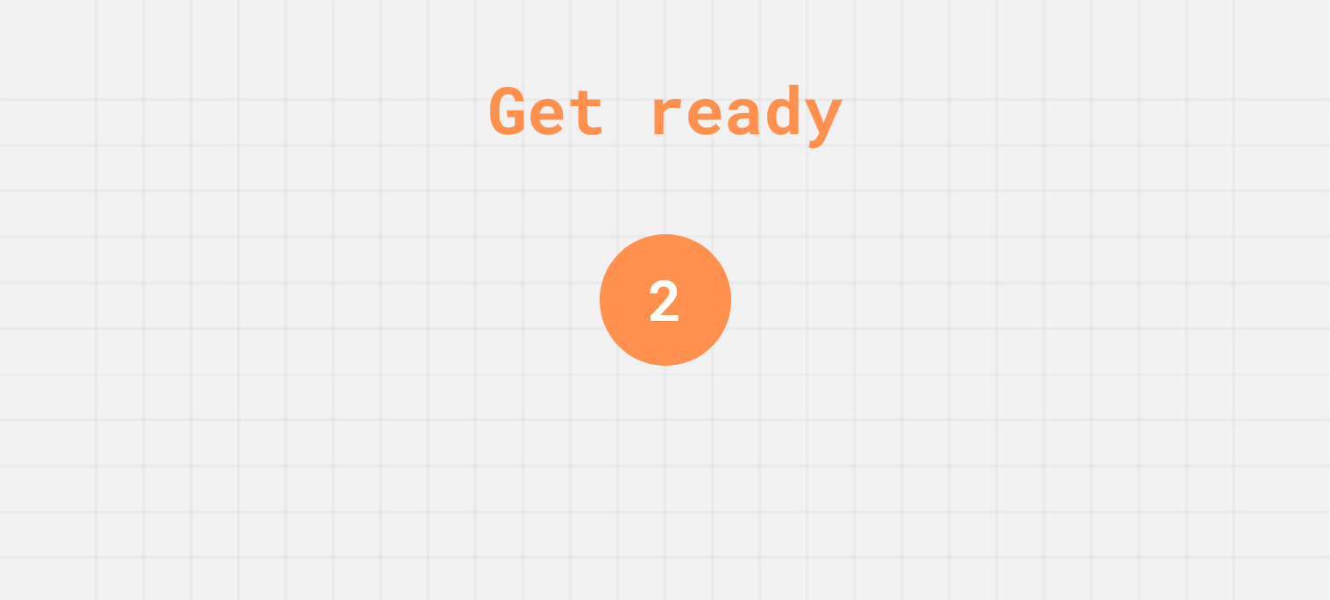
click at [1168, 132] on div "Get ready 2" at bounding box center [665, 300] width 1330 height 600
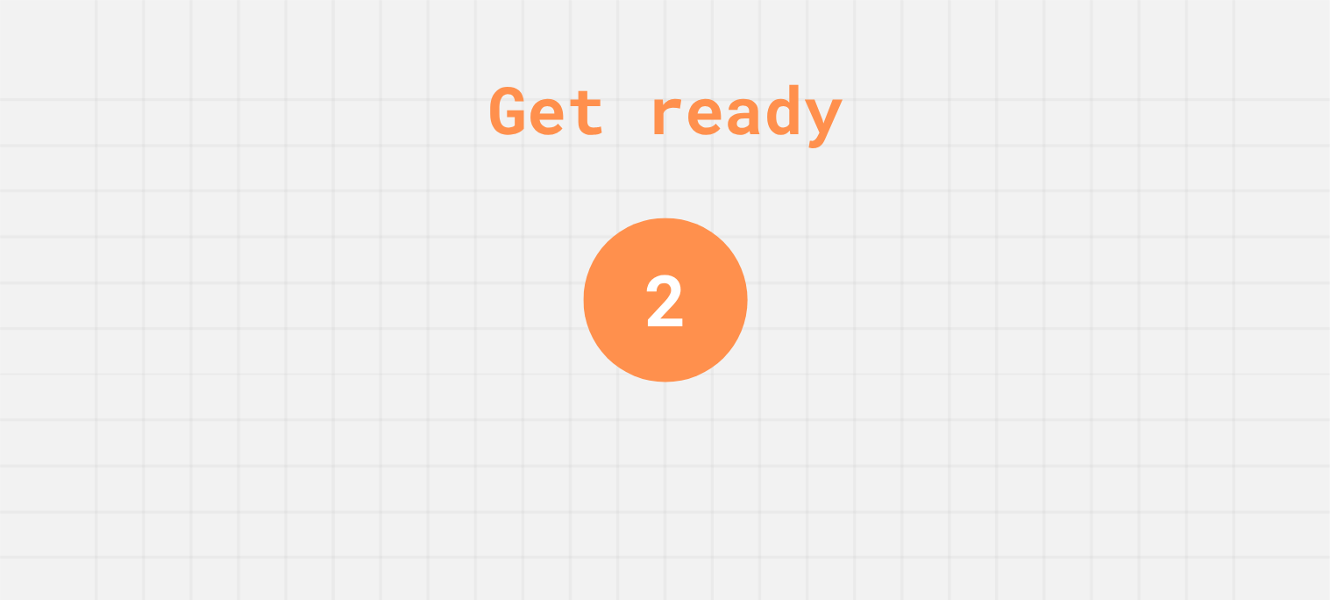
click at [1168, 132] on div "Get ready 2" at bounding box center [665, 300] width 1330 height 600
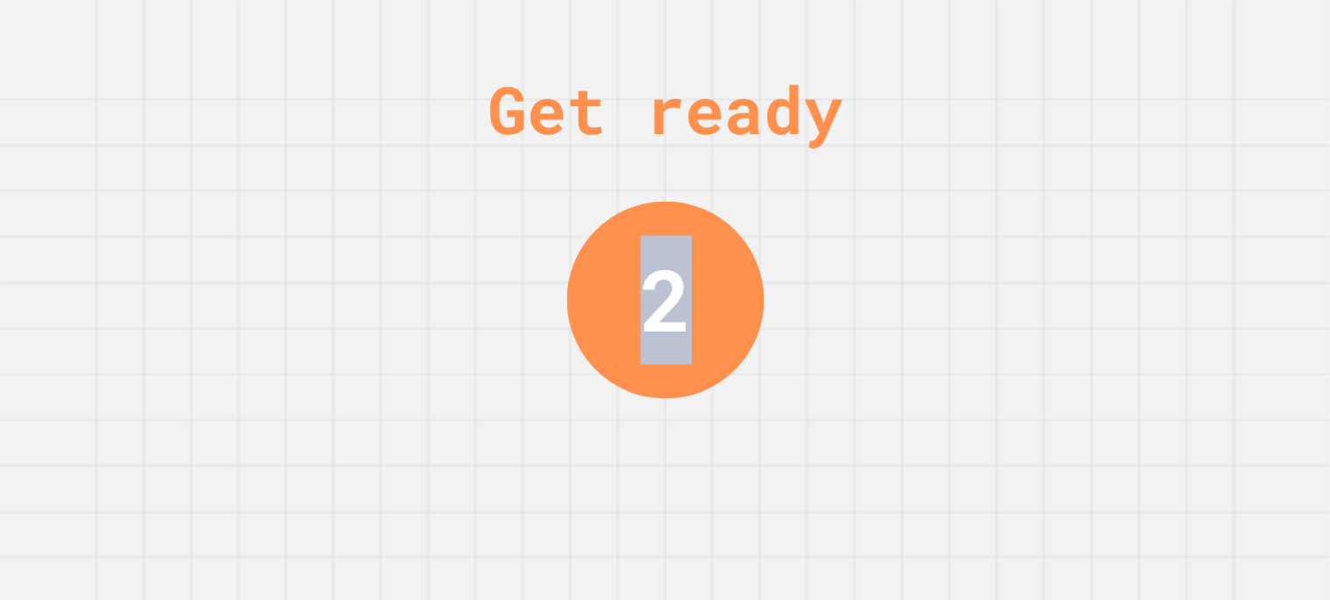
click at [1168, 132] on div "Get ready 2" at bounding box center [665, 300] width 1330 height 600
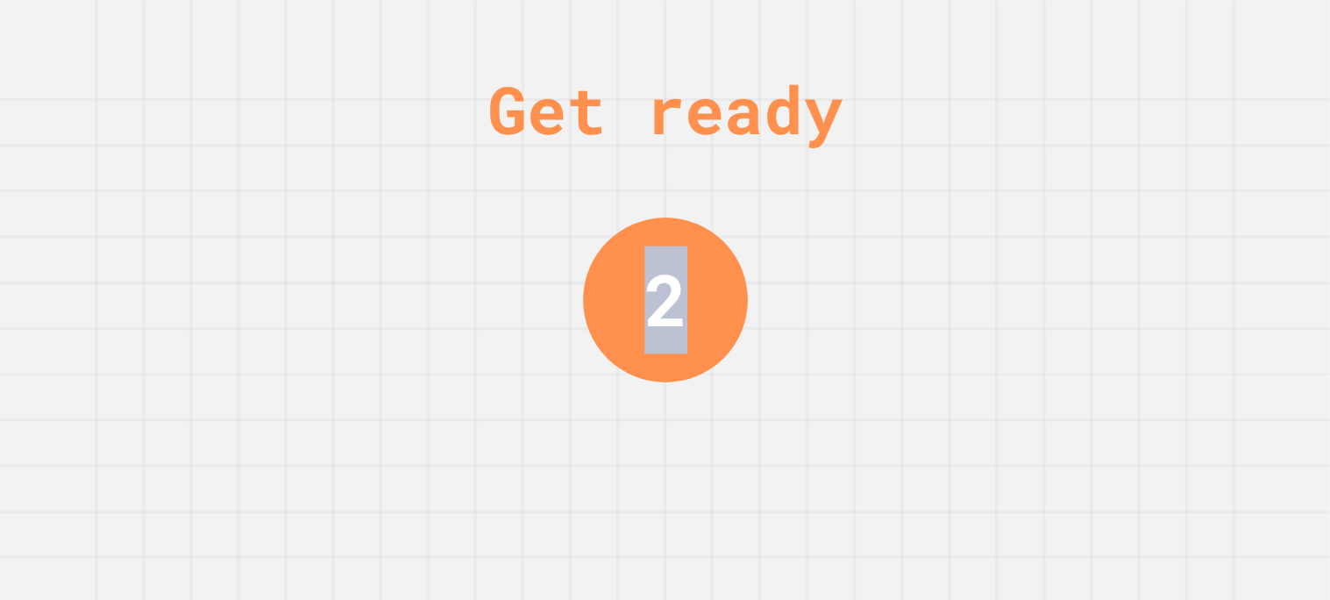
click at [1168, 132] on div "Get ready 2" at bounding box center [665, 300] width 1330 height 600
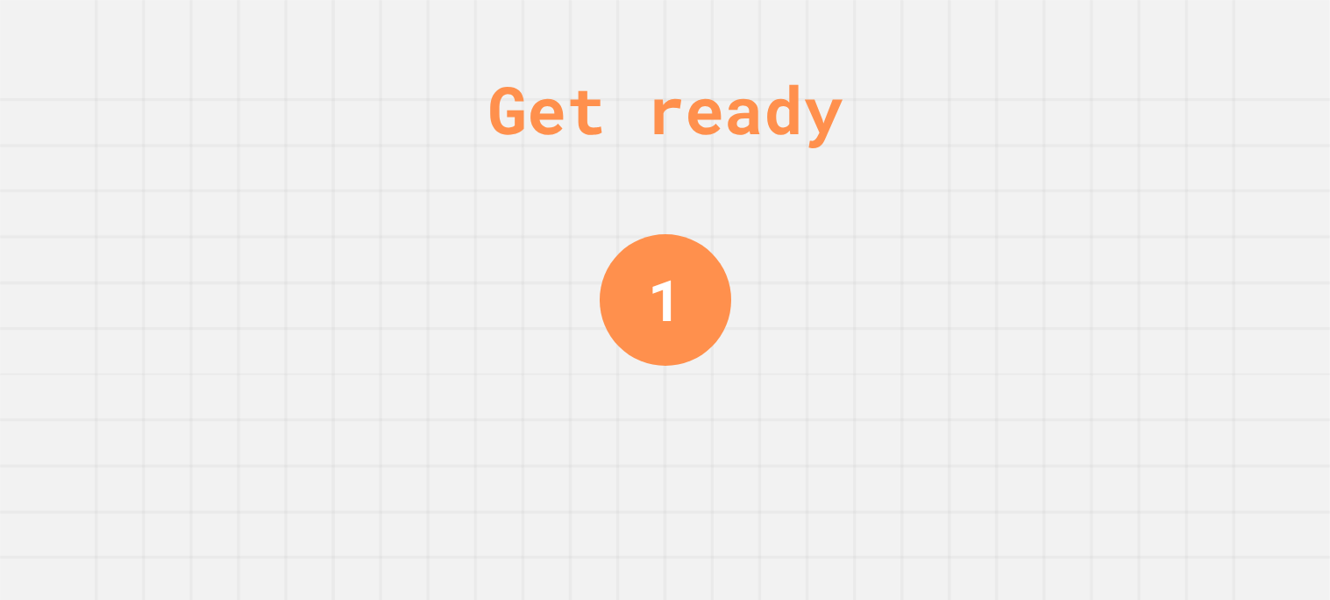
click at [1168, 132] on div "Get ready 1" at bounding box center [665, 300] width 1330 height 600
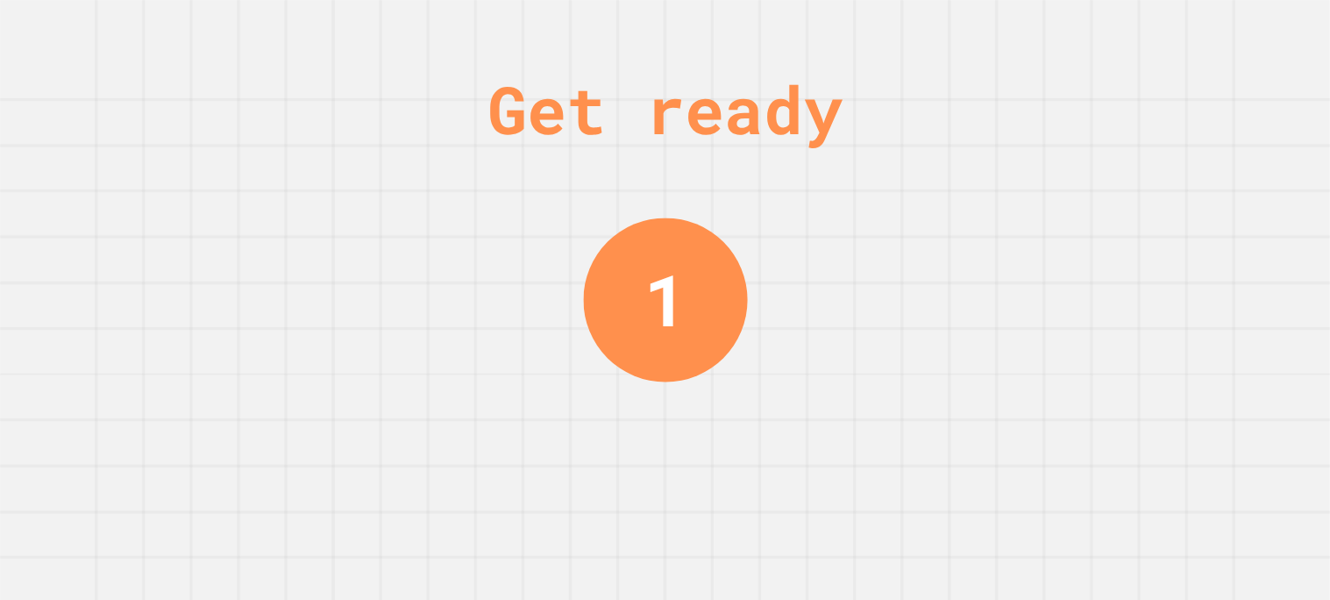
click at [1168, 132] on div "Get ready 1" at bounding box center [665, 300] width 1330 height 600
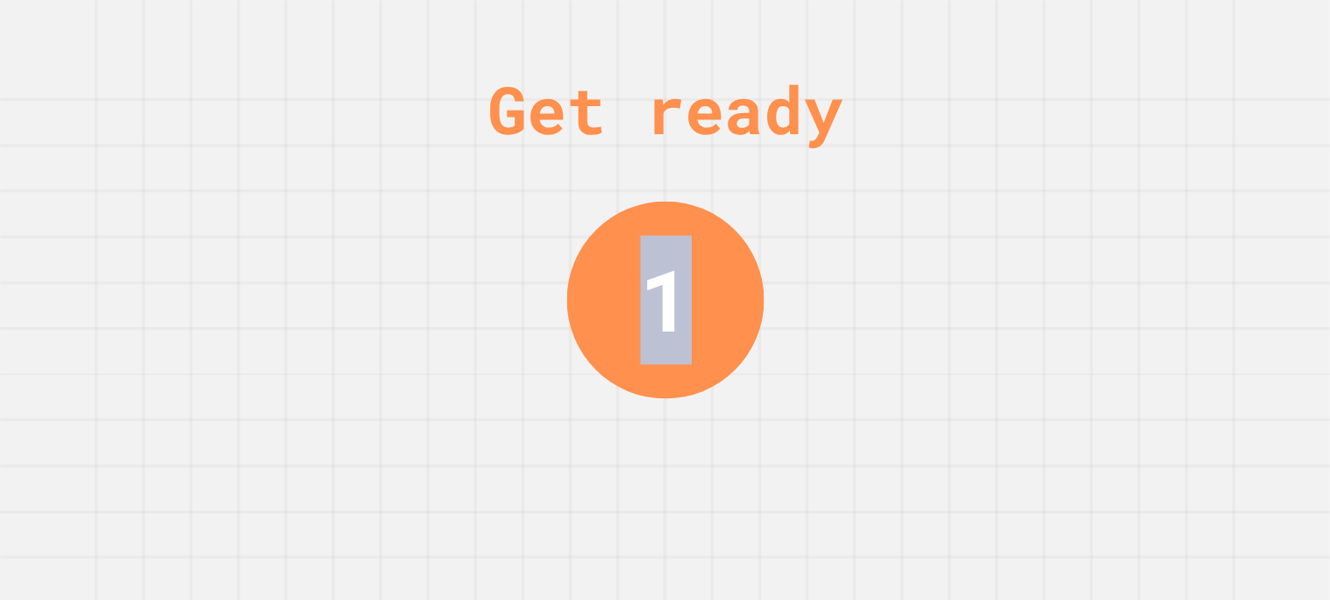
click at [1168, 132] on div "Get ready 1" at bounding box center [665, 300] width 1330 height 600
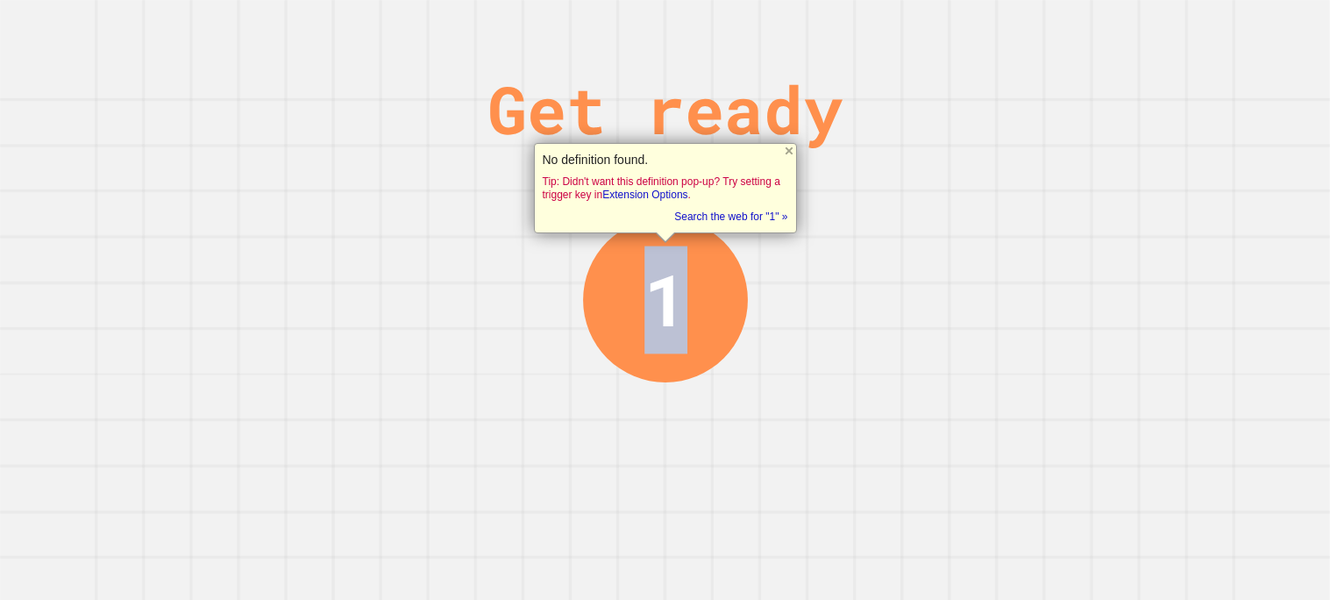
click at [1168, 132] on div "Get ready 1" at bounding box center [665, 300] width 1330 height 600
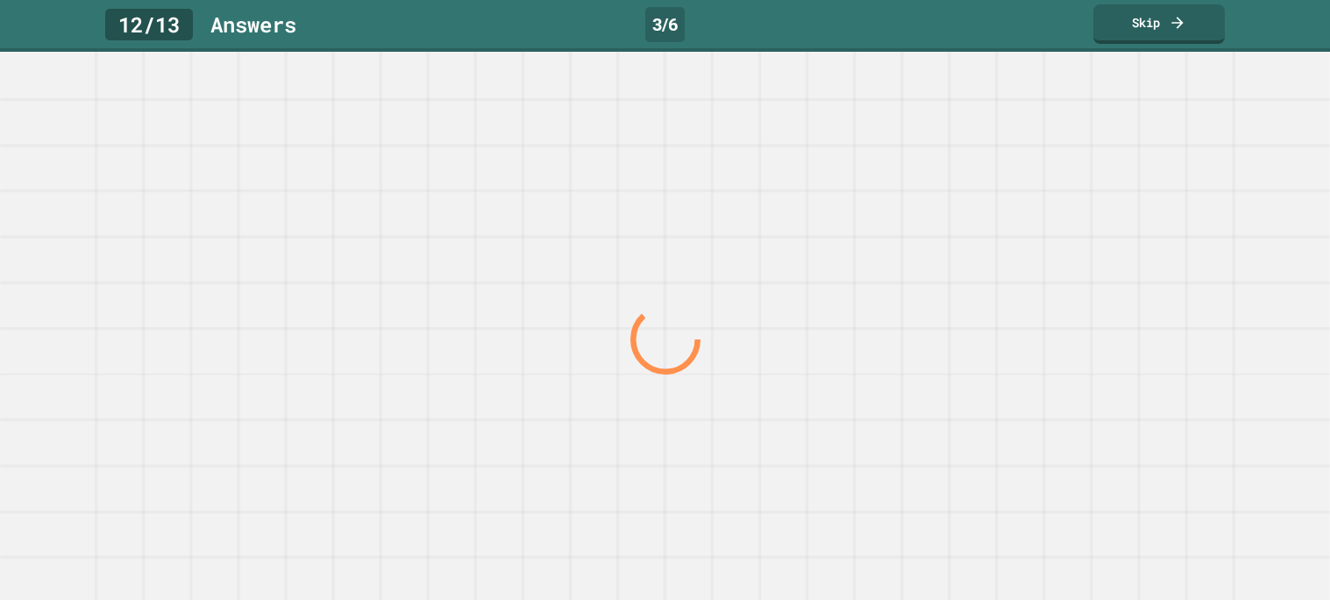
click at [1168, 132] on div at bounding box center [664, 339] width 1276 height 522
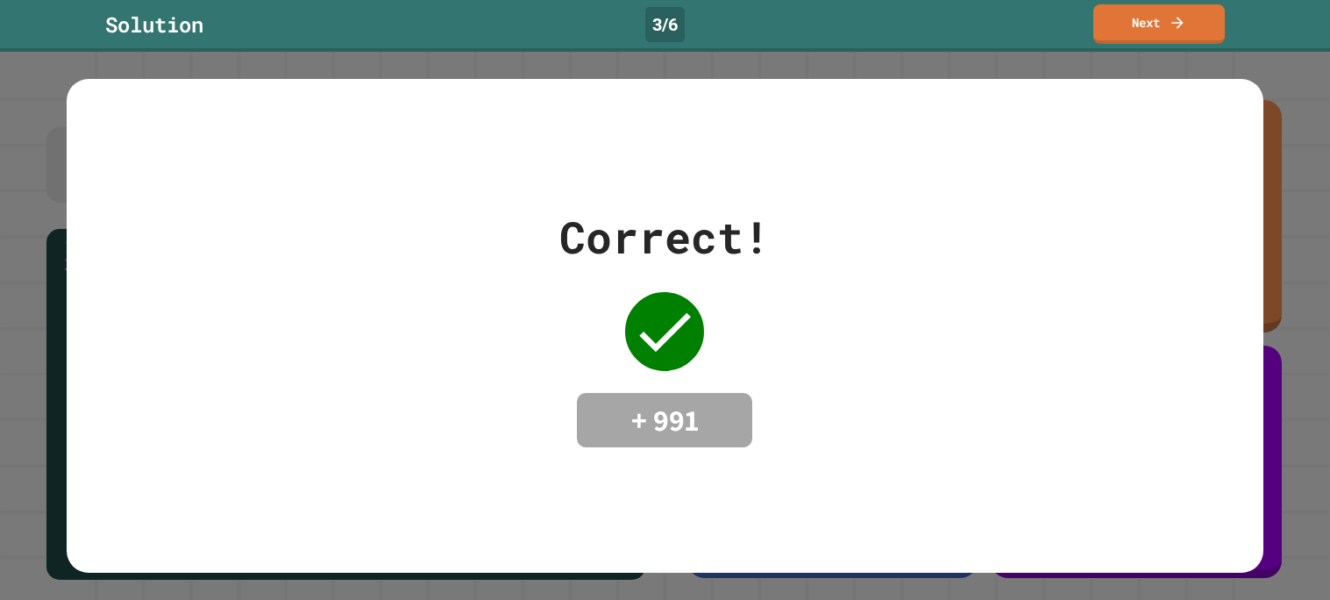
click at [1168, 132] on div "Correct! + 991" at bounding box center [665, 325] width 1196 height 493
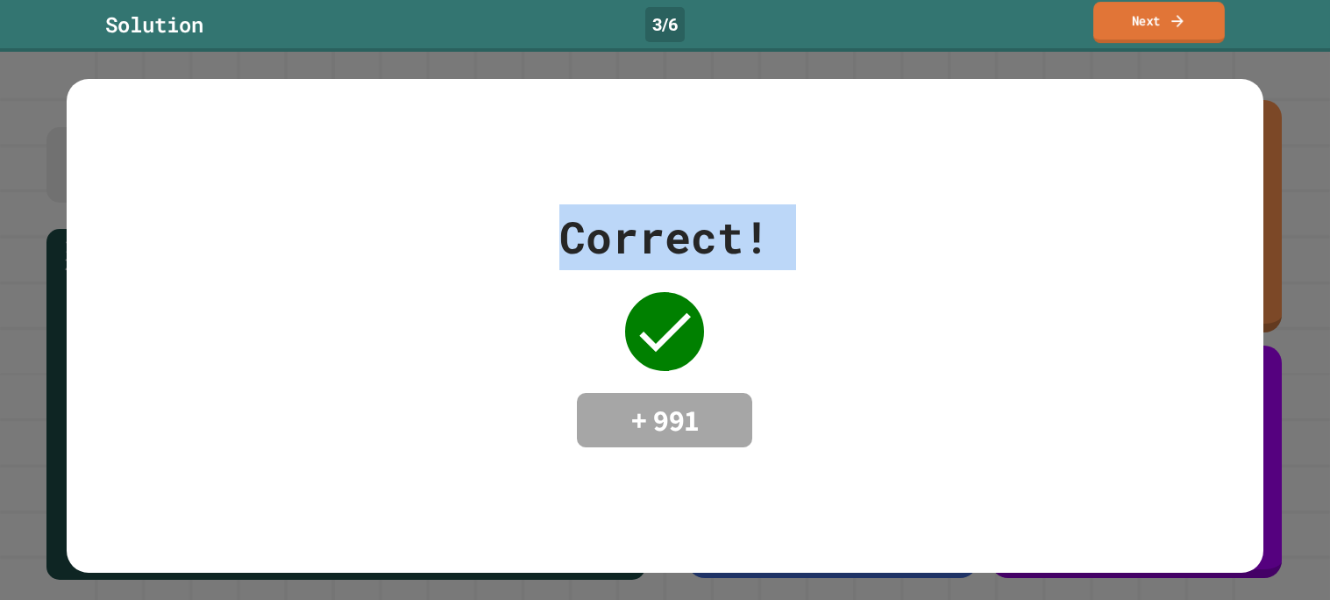
click at [1133, 28] on link "Next" at bounding box center [1158, 22] width 131 height 41
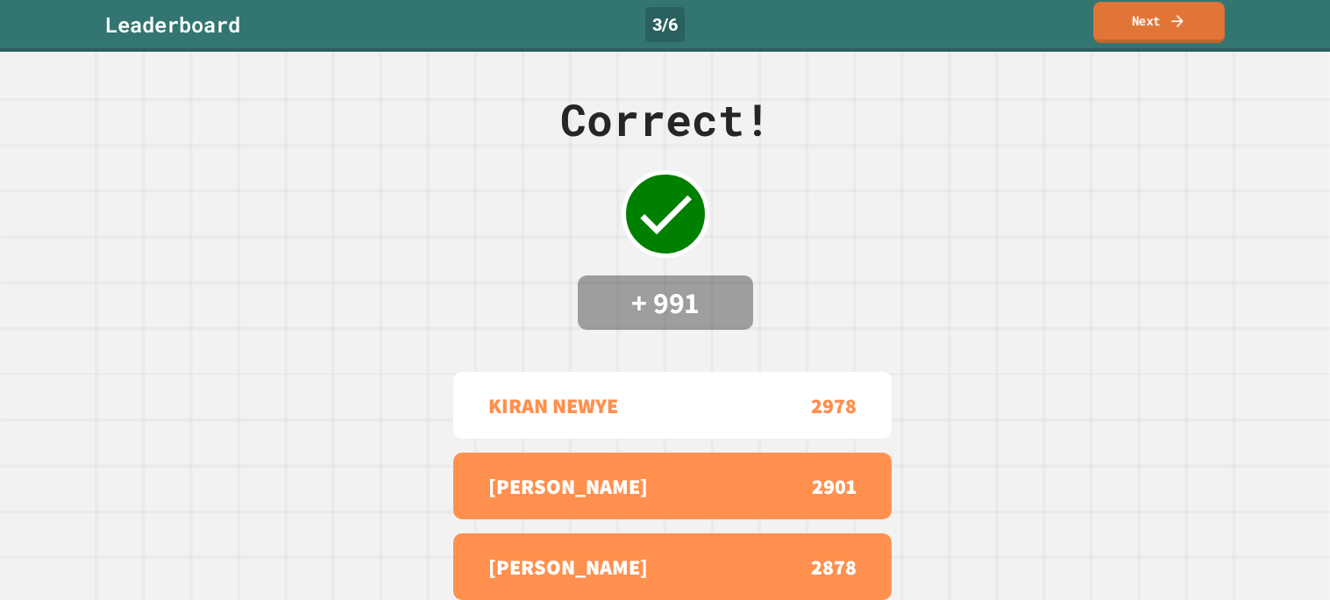
click at [1182, 157] on div "Correct! + 991 KIRAN NEWYE 2978 BHARGAV 2901 ANUBHAV 2878 ADI S 2853 TANMAY 2794" at bounding box center [665, 326] width 1330 height 548
click at [1160, 26] on link "Next" at bounding box center [1159, 22] width 130 height 41
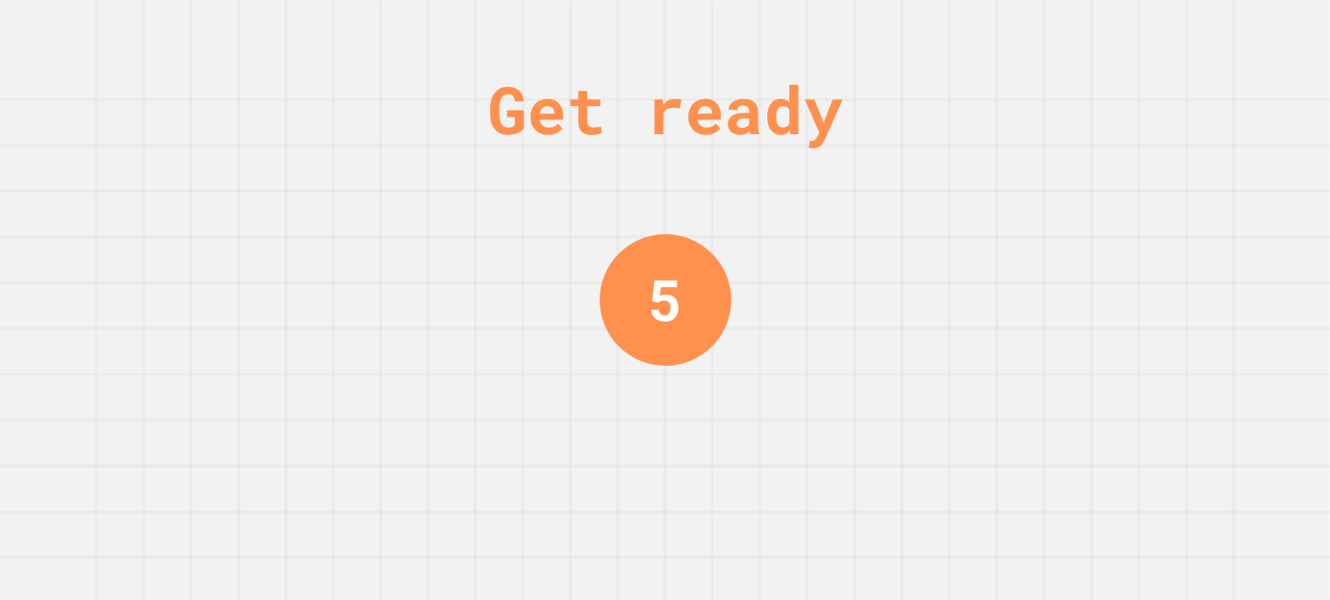
click at [1207, 181] on div "Get ready 5" at bounding box center [665, 300] width 1330 height 600
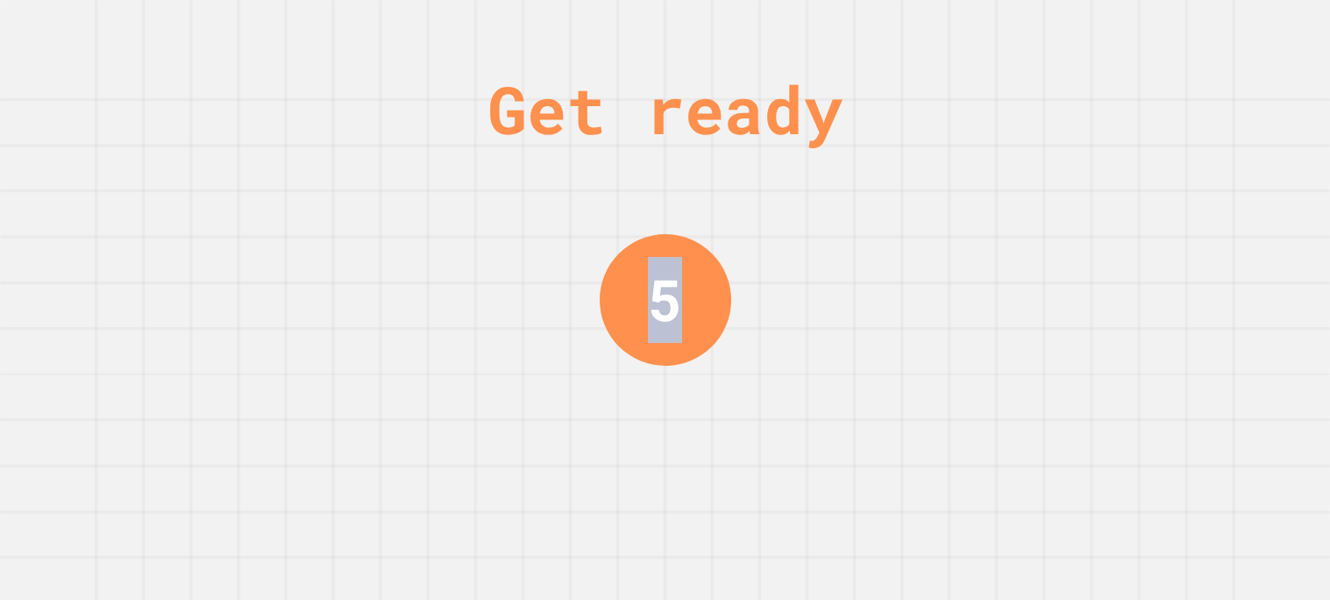
click at [1207, 181] on div "Get ready 5" at bounding box center [665, 300] width 1330 height 600
click at [1207, 181] on div "Get ready 4" at bounding box center [665, 300] width 1330 height 600
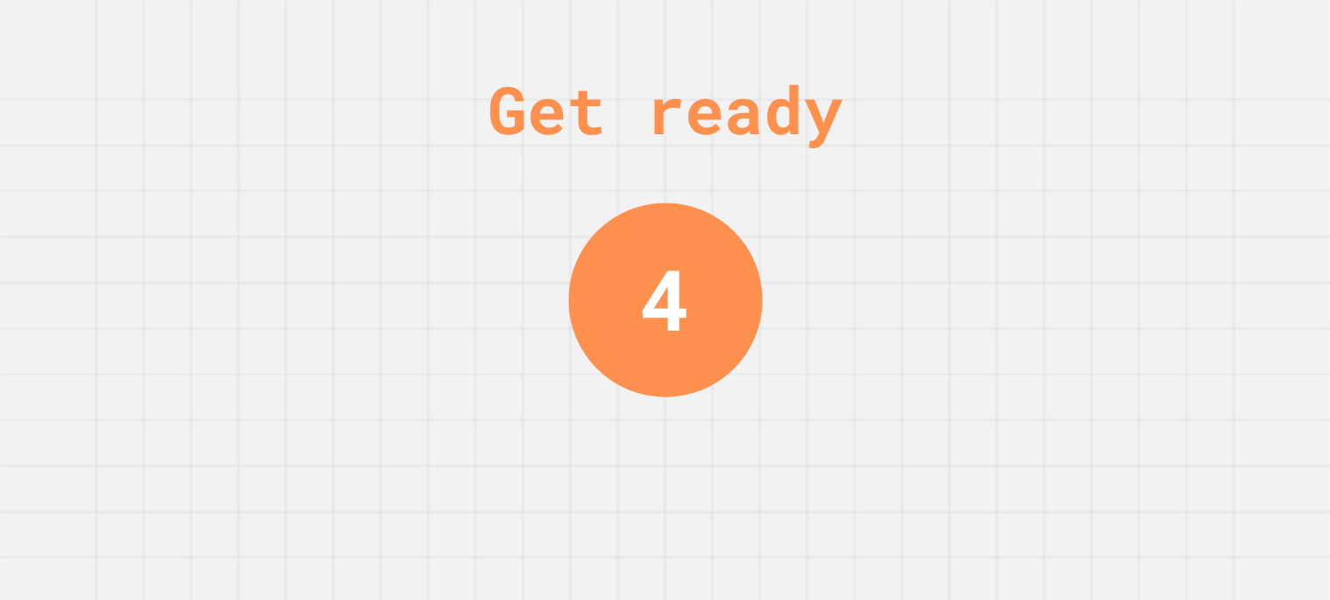
click at [1207, 181] on div "Get ready 4" at bounding box center [665, 300] width 1330 height 600
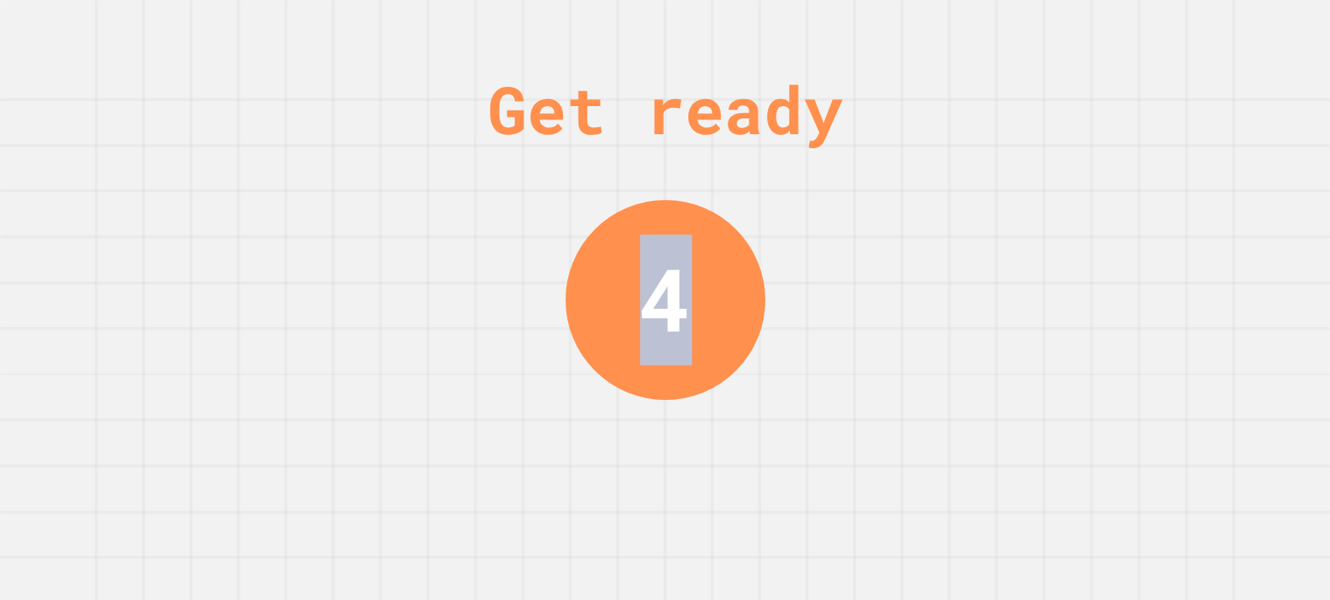
click at [1207, 181] on div "Get ready 4" at bounding box center [665, 300] width 1330 height 600
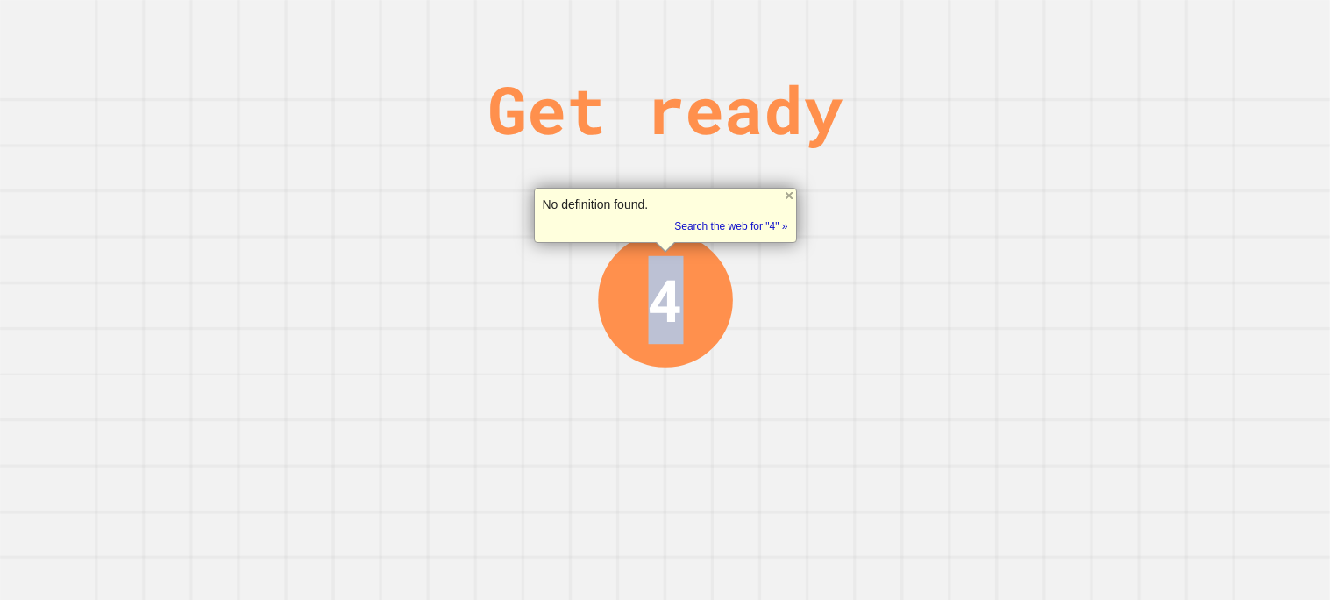
click at [1207, 181] on div "Get ready 4" at bounding box center [665, 300] width 1330 height 600
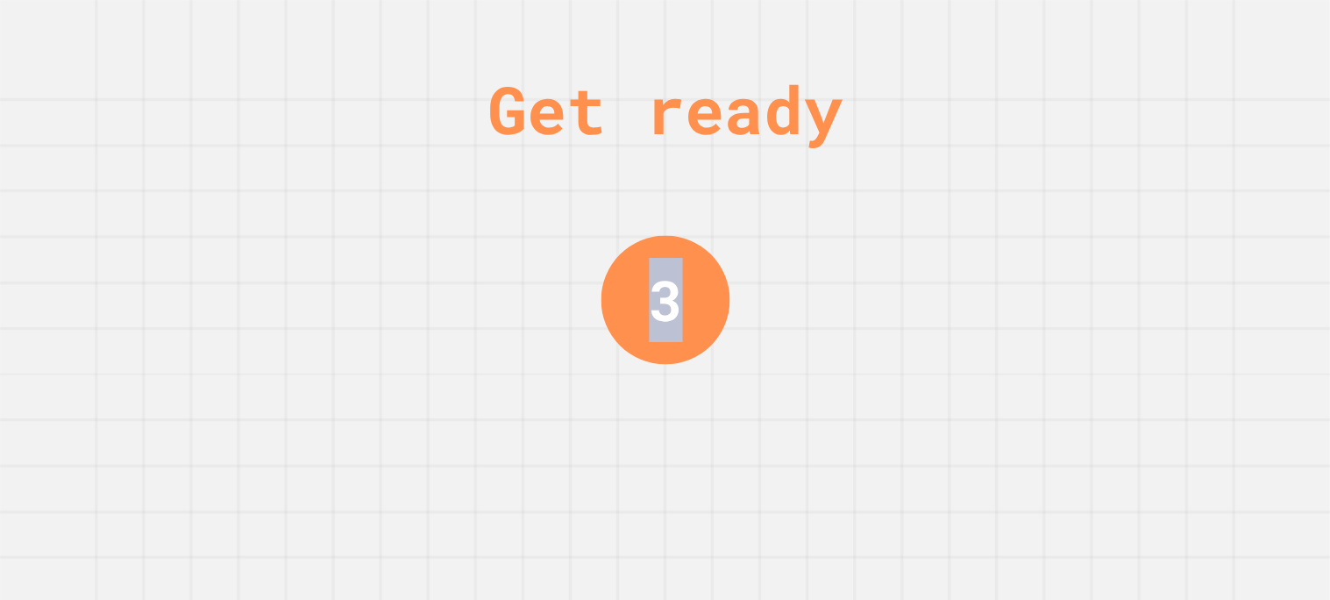
click at [1207, 181] on div "Get ready 3" at bounding box center [665, 300] width 1330 height 600
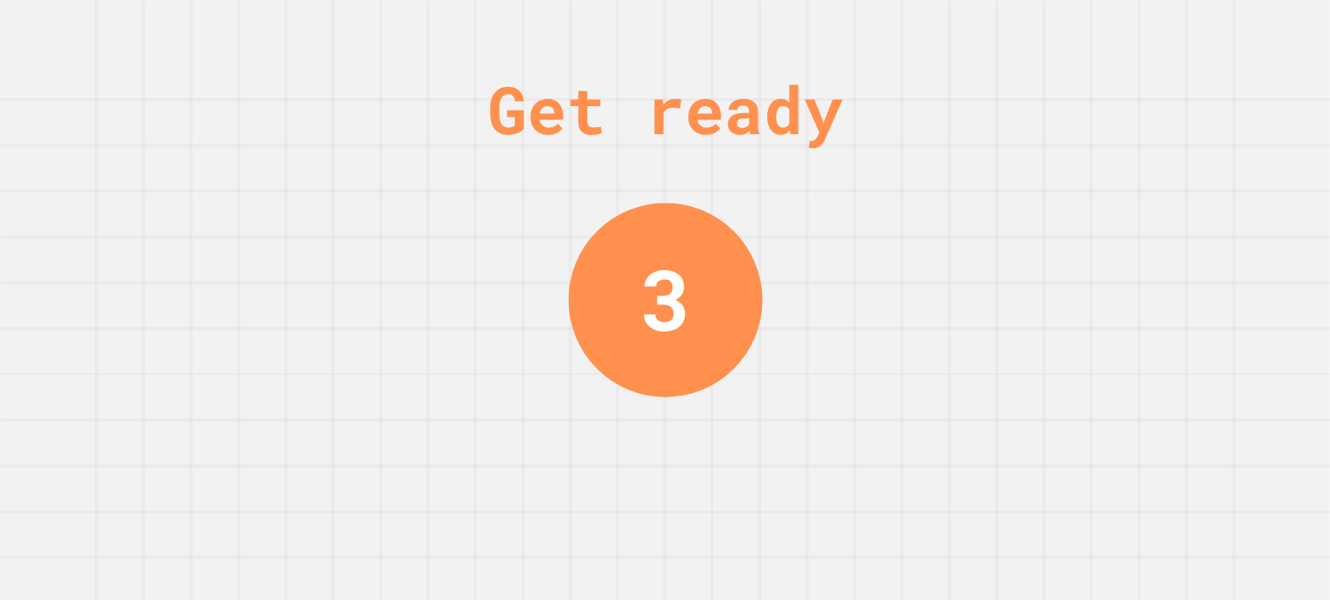
click at [1207, 181] on div "Get ready 3" at bounding box center [665, 300] width 1330 height 600
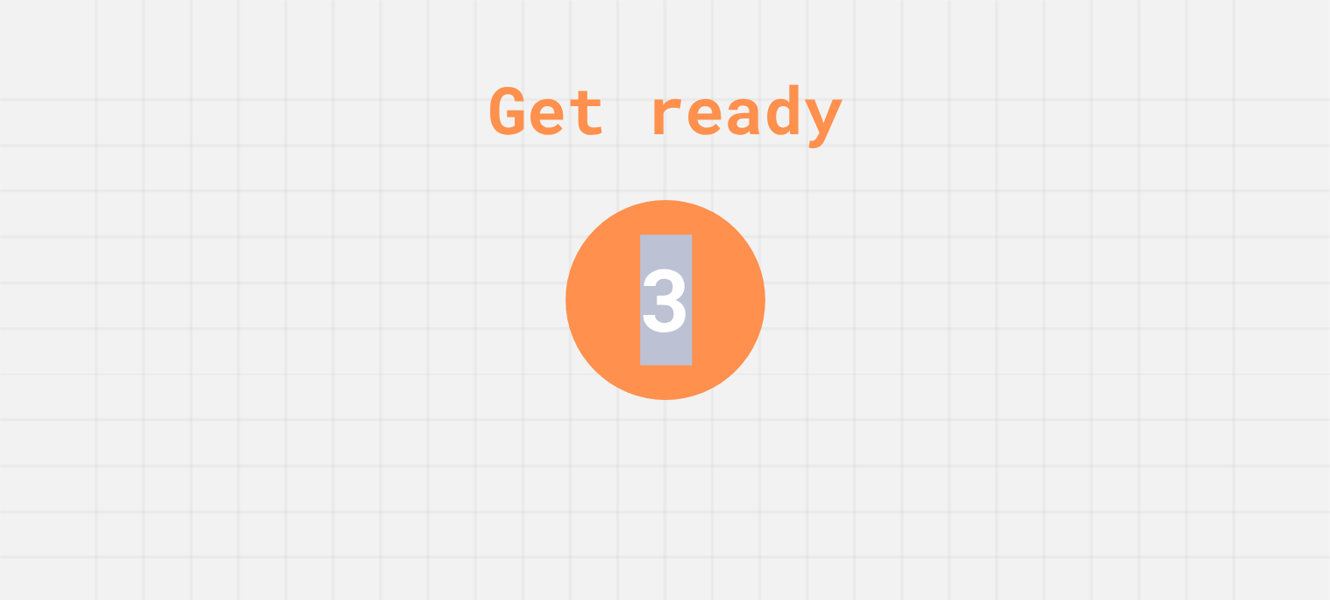
click at [1207, 181] on div "Get ready 3" at bounding box center [665, 300] width 1330 height 600
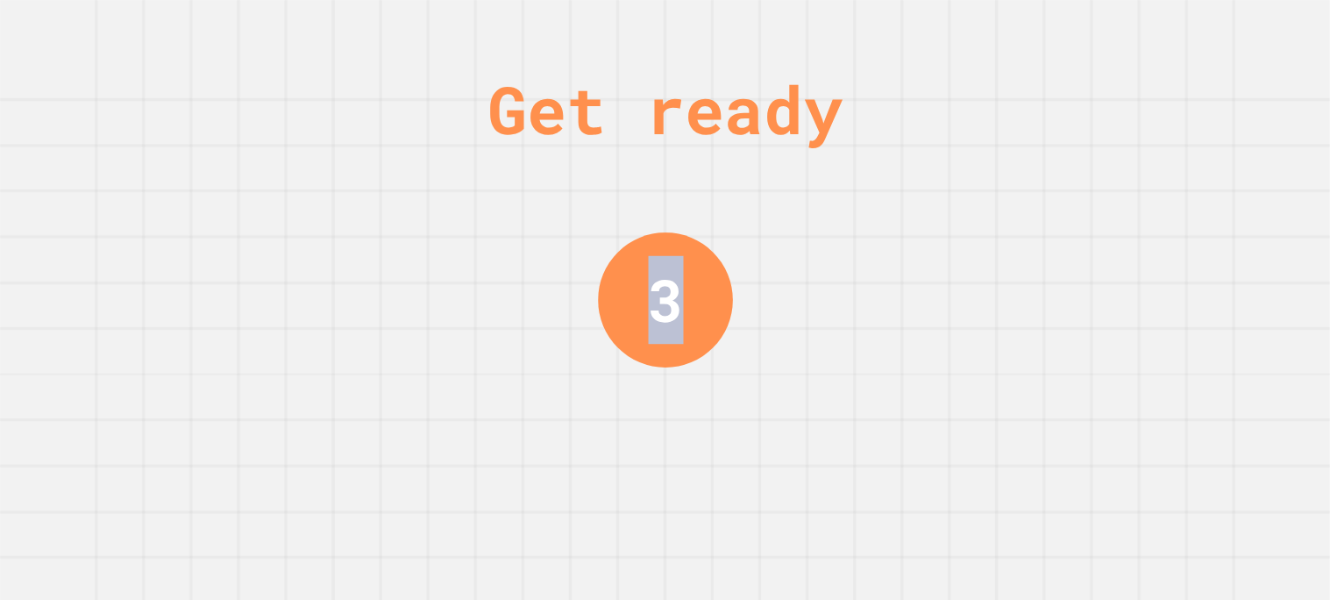
click at [1207, 181] on div "Get ready 3" at bounding box center [665, 300] width 1330 height 600
click at [1207, 181] on div "Get ready 2" at bounding box center [665, 300] width 1330 height 600
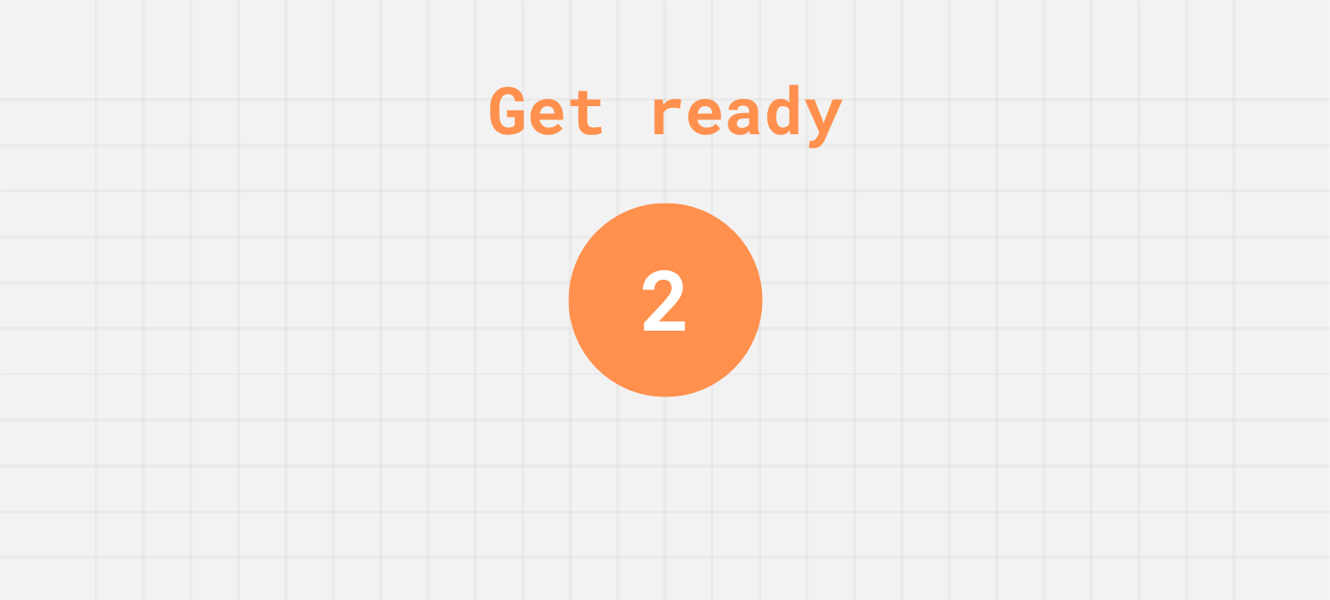
click at [1207, 181] on div "Get ready 2" at bounding box center [665, 300] width 1330 height 600
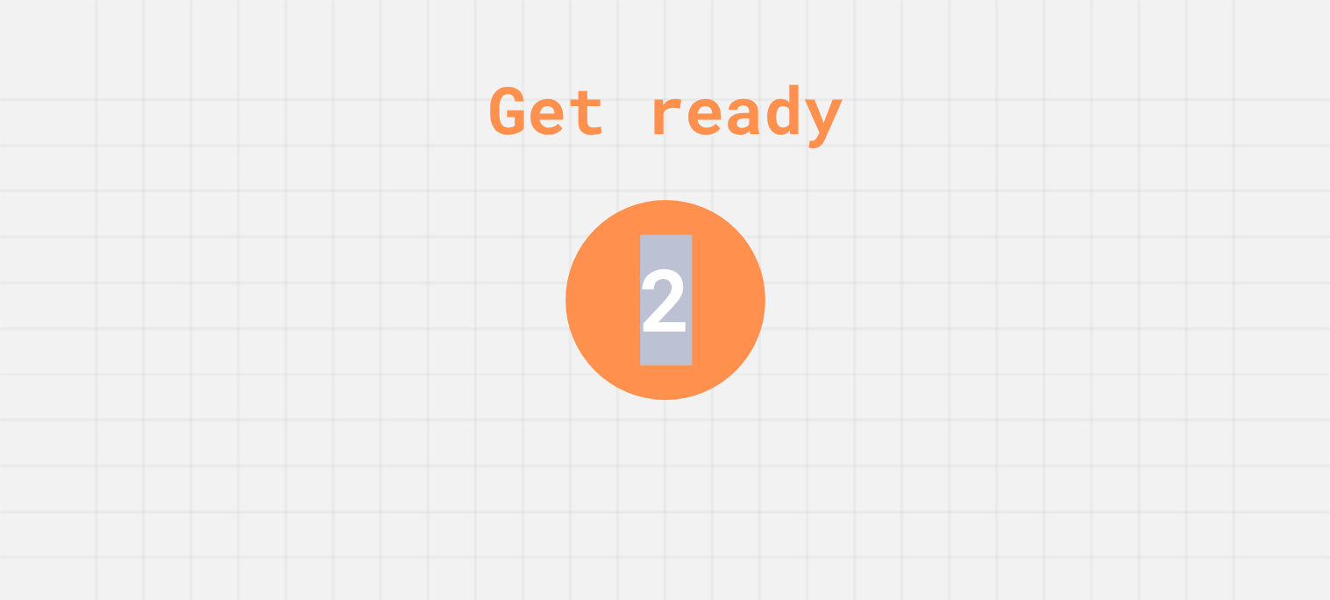
click at [1207, 181] on div "Get ready 2" at bounding box center [665, 300] width 1330 height 600
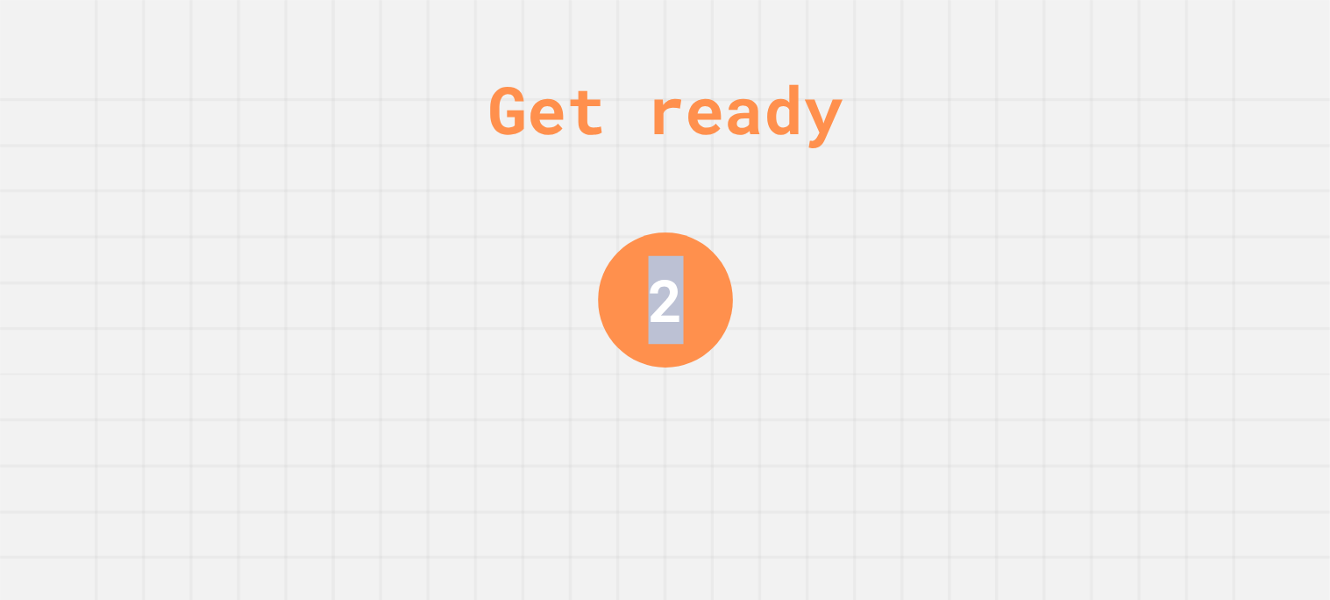
click at [1207, 181] on div "Get ready 2" at bounding box center [665, 300] width 1330 height 600
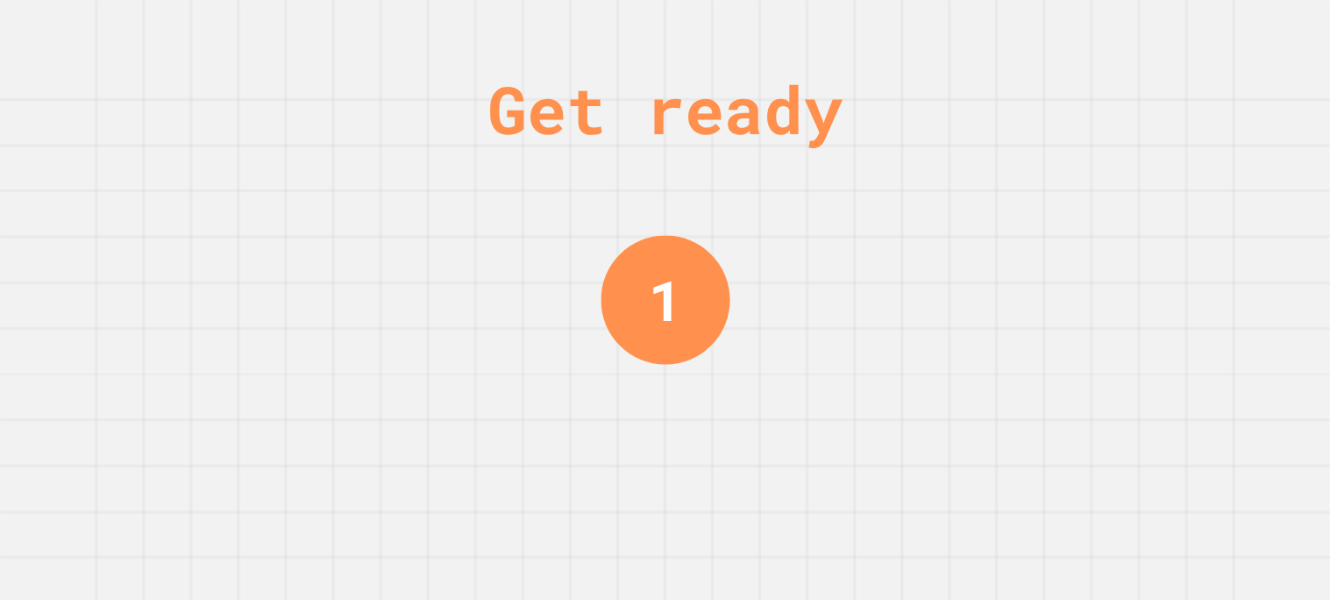
click at [1207, 181] on div "Get ready 1" at bounding box center [665, 300] width 1330 height 600
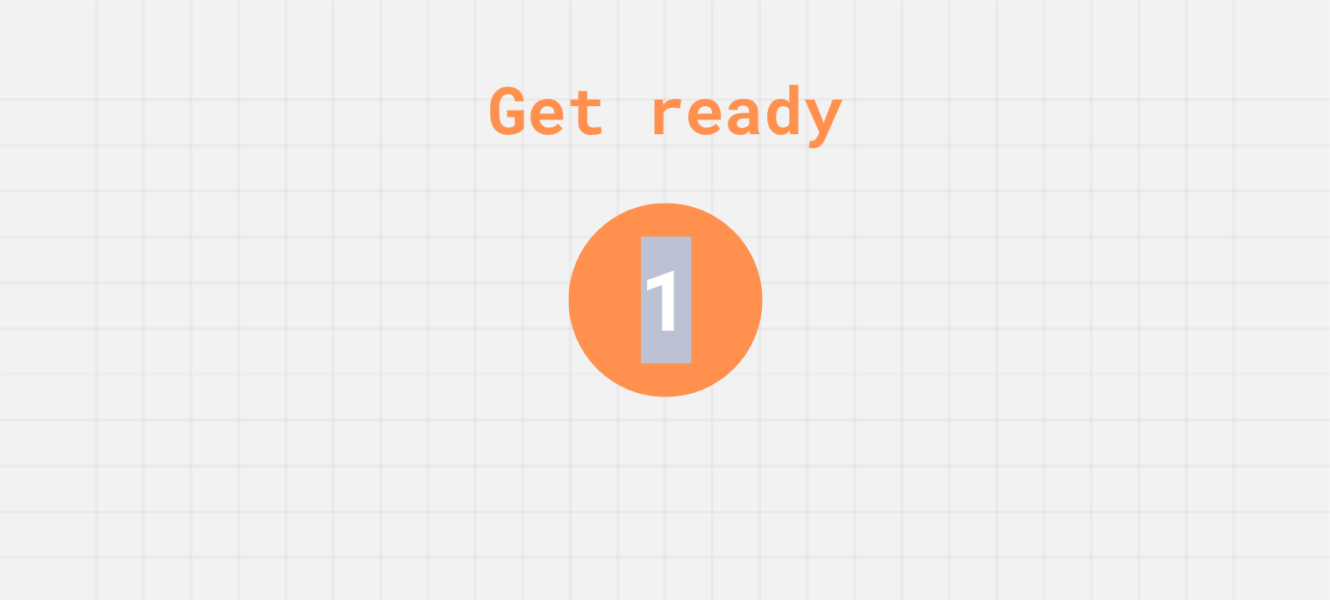
click at [1207, 181] on div "Get ready 1" at bounding box center [665, 300] width 1330 height 600
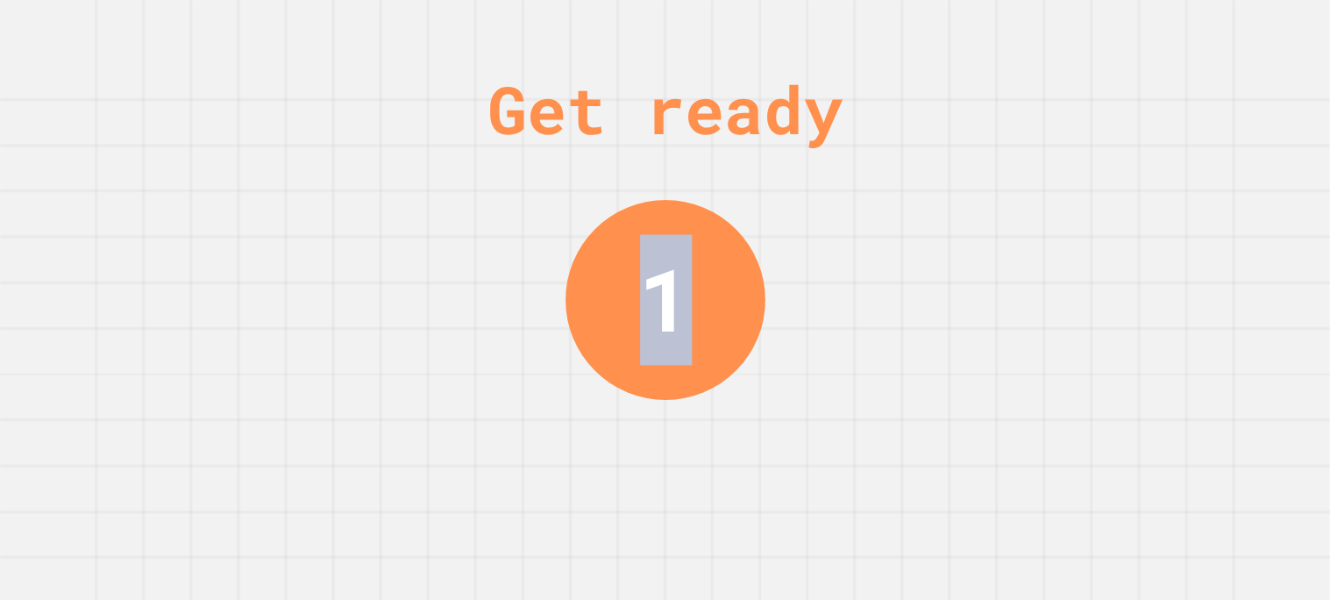
click at [1207, 181] on div "Get ready 1" at bounding box center [665, 300] width 1330 height 600
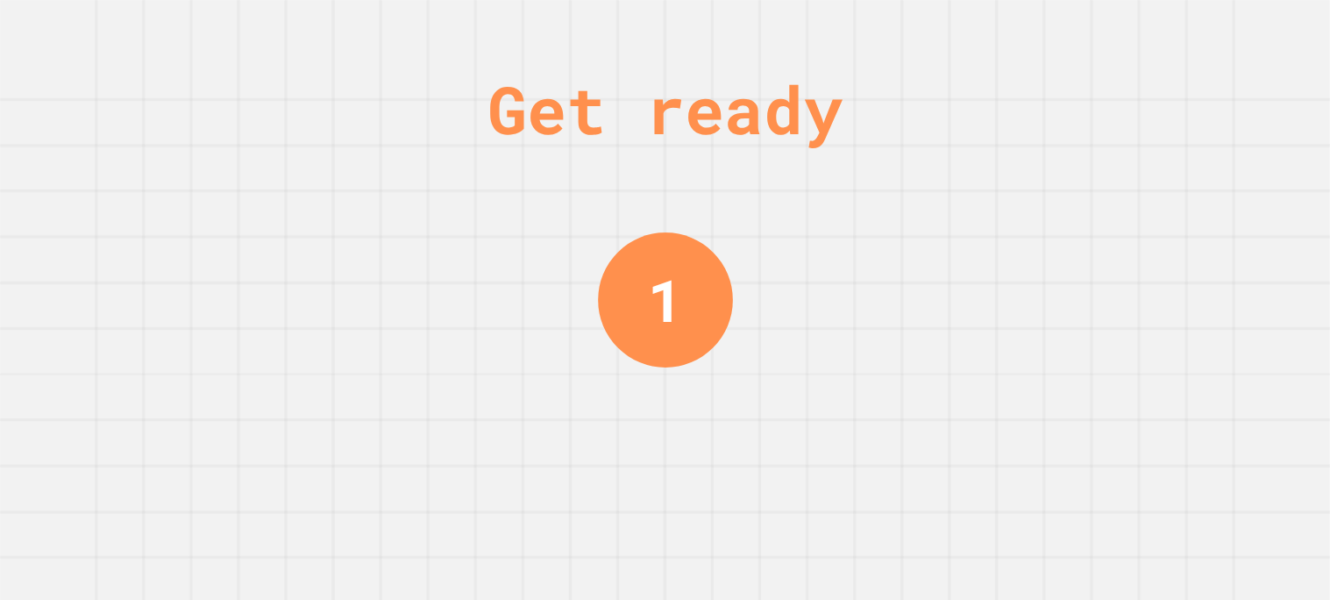
click at [1207, 181] on div "Get ready 1" at bounding box center [665, 300] width 1330 height 600
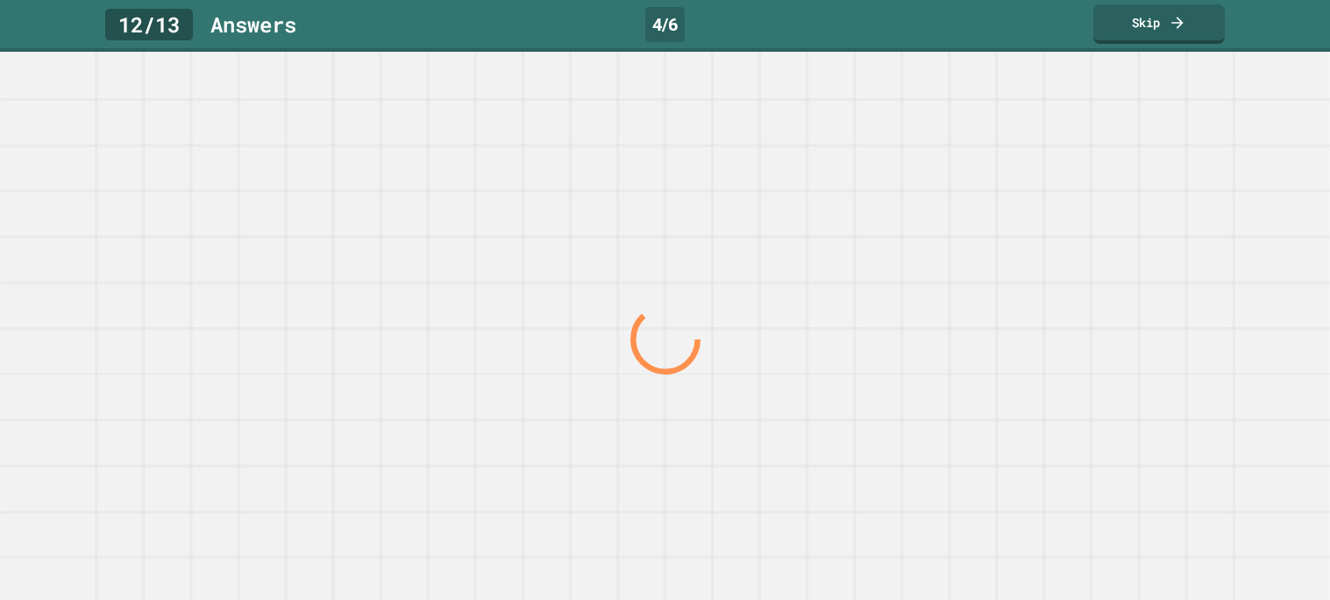
click at [1207, 181] on div at bounding box center [664, 339] width 1276 height 522
click at [0, 0] on div at bounding box center [0, 0] width 0 height 0
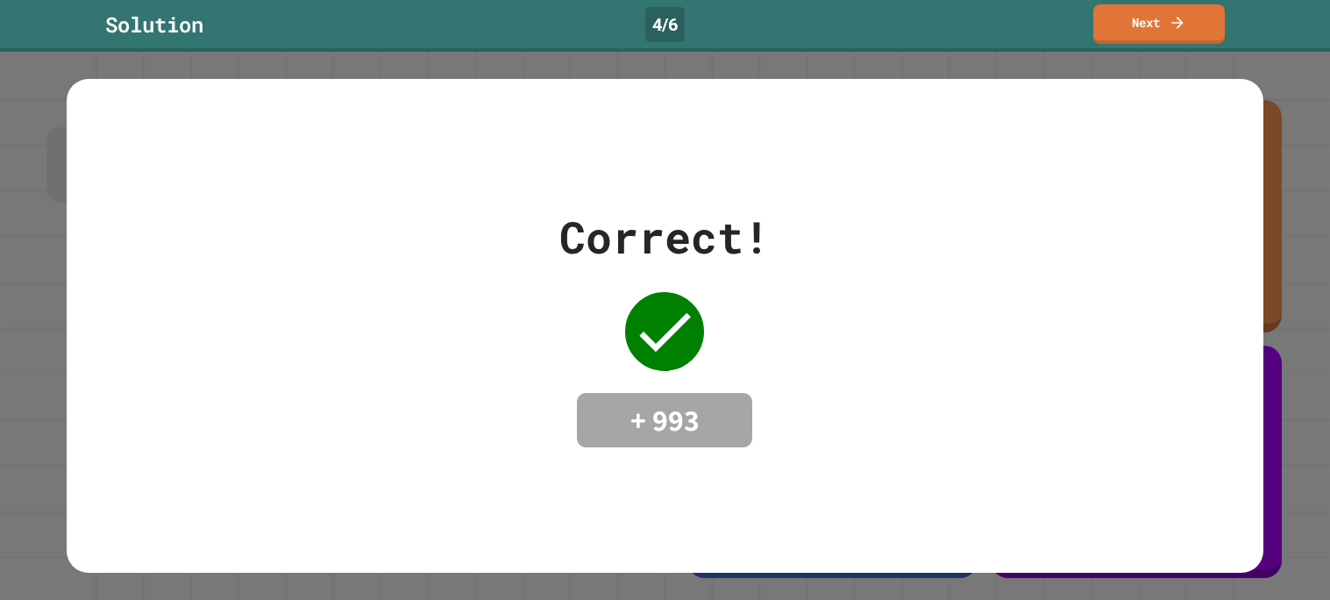
click at [1155, 21] on link "Next" at bounding box center [1158, 23] width 131 height 39
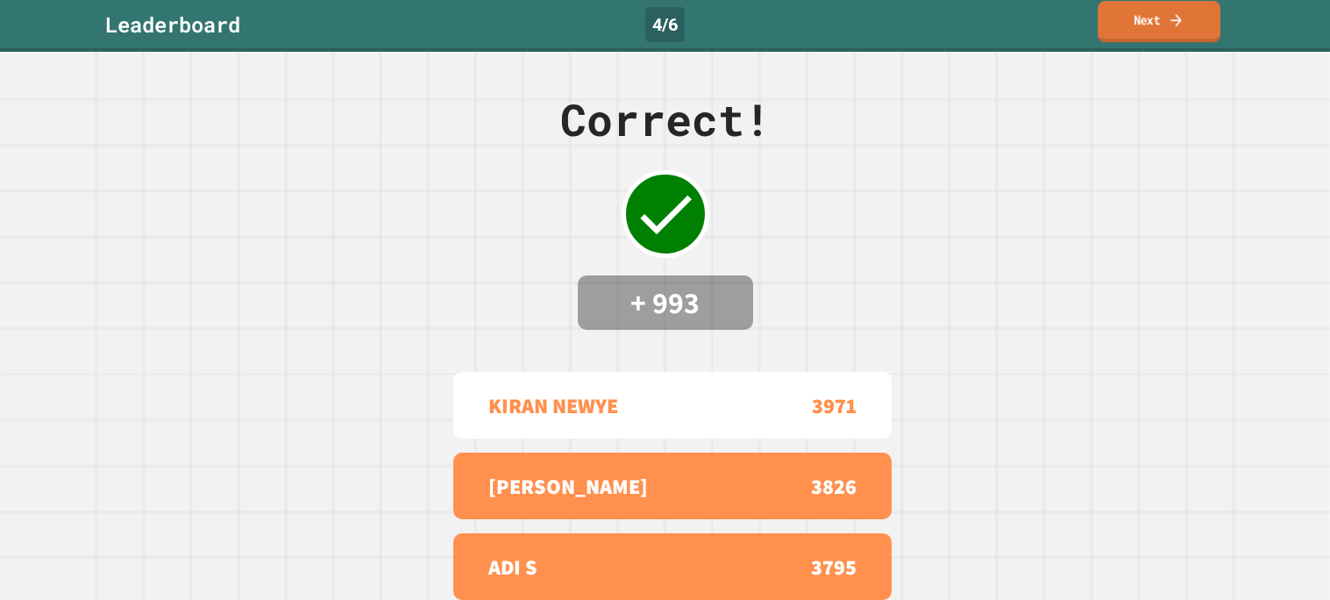
click at [1155, 22] on link "Next" at bounding box center [1158, 21] width 123 height 41
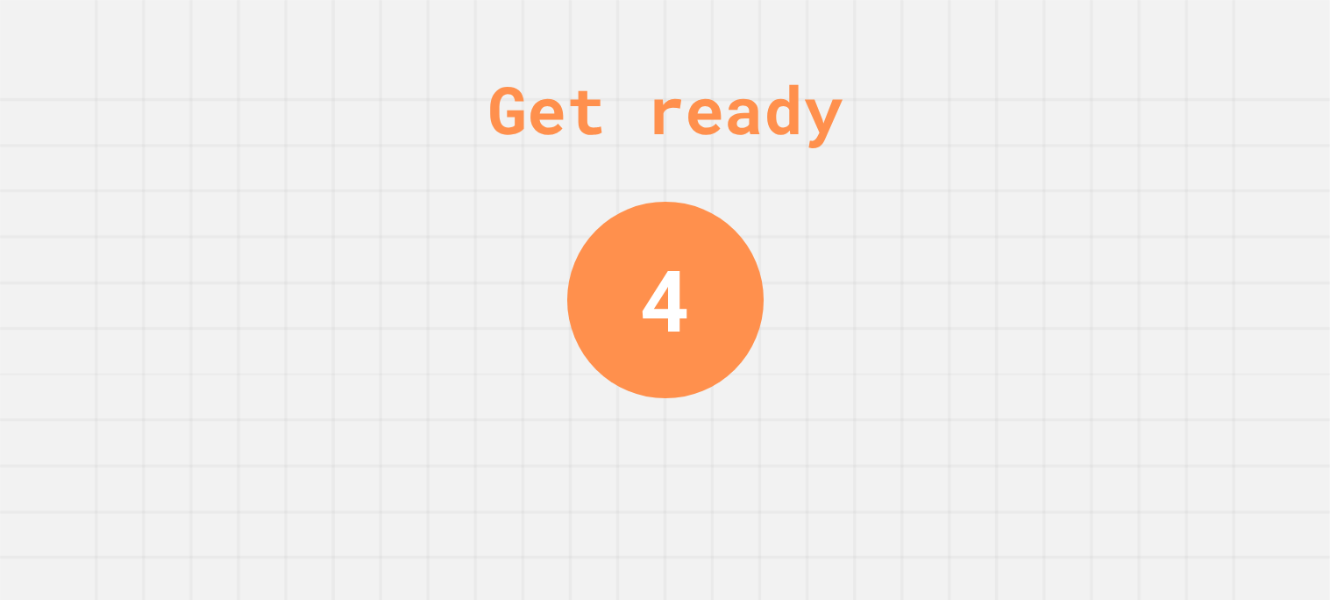
click at [1197, 162] on div "Get ready 4" at bounding box center [665, 300] width 1330 height 600
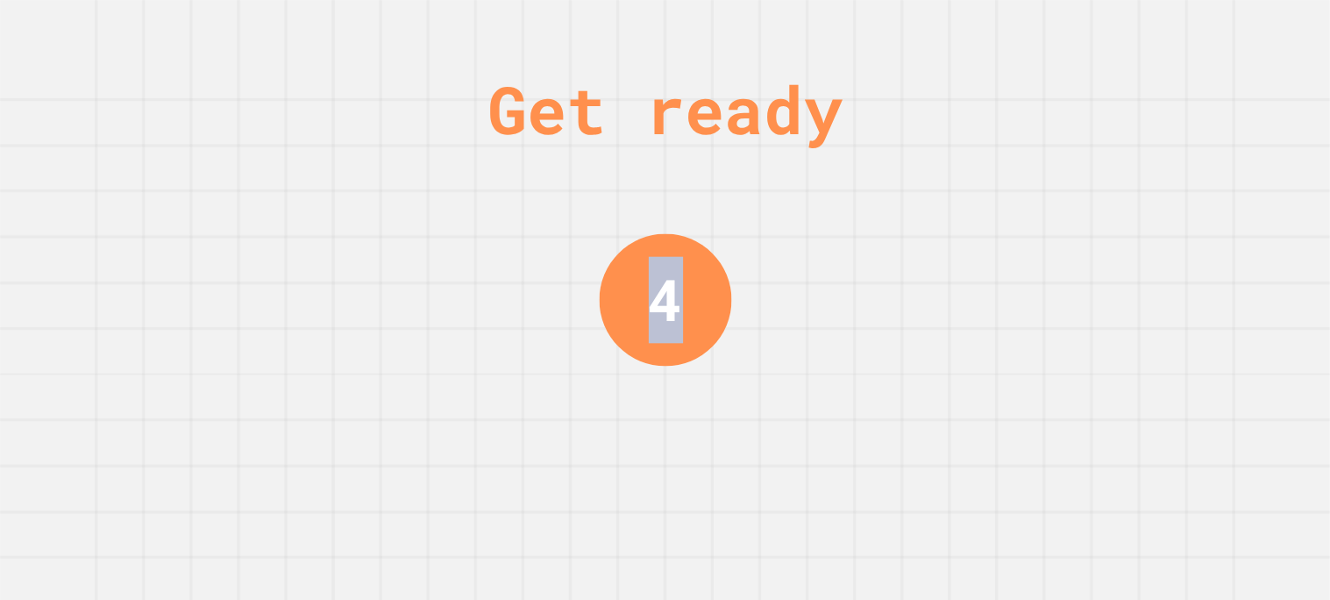
click at [1197, 162] on div "Get ready 4" at bounding box center [665, 300] width 1330 height 600
click at [1197, 162] on div "Get ready 3" at bounding box center [665, 300] width 1330 height 600
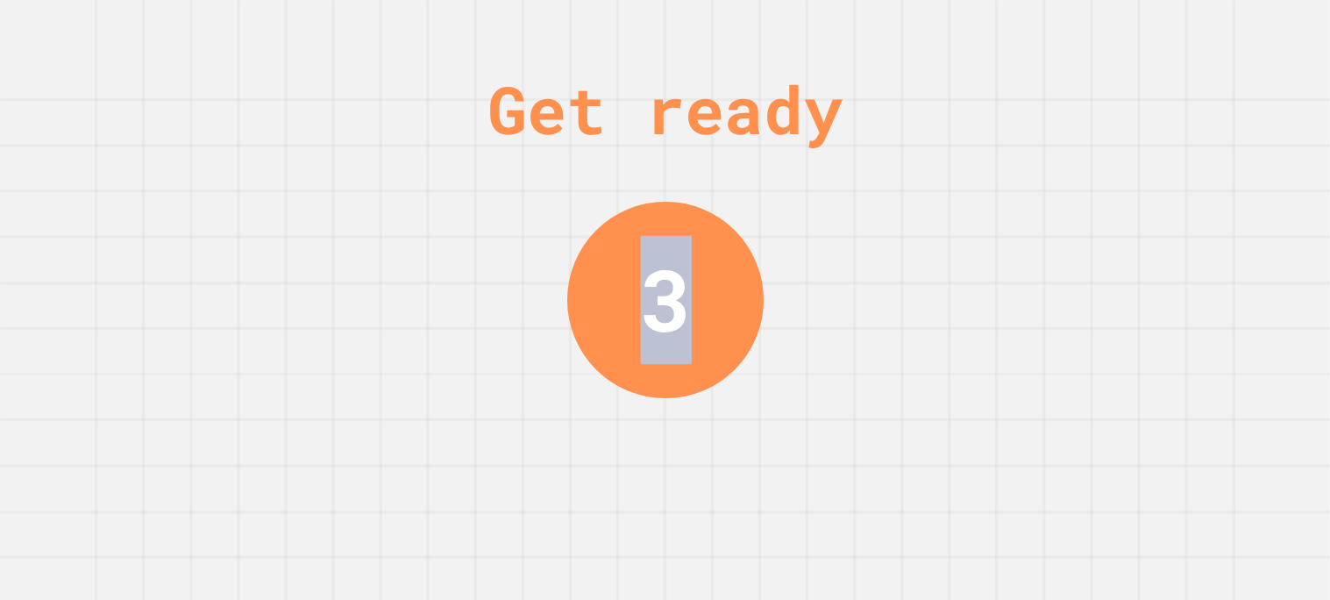
click at [1197, 162] on div "Get ready 3" at bounding box center [665, 300] width 1330 height 600
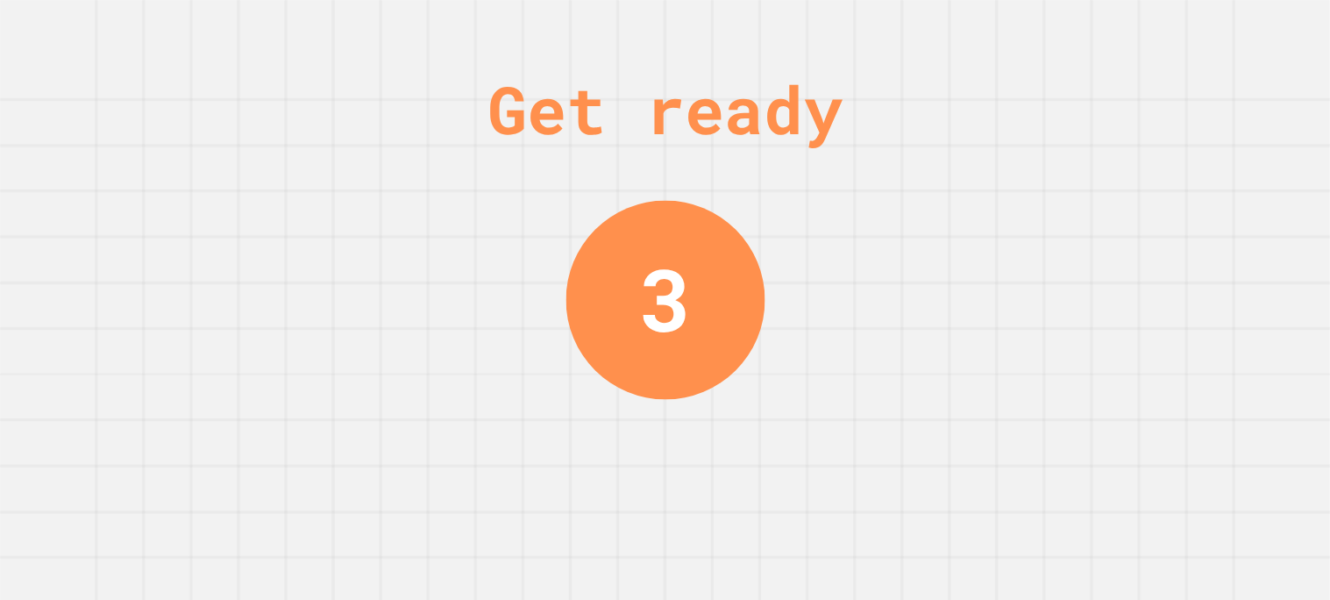
click at [1197, 162] on div "Get ready 3" at bounding box center [665, 300] width 1330 height 600
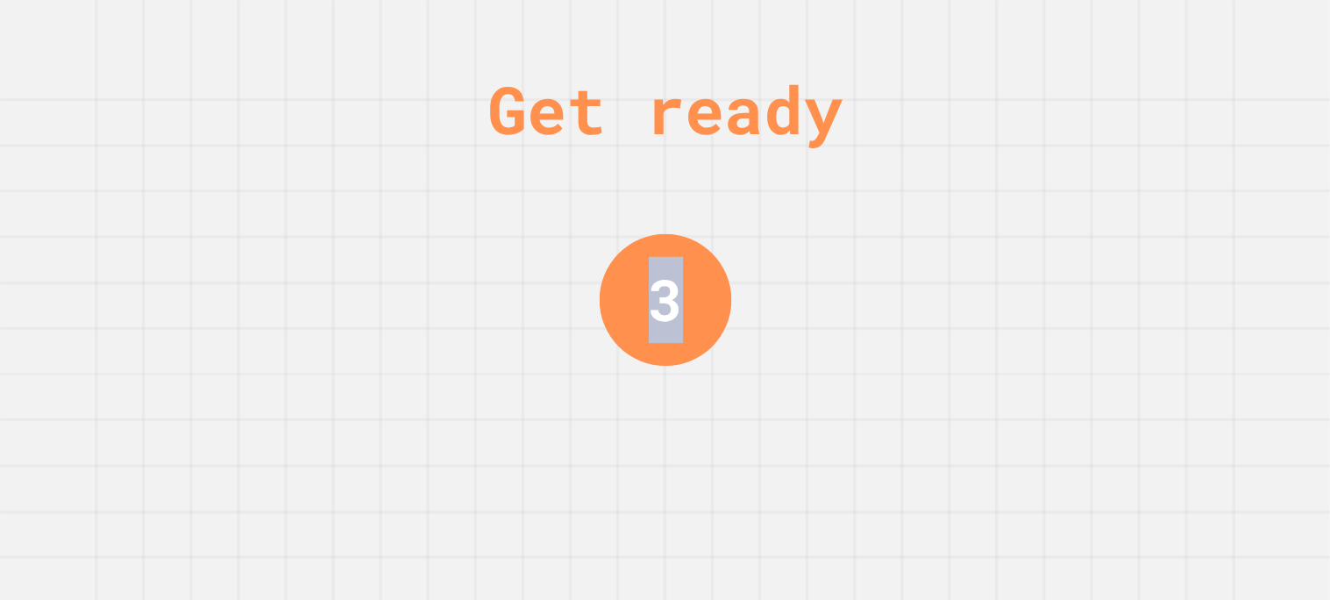
click at [1197, 162] on div "Get ready 3" at bounding box center [665, 300] width 1330 height 600
click at [1197, 162] on div "Get ready 2" at bounding box center [665, 300] width 1330 height 600
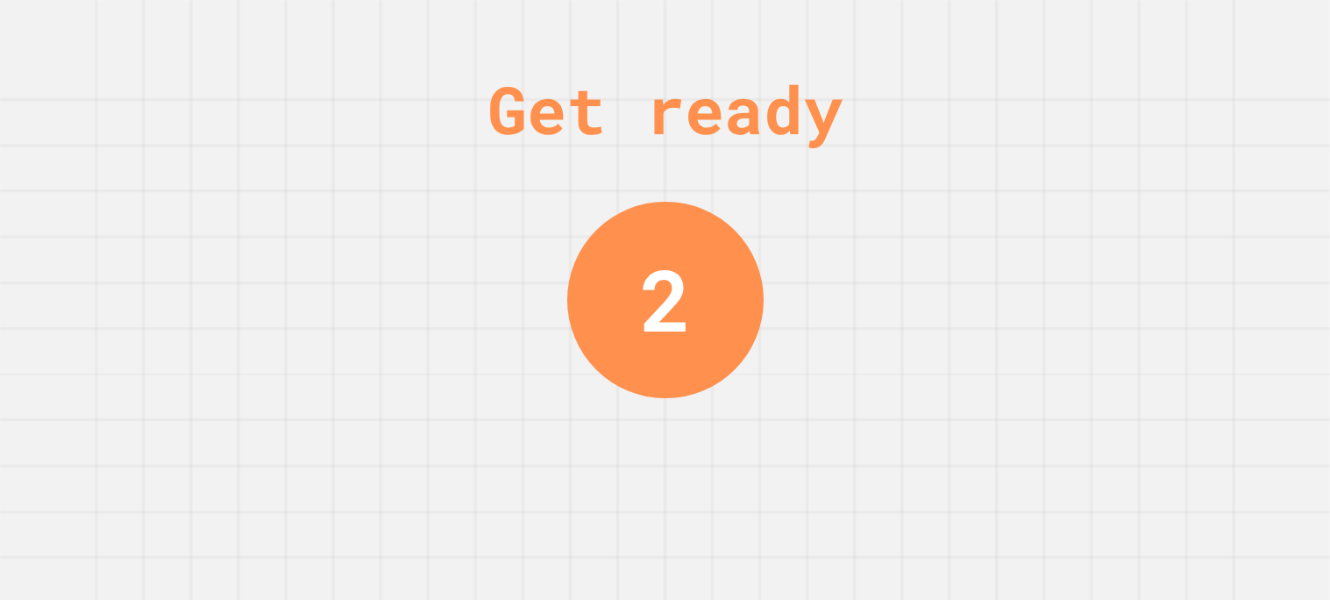
click at [1197, 162] on div "Get ready 2" at bounding box center [665, 300] width 1330 height 600
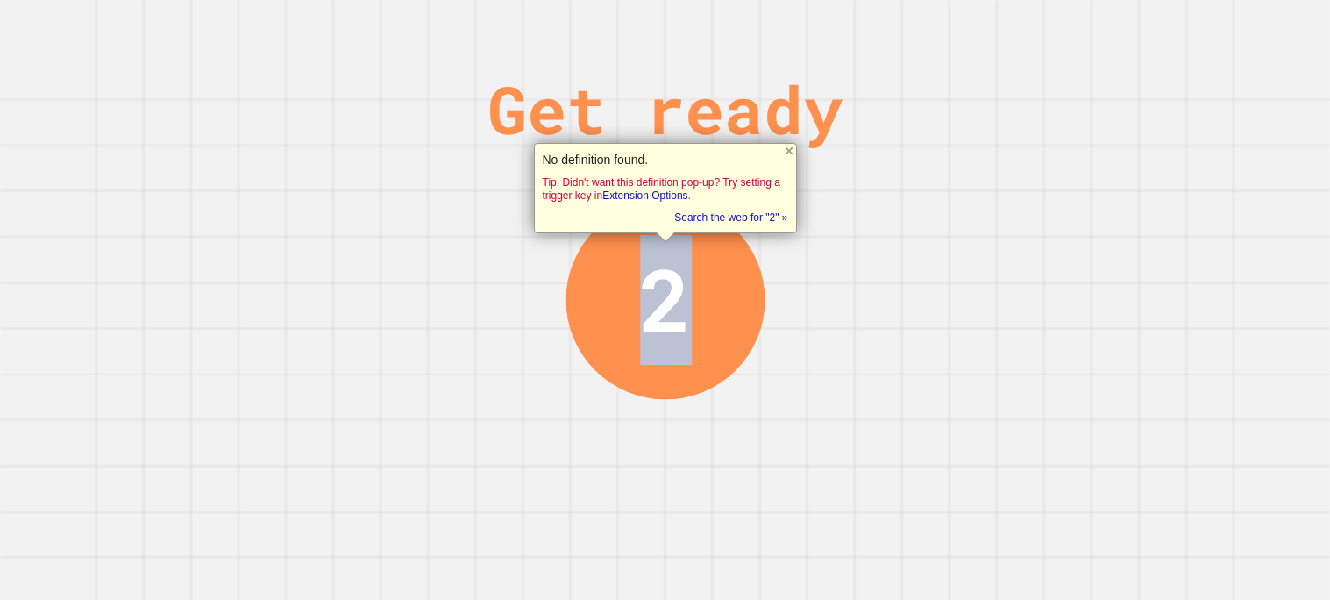
click at [1197, 162] on div "Get ready 2" at bounding box center [665, 300] width 1330 height 600
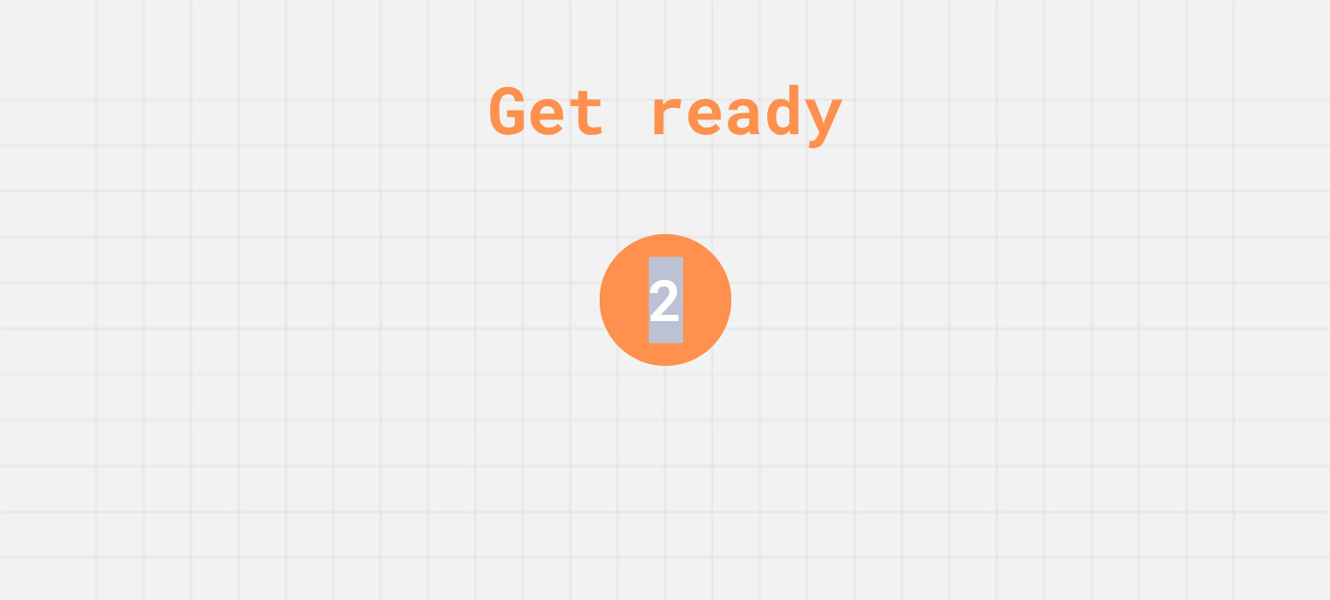
click at [1197, 162] on div "Get ready 2" at bounding box center [665, 300] width 1330 height 600
click at [1197, 162] on div "Get ready 1" at bounding box center [665, 300] width 1330 height 600
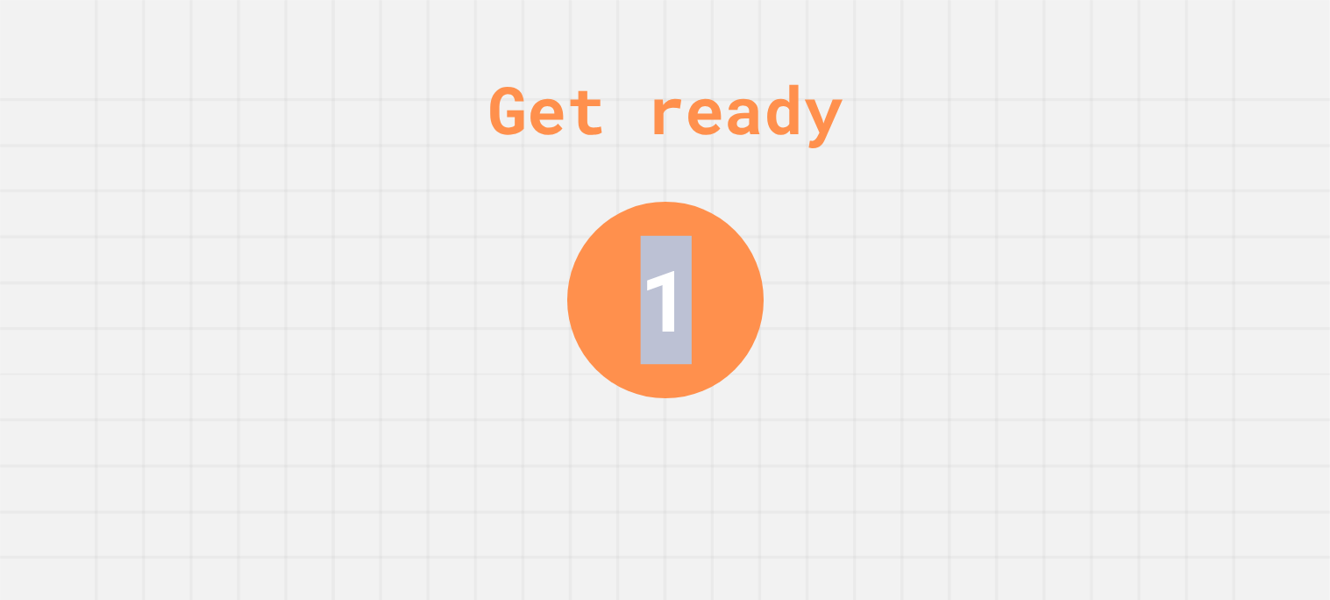
click at [1197, 162] on div "Get ready 1" at bounding box center [665, 300] width 1330 height 600
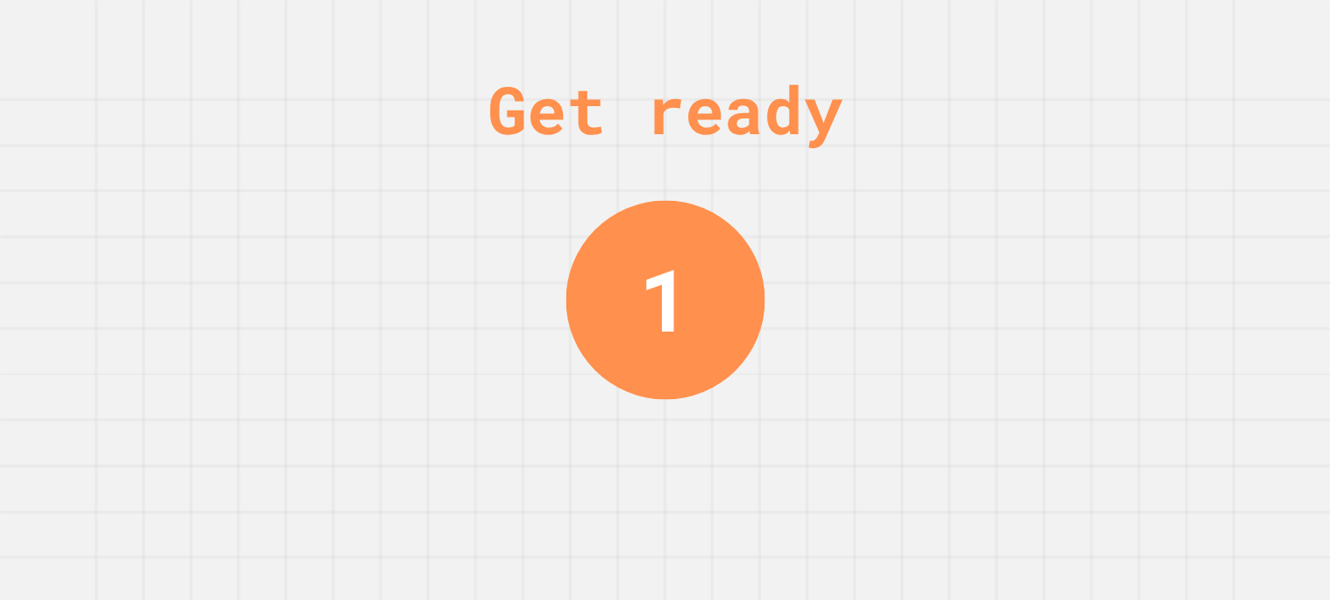
click at [1197, 162] on div "Get ready 1" at bounding box center [665, 300] width 1330 height 600
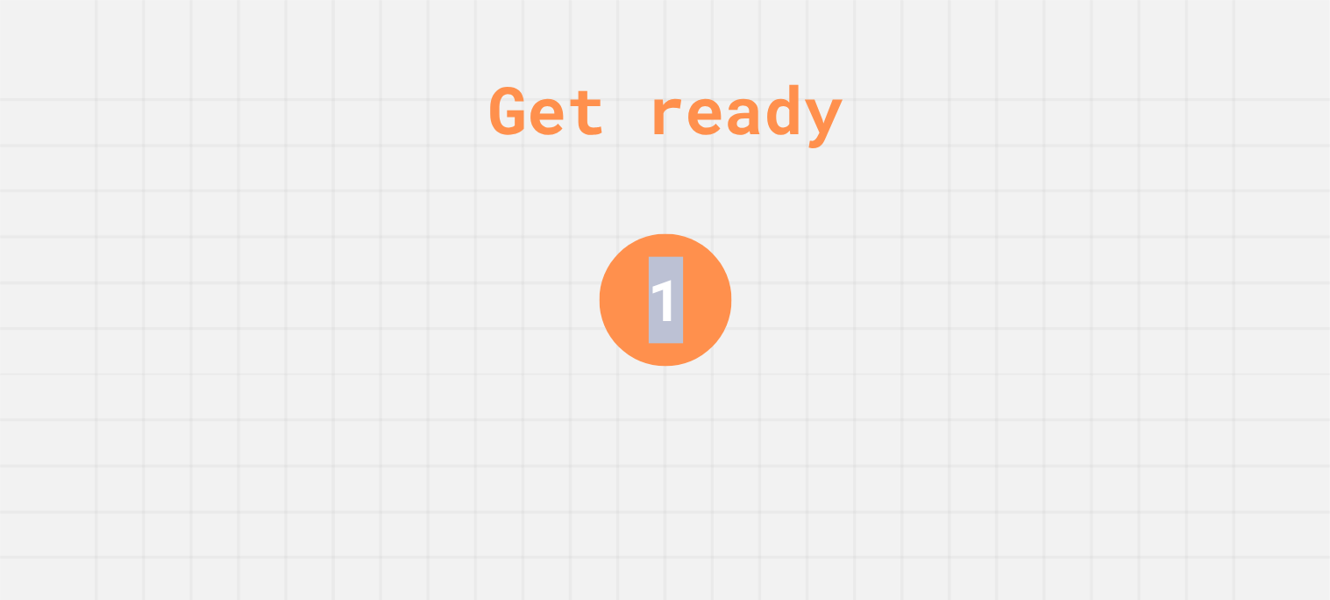
click at [1197, 162] on div "Get ready 1" at bounding box center [665, 300] width 1330 height 600
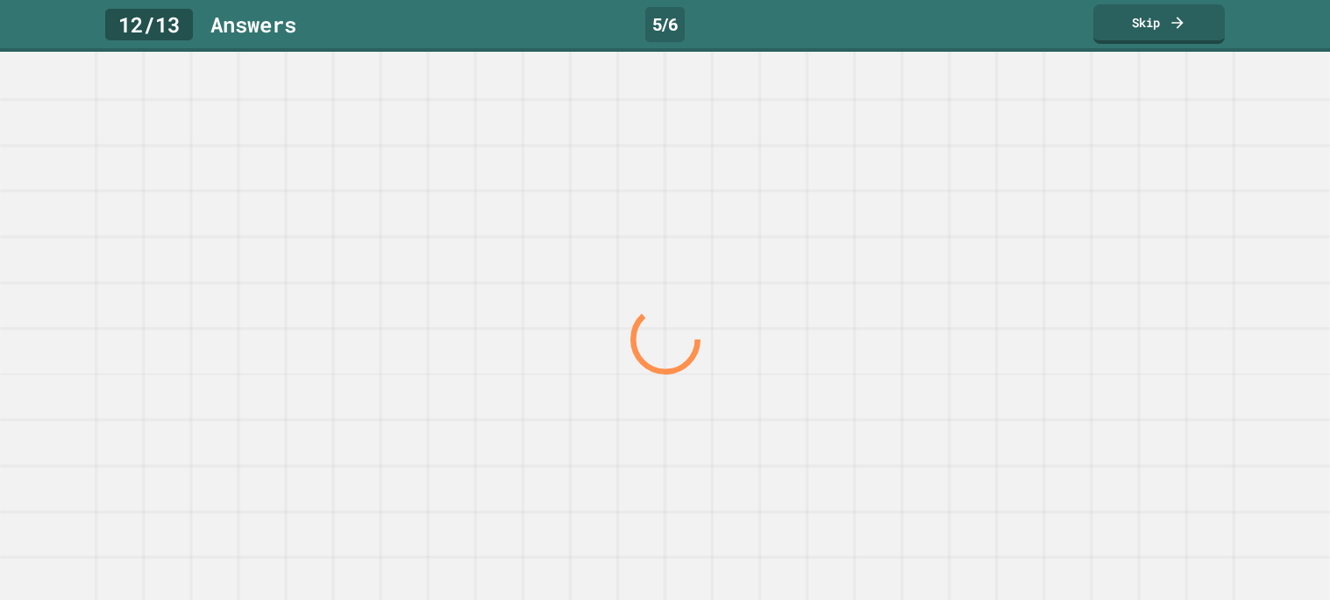
click at [1197, 162] on div at bounding box center [664, 339] width 1276 height 522
click at [0, 0] on div at bounding box center [0, 0] width 0 height 0
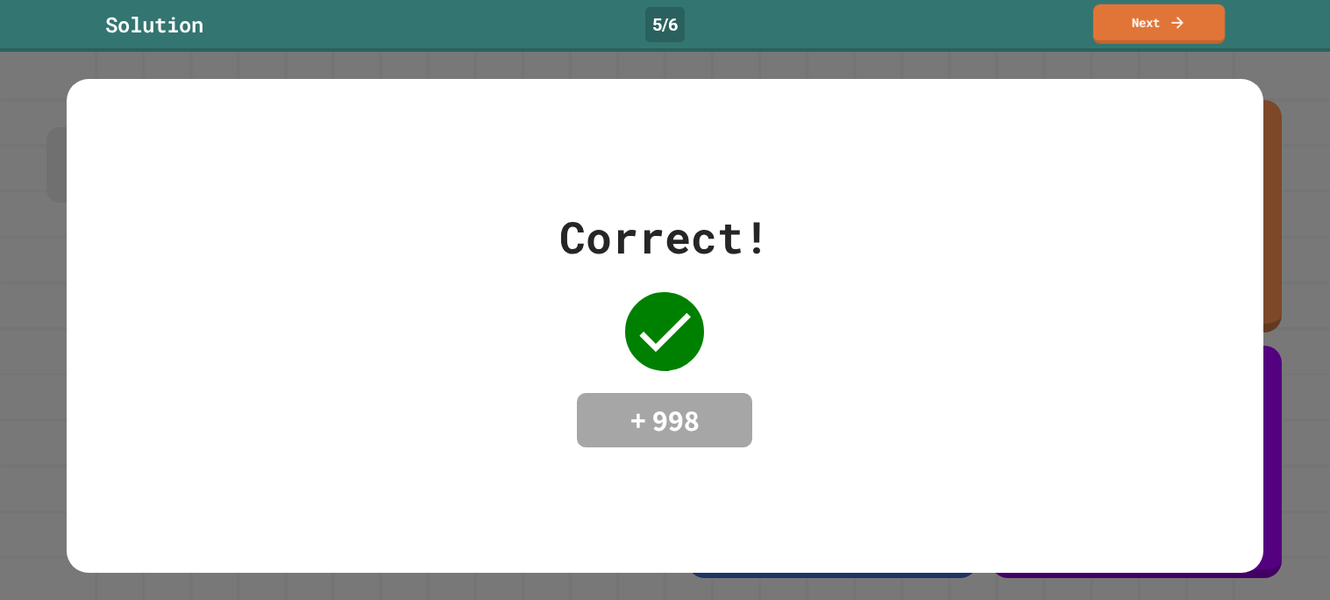
click at [1116, 16] on link "Next" at bounding box center [1158, 23] width 131 height 39
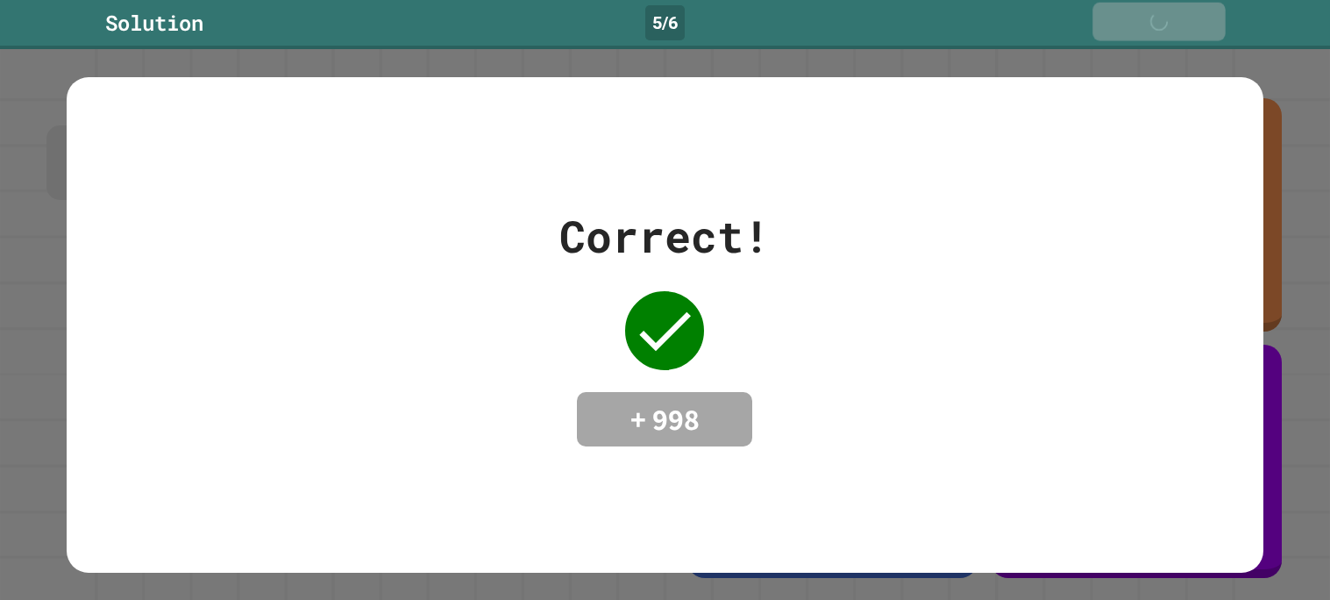
click at [1116, 16] on link "Next" at bounding box center [1158, 22] width 132 height 39
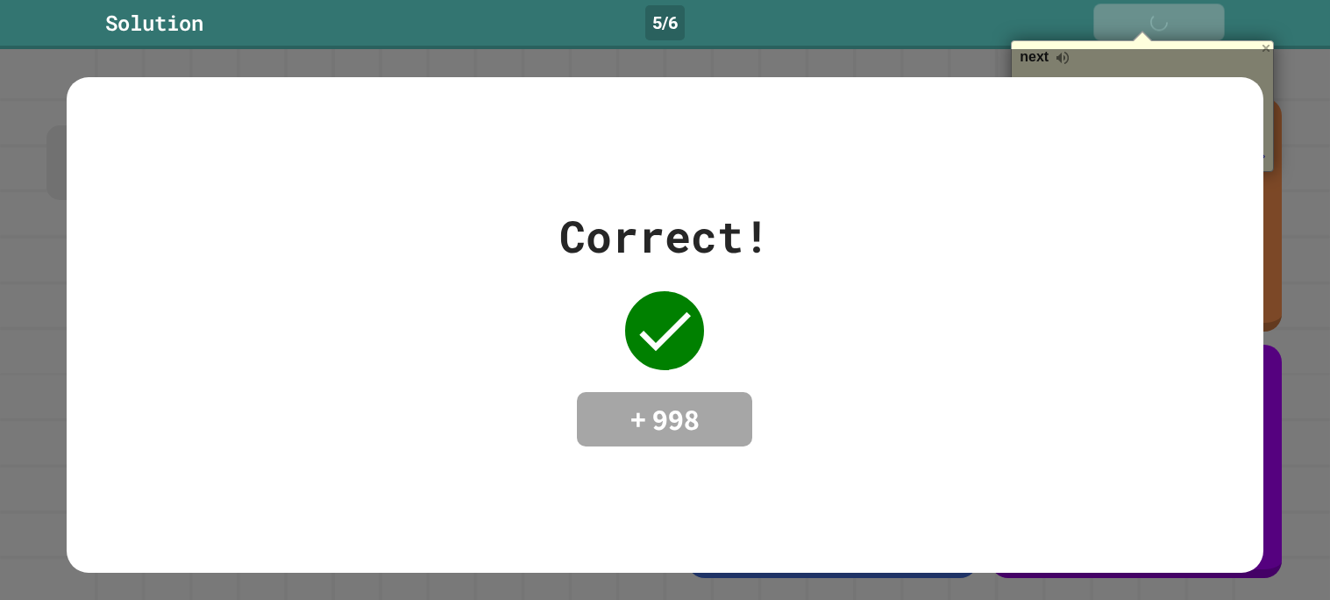
click at [1116, 16] on link "Next" at bounding box center [1158, 22] width 131 height 37
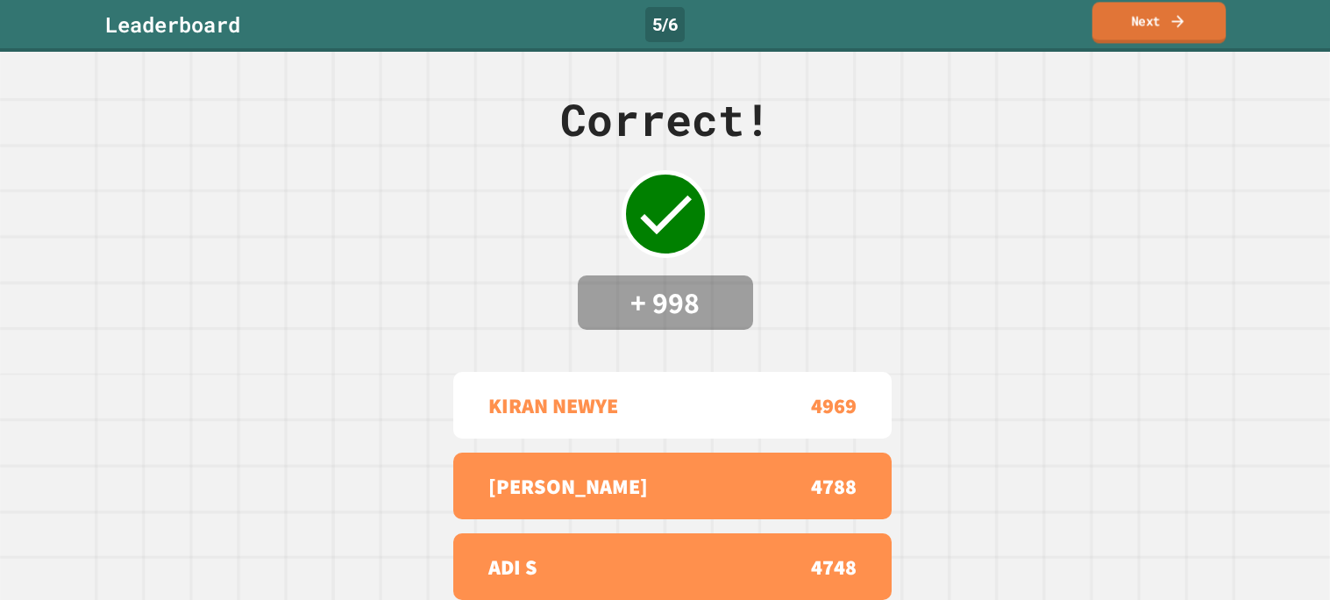
click at [1132, 19] on link "Next" at bounding box center [1159, 22] width 134 height 41
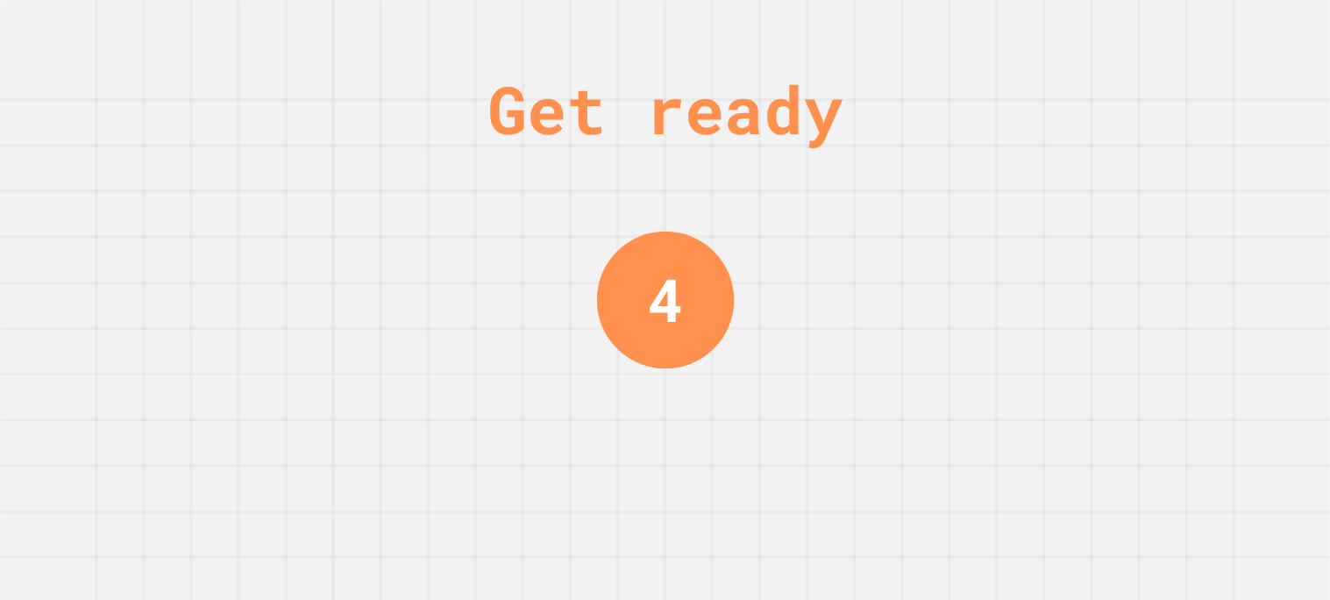
click at [876, 409] on div "Get ready 4" at bounding box center [665, 300] width 1330 height 600
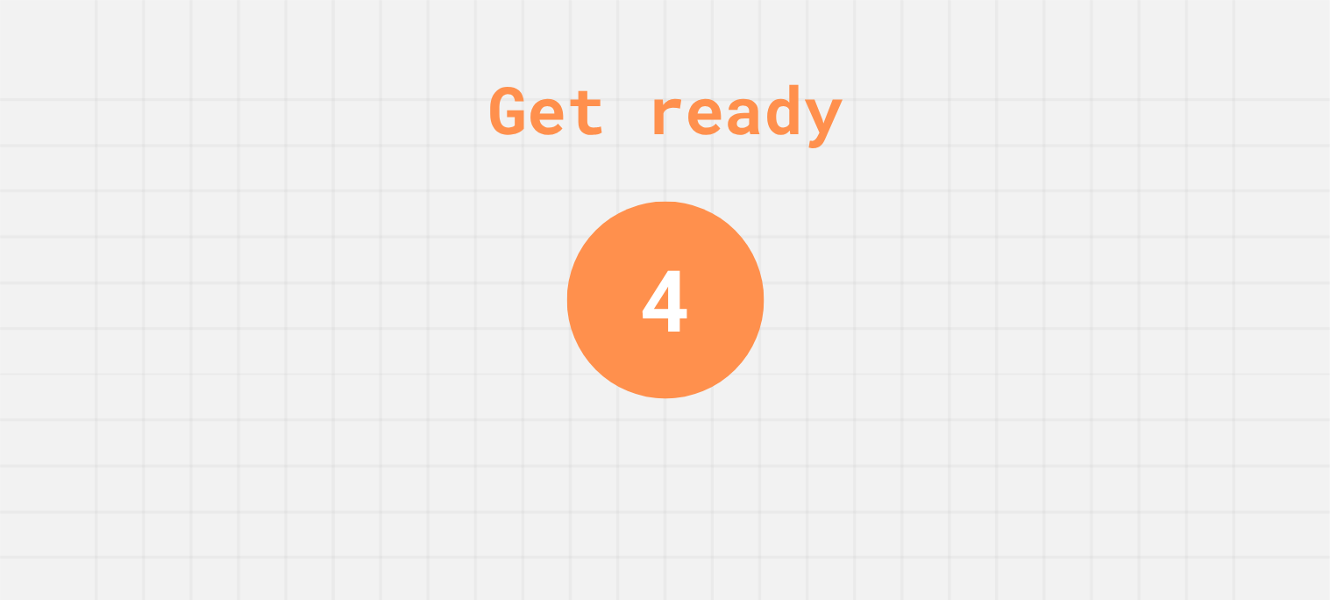
click at [876, 409] on div "Get ready 4" at bounding box center [665, 300] width 1330 height 600
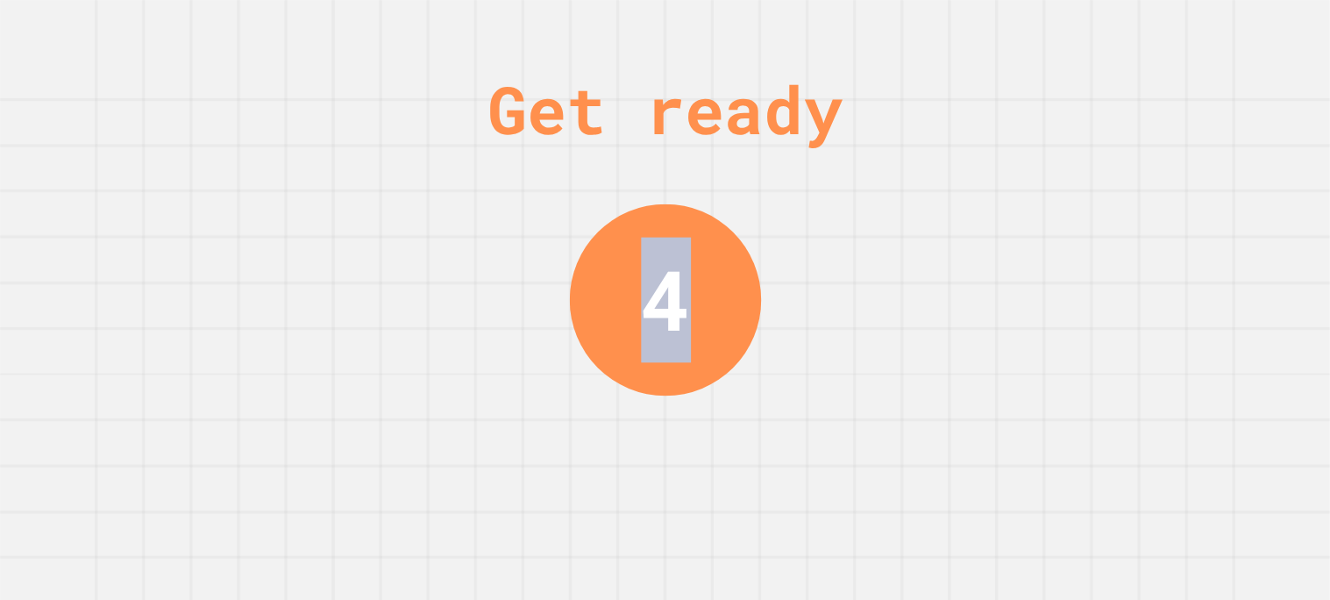
click at [876, 409] on div "Get ready 4" at bounding box center [665, 300] width 1330 height 600
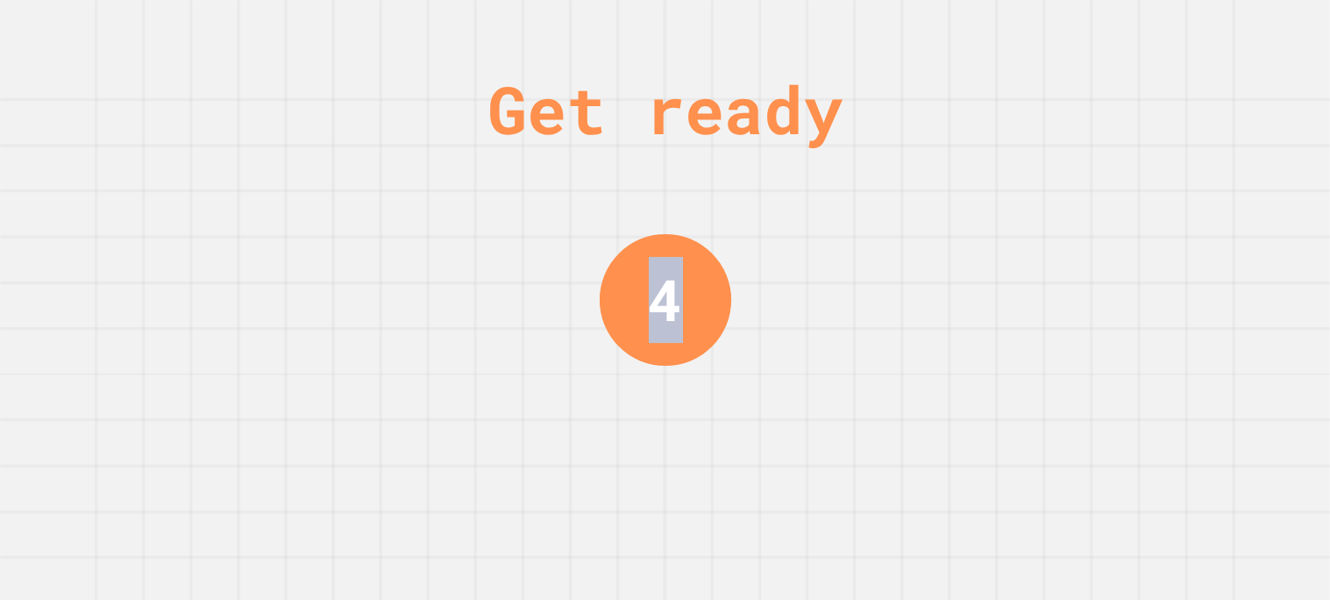
click at [876, 409] on div "Get ready 4" at bounding box center [665, 300] width 1330 height 600
click at [876, 409] on div "Get ready 3" at bounding box center [665, 300] width 1330 height 600
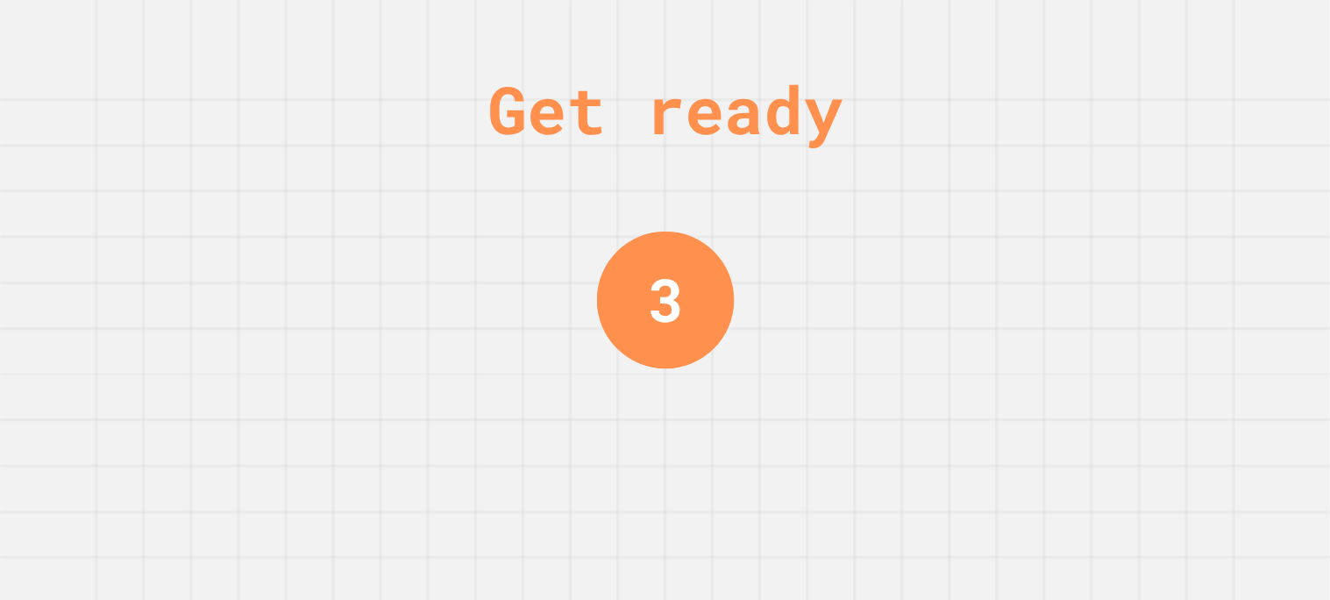
click at [876, 409] on div "Get ready 3" at bounding box center [665, 300] width 1330 height 600
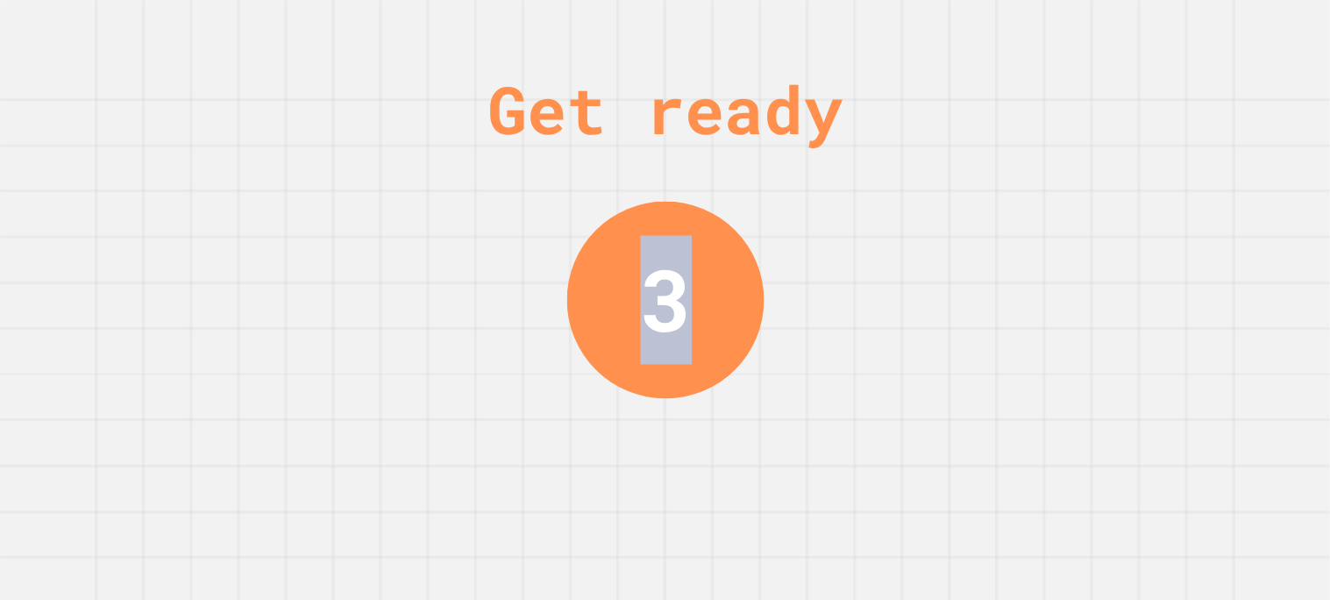
click at [876, 409] on div "Get ready 3" at bounding box center [665, 300] width 1330 height 600
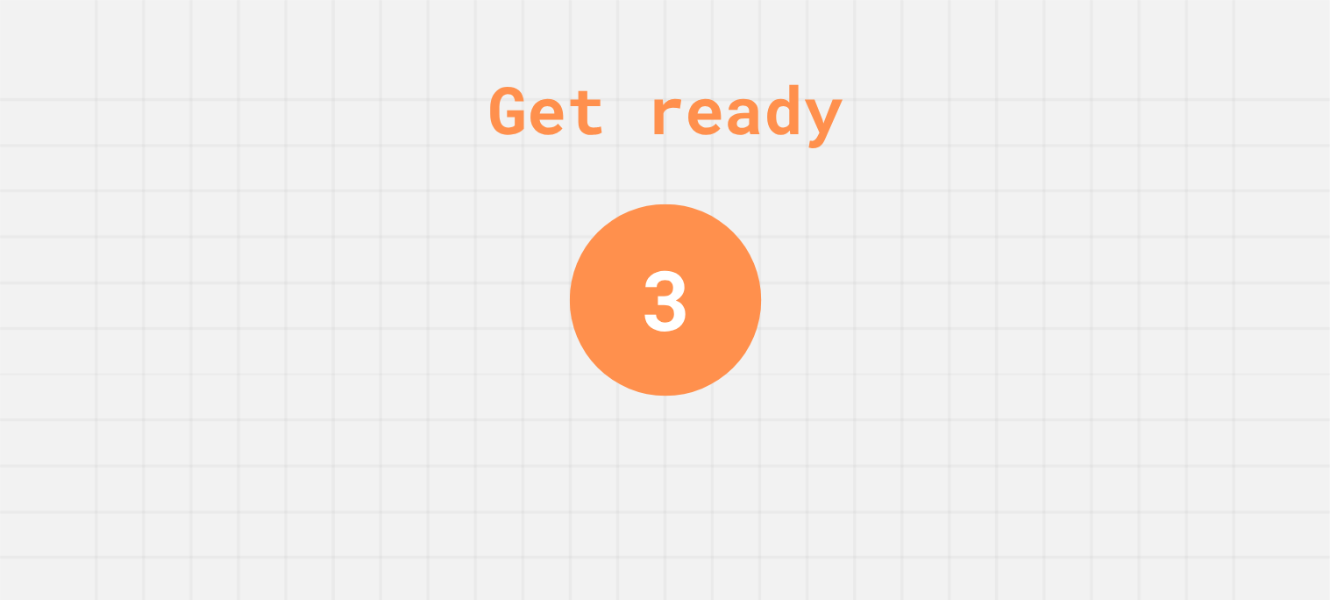
click at [876, 409] on div "Get ready 3" at bounding box center [665, 300] width 1330 height 600
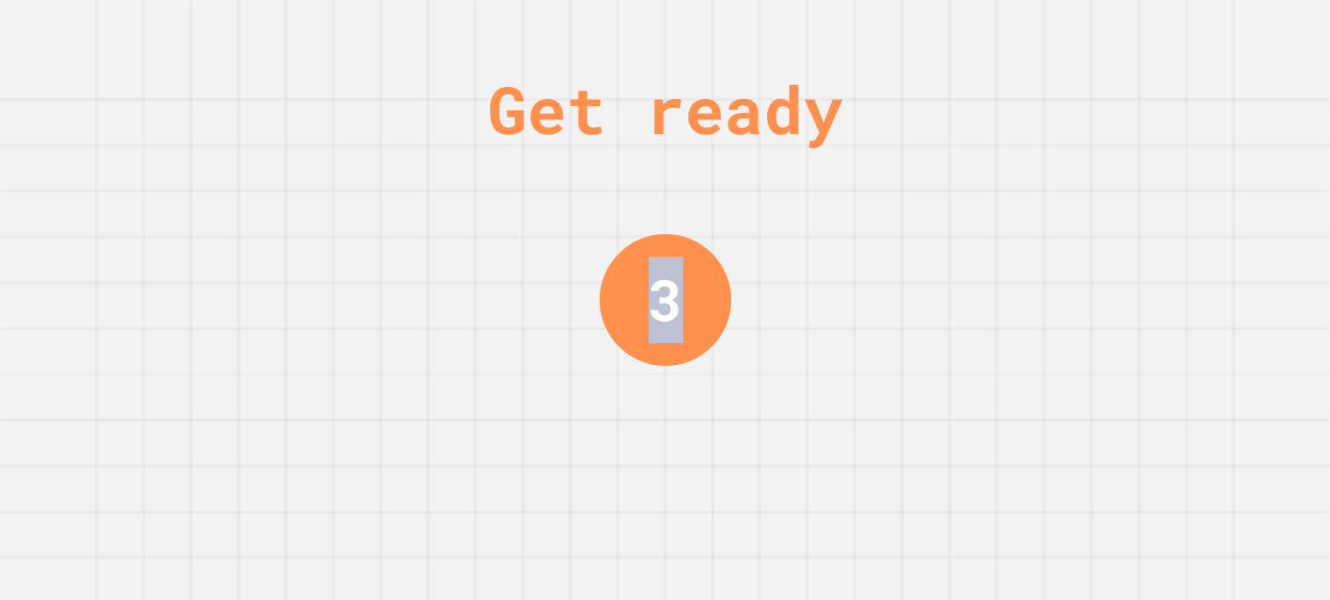
click at [876, 409] on div "Get ready 3" at bounding box center [665, 300] width 1330 height 600
click at [876, 409] on div "Get ready 2" at bounding box center [665, 300] width 1330 height 600
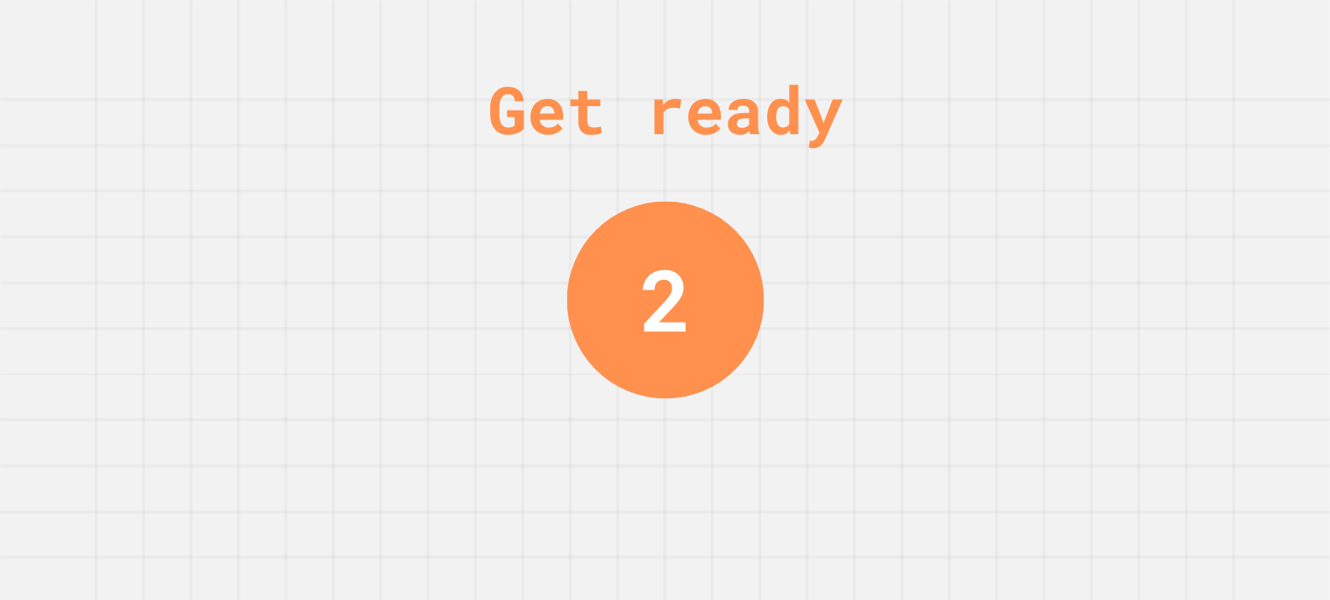
click at [876, 409] on div "Get ready 2" at bounding box center [665, 300] width 1330 height 600
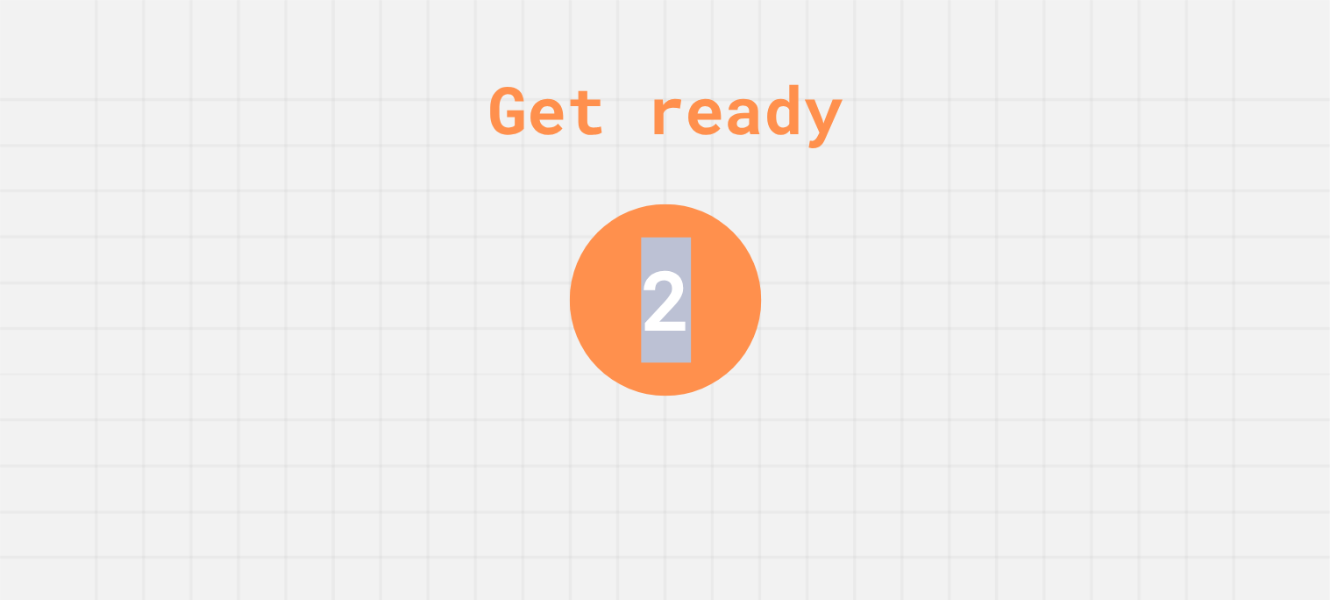
click at [876, 409] on div "Get ready 2" at bounding box center [665, 300] width 1330 height 600
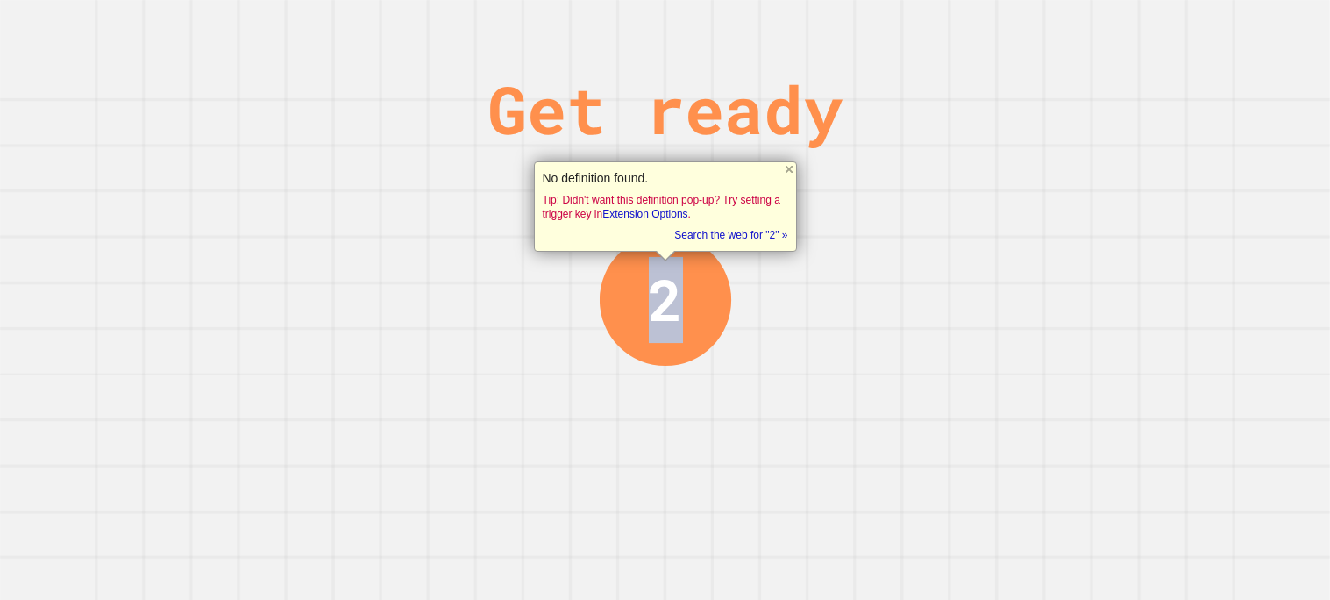
click at [876, 409] on div "Get ready 2" at bounding box center [665, 300] width 1330 height 600
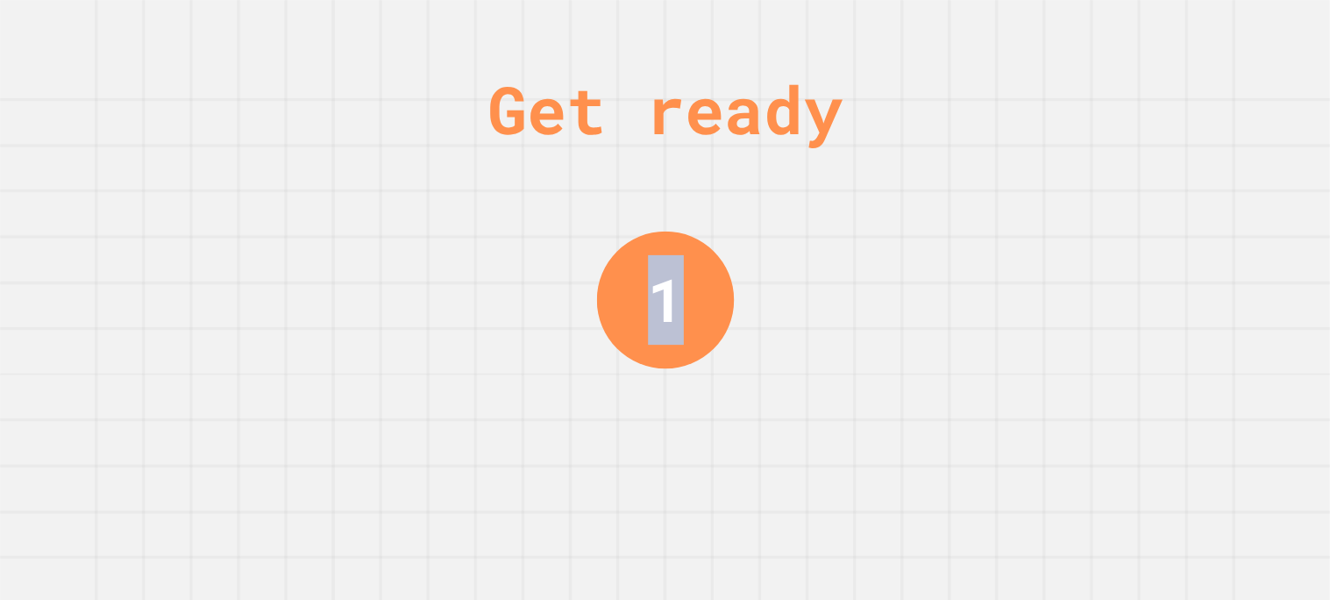
click at [876, 409] on div "Get ready 1" at bounding box center [665, 300] width 1330 height 600
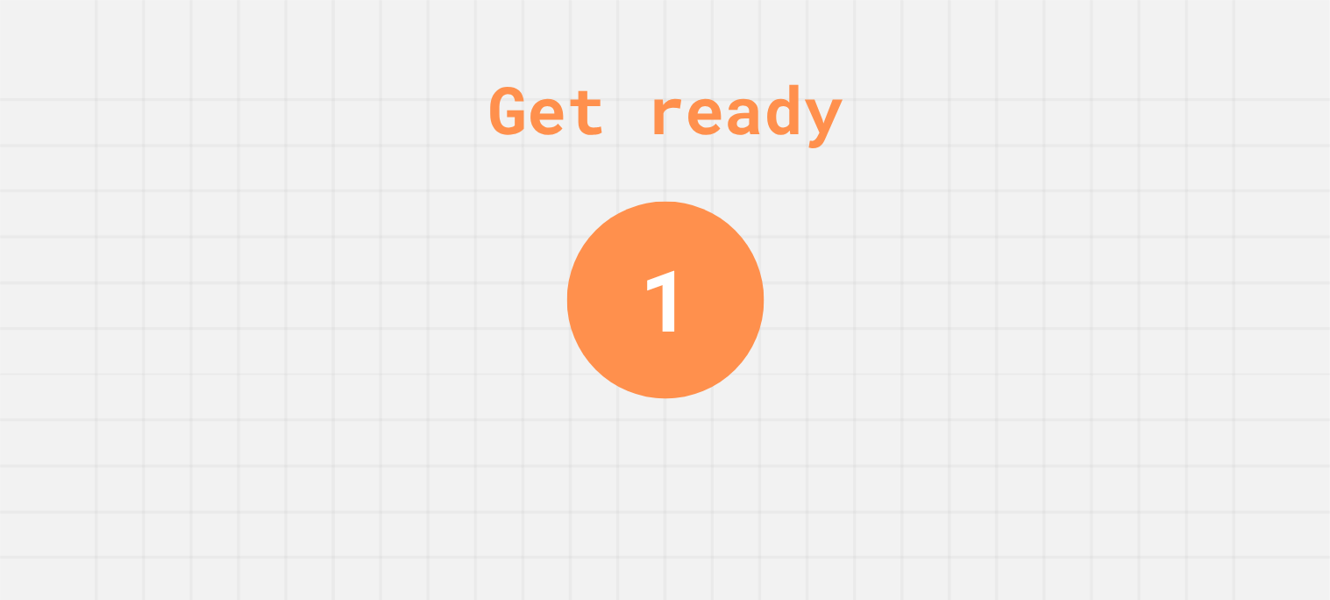
click at [876, 409] on div "Get ready 1" at bounding box center [665, 300] width 1330 height 600
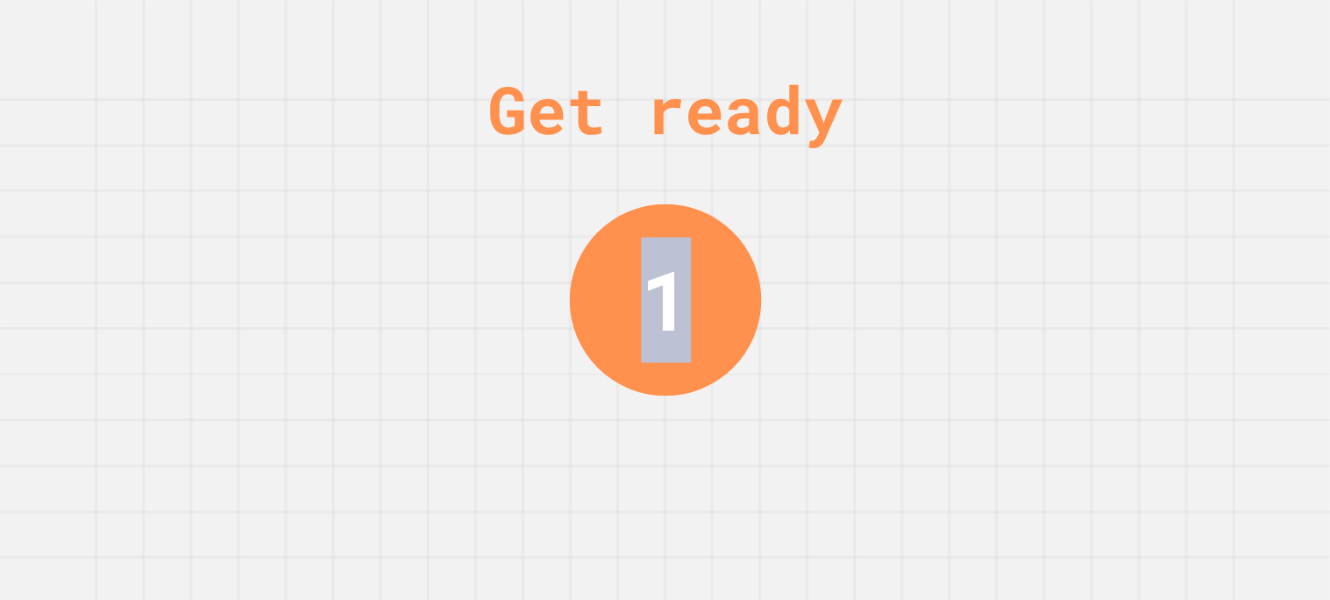
click at [876, 409] on div "Get ready 1" at bounding box center [665, 300] width 1330 height 600
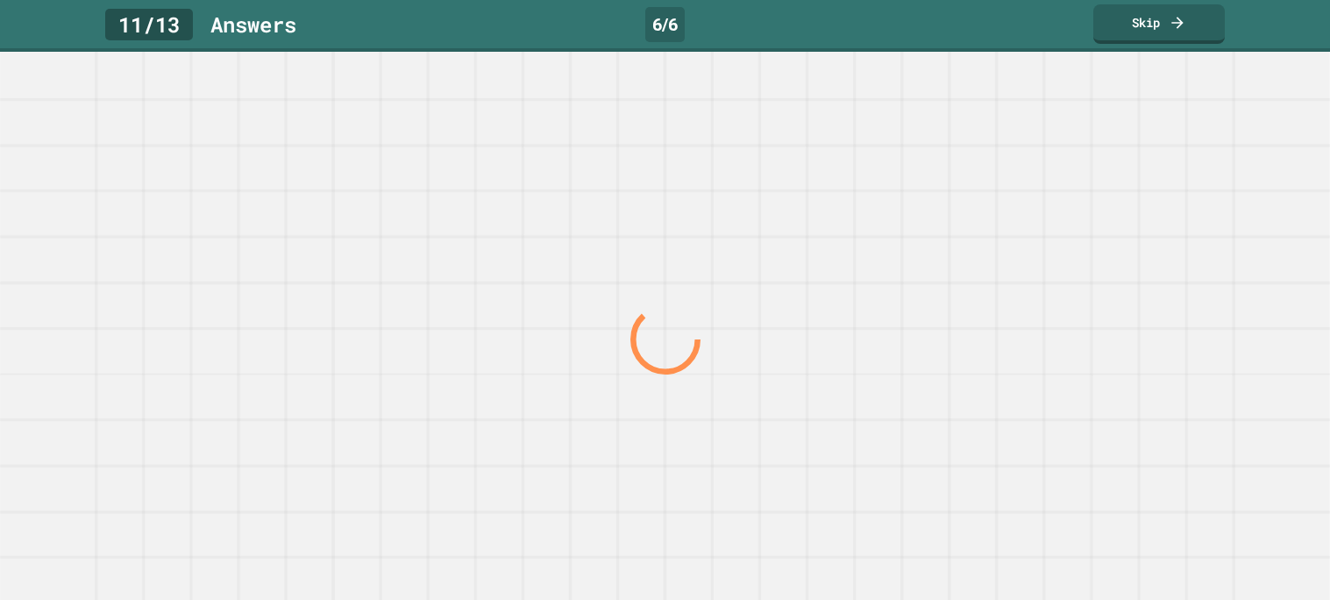
click at [876, 409] on div at bounding box center [664, 339] width 1276 height 522
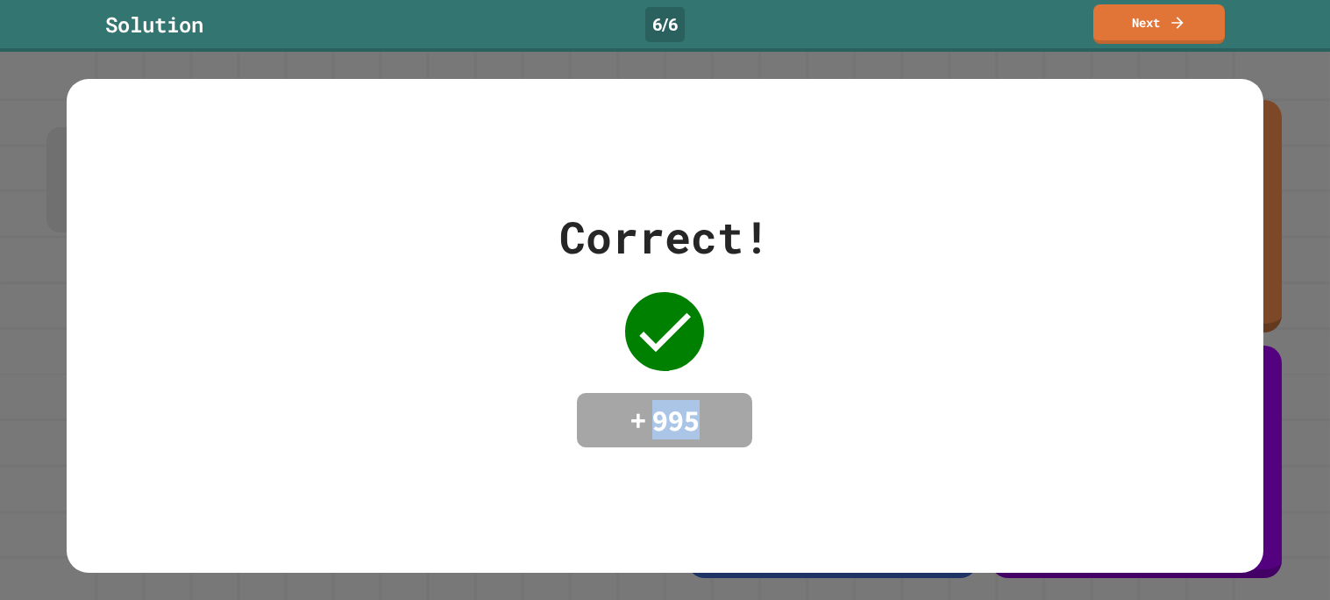
click at [876, 409] on div "Correct! + 995" at bounding box center [665, 325] width 1196 height 243
click at [1179, 35] on link "Next" at bounding box center [1158, 21] width 119 height 41
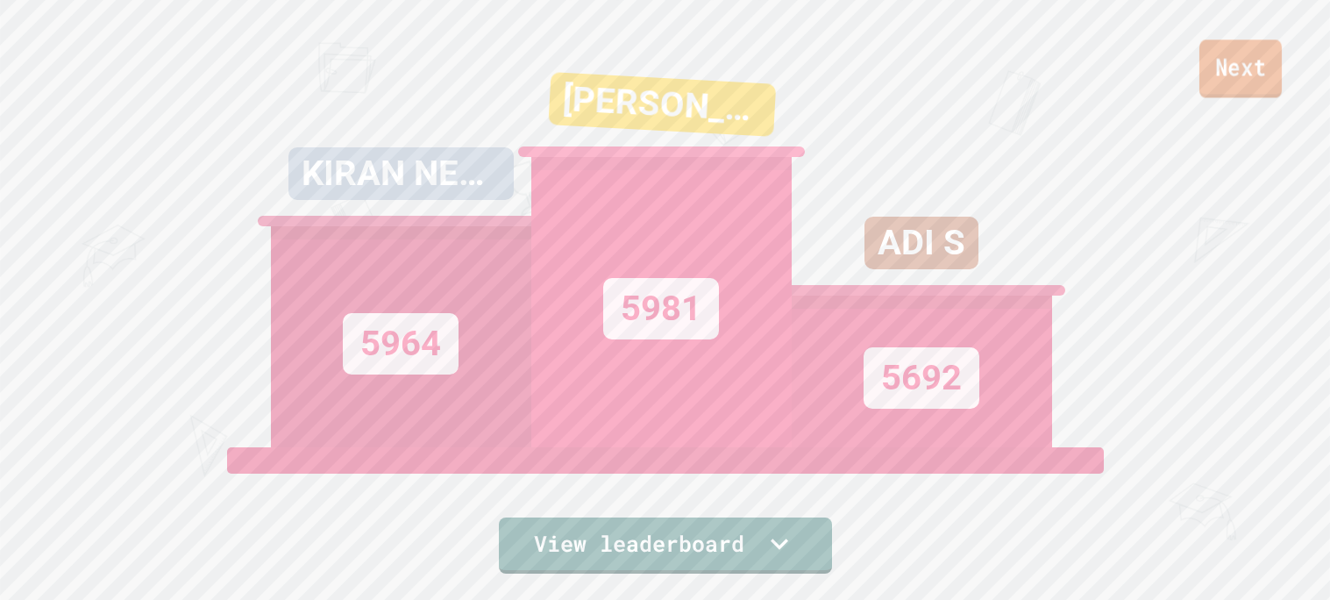
click at [1242, 68] on link "Next" at bounding box center [1240, 68] width 82 height 58
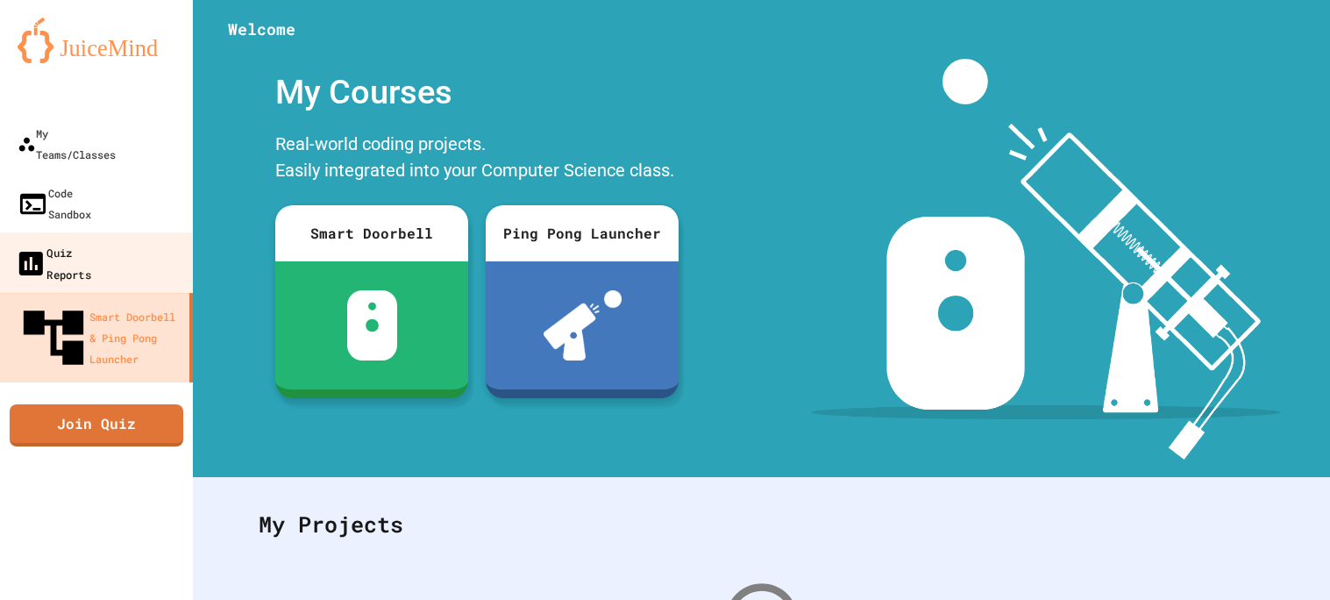
click at [91, 241] on div "Quiz Reports" at bounding box center [53, 262] width 76 height 43
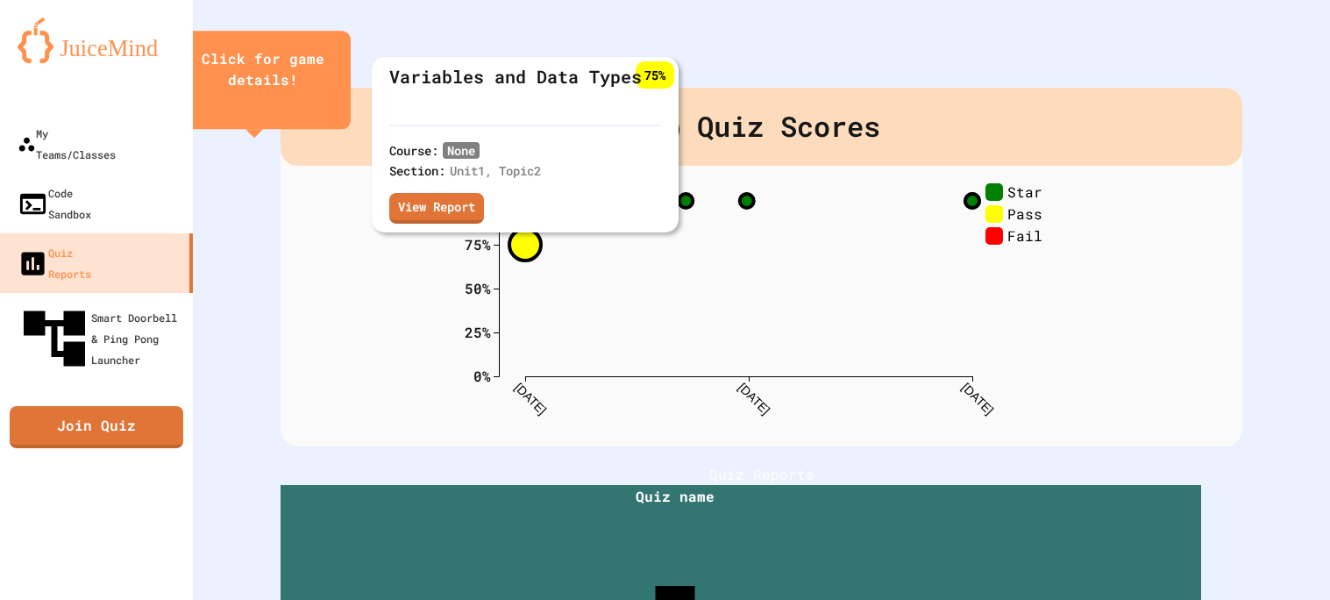
click at [520, 244] on circle at bounding box center [525, 245] width 32 height 32
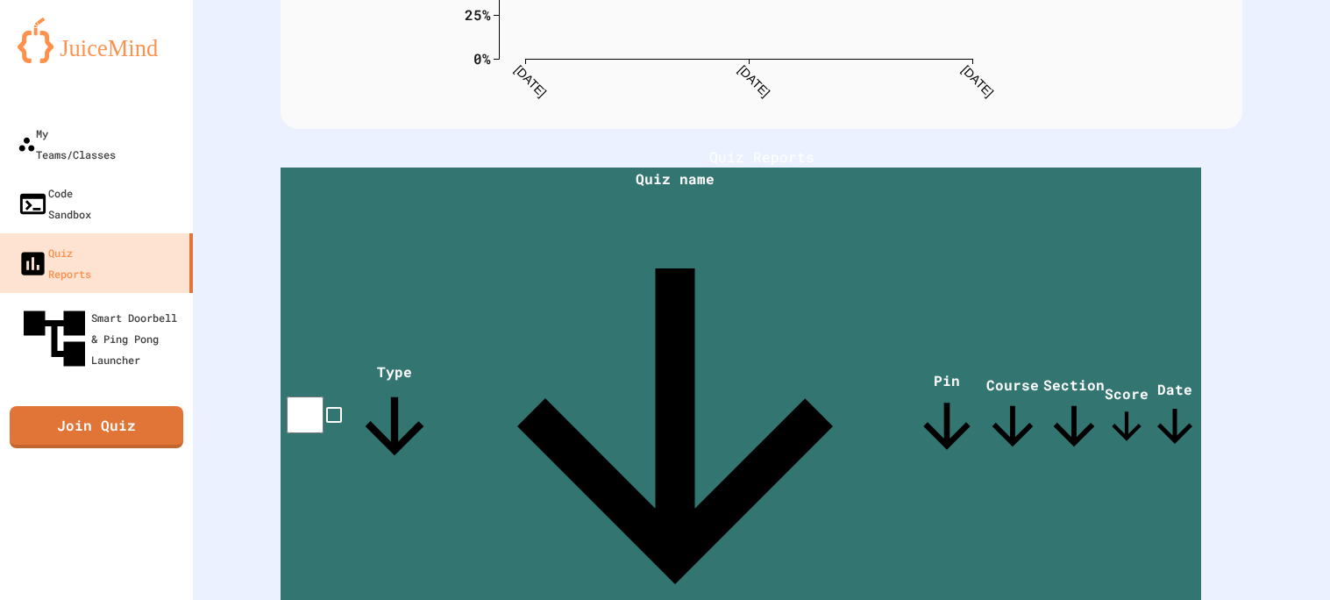
scroll to position [393, 0]
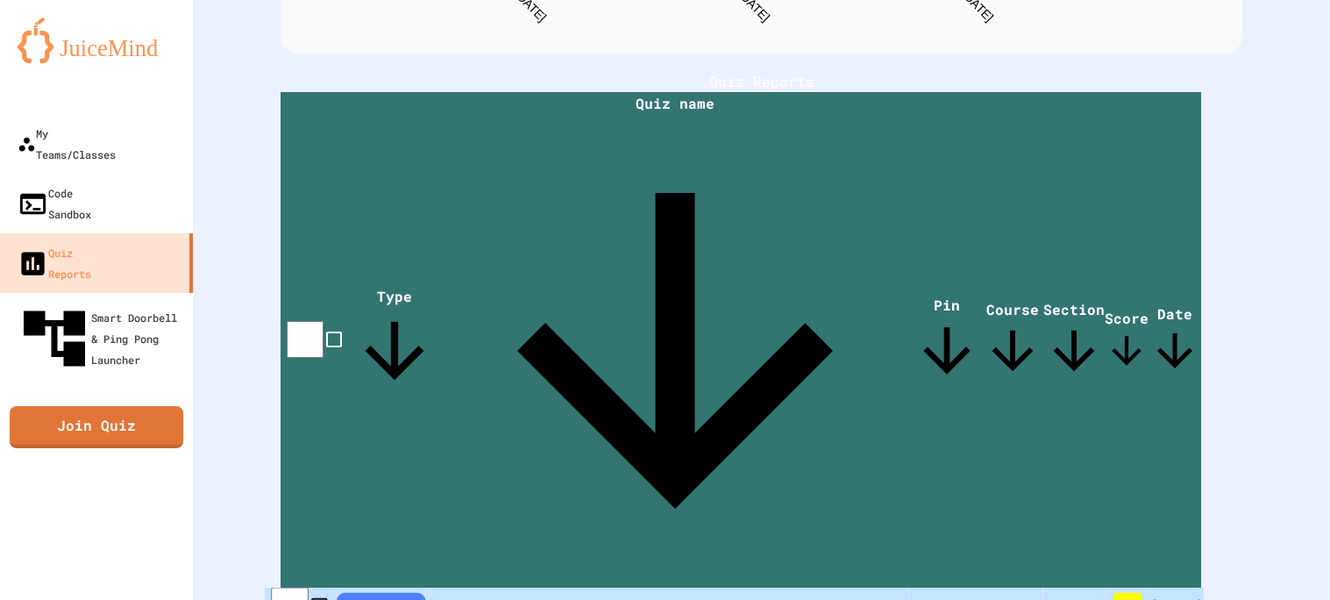
click at [482, 587] on th "Variables and Data Types" at bounding box center [667, 606] width 483 height 38
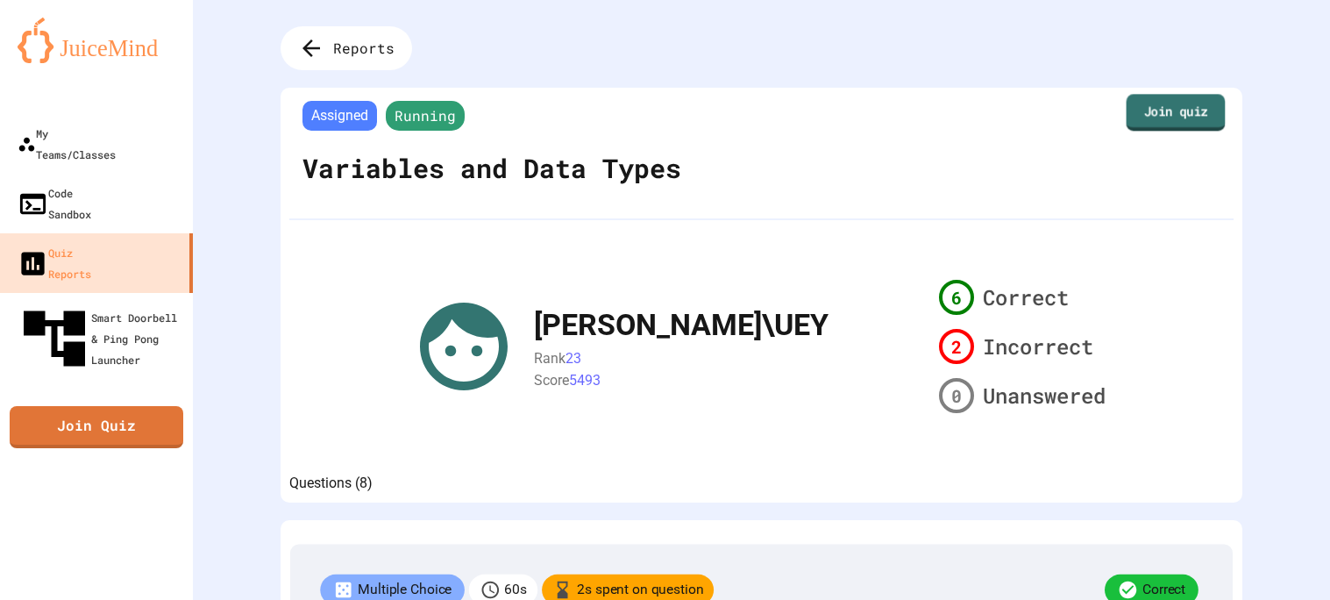
click at [1158, 97] on link "Join quiz" at bounding box center [1175, 112] width 99 height 37
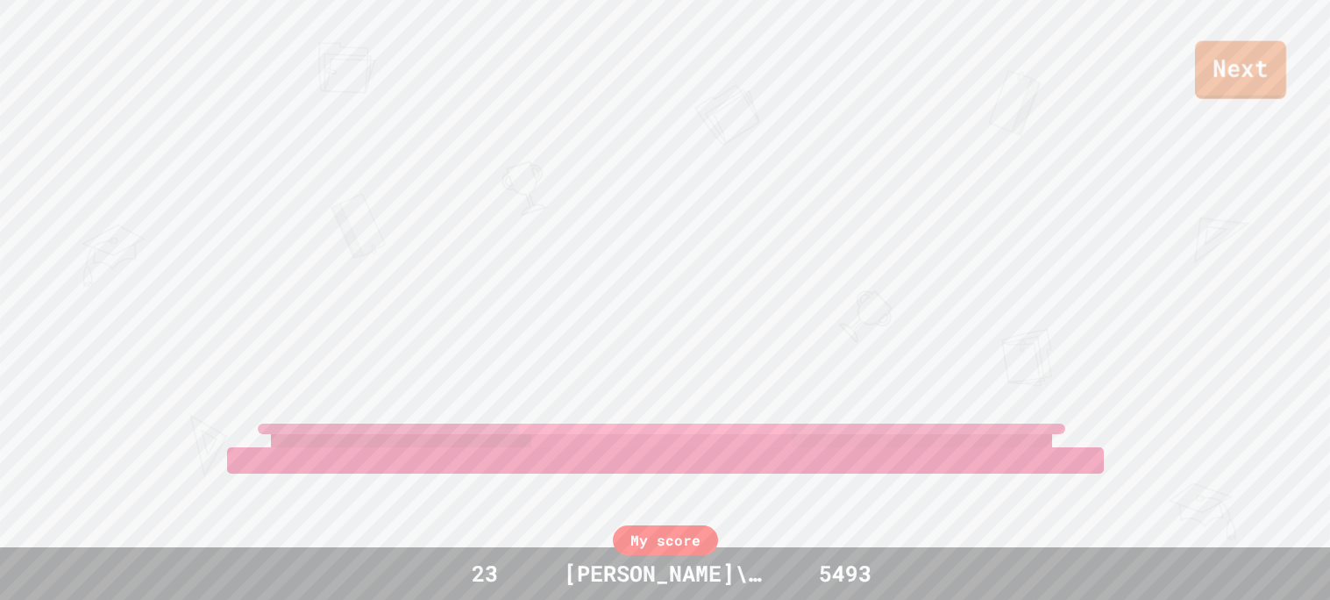
click at [1257, 46] on link "Next" at bounding box center [1240, 70] width 91 height 58
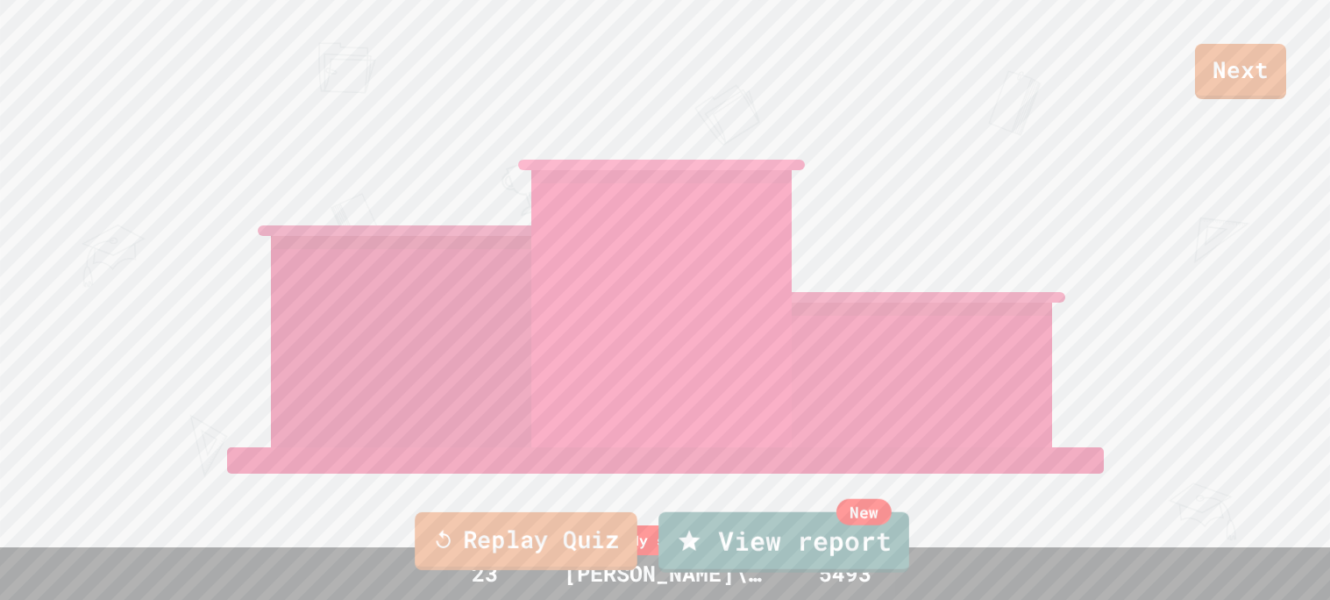
click at [564, 536] on link "Replay Quiz" at bounding box center [526, 541] width 223 height 58
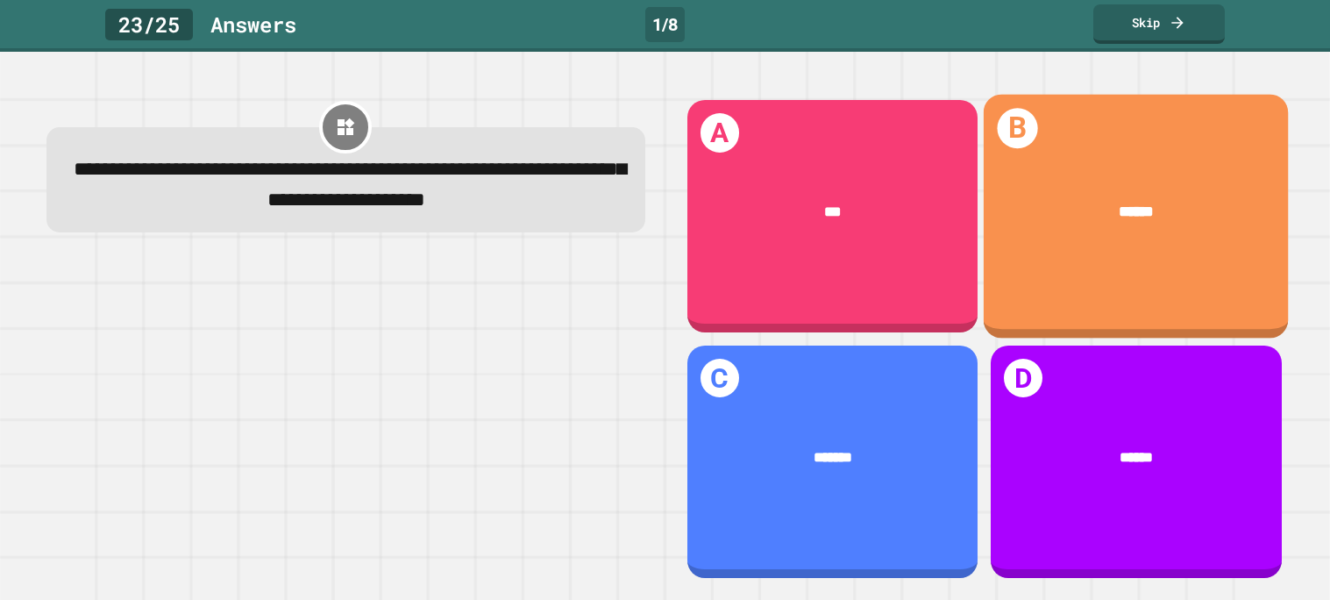
click at [1210, 216] on div "******" at bounding box center [1136, 211] width 243 height 23
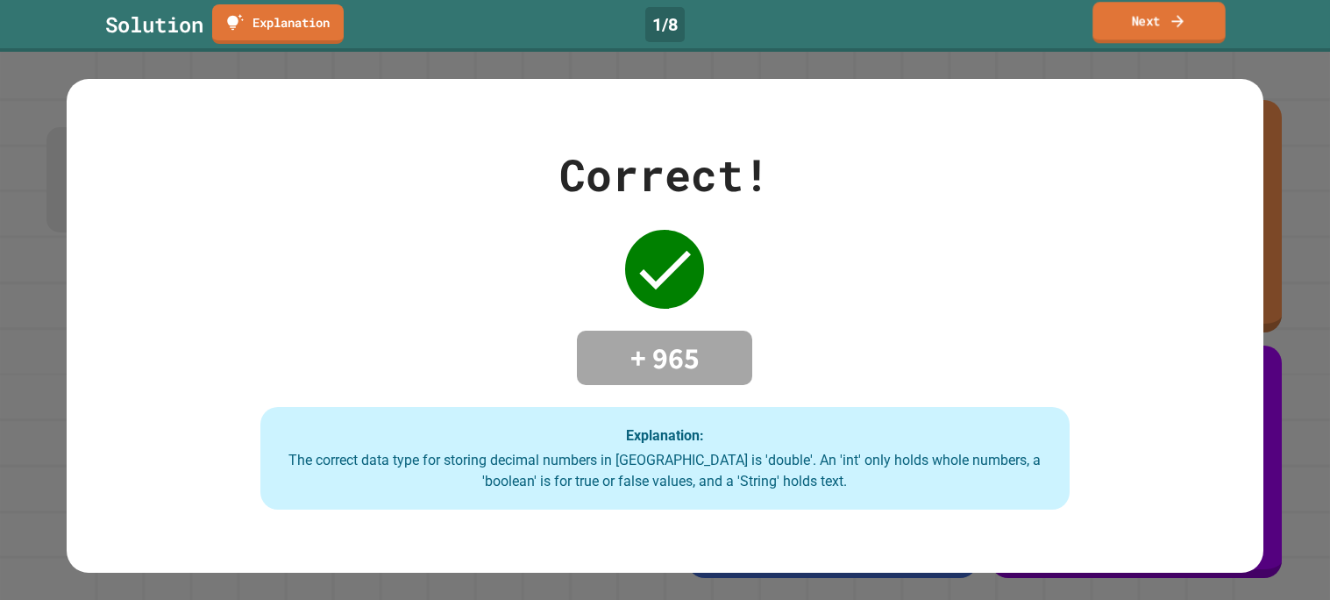
click at [1159, 30] on link "Next" at bounding box center [1158, 22] width 132 height 41
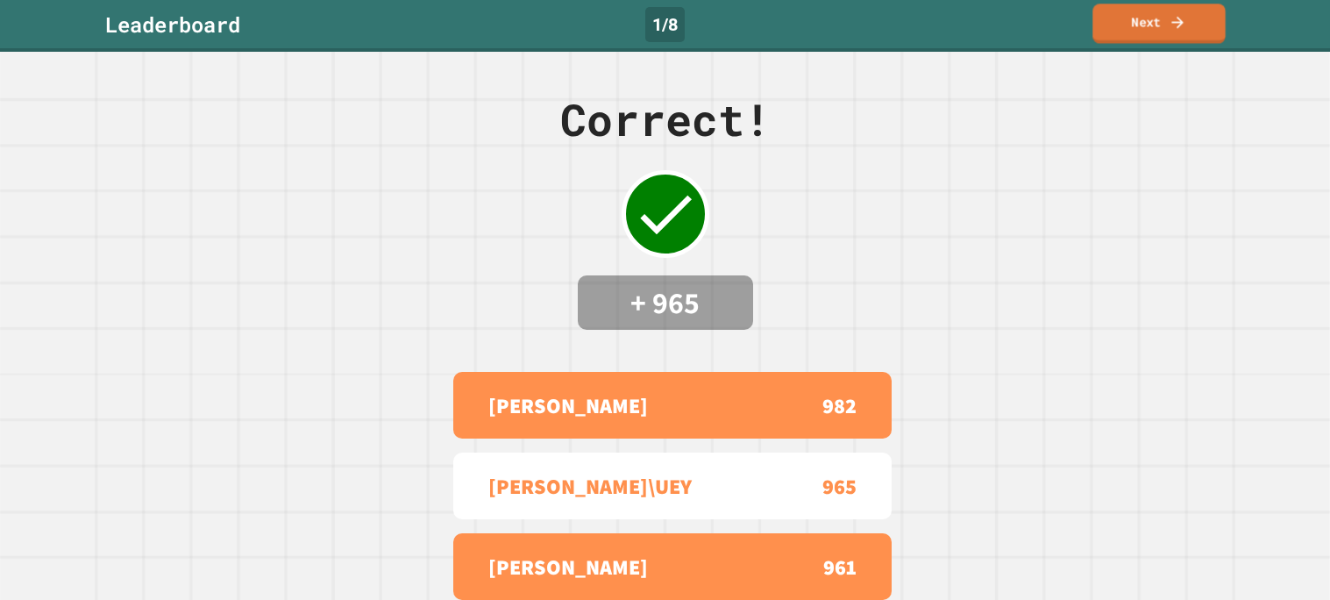
click at [1159, 30] on link "Next" at bounding box center [1158, 23] width 132 height 39
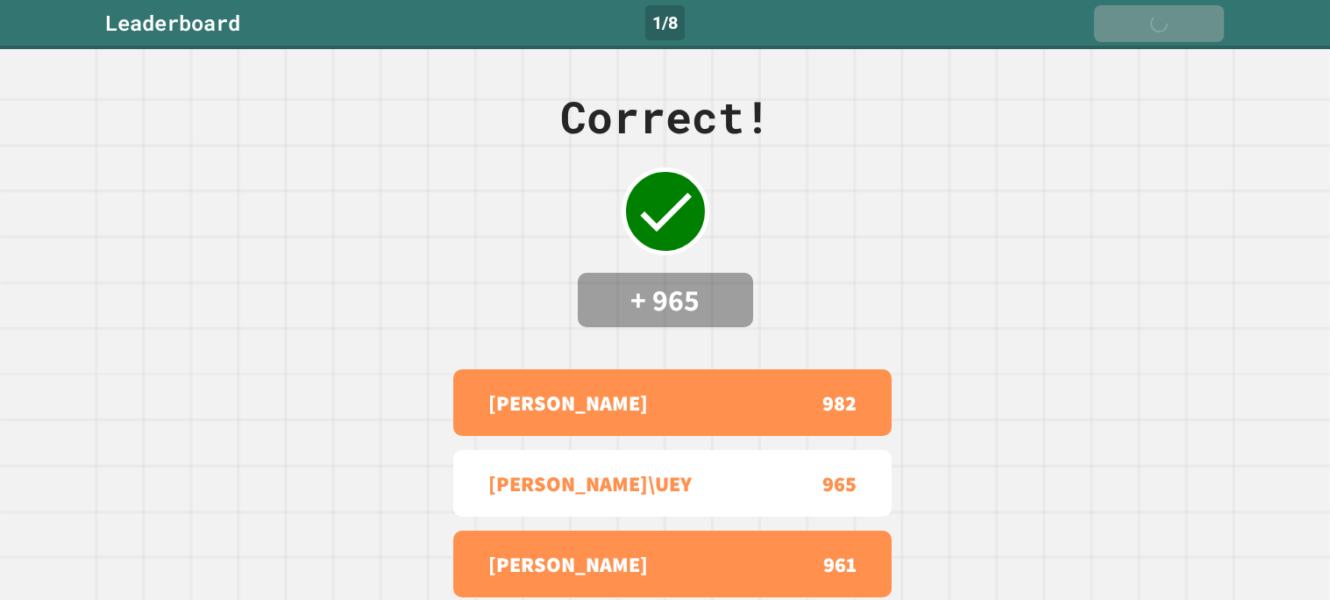
click at [1159, 30] on div "Next" at bounding box center [1158, 23] width 60 height 19
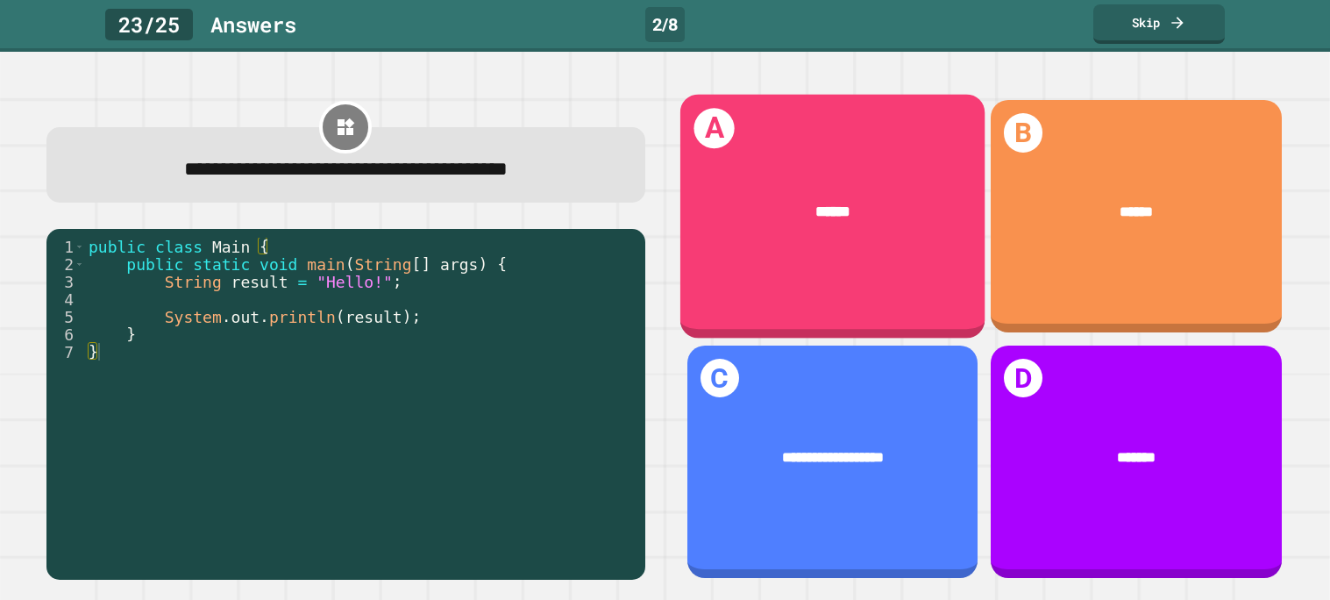
click at [750, 194] on div "******" at bounding box center [831, 212] width 305 height 84
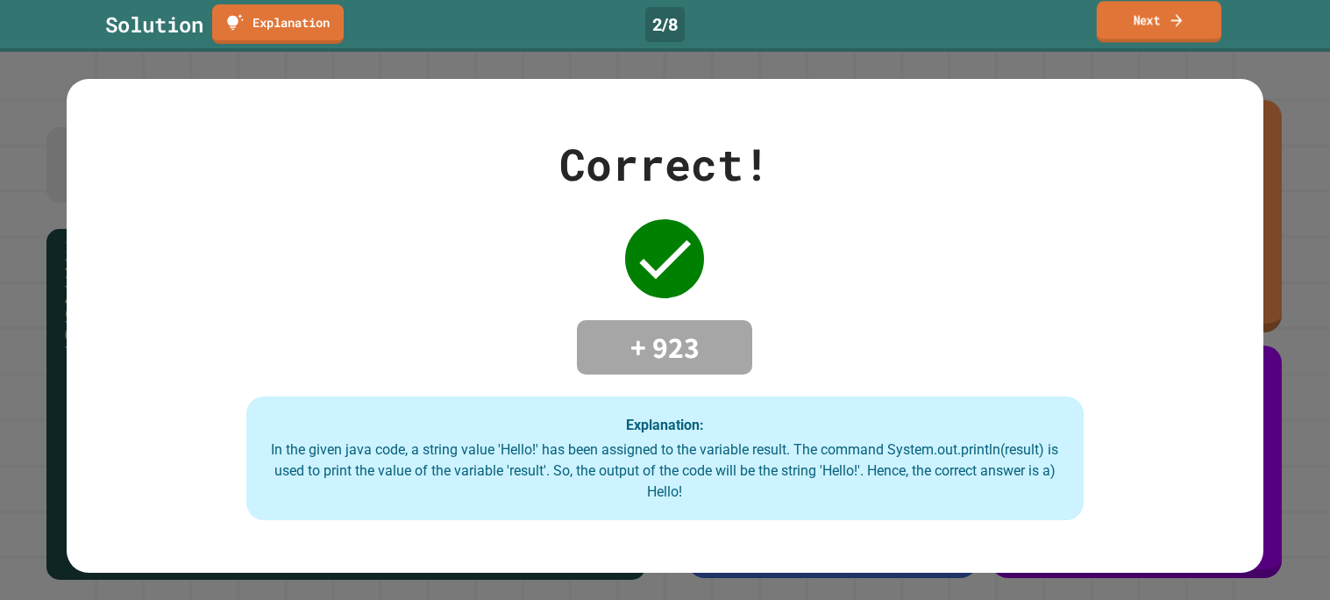
click at [1141, 16] on link "Next" at bounding box center [1159, 21] width 124 height 41
click at [1141, 16] on div "Next" at bounding box center [1158, 24] width 61 height 19
click at [1141, 16] on link "Next" at bounding box center [1158, 24] width 131 height 37
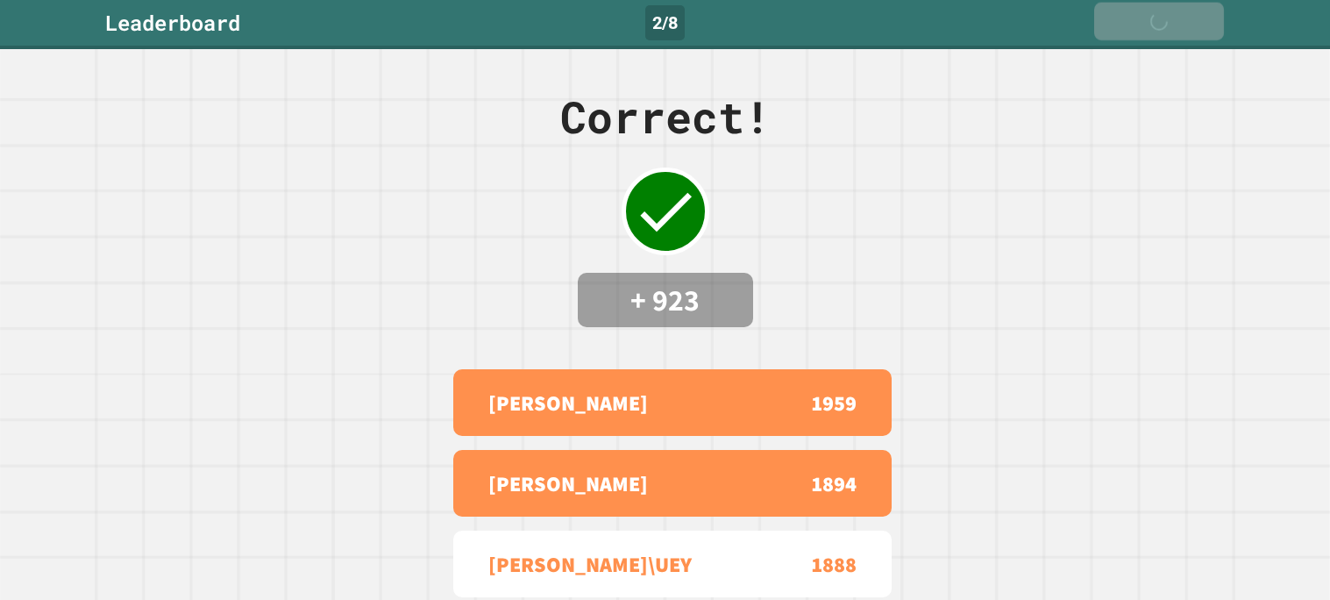
click at [1141, 16] on div "Next" at bounding box center [1158, 21] width 60 height 20
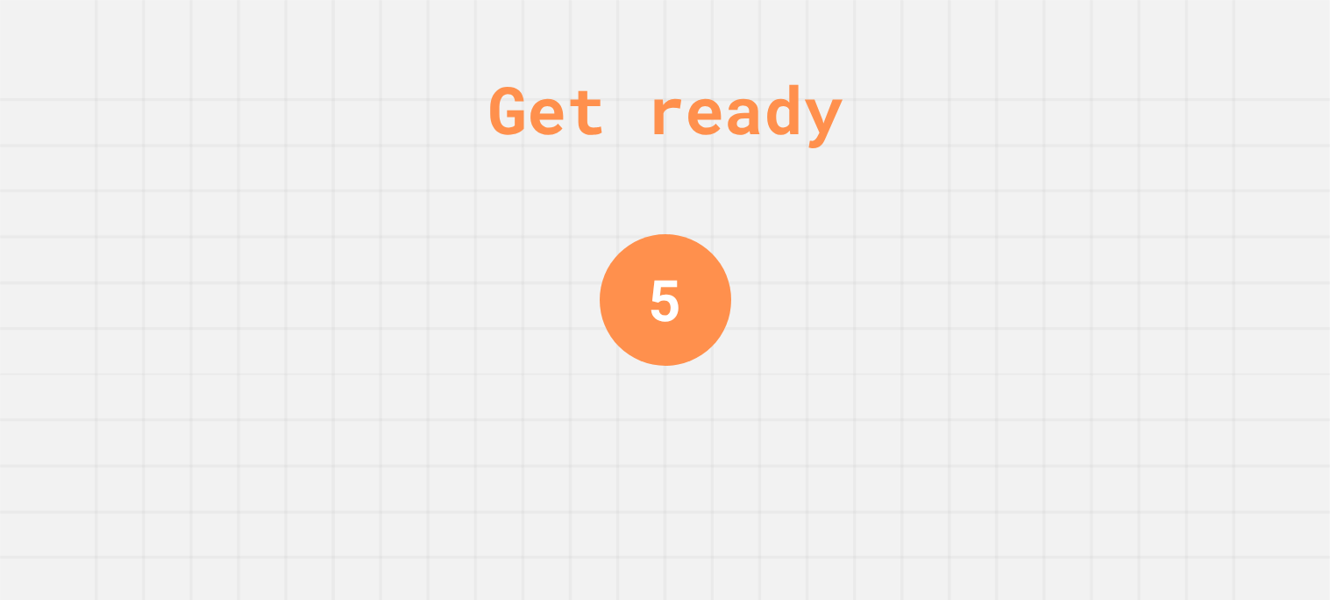
click at [1141, 16] on div "Get ready 5" at bounding box center [665, 300] width 1330 height 600
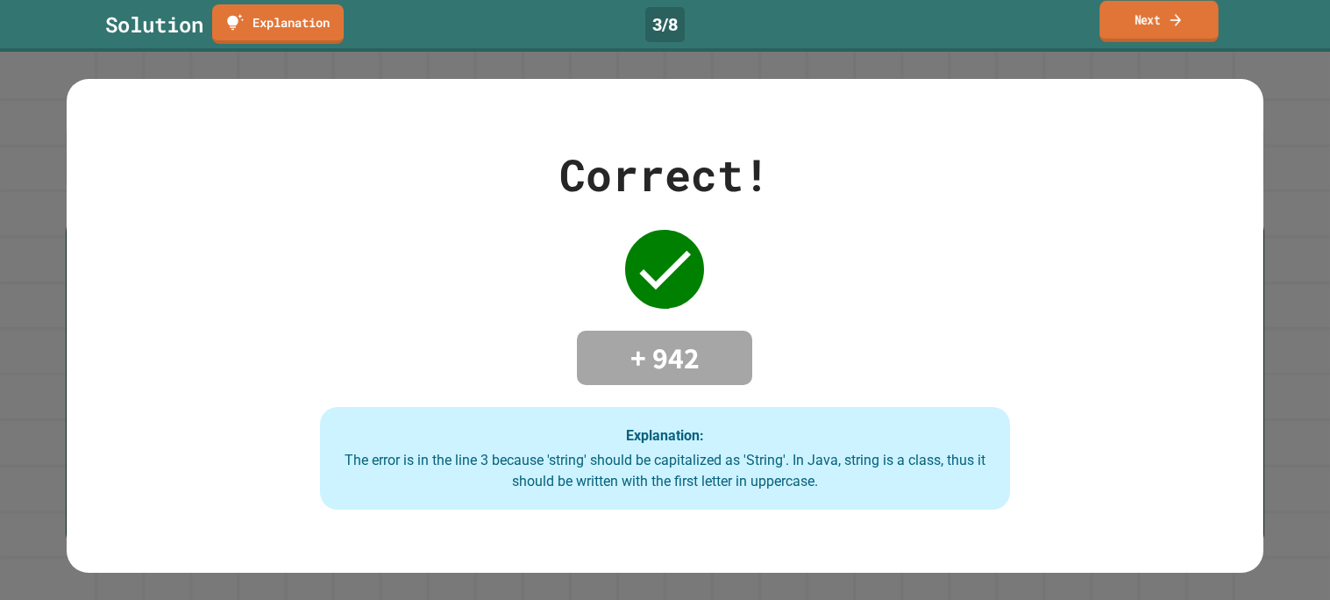
click at [1124, 36] on link "Next" at bounding box center [1158, 21] width 119 height 41
click at [1124, 36] on link "Next" at bounding box center [1159, 24] width 131 height 37
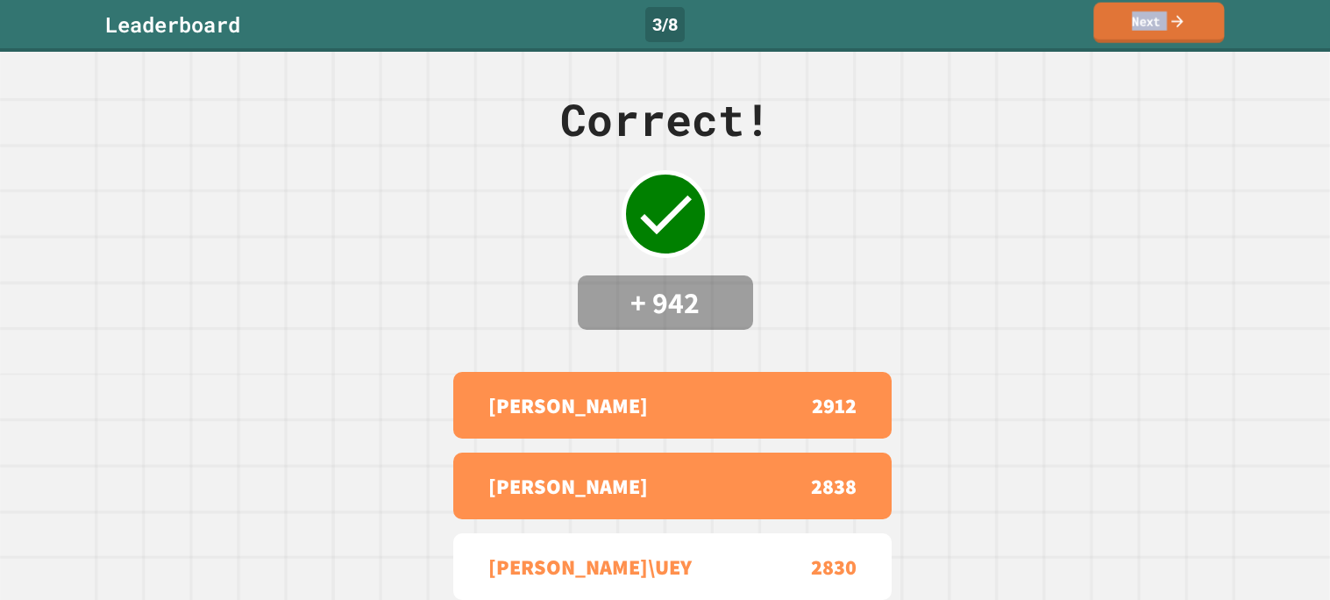
click at [1124, 36] on link "Next" at bounding box center [1158, 23] width 131 height 40
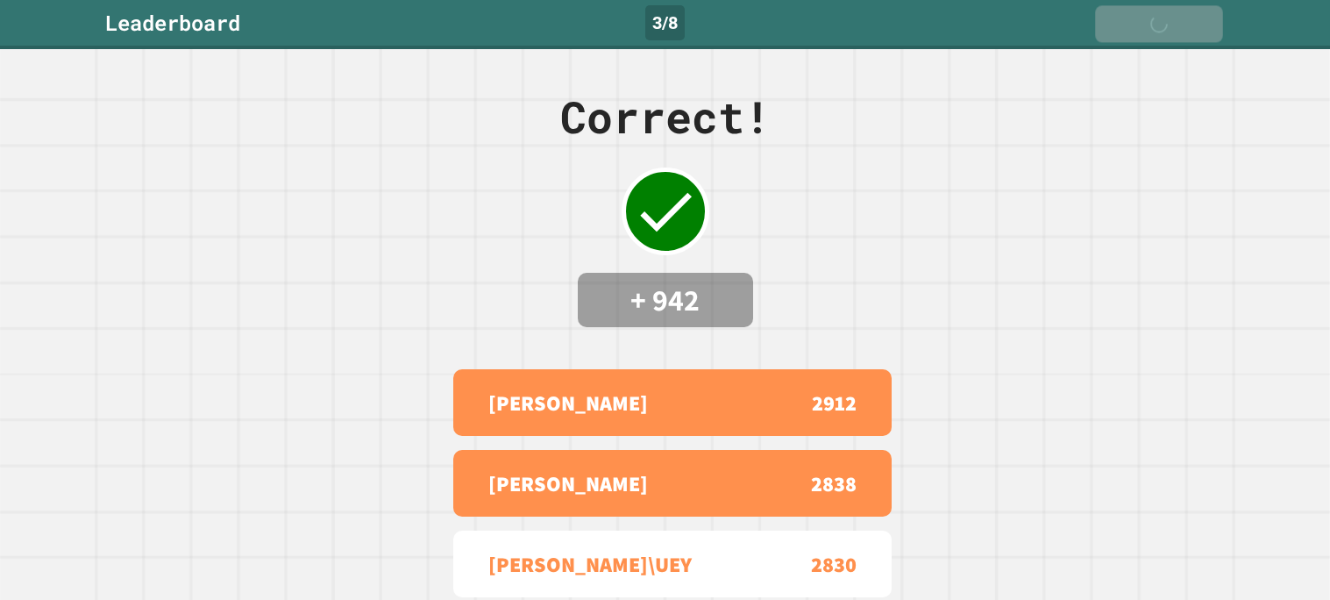
click at [1124, 36] on link "Next" at bounding box center [1159, 23] width 128 height 37
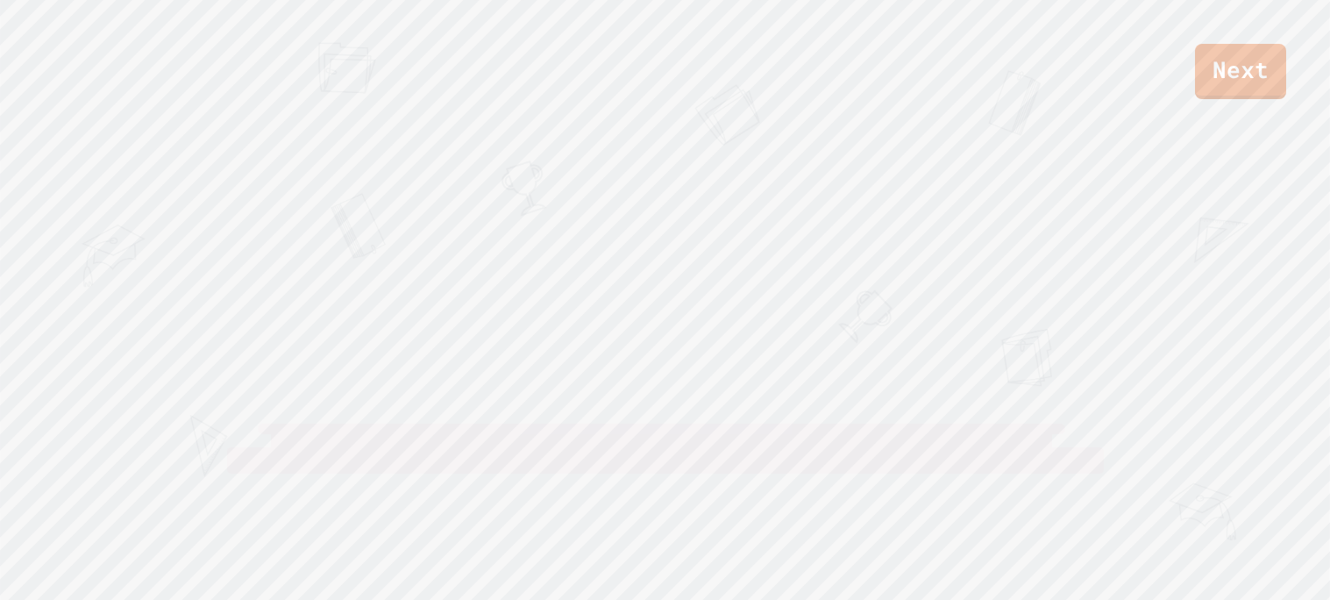
click at [1209, 119] on div "Next [PERSON_NAME] View leaderboard" at bounding box center [665, 300] width 1330 height 600
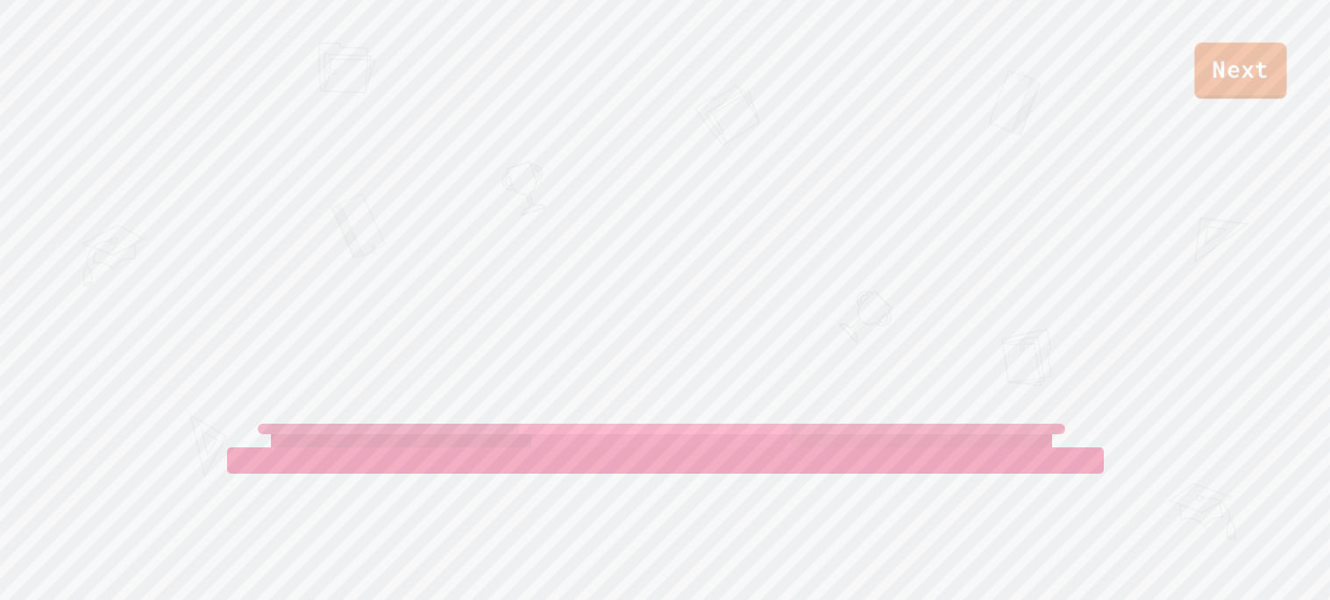
click at [1219, 80] on link "Next" at bounding box center [1240, 71] width 92 height 56
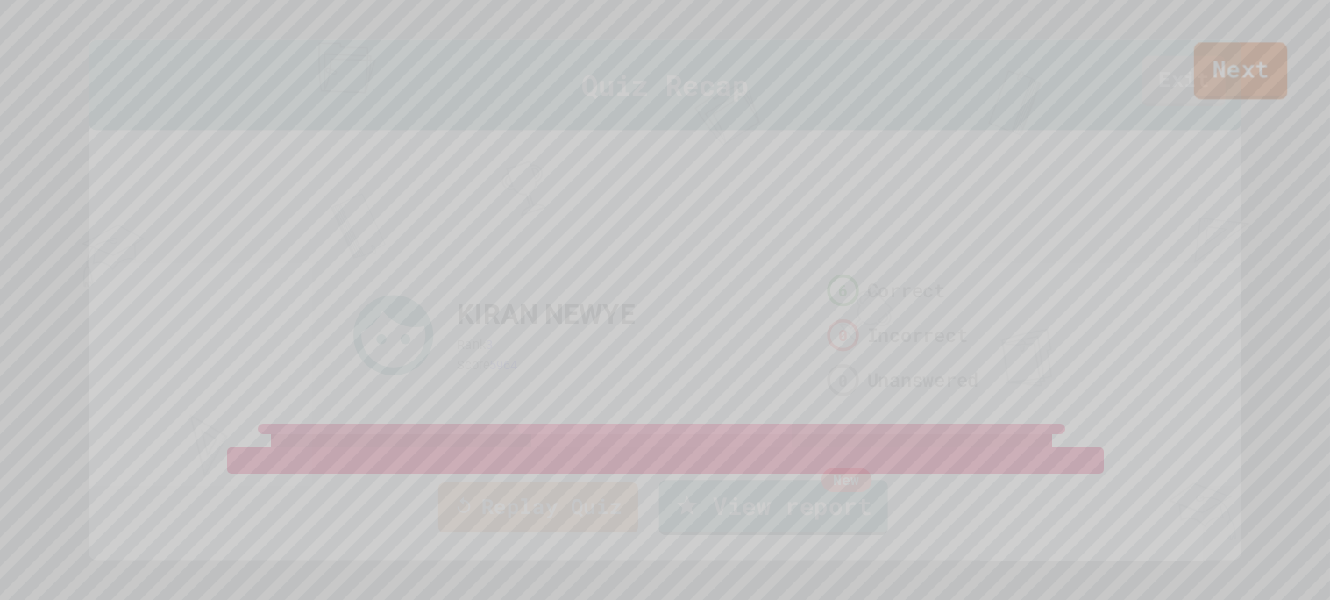
click at [1219, 80] on link "Exit" at bounding box center [1183, 81] width 83 height 50
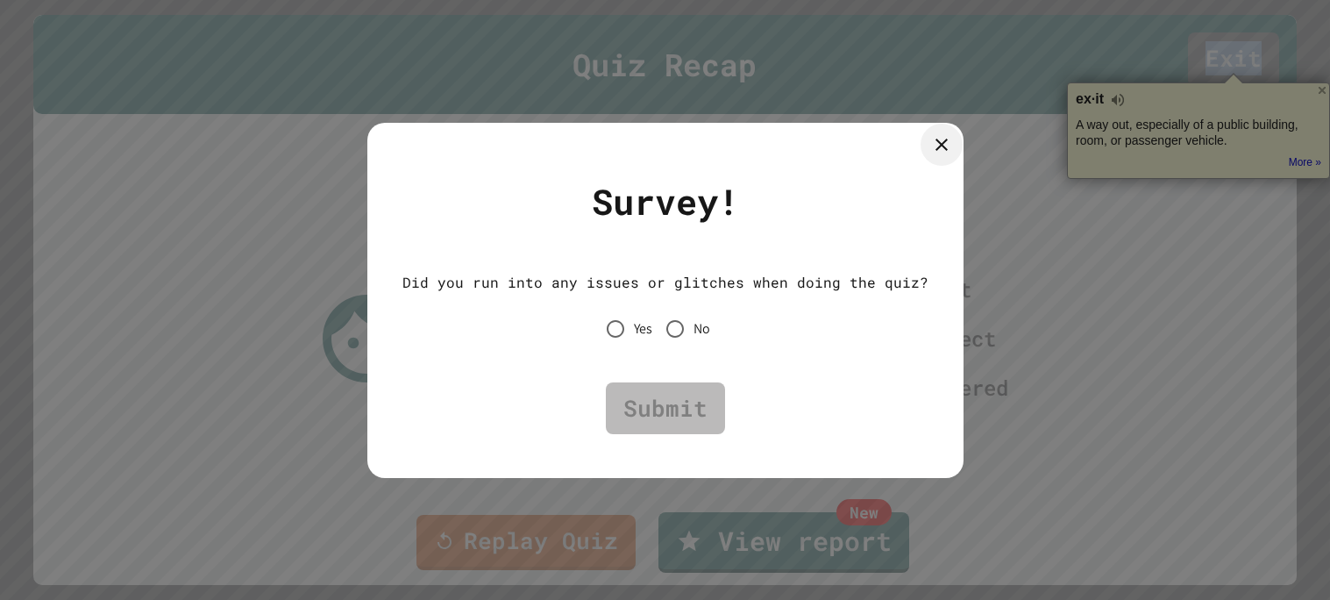
click at [931, 147] on icon at bounding box center [941, 144] width 21 height 21
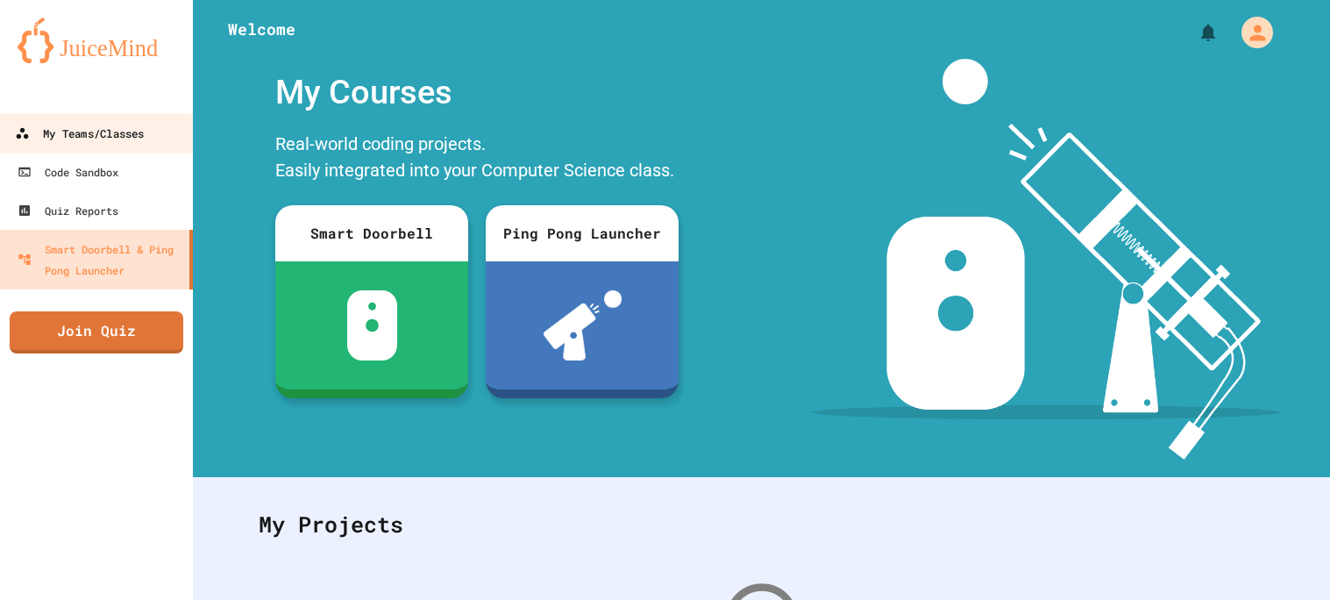
click at [149, 133] on link "My Teams/Classes" at bounding box center [96, 132] width 199 height 39
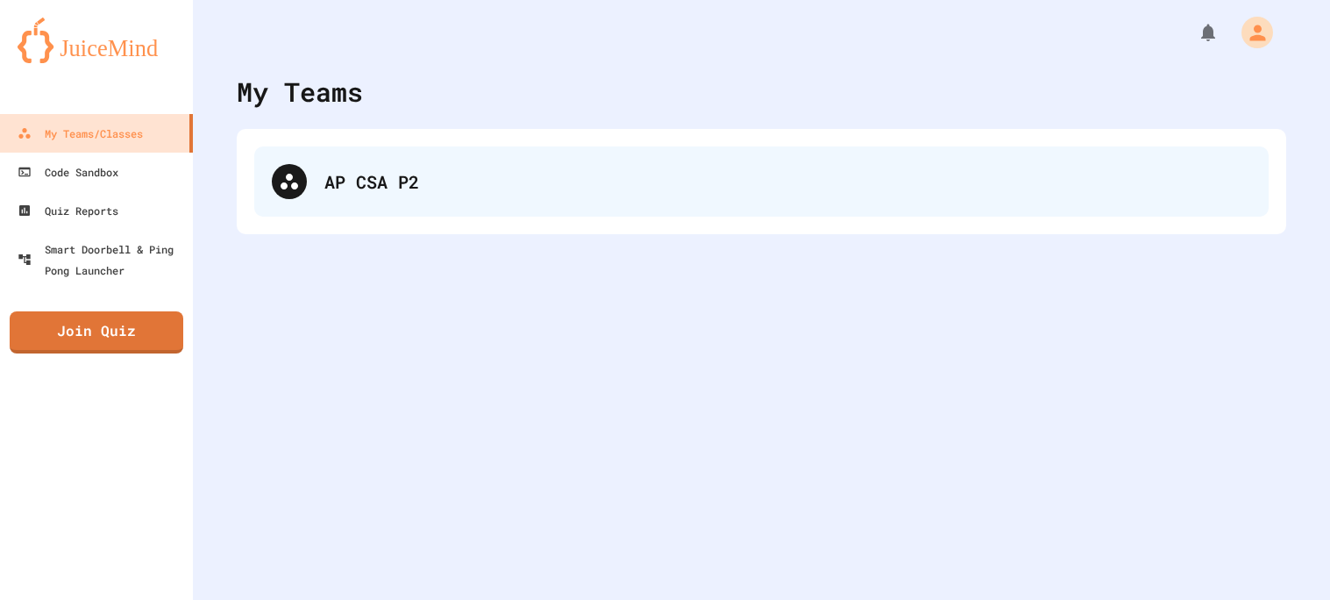
click at [422, 205] on div "AP CSA P2" at bounding box center [761, 181] width 1014 height 70
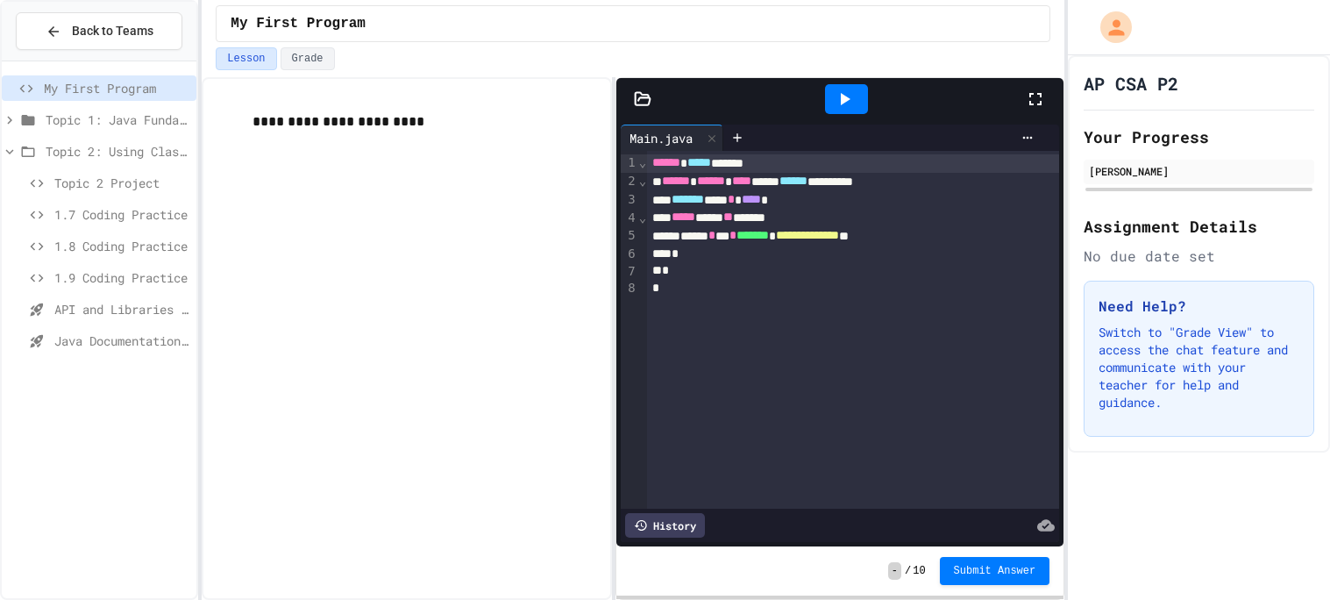
click at [126, 344] on span "Java Documentation with Comments - Topic 1.8" at bounding box center [121, 340] width 135 height 18
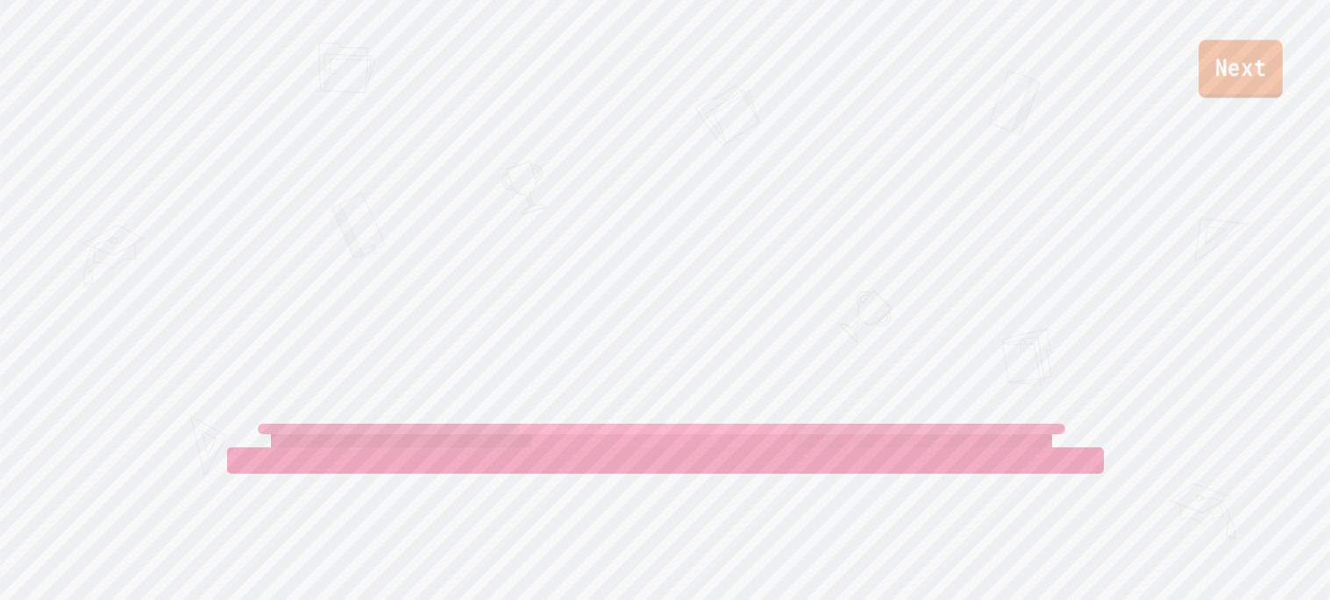
click at [1231, 90] on link "Next" at bounding box center [1240, 69] width 84 height 58
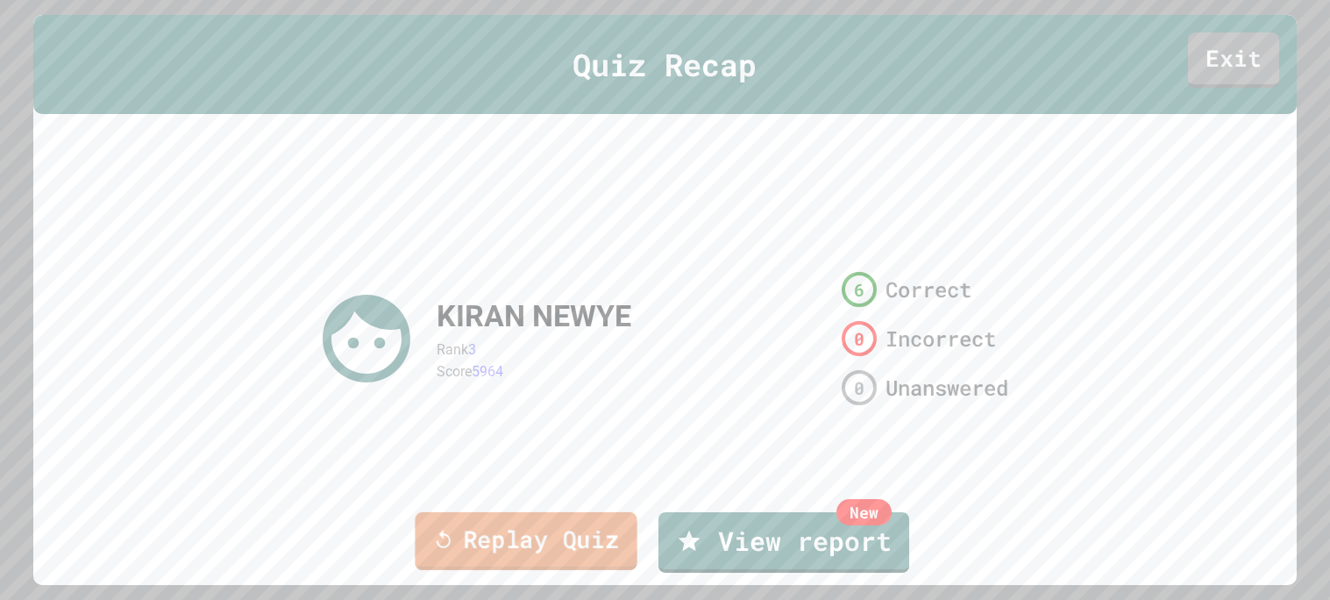
click at [545, 535] on link "Replay Quiz" at bounding box center [526, 541] width 222 height 58
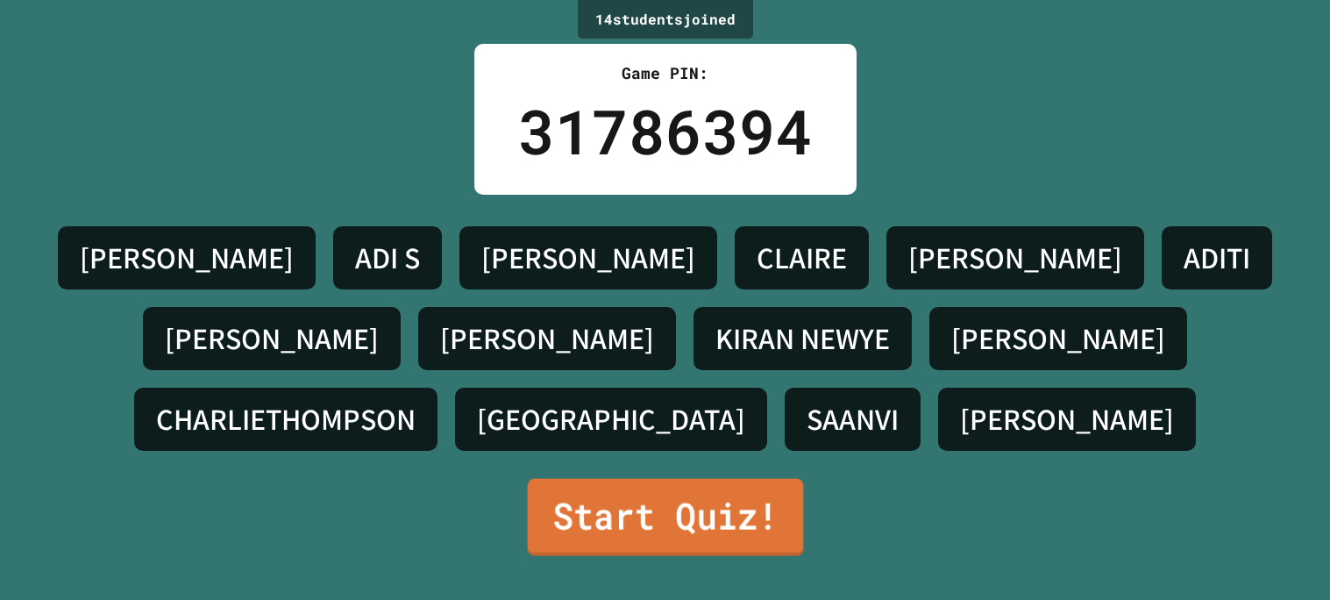
click at [719, 508] on link "Start Quiz!" at bounding box center [665, 517] width 276 height 77
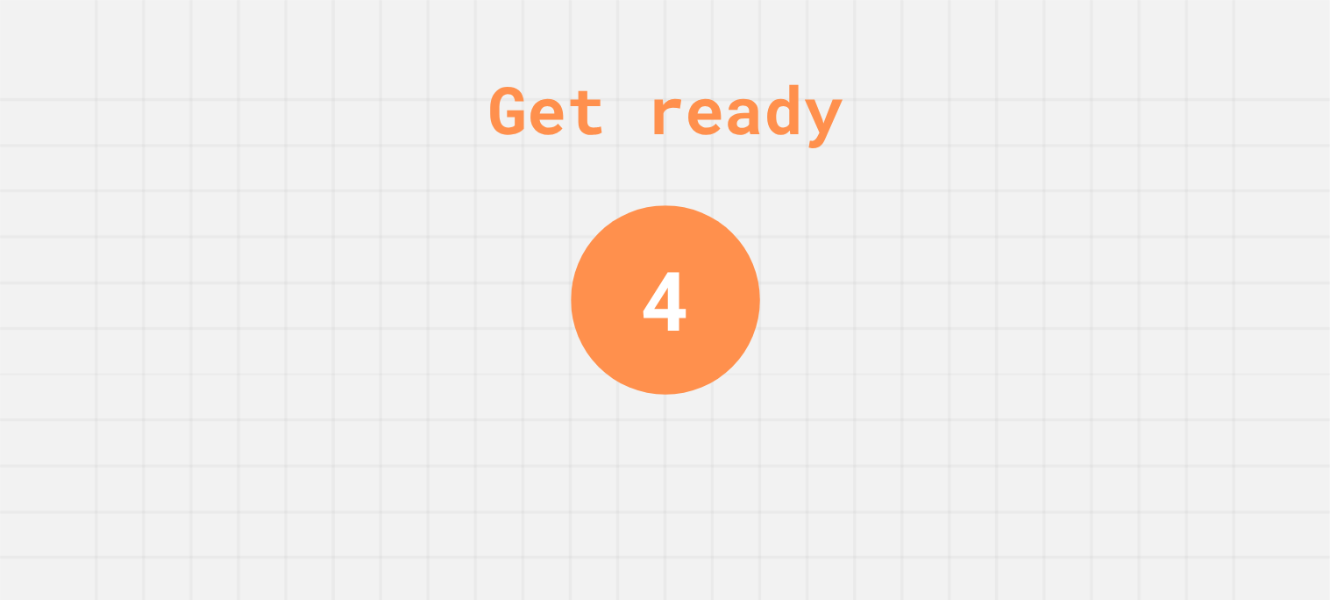
click at [1186, 126] on div "Get ready 4" at bounding box center [665, 300] width 1330 height 600
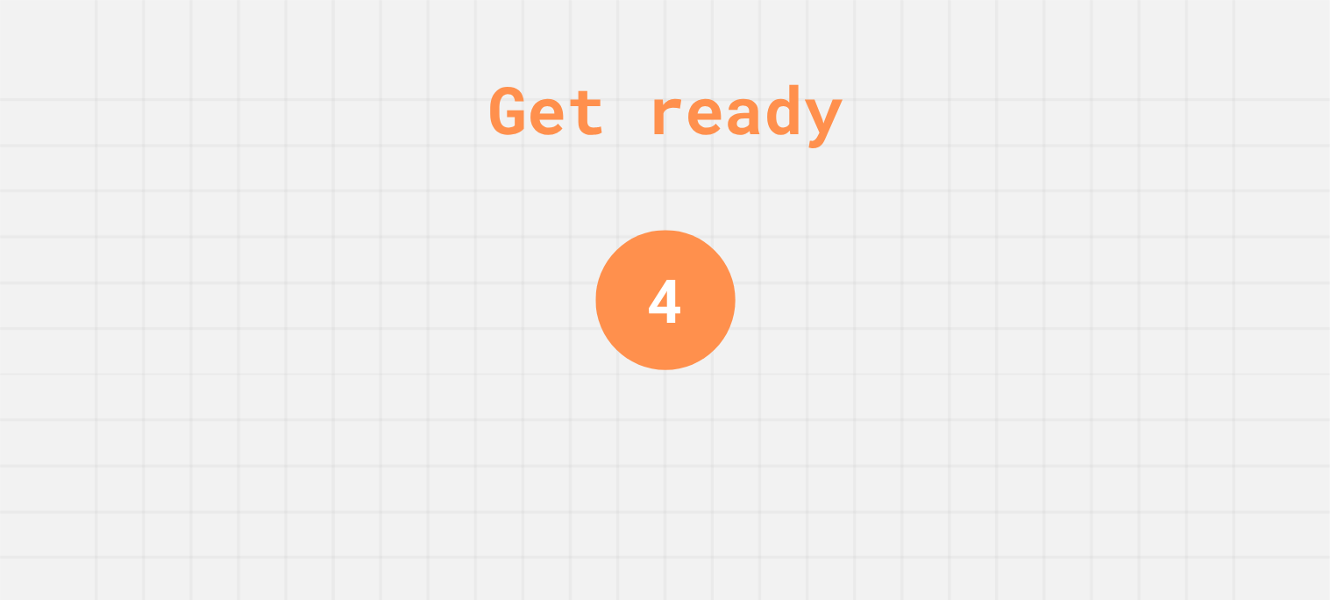
click at [1186, 126] on div "Get ready 4" at bounding box center [665, 300] width 1330 height 600
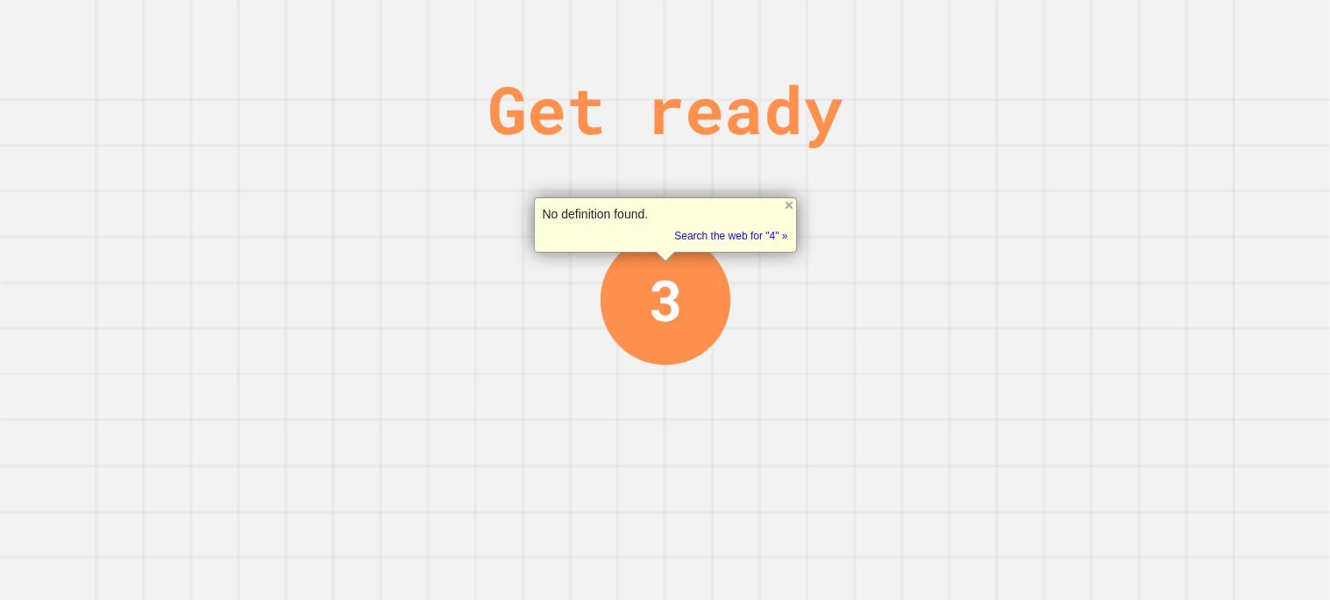
click at [1186, 126] on div "Get ready 3" at bounding box center [665, 300] width 1330 height 600
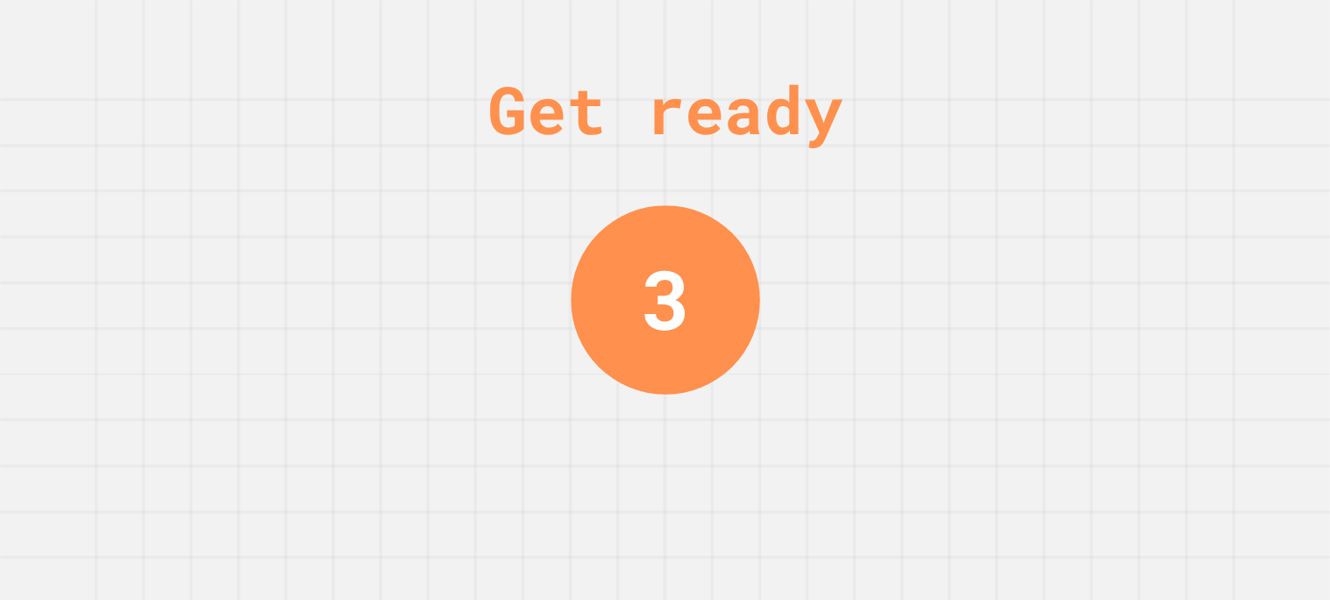
click at [1186, 126] on div "Get ready 3" at bounding box center [665, 300] width 1330 height 600
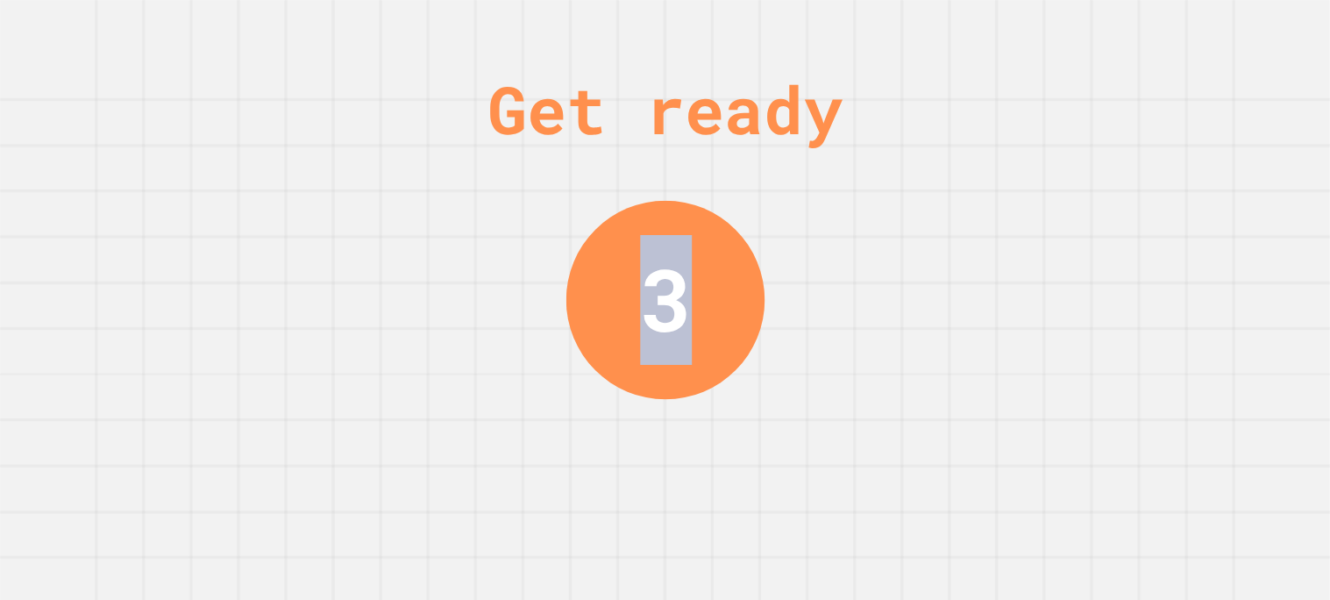
click at [1186, 126] on div "Get ready 3" at bounding box center [665, 300] width 1330 height 600
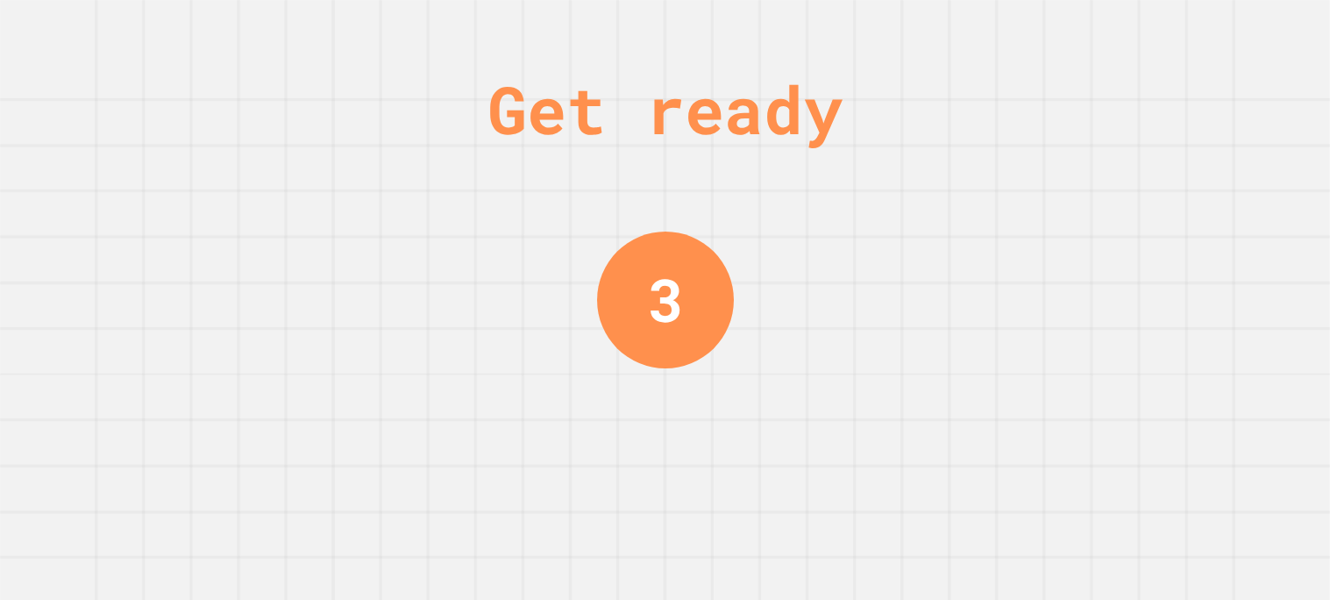
click at [1186, 126] on div "Get ready 3" at bounding box center [665, 300] width 1330 height 600
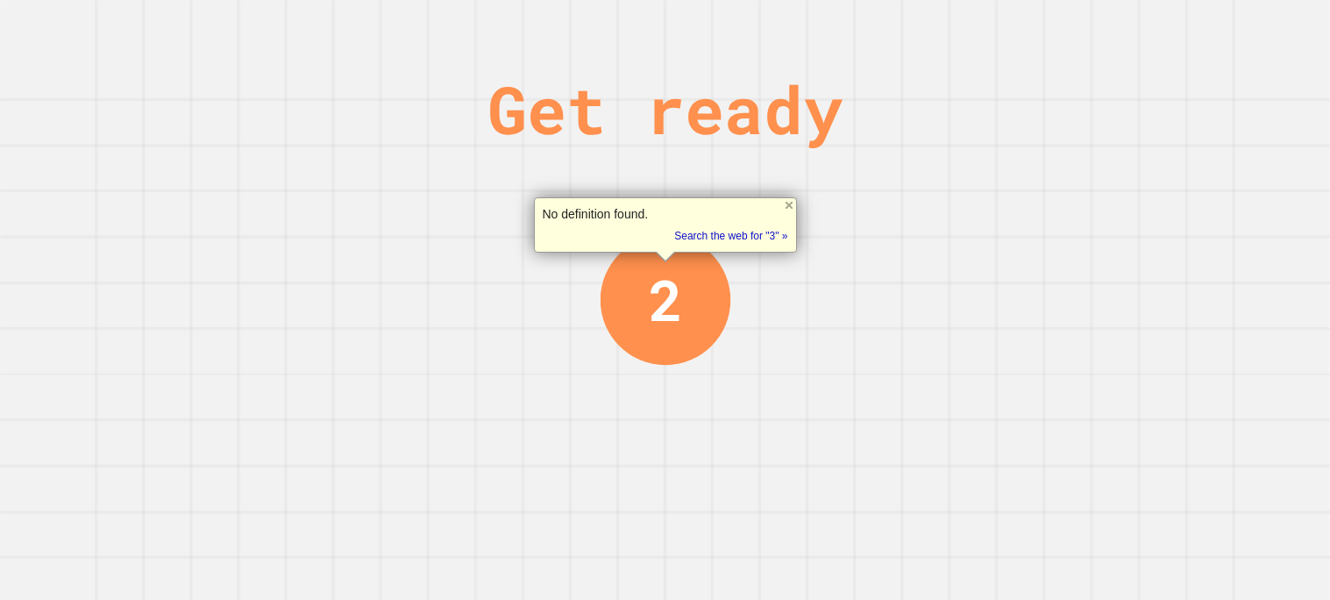
click at [1186, 126] on div "Get ready 2" at bounding box center [665, 300] width 1330 height 600
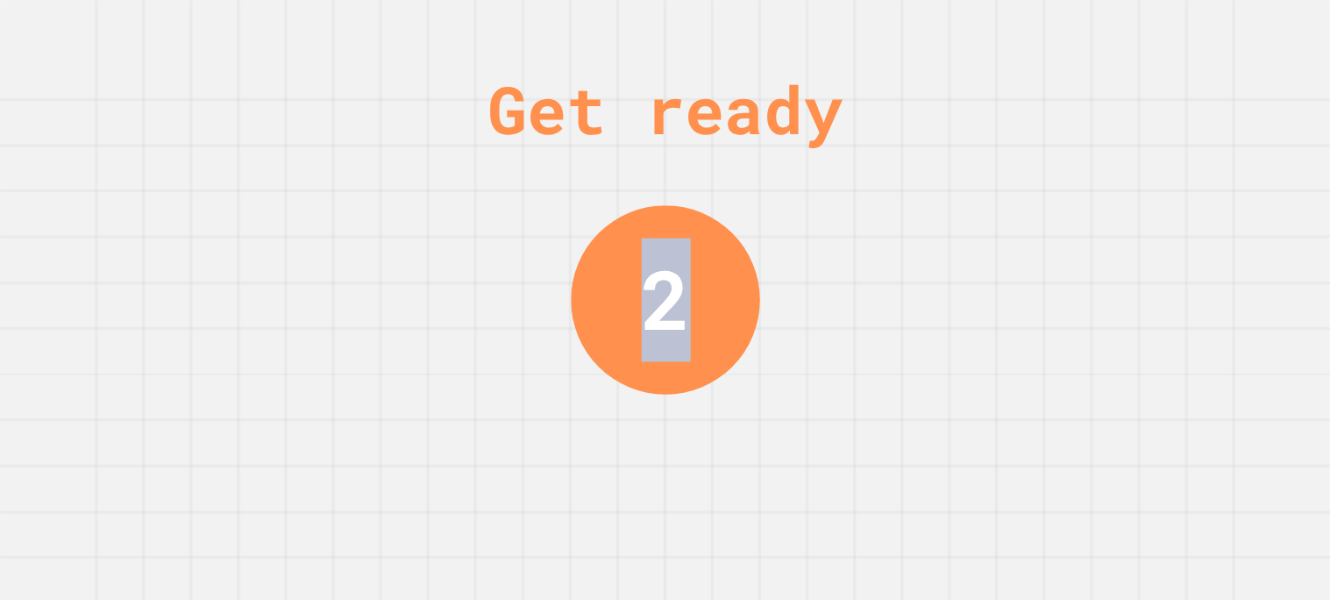
click at [1185, 126] on div "Get ready 2" at bounding box center [665, 300] width 1330 height 600
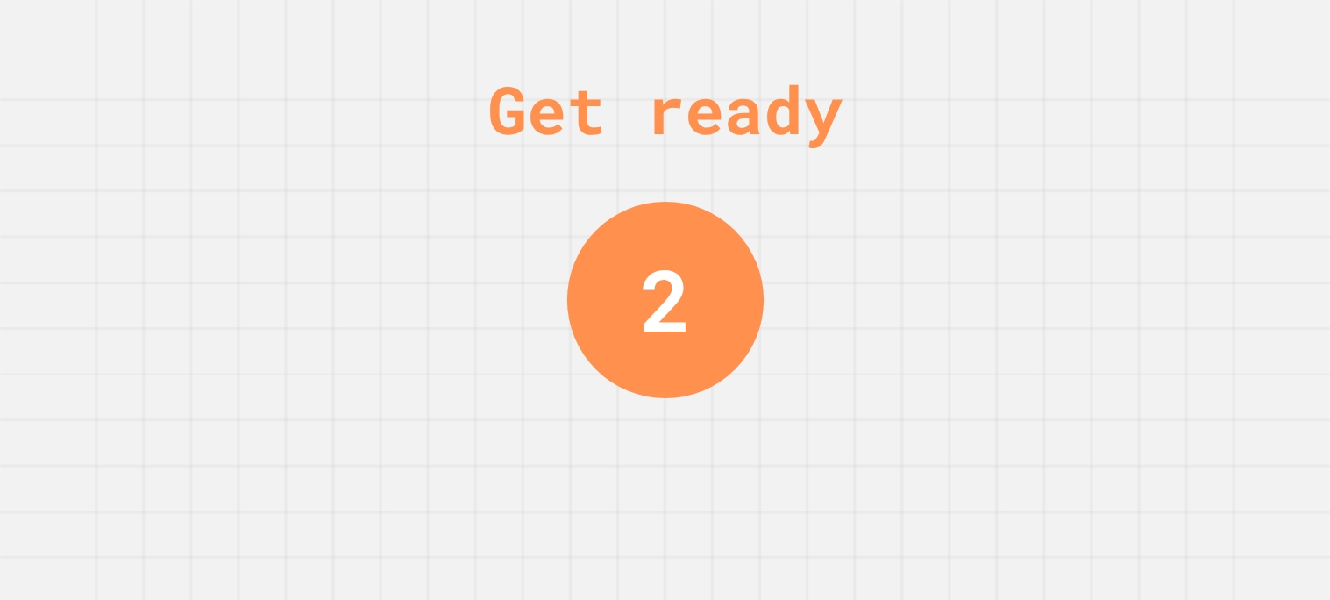
click at [1185, 126] on div "Get ready 2" at bounding box center [665, 300] width 1330 height 600
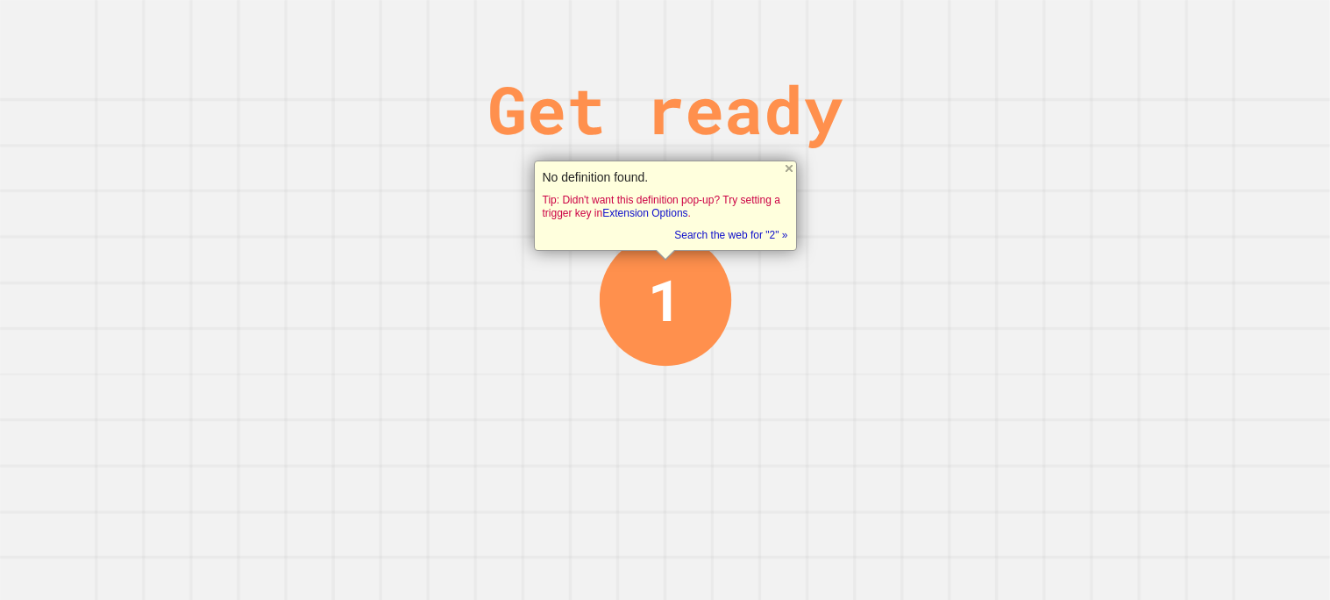
click at [1185, 126] on div "Get ready 1" at bounding box center [665, 300] width 1330 height 600
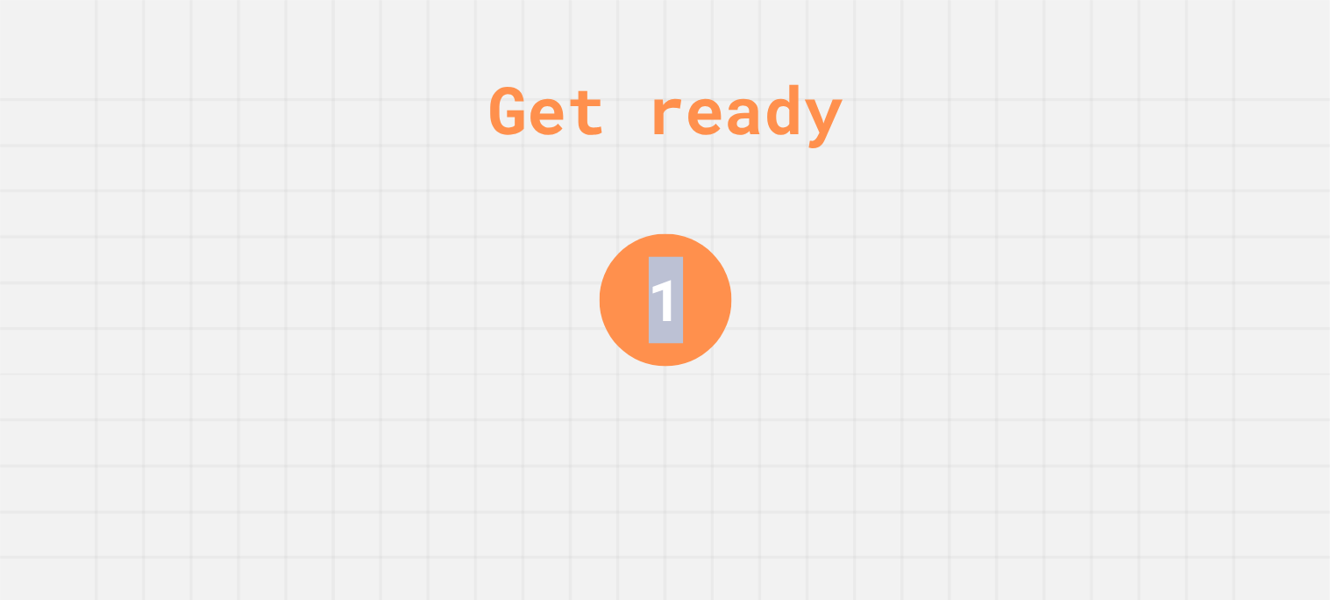
click at [1185, 126] on div "Get ready 1" at bounding box center [665, 300] width 1330 height 600
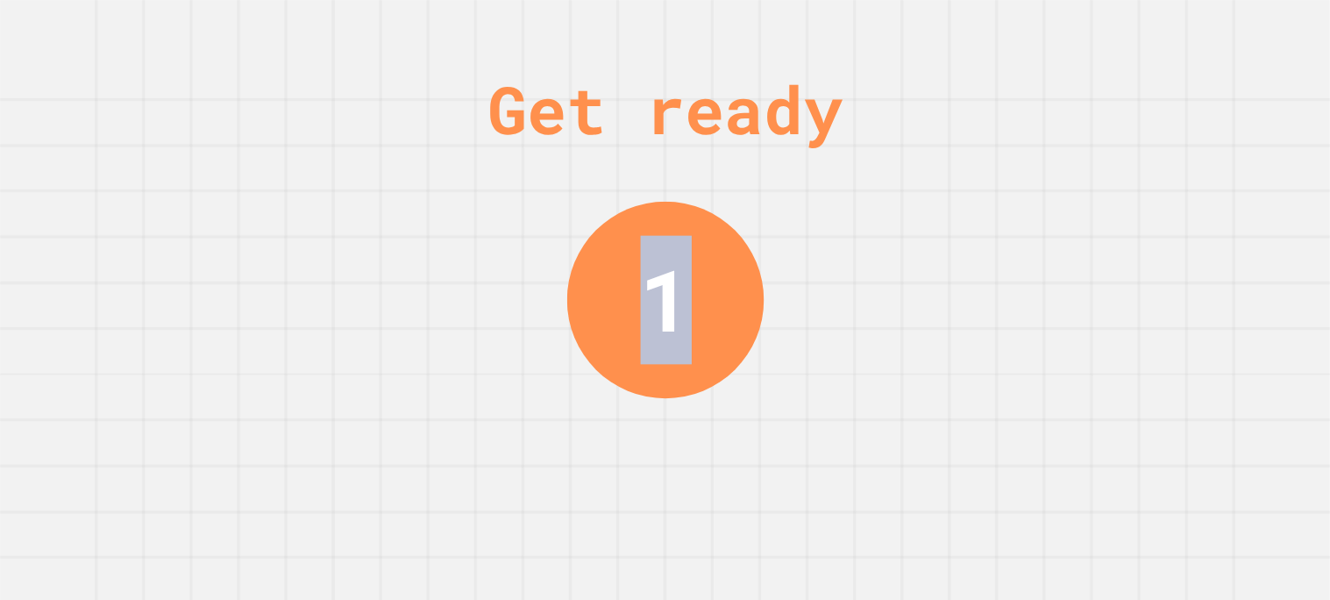
click at [1185, 126] on div "Get ready 1" at bounding box center [665, 300] width 1330 height 600
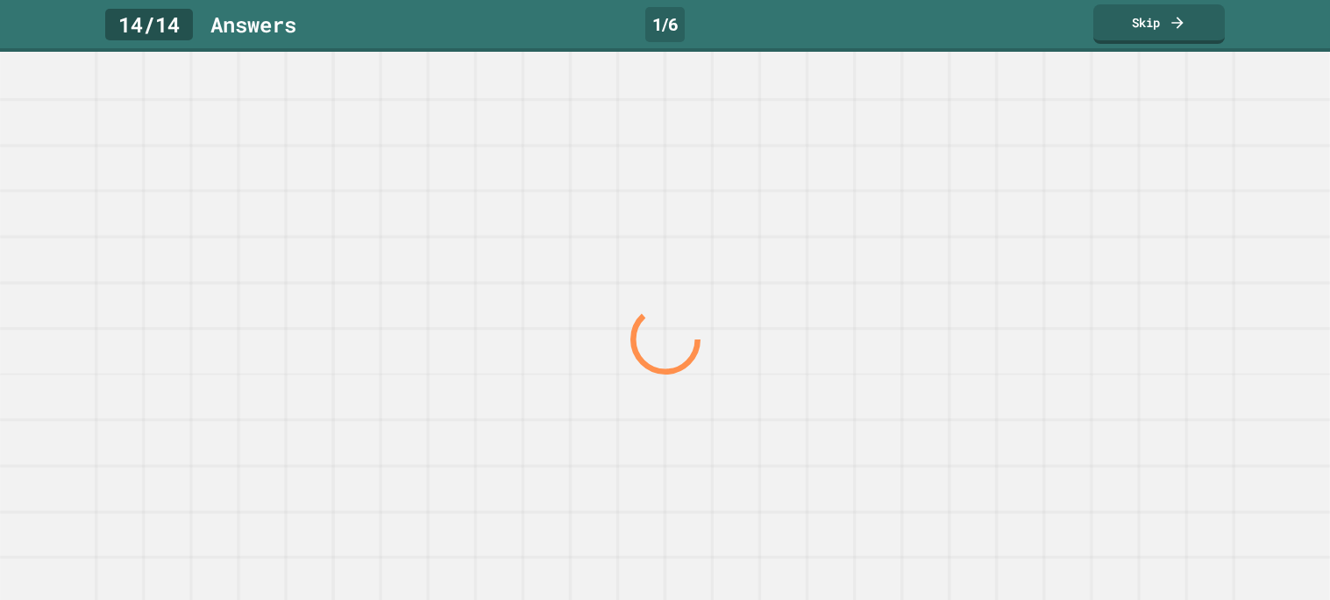
click at [1185, 126] on div at bounding box center [664, 339] width 1276 height 522
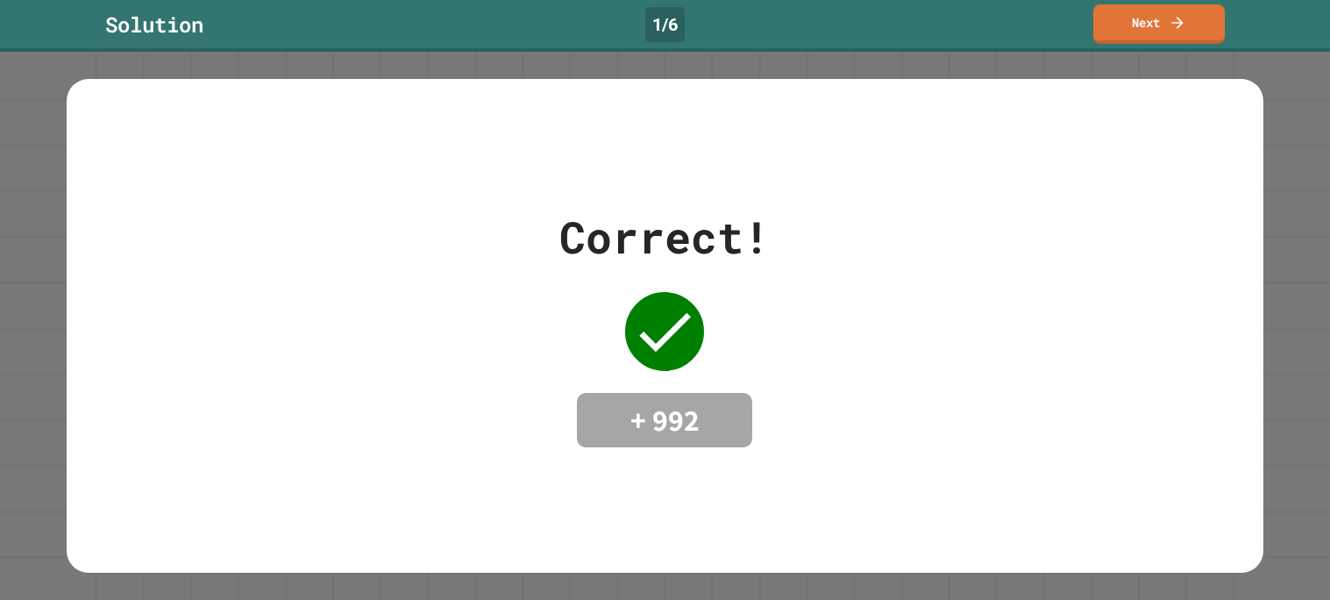
click at [1185, 126] on div "Correct! + 992" at bounding box center [665, 325] width 1196 height 493
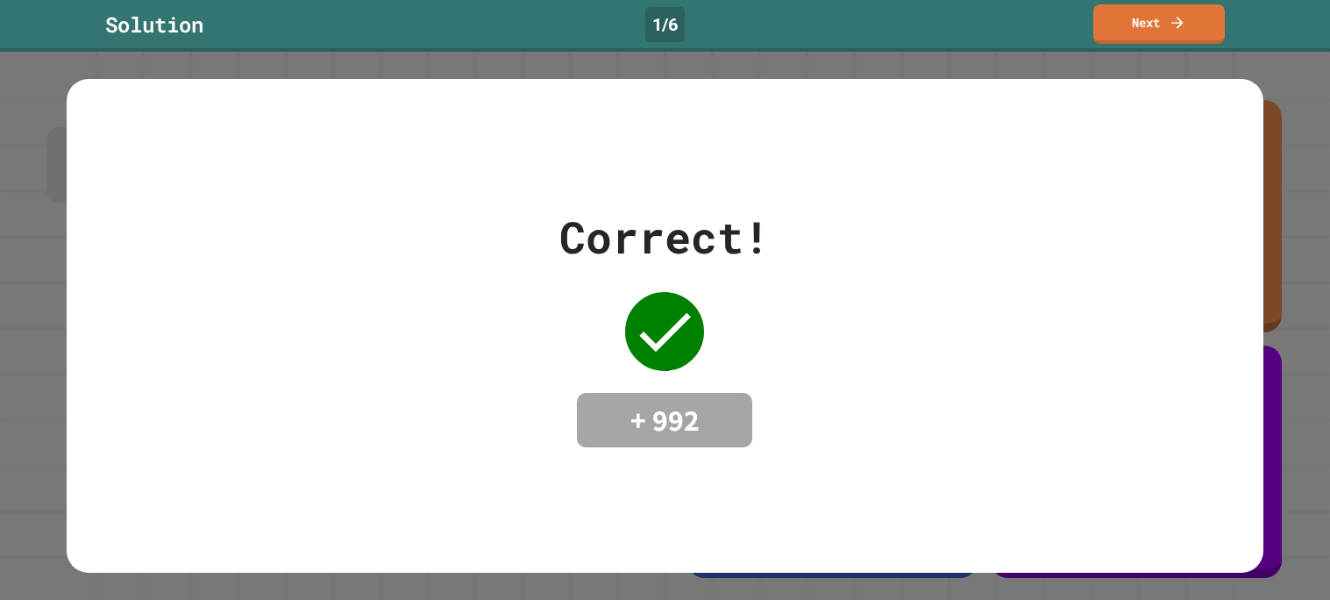
click at [1185, 126] on div "Correct! + 992" at bounding box center [665, 325] width 1196 height 493
click at [1155, 32] on link "Next" at bounding box center [1158, 21] width 119 height 41
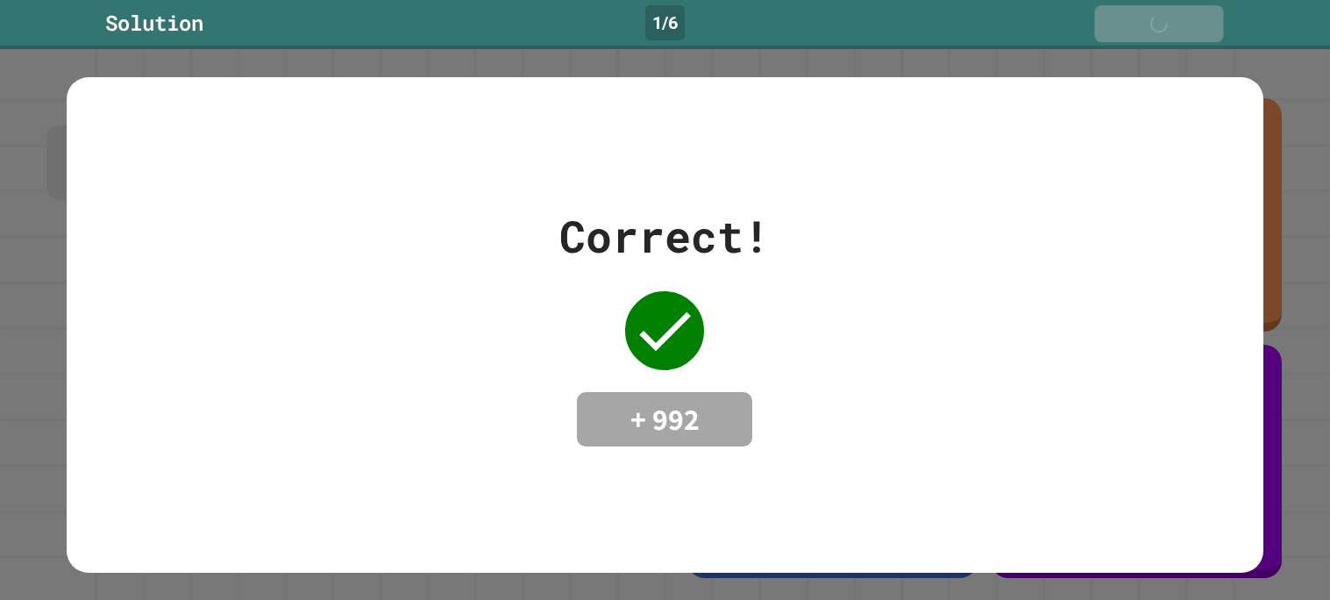
click at [1155, 32] on link "Next" at bounding box center [1158, 23] width 129 height 37
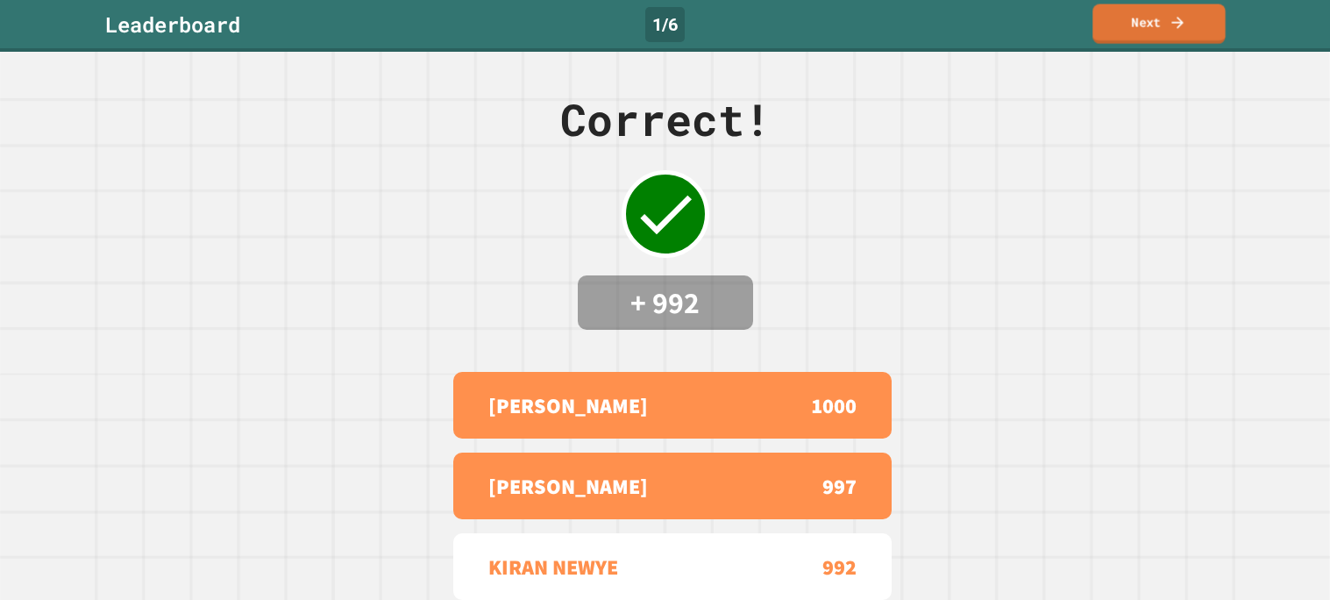
click at [1155, 32] on link "Next" at bounding box center [1158, 23] width 132 height 39
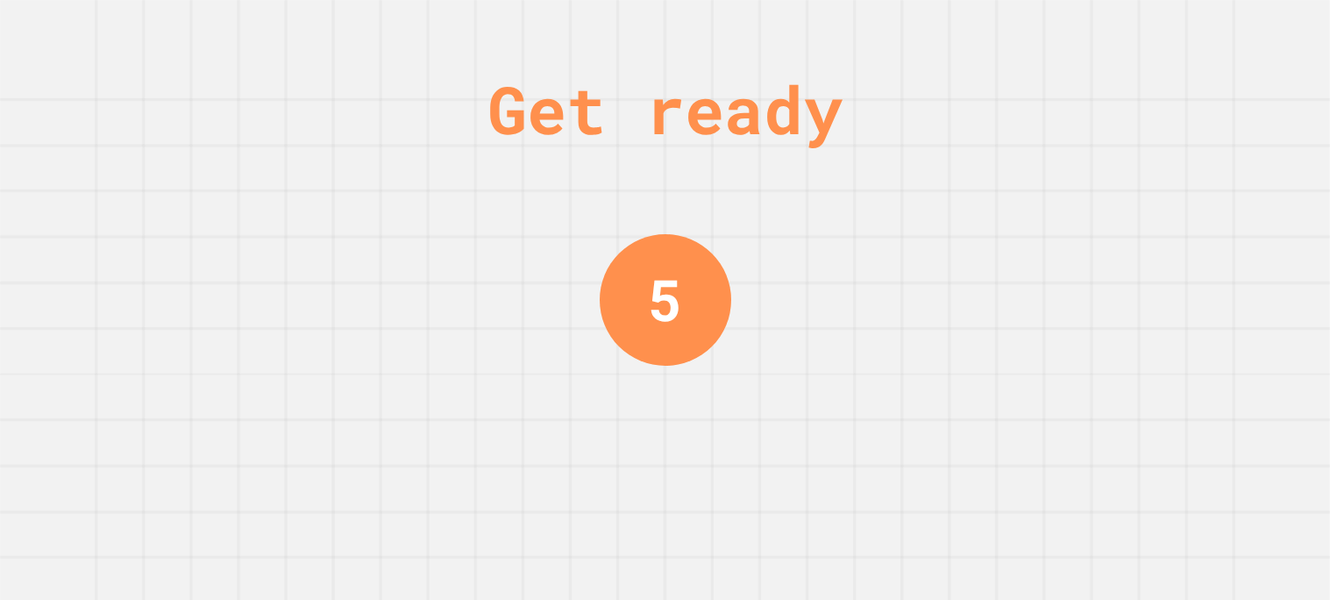
click at [892, 414] on div "Get ready 5" at bounding box center [665, 300] width 1330 height 600
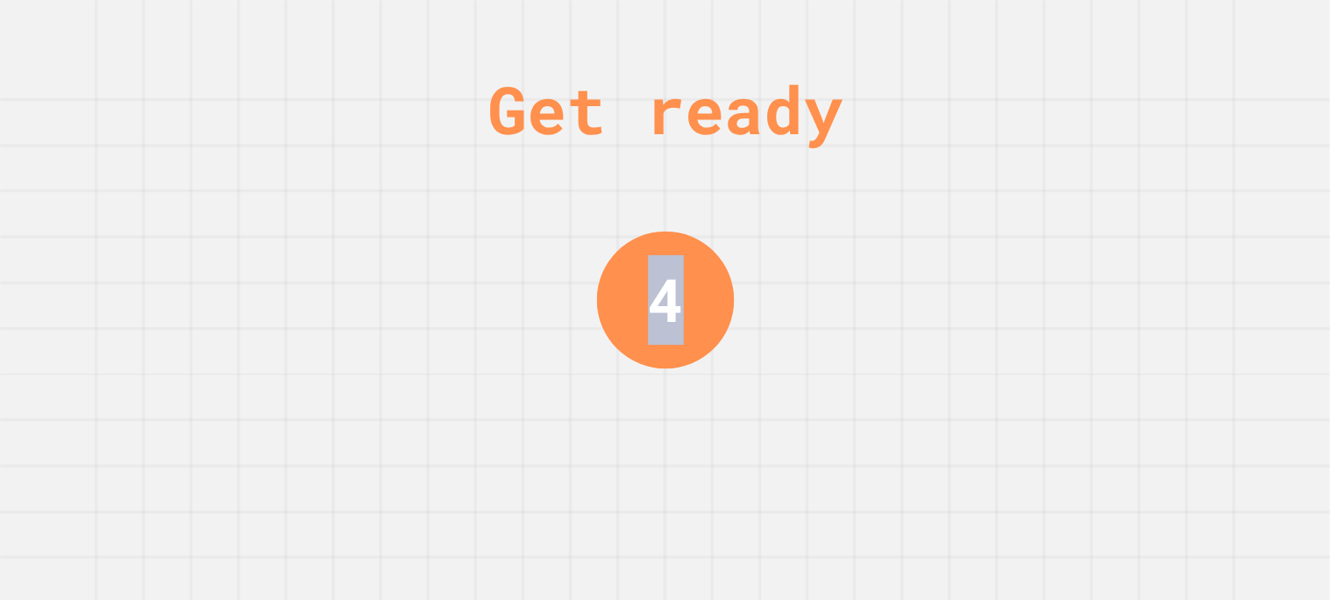
click at [892, 414] on div "Get ready 4" at bounding box center [665, 300] width 1330 height 600
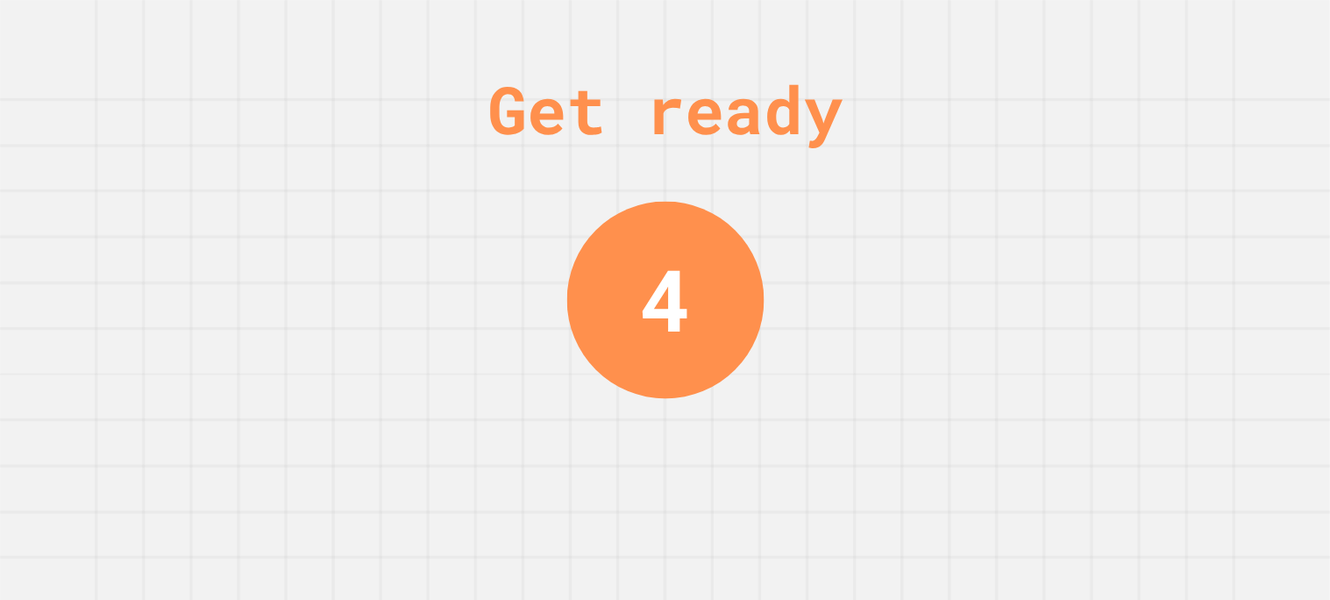
click at [892, 414] on div "Get ready 4" at bounding box center [665, 300] width 1330 height 600
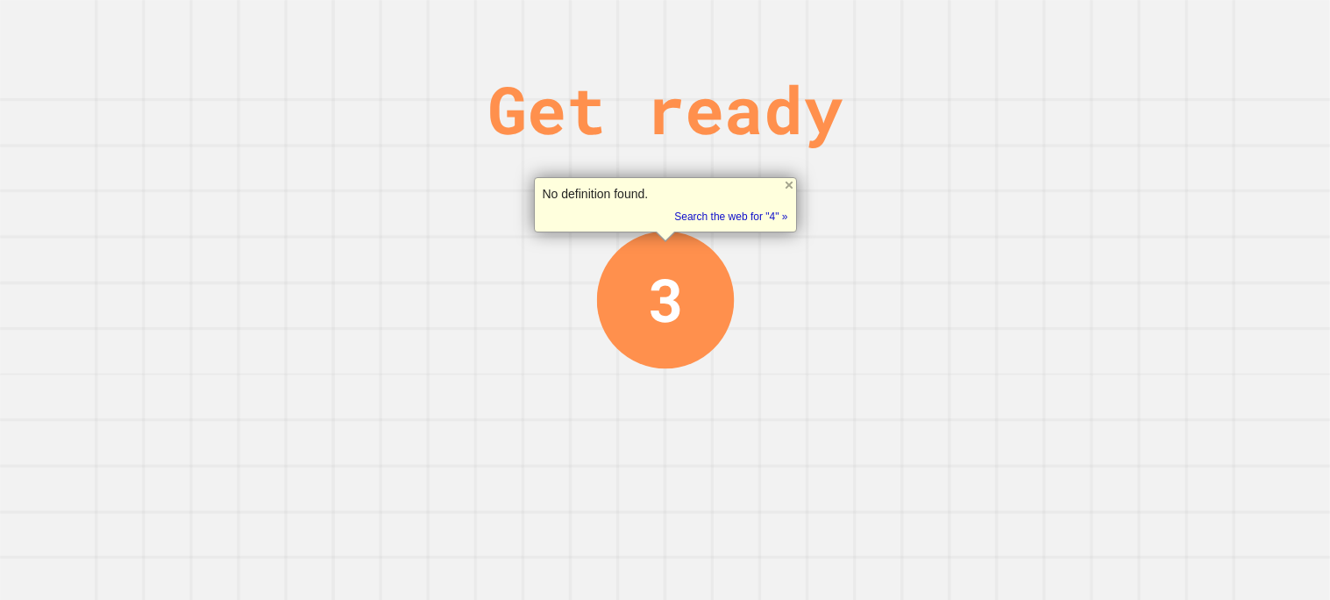
click at [877, 422] on div "Get ready 3" at bounding box center [665, 300] width 1330 height 600
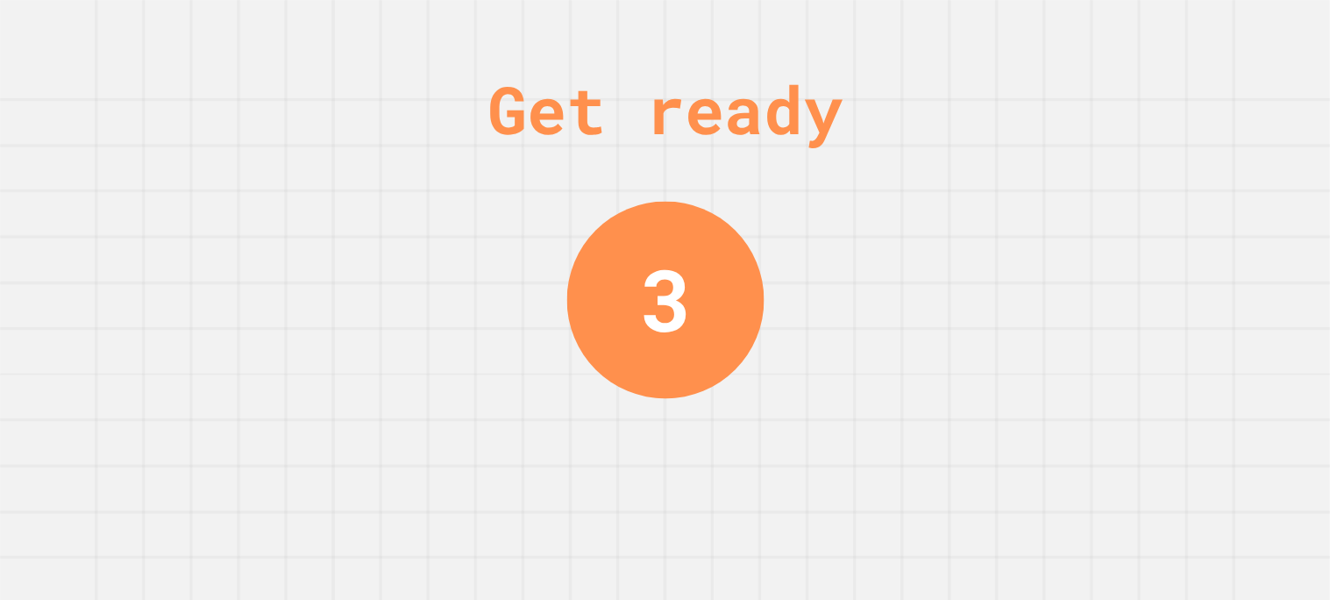
click at [877, 422] on div "Get ready 3" at bounding box center [665, 300] width 1330 height 600
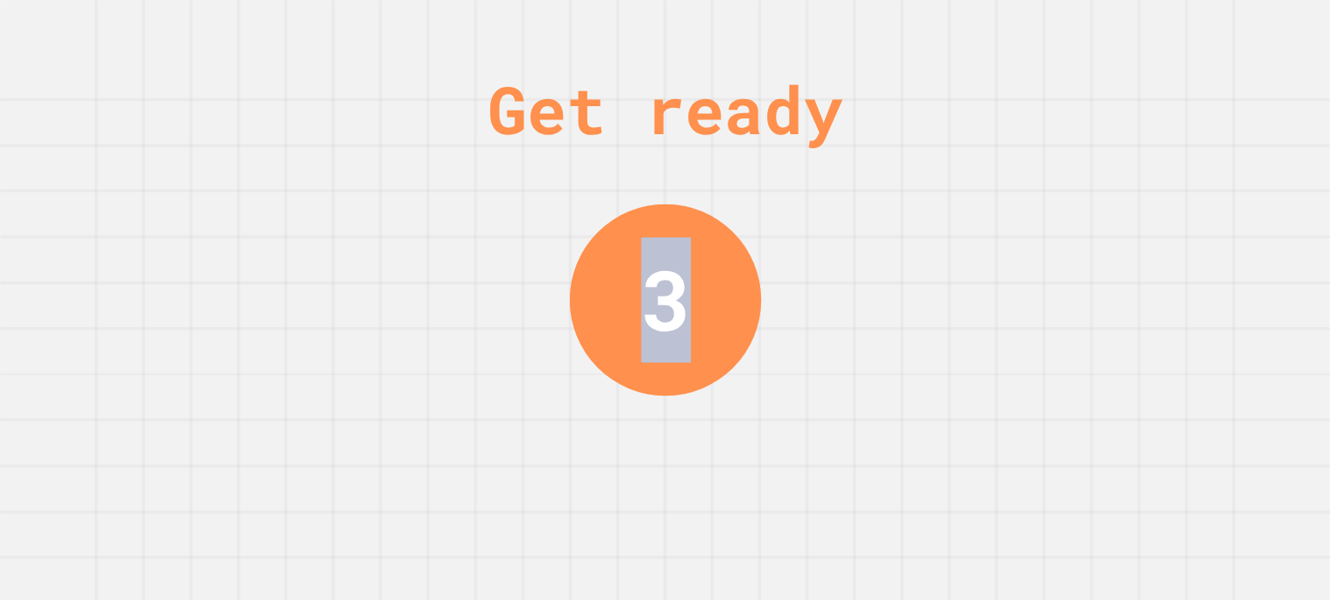
click at [877, 422] on div "Get ready 3" at bounding box center [665, 300] width 1330 height 600
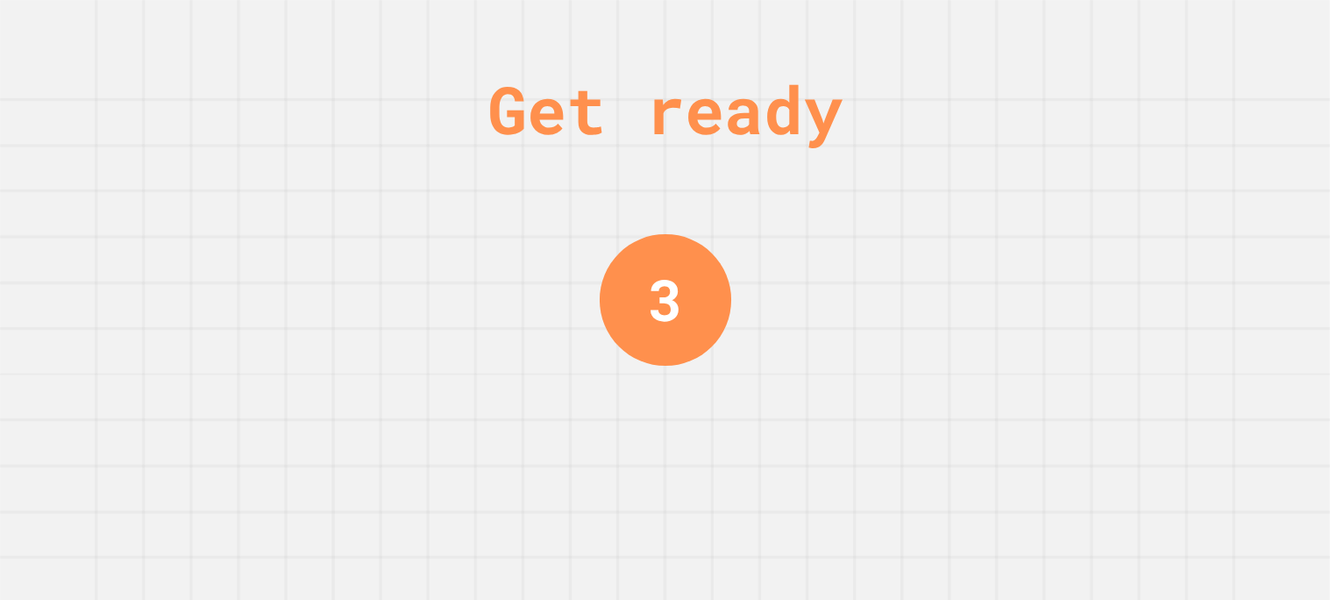
click at [877, 422] on div "Get ready 3" at bounding box center [665, 300] width 1330 height 600
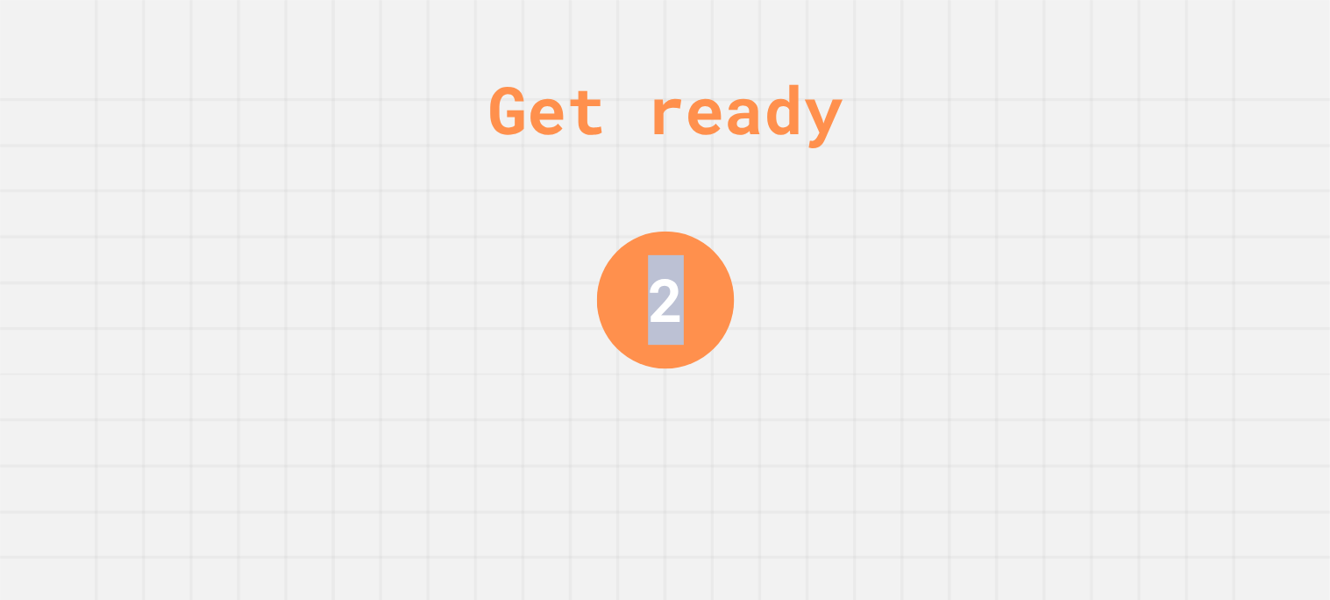
click at [877, 422] on div "Get ready 2" at bounding box center [665, 300] width 1330 height 600
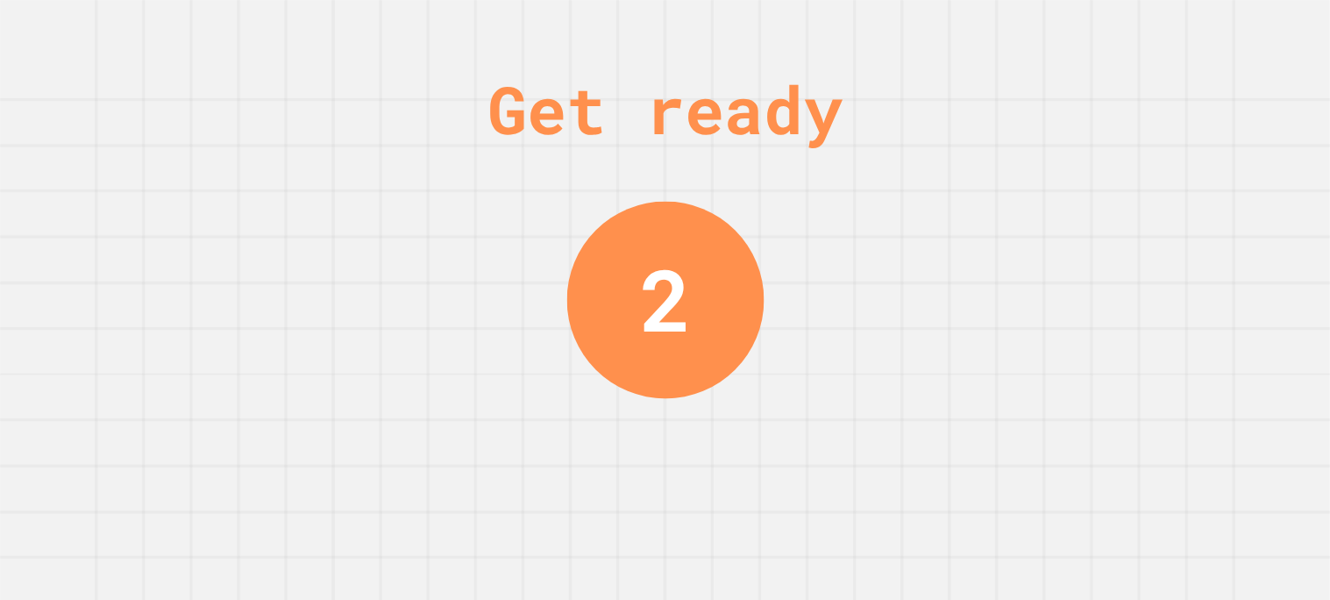
click at [877, 422] on div "Get ready 2" at bounding box center [665, 300] width 1330 height 600
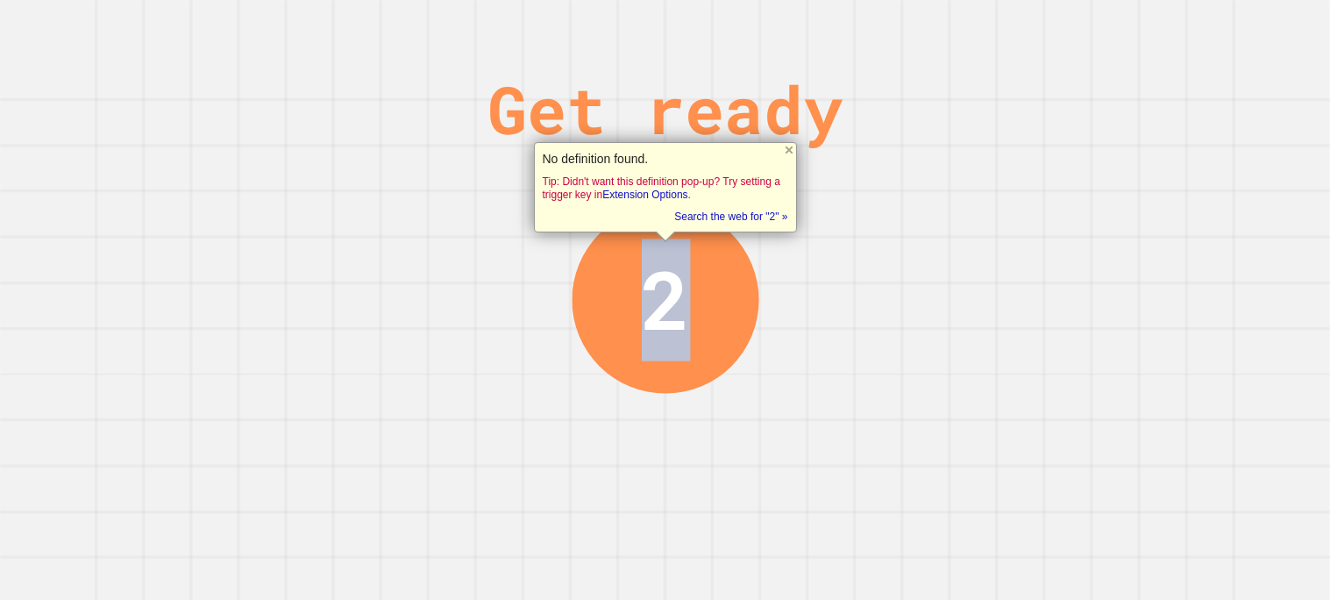
click at [877, 422] on div "Get ready 2" at bounding box center [665, 300] width 1330 height 600
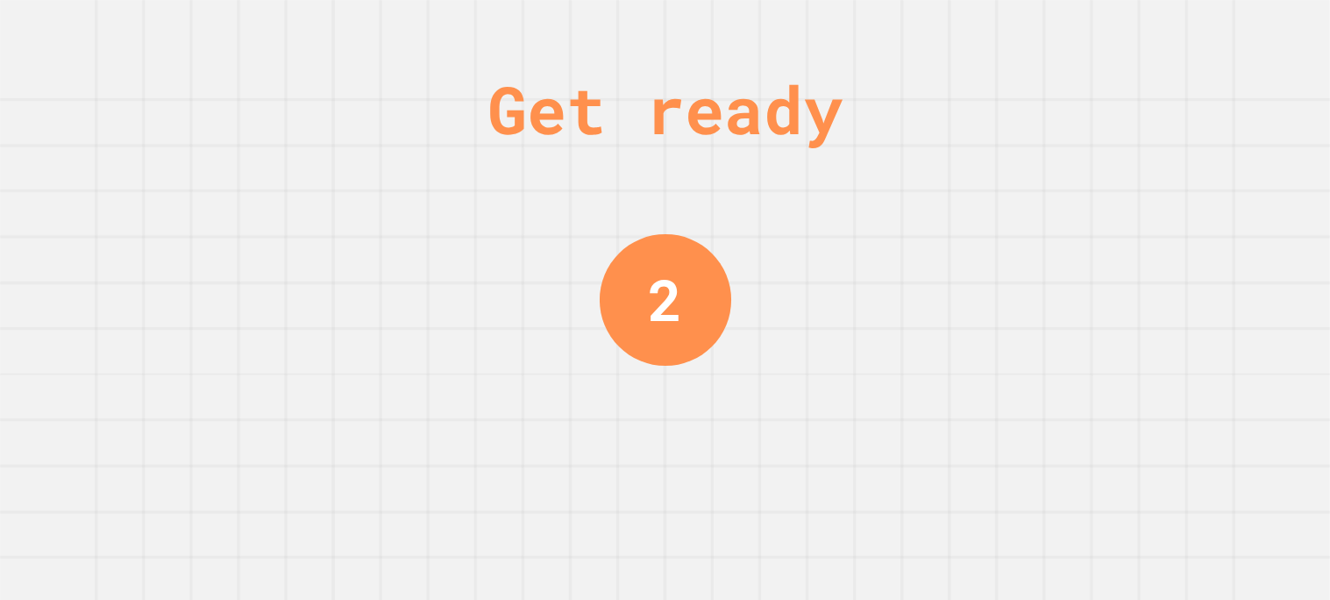
click at [877, 422] on div "Get ready 2" at bounding box center [665, 300] width 1330 height 600
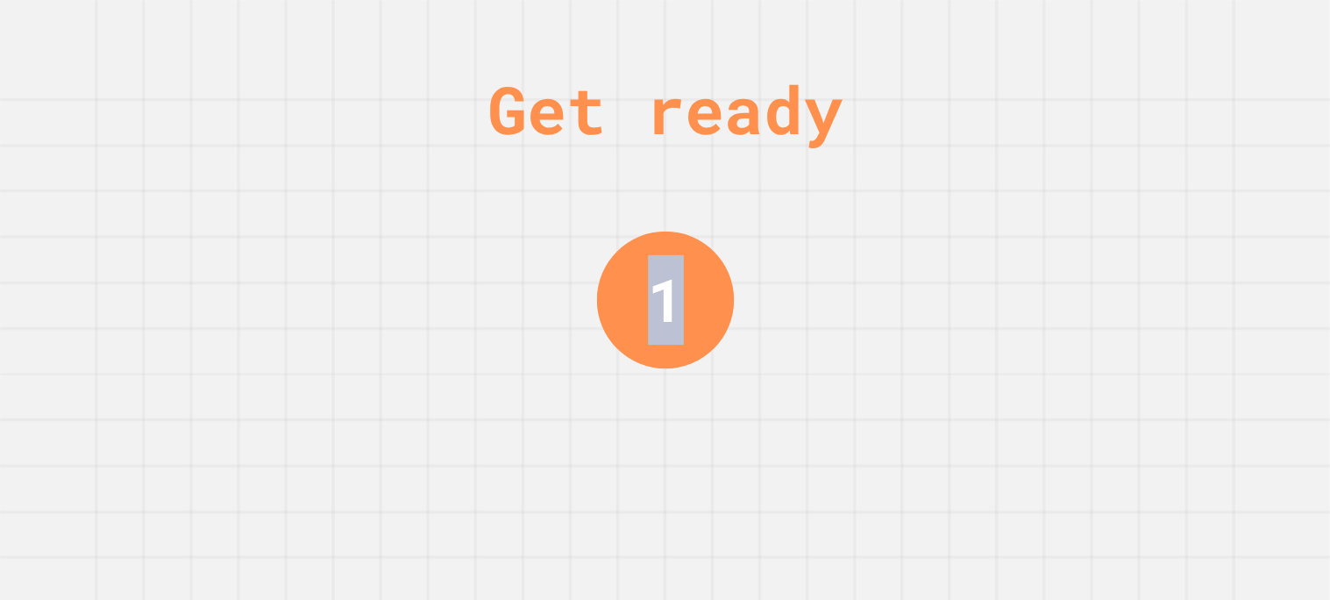
click at [877, 422] on div "Get ready 1" at bounding box center [665, 300] width 1330 height 600
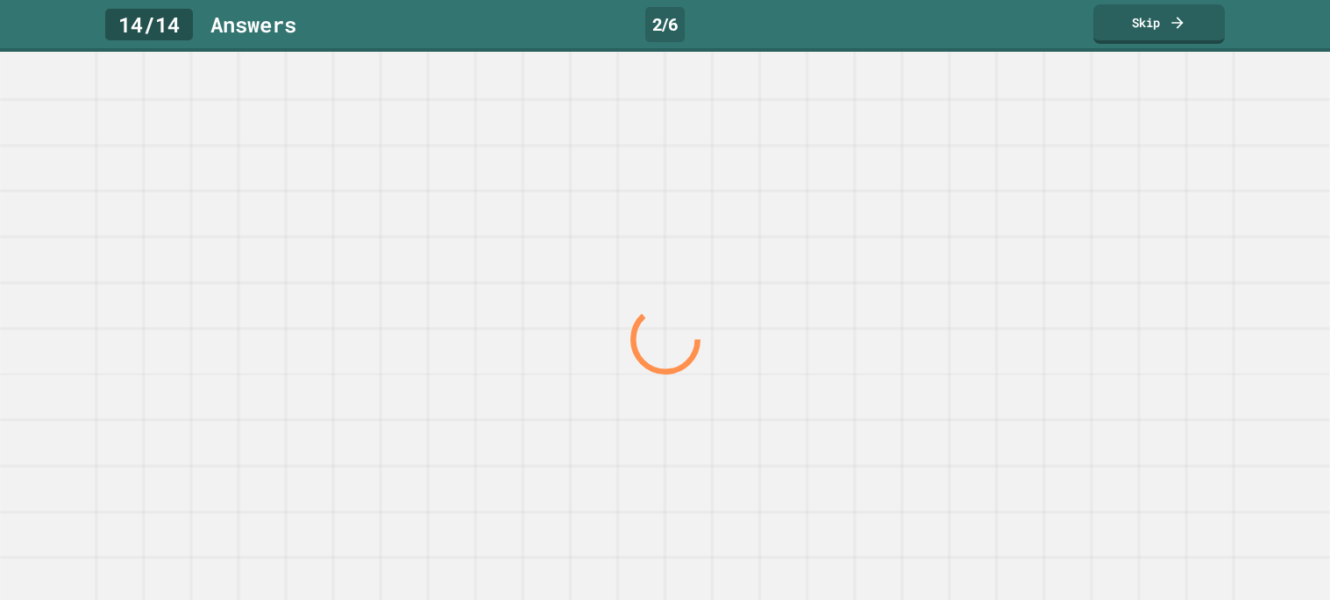
click at [877, 422] on div at bounding box center [664, 339] width 1276 height 522
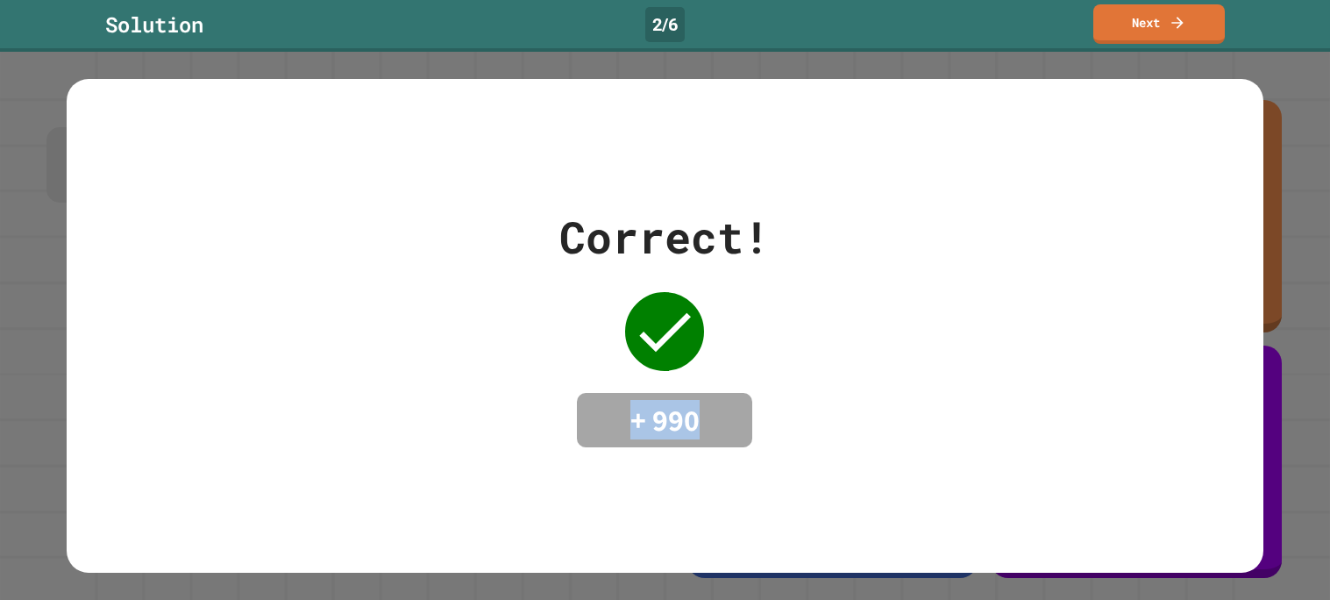
click at [877, 422] on div "Correct! + 990" at bounding box center [665, 325] width 1196 height 243
click at [1123, 24] on link "Next" at bounding box center [1159, 22] width 130 height 41
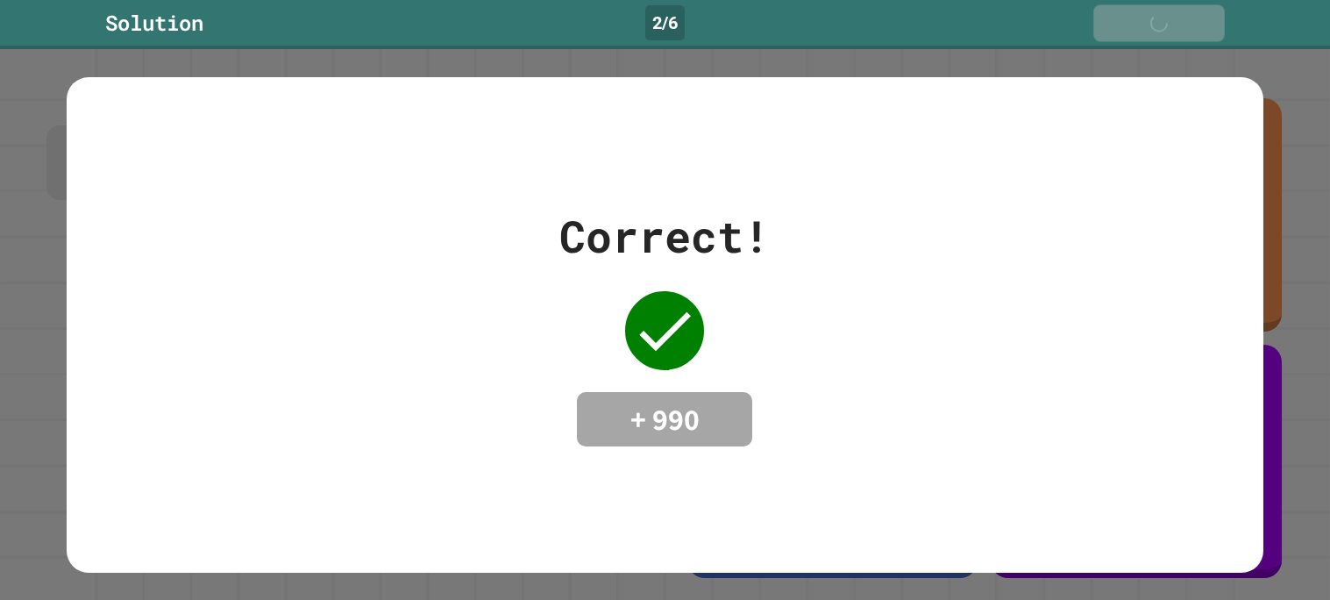
click at [1123, 24] on link "Next" at bounding box center [1158, 22] width 131 height 37
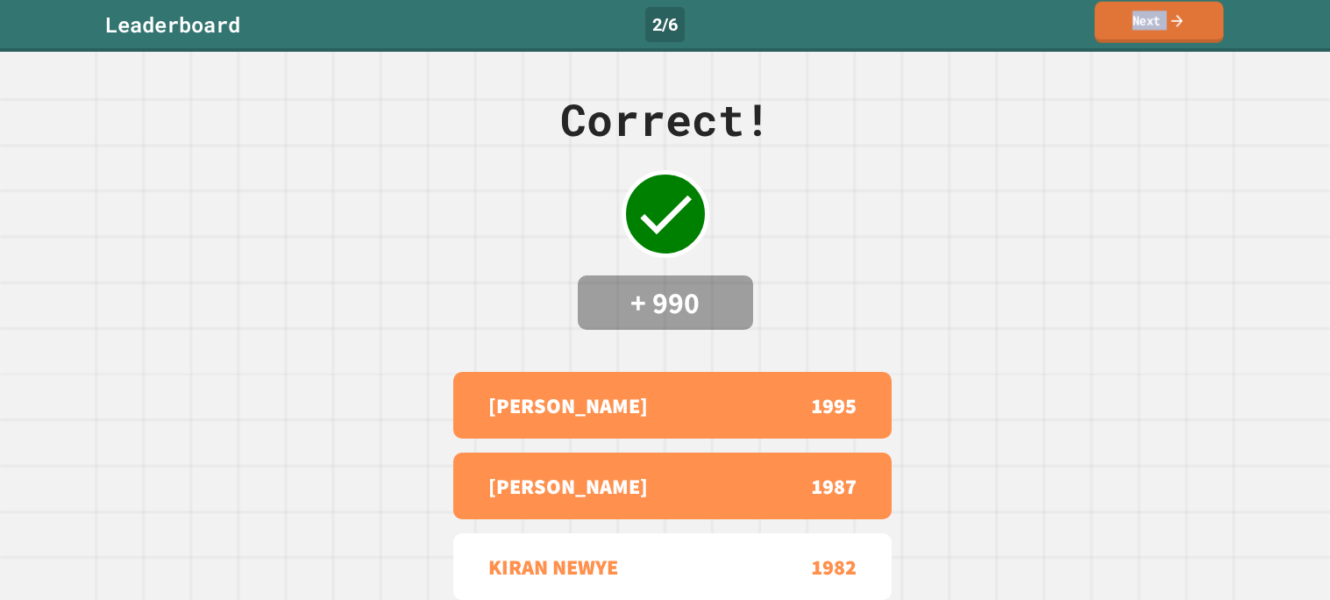
click at [1123, 24] on link "Next" at bounding box center [1159, 22] width 129 height 41
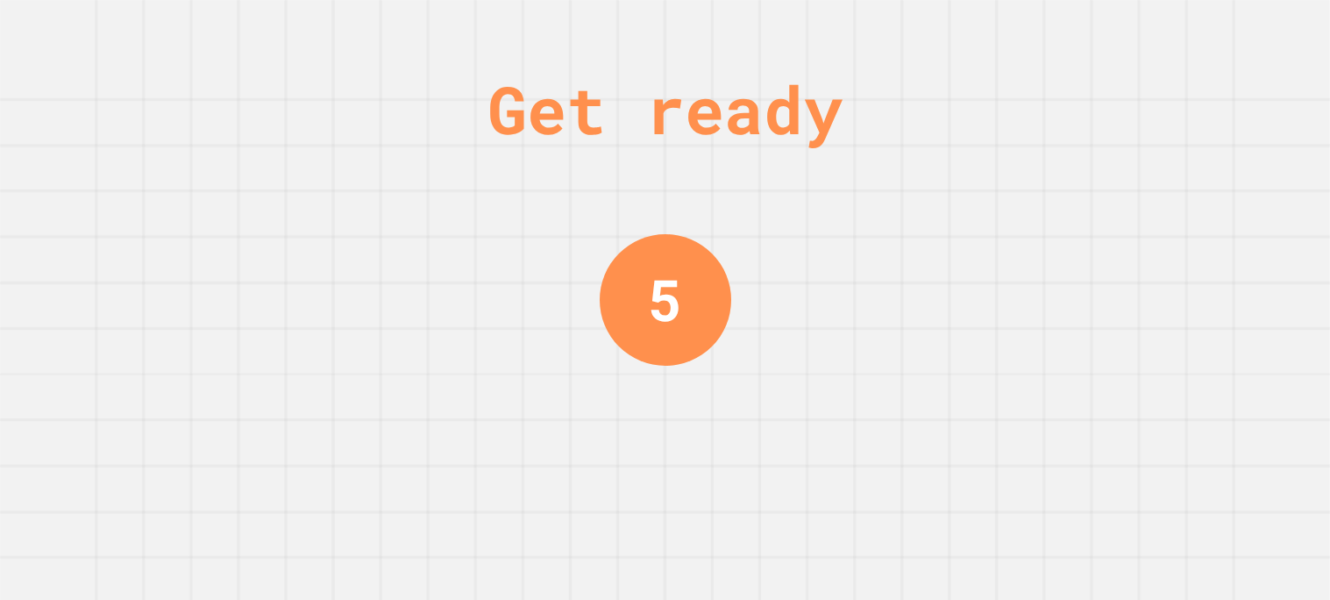
click at [1139, 131] on div "Get ready 5" at bounding box center [665, 300] width 1330 height 600
click at [1139, 131] on div "Get ready 4" at bounding box center [665, 300] width 1330 height 600
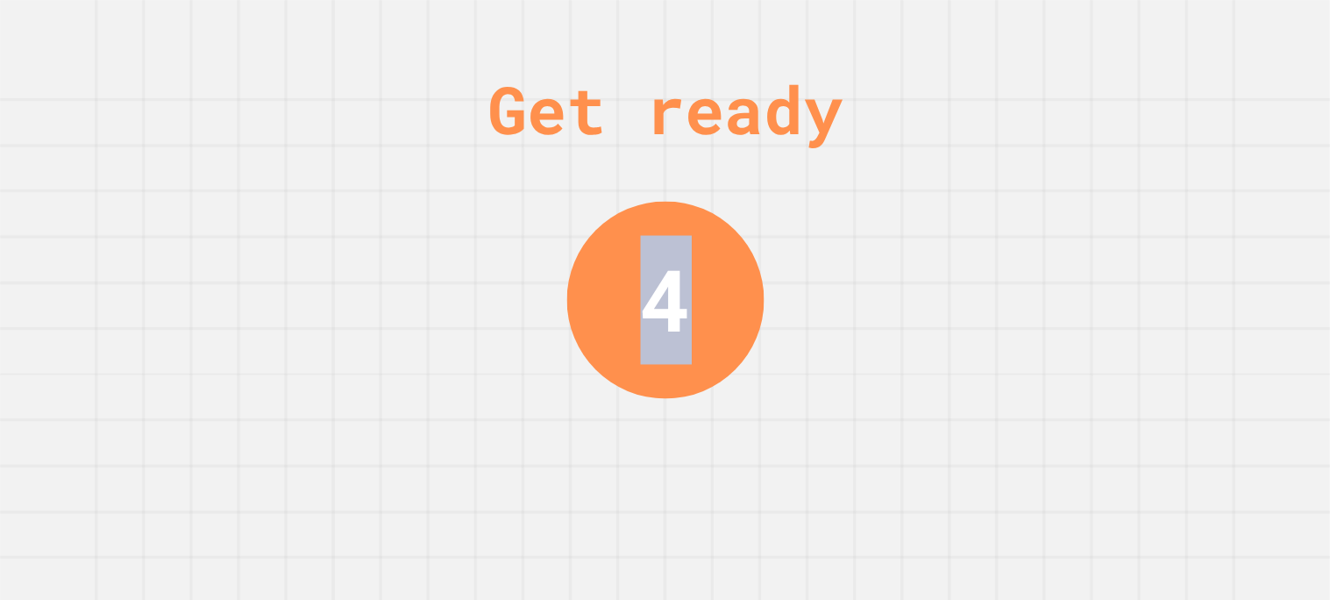
click at [1139, 131] on div "Get ready 4" at bounding box center [665, 300] width 1330 height 600
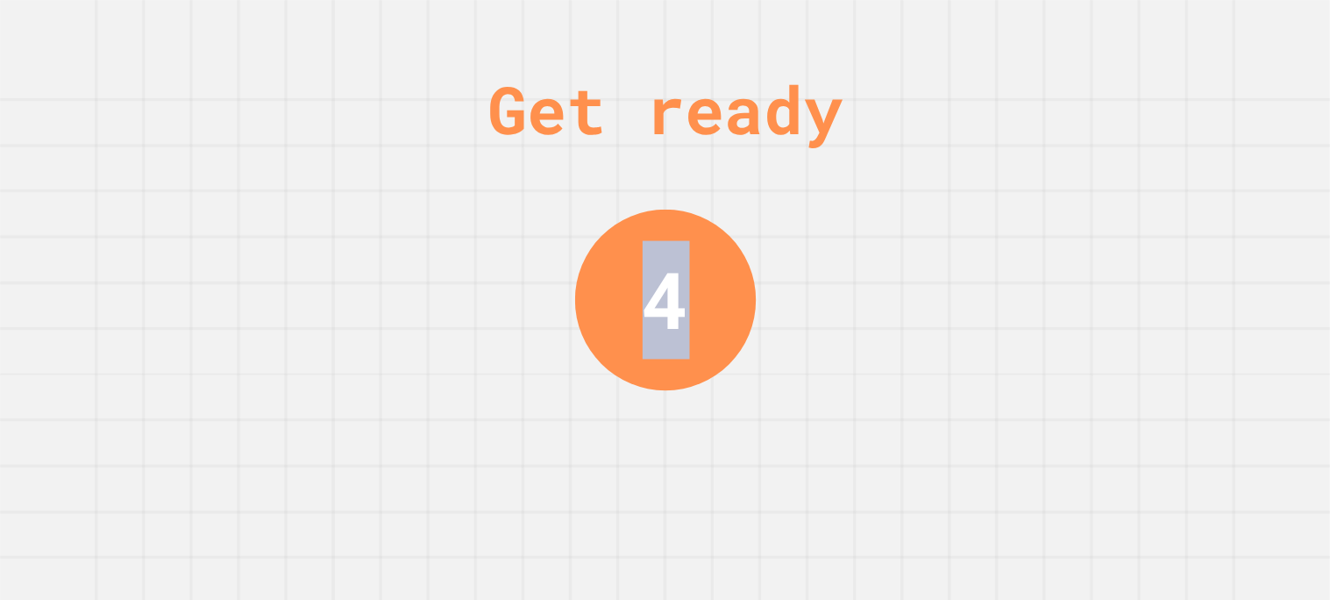
click at [1139, 131] on div "Get ready 4" at bounding box center [665, 300] width 1330 height 600
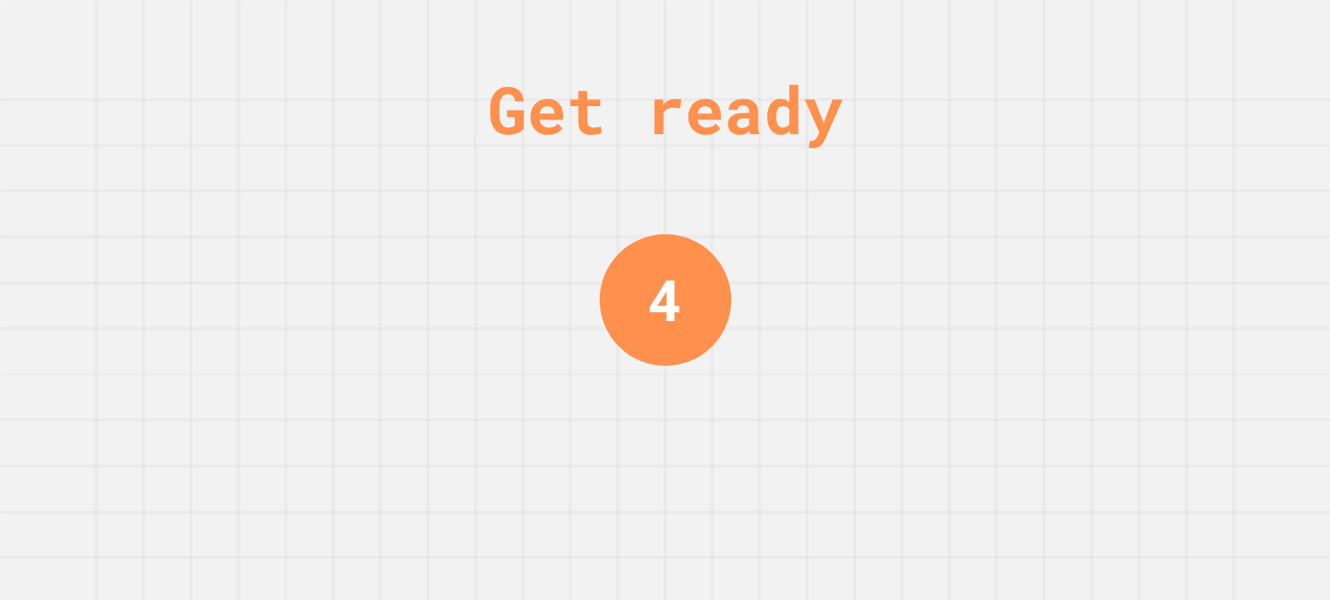
click at [1139, 131] on div "Get ready 4" at bounding box center [665, 300] width 1330 height 600
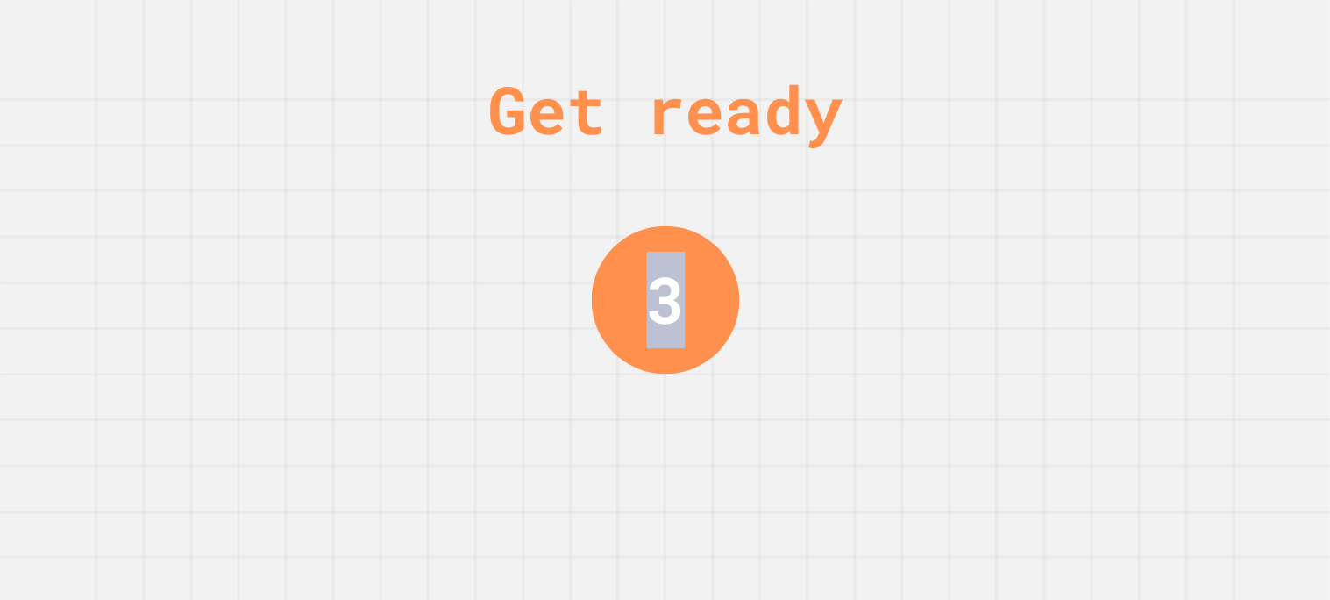
click at [1139, 131] on div "Get ready 3" at bounding box center [665, 300] width 1330 height 600
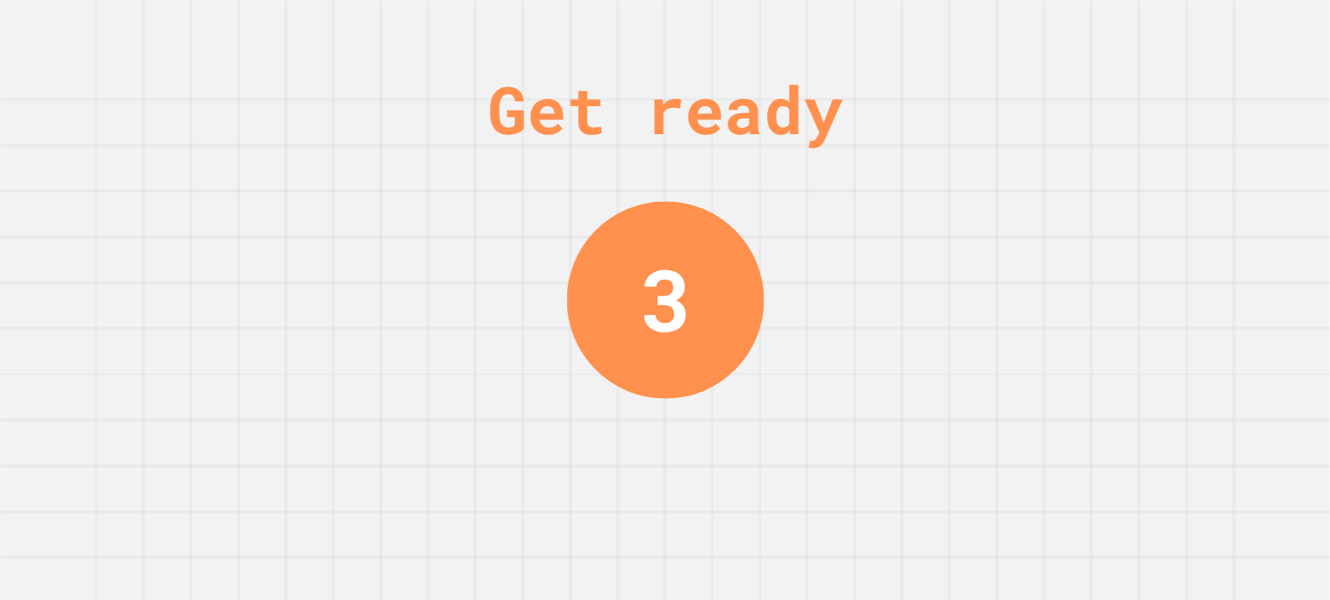
click at [1139, 131] on div "Get ready 3" at bounding box center [665, 300] width 1330 height 600
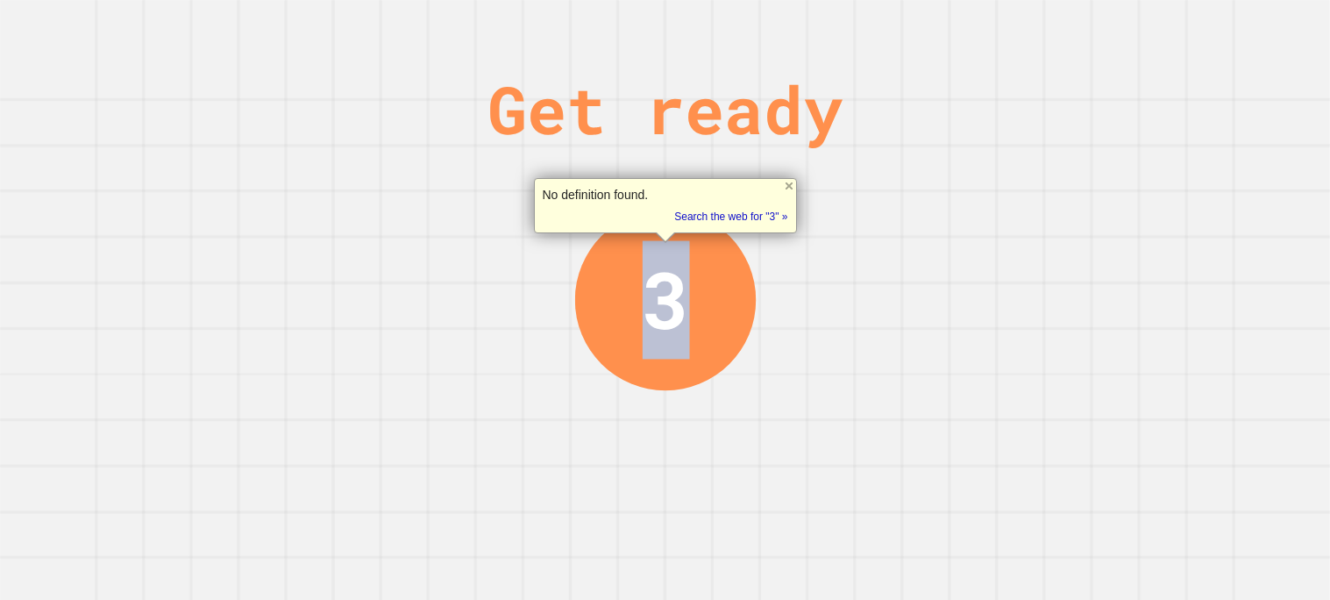
click at [1139, 131] on div "Get ready 3" at bounding box center [665, 300] width 1330 height 600
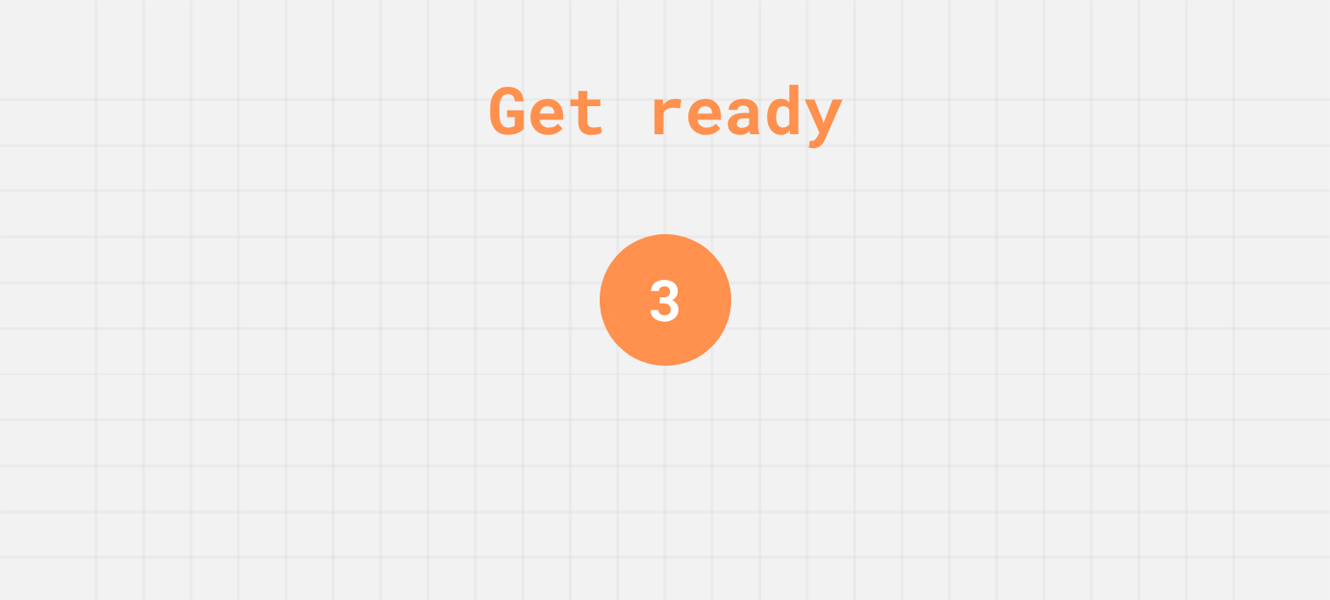
click at [1139, 131] on div "Get ready 3" at bounding box center [665, 300] width 1330 height 600
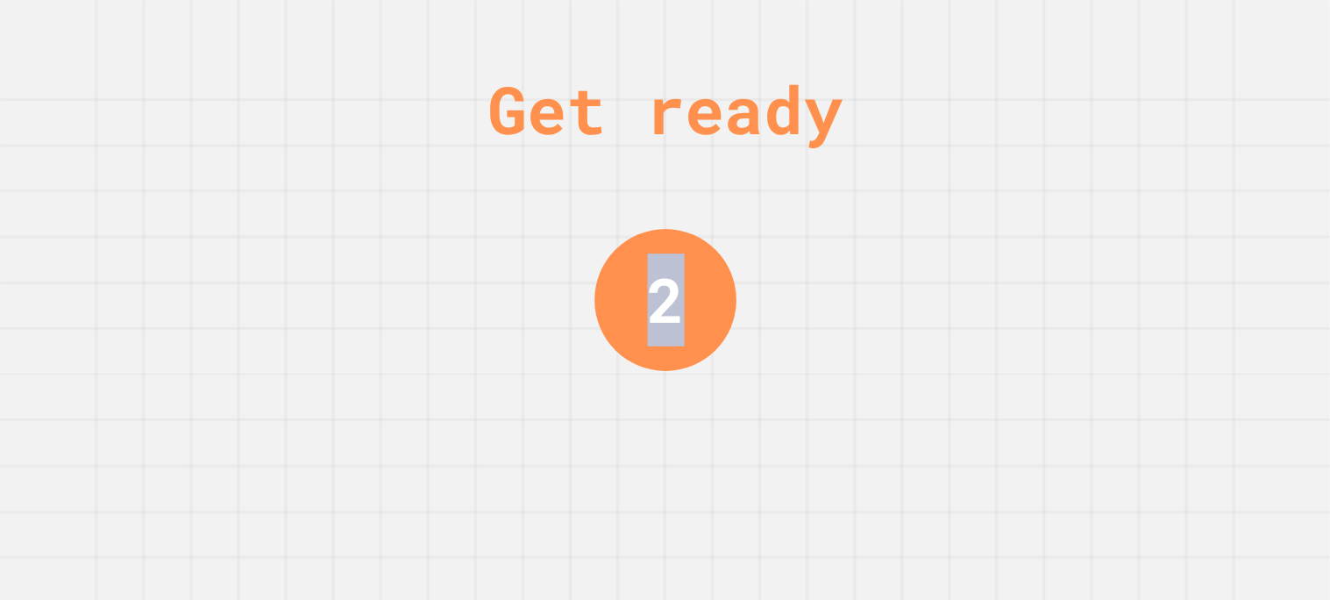
click at [1139, 131] on div "Get ready 2" at bounding box center [665, 300] width 1330 height 600
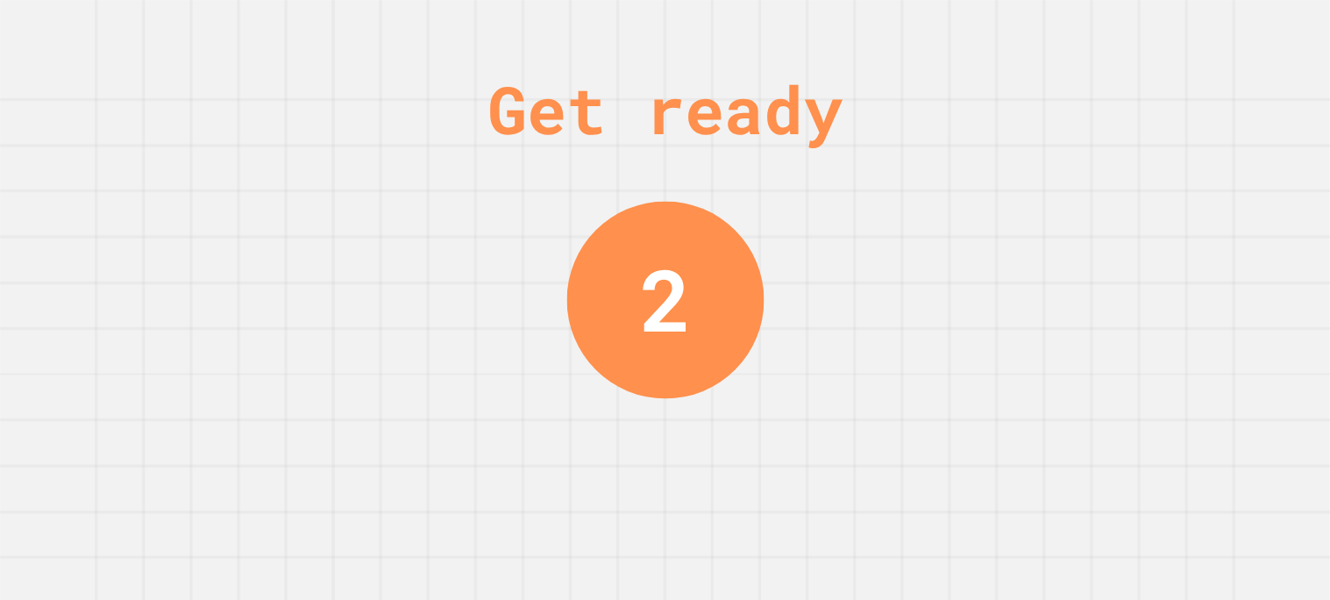
click at [1139, 131] on div "Get ready 2" at bounding box center [665, 300] width 1330 height 600
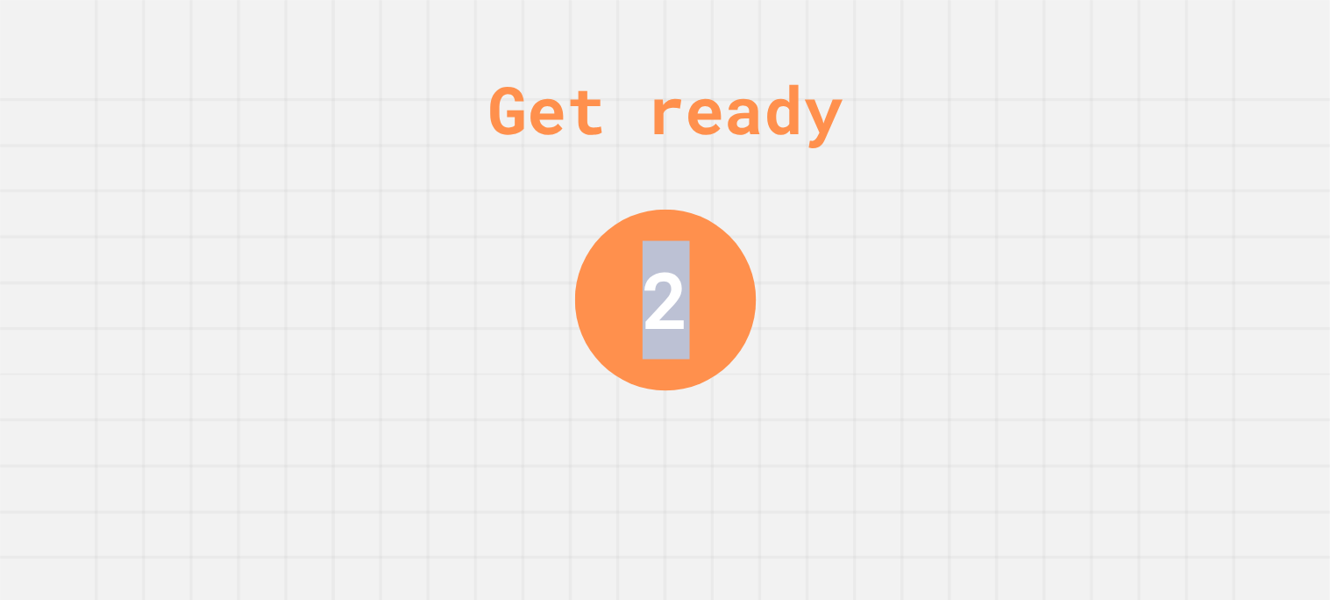
click at [1139, 131] on div "Get ready 2" at bounding box center [665, 300] width 1330 height 600
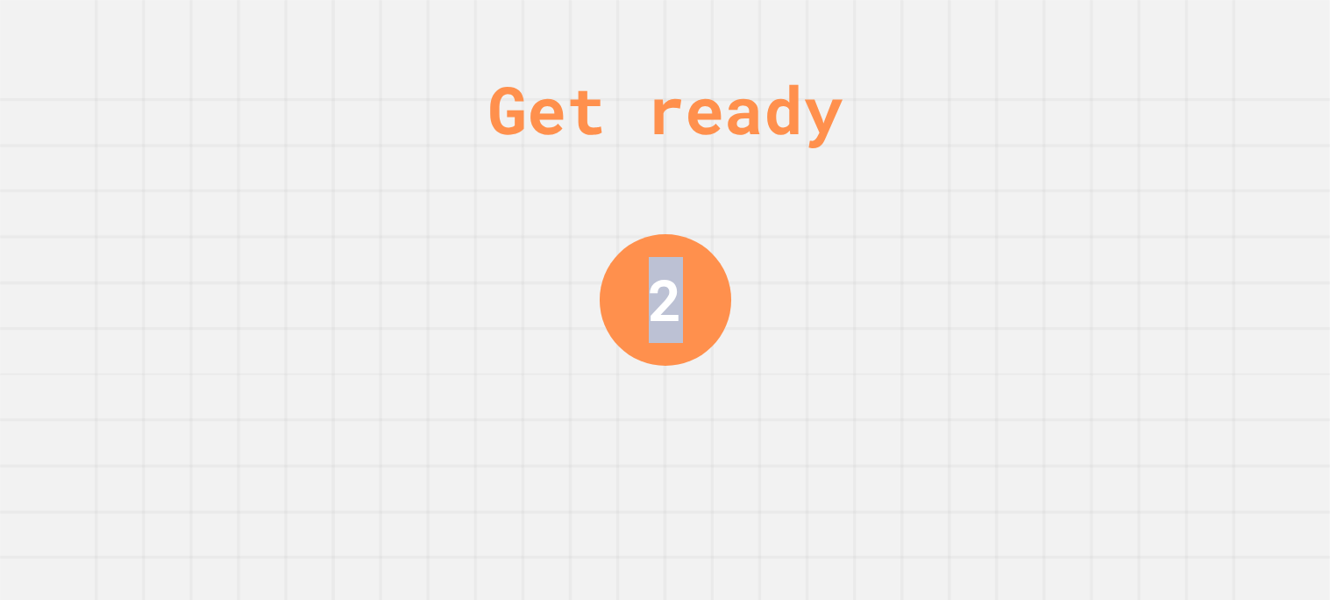
click at [1139, 131] on div "Get ready 2" at bounding box center [665, 300] width 1330 height 600
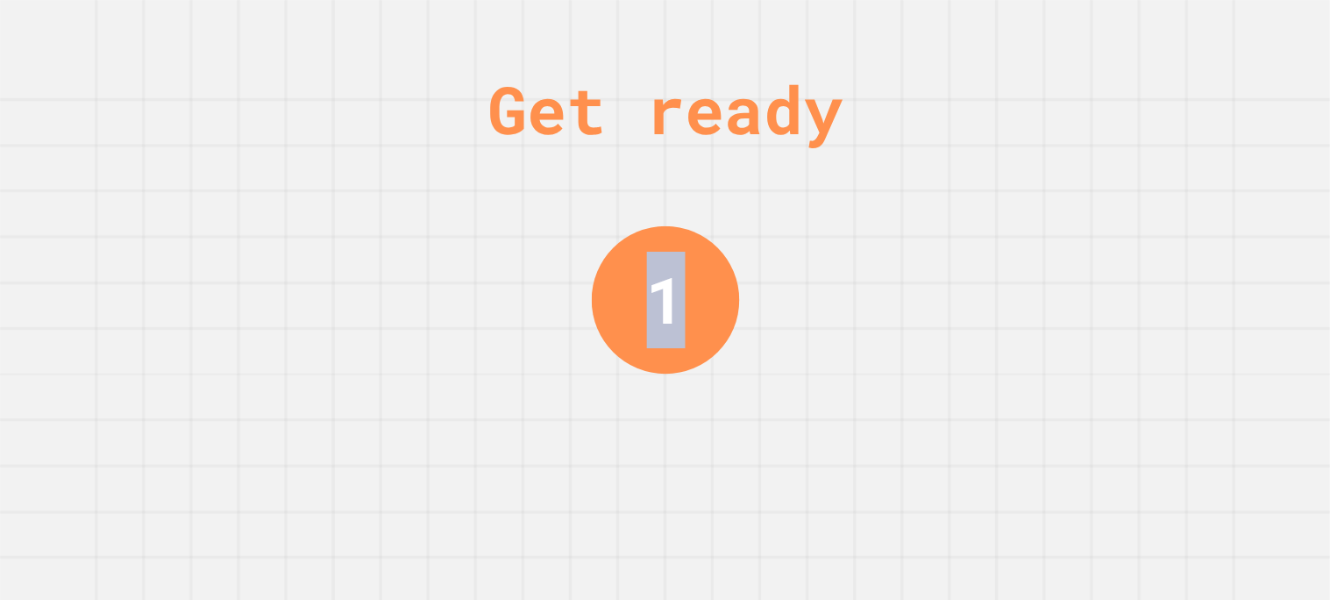
click at [1139, 131] on div "Get ready 1" at bounding box center [665, 300] width 1330 height 600
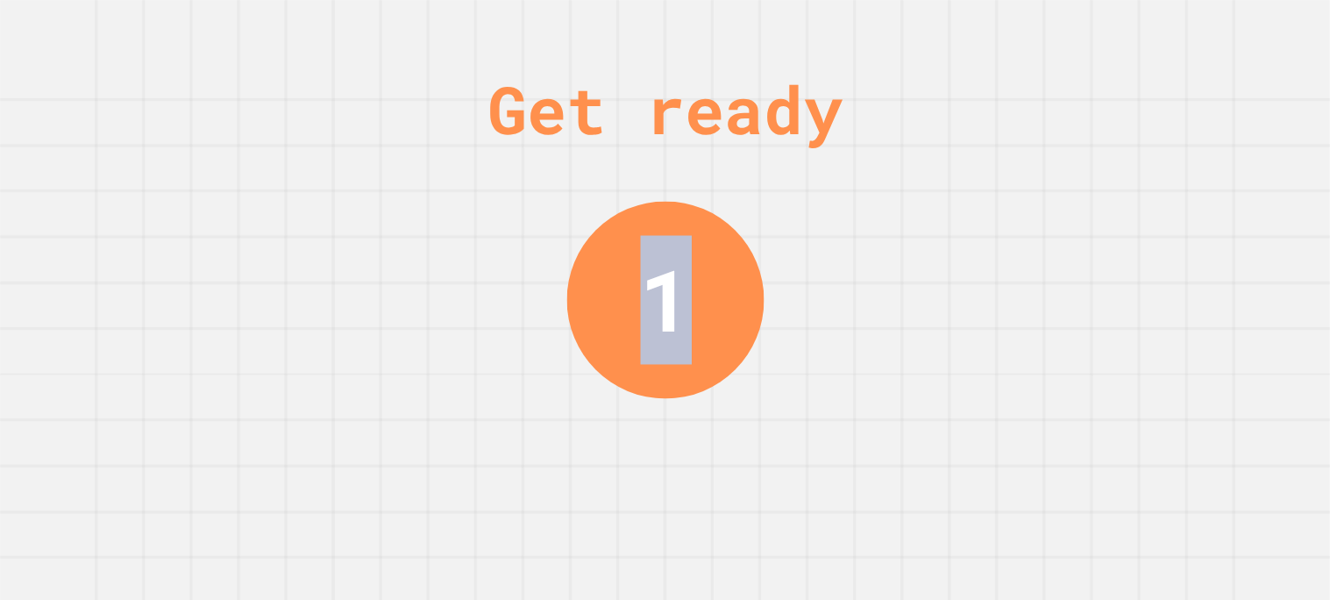
click at [1139, 131] on div "Get ready 1" at bounding box center [665, 300] width 1330 height 600
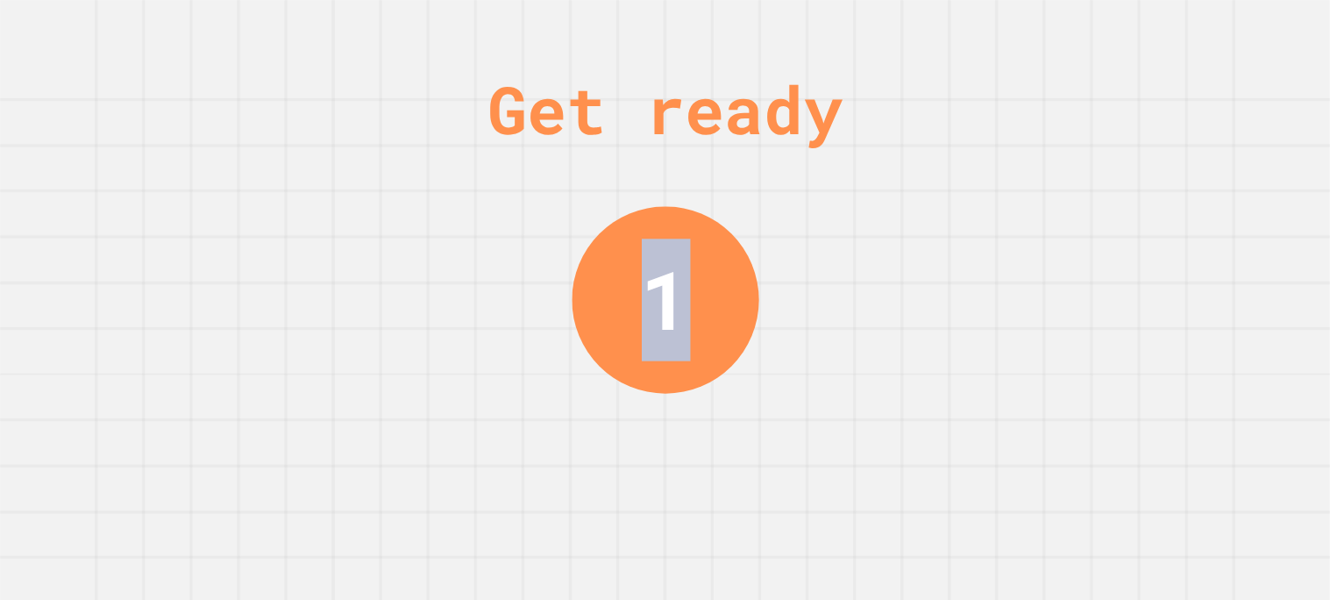
click at [1139, 131] on div "Get ready 1" at bounding box center [665, 300] width 1330 height 600
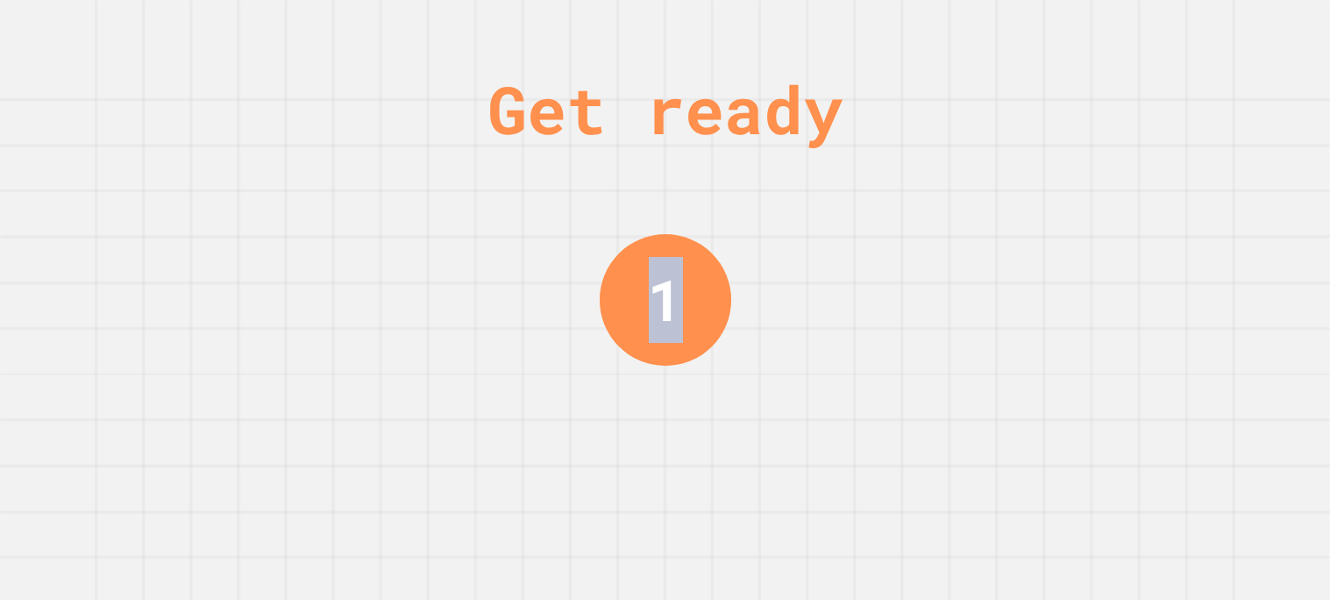
click at [1139, 131] on div "Get ready 1" at bounding box center [665, 300] width 1330 height 600
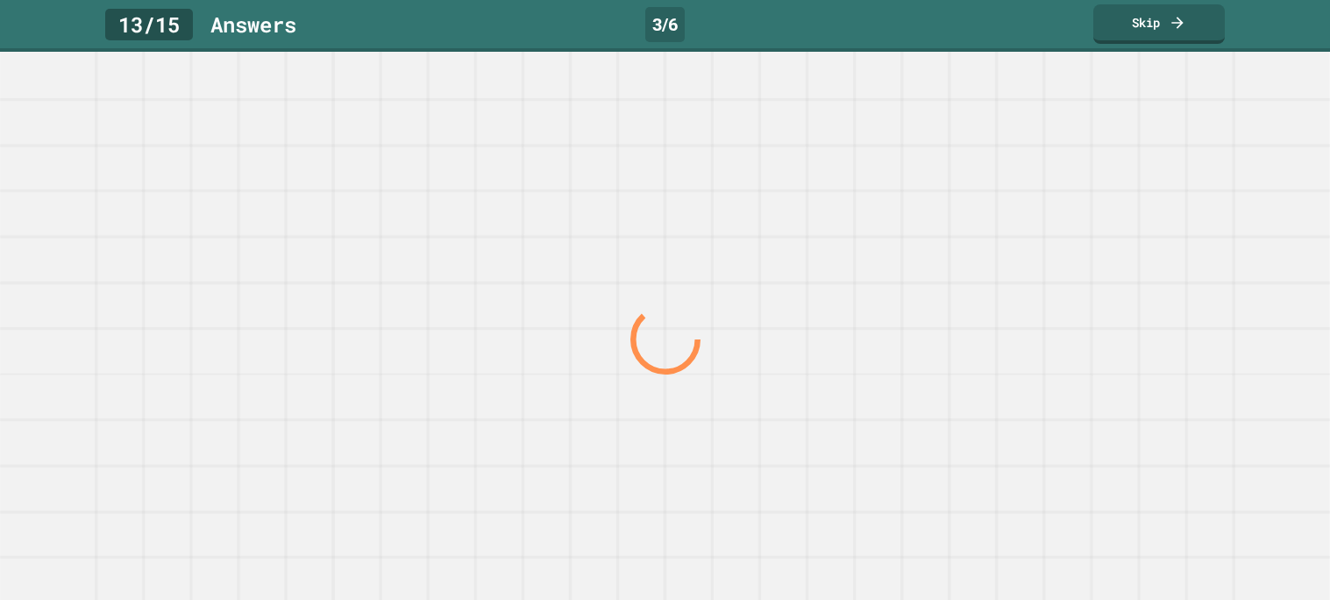
click at [1139, 131] on div at bounding box center [664, 339] width 1276 height 522
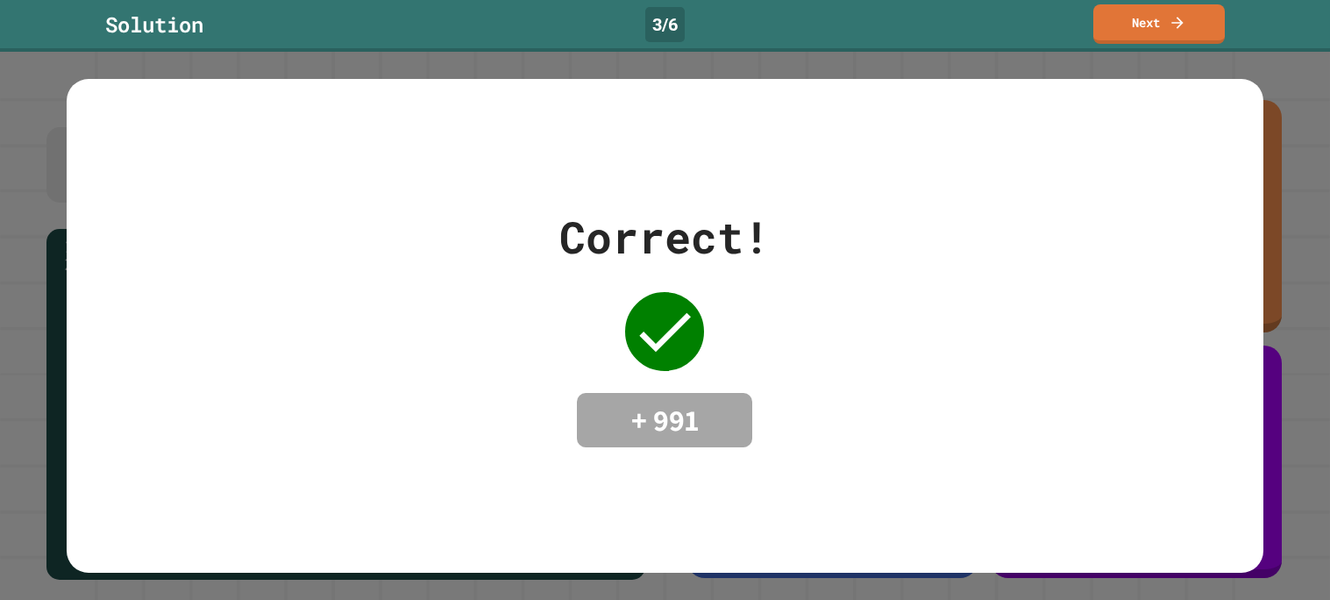
click at [1139, 131] on div "Correct! + 991" at bounding box center [665, 325] width 1196 height 493
click at [1168, 33] on link "Next" at bounding box center [1159, 22] width 130 height 41
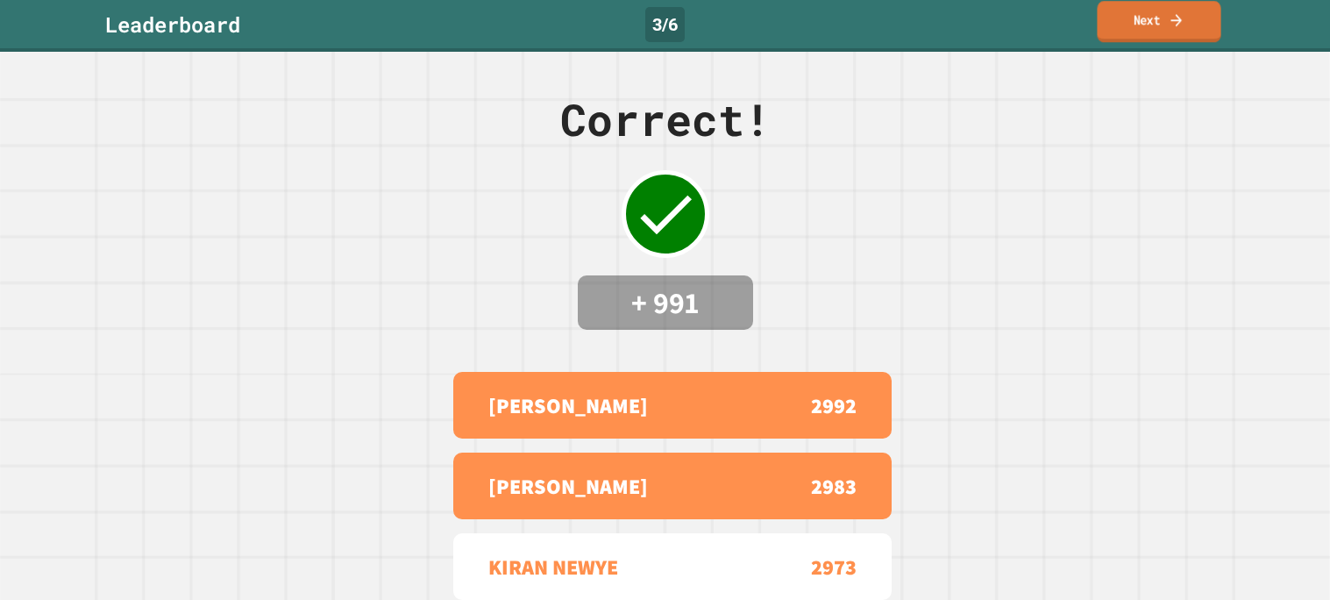
click at [1153, 26] on link "Next" at bounding box center [1159, 21] width 124 height 41
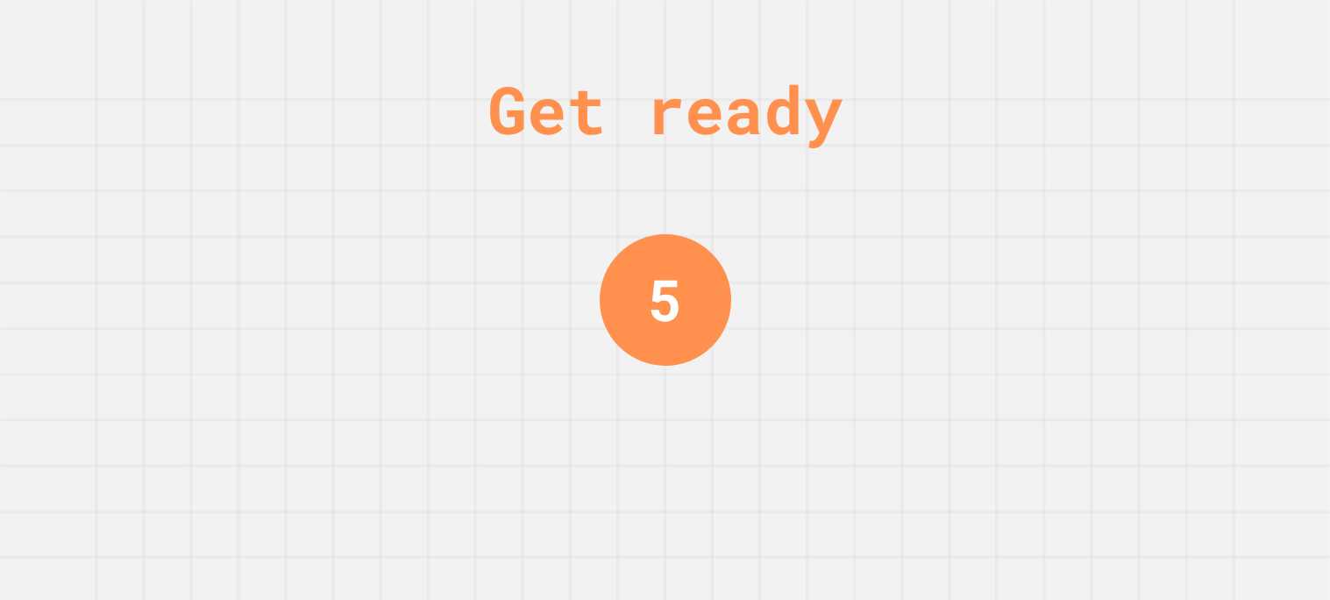
click at [1155, 117] on div "Get ready 5" at bounding box center [665, 300] width 1330 height 600
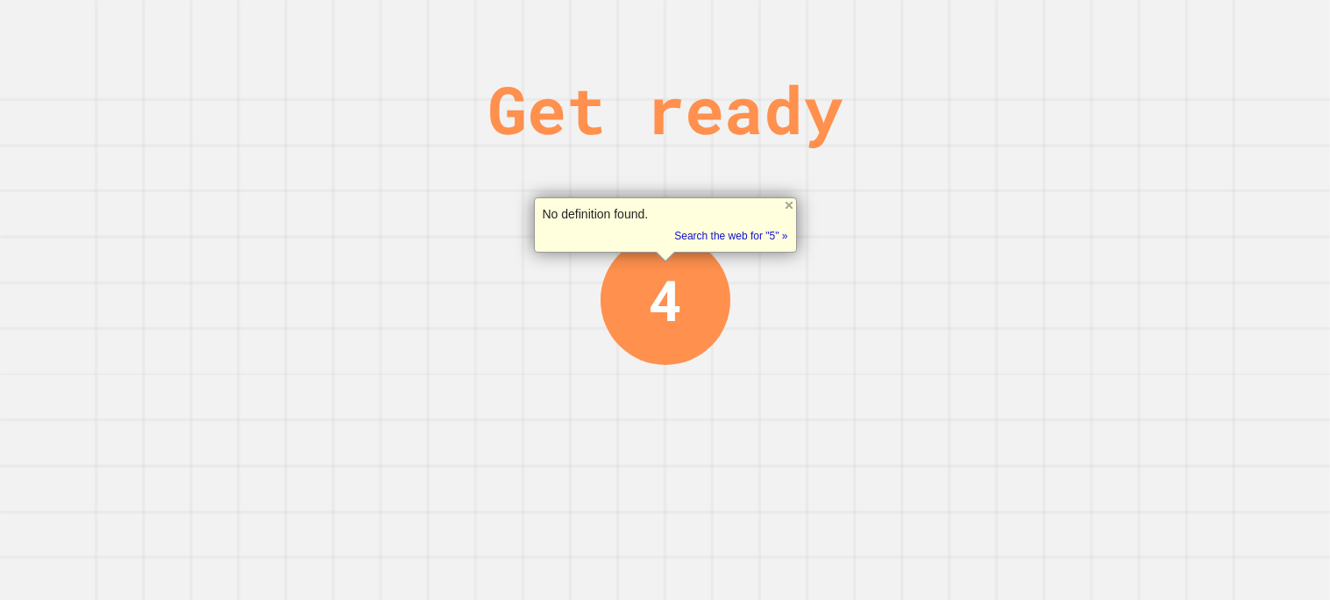
click at [1155, 117] on div "Get ready 4" at bounding box center [665, 300] width 1330 height 600
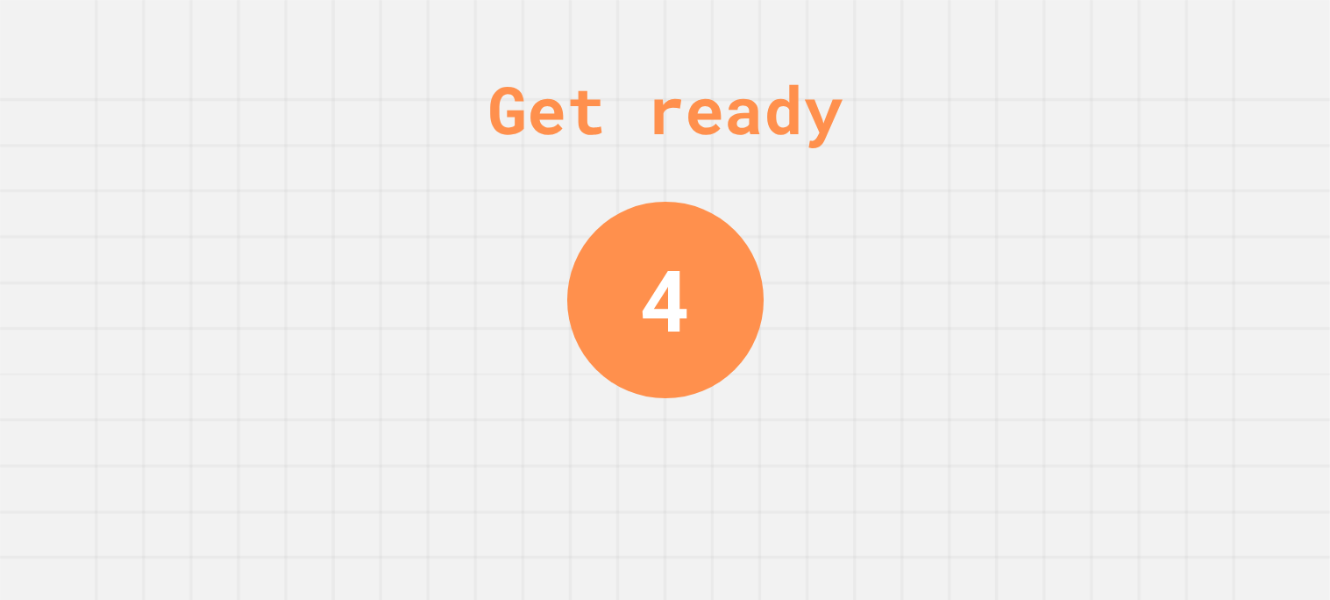
click at [1155, 117] on div "Get ready 4" at bounding box center [665, 300] width 1330 height 600
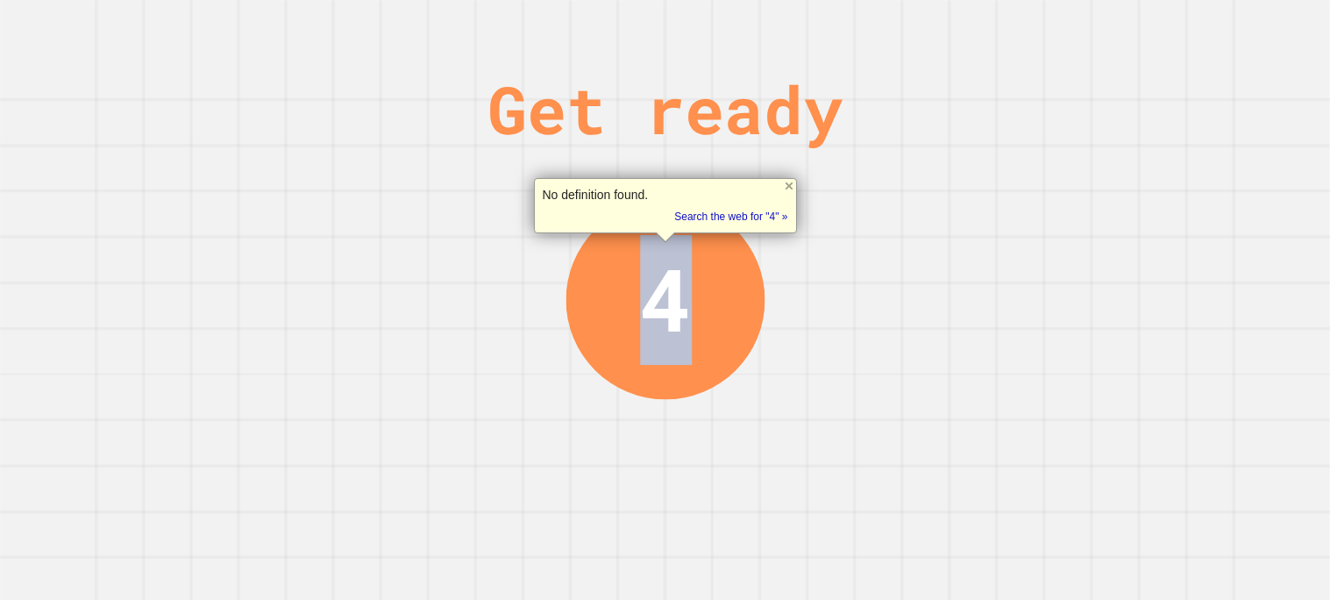
click at [1155, 117] on div "Get ready 4" at bounding box center [665, 300] width 1330 height 600
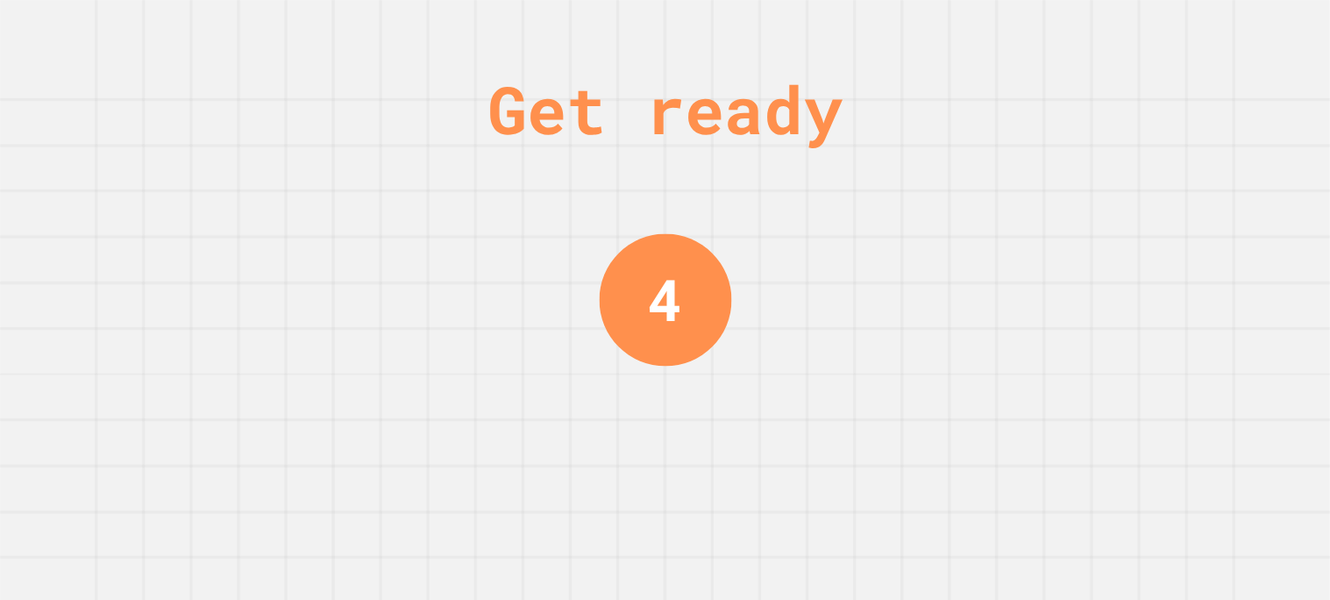
click at [1155, 117] on div "Get ready 4" at bounding box center [665, 300] width 1330 height 600
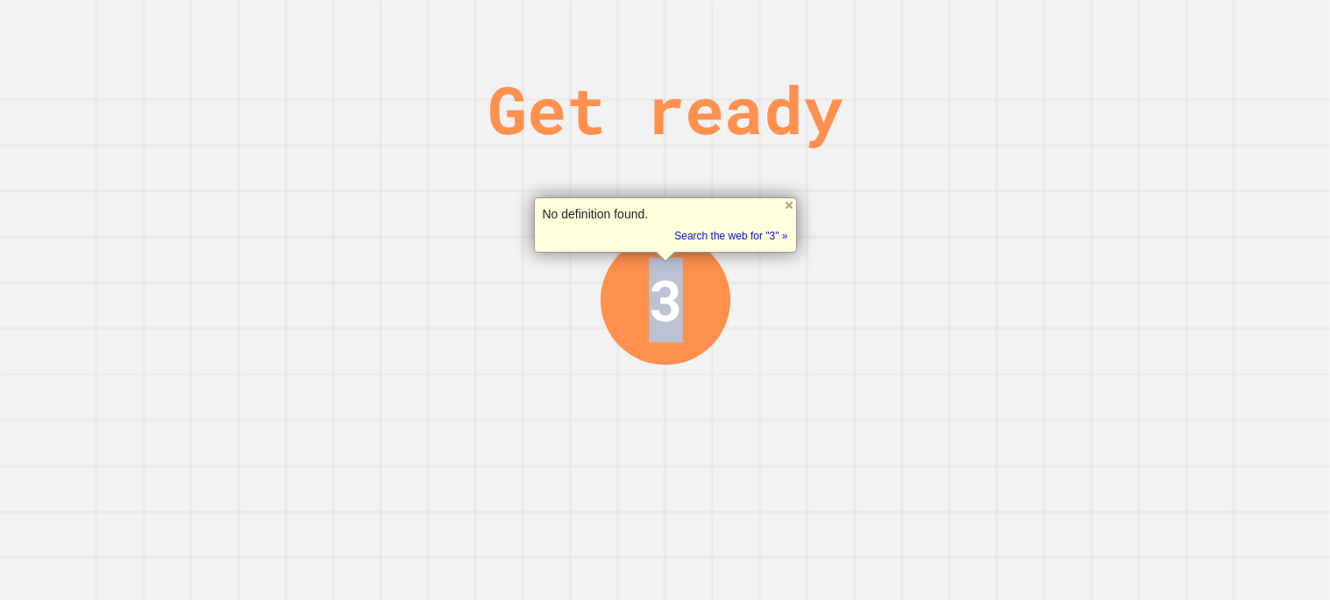
click at [1155, 117] on div "Get ready 3" at bounding box center [665, 300] width 1330 height 600
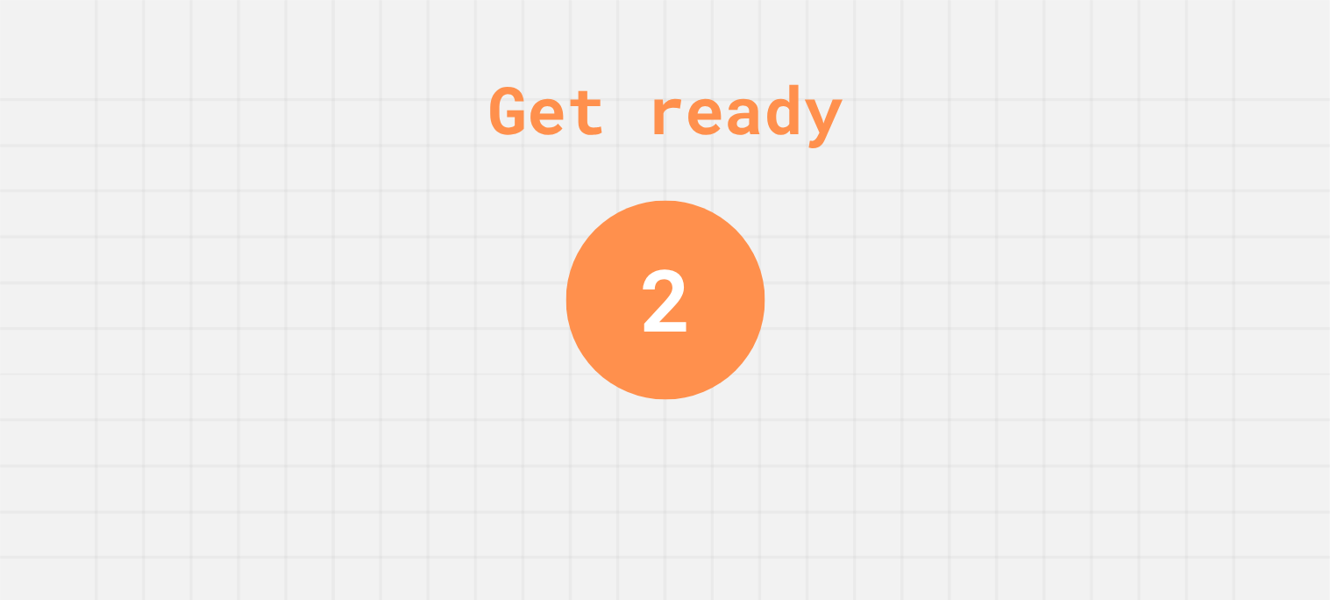
click at [1155, 117] on div "Get ready 2" at bounding box center [665, 300] width 1330 height 600
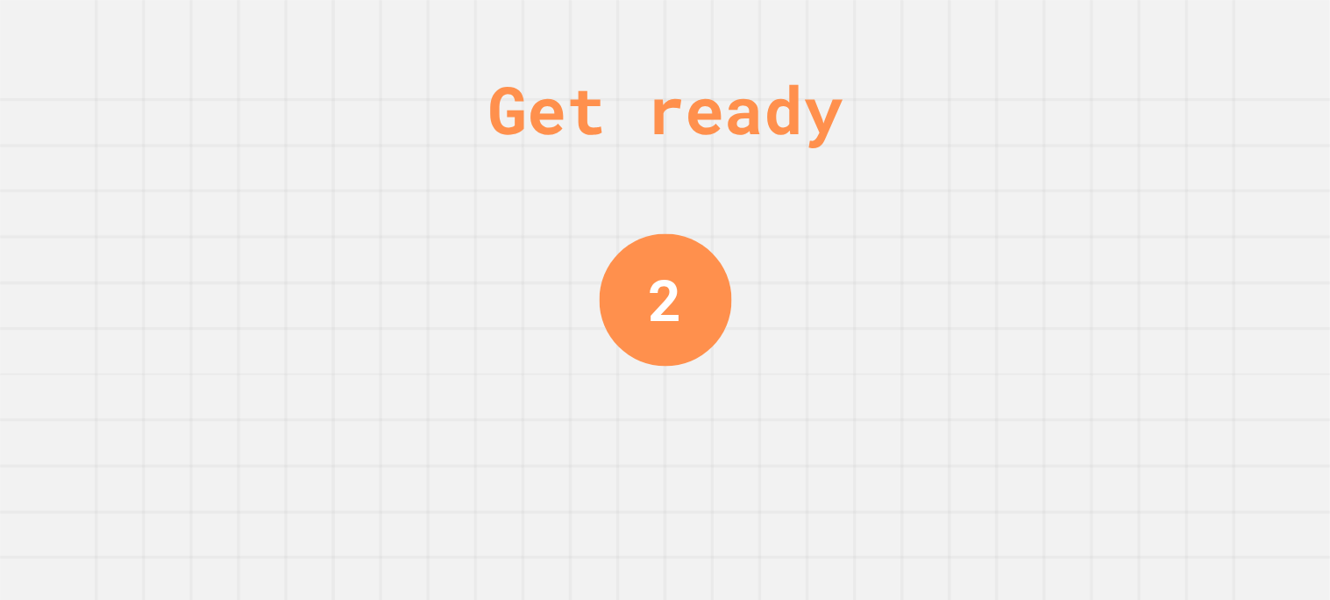
click at [1155, 117] on div "Get ready 2" at bounding box center [665, 300] width 1330 height 600
click at [1155, 117] on div "Get ready 1" at bounding box center [665, 300] width 1330 height 600
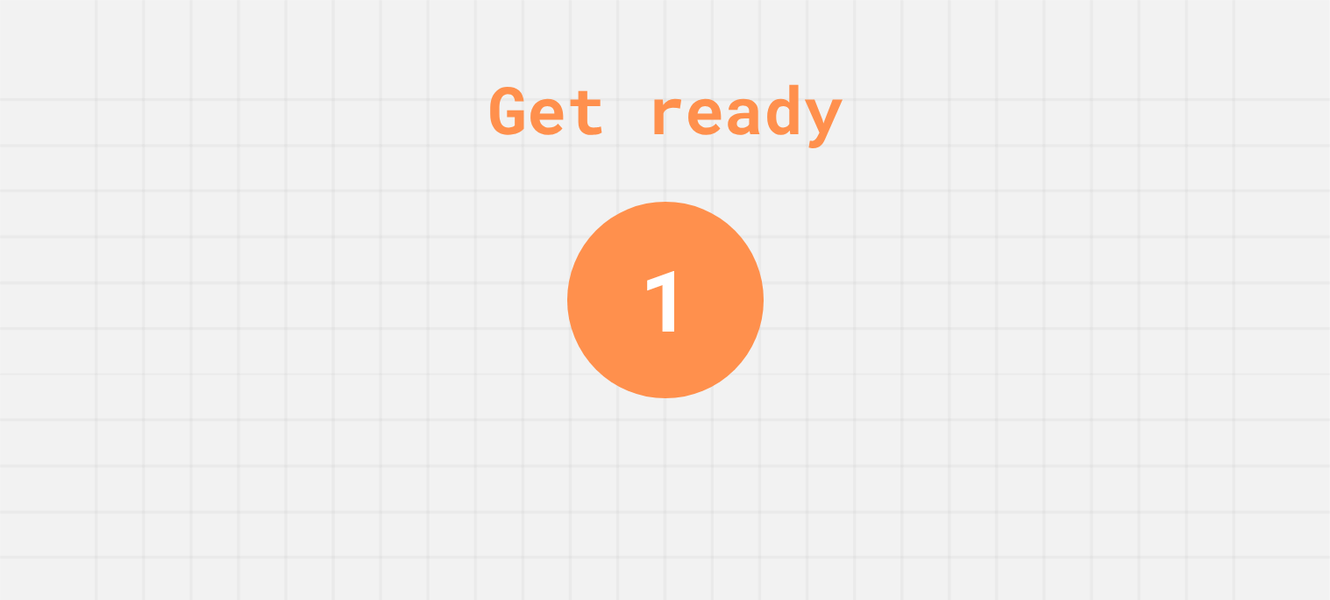
click at [1155, 117] on div "Get ready 1" at bounding box center [665, 300] width 1330 height 600
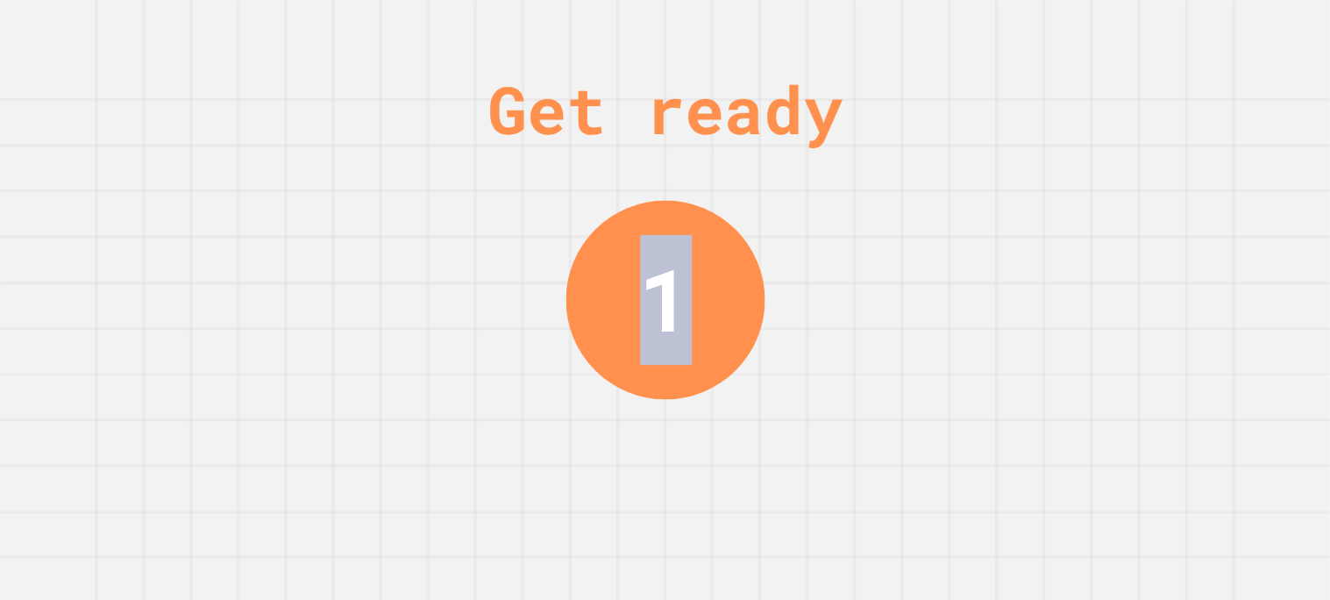
click at [1155, 117] on div "Get ready 1" at bounding box center [665, 300] width 1330 height 600
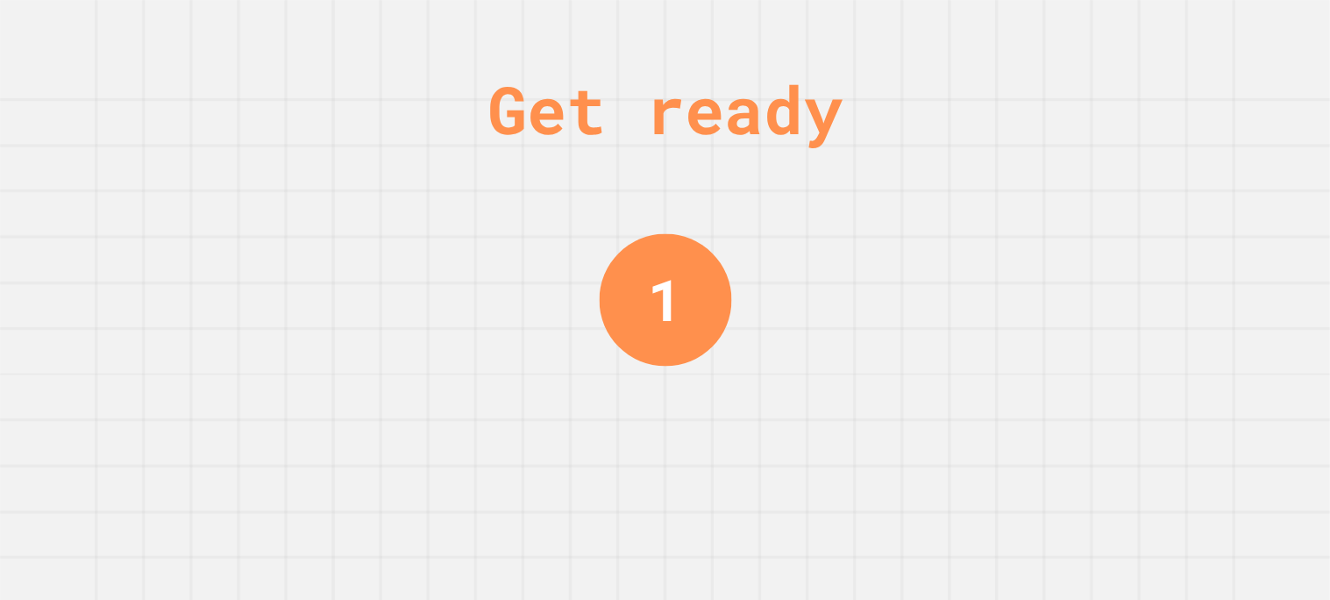
click at [1155, 117] on div "Get ready 1" at bounding box center [665, 300] width 1330 height 600
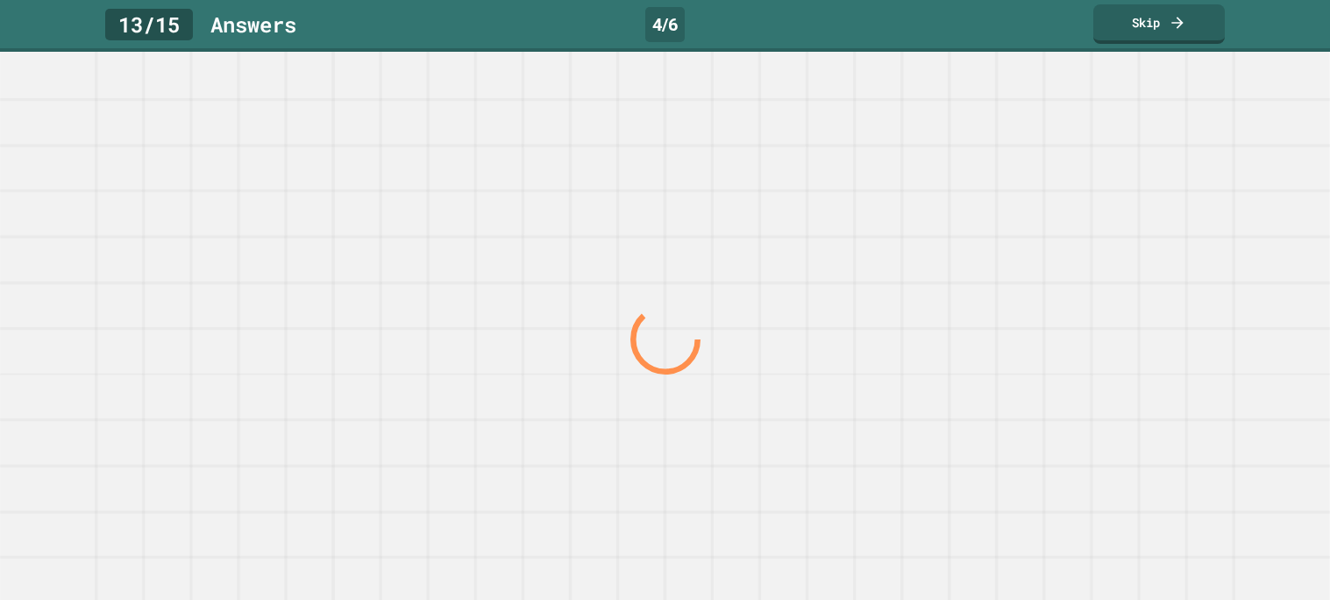
click at [1155, 117] on div at bounding box center [664, 339] width 1276 height 522
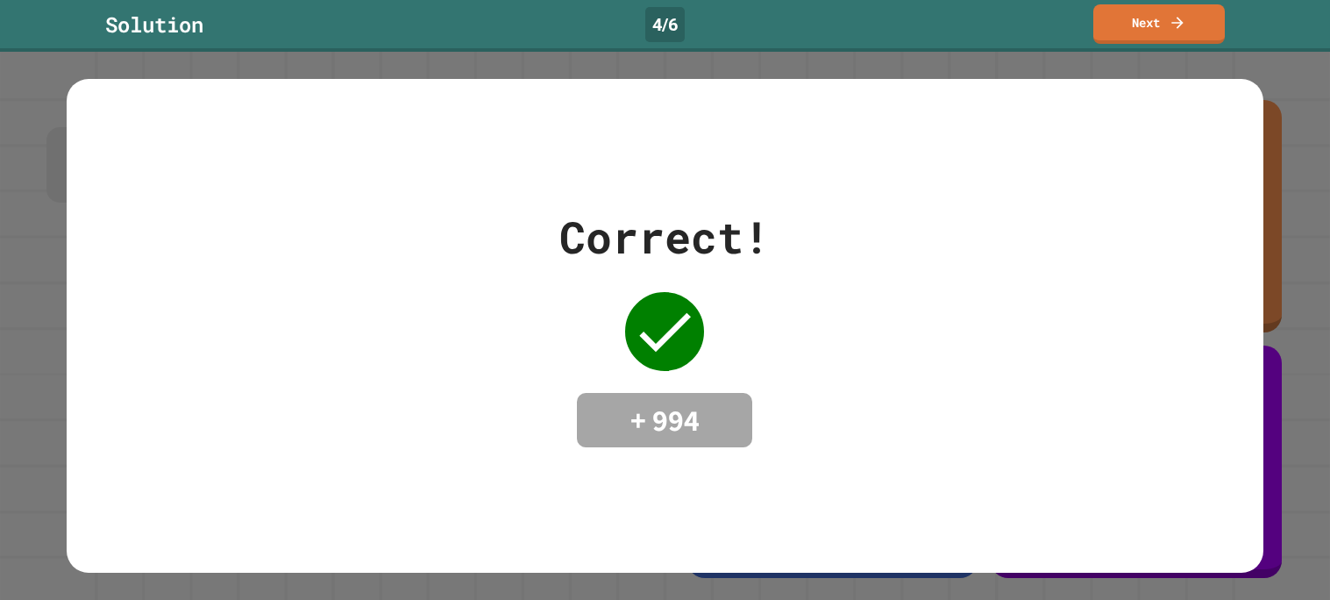
click at [1155, 117] on div "Correct! + 994" at bounding box center [665, 325] width 1196 height 493
click at [1158, 25] on link "Next" at bounding box center [1158, 23] width 131 height 39
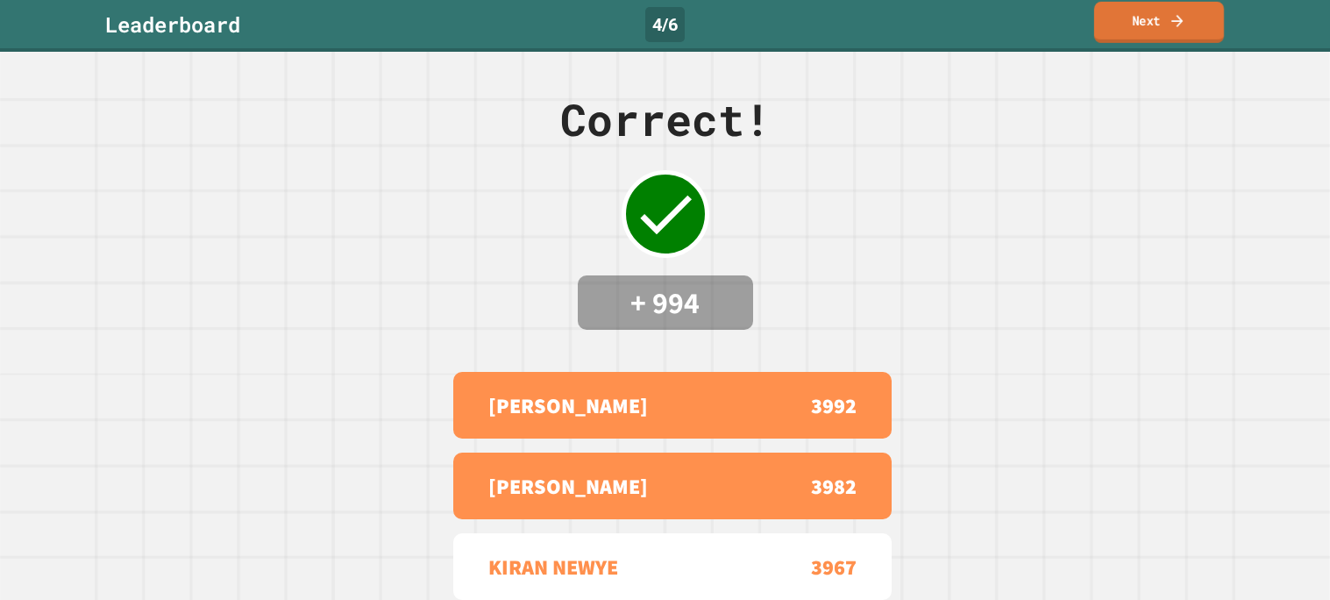
click at [1161, 27] on link "Next" at bounding box center [1159, 22] width 130 height 41
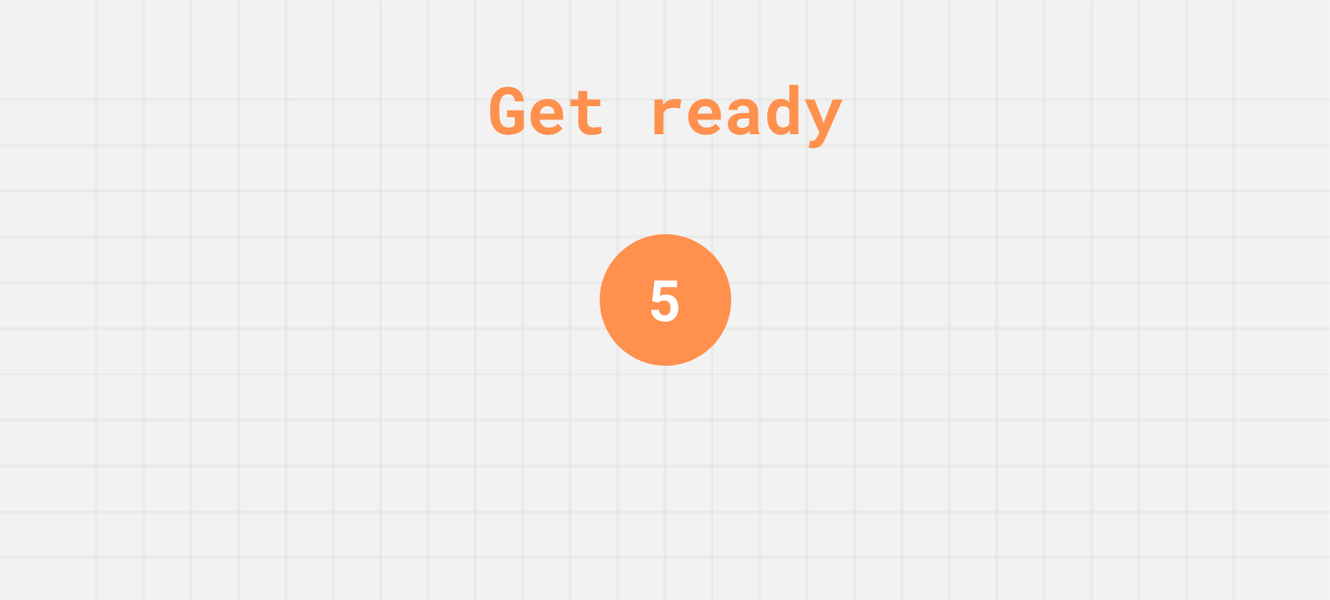
click at [1170, 163] on div "Get ready 5" at bounding box center [665, 300] width 1330 height 600
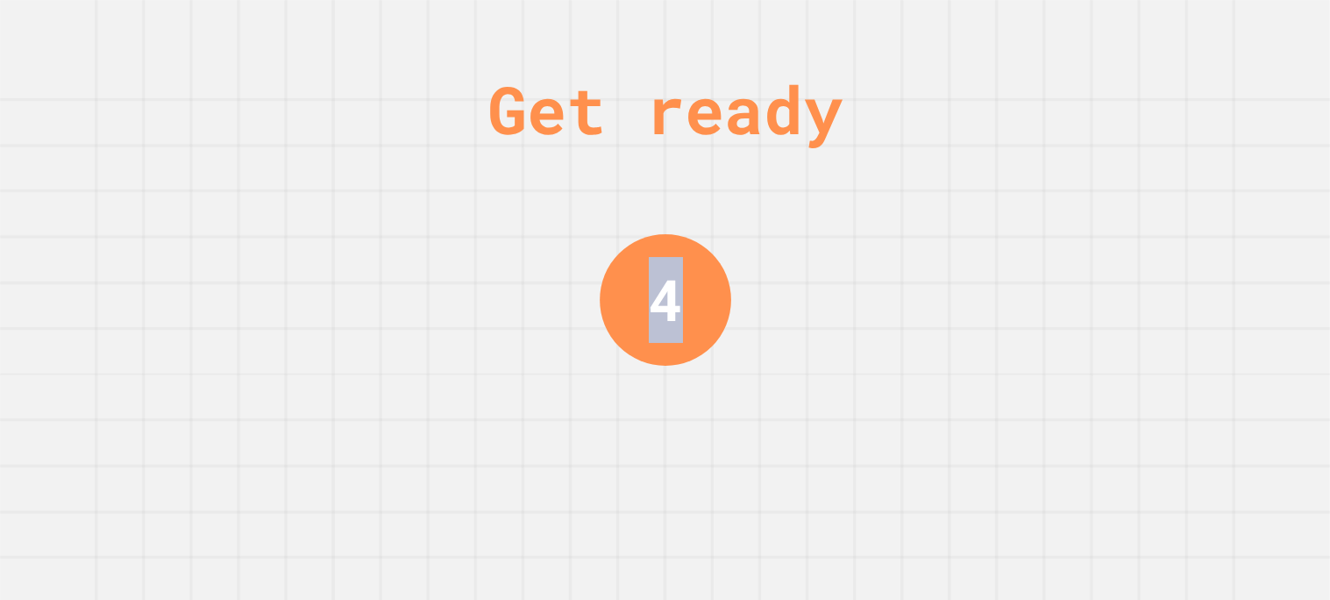
click at [1170, 163] on div "Get ready 4" at bounding box center [665, 300] width 1330 height 600
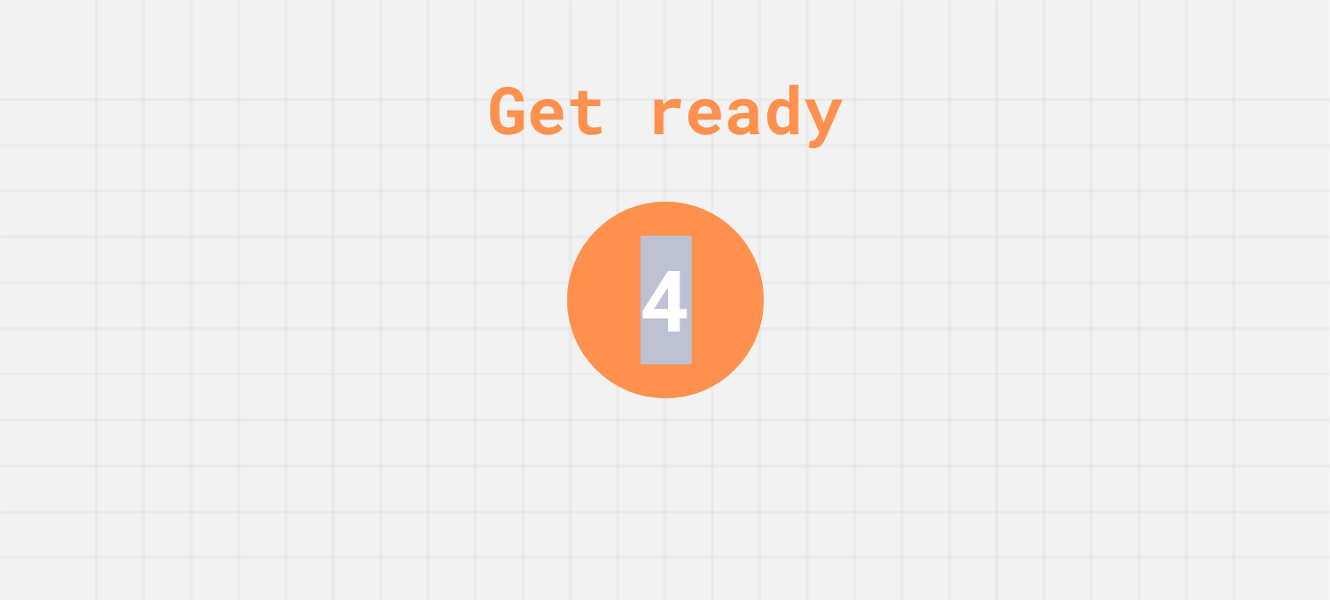
click at [1170, 163] on div "Get ready 4" at bounding box center [665, 300] width 1330 height 600
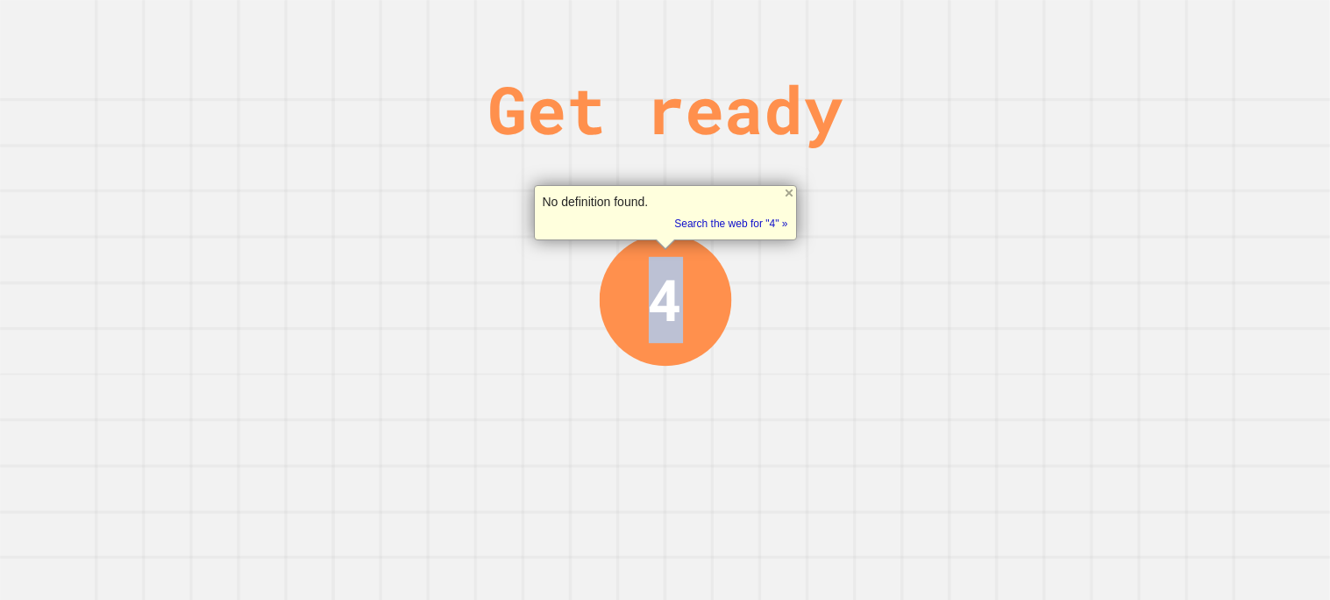
click at [1170, 163] on div "Get ready 4" at bounding box center [665, 300] width 1330 height 600
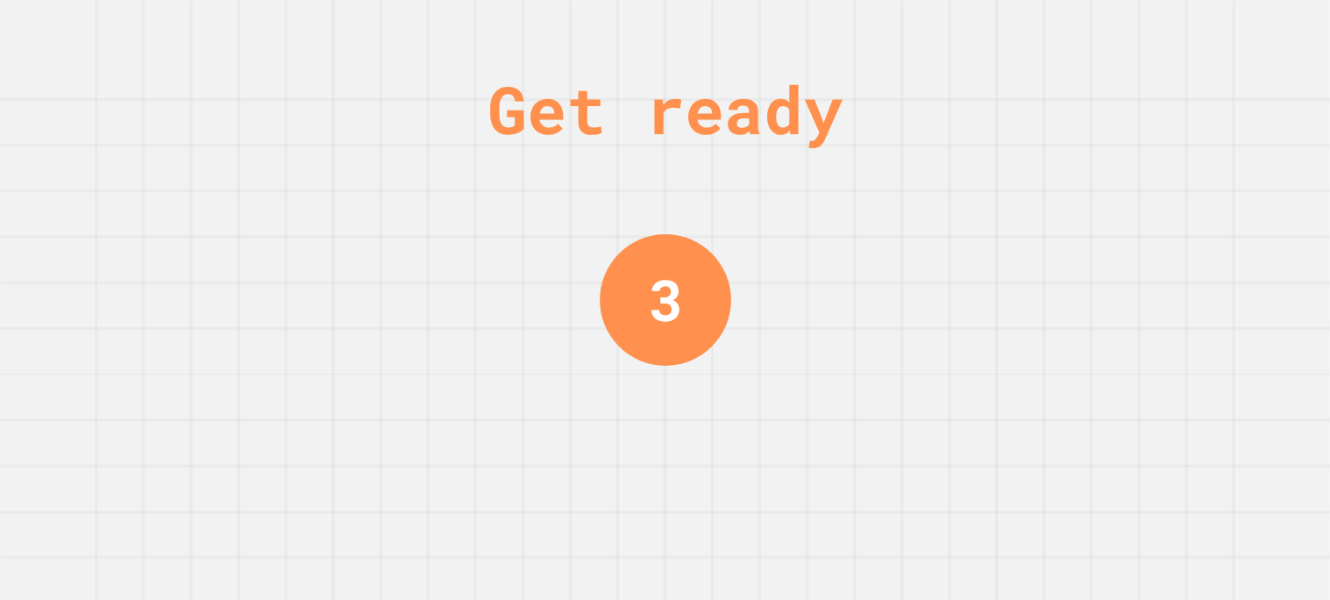
click at [1170, 163] on div "Get ready 3" at bounding box center [665, 300] width 1330 height 600
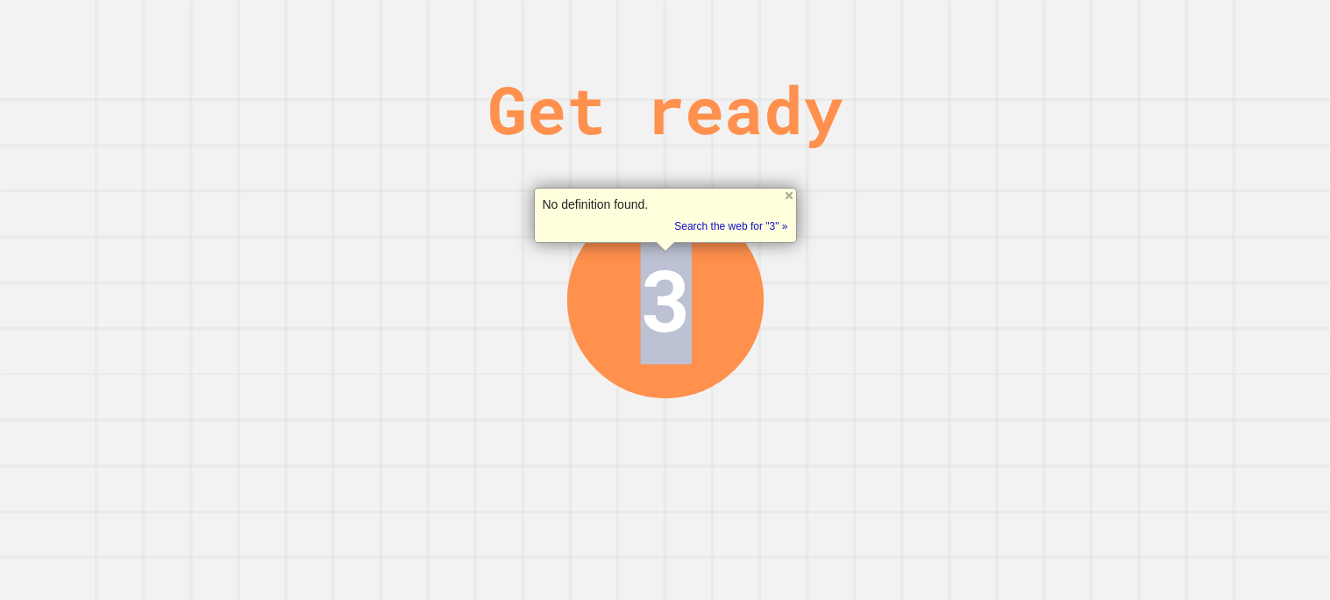
click at [1170, 163] on div "Get ready 3" at bounding box center [665, 300] width 1330 height 600
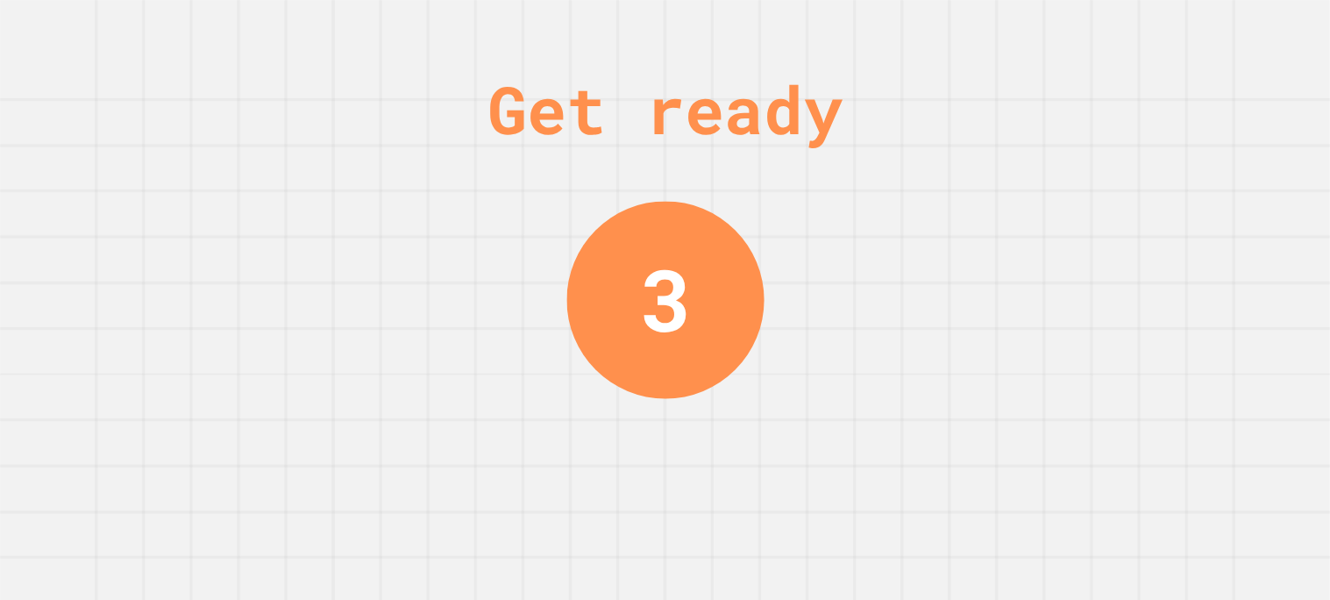
click at [1170, 163] on div "Get ready 3" at bounding box center [665, 300] width 1330 height 600
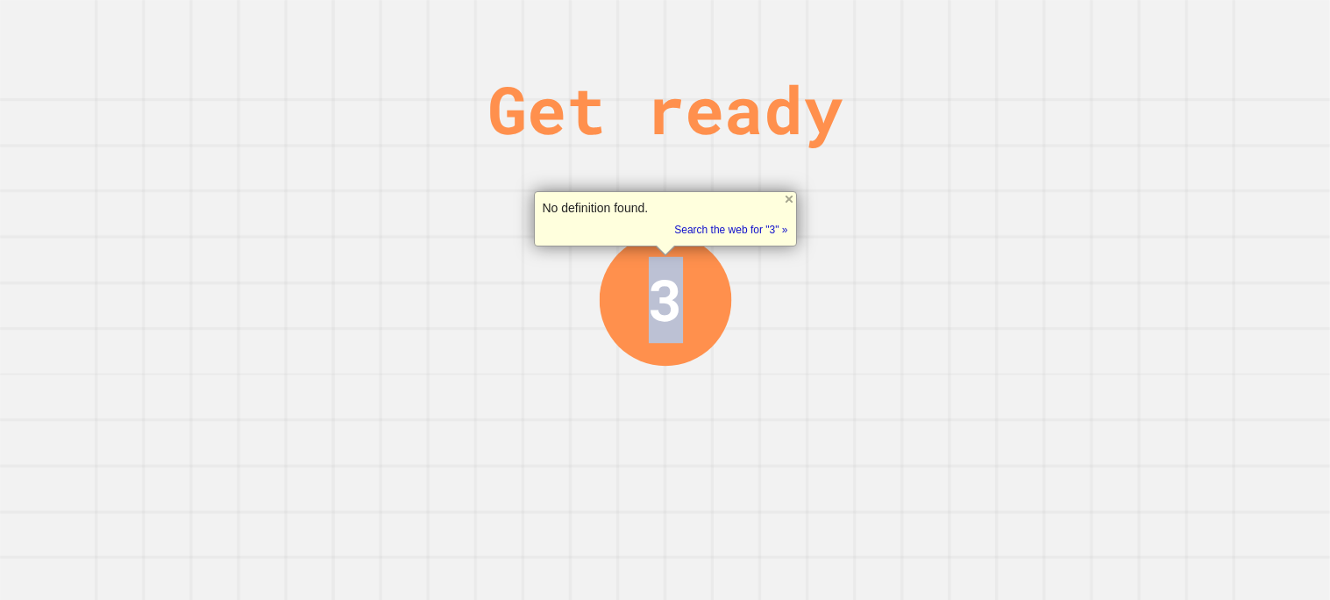
click at [1170, 163] on div "Get ready 3" at bounding box center [665, 300] width 1330 height 600
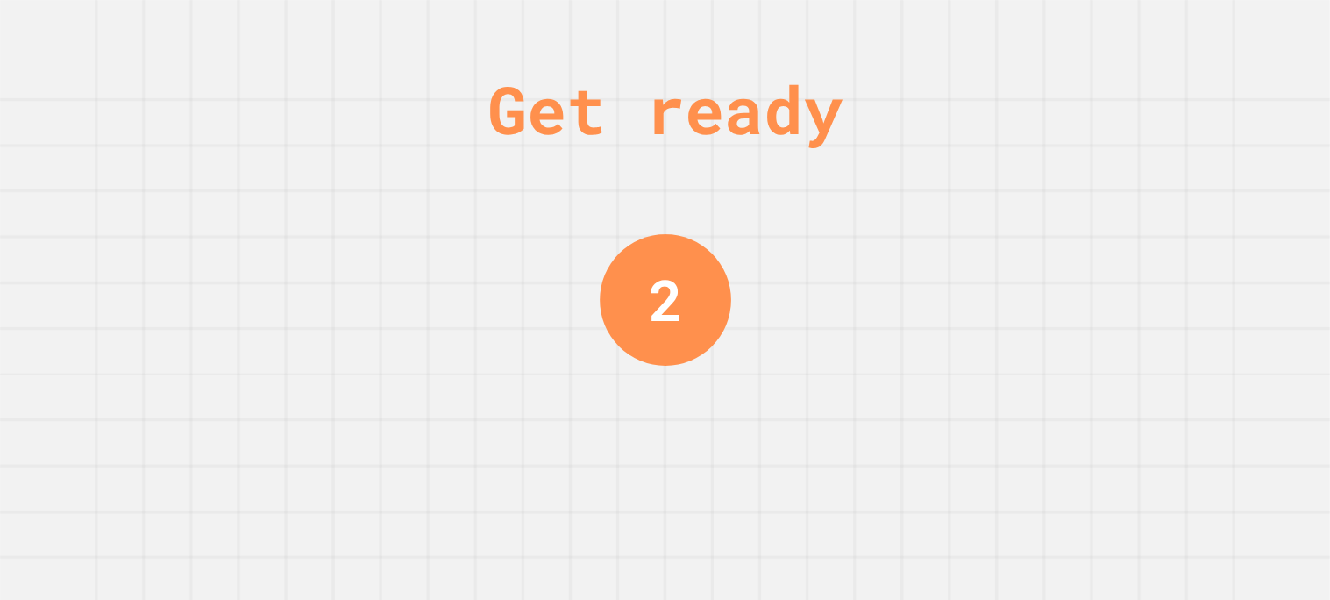
click at [1170, 163] on div "Get ready 2" at bounding box center [665, 300] width 1330 height 600
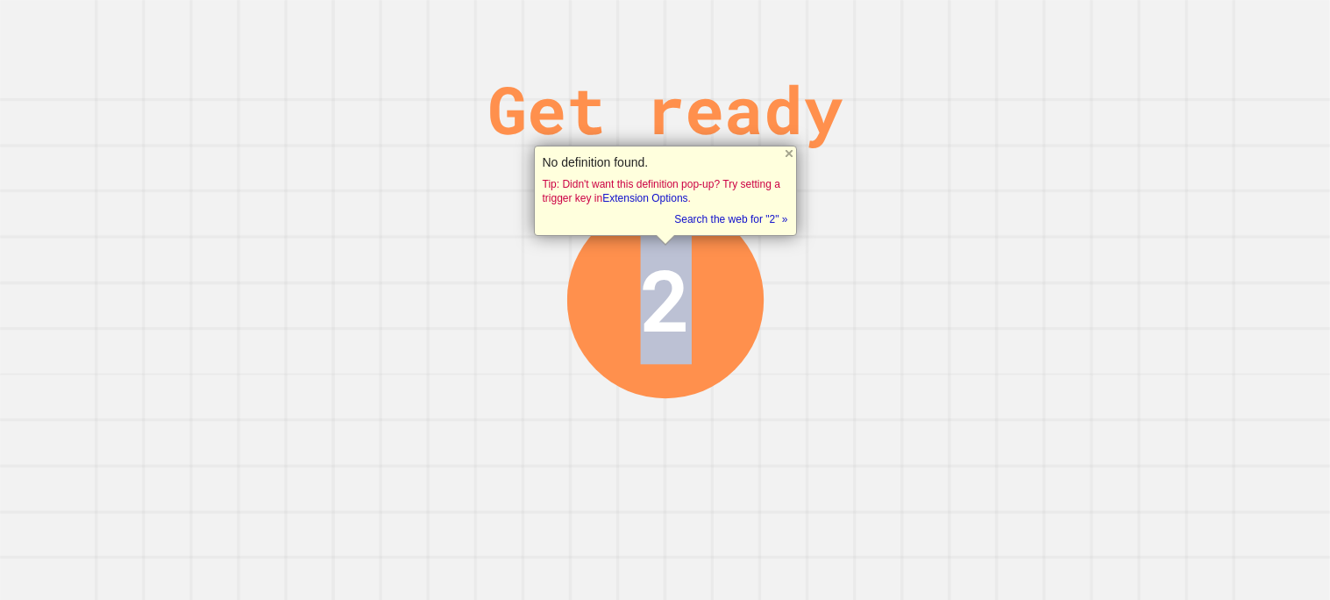
click at [1170, 163] on div "Get ready 2" at bounding box center [665, 300] width 1330 height 600
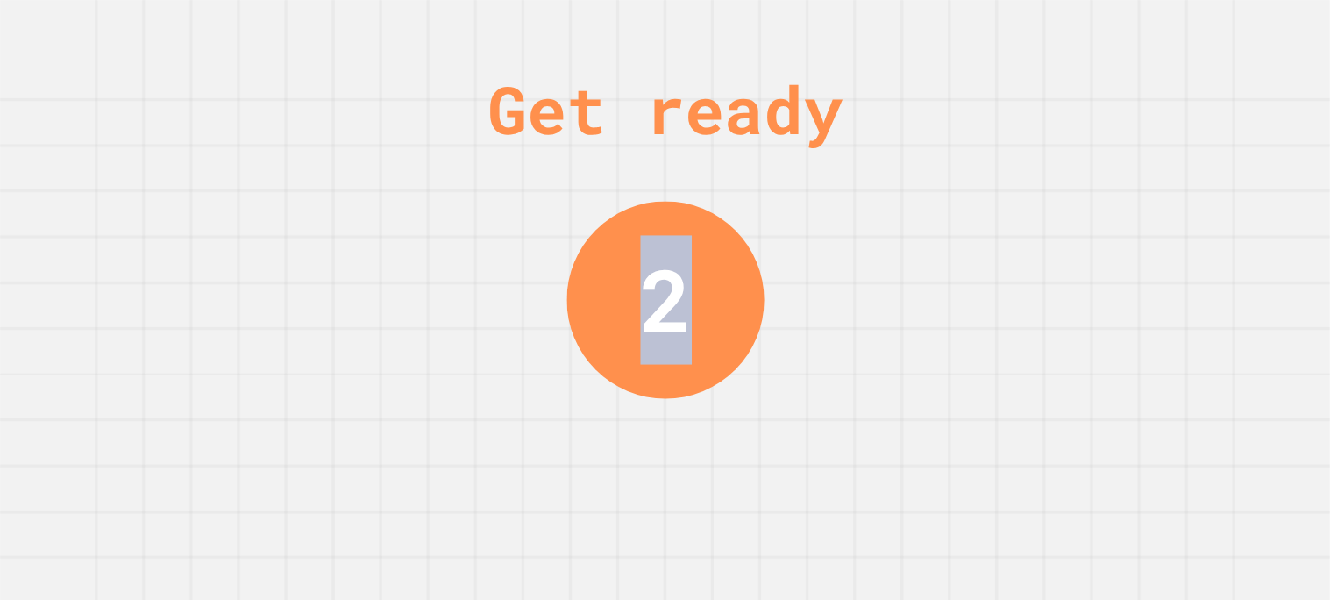
click at [1170, 163] on div "Get ready 2" at bounding box center [665, 300] width 1330 height 600
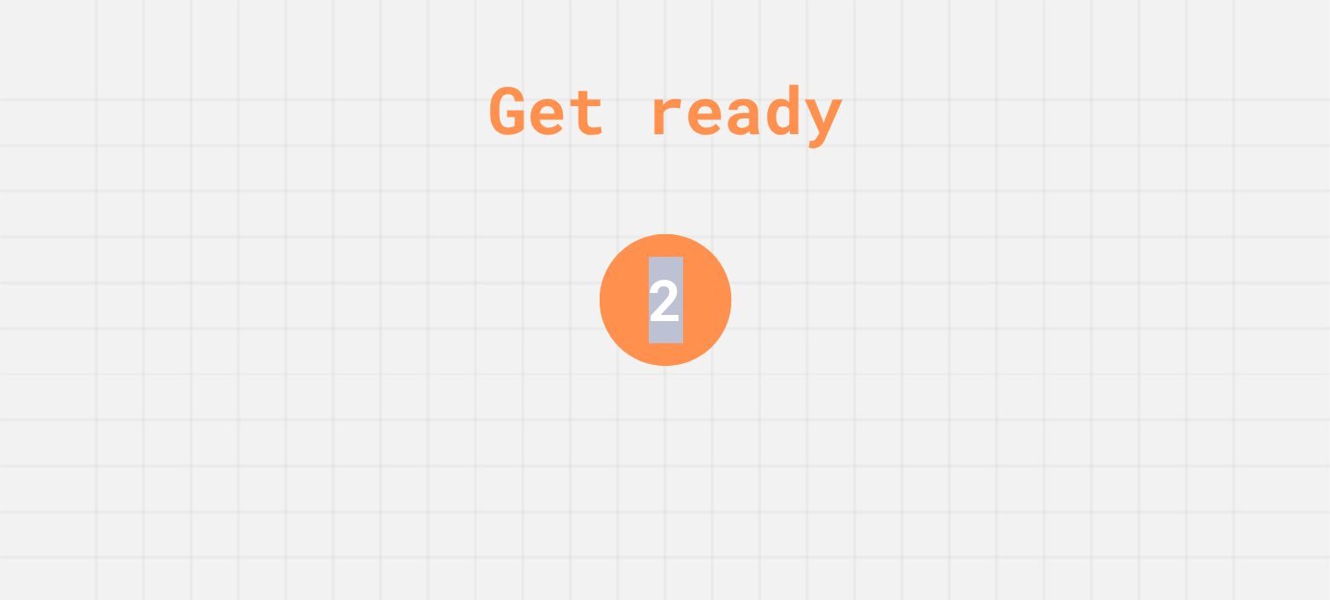
click at [1170, 163] on div "Get ready 2" at bounding box center [665, 300] width 1330 height 600
click at [1170, 163] on div "Get ready 1" at bounding box center [665, 300] width 1330 height 600
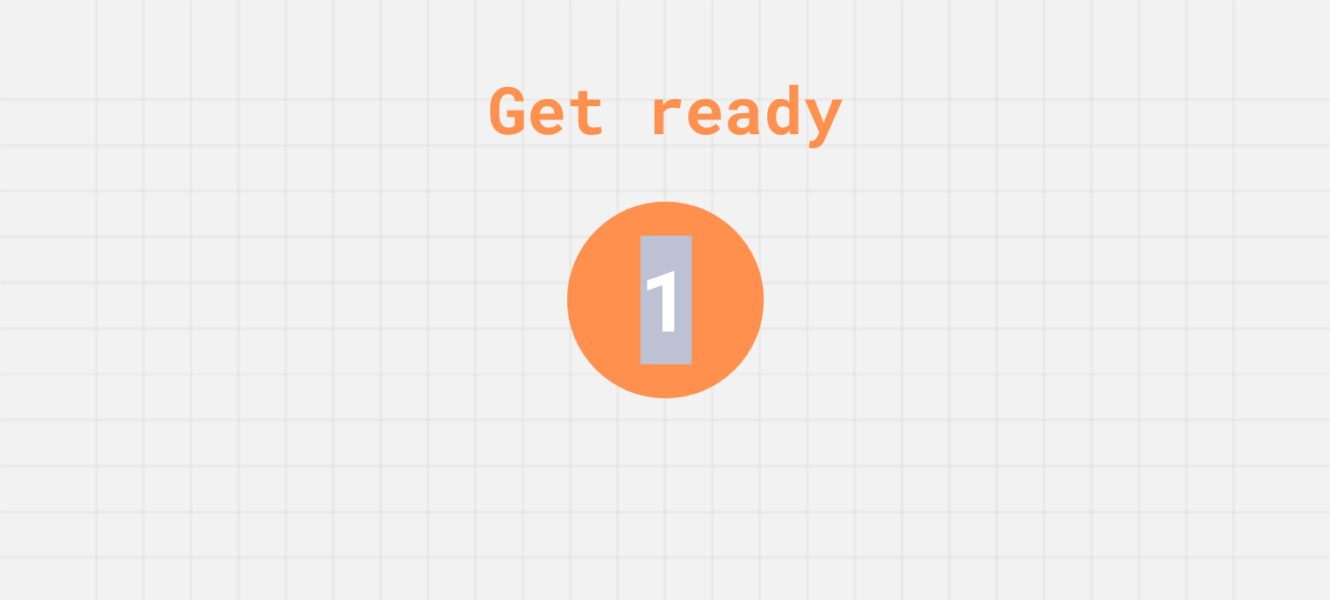
click at [1170, 163] on div "Get ready 1" at bounding box center [665, 300] width 1330 height 600
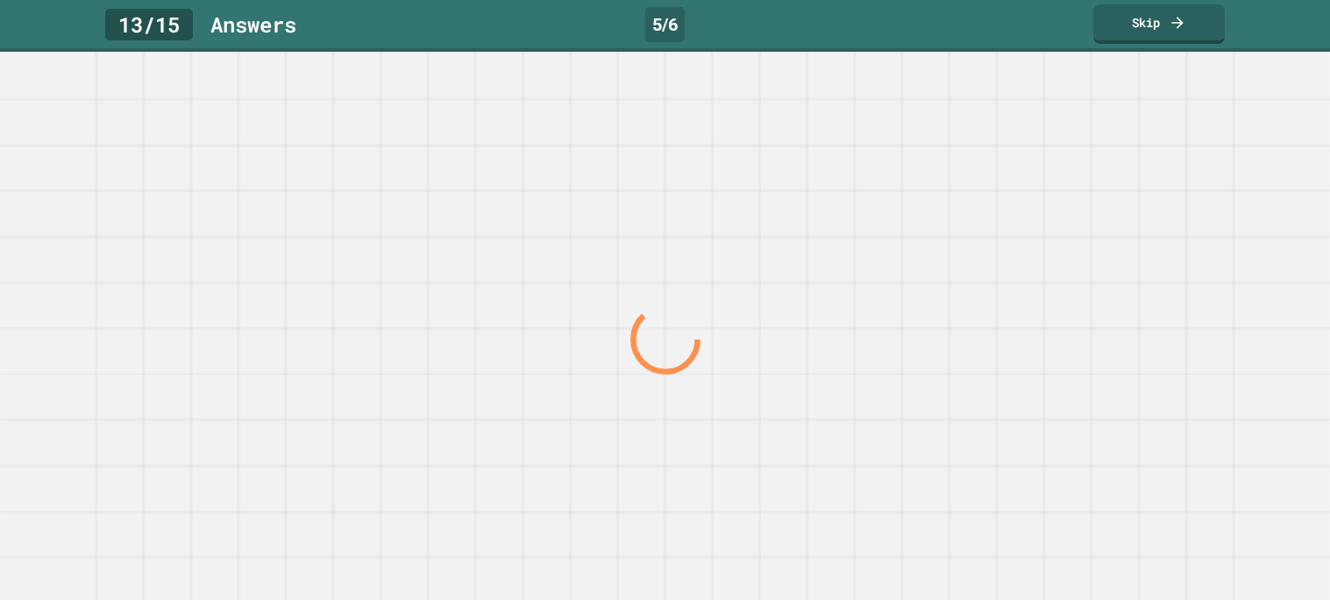
click at [1170, 163] on div at bounding box center [664, 339] width 1276 height 522
click at [0, 0] on div at bounding box center [0, 0] width 0 height 0
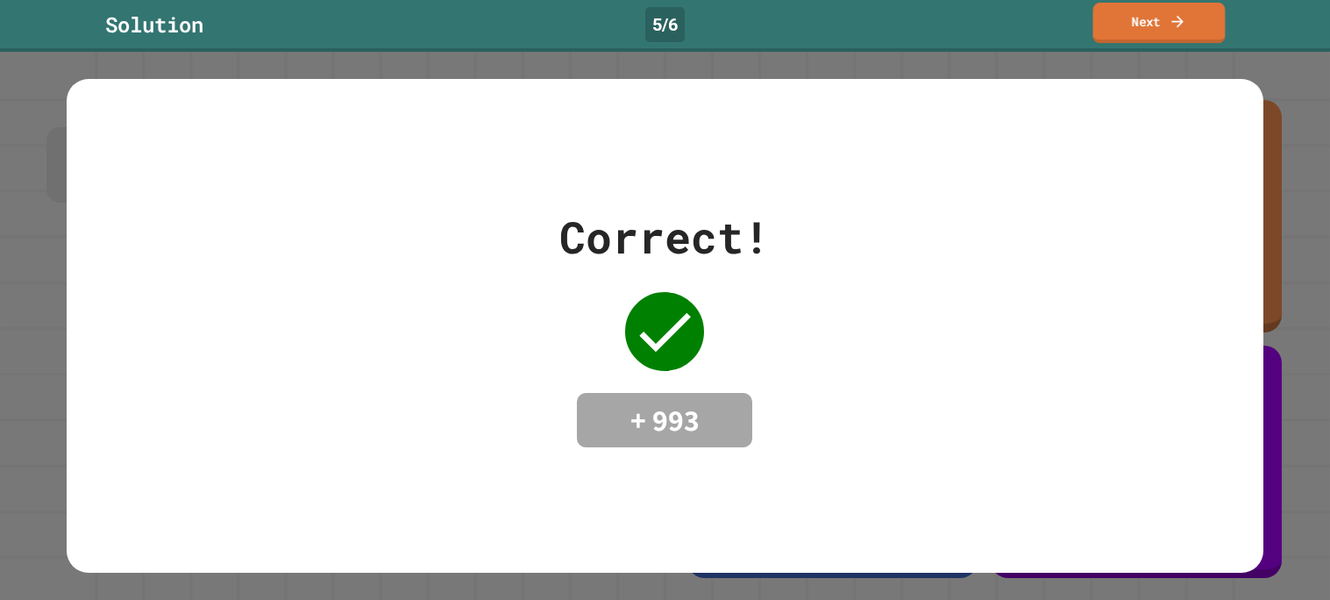
click at [1192, 37] on link "Next" at bounding box center [1159, 23] width 132 height 40
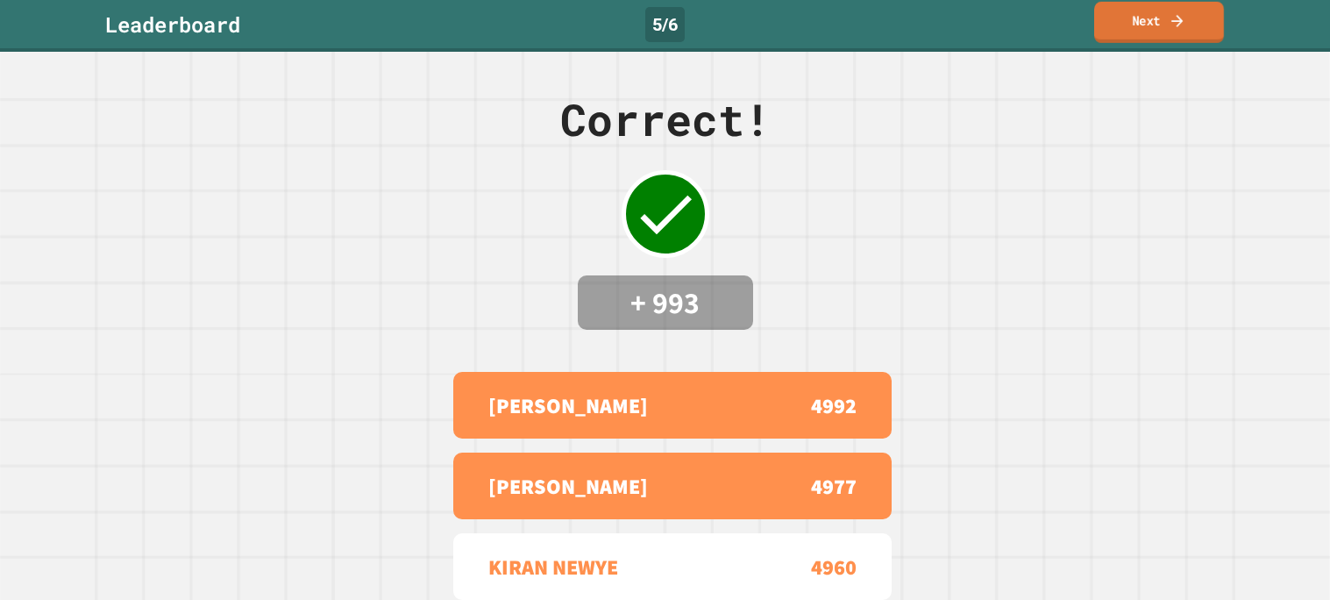
click at [1122, 16] on link "Next" at bounding box center [1159, 22] width 130 height 41
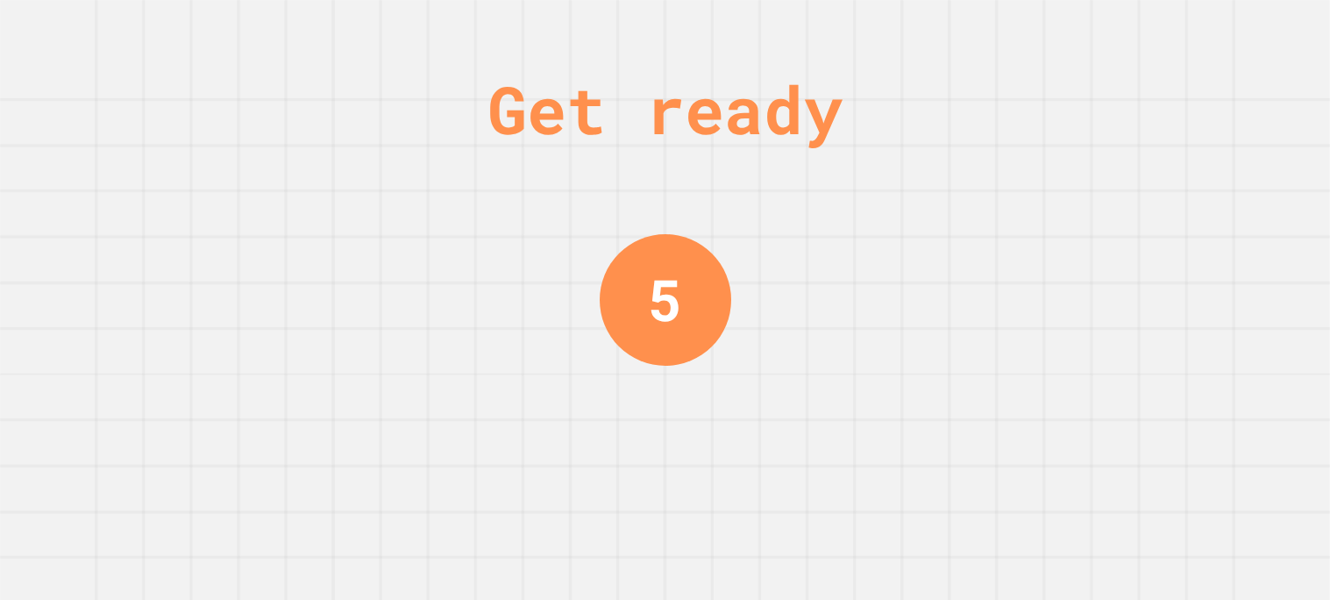
click at [884, 414] on div "Get ready 5" at bounding box center [665, 300] width 1330 height 600
click at [884, 414] on div "Get ready 4" at bounding box center [665, 300] width 1330 height 600
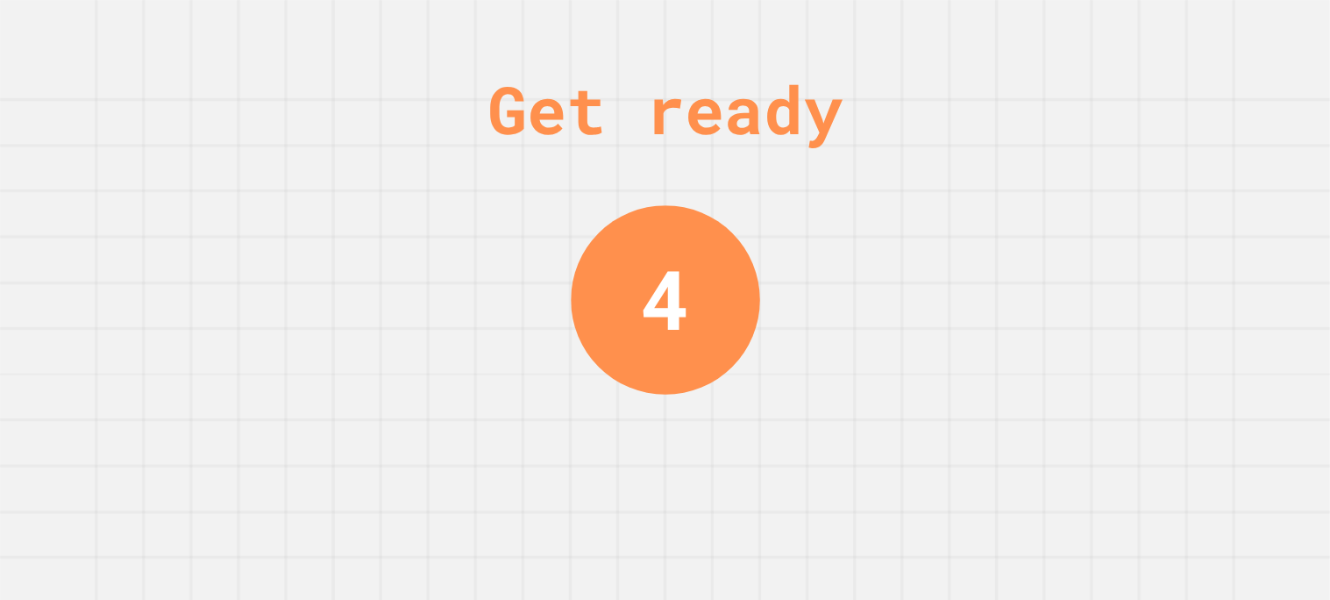
click at [884, 414] on div "Get ready 4" at bounding box center [665, 300] width 1330 height 600
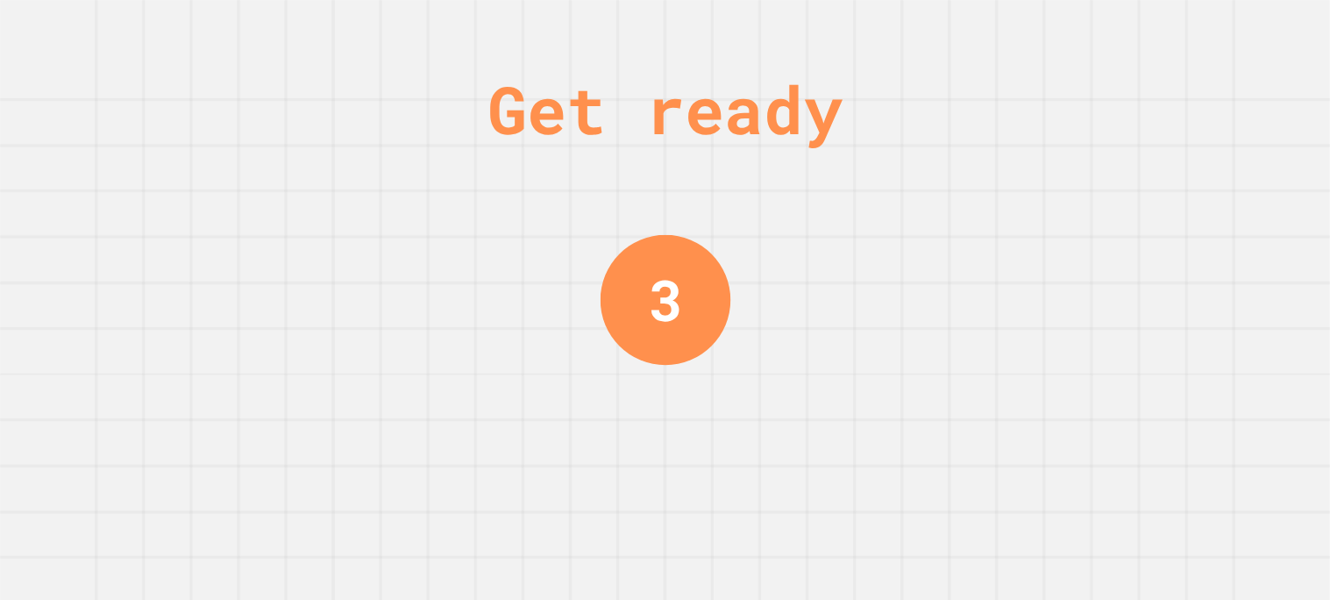
click at [884, 415] on div "Get ready 3" at bounding box center [665, 300] width 1330 height 600
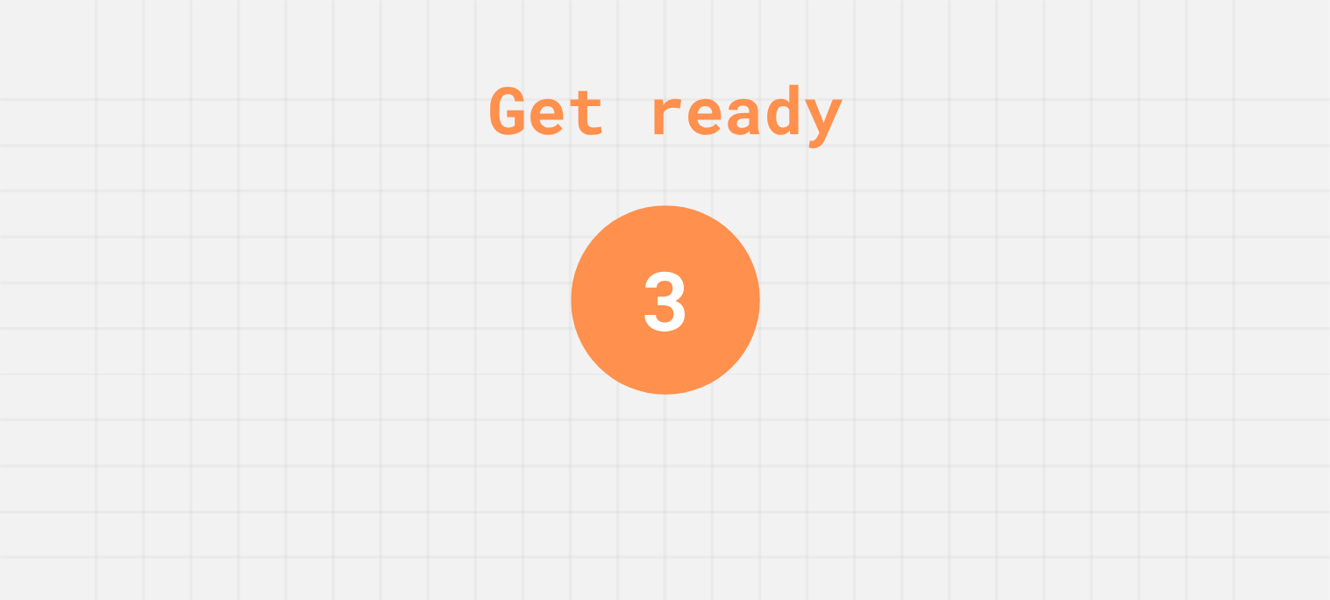
click at [884, 415] on div "Get ready 3" at bounding box center [665, 300] width 1330 height 600
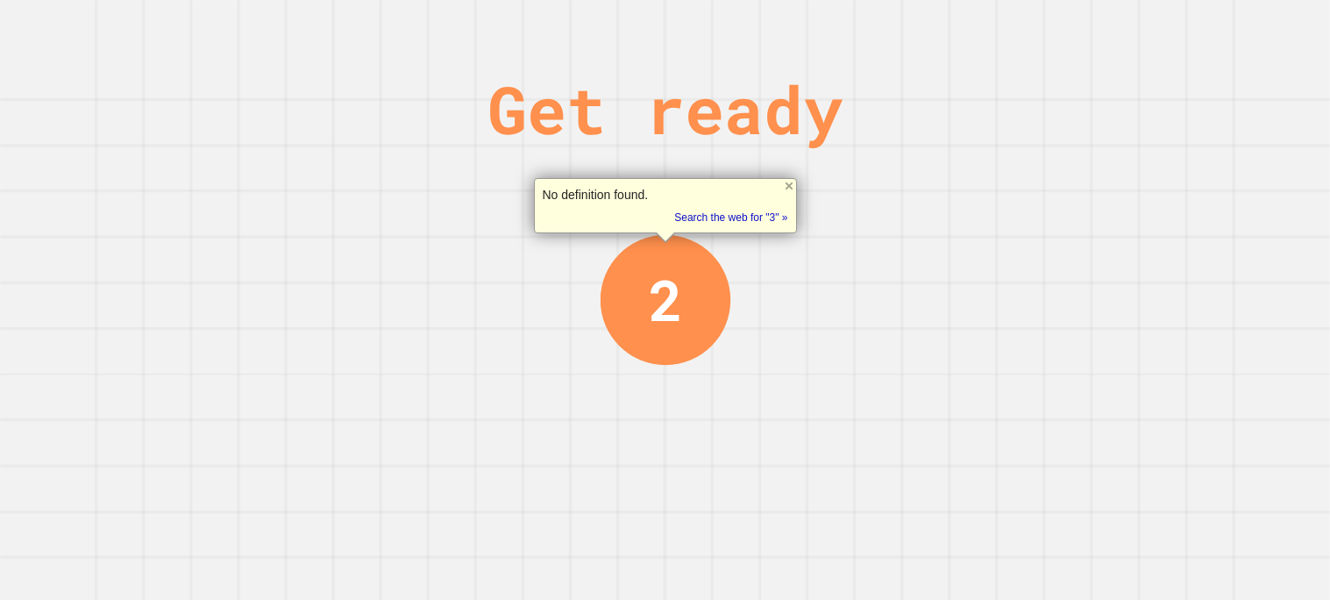
click at [884, 415] on div "Get ready 2" at bounding box center [665, 300] width 1330 height 600
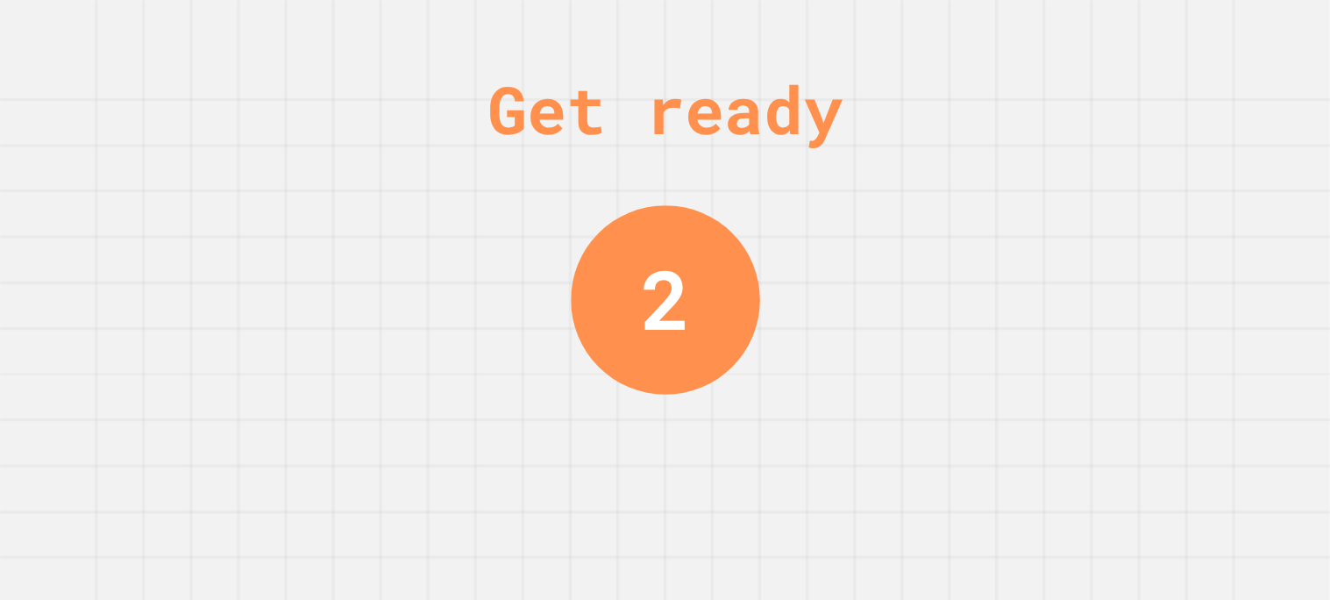
click at [884, 415] on div "Get ready 2" at bounding box center [665, 300] width 1330 height 600
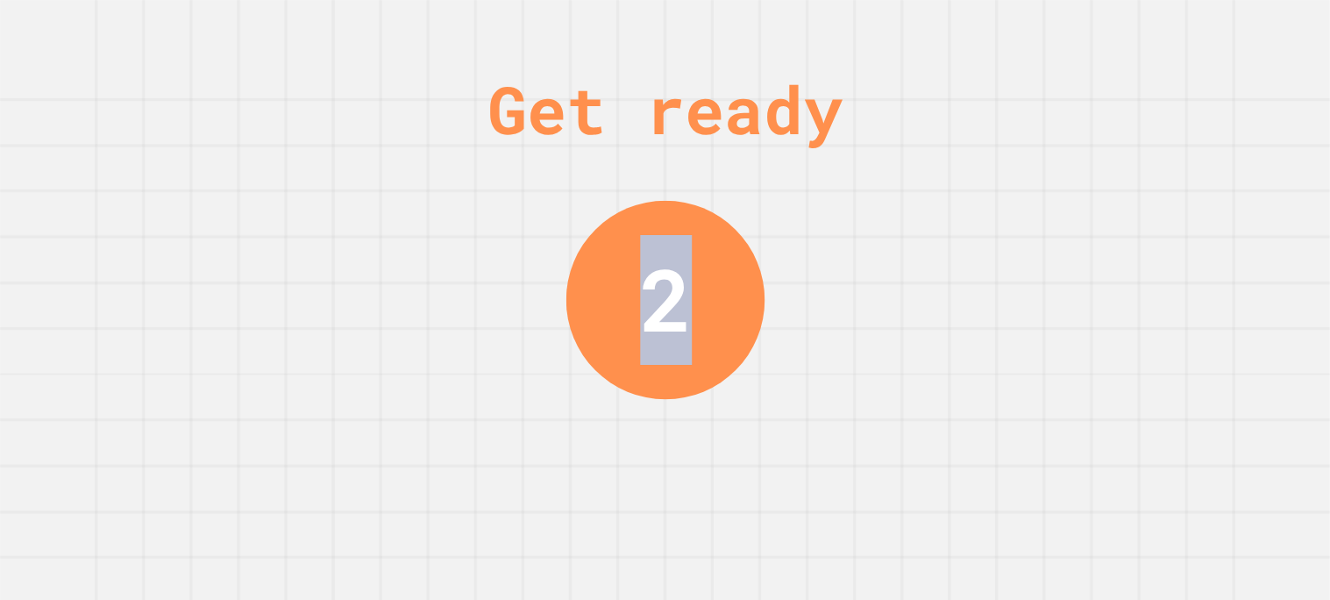
click at [884, 415] on div "Get ready 2" at bounding box center [665, 300] width 1330 height 600
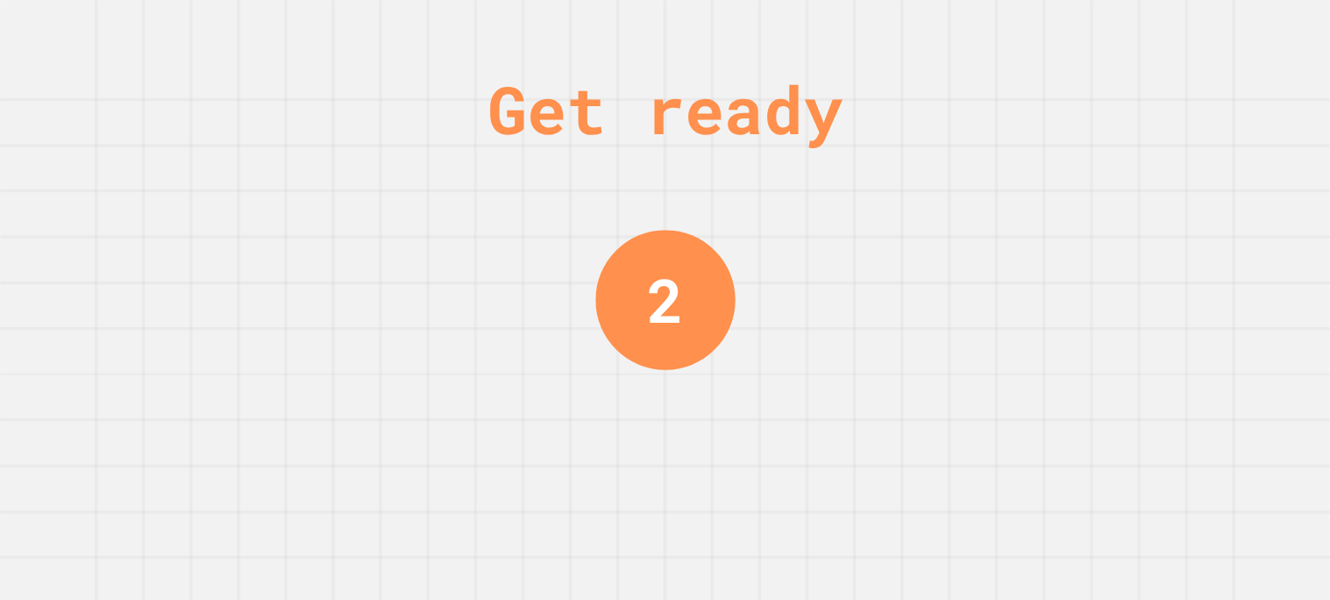
click at [884, 415] on div "Get ready 2" at bounding box center [665, 300] width 1330 height 600
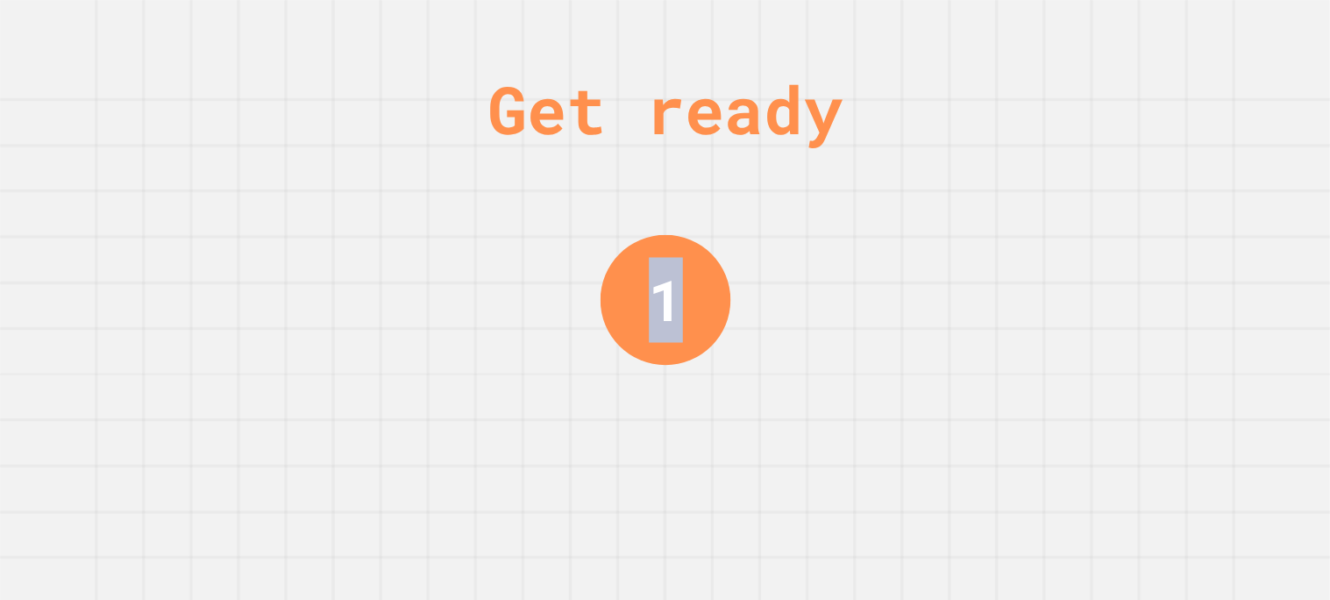
click at [884, 415] on div "Get ready 1" at bounding box center [665, 300] width 1330 height 600
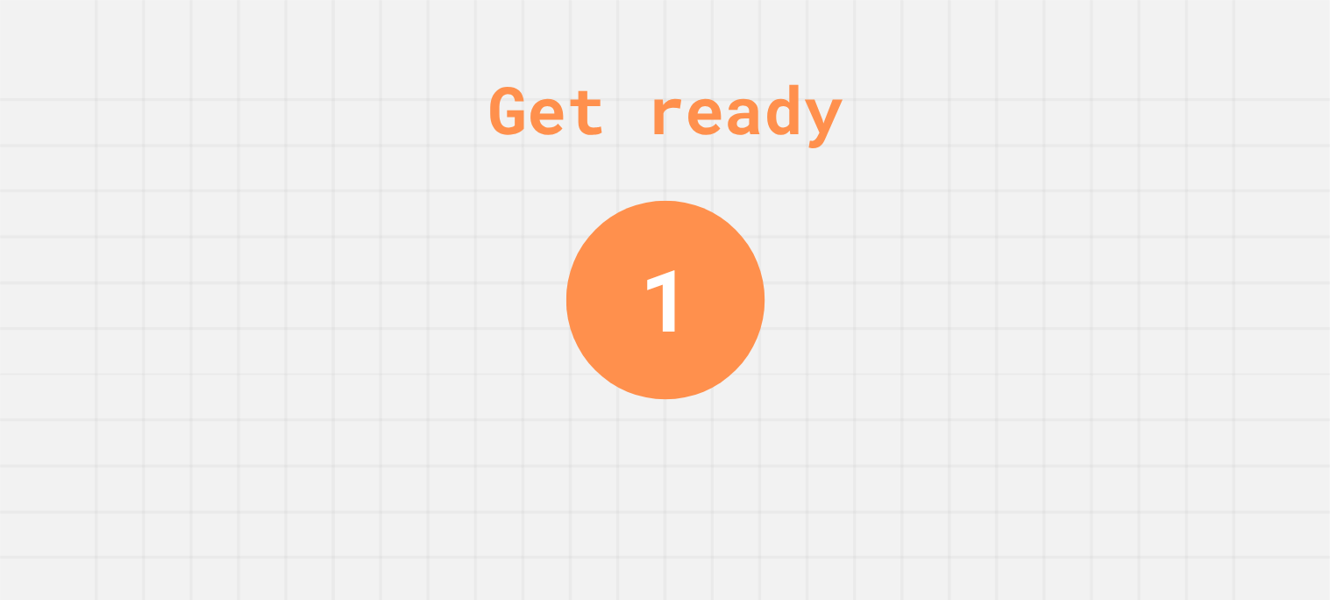
click at [884, 415] on div "Get ready 1" at bounding box center [665, 300] width 1330 height 600
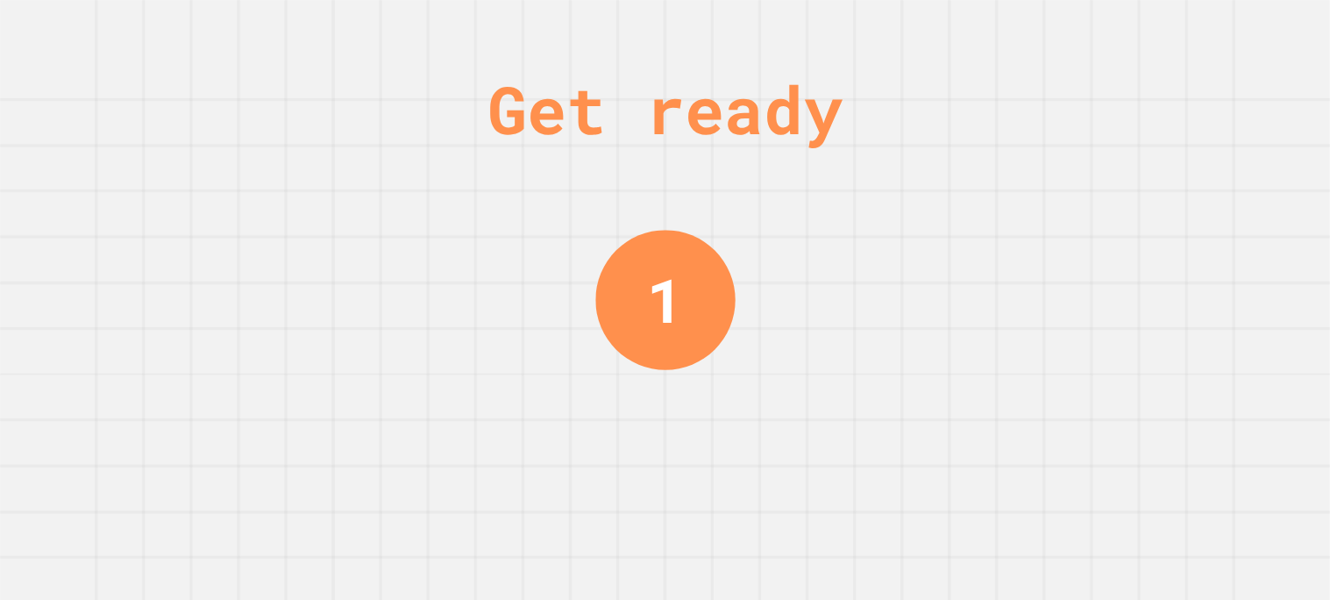
click at [884, 415] on div "Get ready 1" at bounding box center [665, 300] width 1330 height 600
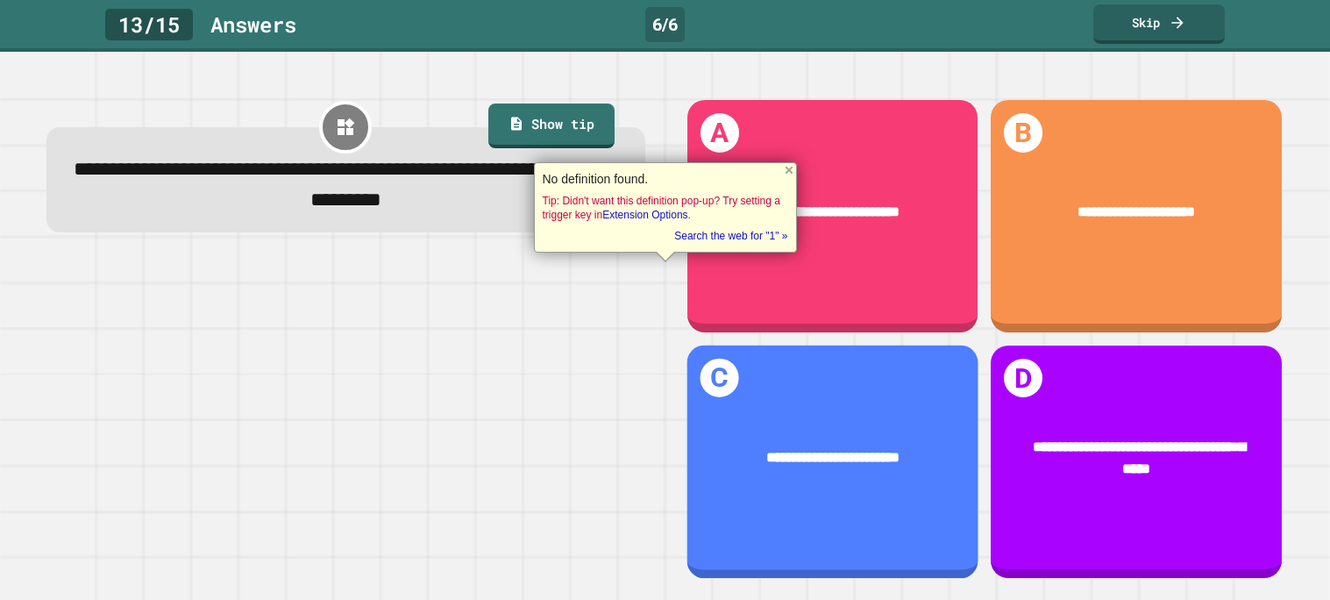
click at [884, 417] on div "**********" at bounding box center [831, 457] width 291 height 80
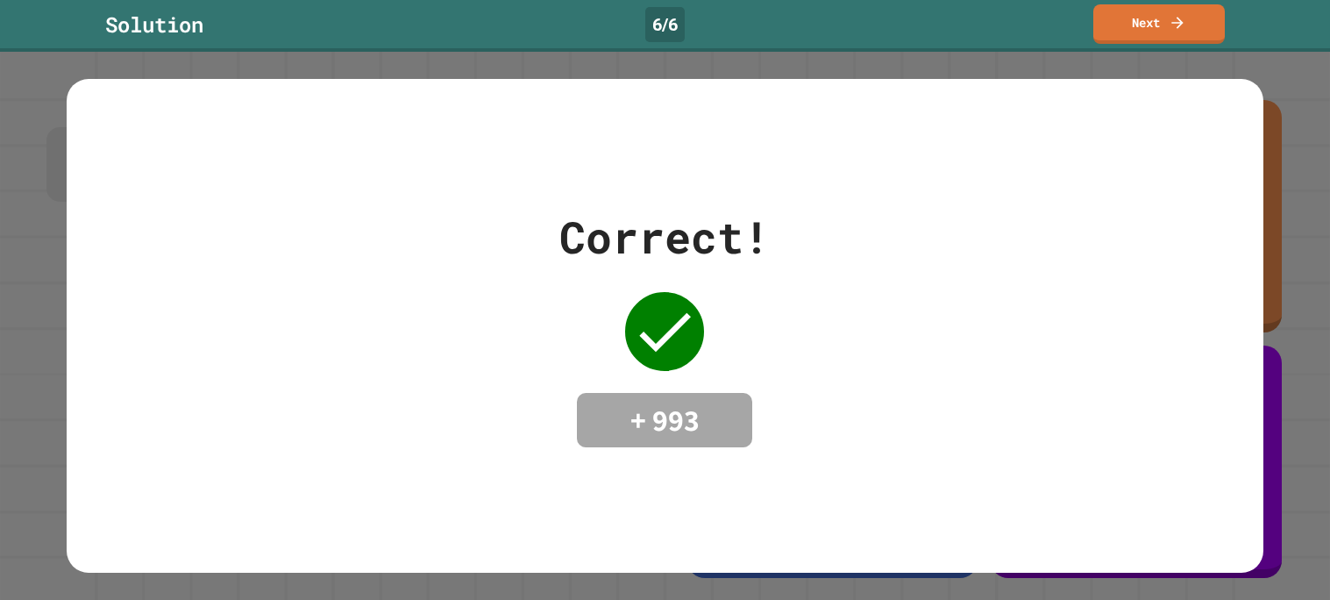
click at [884, 415] on div "Correct! + 993" at bounding box center [665, 325] width 1196 height 243
click at [1160, 21] on link "Next" at bounding box center [1158, 21] width 123 height 41
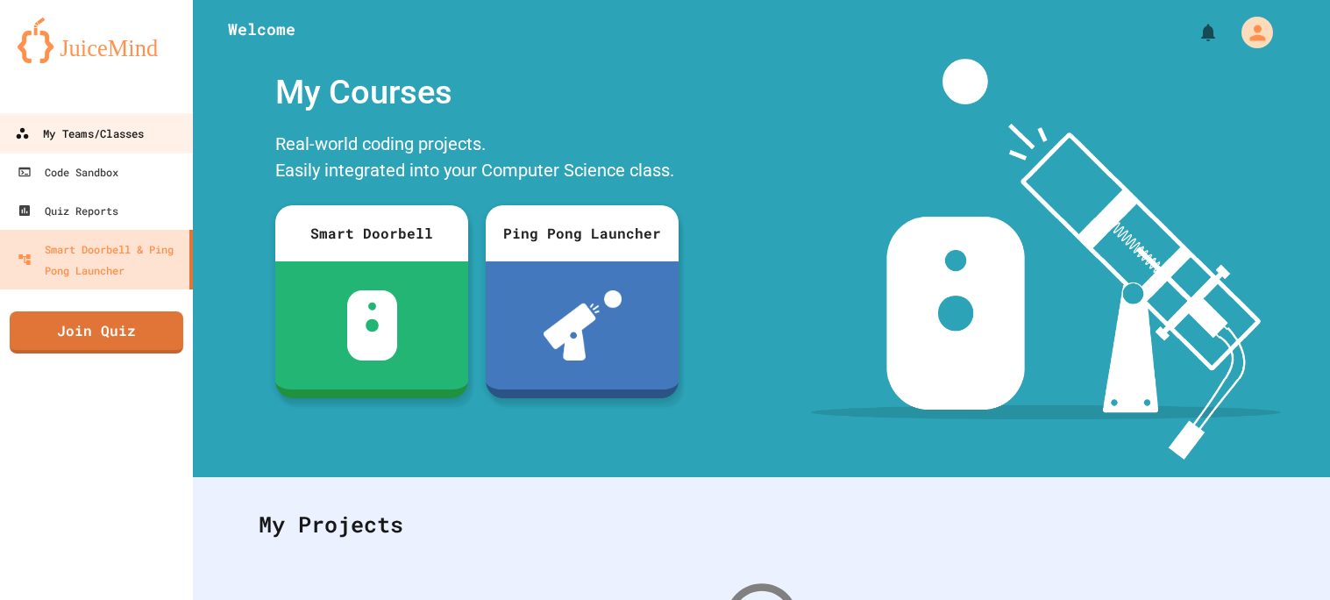
click at [118, 140] on div "My Teams/Classes" at bounding box center [79, 134] width 129 height 22
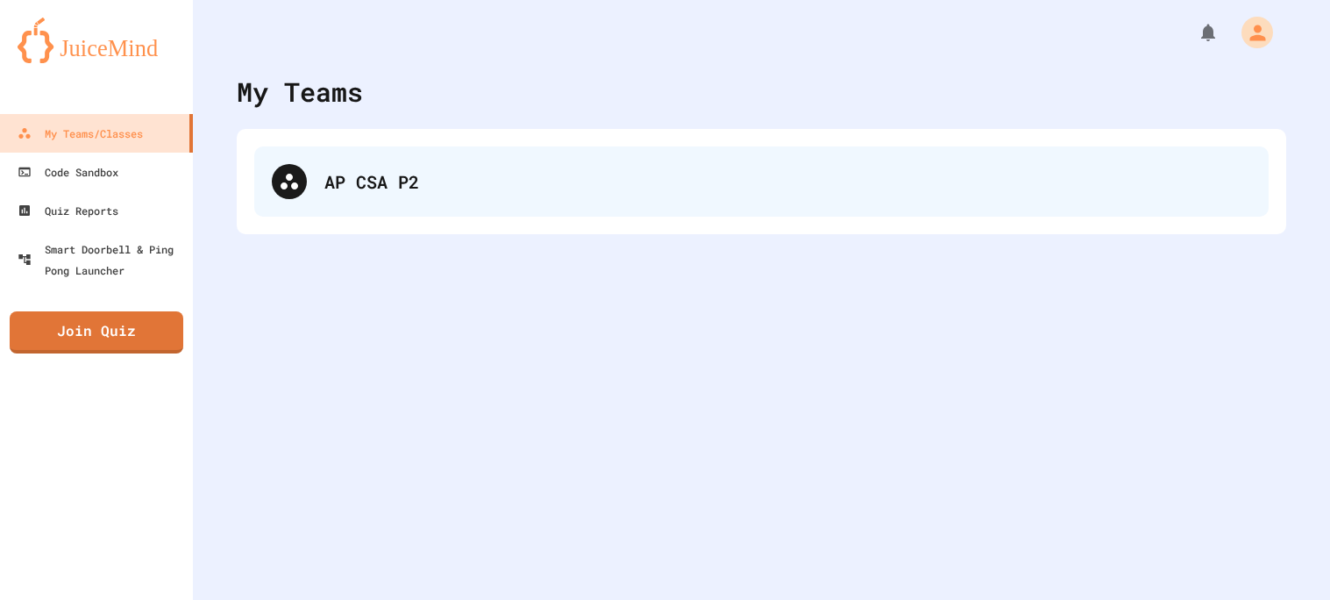
click at [374, 188] on div "AP CSA P2" at bounding box center [787, 181] width 926 height 26
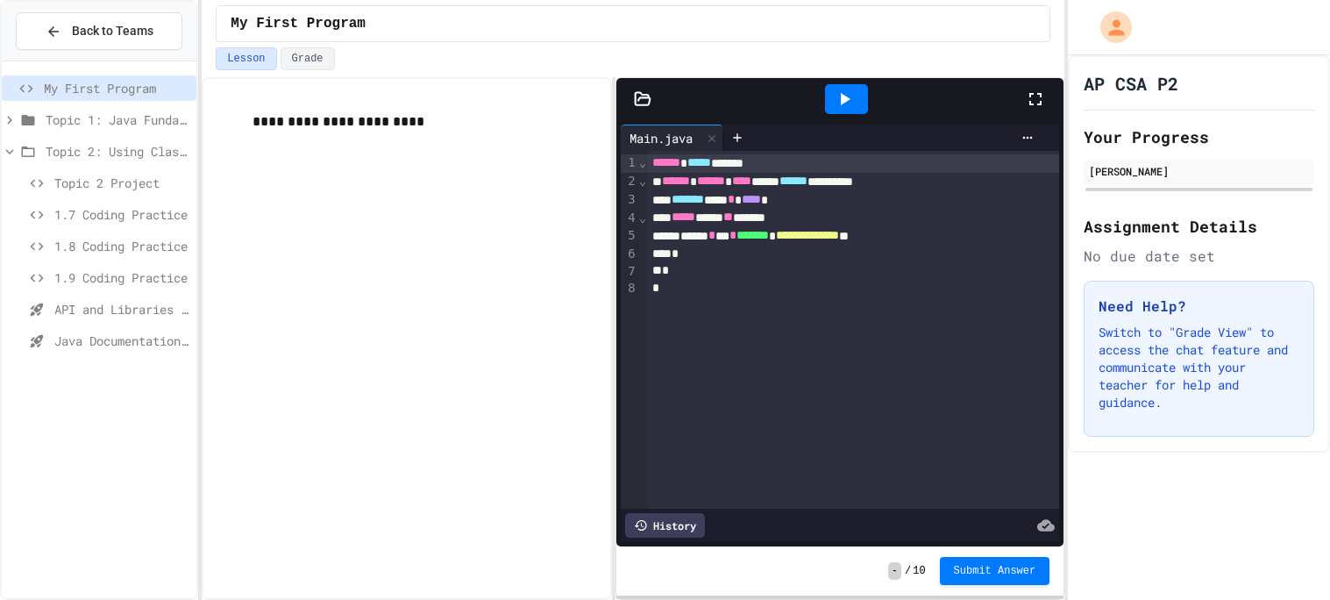
click at [106, 181] on span "Topic 2 Project" at bounding box center [121, 183] width 135 height 18
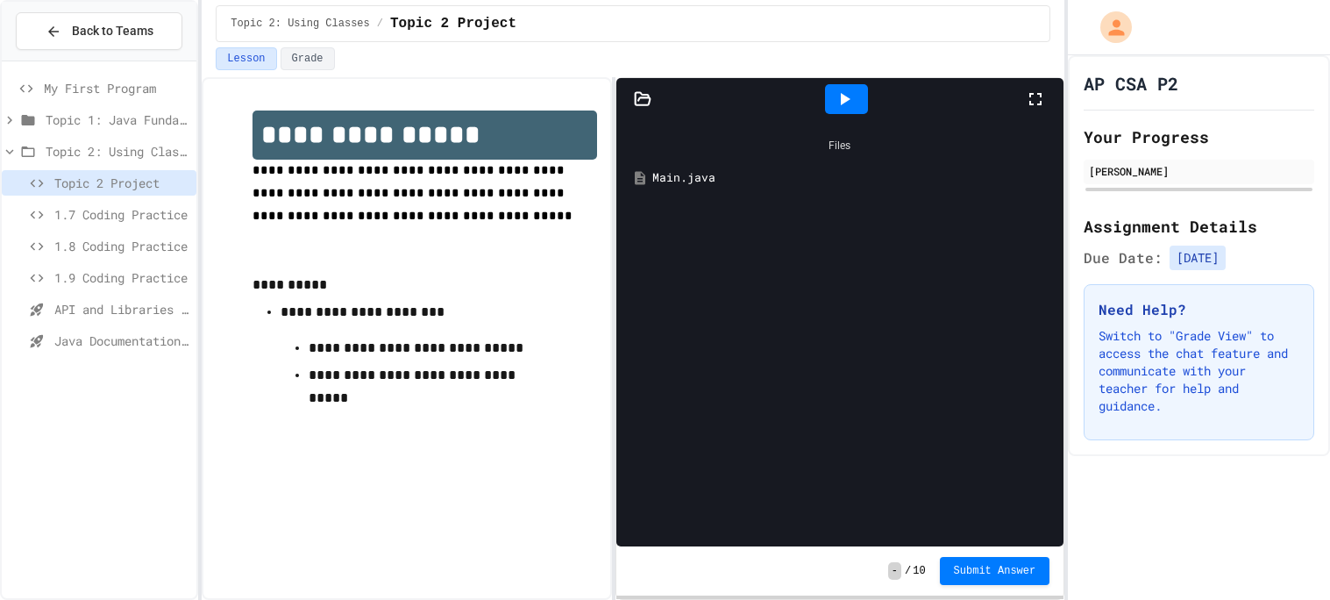
click at [744, 188] on div "Main.java" at bounding box center [839, 178] width 429 height 32
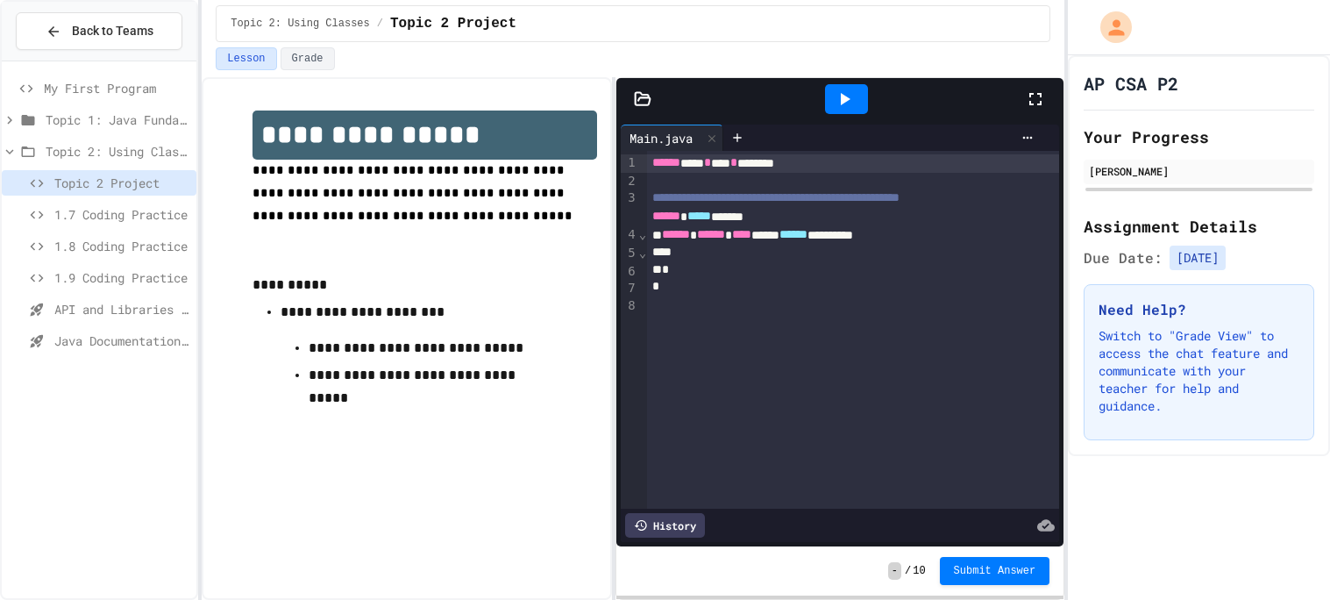
click at [990, 245] on div "**********" at bounding box center [853, 235] width 412 height 18
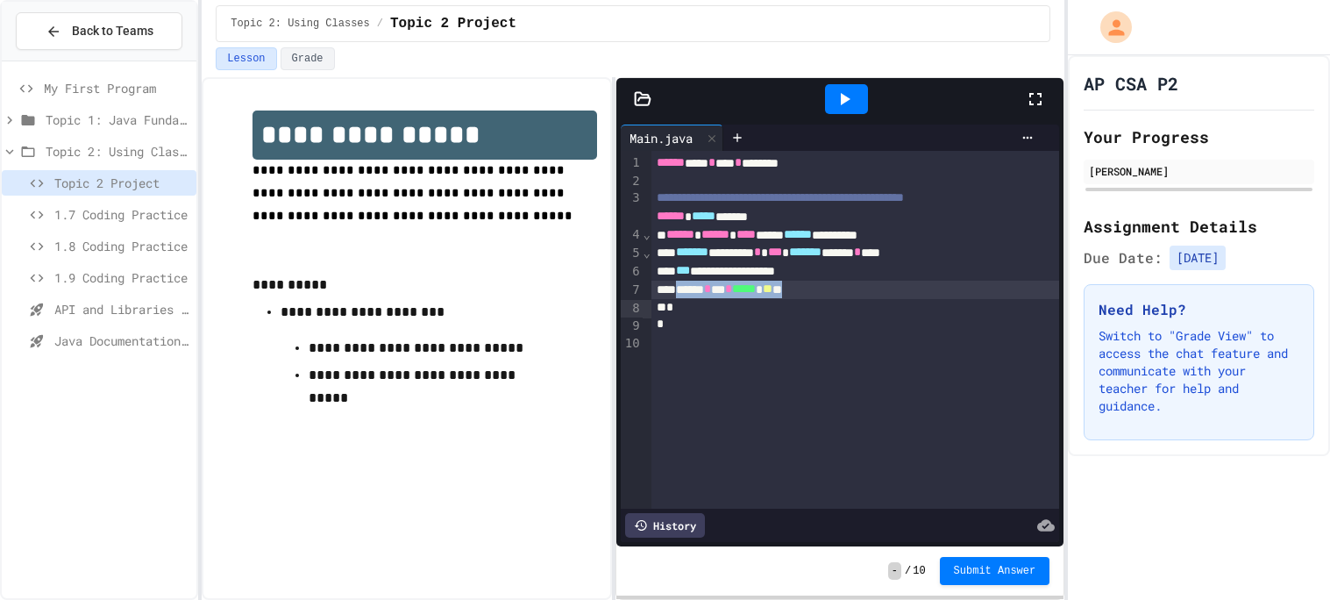
copy div "** * *** * ***** * ** **"
